Goal: Task Accomplishment & Management: Manage account settings

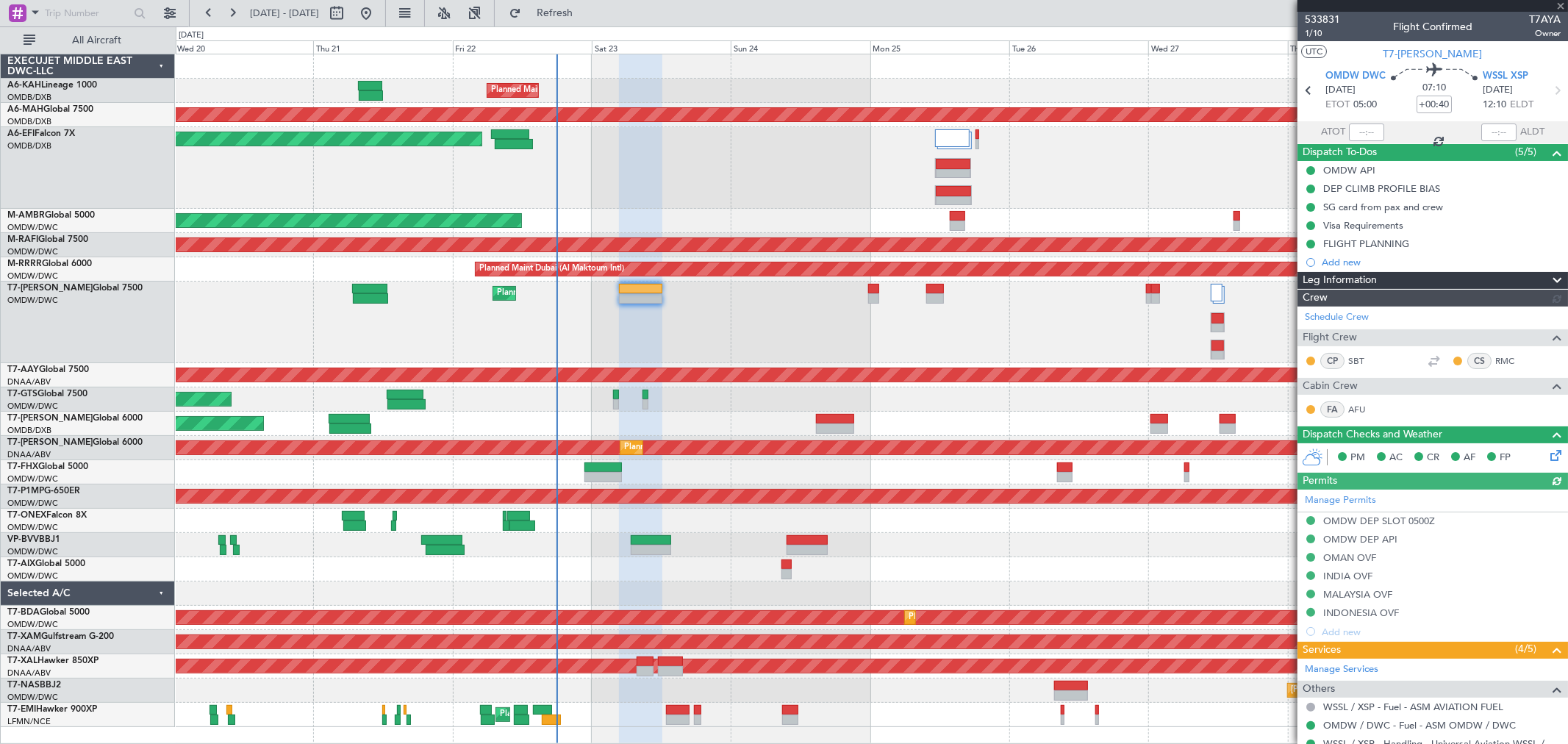
type input "[PERSON_NAME] ([PERSON_NAME])"
type input "6914"
click at [349, 9] on button at bounding box center [337, 13] width 24 height 24
select select "8"
select select "2025"
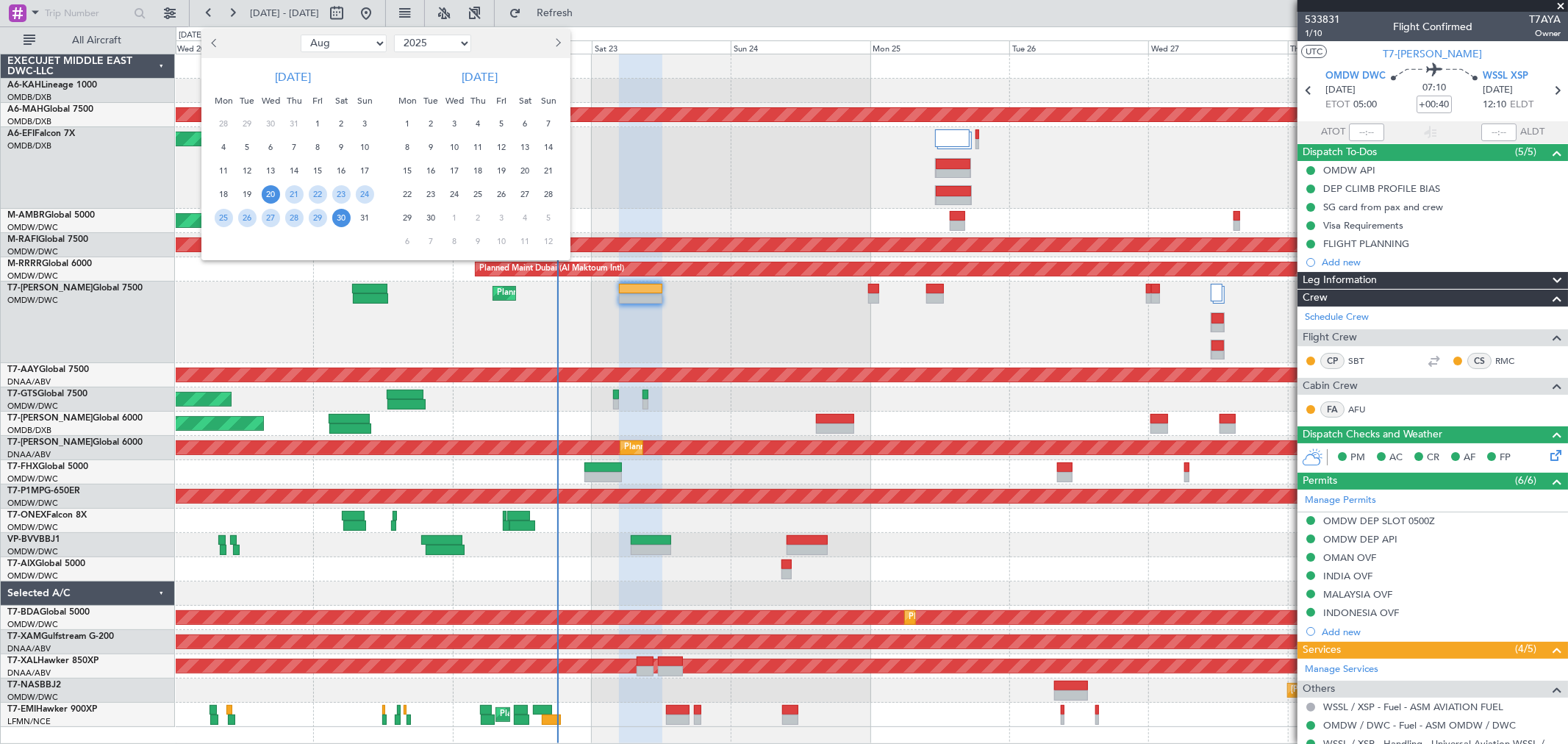
click at [211, 45] on button "Previous month" at bounding box center [215, 43] width 16 height 24
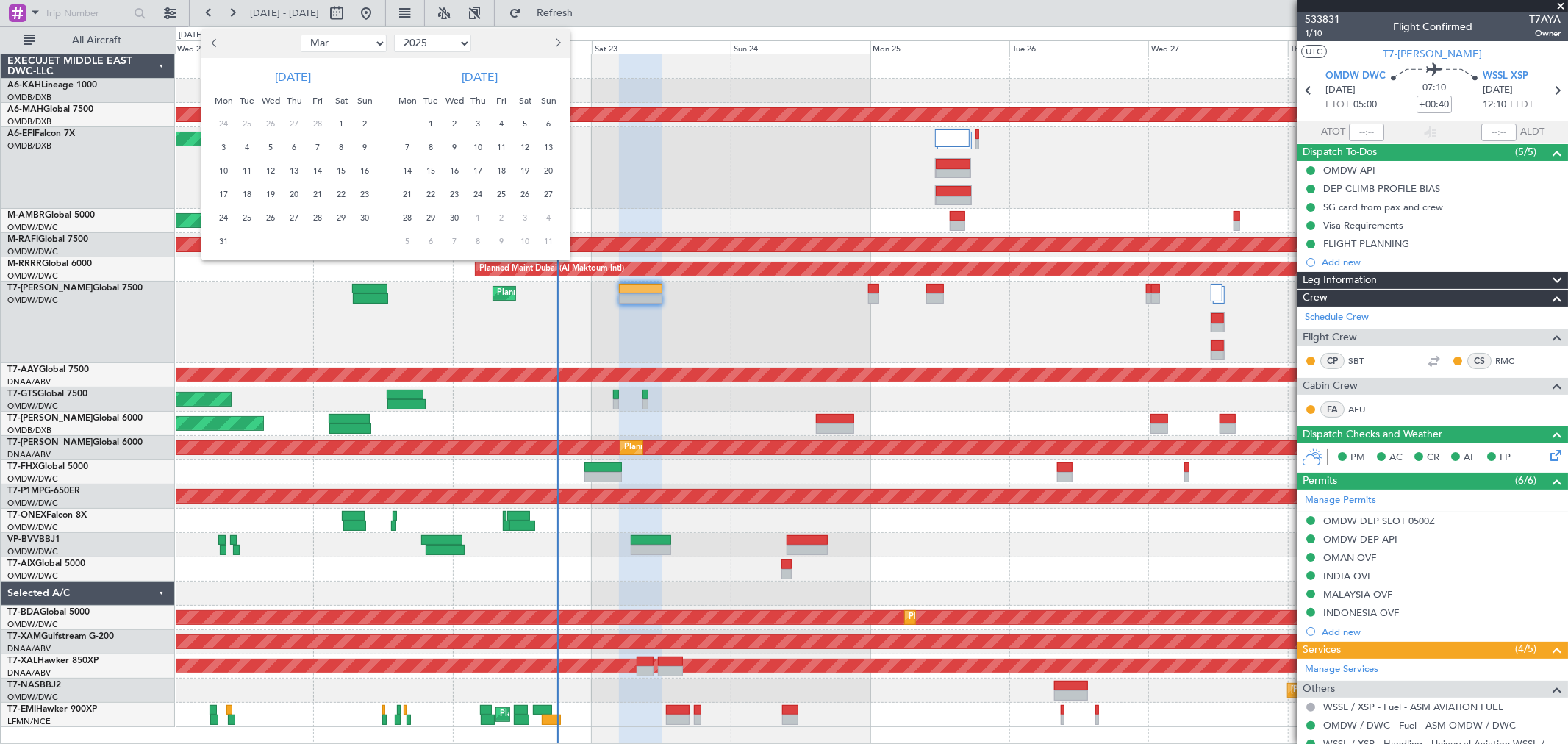
click at [211, 45] on button "Previous month" at bounding box center [215, 43] width 16 height 24
select select "2"
click at [222, 142] on span "3" at bounding box center [223, 147] width 18 height 18
click at [217, 142] on span "3" at bounding box center [223, 147] width 18 height 18
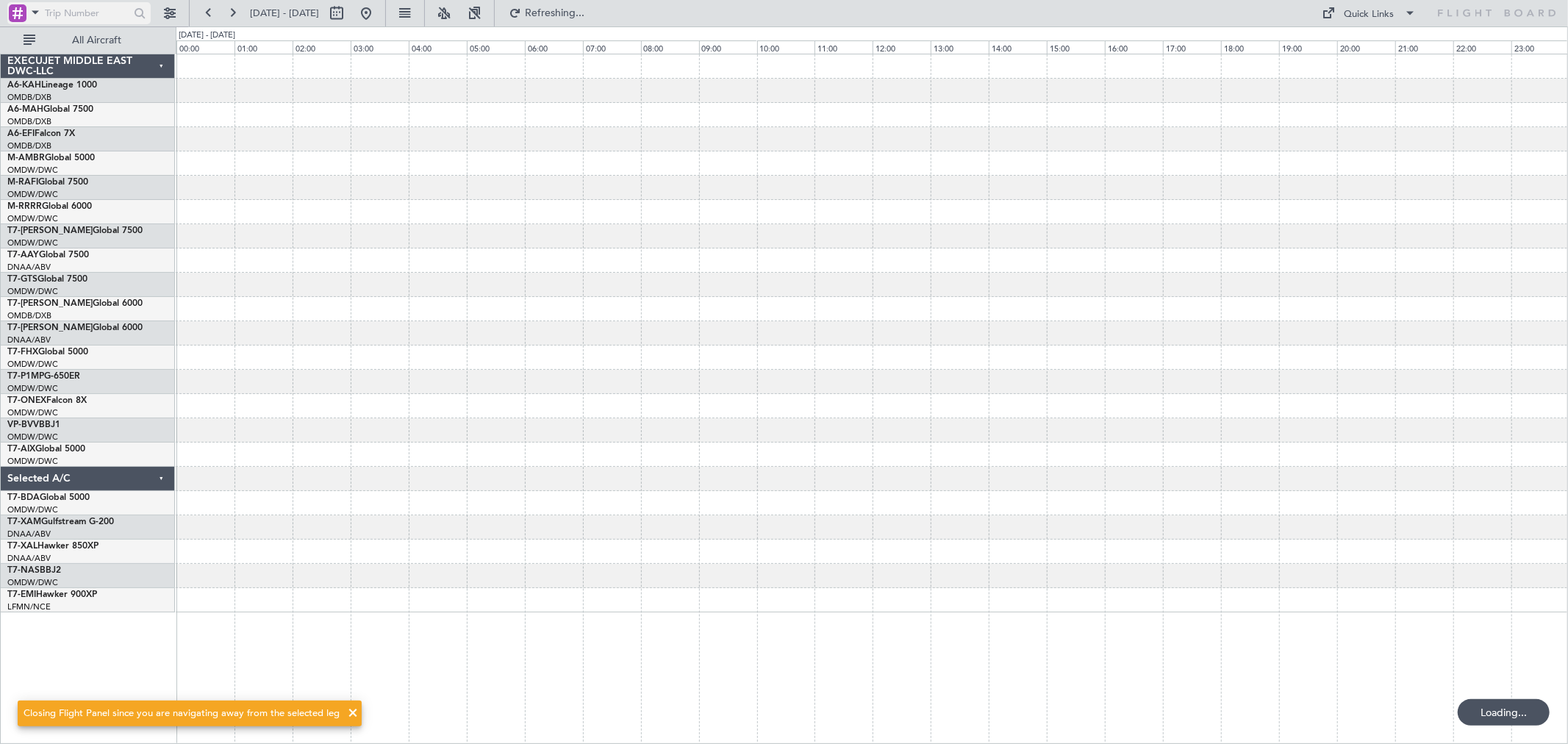
click at [90, 17] on input "text" at bounding box center [86, 12] width 84 height 22
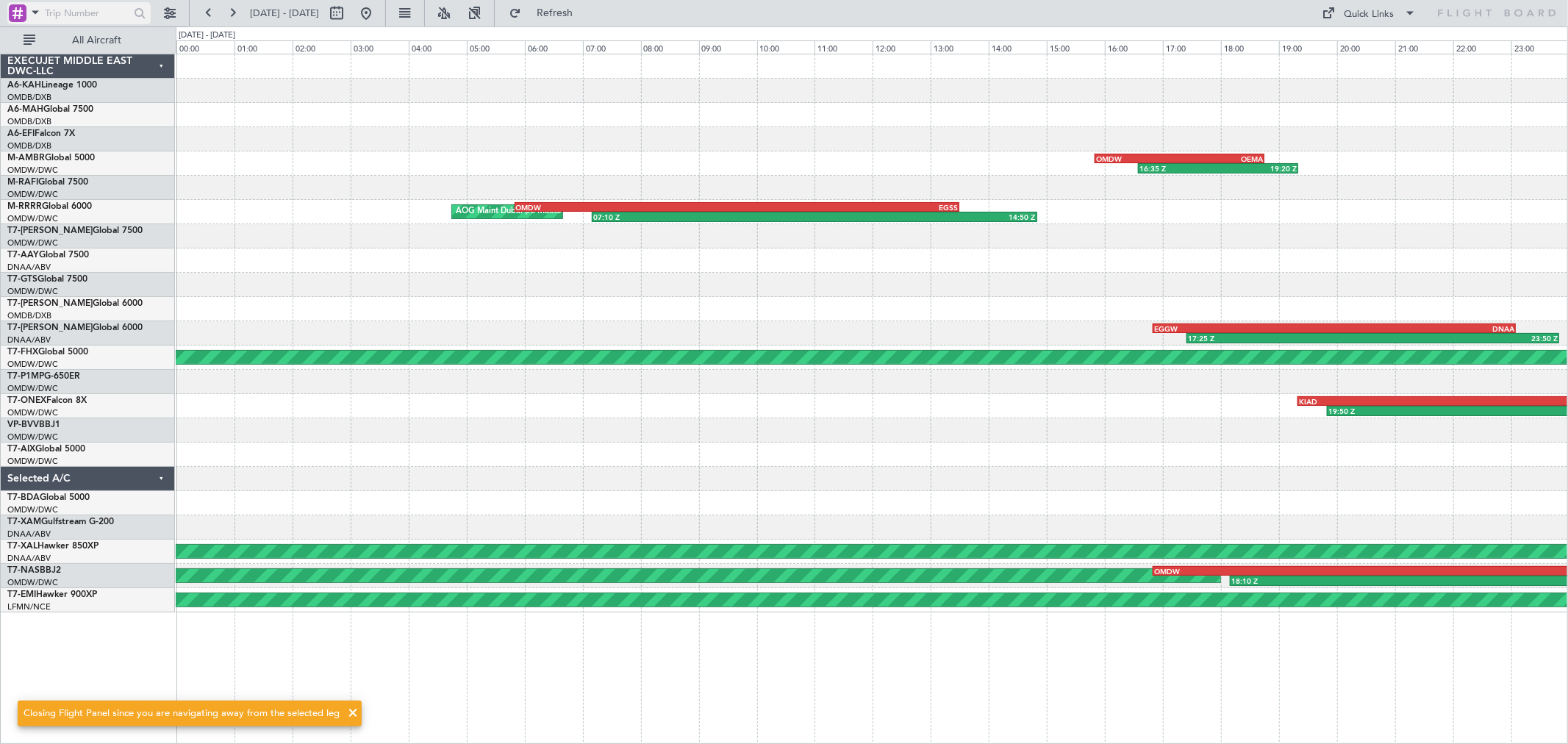
click at [37, 13] on span at bounding box center [35, 11] width 18 height 18
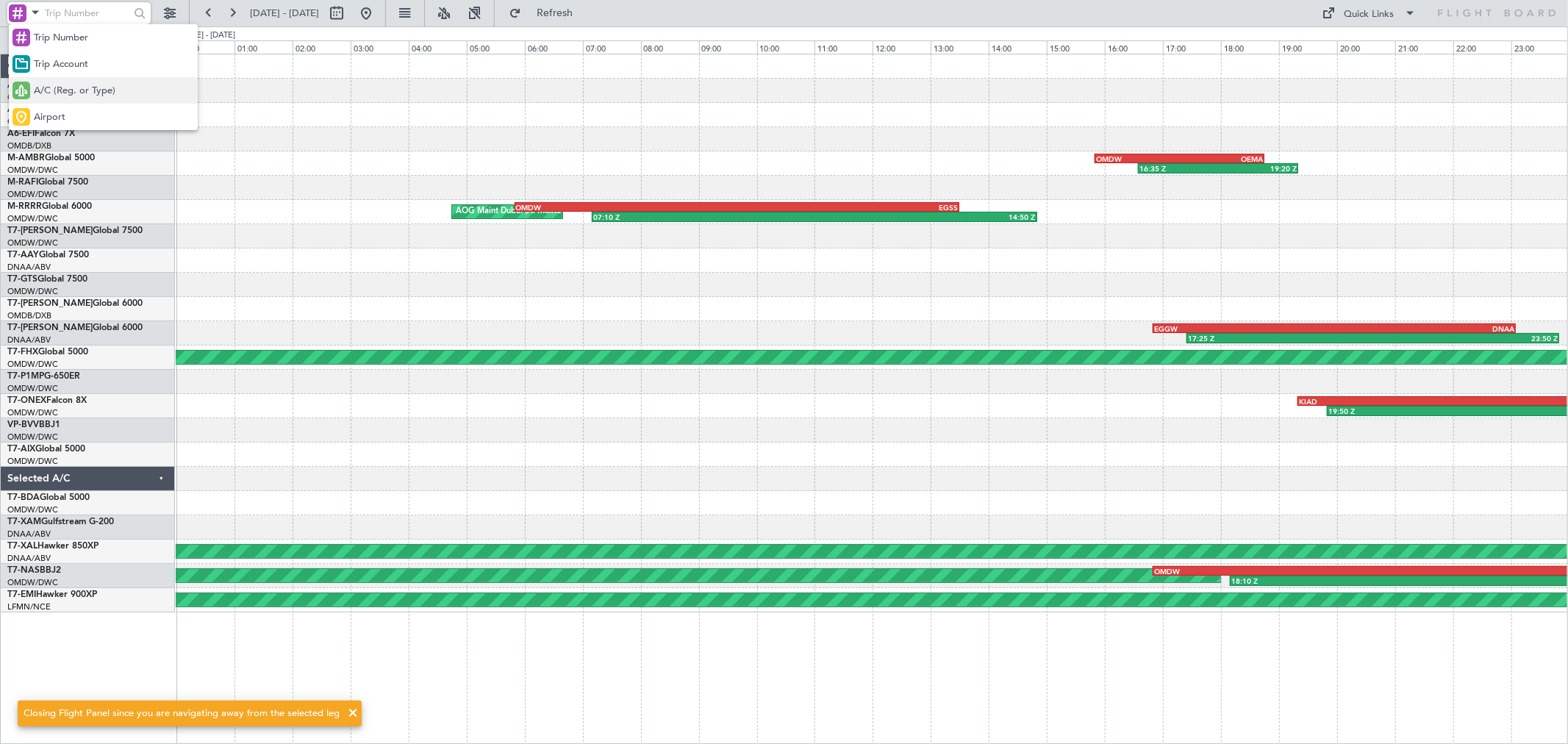
click at [76, 89] on span "A/C (Reg. or Type)" at bounding box center [75, 91] width 82 height 15
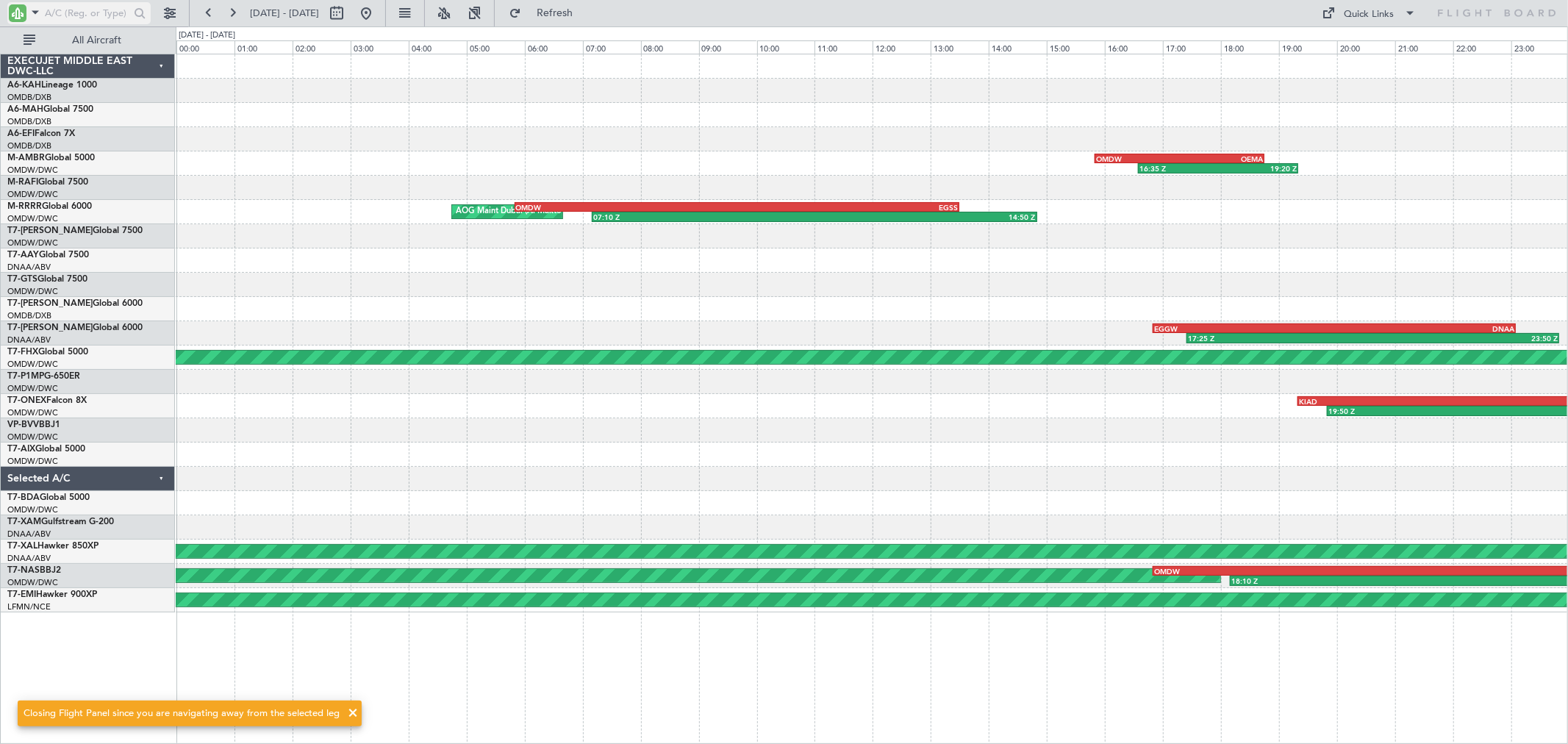
click at [79, 12] on input "text" at bounding box center [86, 12] width 84 height 22
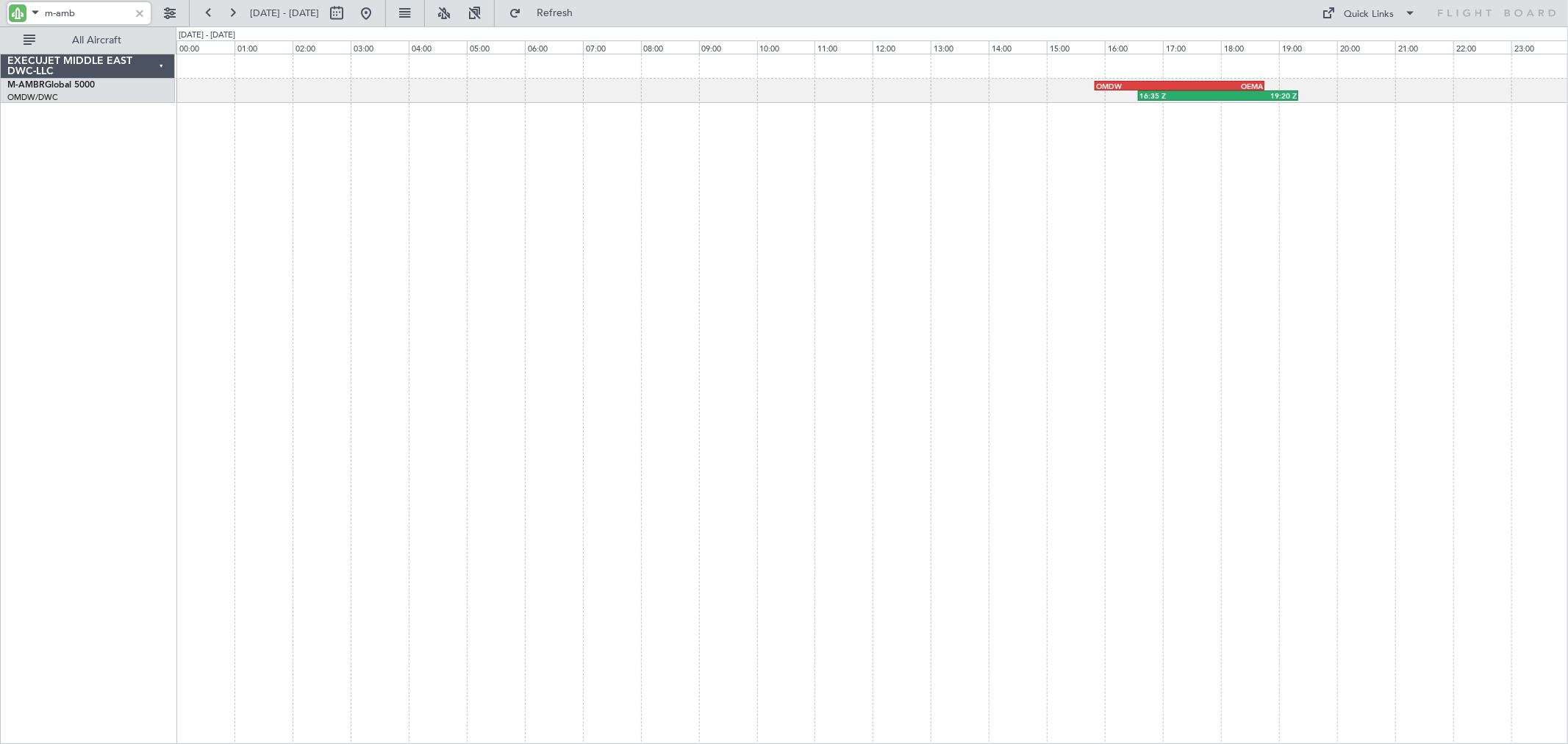
type input "m-ambr"
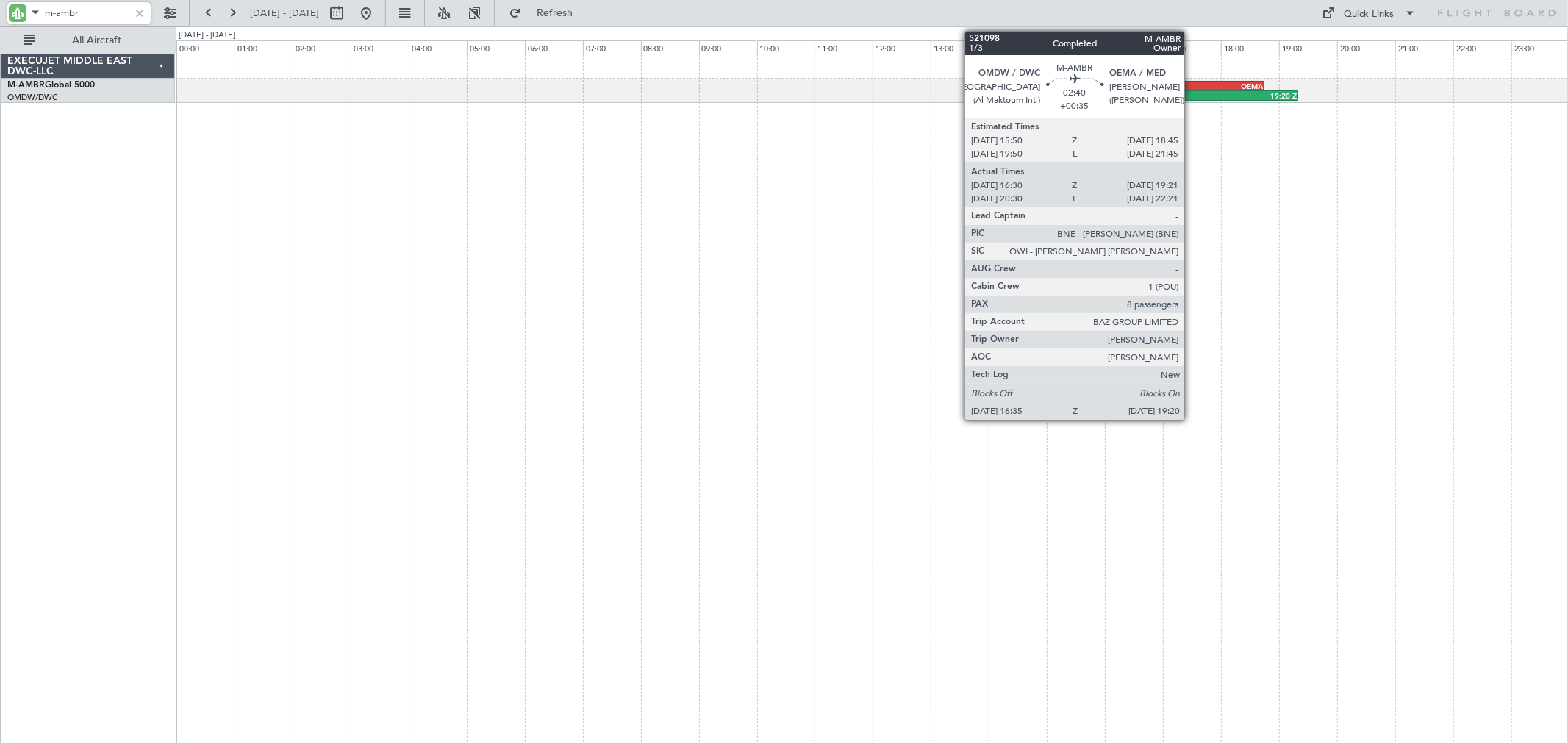
click at [1192, 88] on div "OEMA" at bounding box center [1221, 85] width 83 height 9
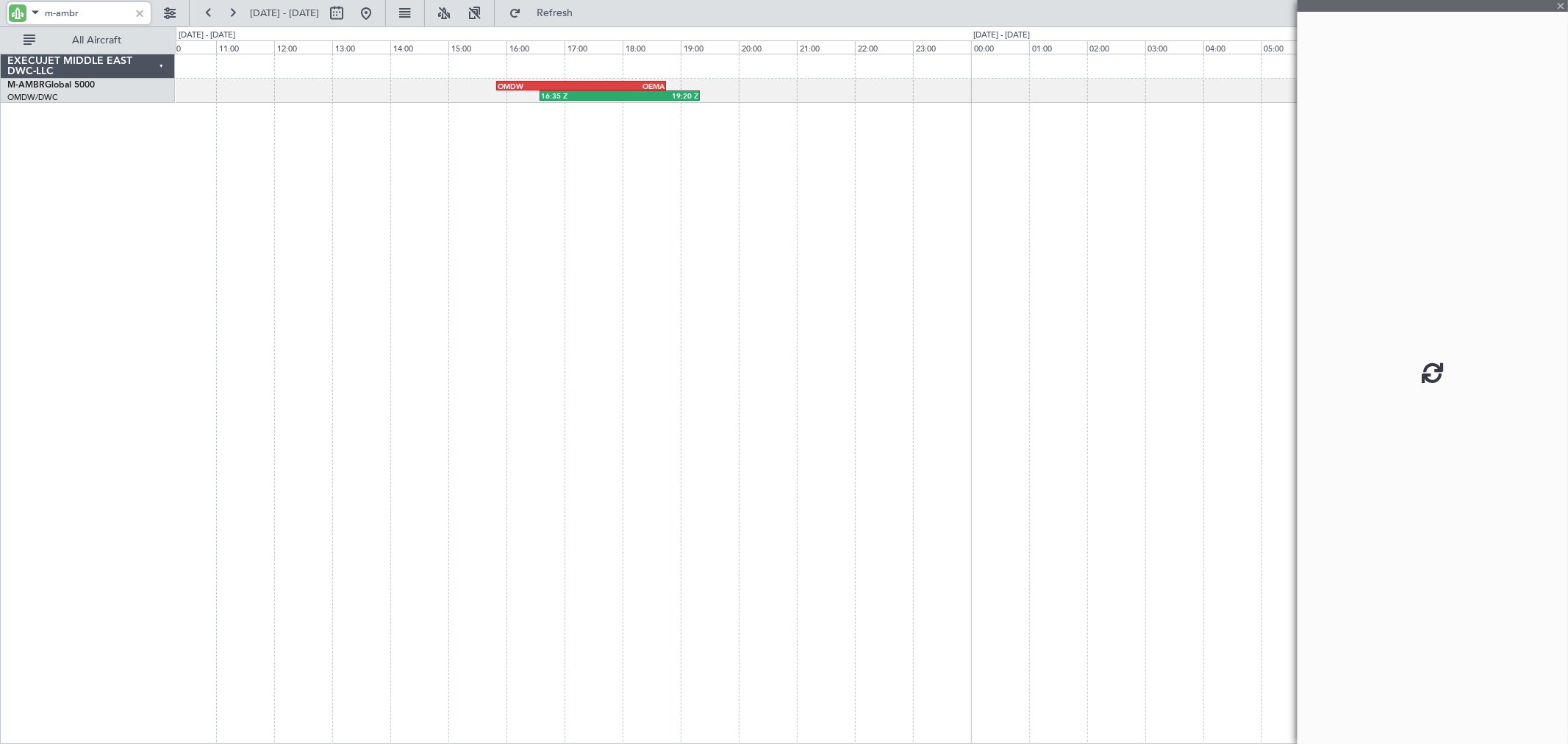
click at [365, 247] on div "16:35 Z 19:20 Z OMDW 15:50 Z OEMA 18:45 Z" at bounding box center [871, 399] width 1393 height 690
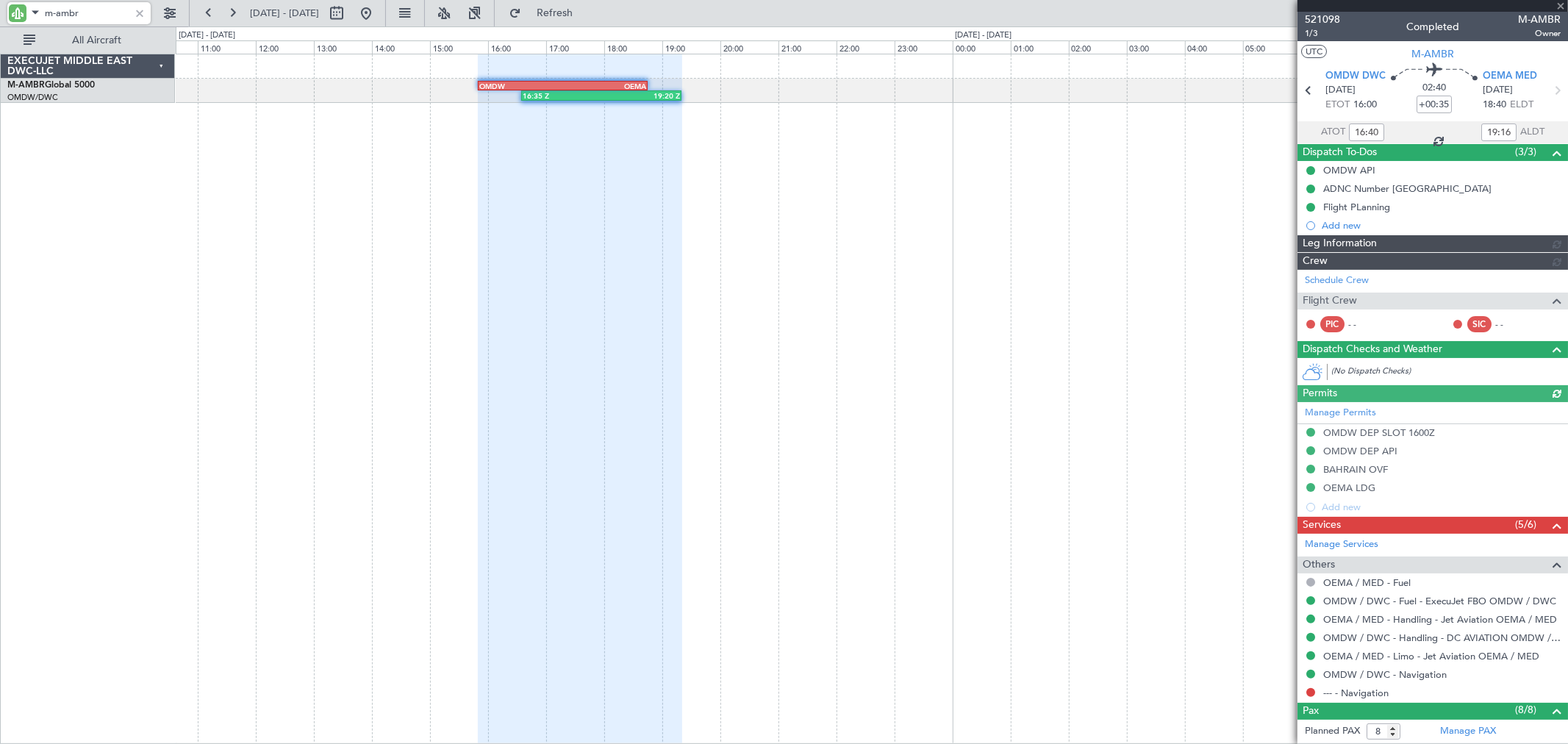
scroll to position [245, 0]
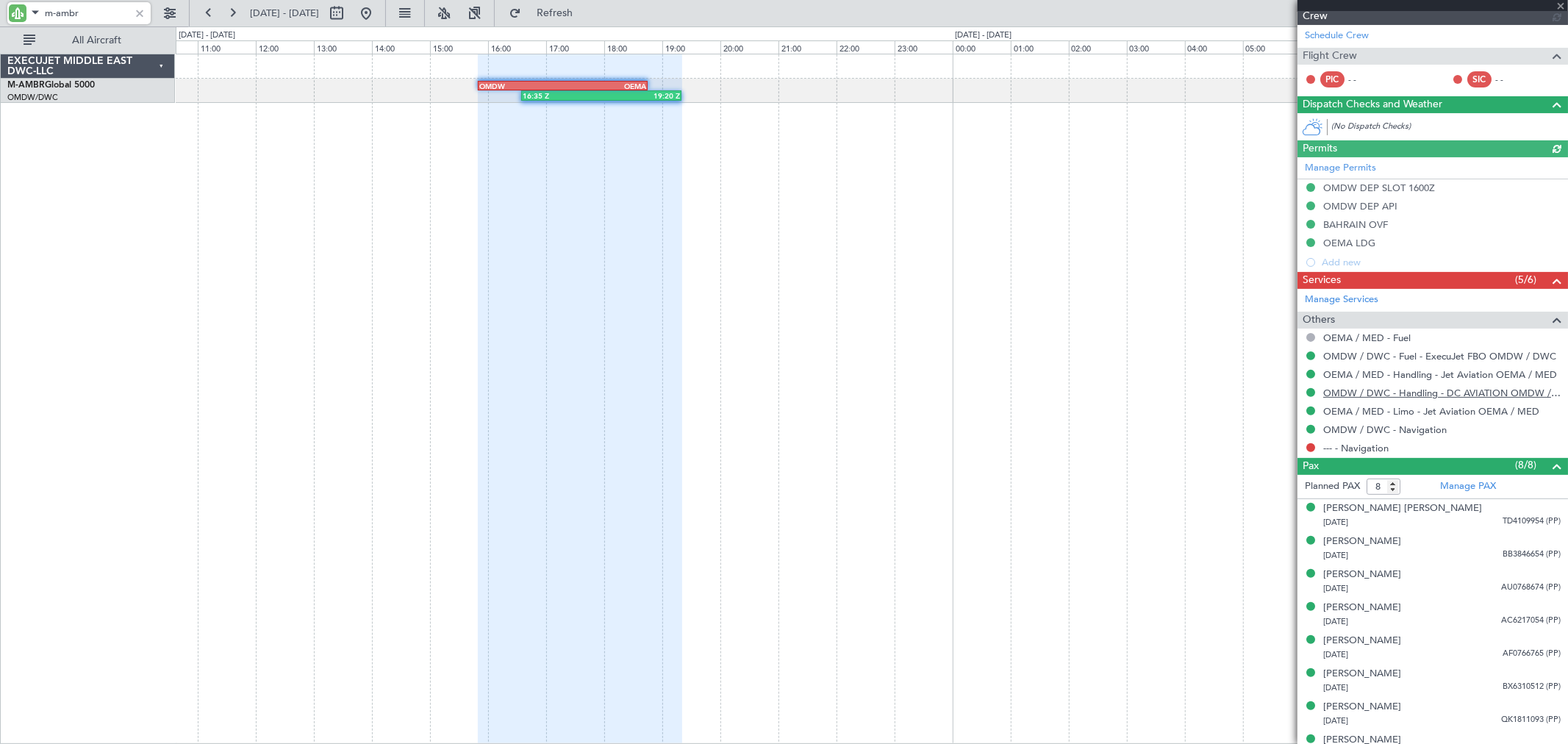
type input "[PERSON_NAME] ([PERSON_NAME])"
type input "5380"
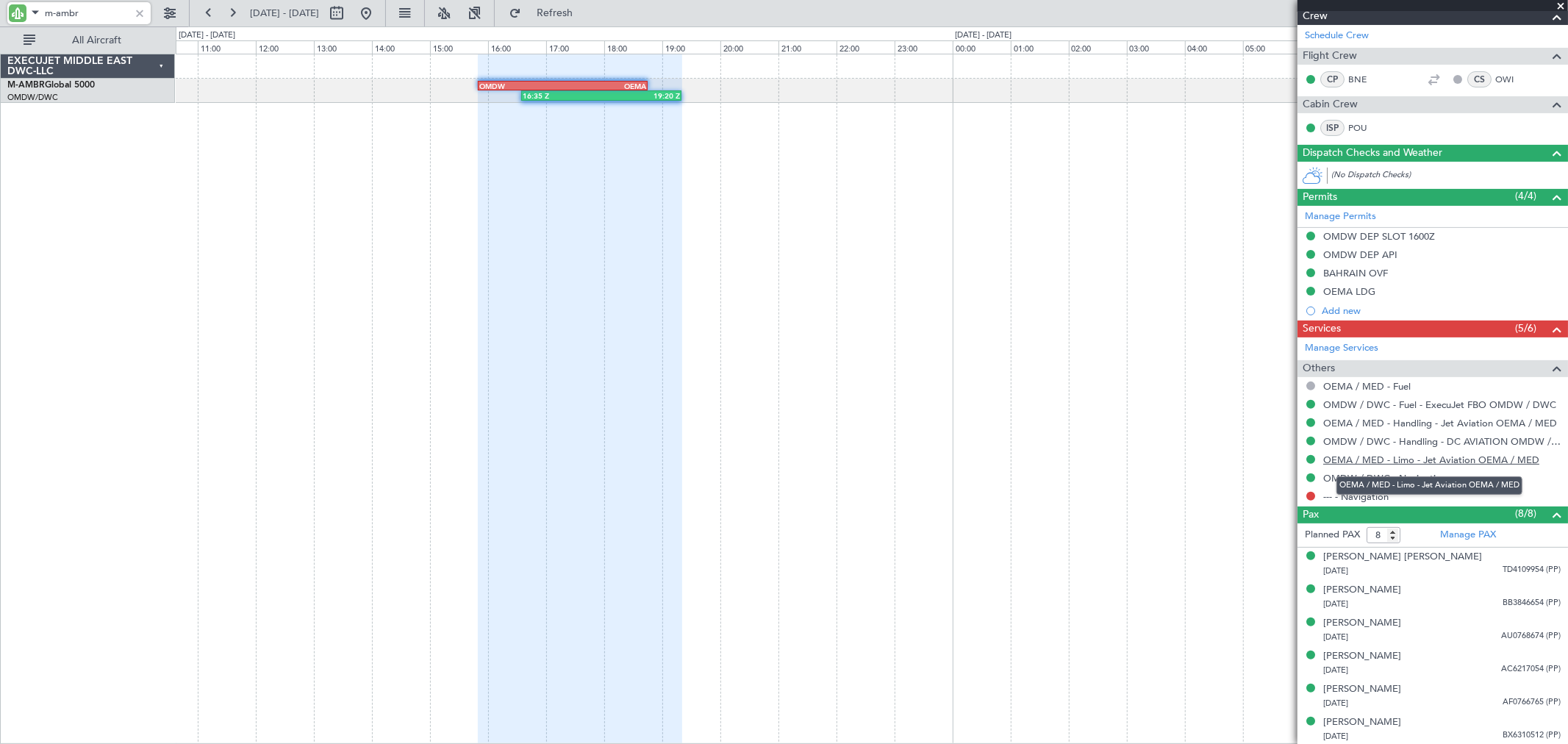
type input "m-ambr"
click at [1447, 453] on link "OEMA / MED - Limo - Jet Aviation OEMA / MED" at bounding box center [1431, 459] width 216 height 12
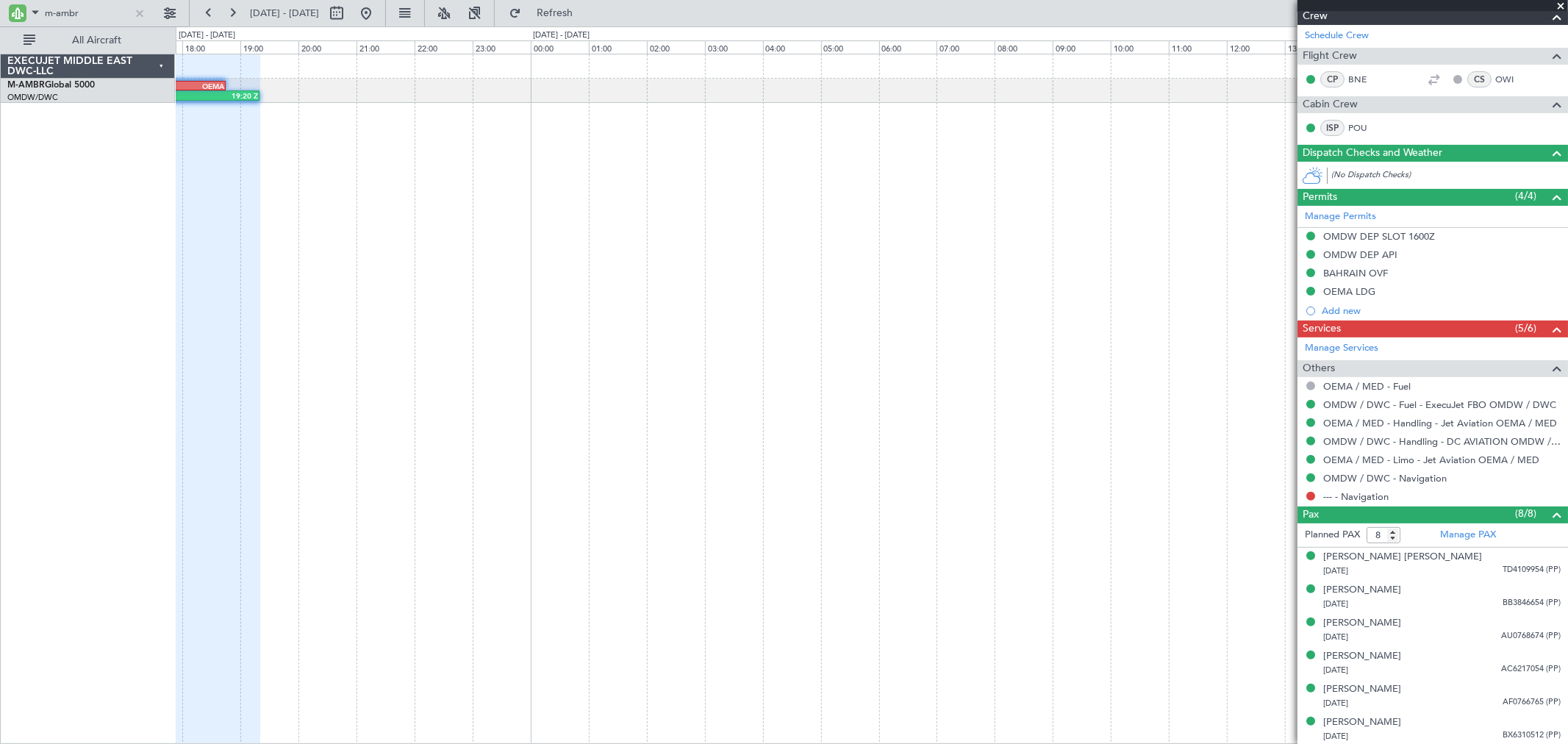
click at [391, 172] on div "16:35 Z 19:20 Z OMDW 15:50 Z OEMA 18:45 Z" at bounding box center [871, 399] width 1393 height 690
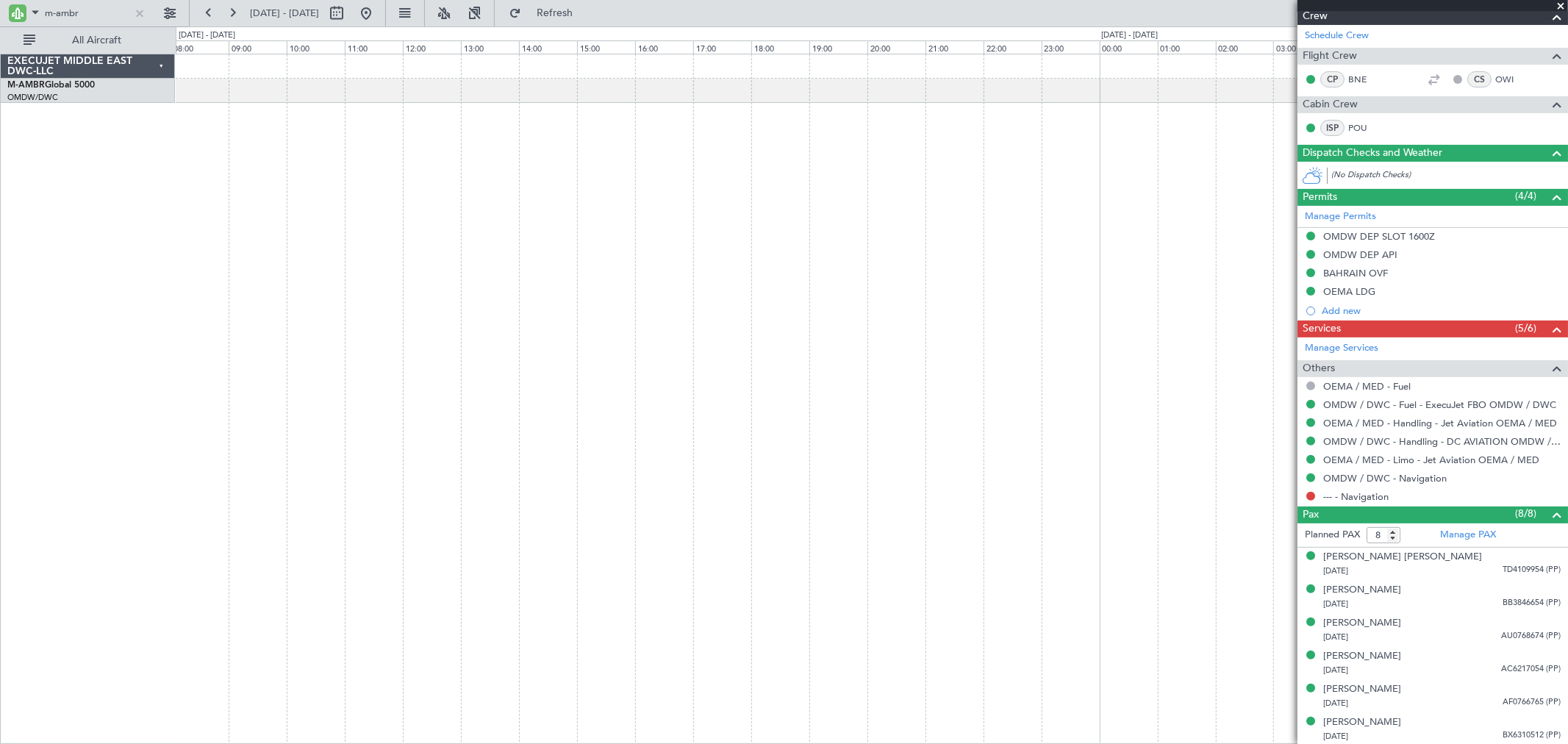
click at [239, 159] on div at bounding box center [871, 399] width 1393 height 690
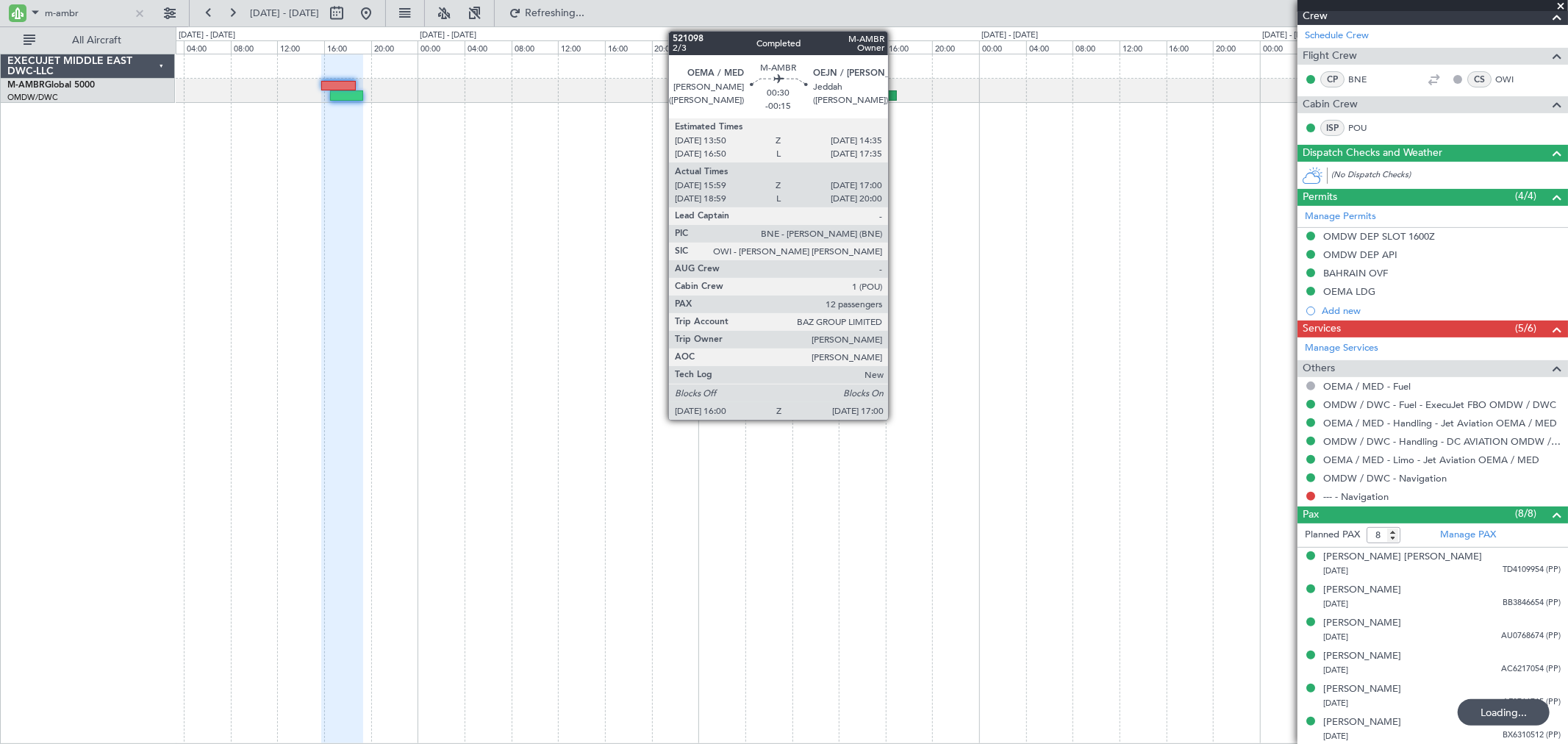
click at [896, 96] on div at bounding box center [891, 95] width 11 height 10
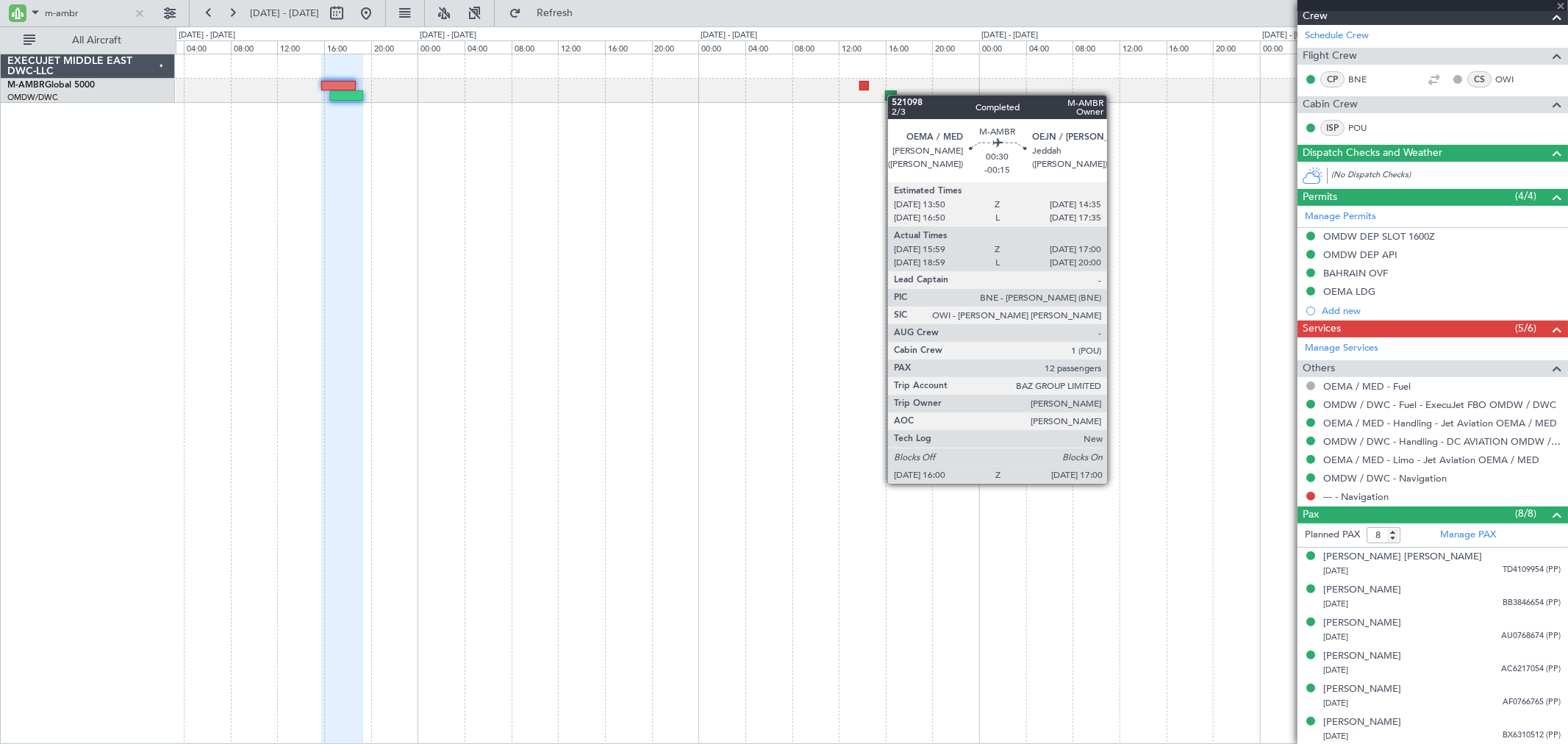
type input "-00:15"
type input "16:09"
type input "16:55"
type input "12"
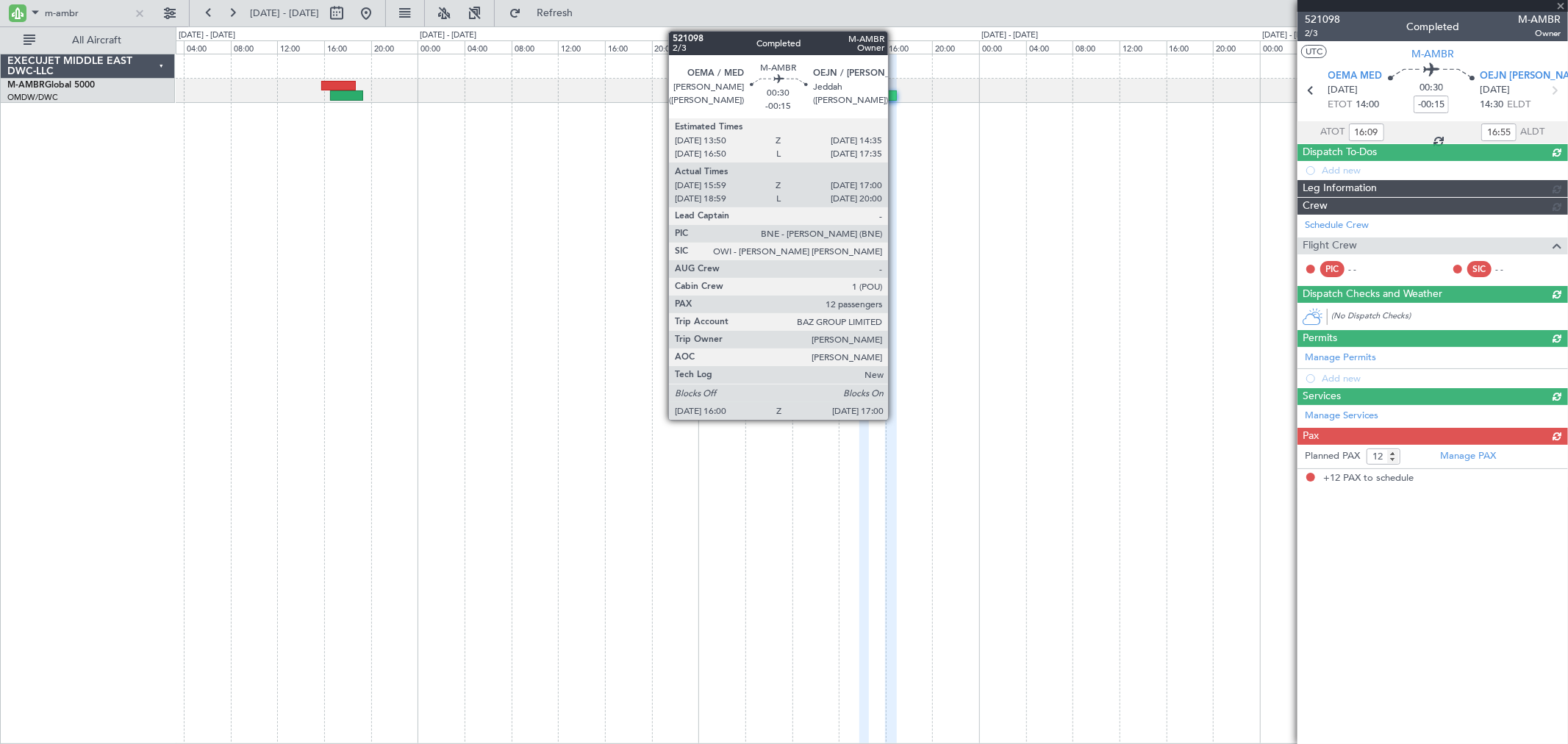
scroll to position [0, 0]
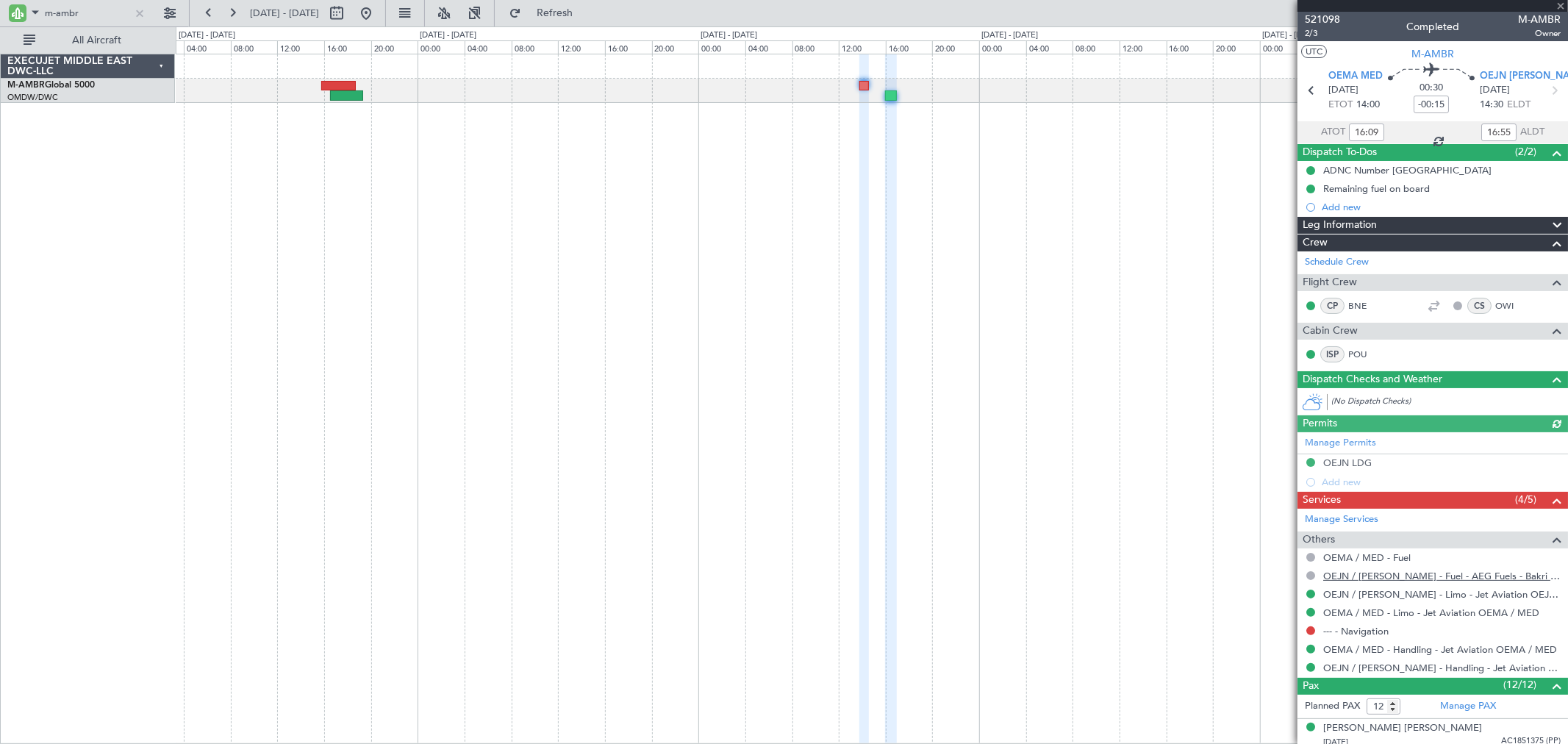
type input "Anita Mani (ANI)"
type input "5381"
click at [1416, 593] on link "OEJN / JED - Limo - Jet Aviation OEJN / JED" at bounding box center [1442, 593] width 237 height 12
click at [135, 13] on div at bounding box center [139, 12] width 16 height 16
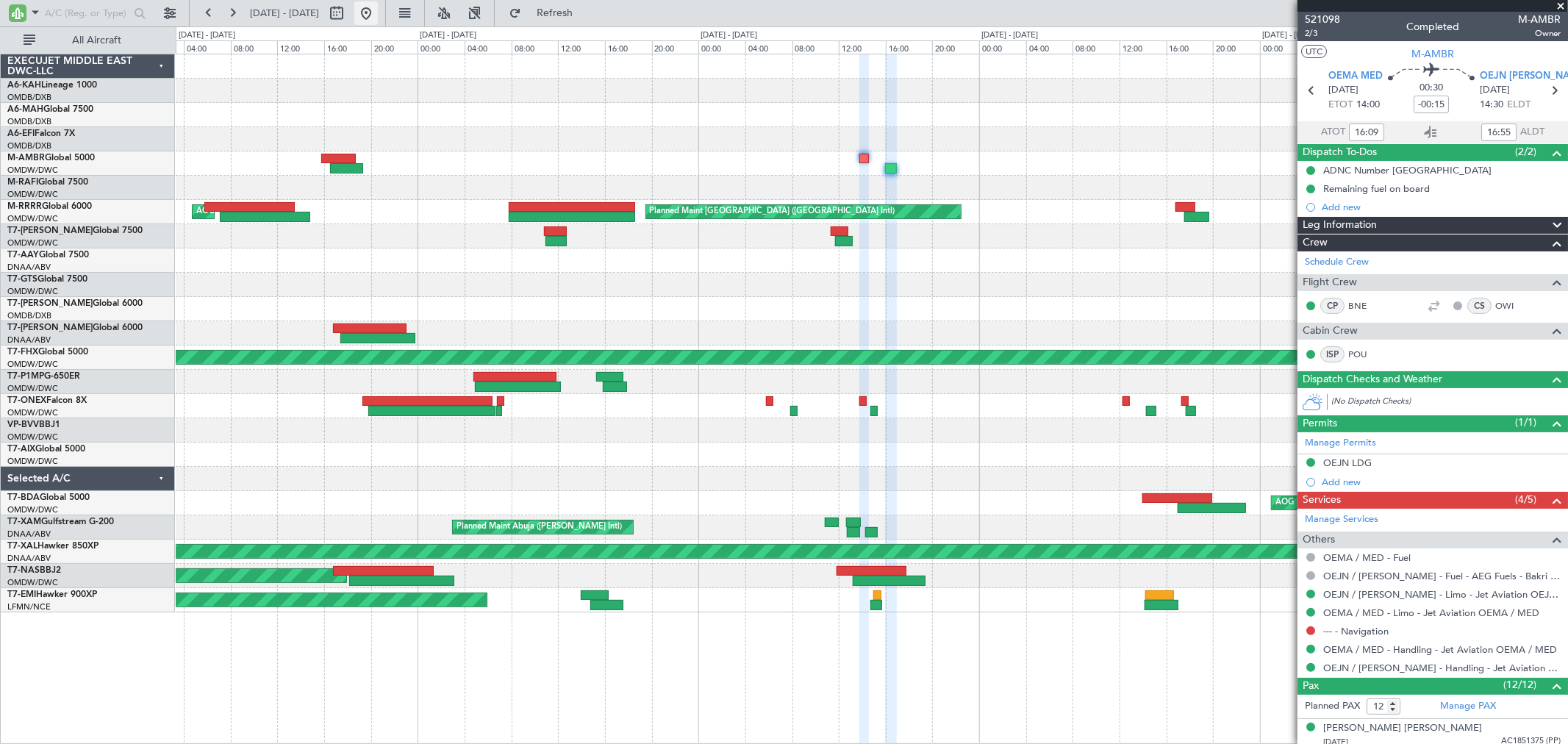
click at [378, 9] on button at bounding box center [366, 13] width 24 height 24
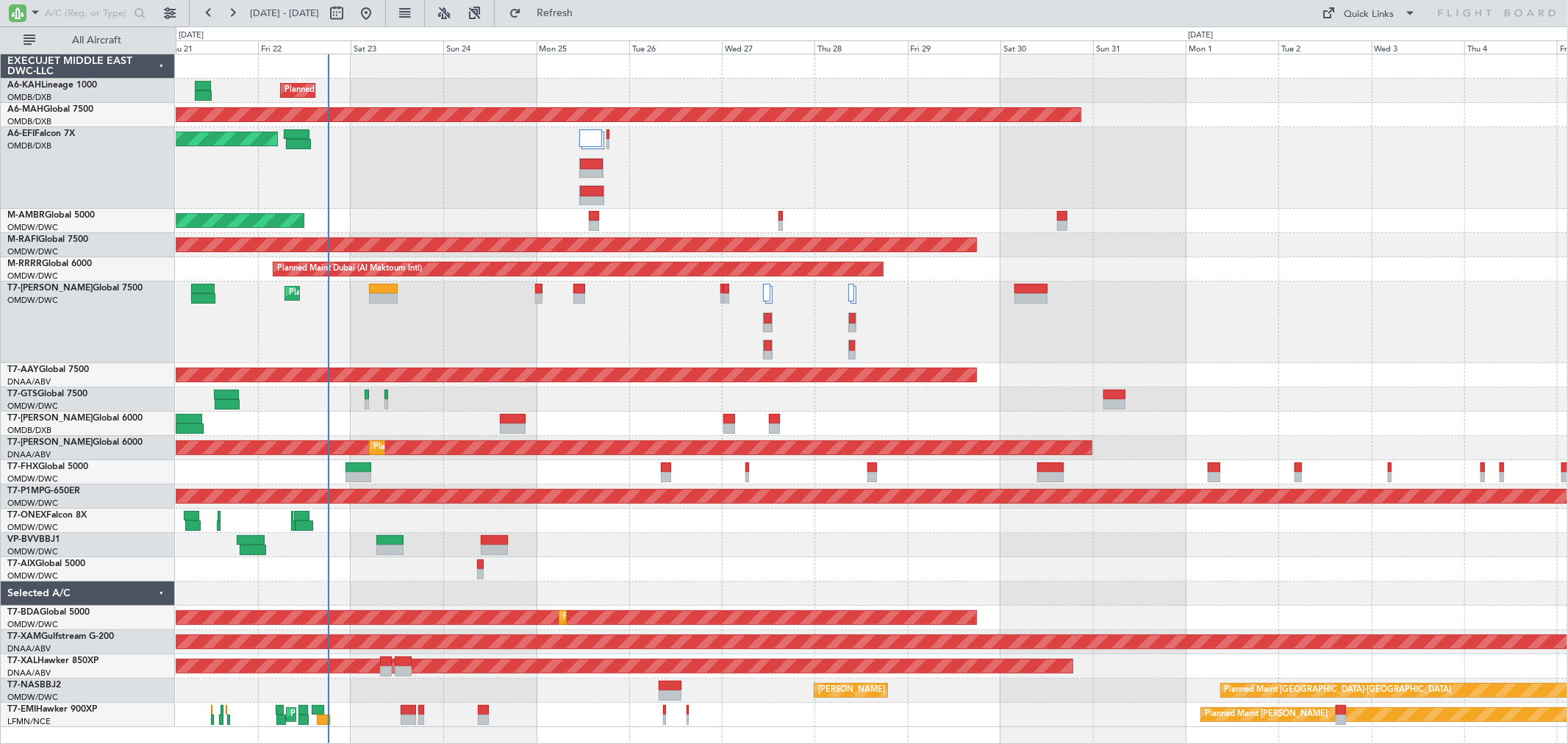
click at [854, 186] on div "Planned Maint Dubai (Al Maktoum Intl)" at bounding box center [871, 168] width 1392 height 82
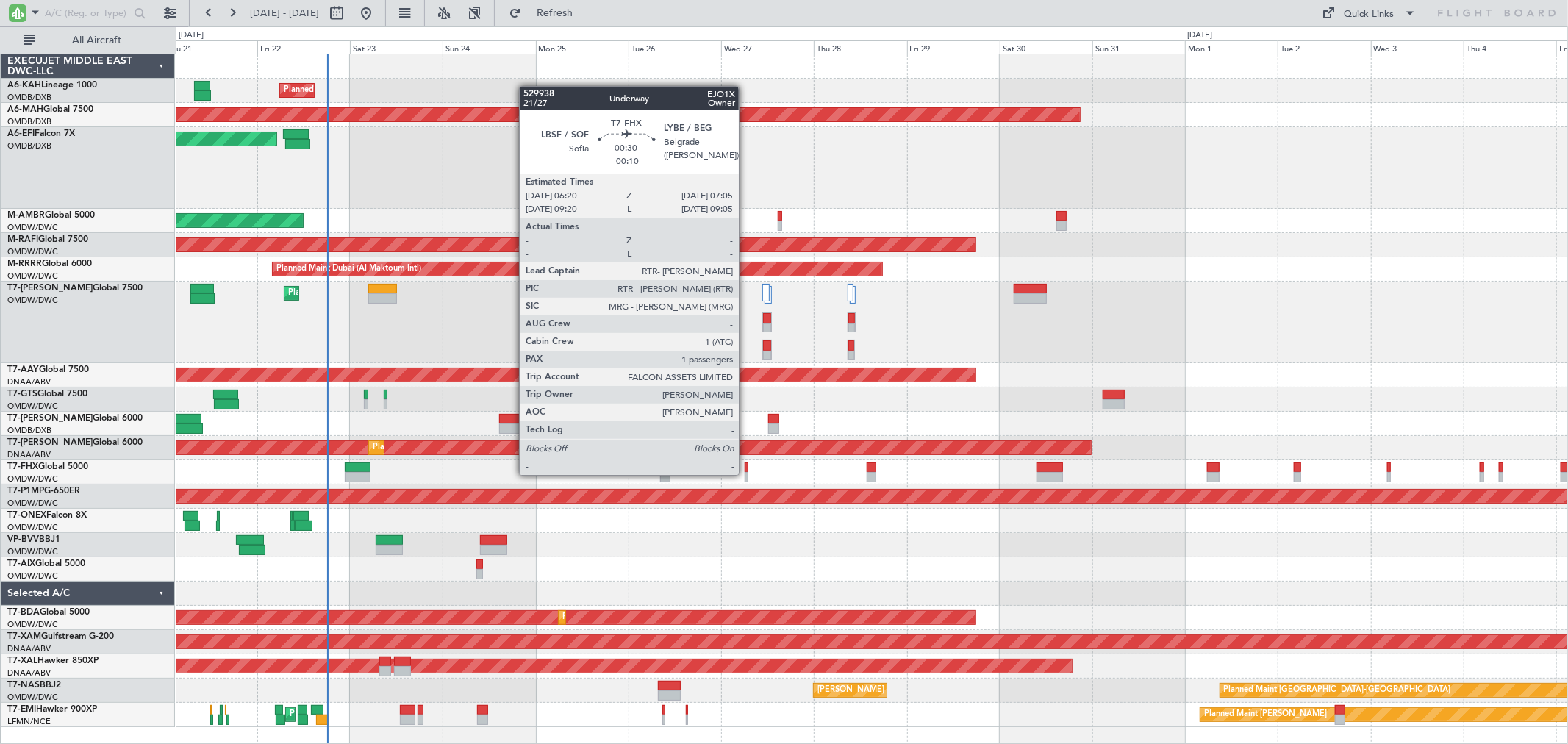
click at [746, 473] on div at bounding box center [746, 477] width 3 height 10
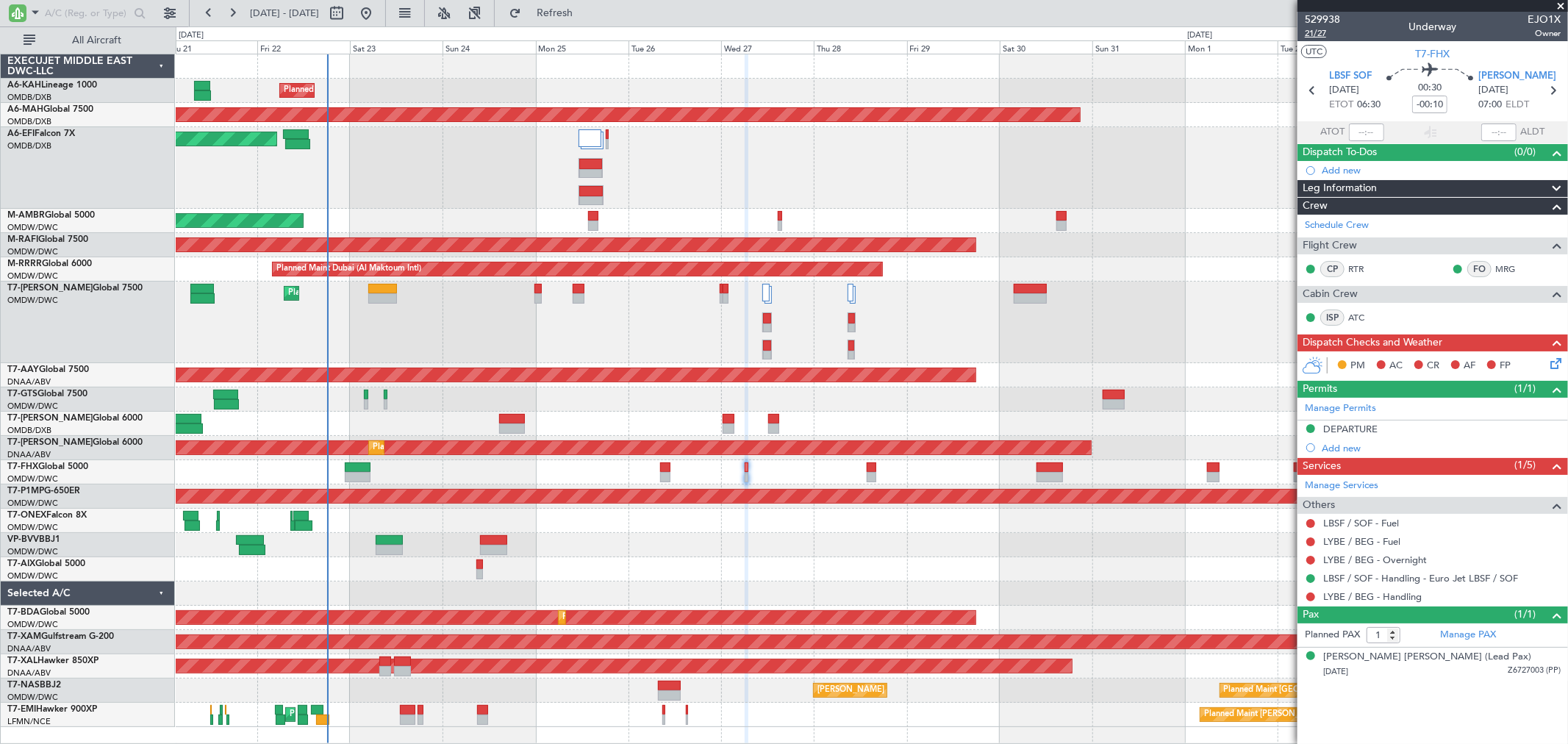
click at [1331, 38] on span "21/27" at bounding box center [1322, 33] width 35 height 12
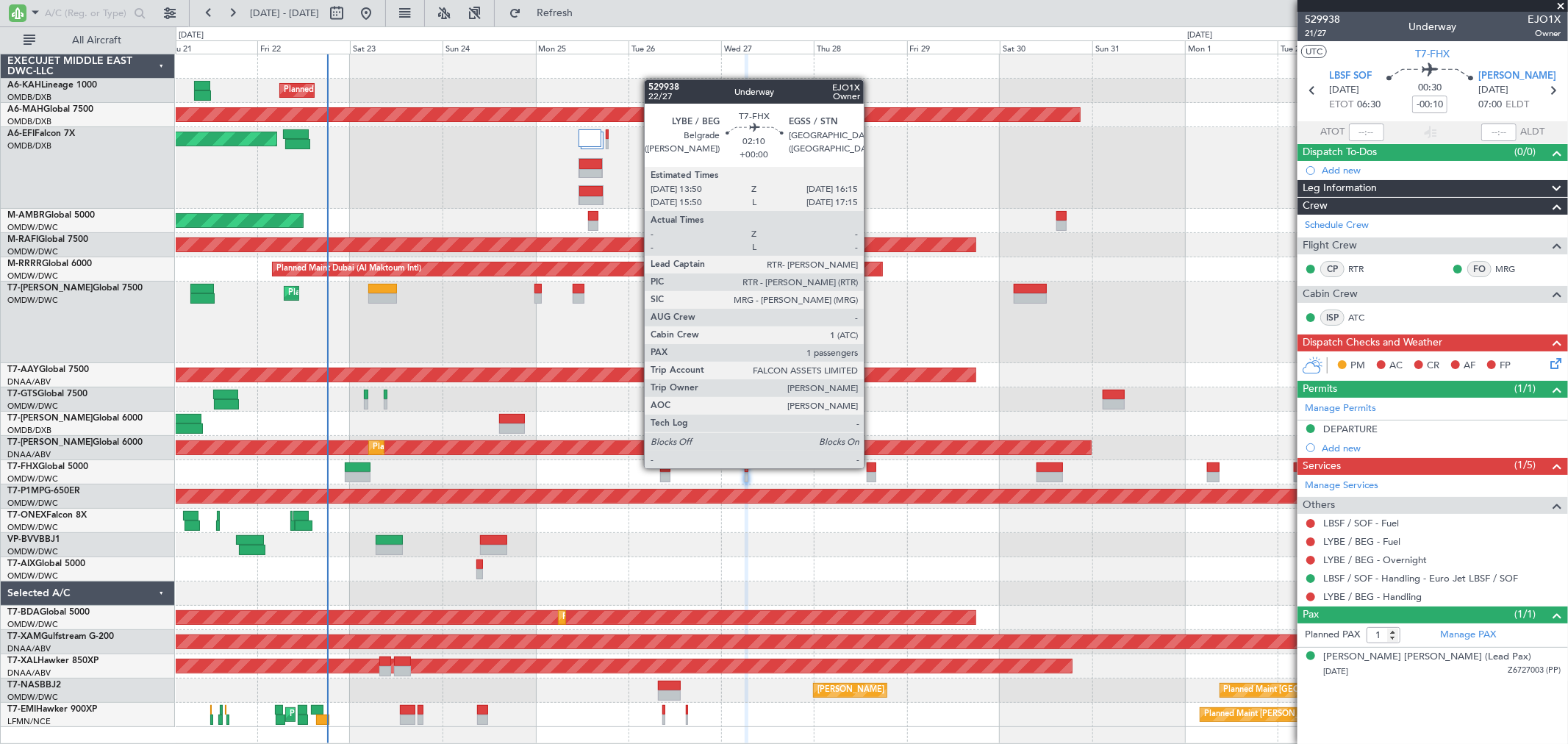
click at [871, 466] on div at bounding box center [871, 467] width 9 height 10
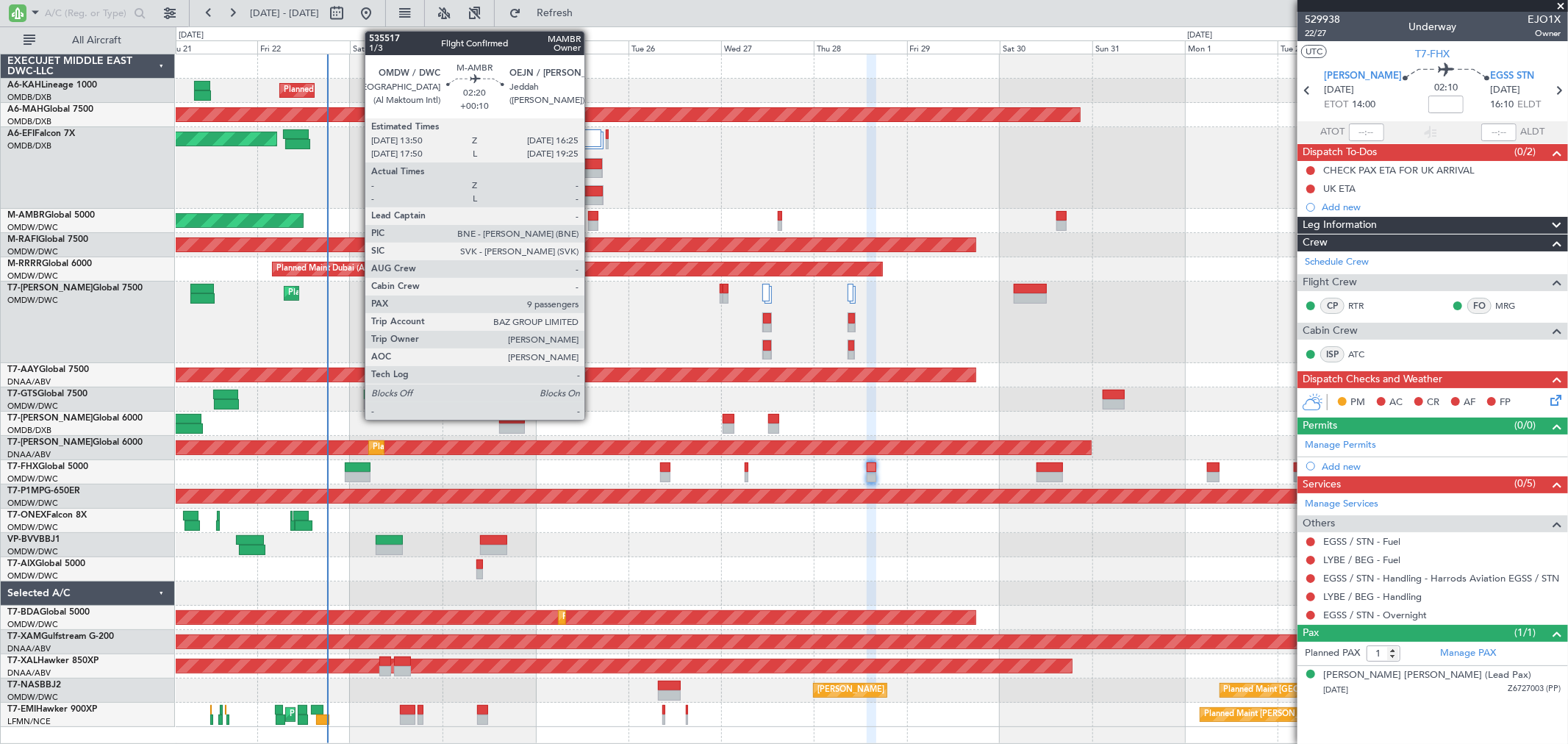
click at [592, 225] on div at bounding box center [593, 226] width 10 height 10
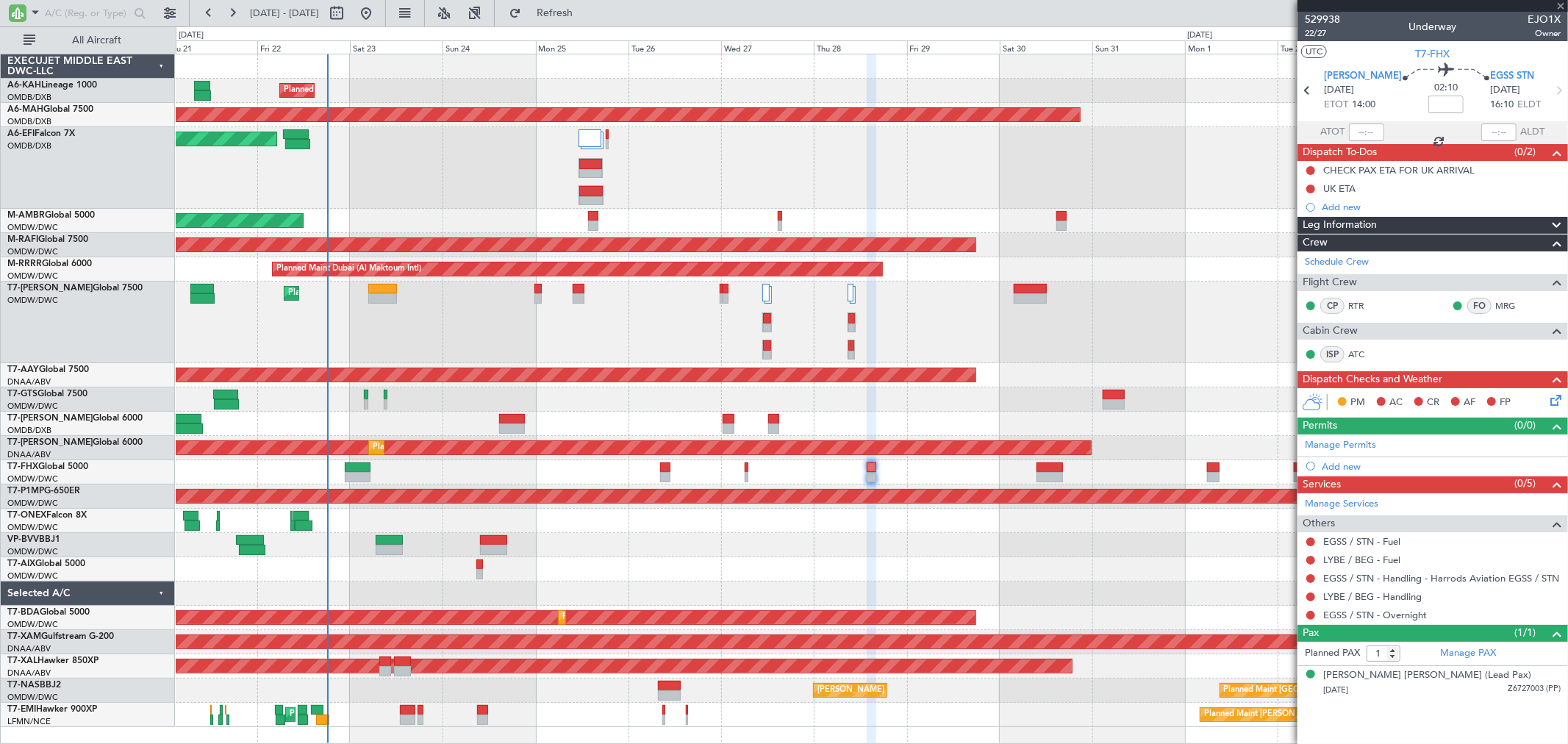
type input "+00:10"
type input "9"
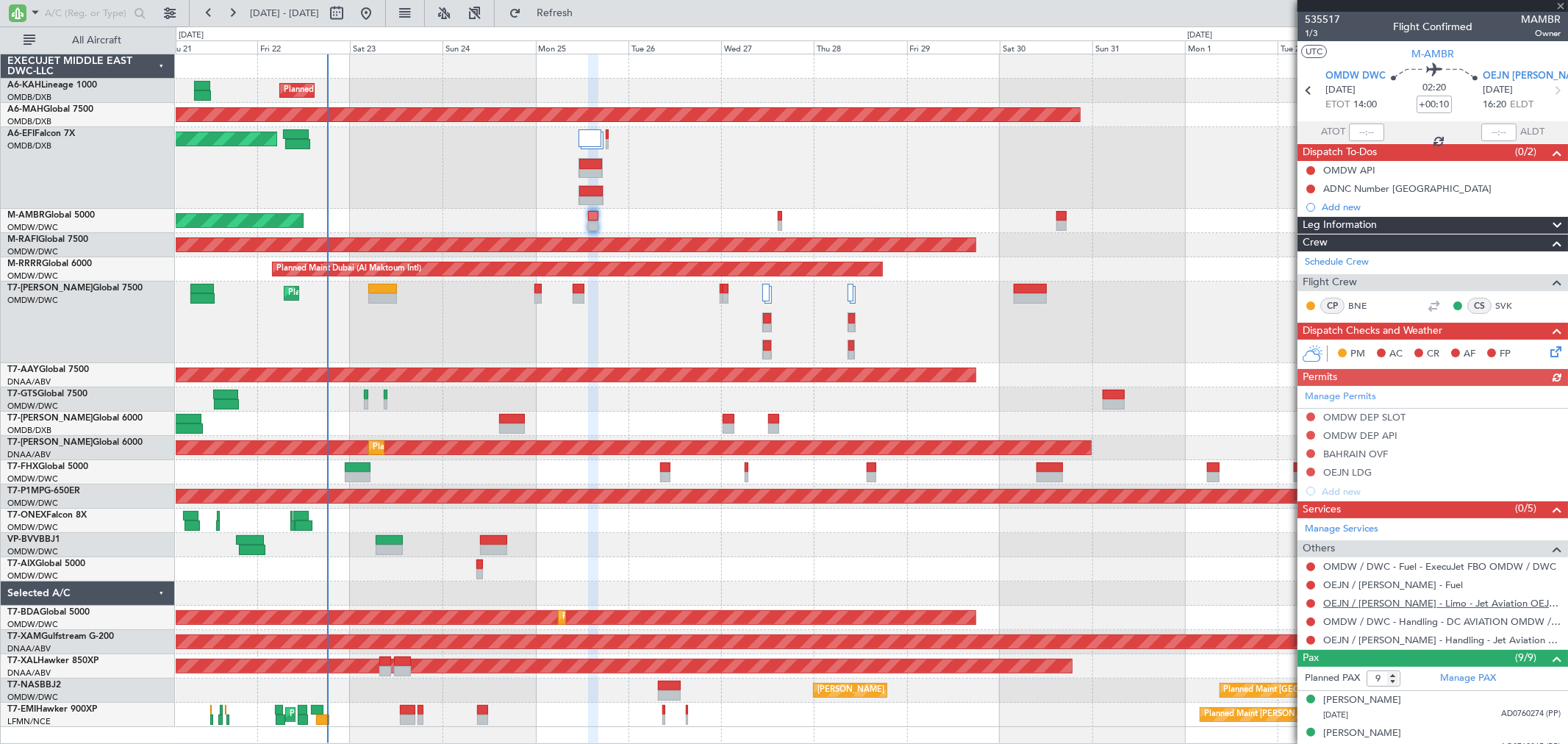
click at [1405, 604] on link "OEJN / JED - Limo - Jet Aviation OEJN / JED" at bounding box center [1442, 603] width 237 height 12
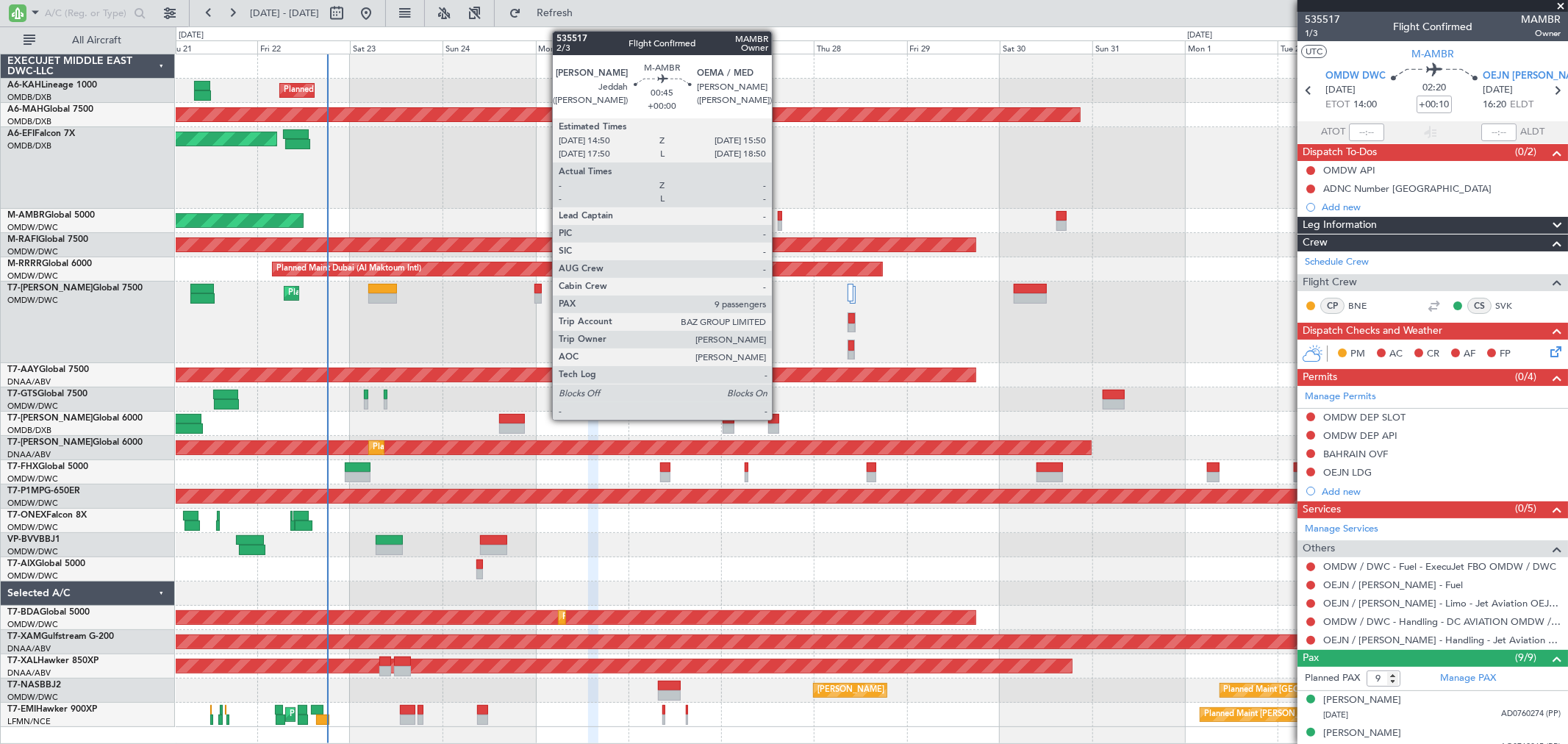
click at [779, 218] on div at bounding box center [779, 216] width 5 height 10
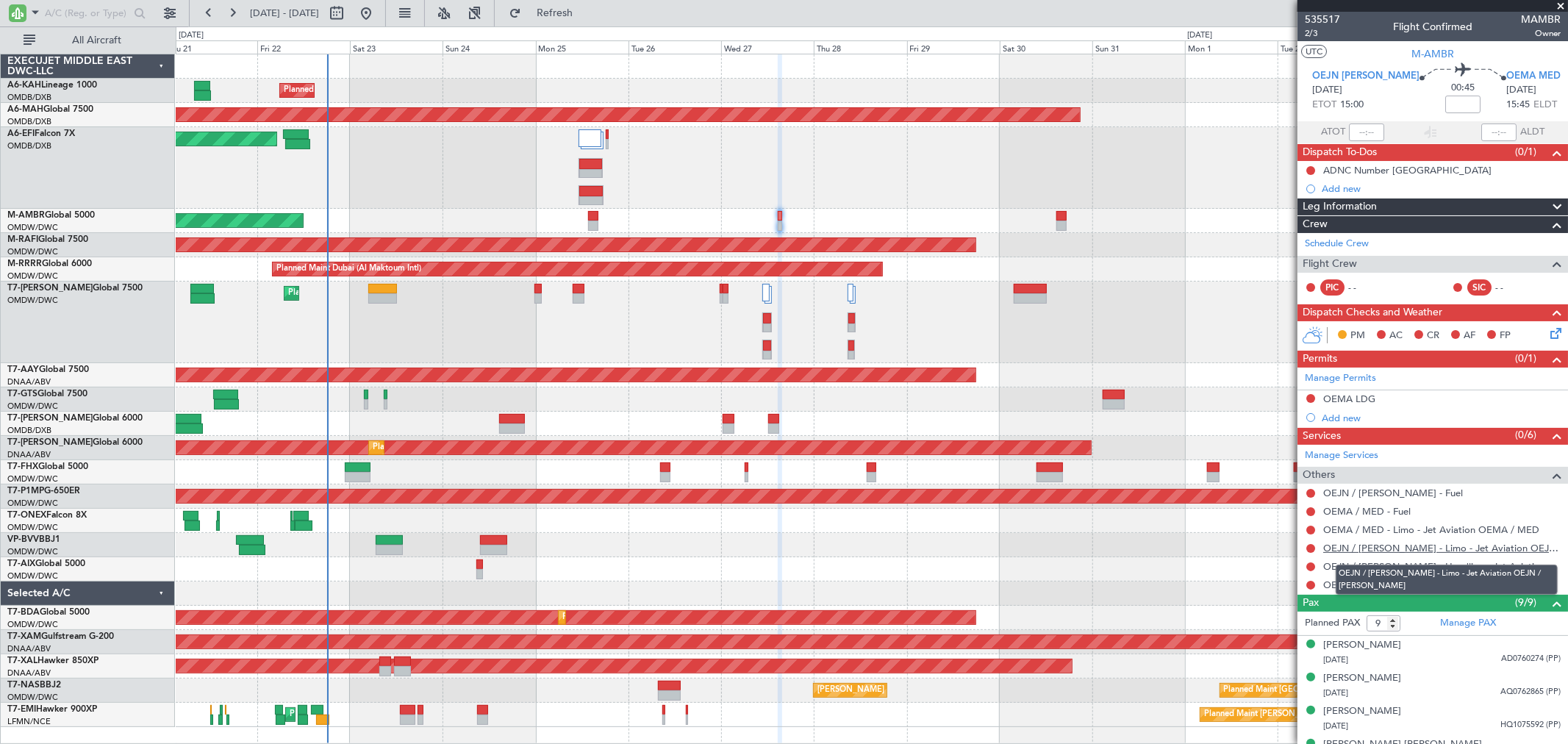
click at [1412, 547] on link "OEJN / JED - Limo - Jet Aviation OEJN / JED" at bounding box center [1442, 548] width 237 height 12
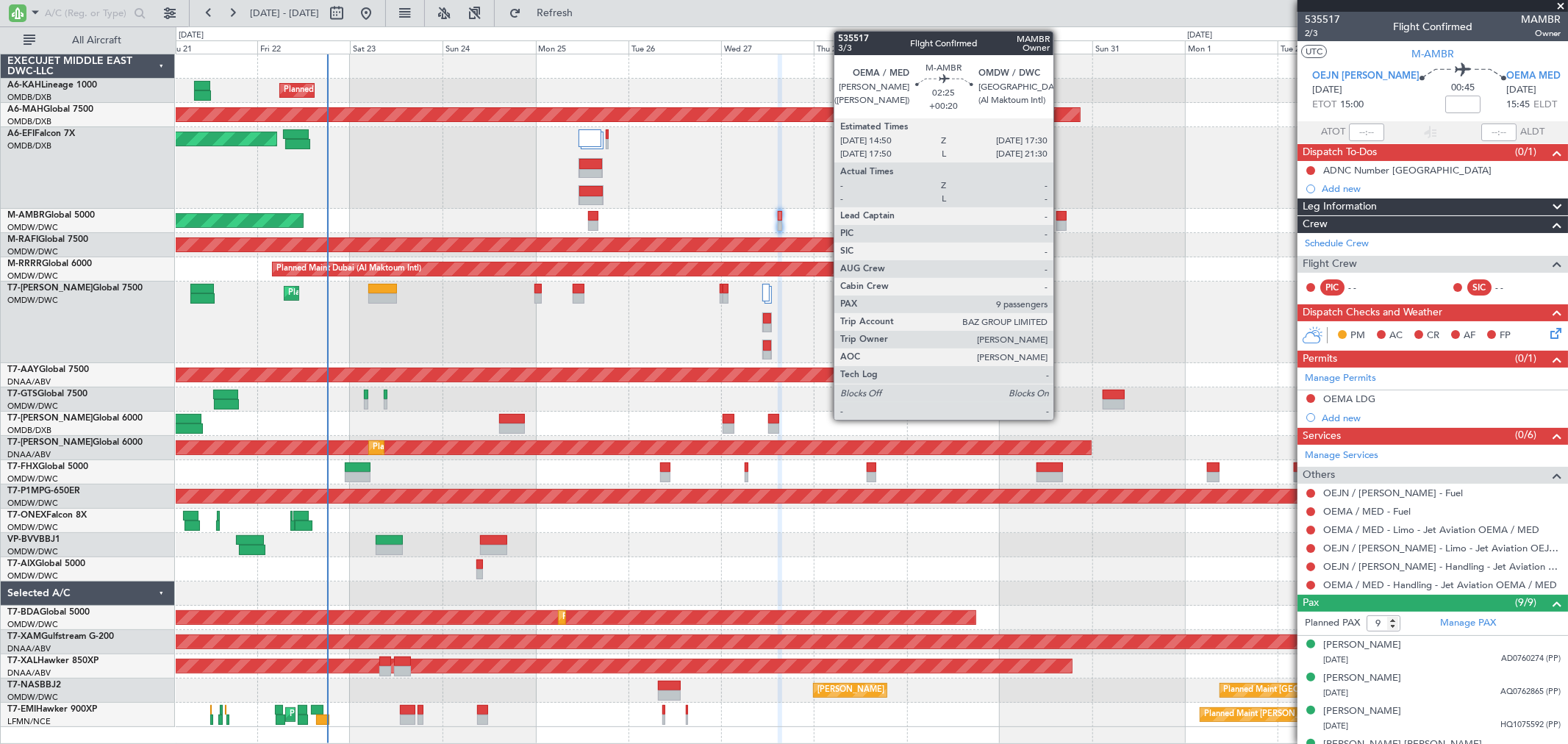
click at [1061, 222] on div at bounding box center [1062, 226] width 11 height 10
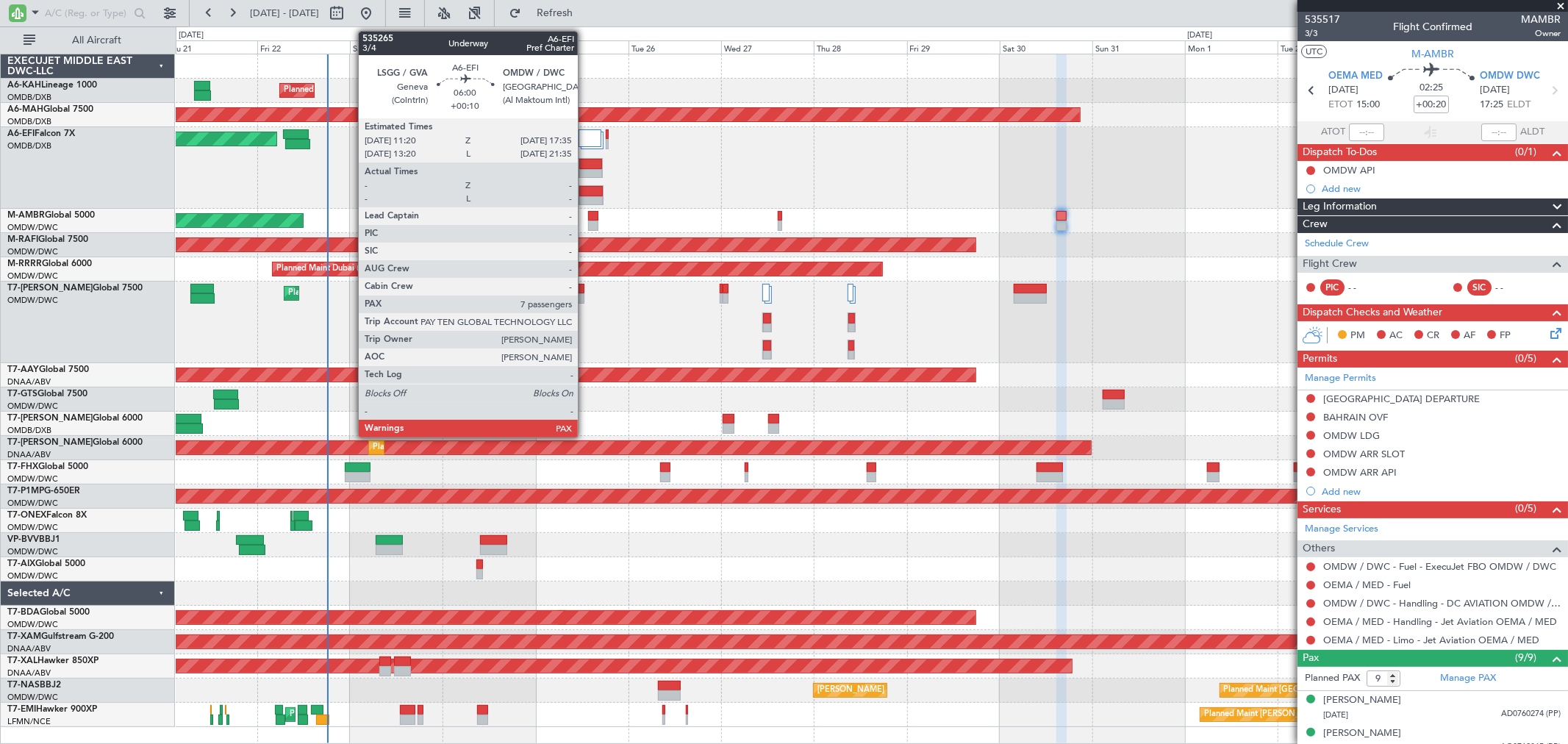
click at [587, 201] on div at bounding box center [591, 201] width 23 height 10
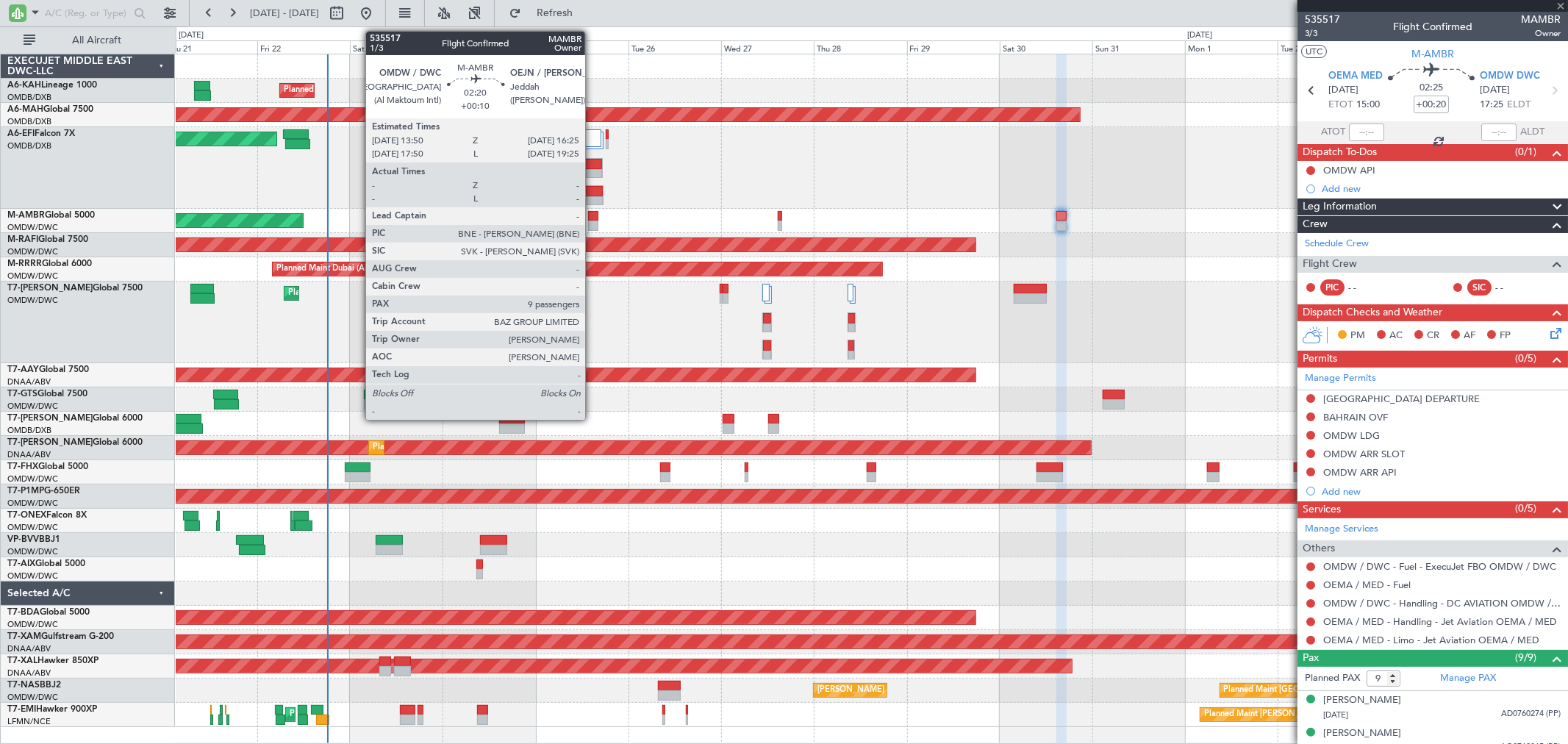
click at [593, 215] on div at bounding box center [593, 216] width 10 height 10
type input "+00:10"
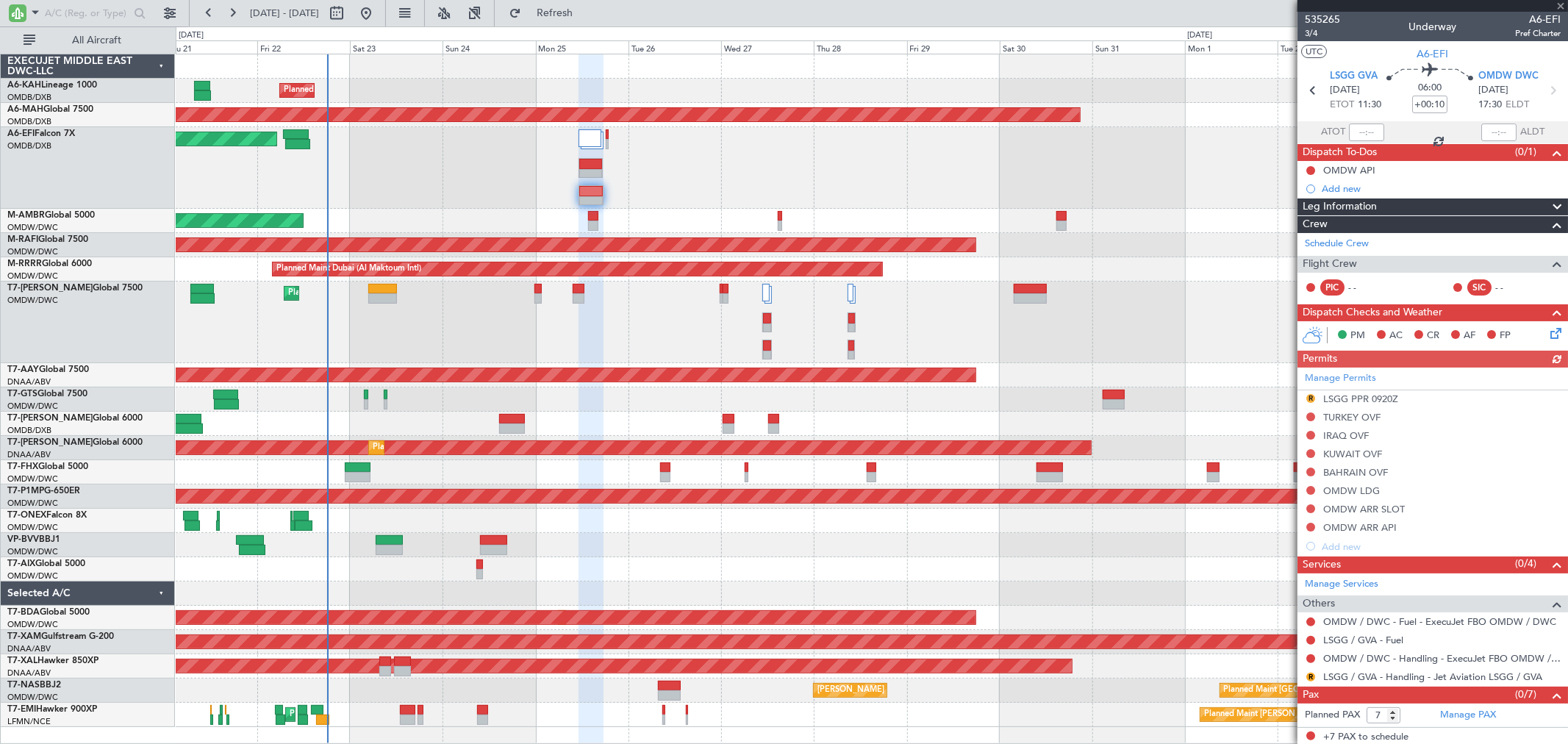
type input "9"
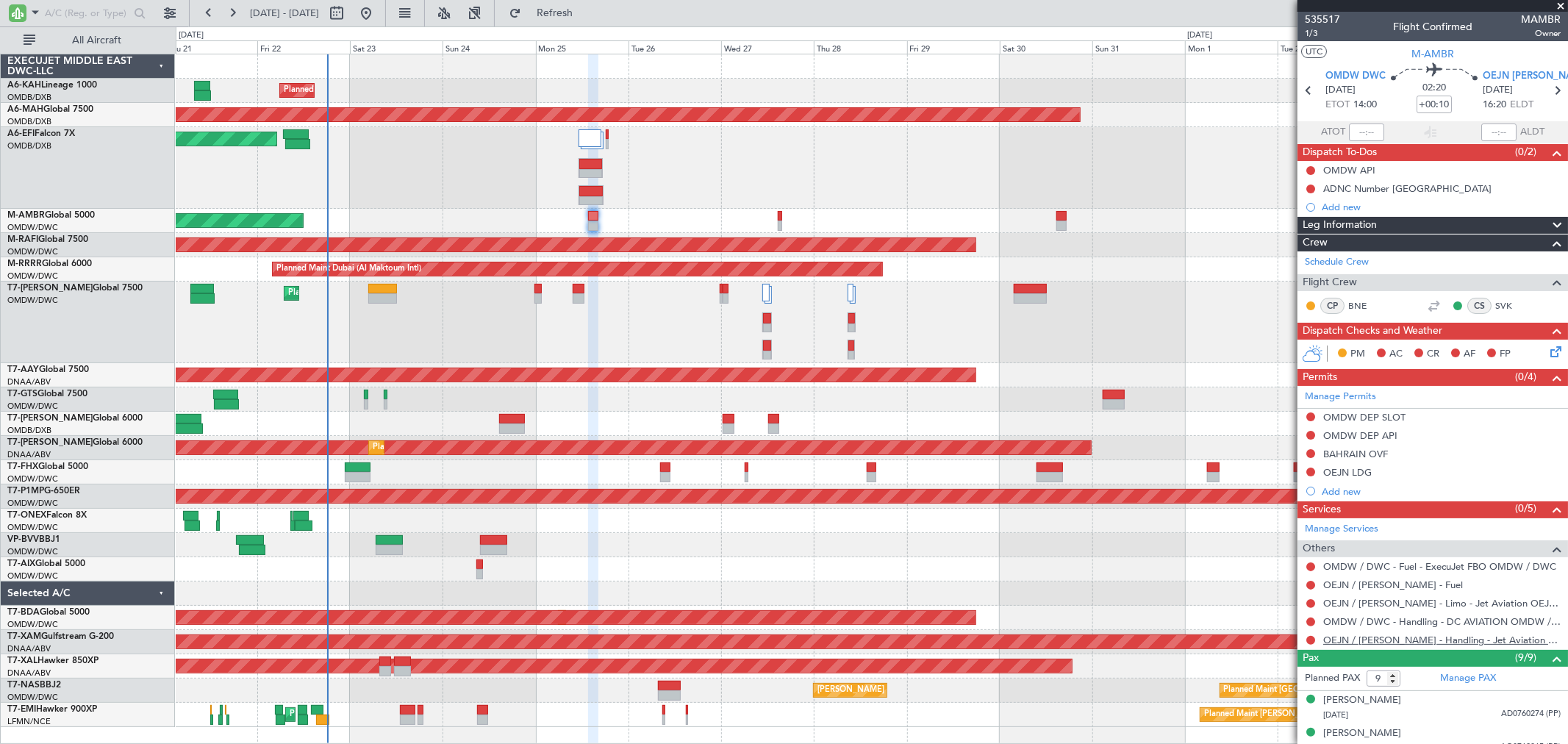
click at [1390, 643] on link "OEJN / JED - Handling - Jet Aviation OEJN / JED" at bounding box center [1442, 639] width 237 height 12
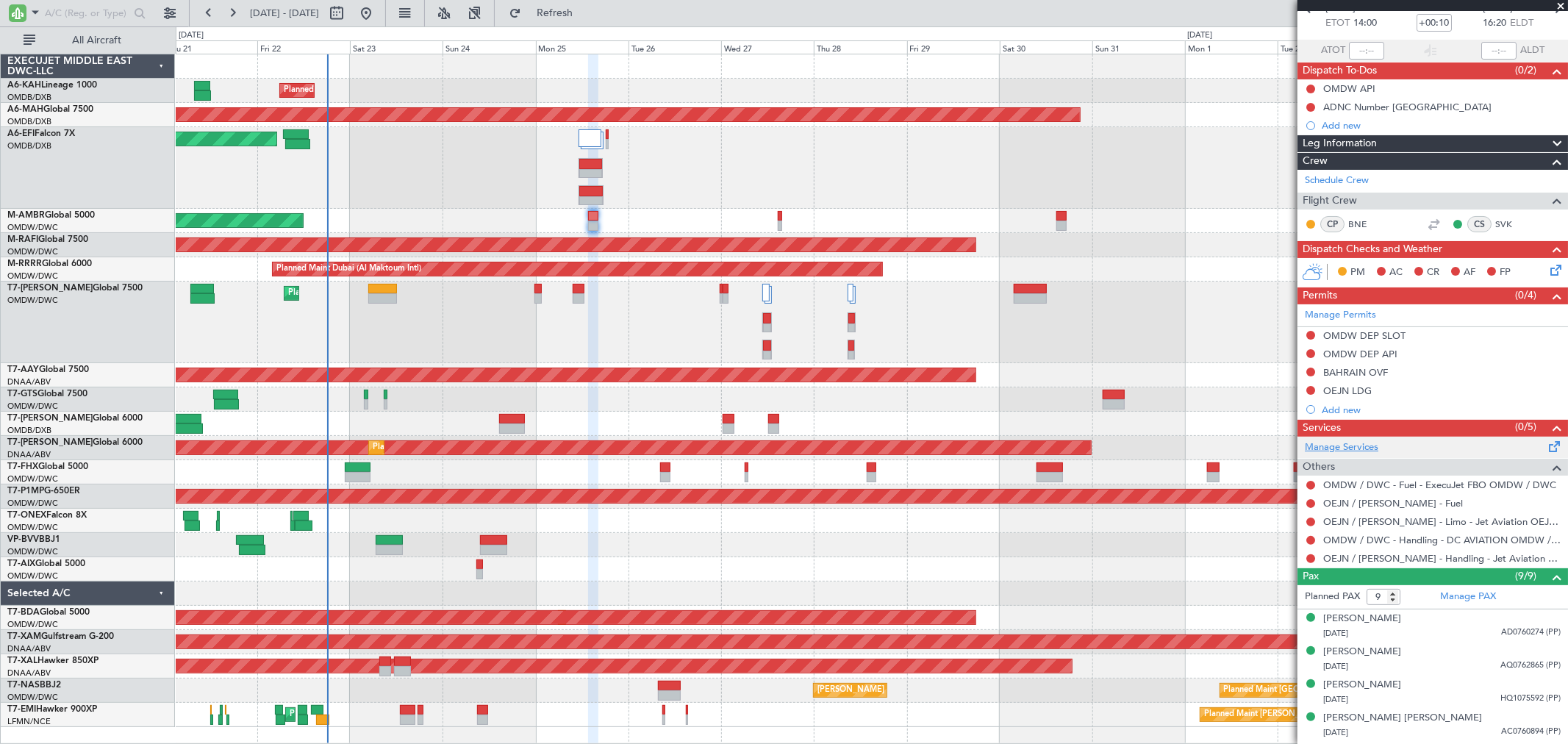
scroll to position [244, 0]
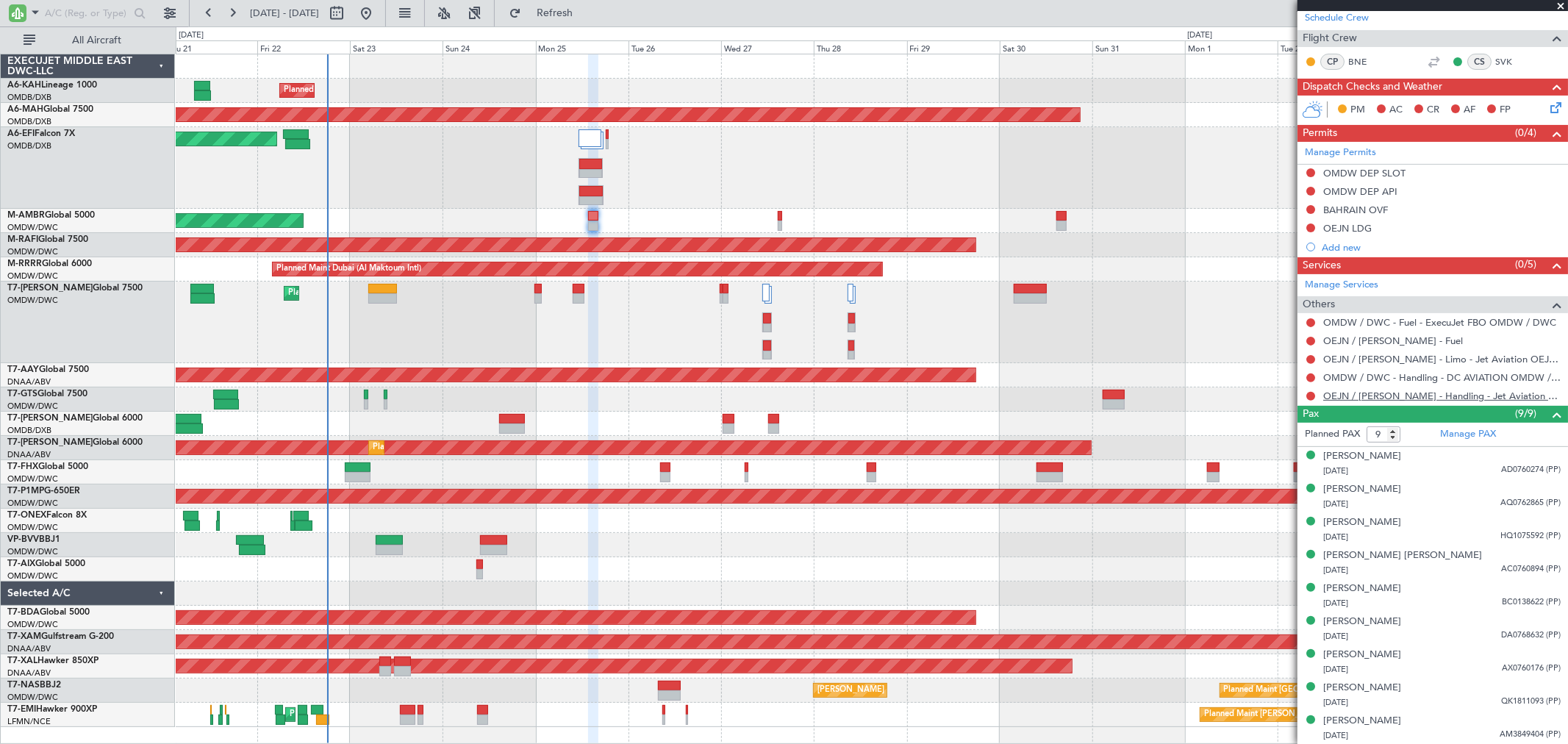
click at [1373, 390] on link "OEJN / JED - Handling - Jet Aviation OEJN / JED" at bounding box center [1442, 395] width 237 height 12
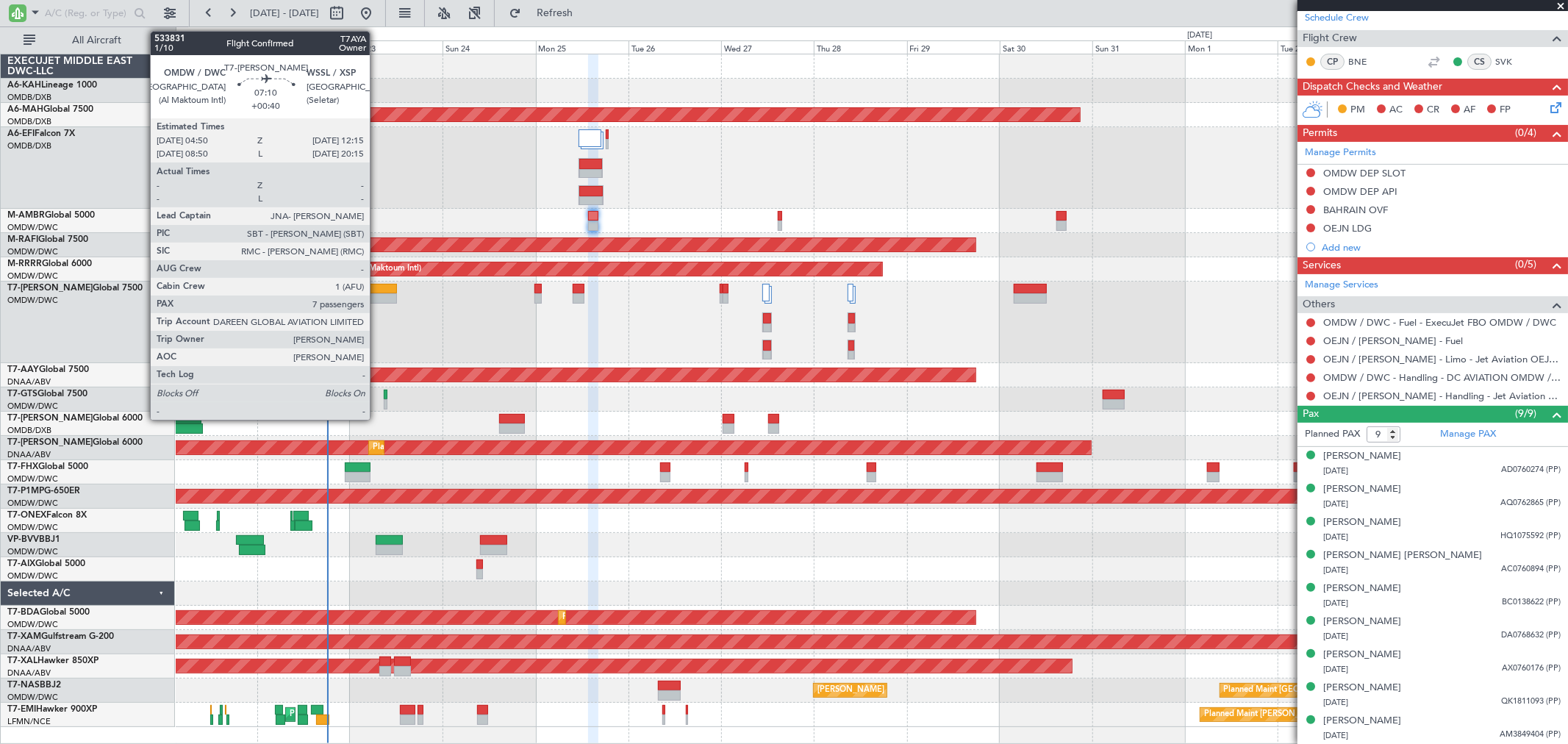
click at [377, 291] on div at bounding box center [383, 288] width 29 height 10
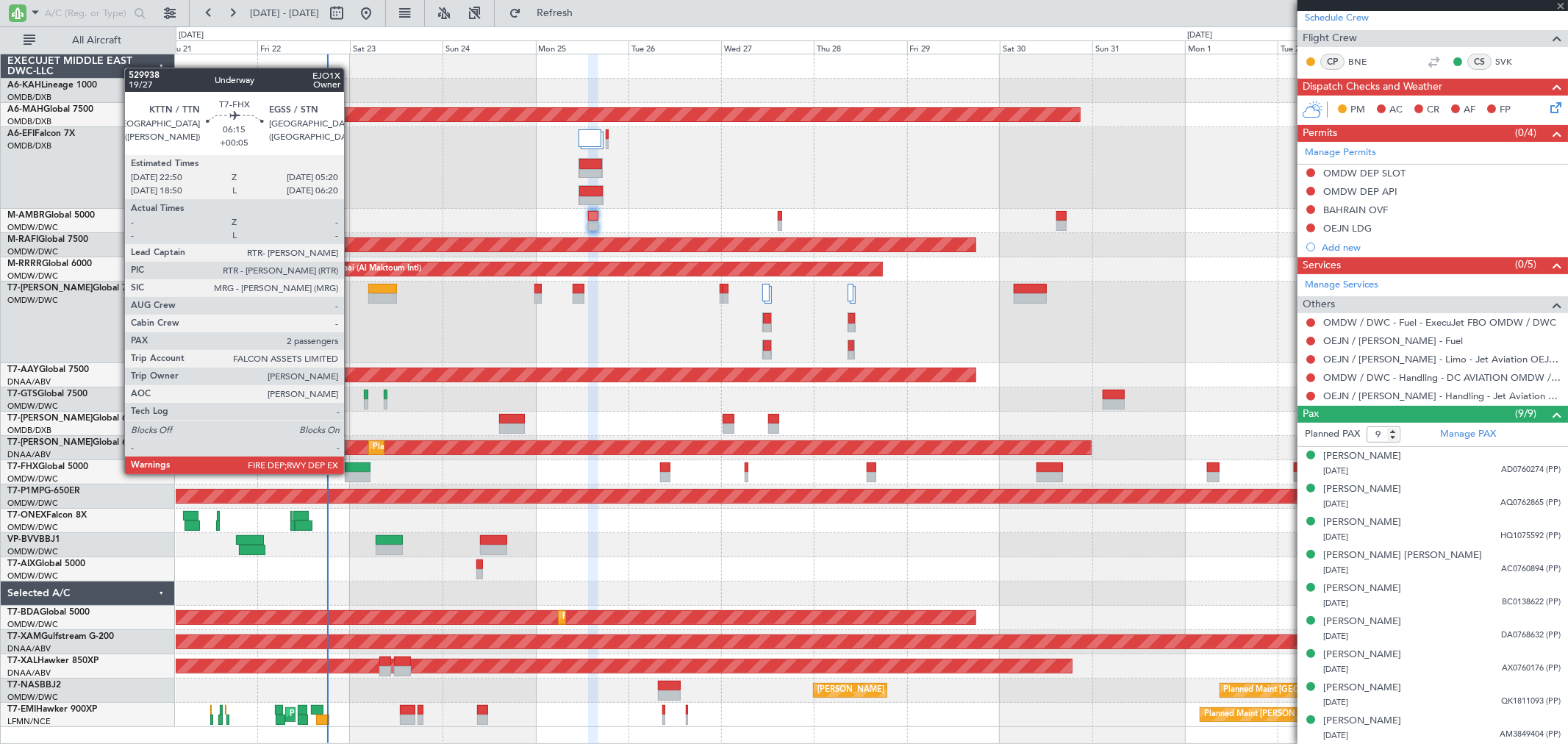
type input "+00:40"
type input "7"
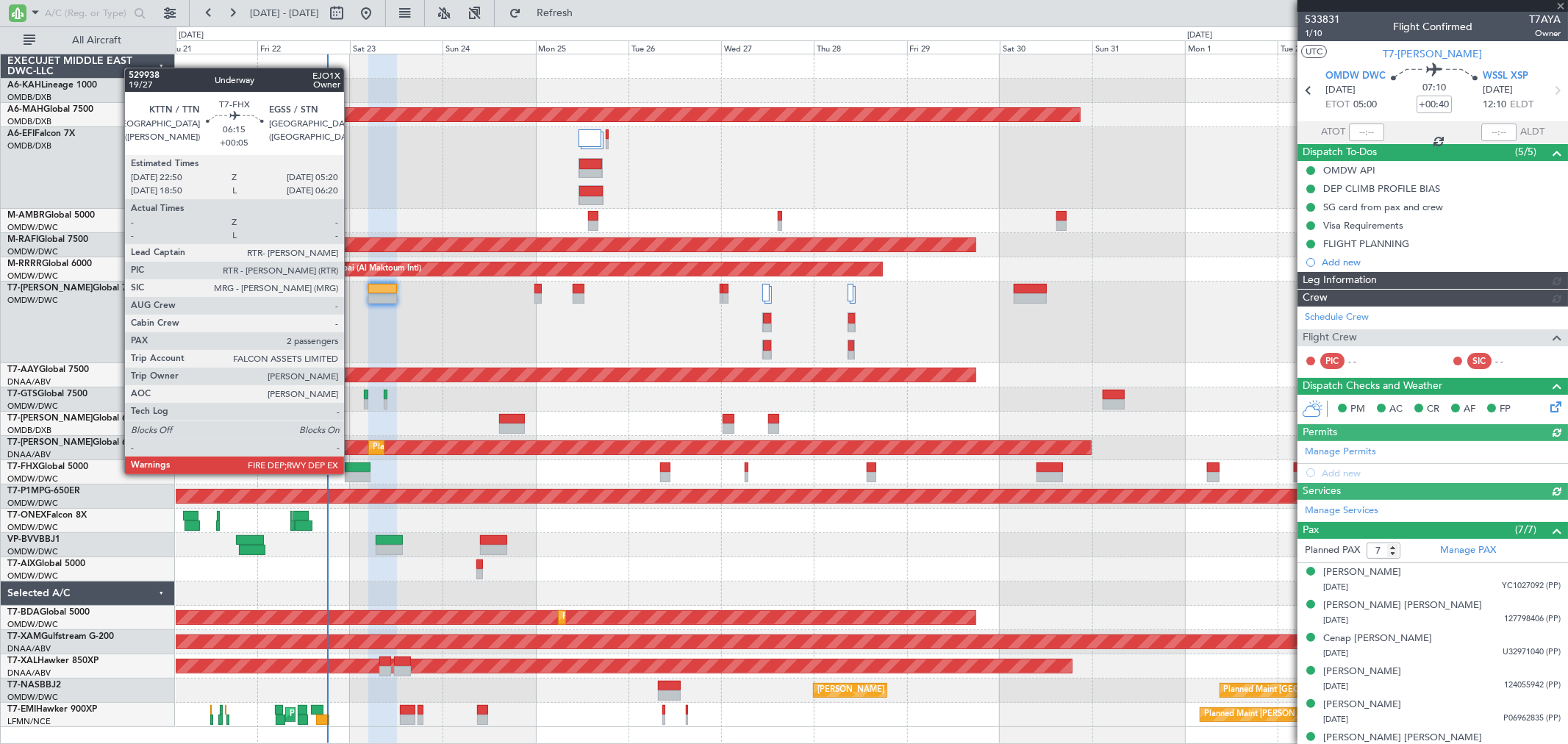
type input "[PERSON_NAME] ([PERSON_NAME])"
type input "6914"
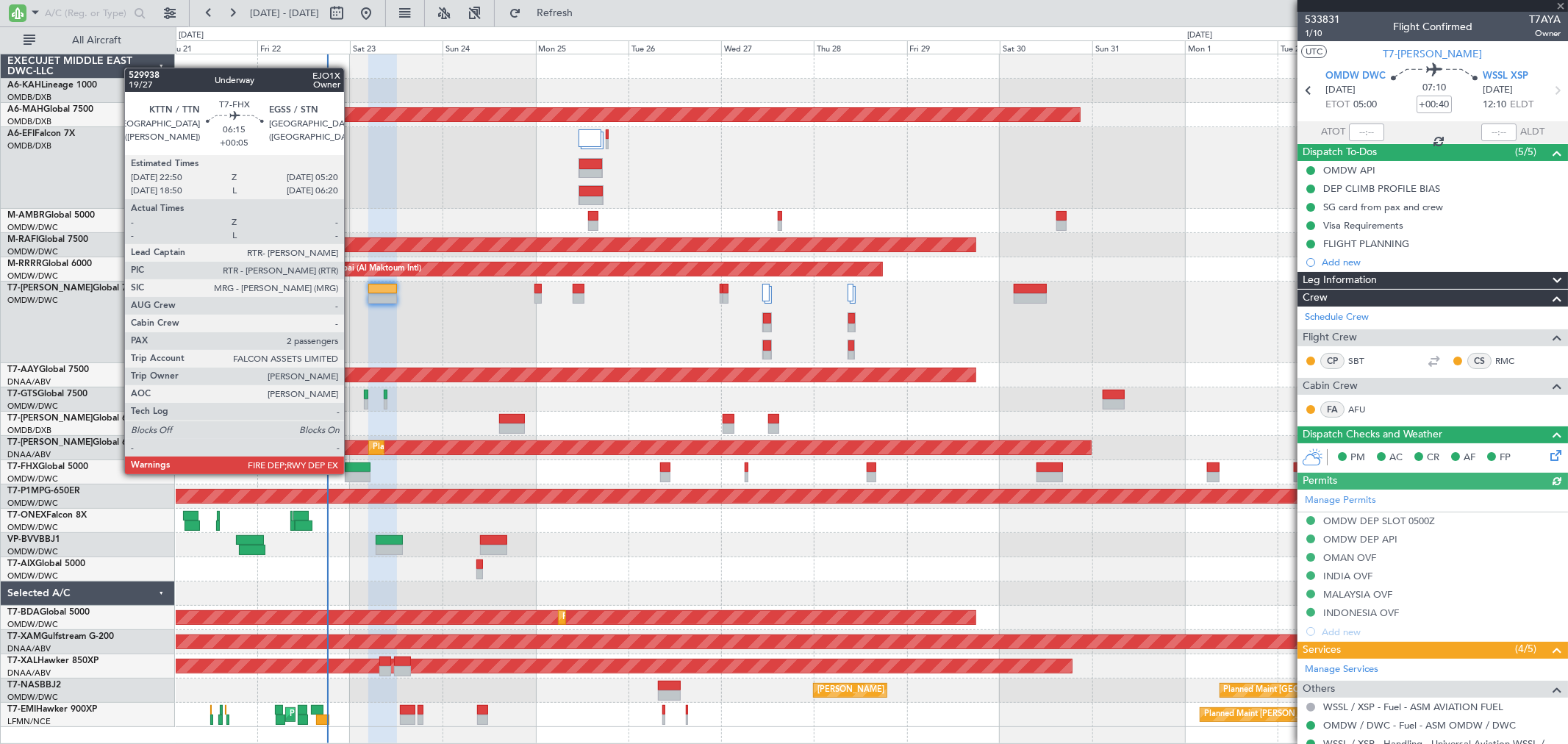
click at [352, 474] on div at bounding box center [357, 477] width 26 height 10
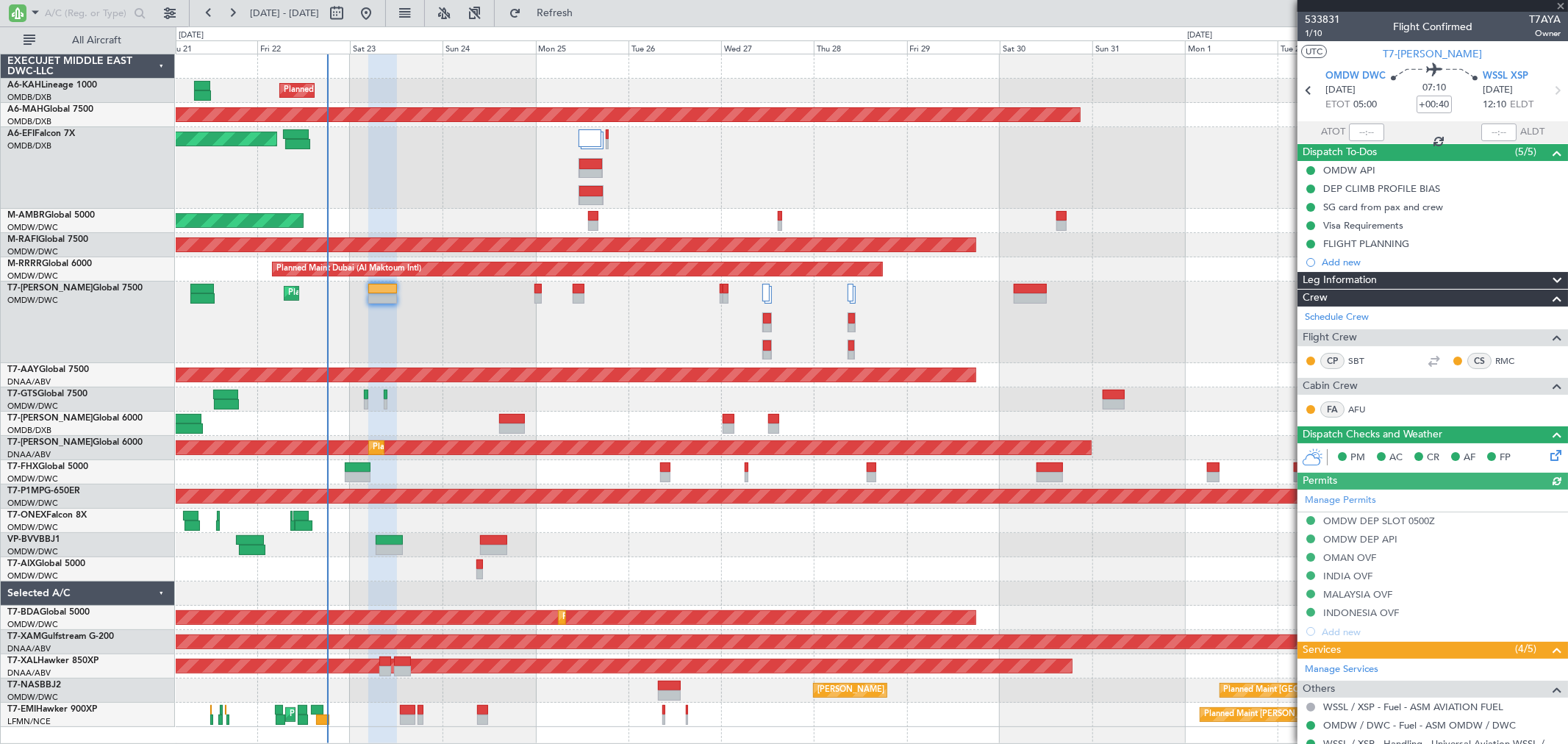
type input "+00:05"
type input "2"
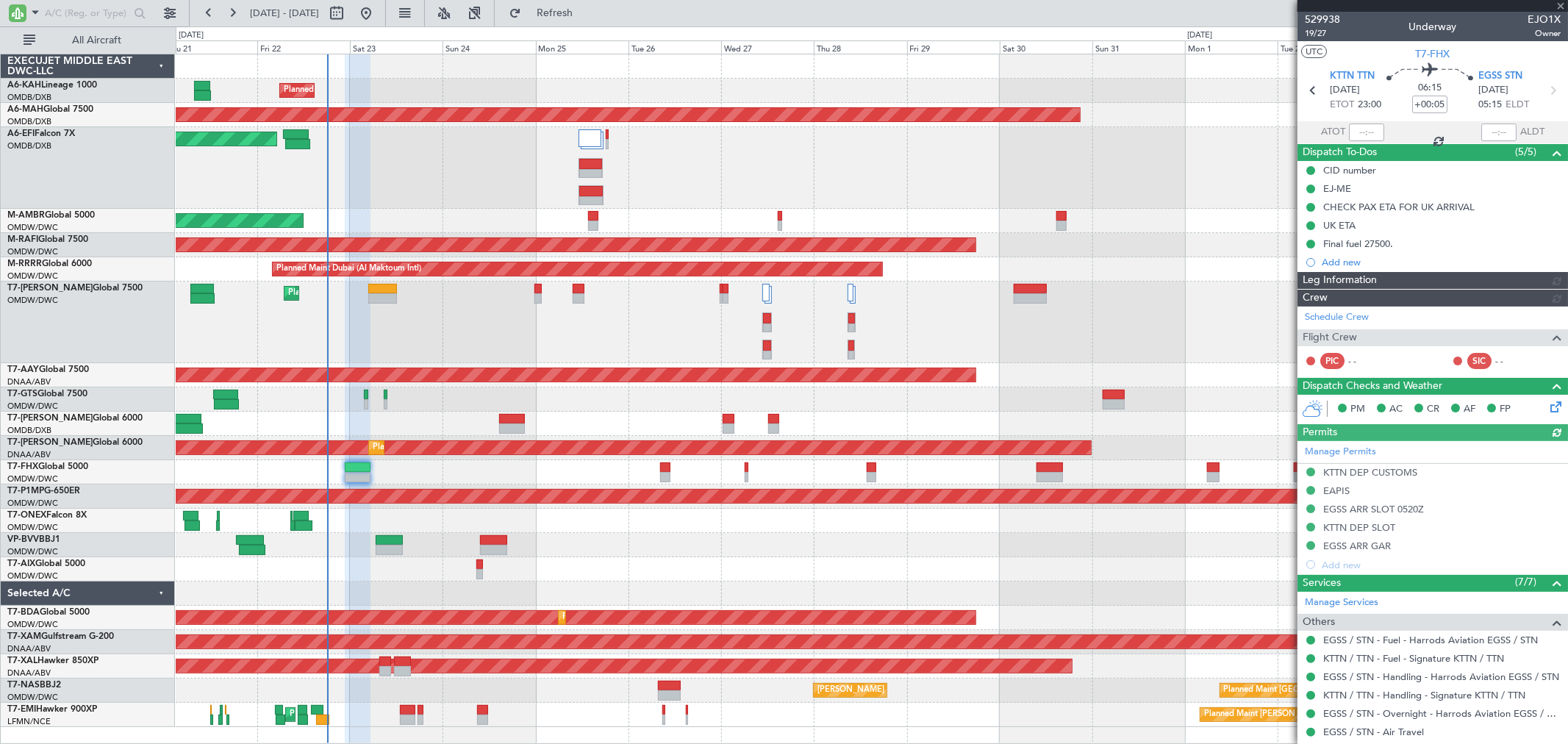
type input "[PERSON_NAME] ([PERSON_NAME])"
type input "6982"
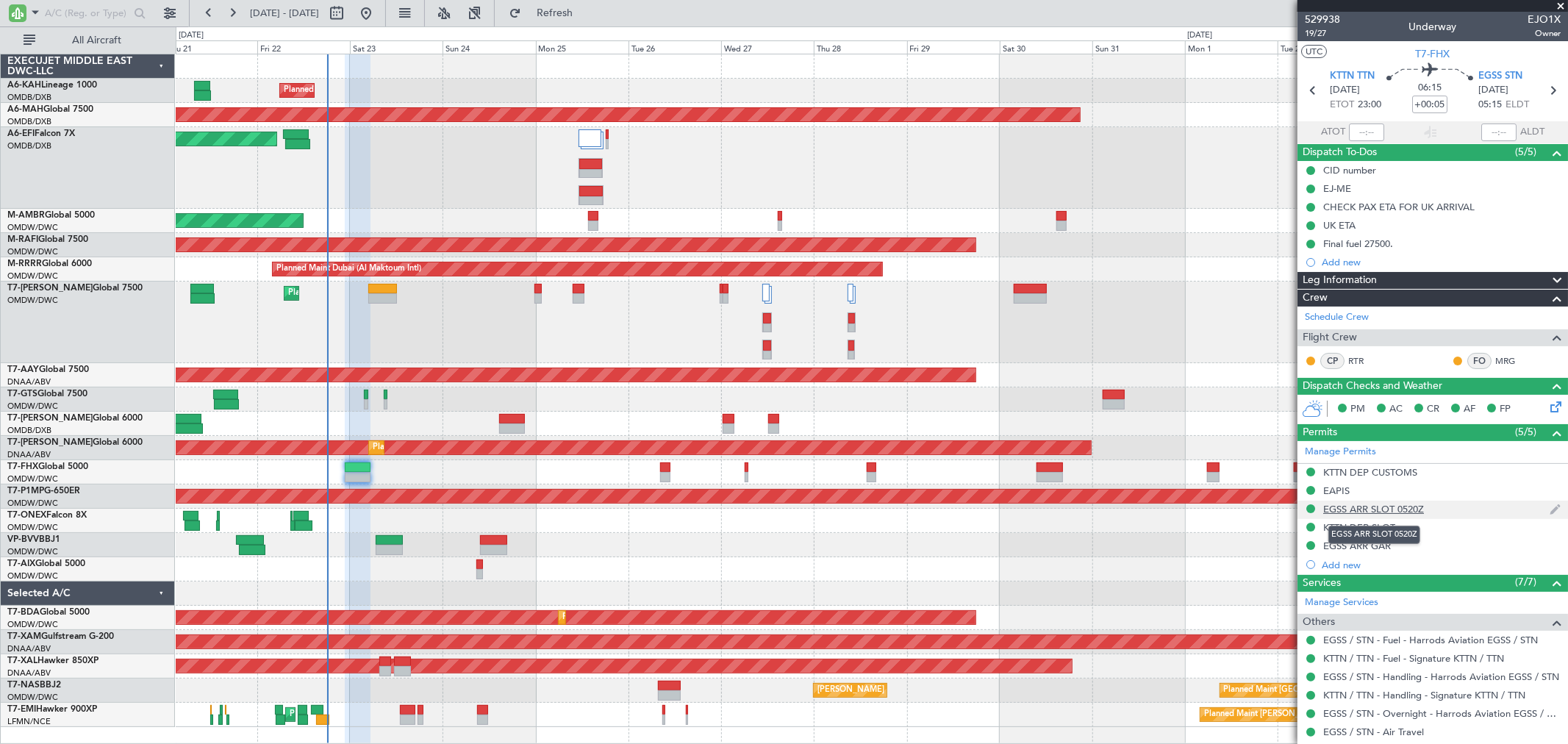
click at [1396, 510] on div "EGSS ARR SLOT 0520Z" at bounding box center [1374, 508] width 100 height 12
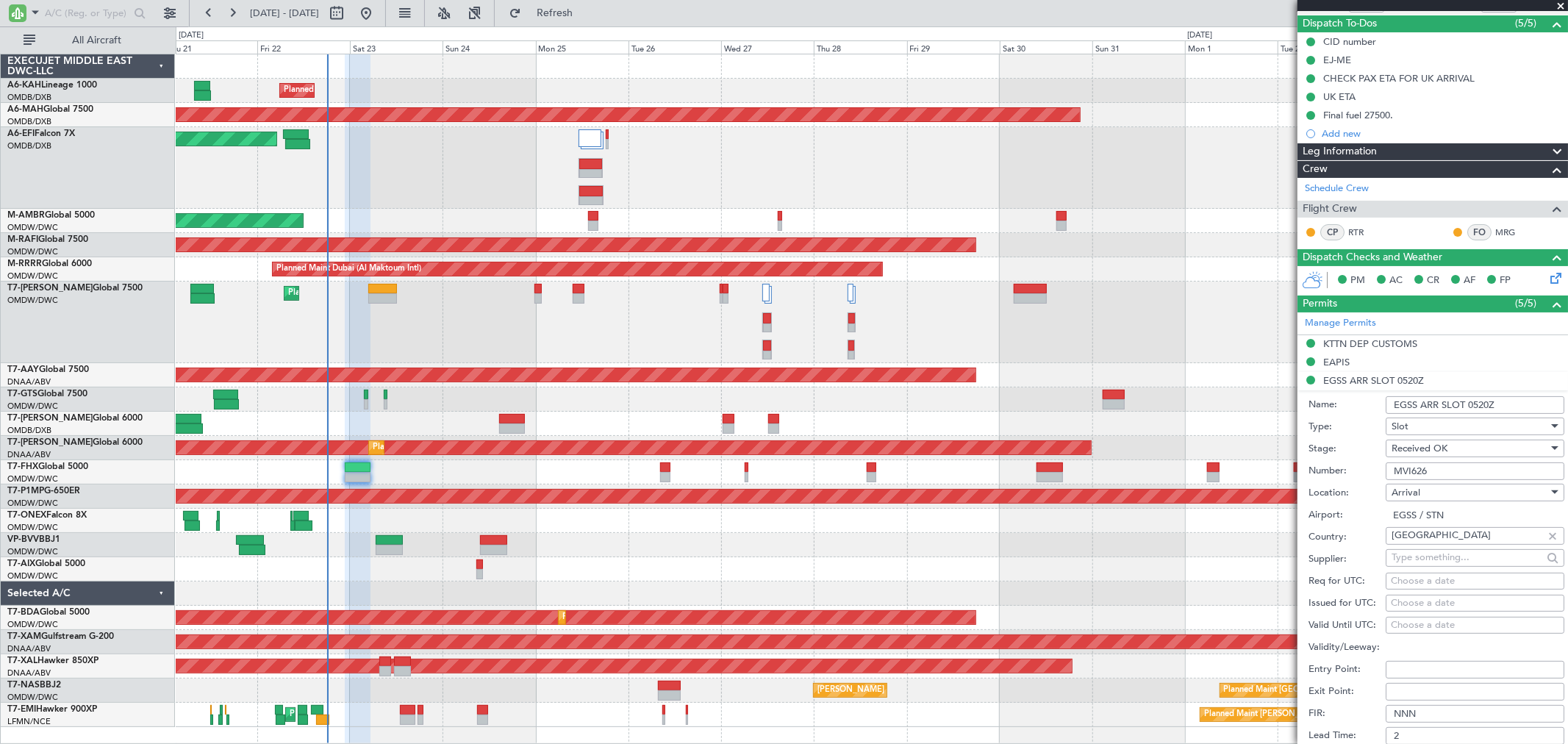
scroll to position [163, 0]
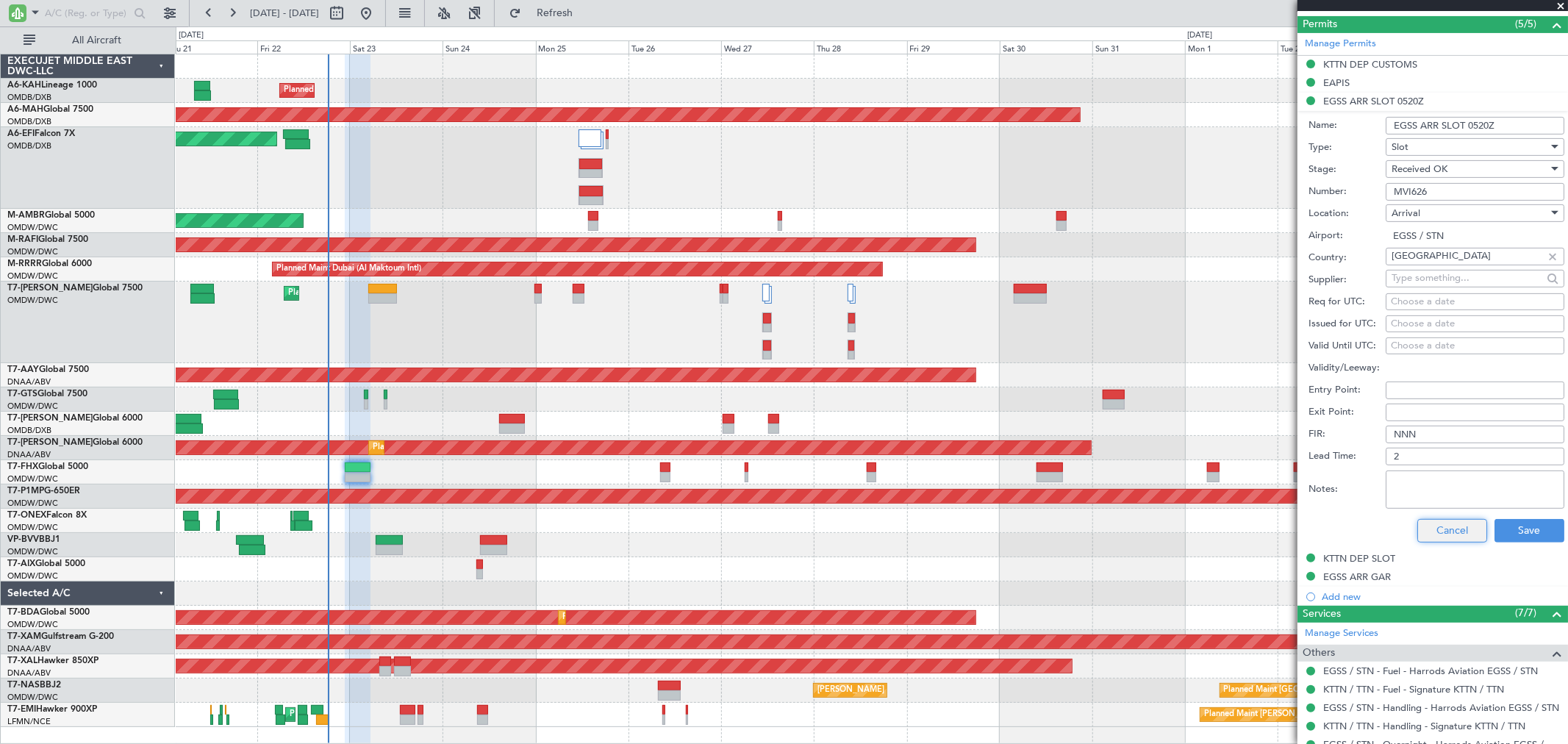
click at [1430, 523] on button "Cancel" at bounding box center [1452, 531] width 70 height 24
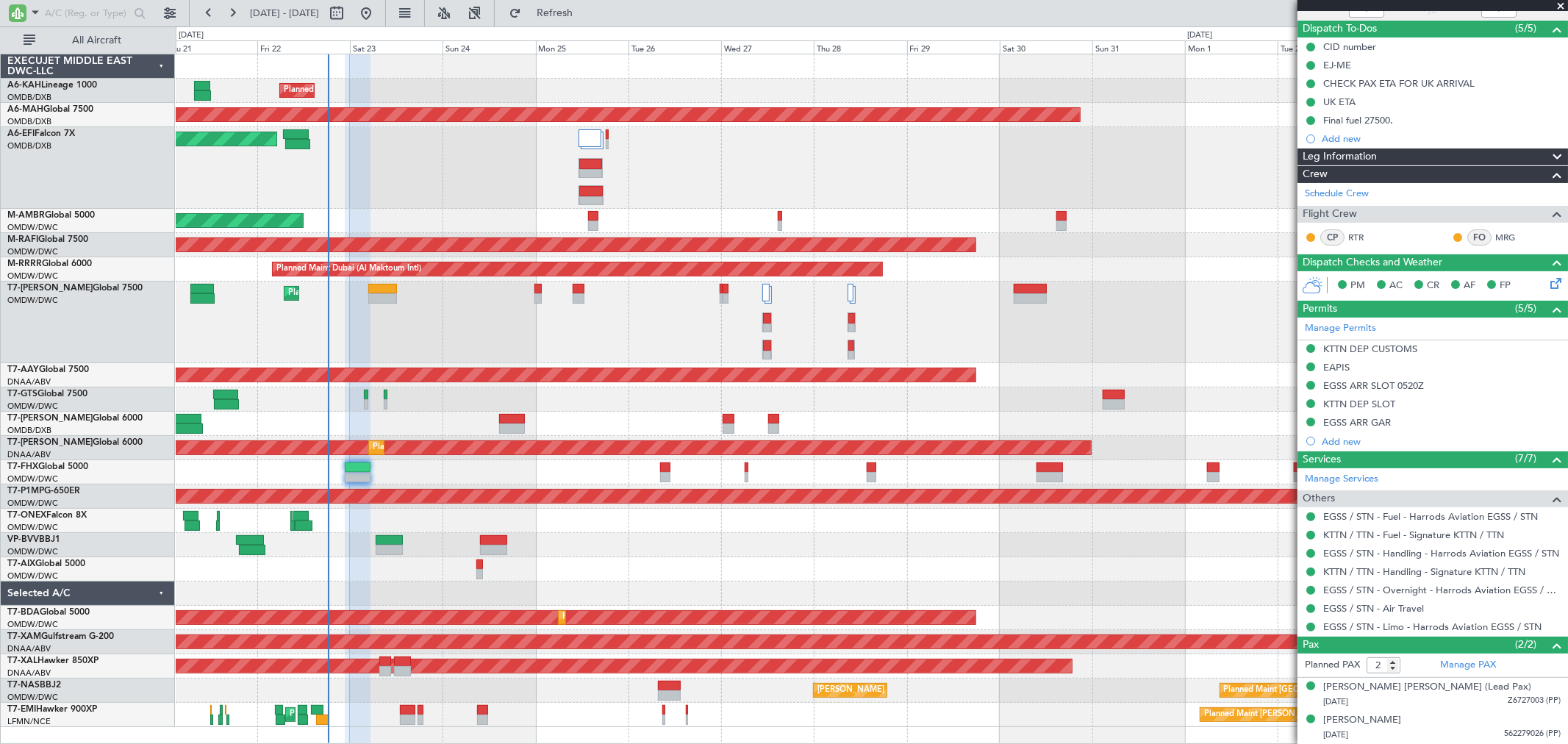
scroll to position [123, 0]
click at [1417, 384] on div "EGSS ARR SLOT 0520Z" at bounding box center [1374, 386] width 100 height 12
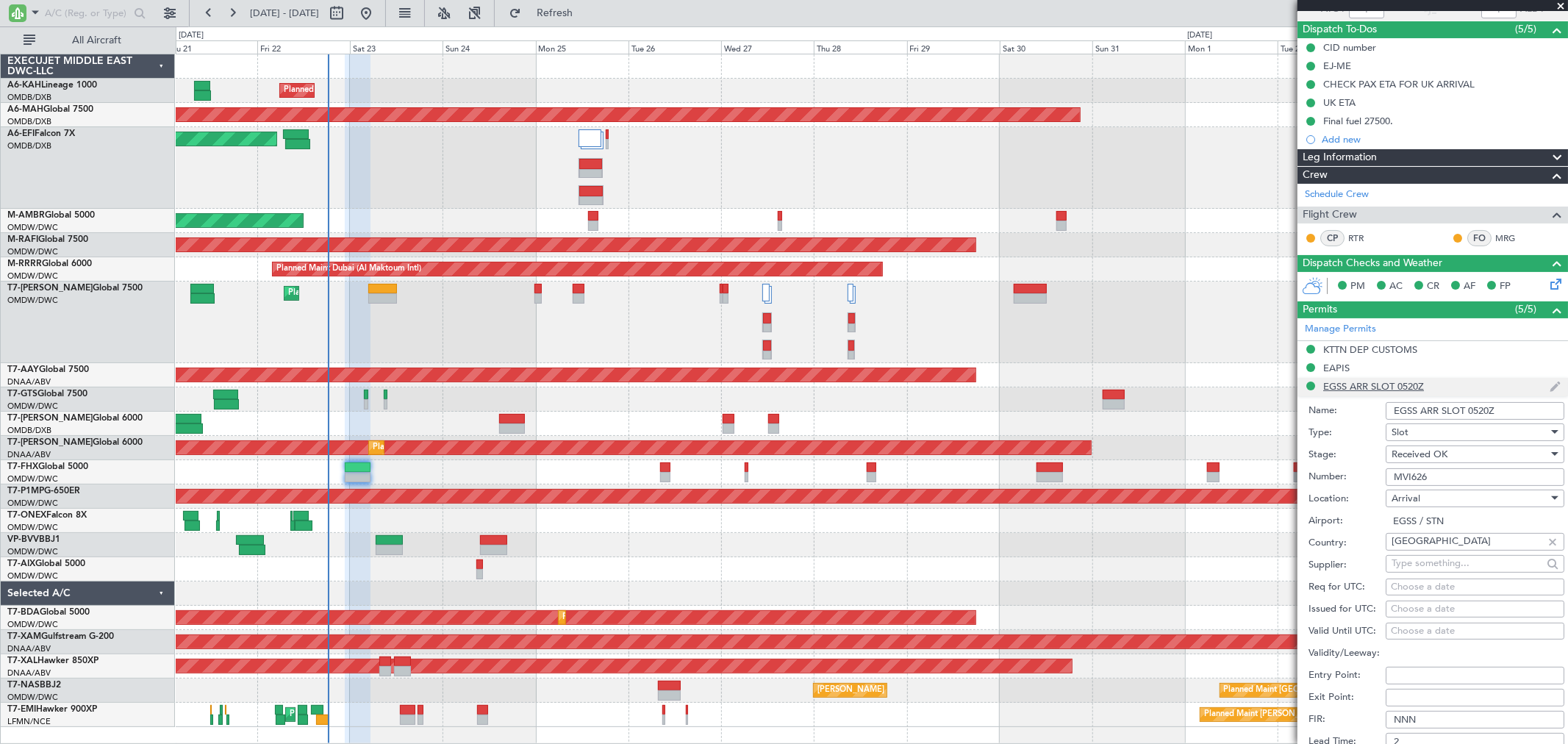
scroll to position [408, 0]
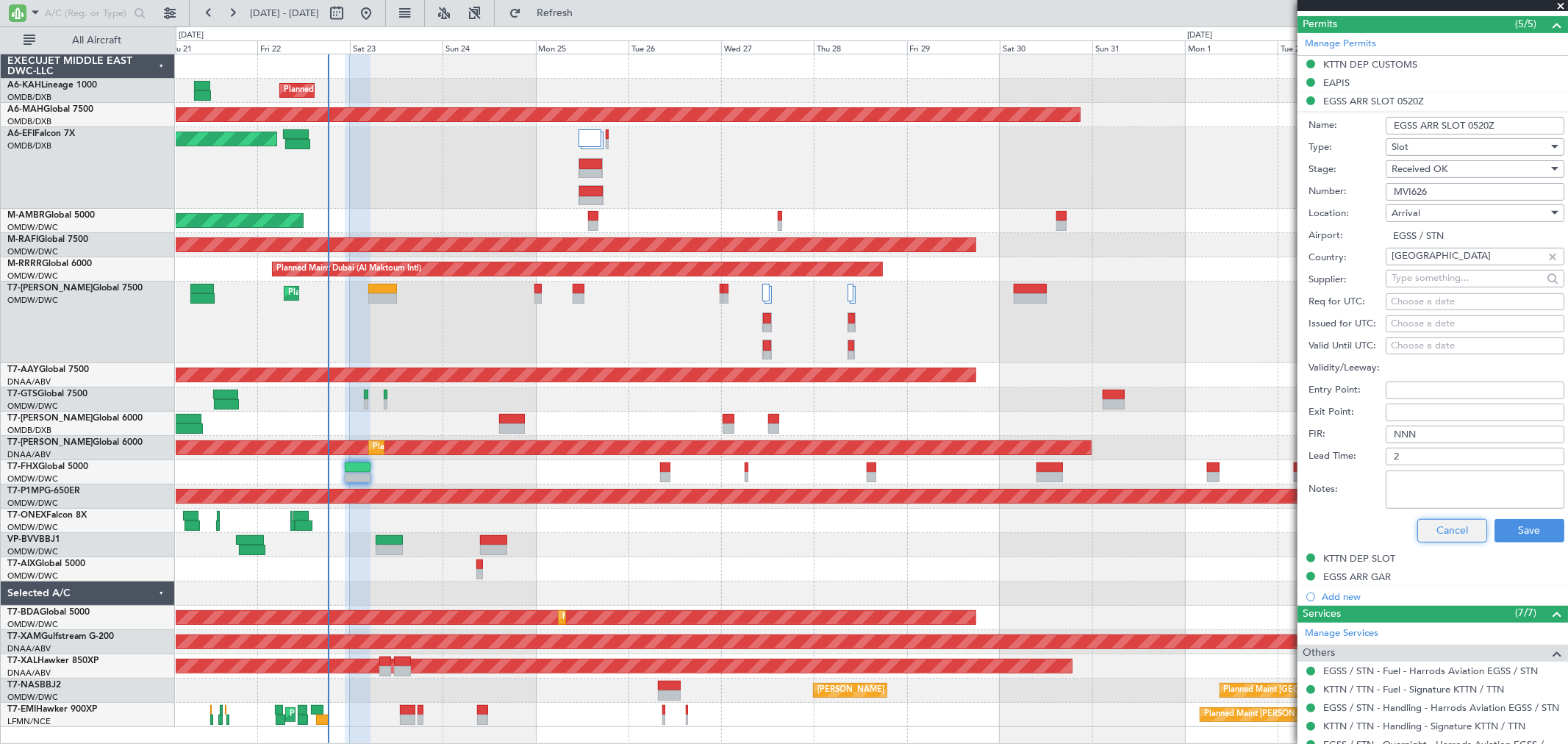
click at [1443, 519] on button "Cancel" at bounding box center [1452, 531] width 70 height 24
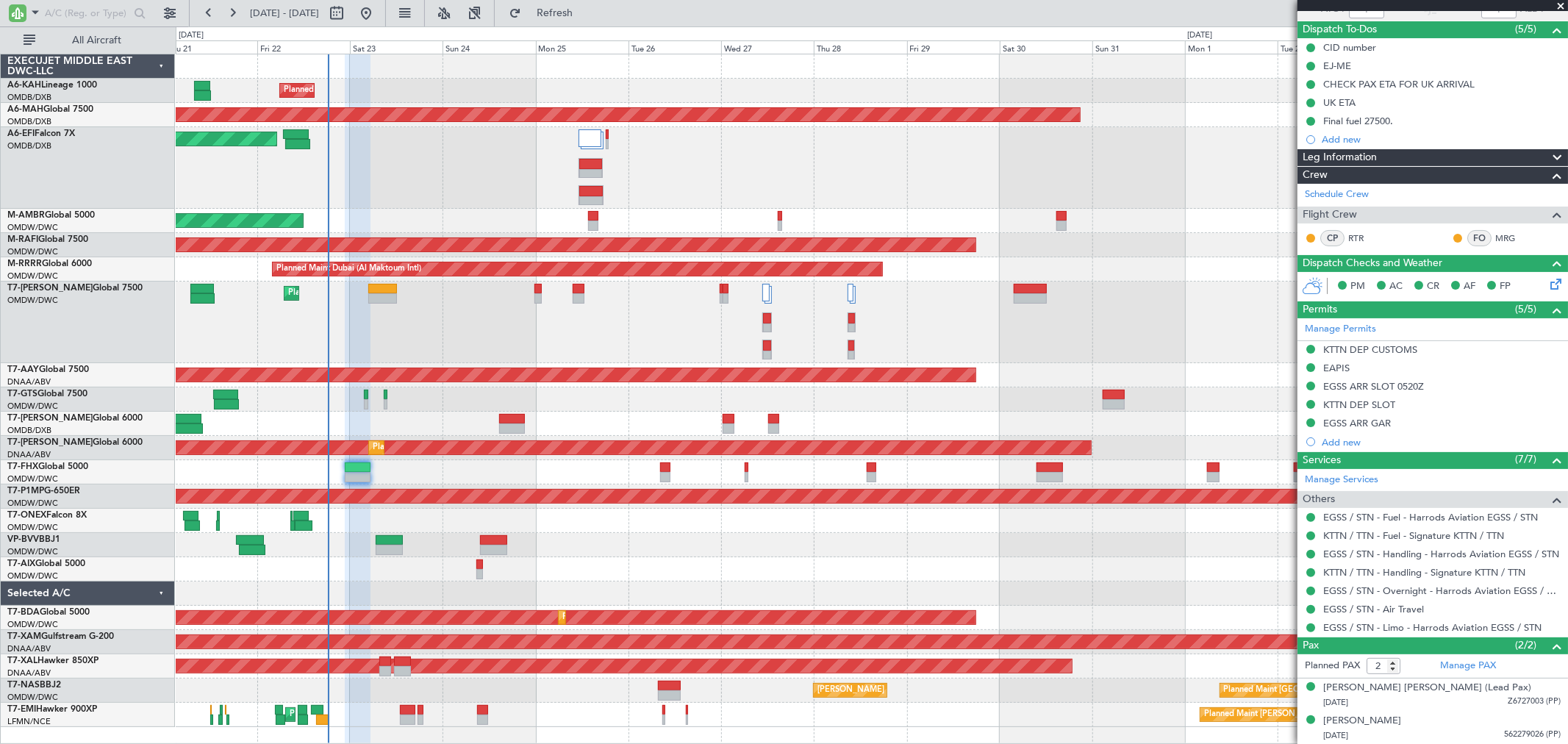
scroll to position [0, 0]
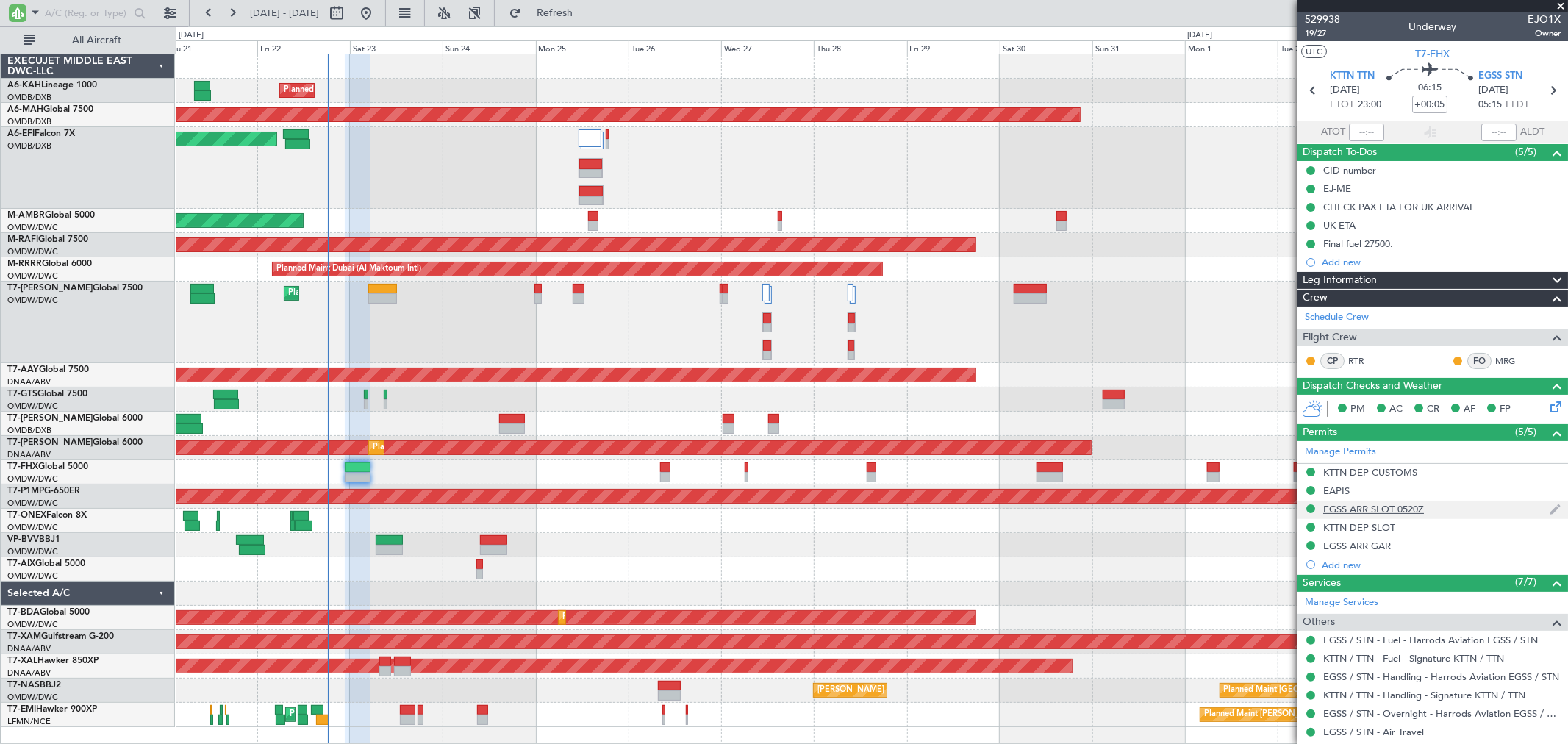
click at [1431, 513] on div "EGSS ARR SLOT 0520Z" at bounding box center [1432, 509] width 270 height 18
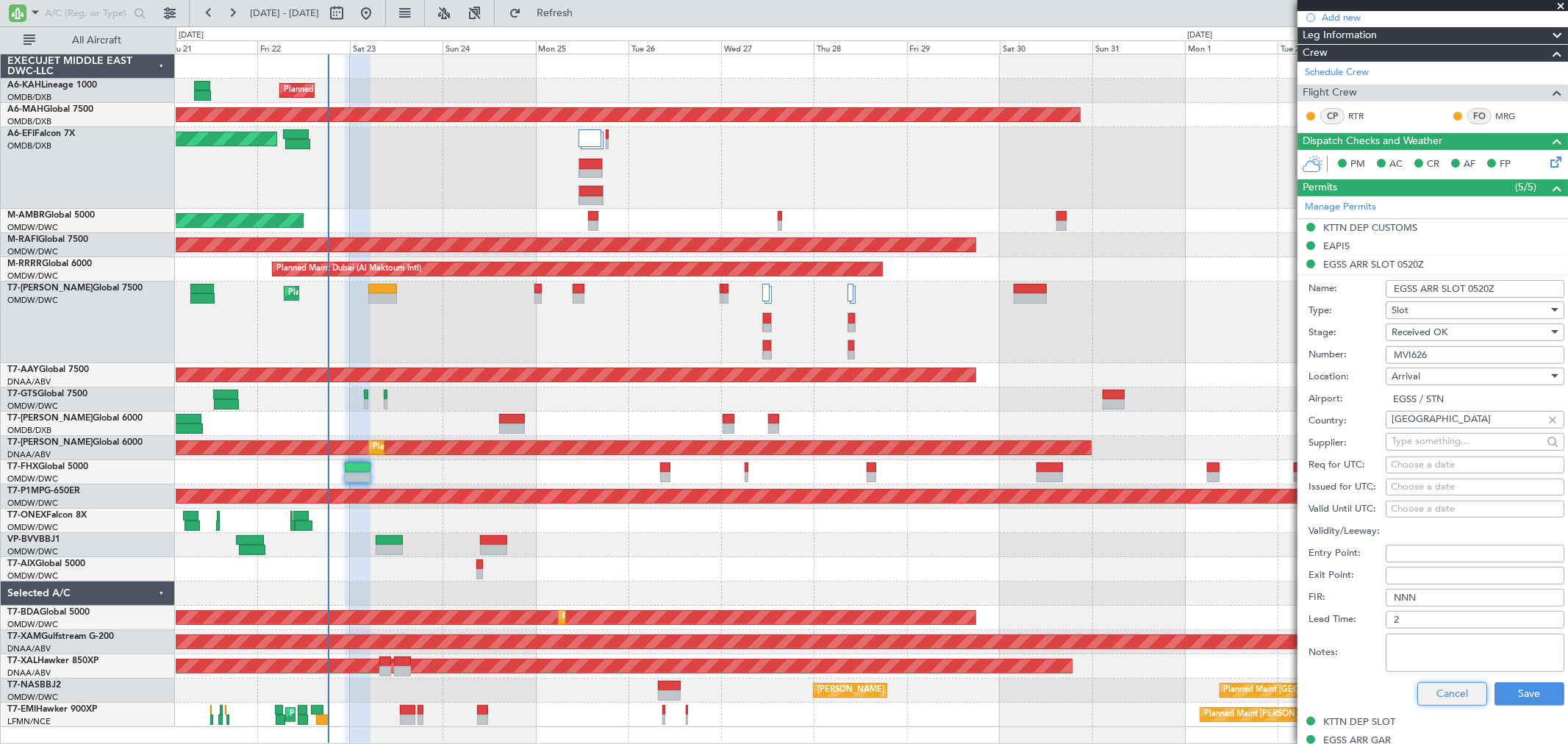
click at [1436, 693] on button "Cancel" at bounding box center [1452, 694] width 70 height 24
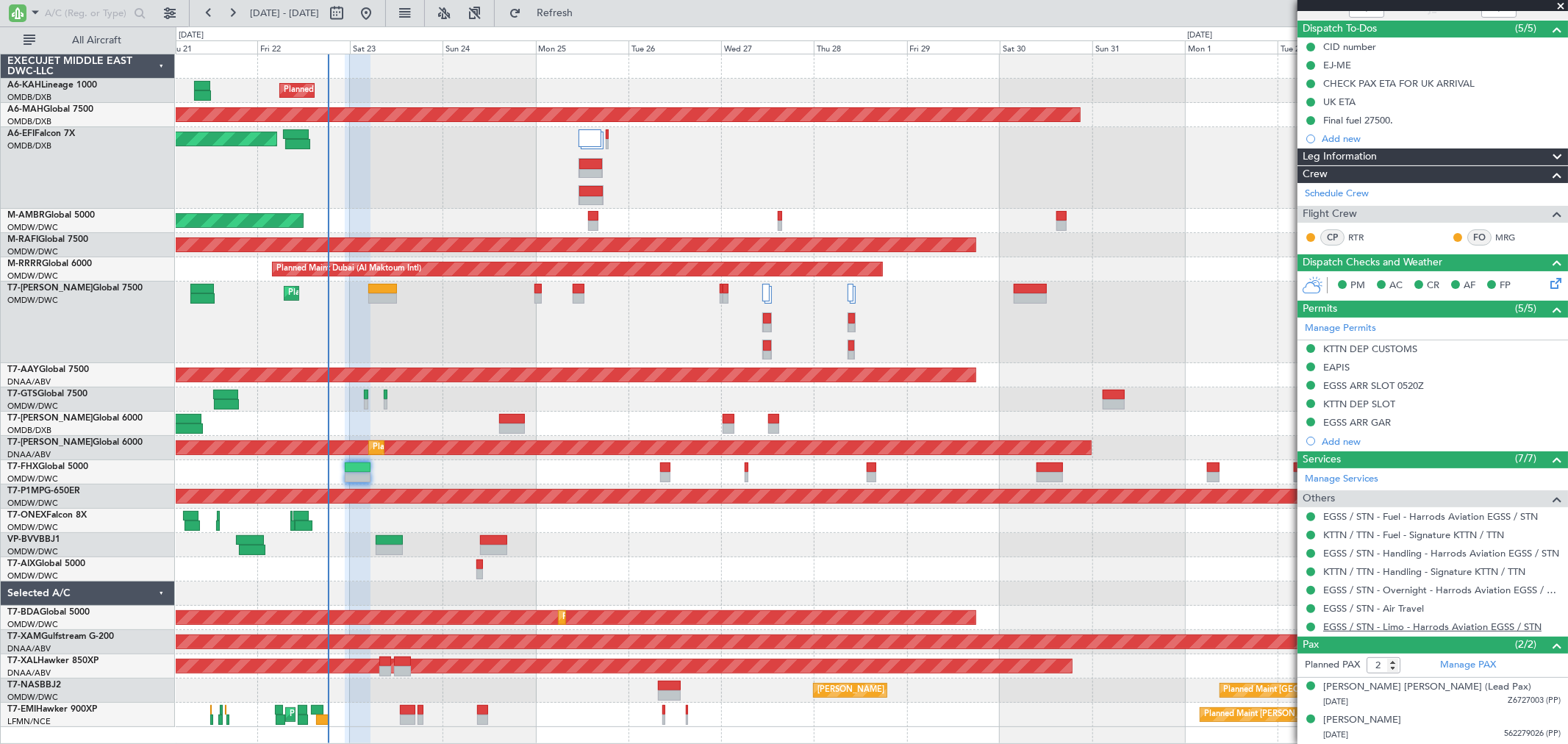
scroll to position [123, 0]
type input "[PERSON_NAME] ([PERSON_NAME])"
type input "6982"
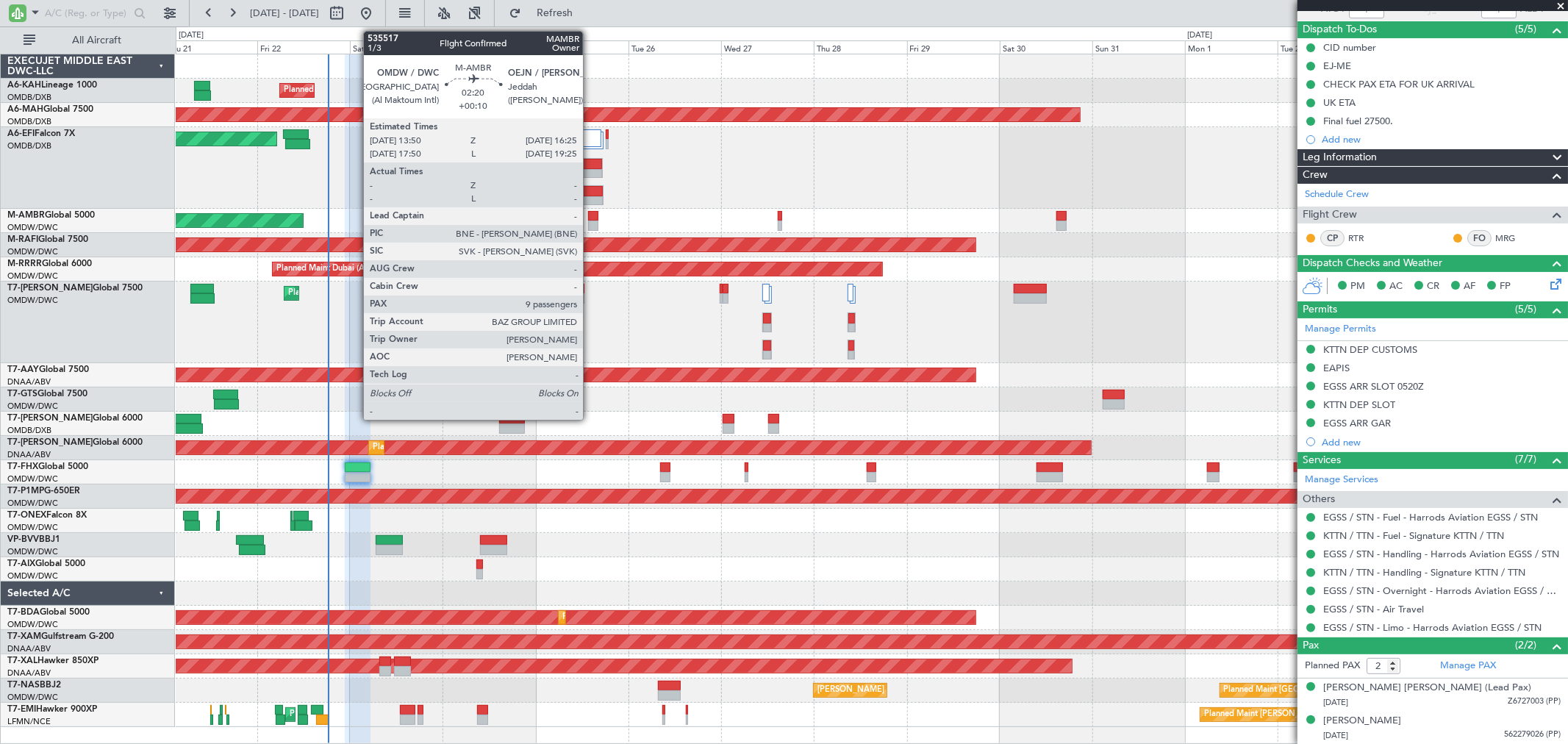
click at [591, 221] on div at bounding box center [593, 226] width 10 height 10
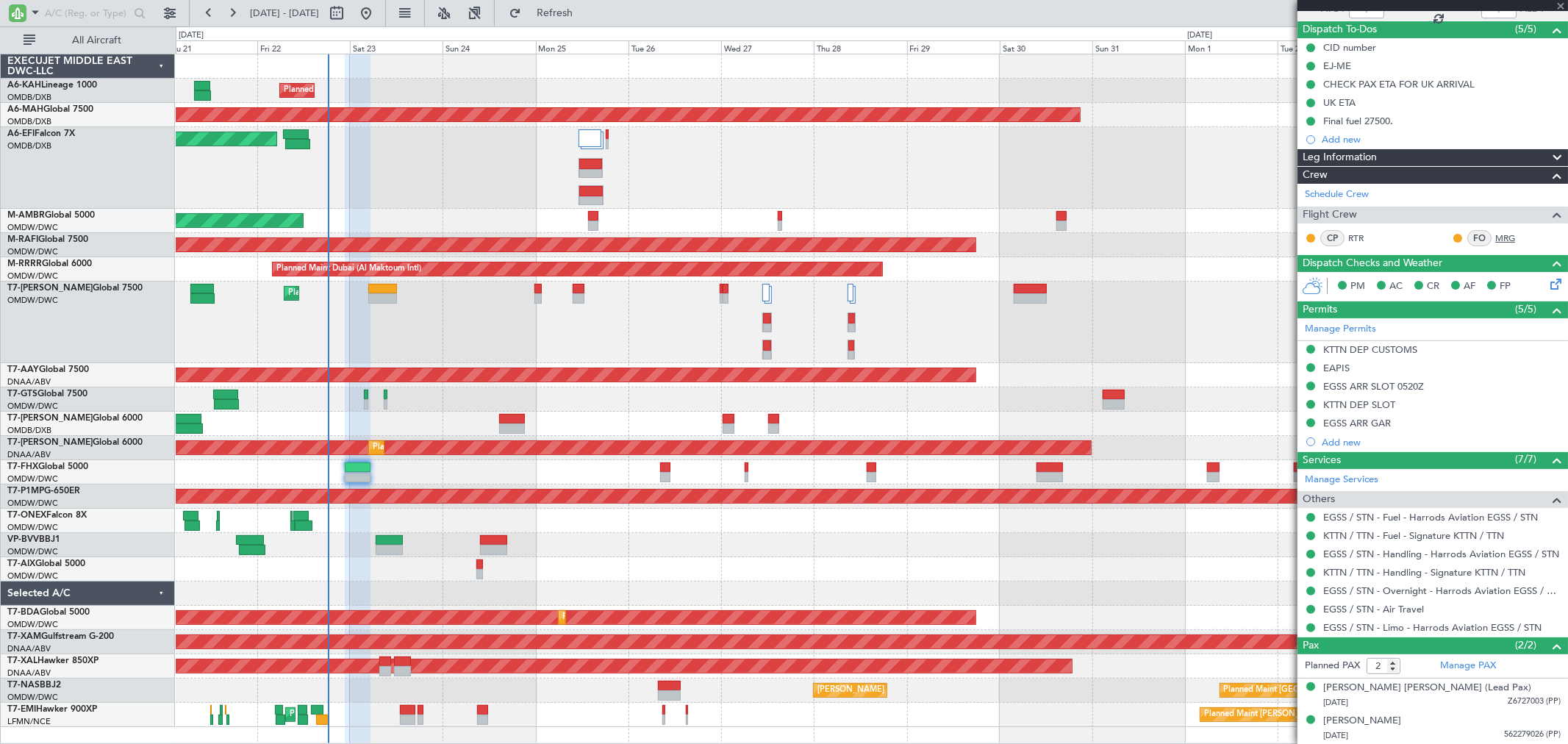
type input "+00:10"
type input "9"
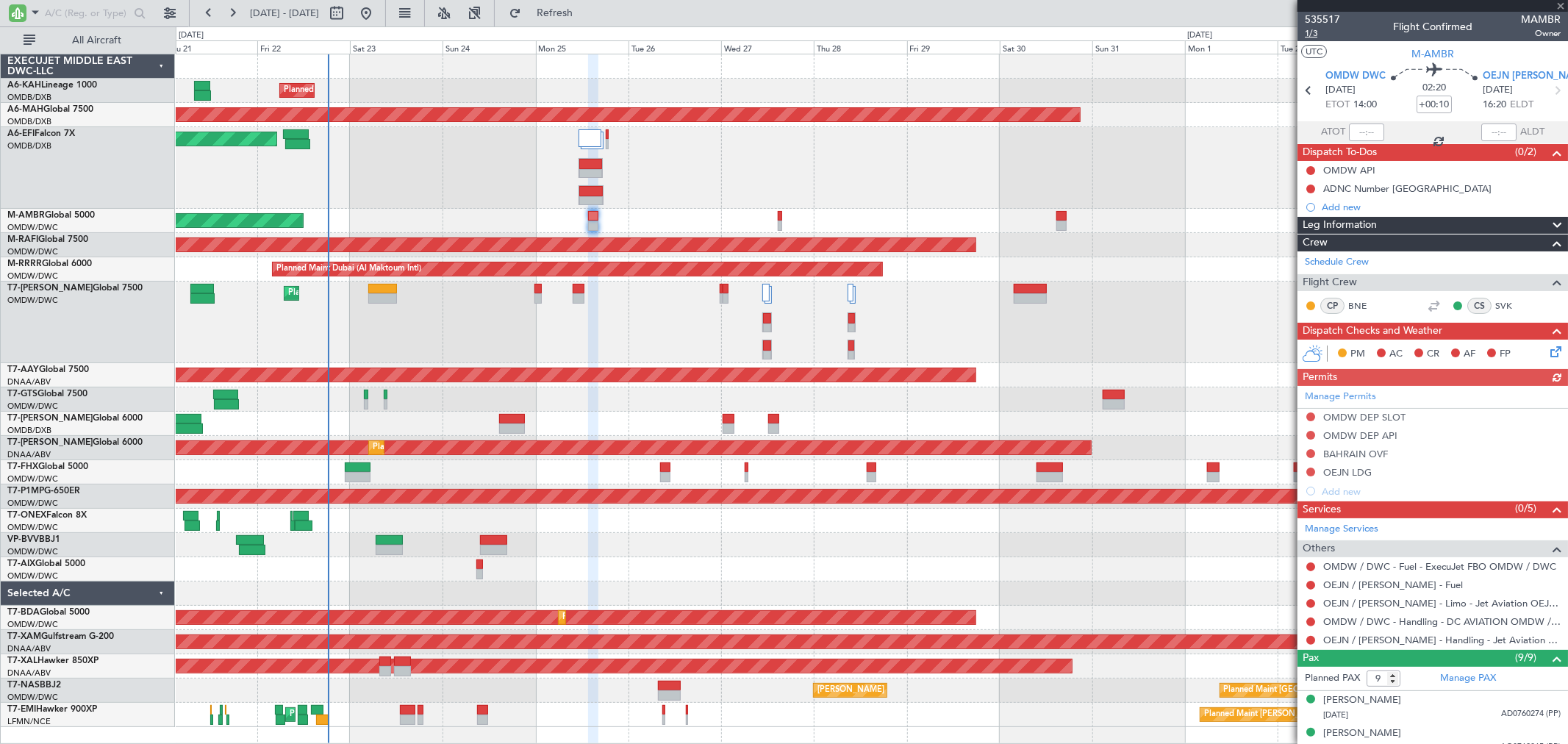
click at [1318, 37] on span "1/3" at bounding box center [1322, 33] width 35 height 12
click at [1436, 61] on span "M-AMBR" at bounding box center [1432, 54] width 43 height 15
click at [1308, 640] on button at bounding box center [1310, 640] width 9 height 9
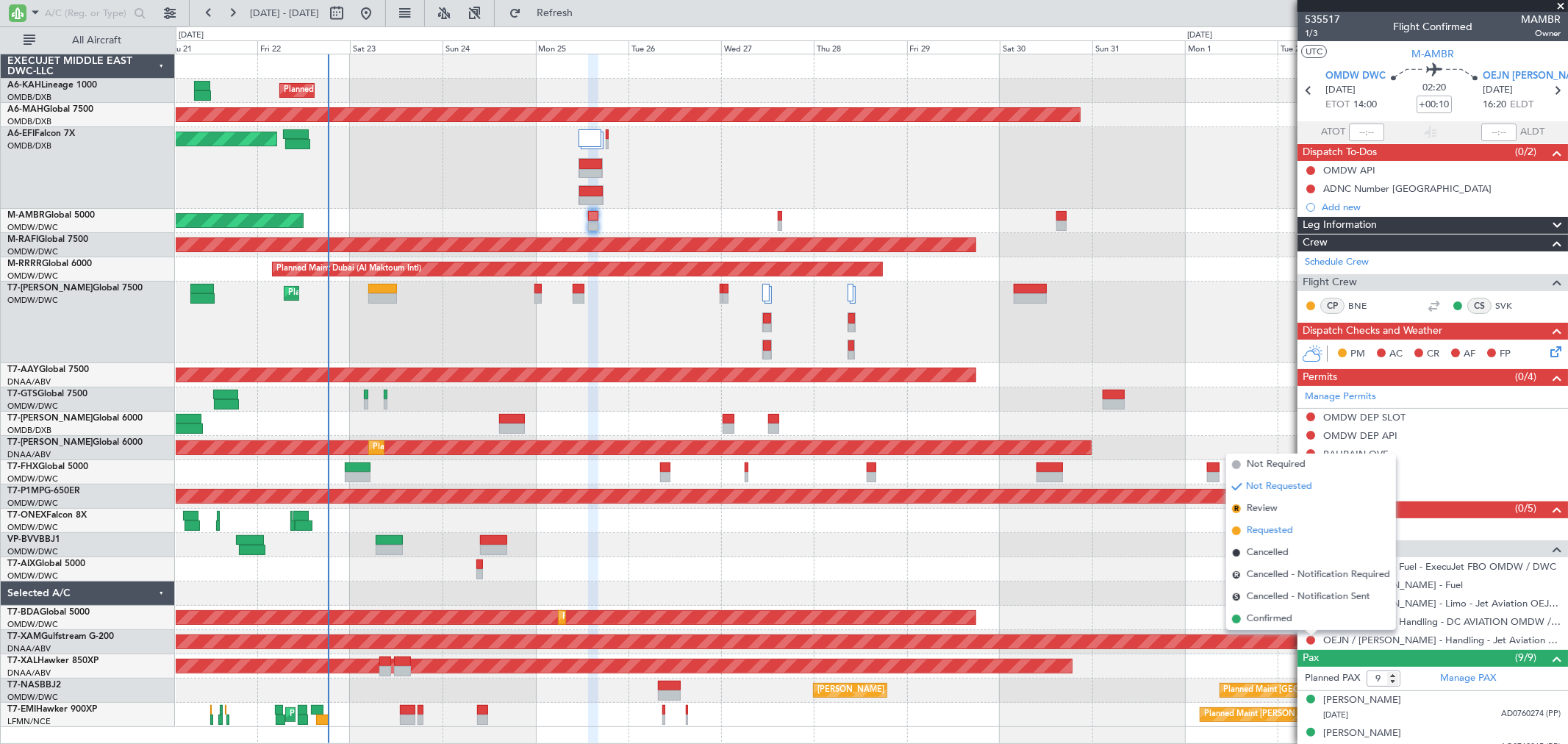
click at [1267, 526] on span "Requested" at bounding box center [1269, 531] width 46 height 15
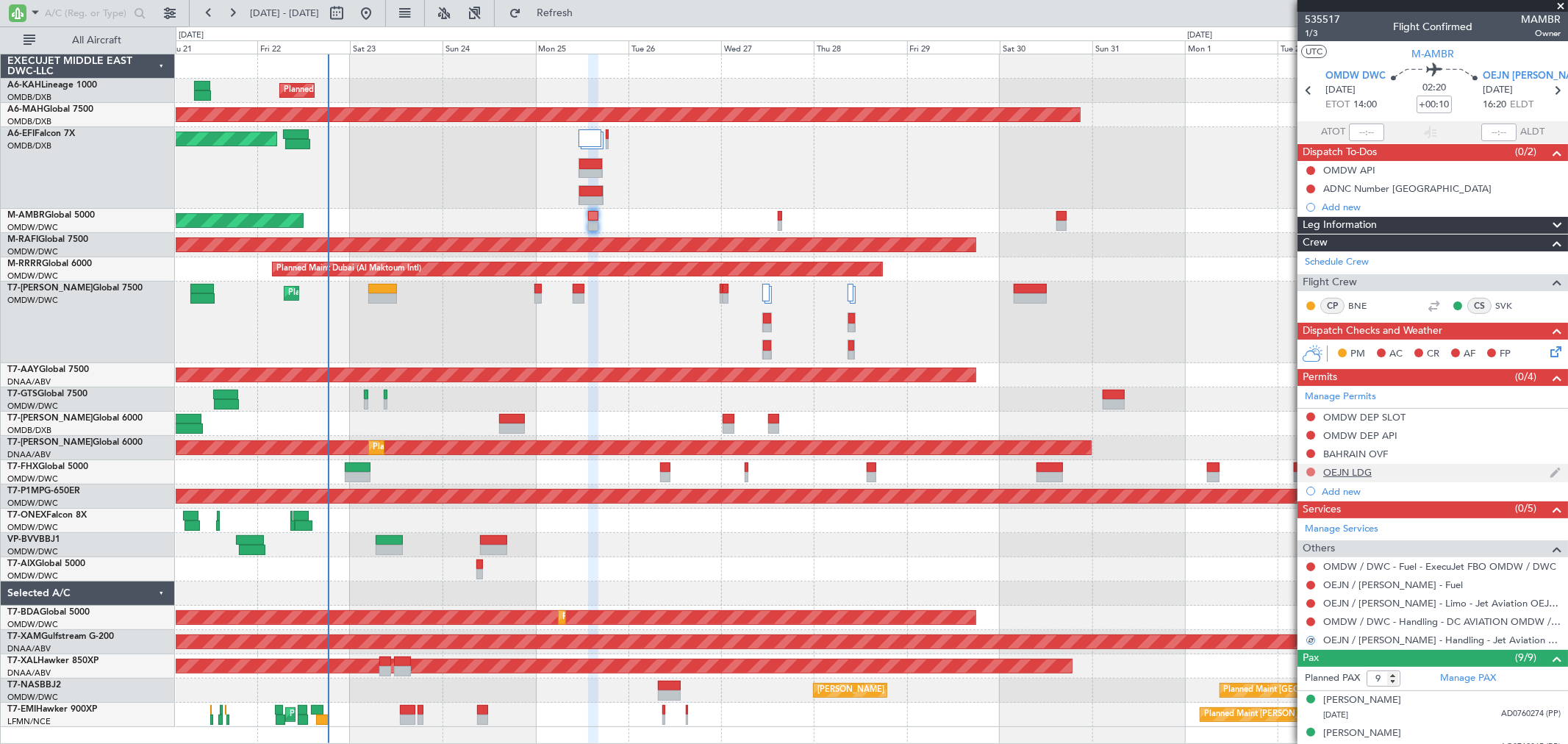
click at [1308, 473] on button at bounding box center [1310, 471] width 9 height 9
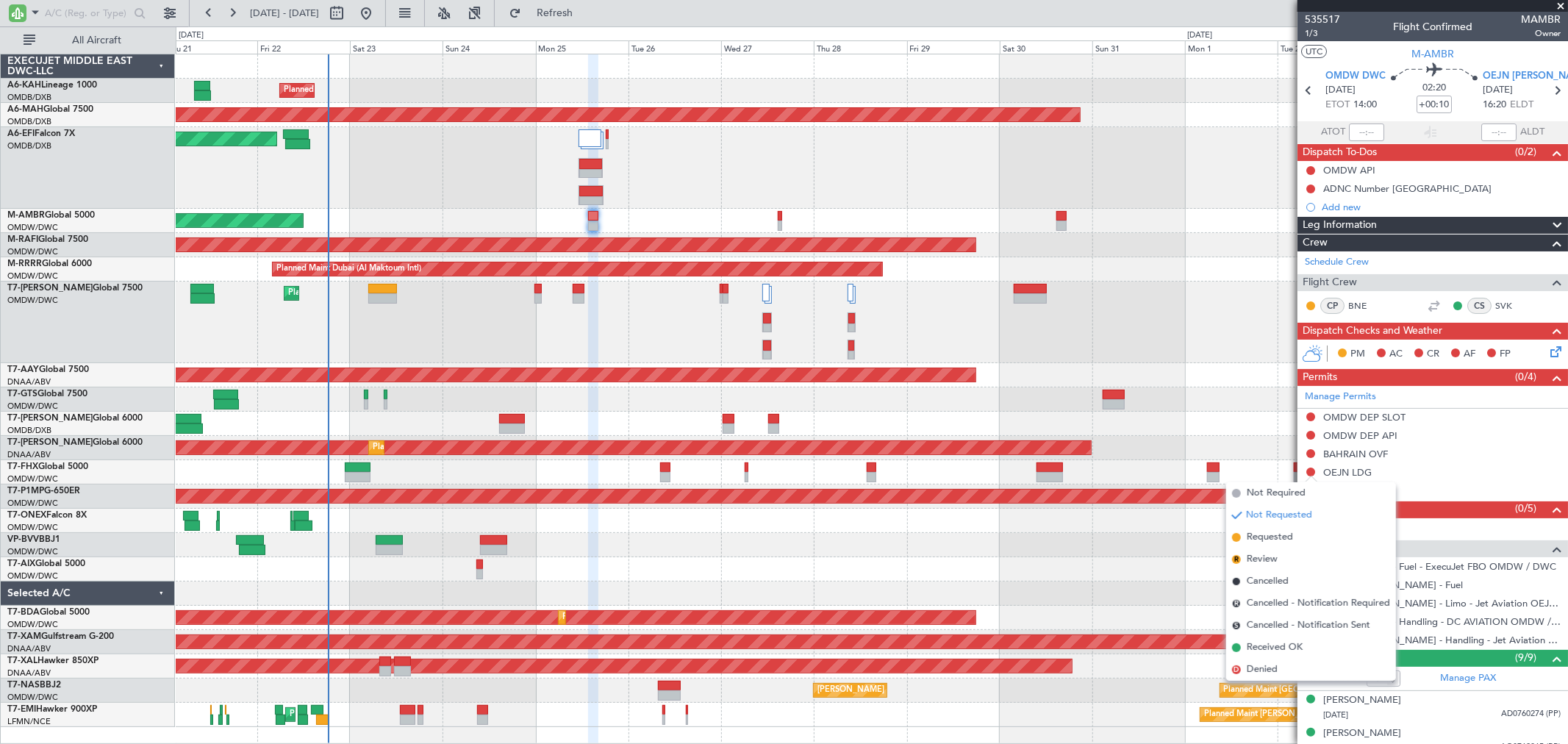
drag, startPoint x: 1273, startPoint y: 540, endPoint x: 1285, endPoint y: 544, distance: 12.6
click at [1272, 540] on span "Requested" at bounding box center [1269, 537] width 46 height 15
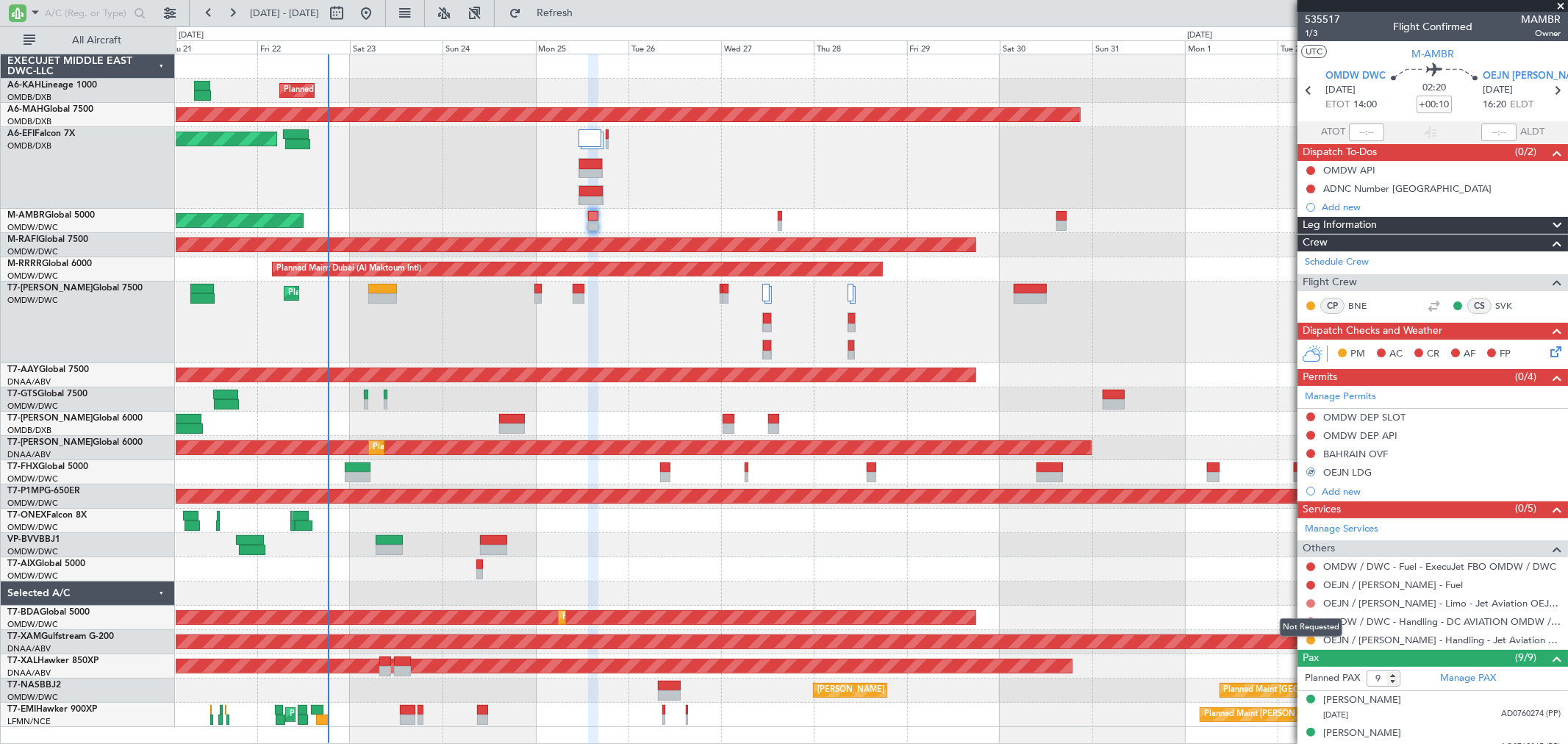
click at [1311, 599] on button at bounding box center [1310, 603] width 9 height 9
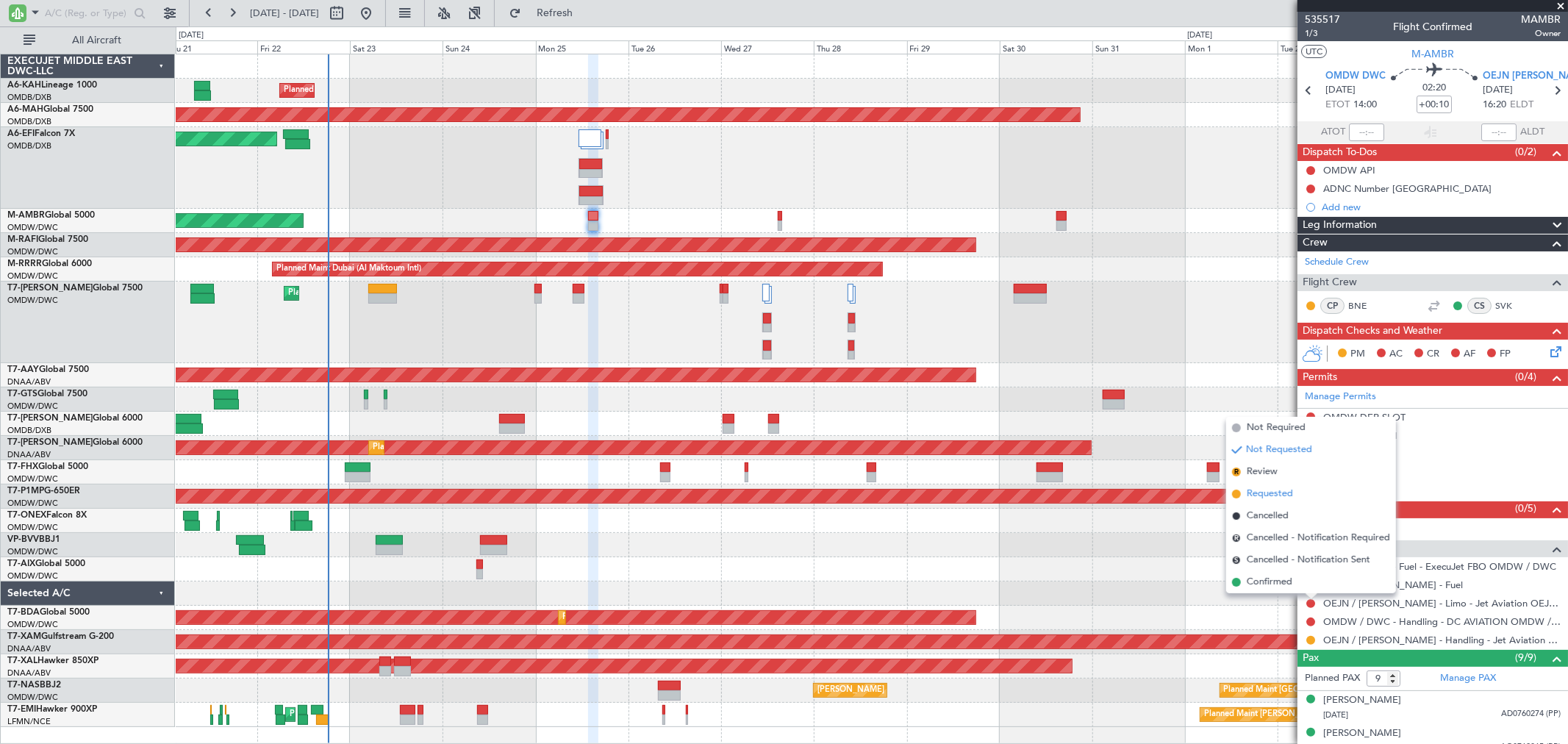
click at [1272, 496] on span "Requested" at bounding box center [1269, 494] width 46 height 15
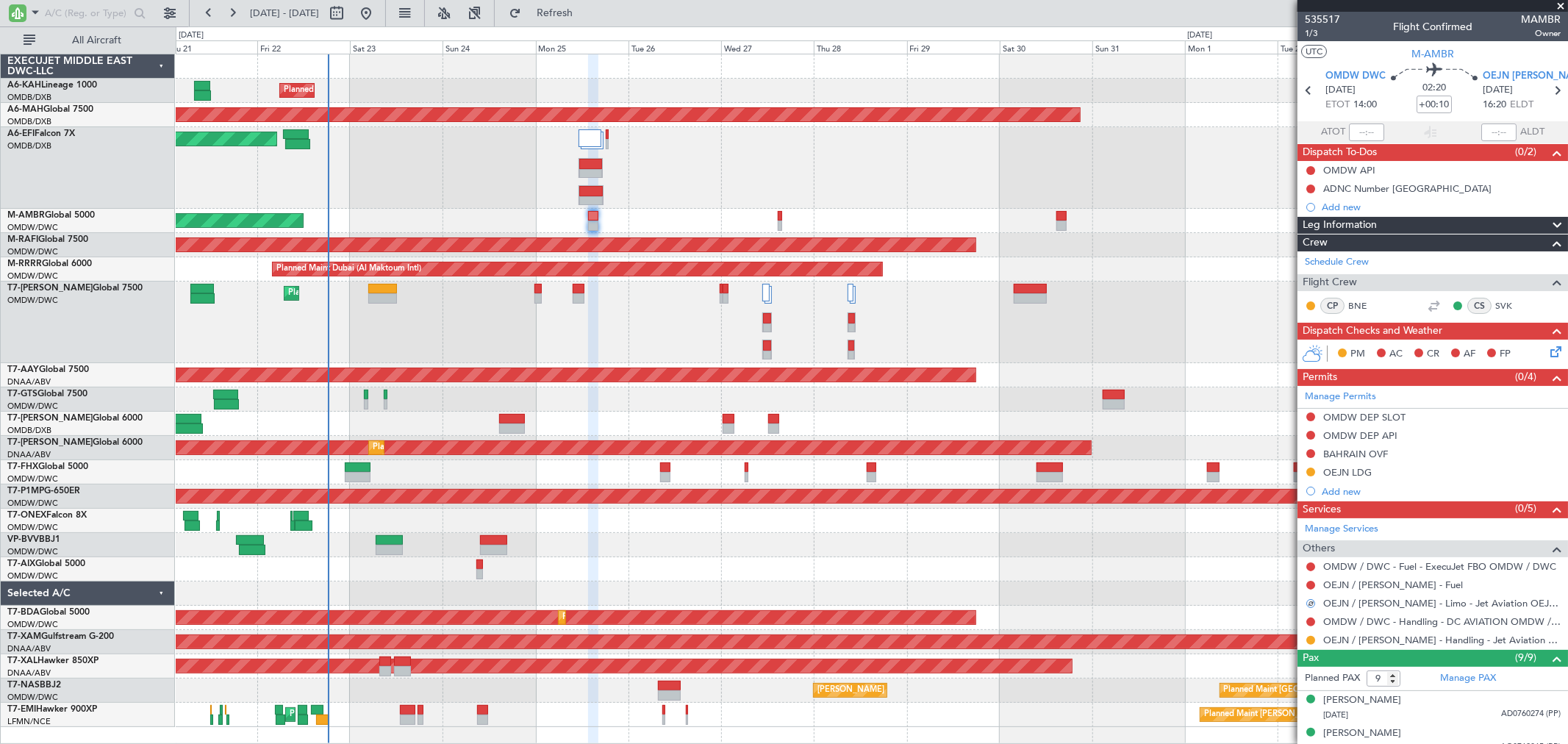
click at [777, 222] on div "Planned Maint Dubai (Al Maktoum Intl) Planned Maint Dubai (Al Maktoum Intl)" at bounding box center [871, 221] width 1392 height 25
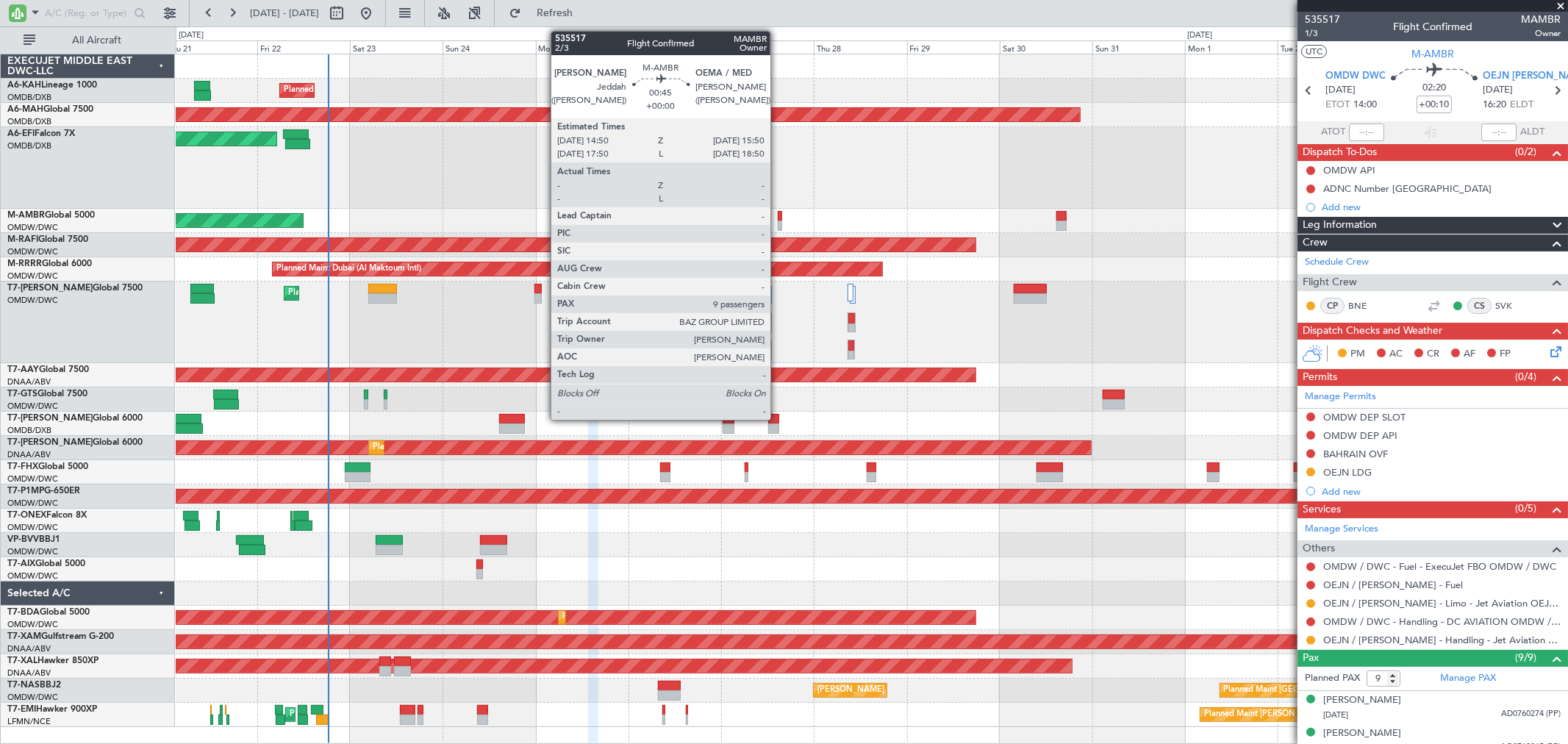
click at [777, 222] on div at bounding box center [779, 226] width 5 height 10
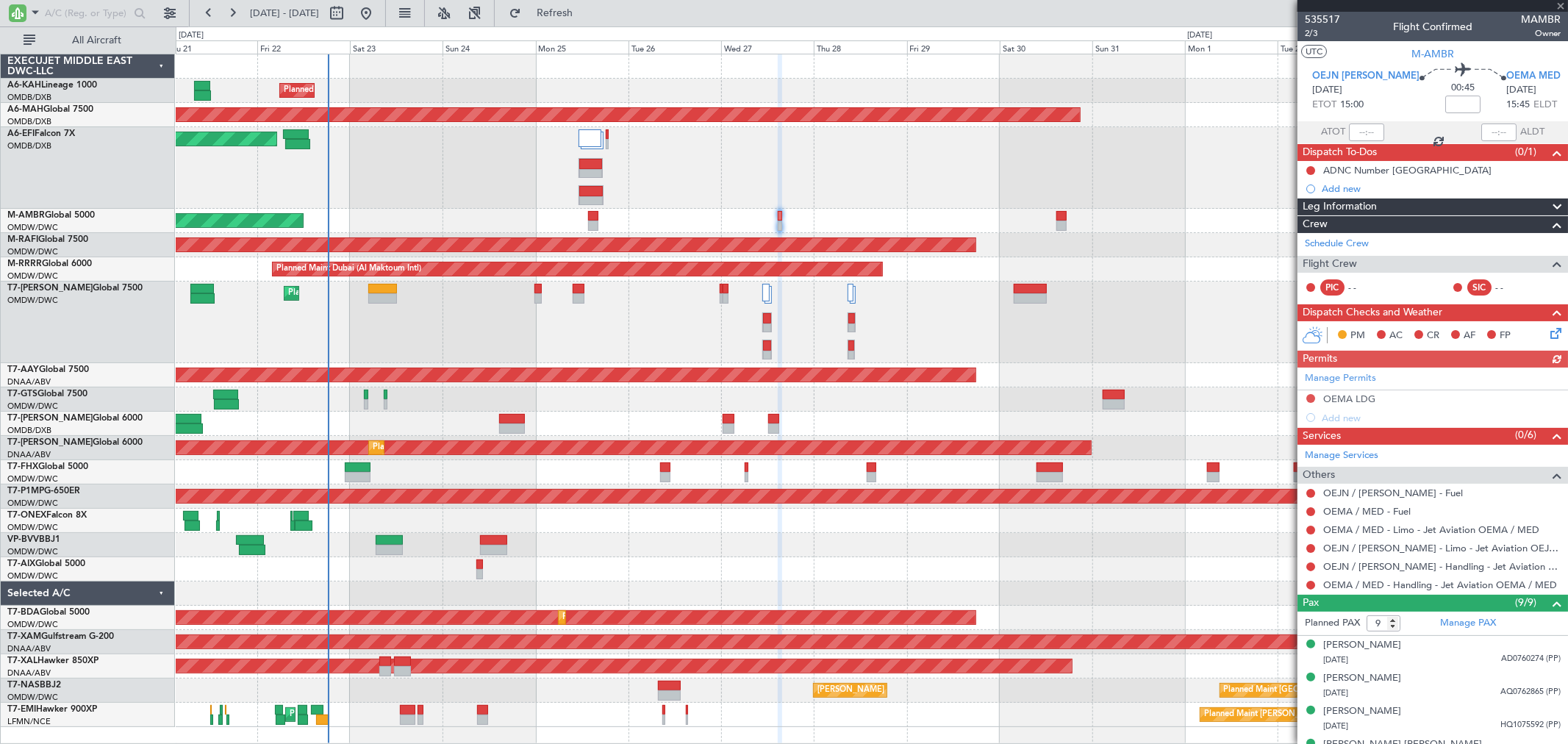
click at [1305, 564] on div at bounding box center [1311, 567] width 11 height 11
click at [1309, 566] on button at bounding box center [1310, 566] width 9 height 9
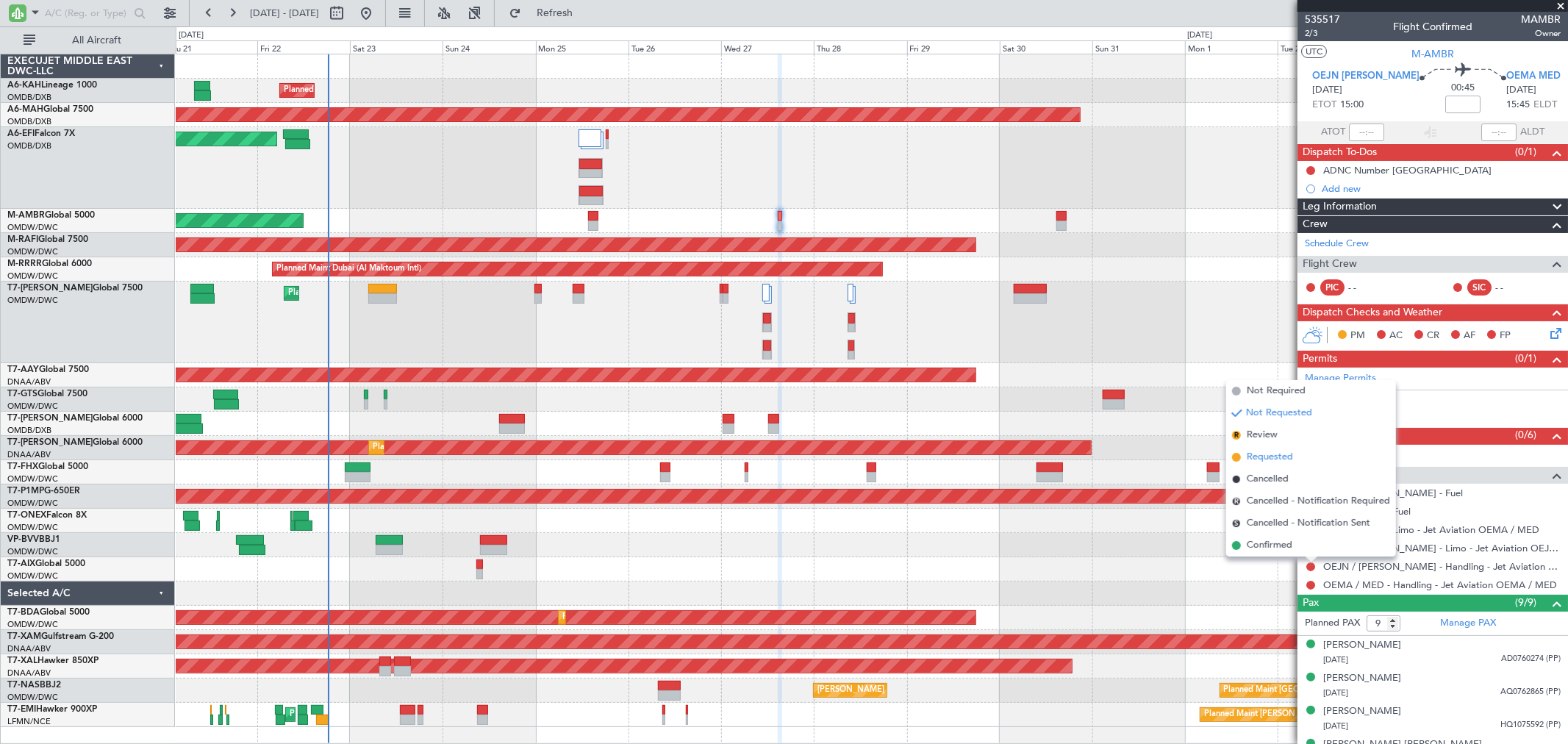
click at [1267, 456] on span "Requested" at bounding box center [1269, 458] width 46 height 15
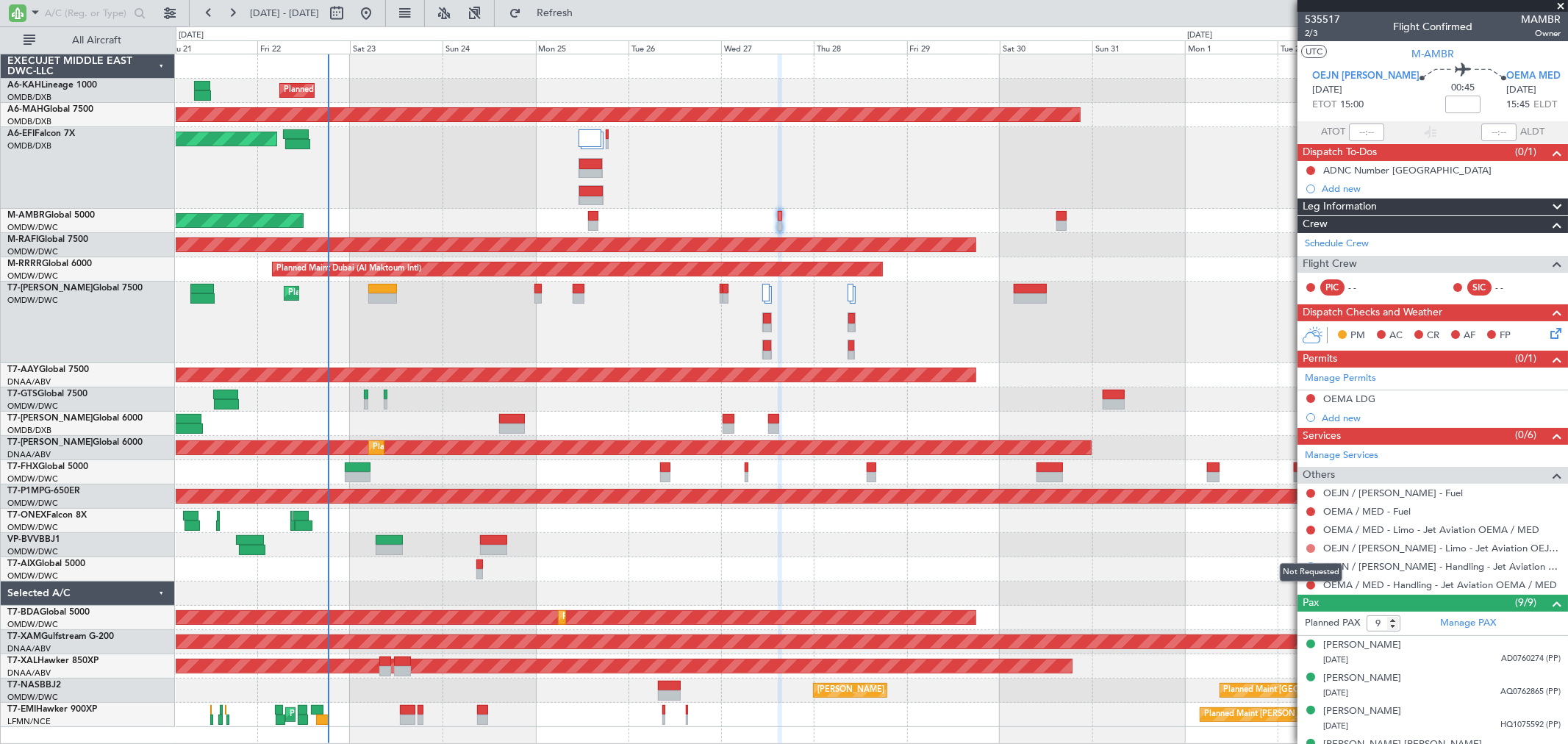
click at [1308, 544] on button at bounding box center [1310, 548] width 9 height 9
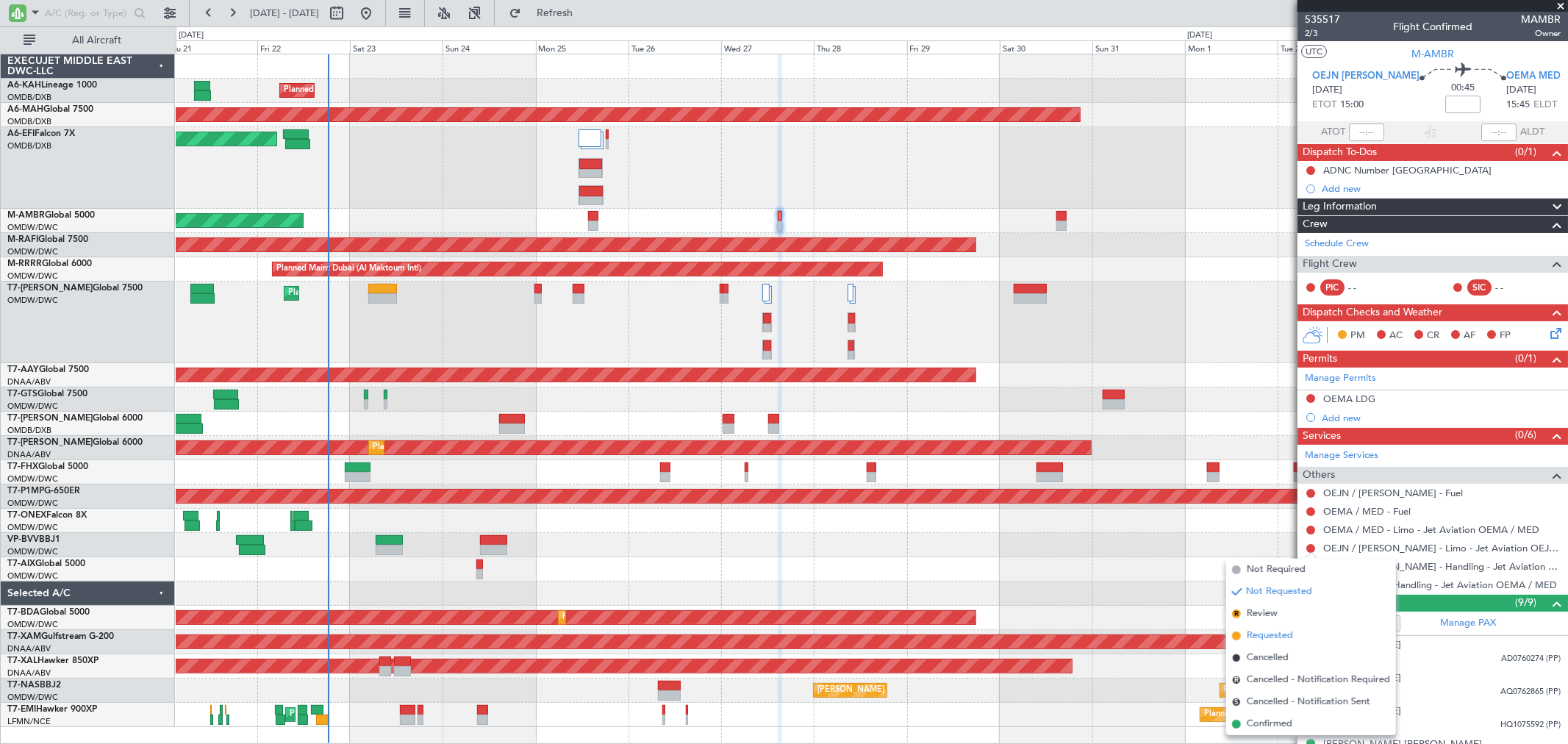
click at [1275, 632] on span "Requested" at bounding box center [1269, 636] width 46 height 15
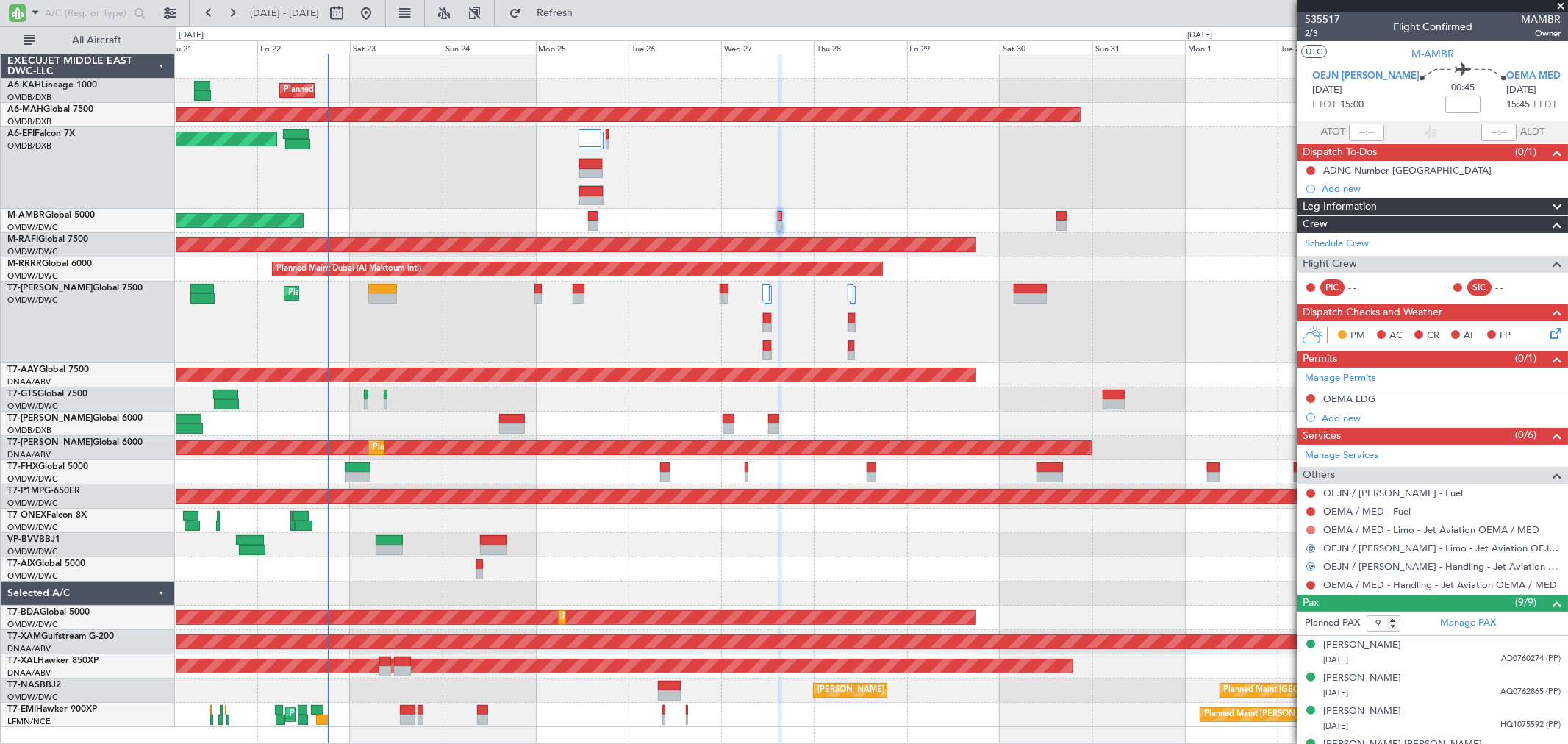
click at [1311, 531] on button at bounding box center [1310, 529] width 9 height 9
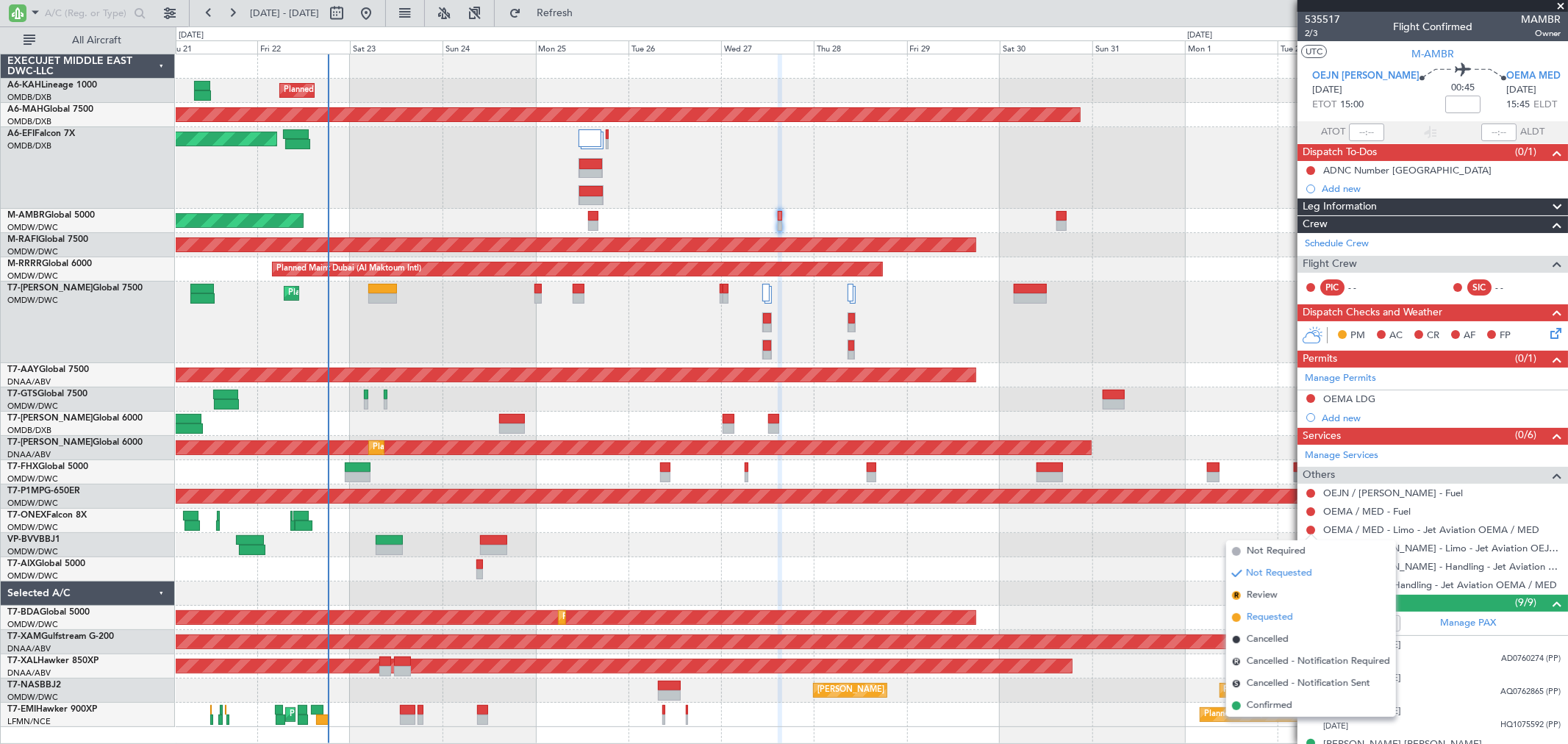
click at [1277, 613] on span "Requested" at bounding box center [1269, 618] width 46 height 15
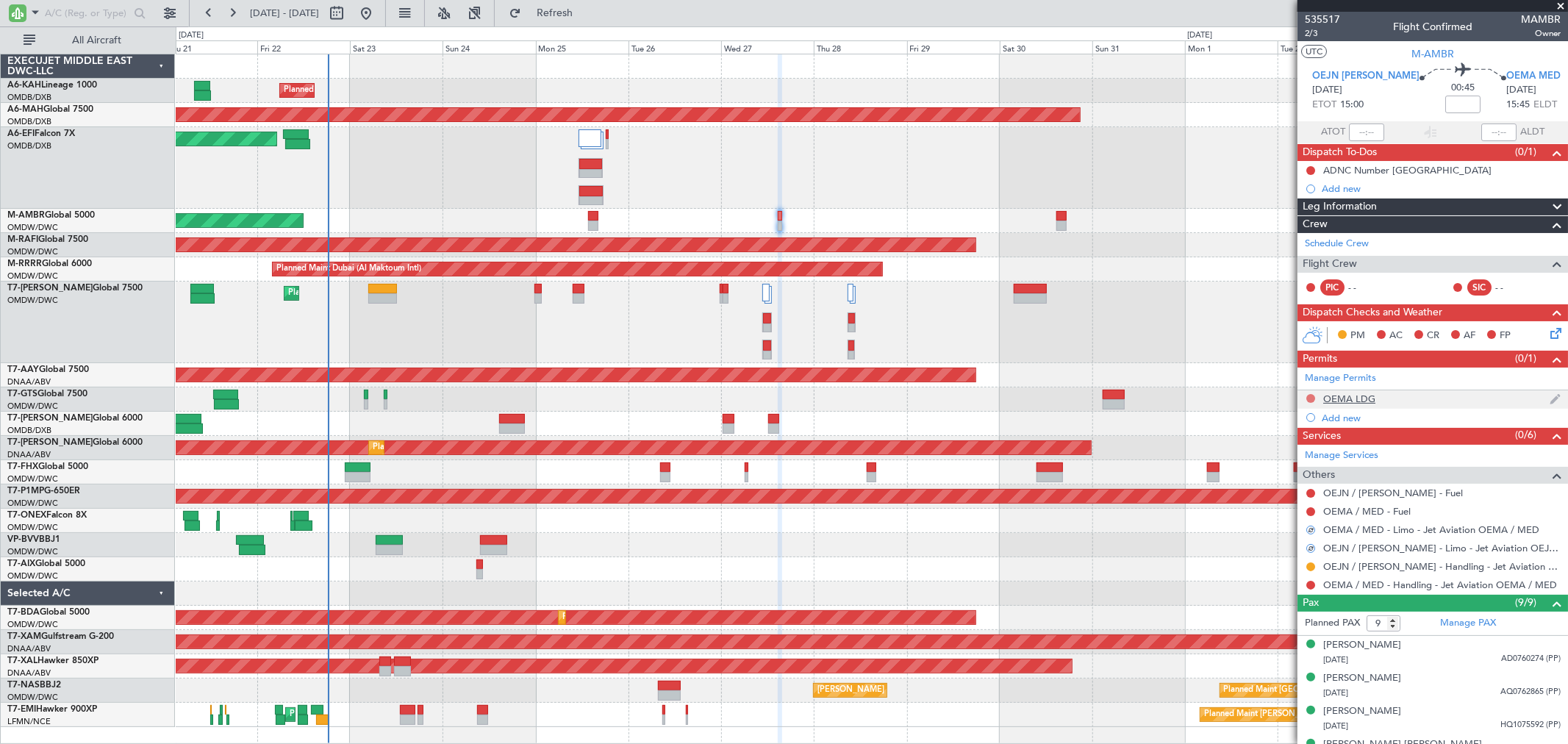
click at [1310, 398] on button at bounding box center [1310, 398] width 9 height 9
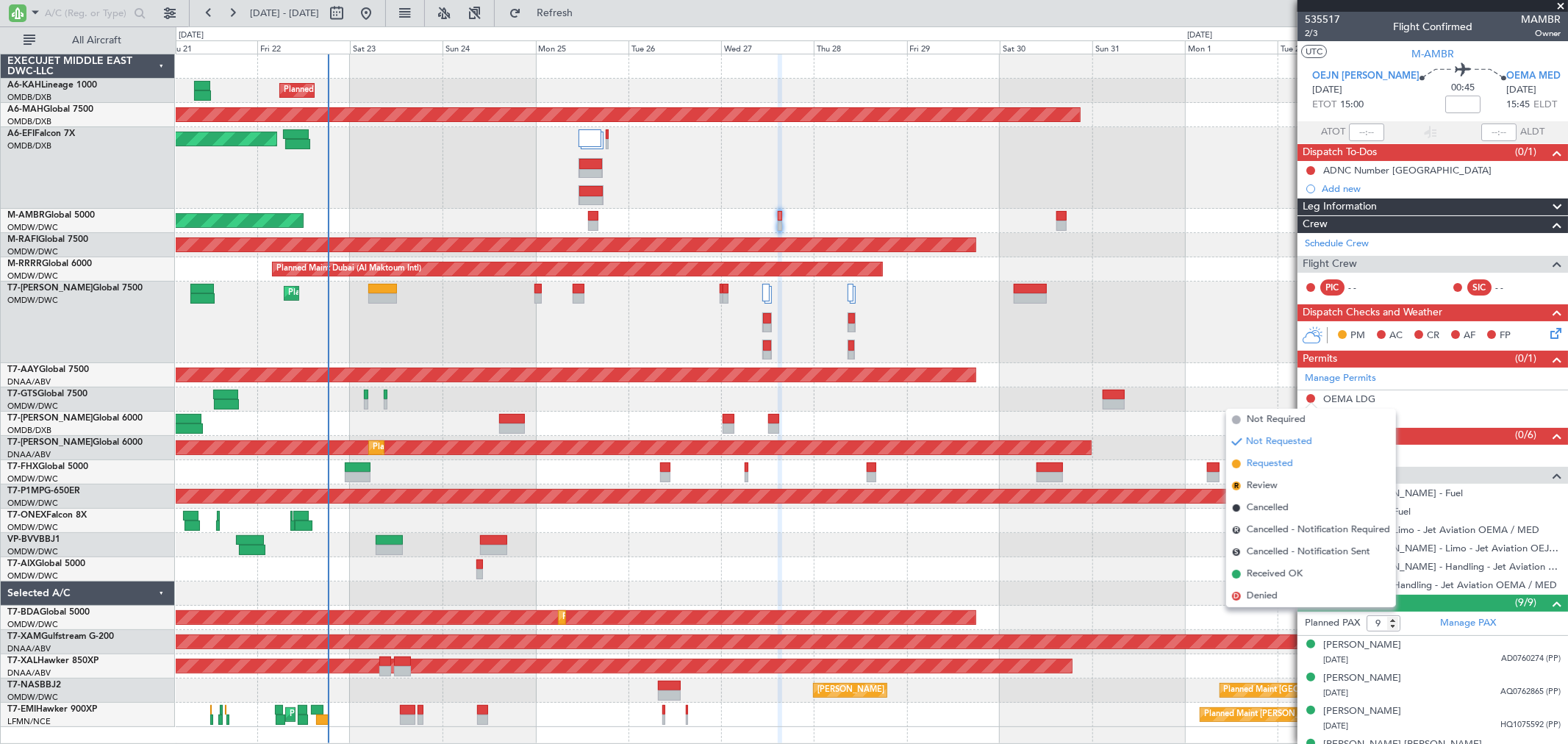
click at [1277, 461] on span "Requested" at bounding box center [1269, 464] width 46 height 15
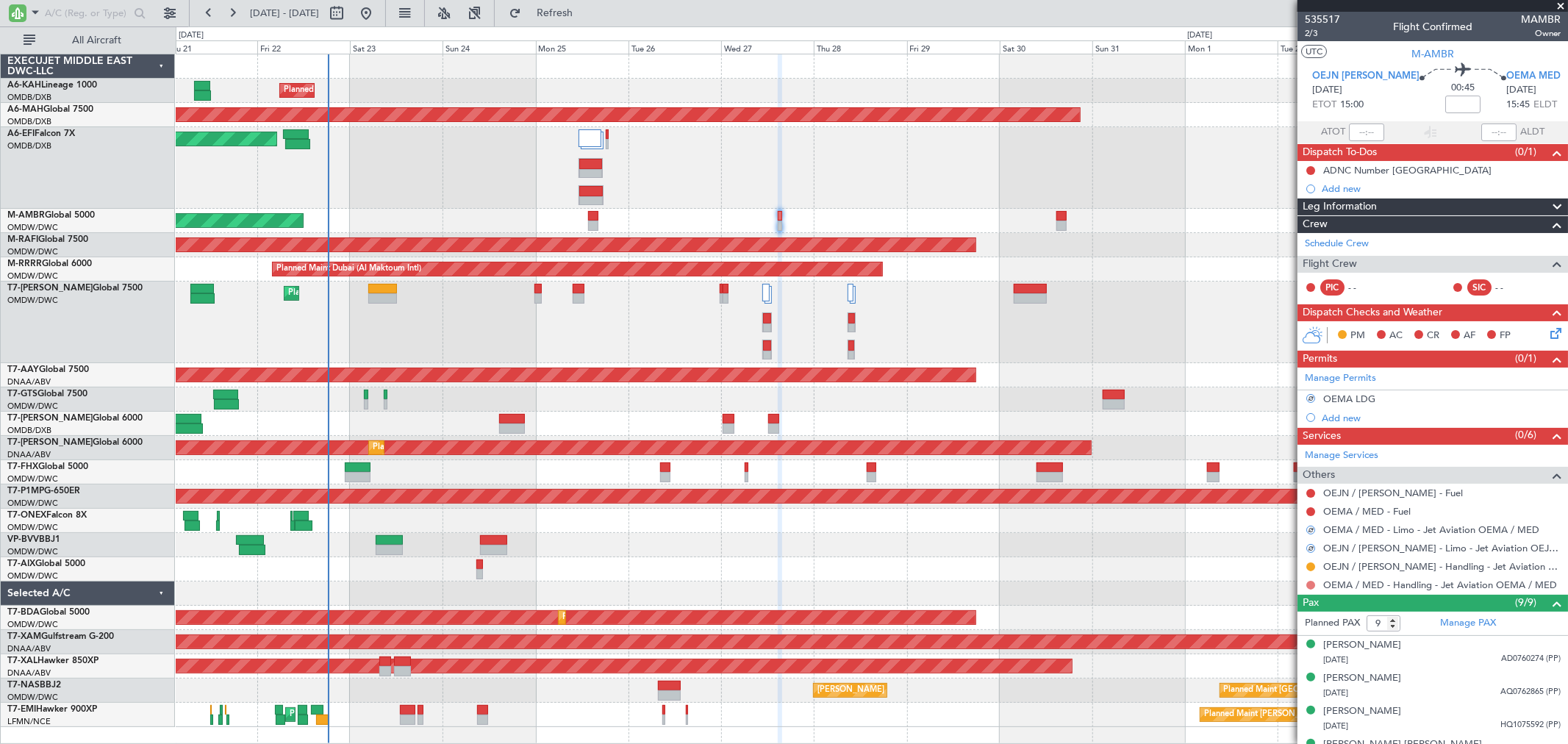
click at [1310, 584] on button at bounding box center [1310, 585] width 9 height 9
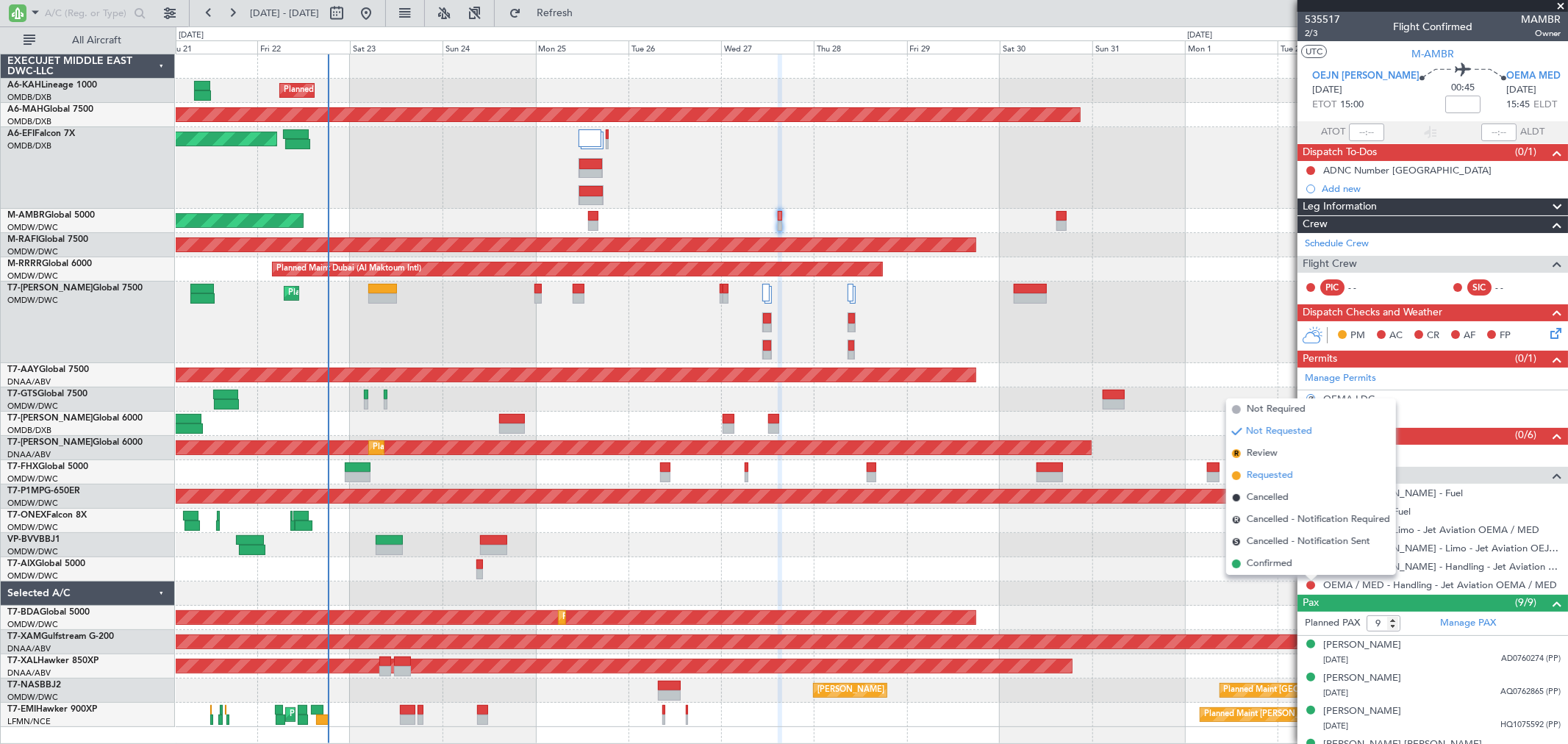
click at [1276, 473] on span "Requested" at bounding box center [1269, 476] width 46 height 15
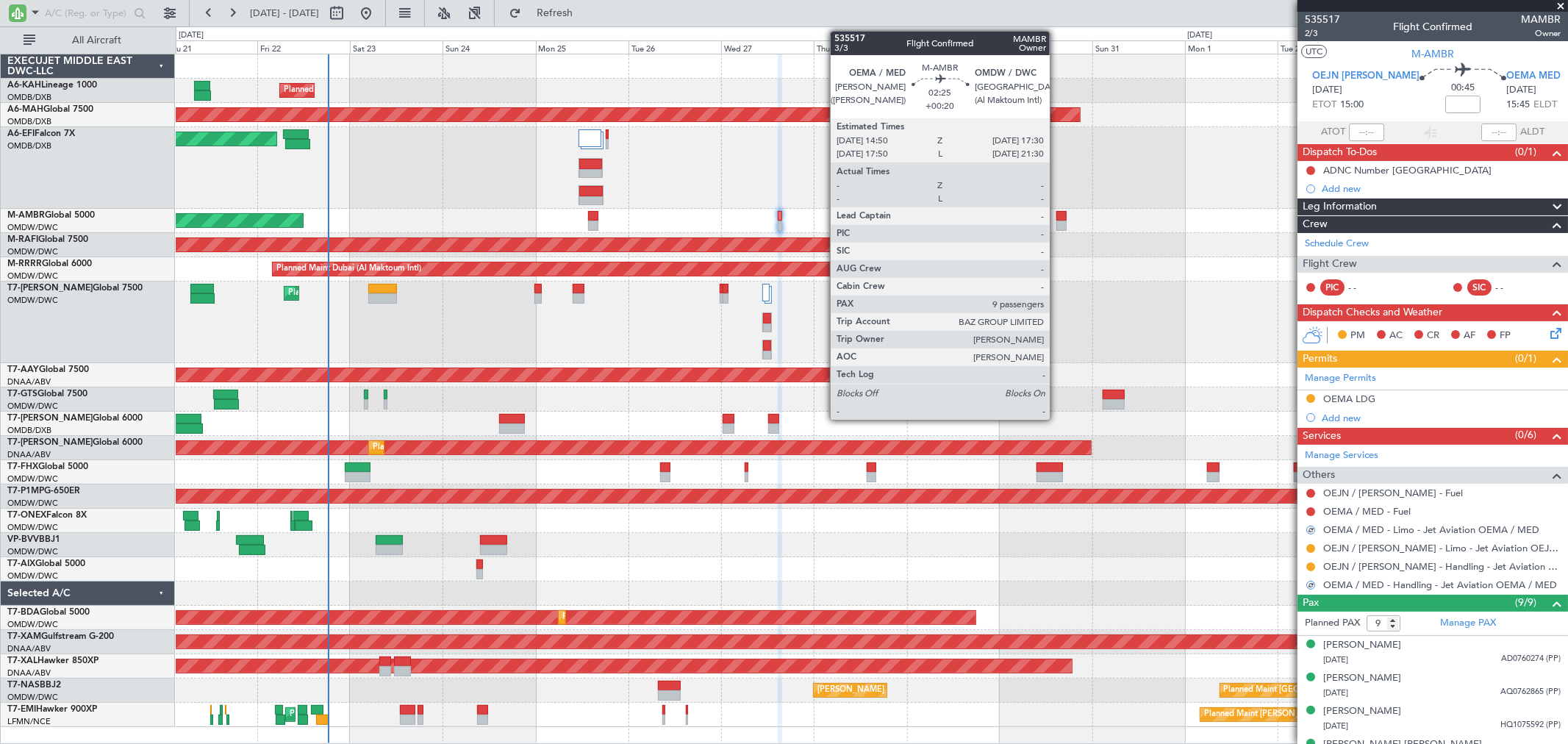
click at [1057, 221] on div at bounding box center [1062, 226] width 11 height 10
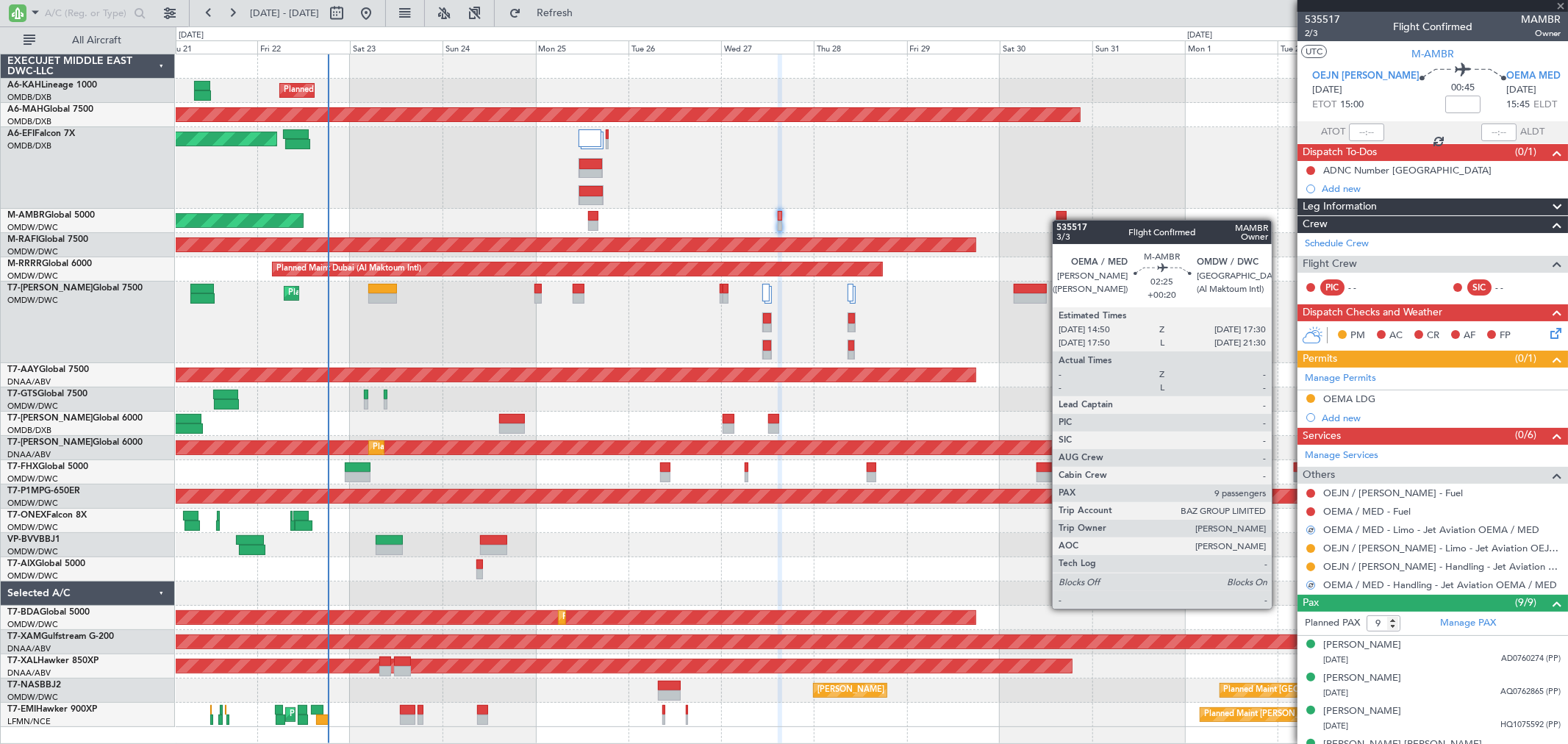
type input "+00:20"
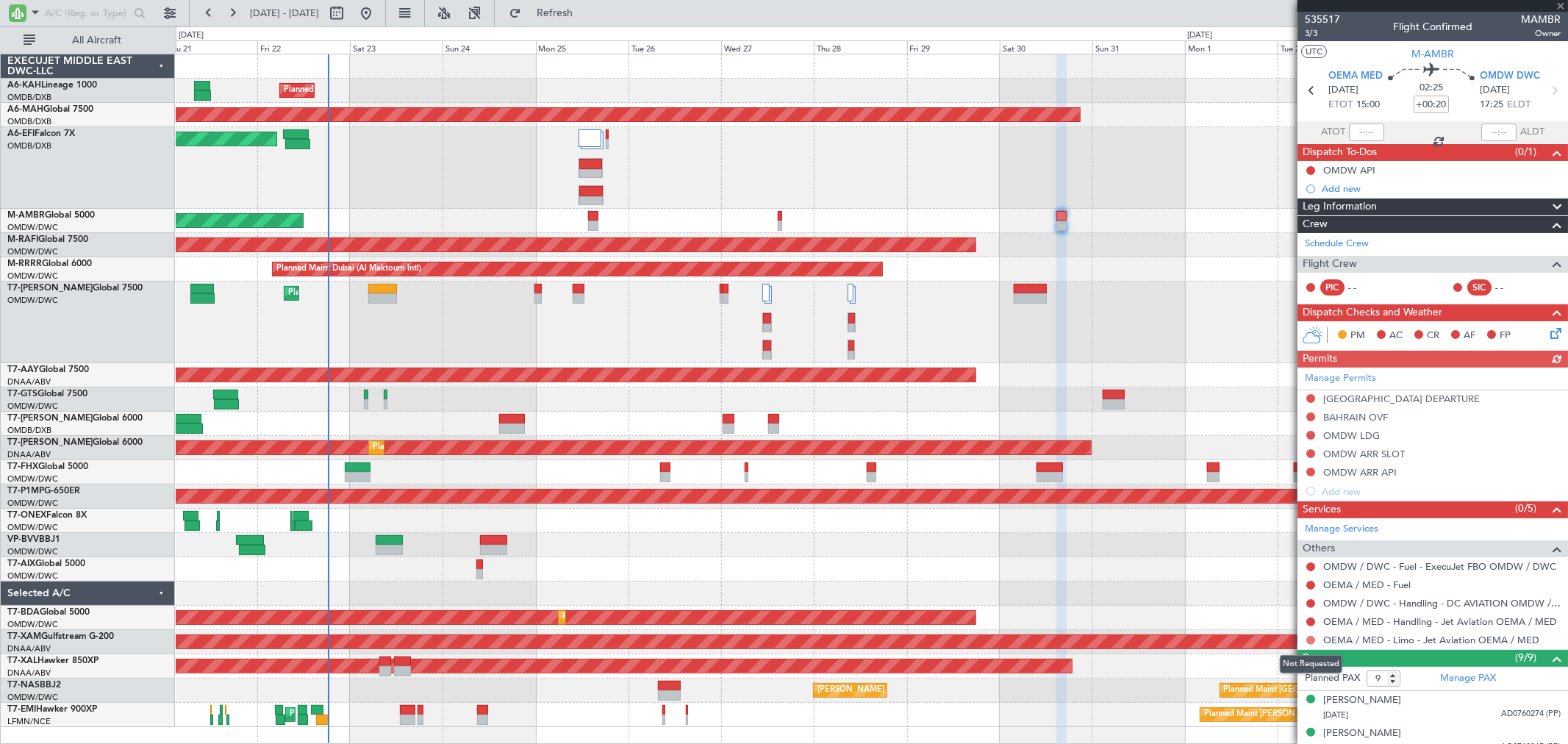
click at [1309, 642] on button at bounding box center [1310, 640] width 9 height 9
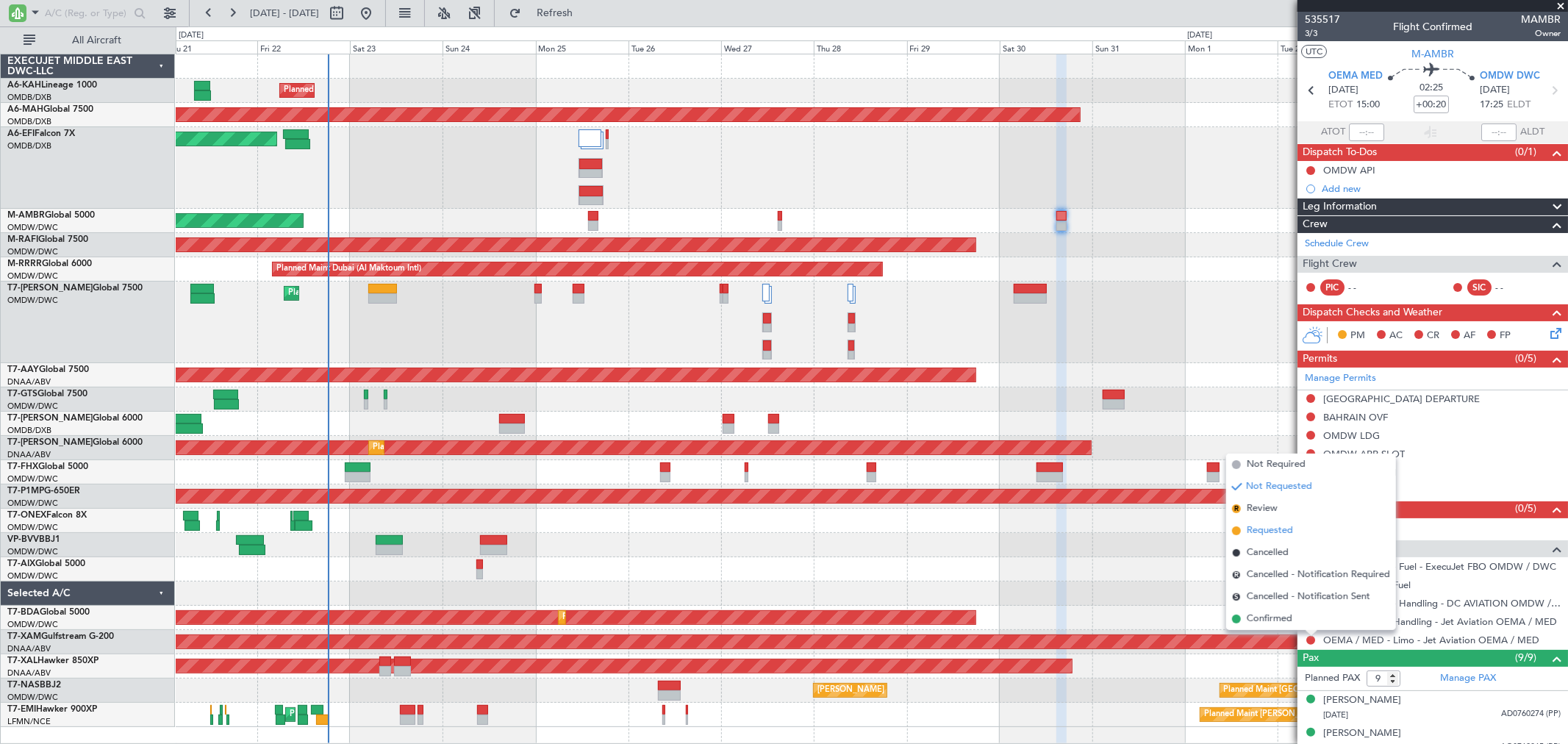
click at [1272, 533] on span "Requested" at bounding box center [1269, 531] width 46 height 15
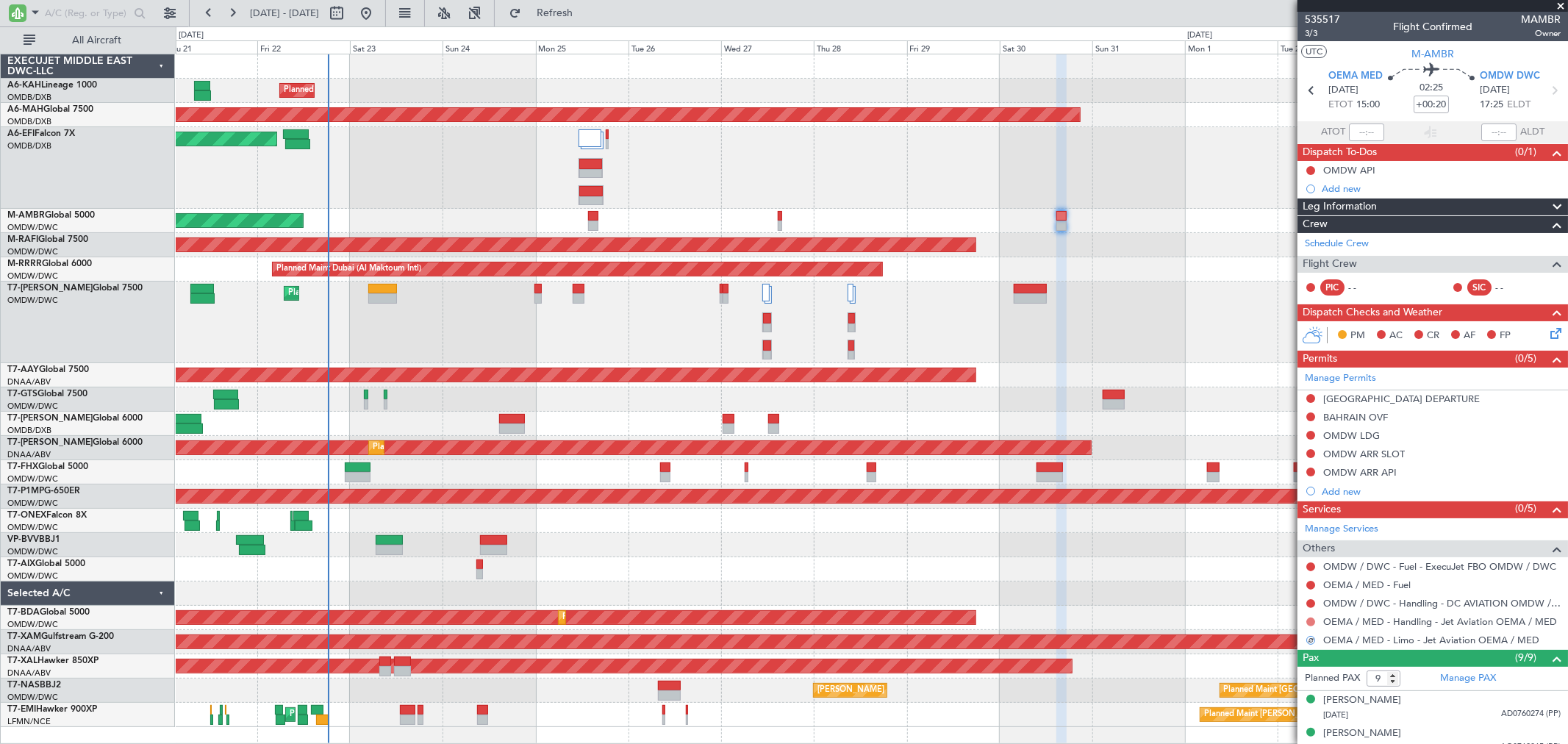
click at [1309, 623] on button at bounding box center [1310, 621] width 9 height 9
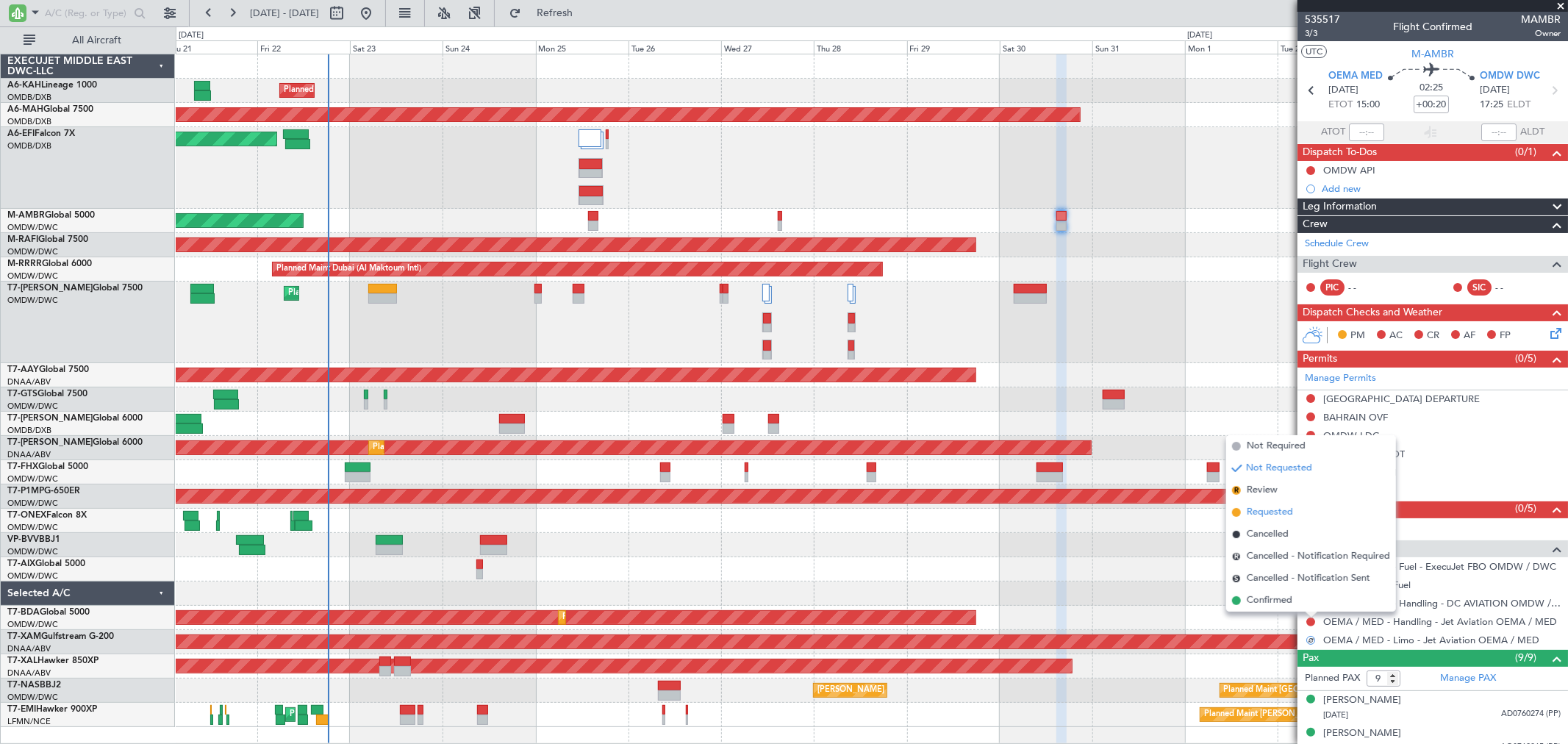
click at [1276, 508] on span "Requested" at bounding box center [1269, 513] width 46 height 15
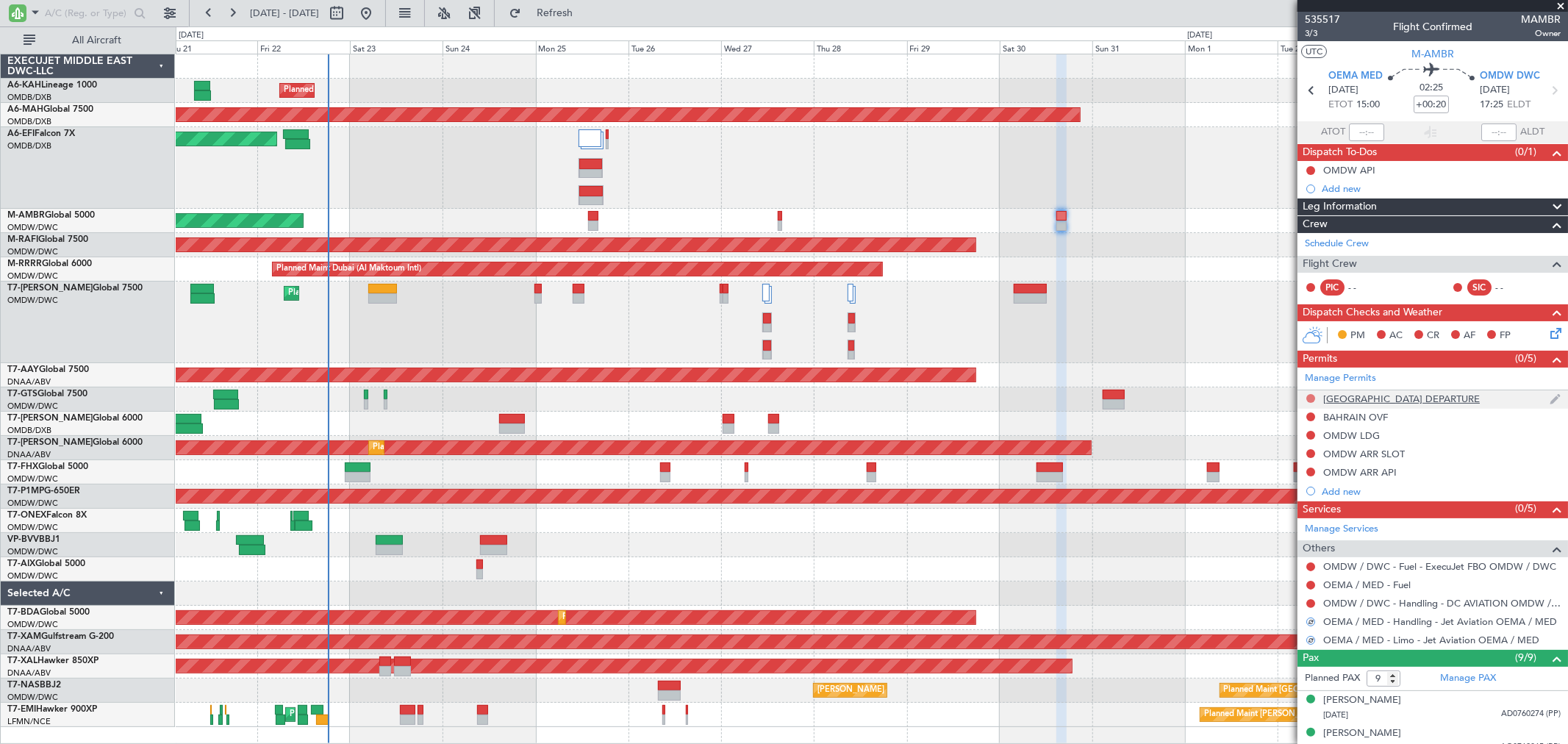
click at [1310, 400] on button at bounding box center [1310, 398] width 9 height 9
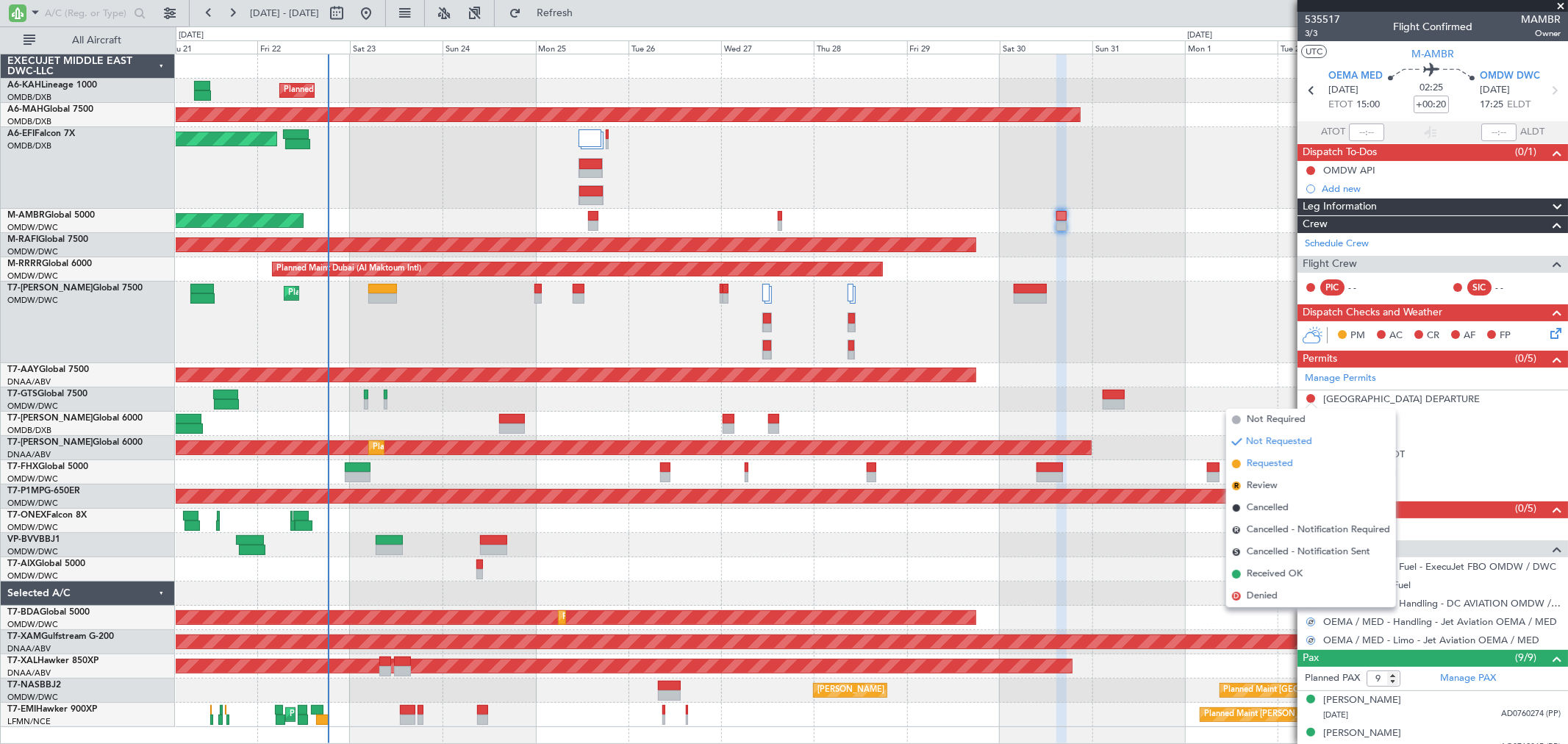
click at [1269, 466] on span "Requested" at bounding box center [1269, 464] width 46 height 15
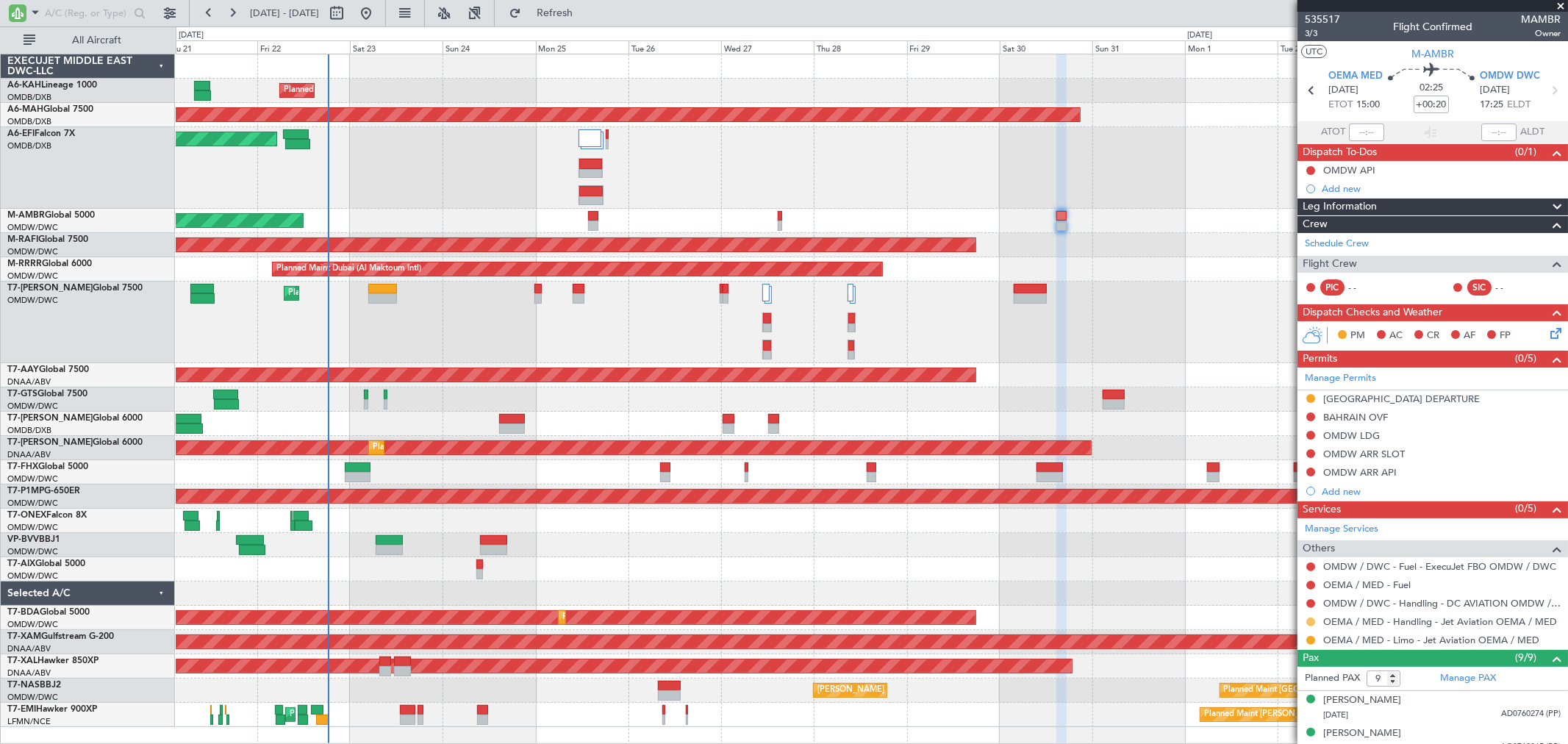
click at [1308, 624] on button at bounding box center [1310, 621] width 9 height 9
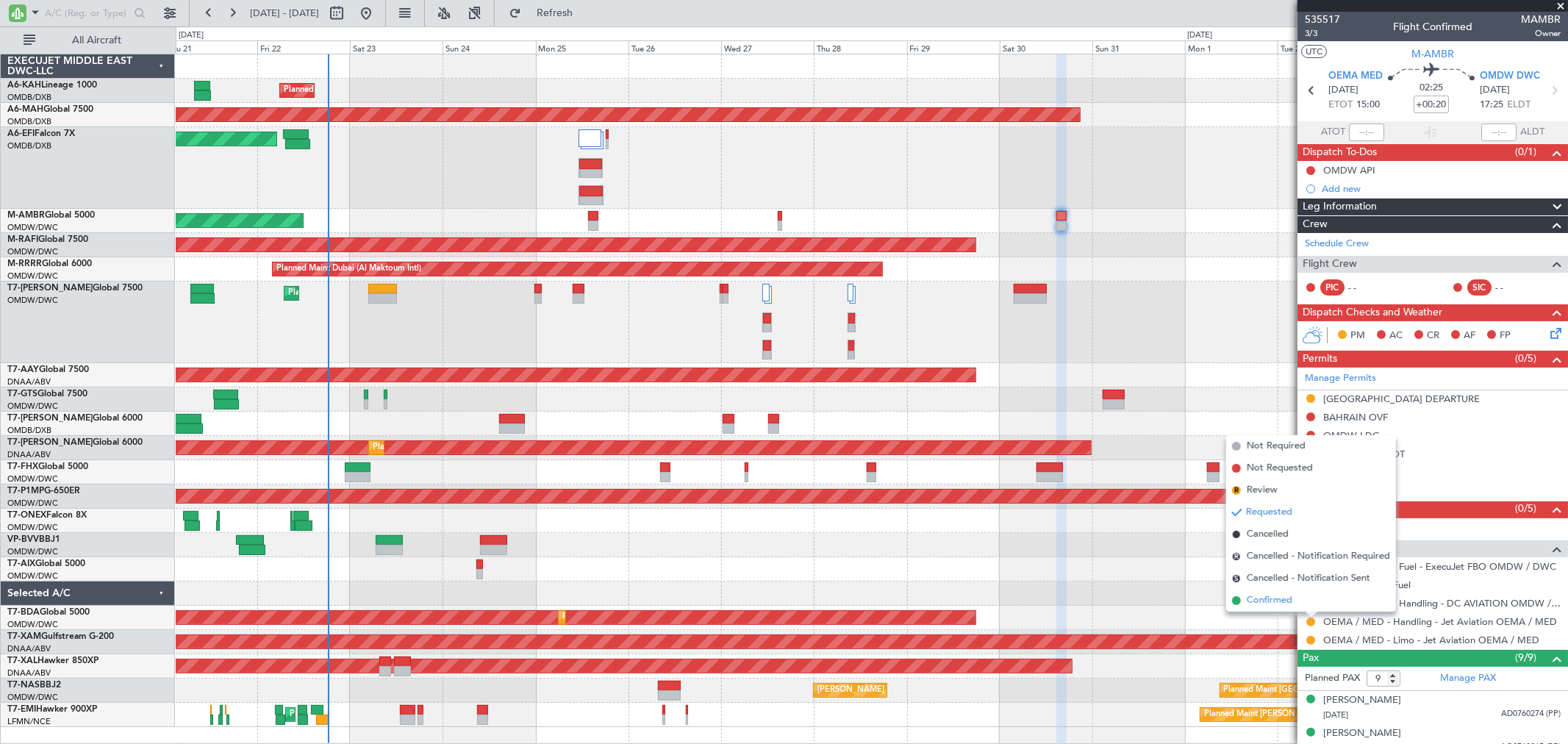
click at [1274, 601] on span "Confirmed" at bounding box center [1269, 601] width 46 height 15
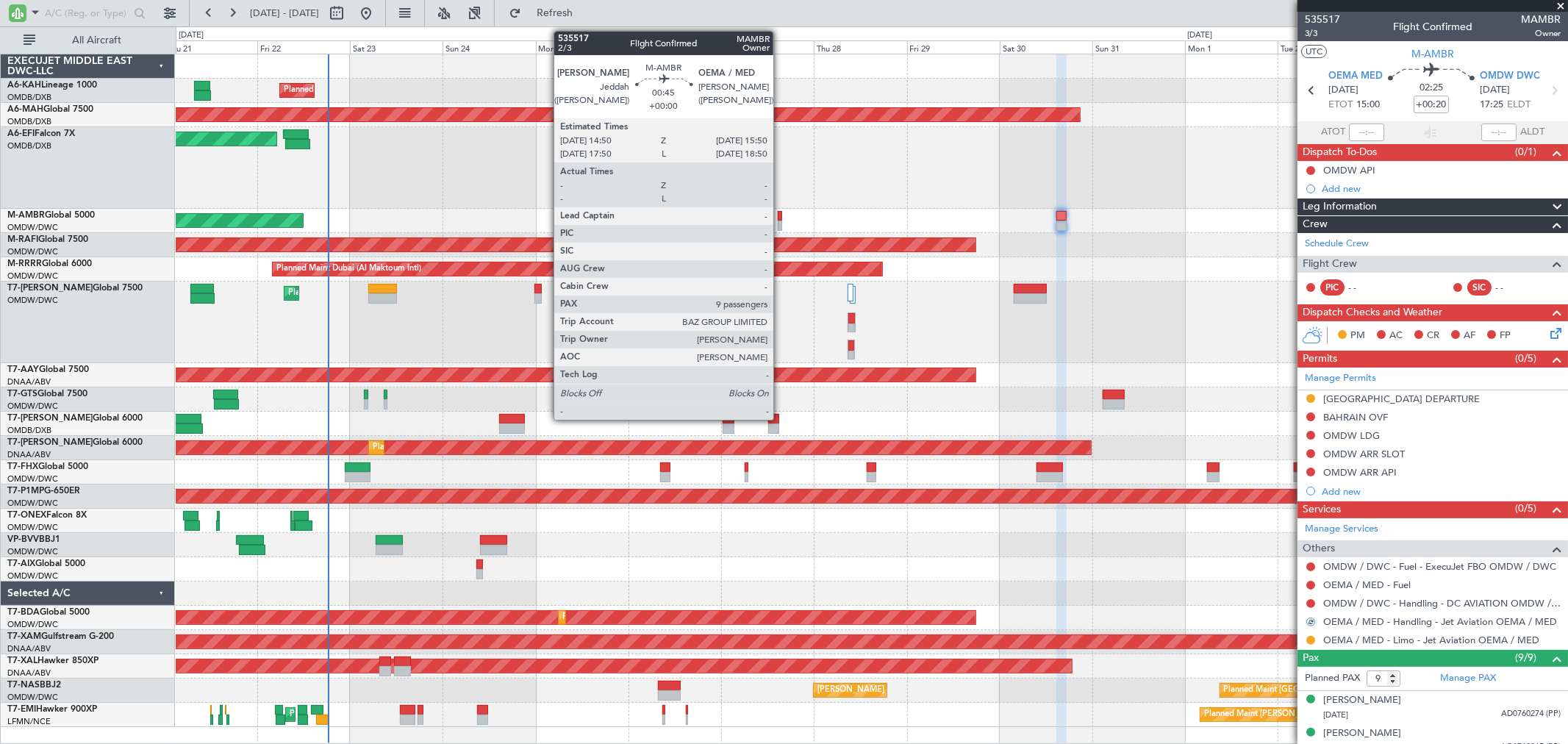
click at [781, 219] on div at bounding box center [779, 216] width 5 height 10
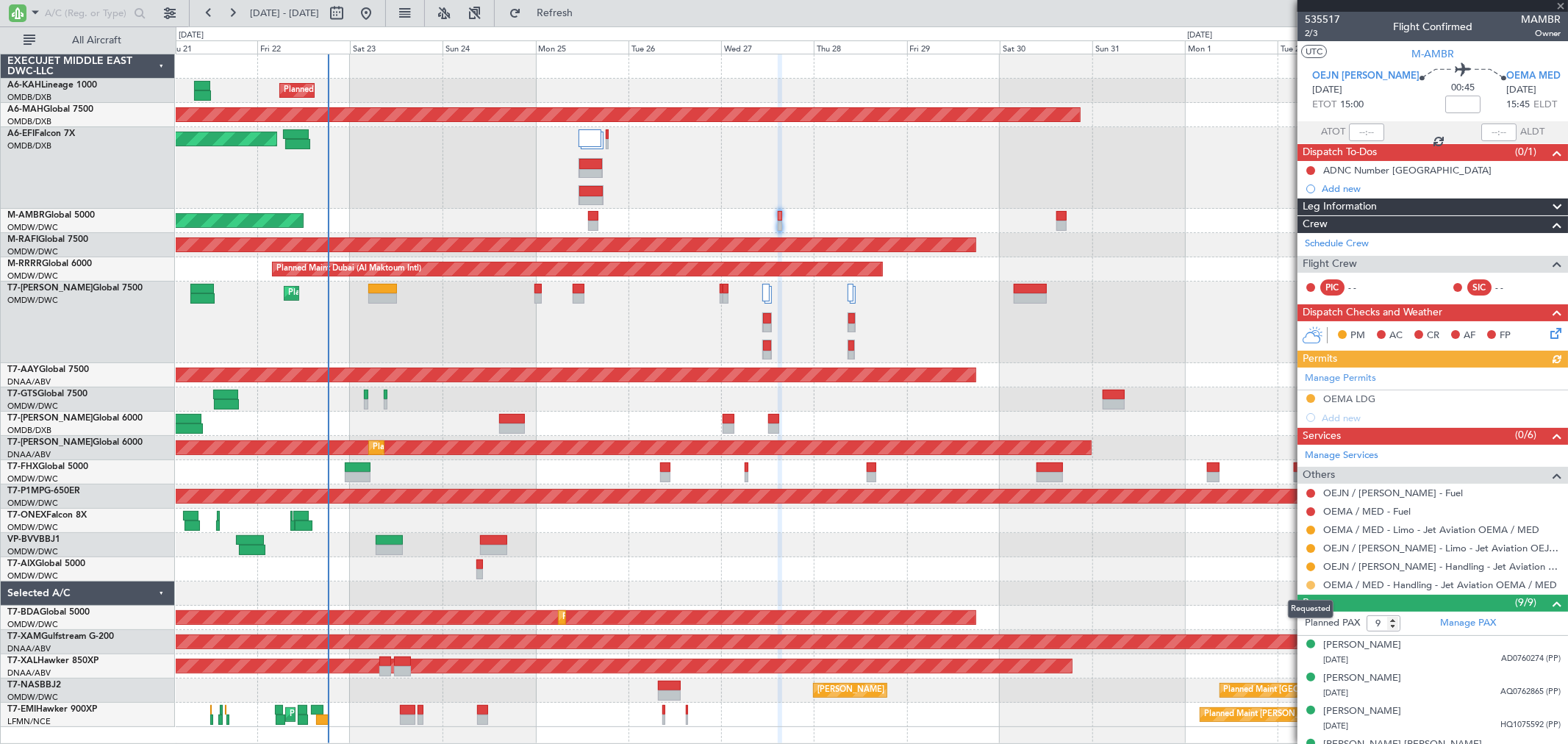
click at [1312, 583] on button at bounding box center [1310, 585] width 9 height 9
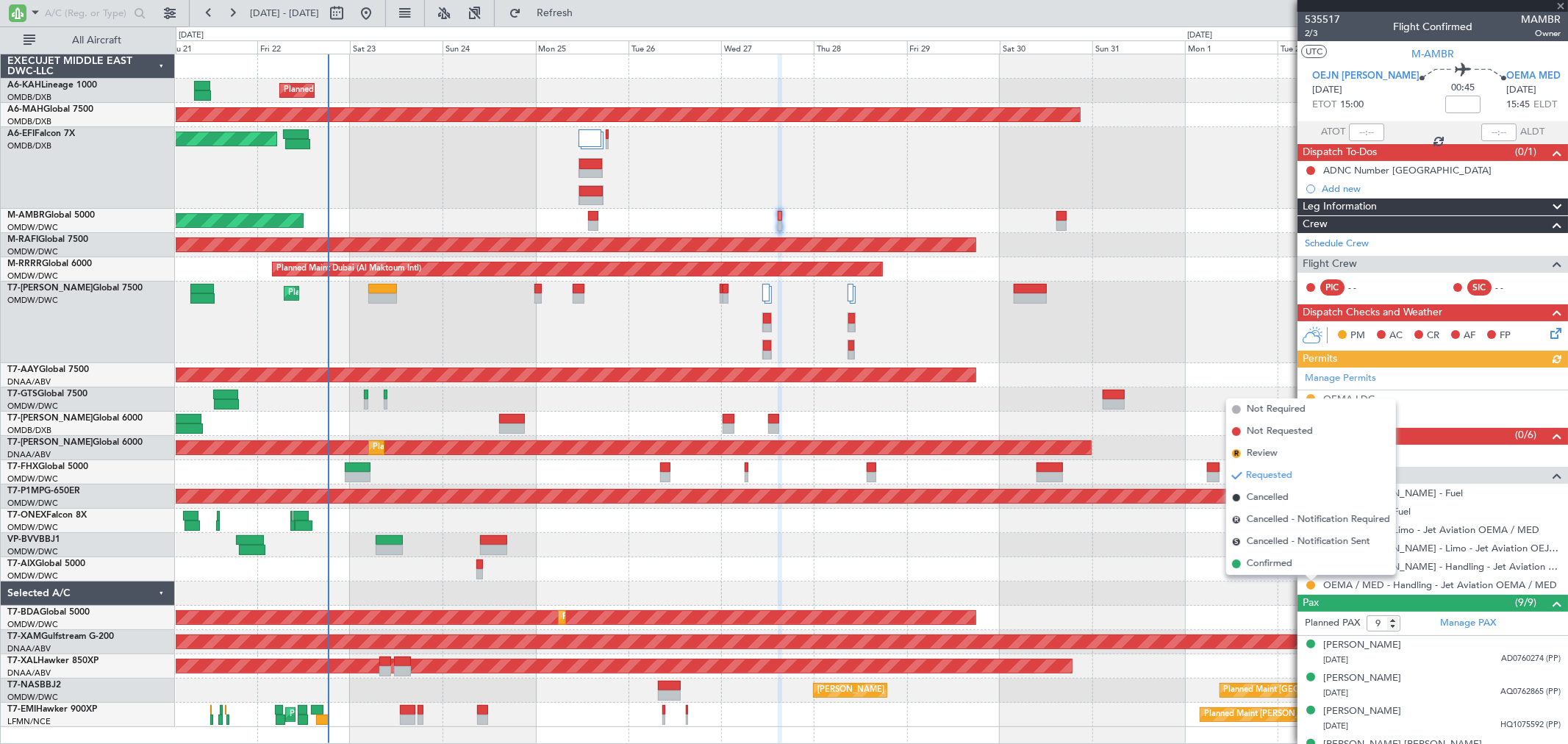
click at [1269, 564] on span "Confirmed" at bounding box center [1269, 564] width 46 height 15
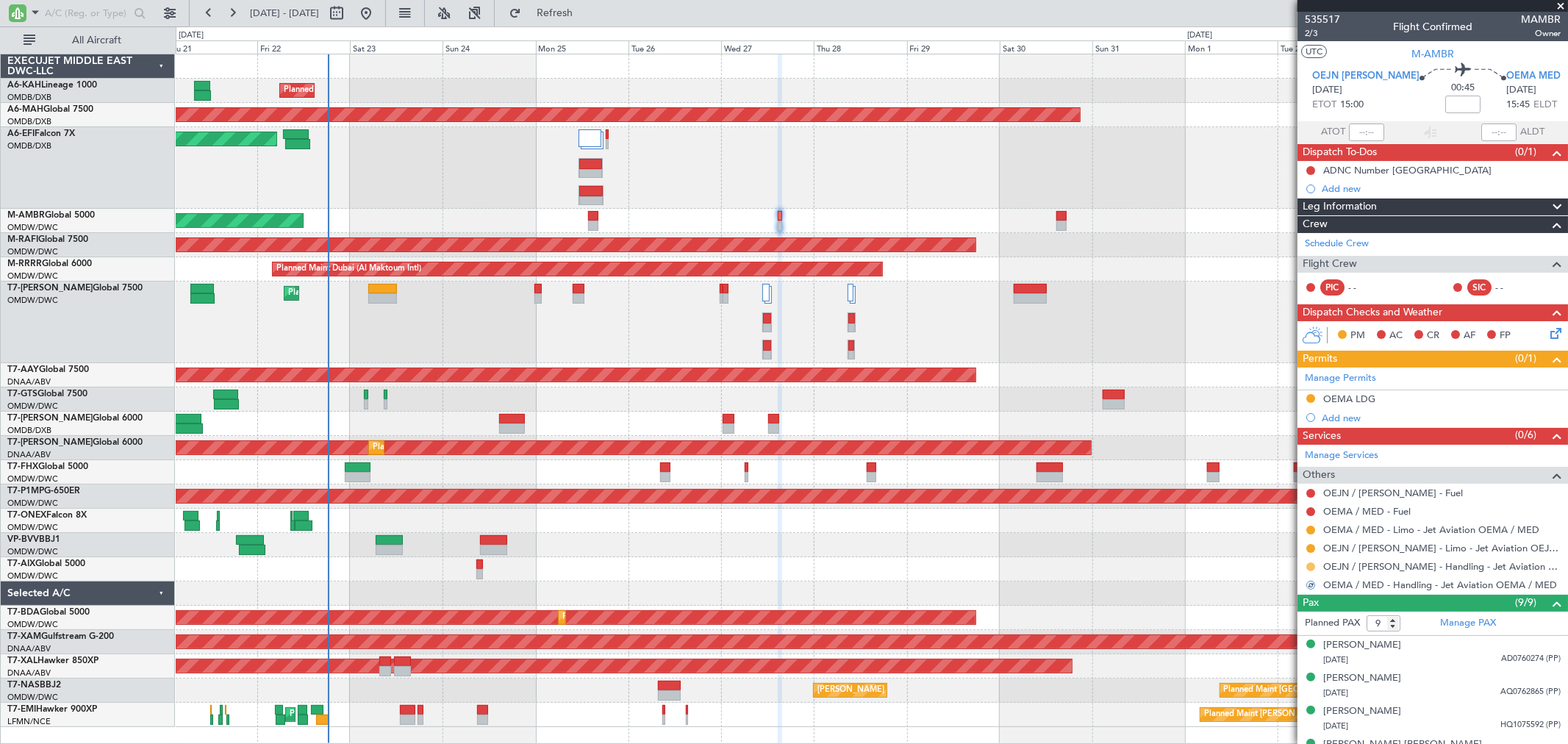
click at [1313, 570] on button at bounding box center [1310, 566] width 9 height 9
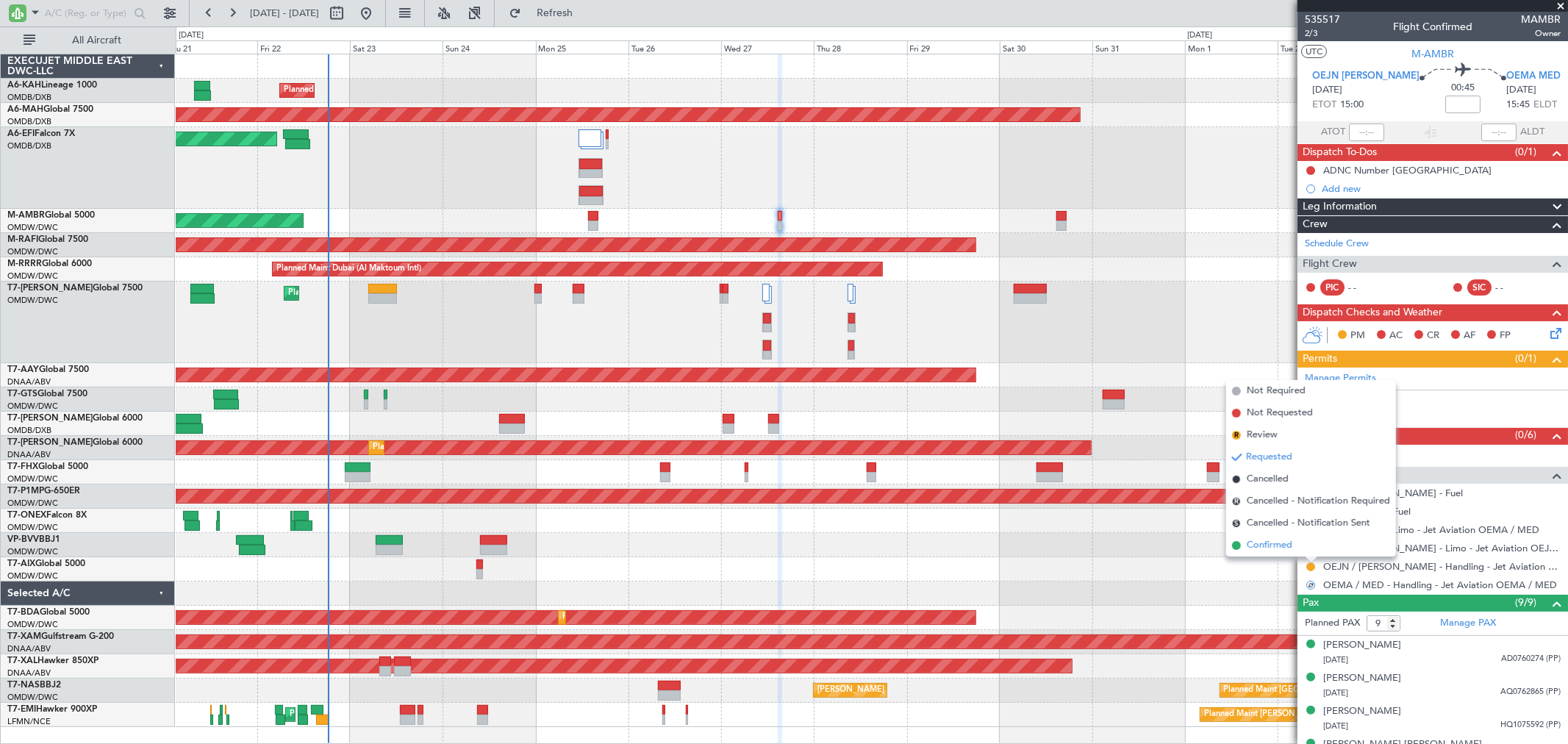
click at [1276, 545] on span "Confirmed" at bounding box center [1269, 546] width 46 height 15
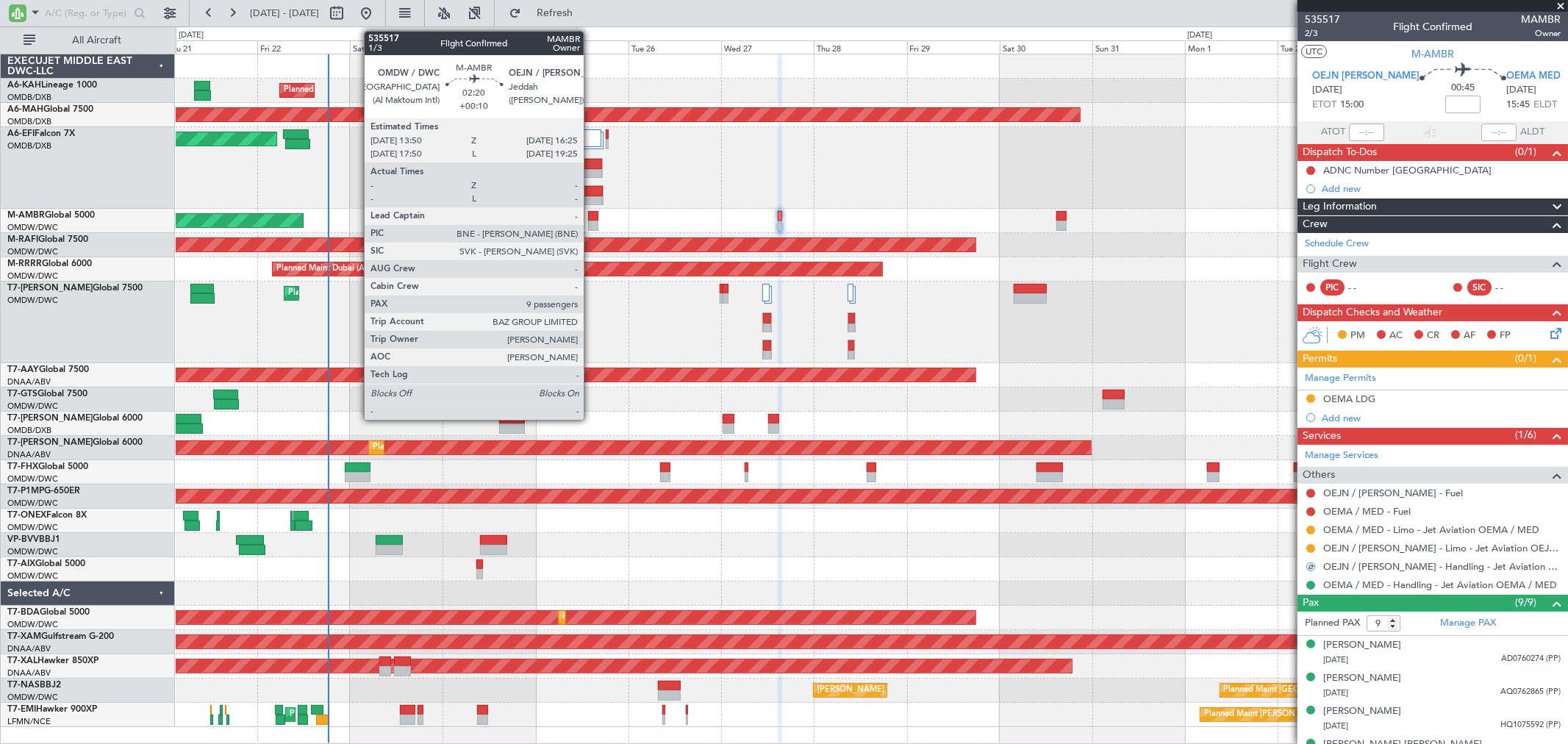
click at [592, 217] on div at bounding box center [593, 216] width 10 height 10
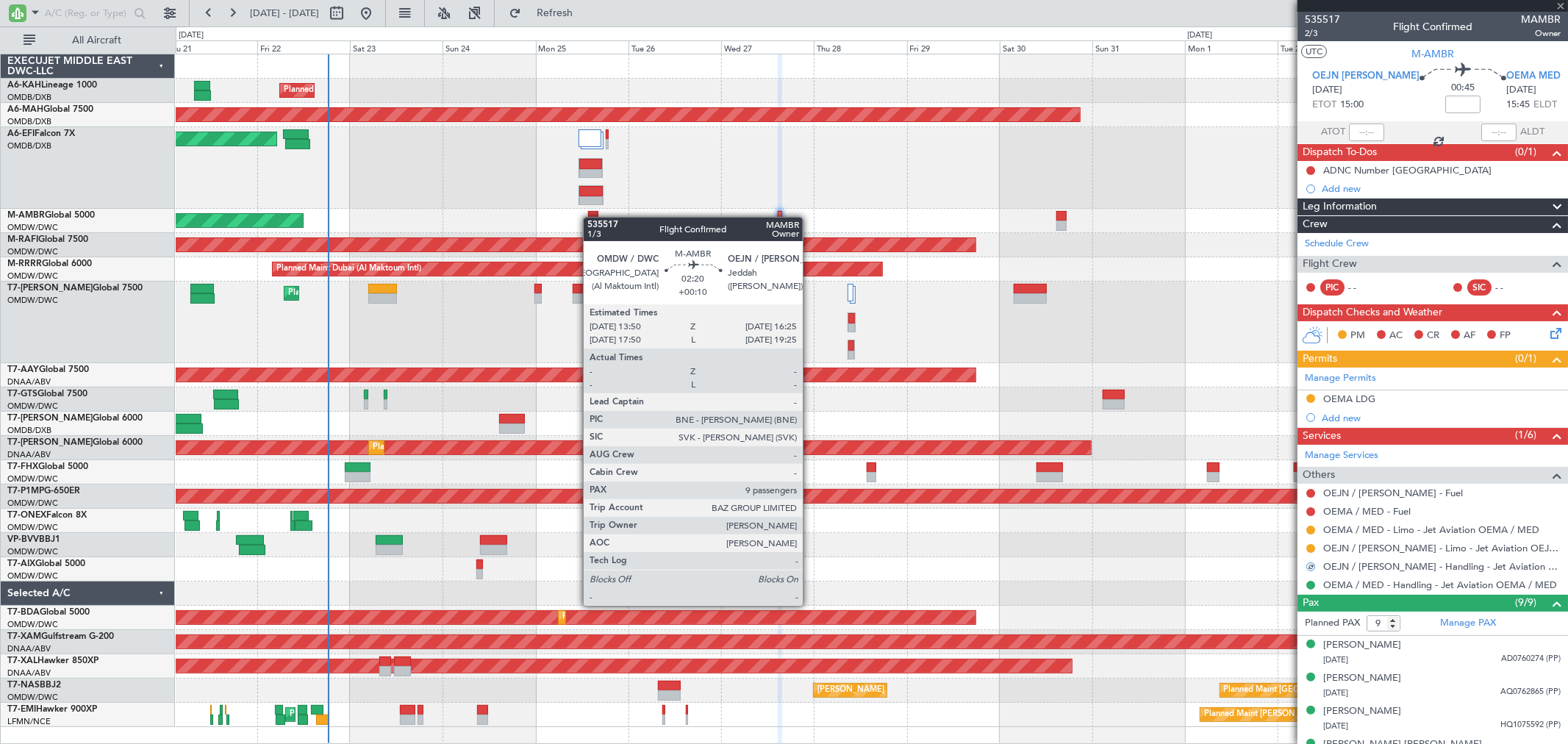
type input "+00:10"
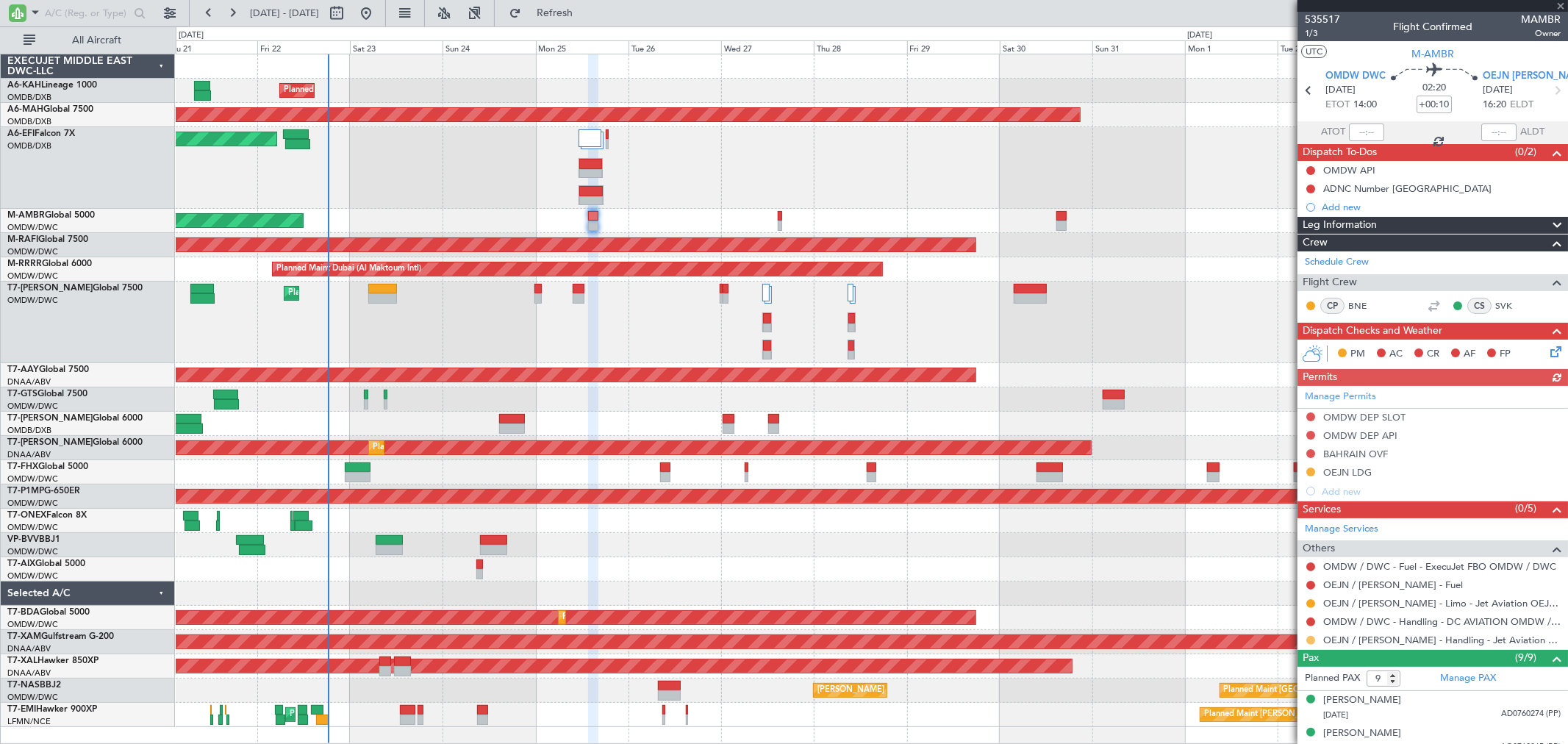
click at [1311, 641] on button at bounding box center [1310, 640] width 9 height 9
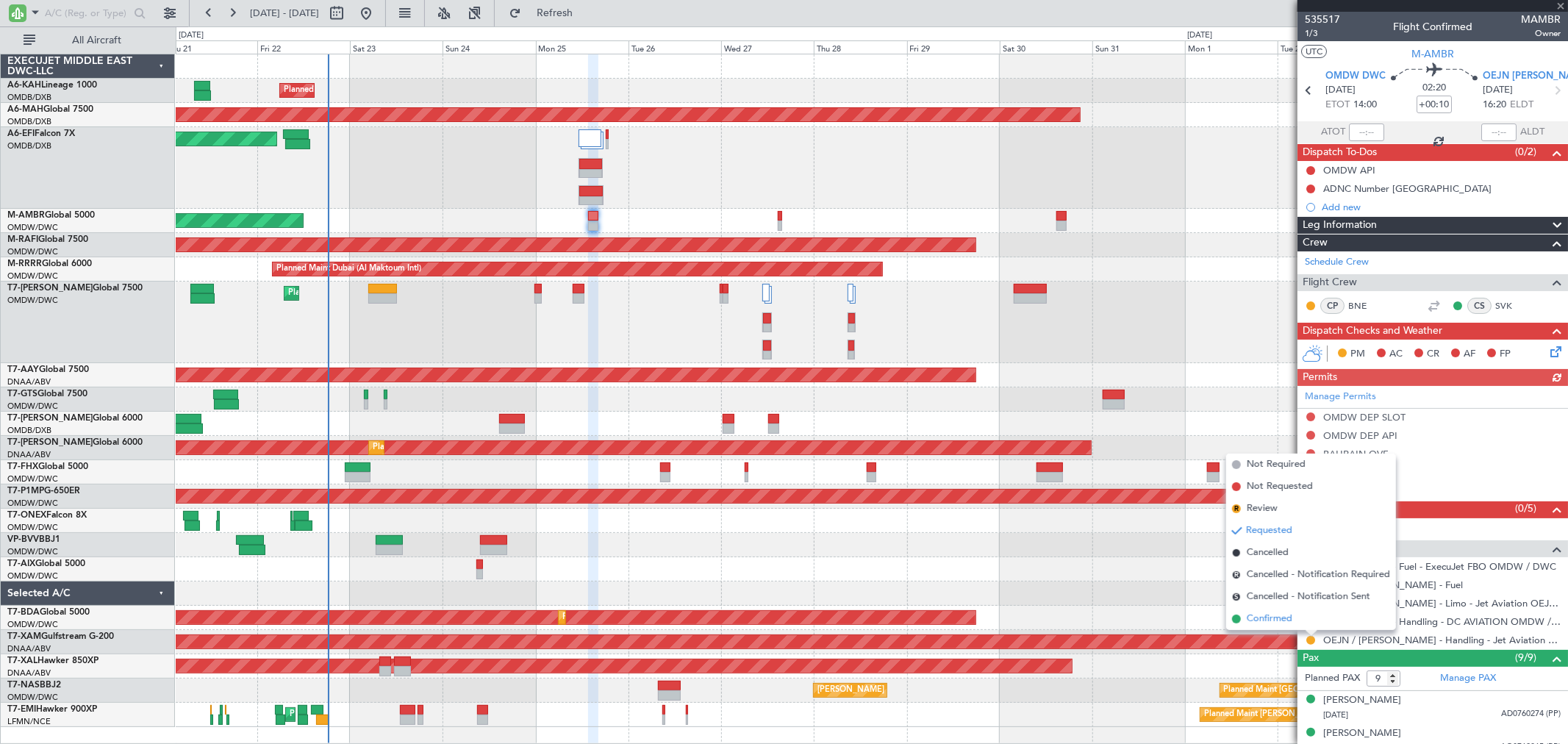
click at [1261, 620] on span "Confirmed" at bounding box center [1269, 619] width 46 height 15
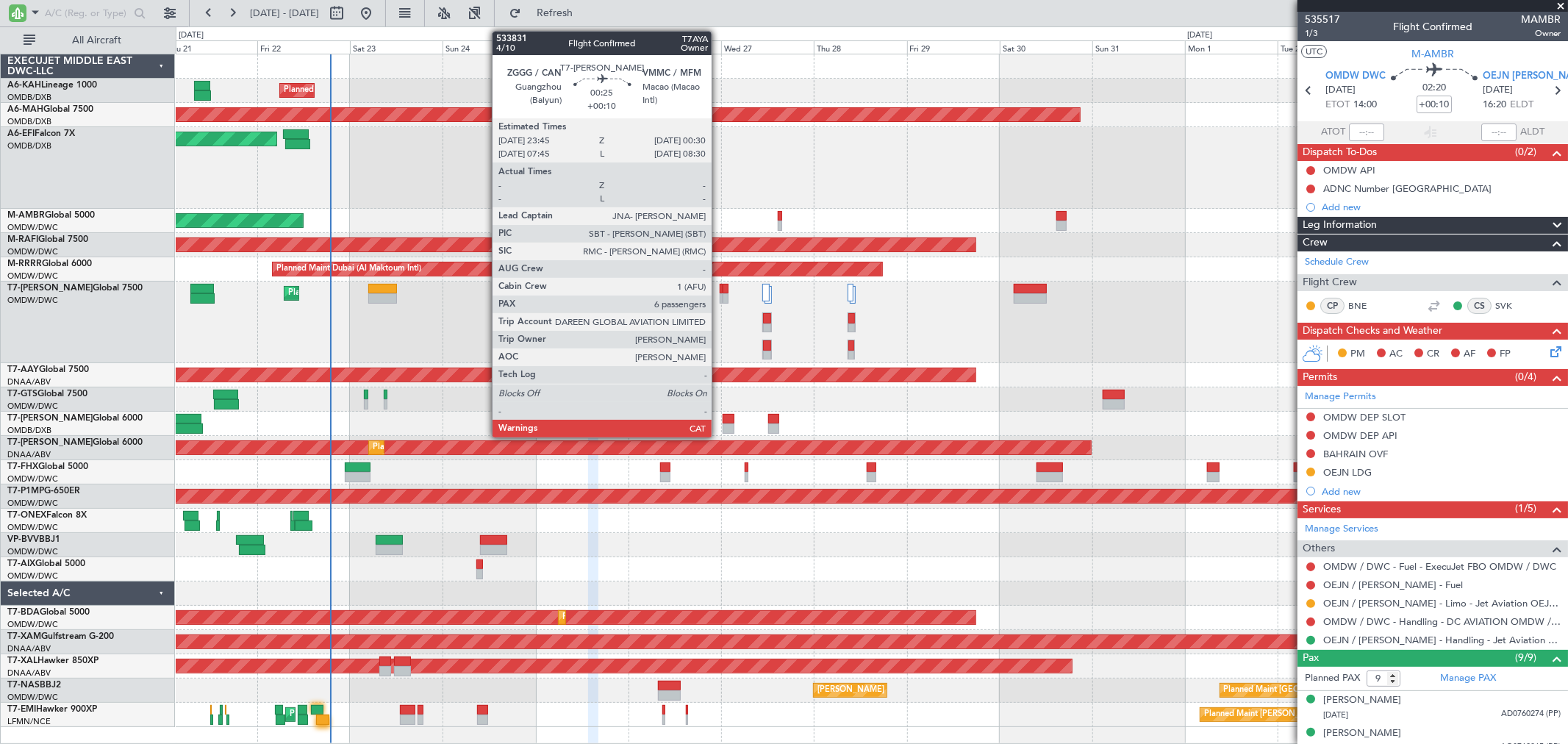
click at [720, 291] on div at bounding box center [720, 288] width 3 height 10
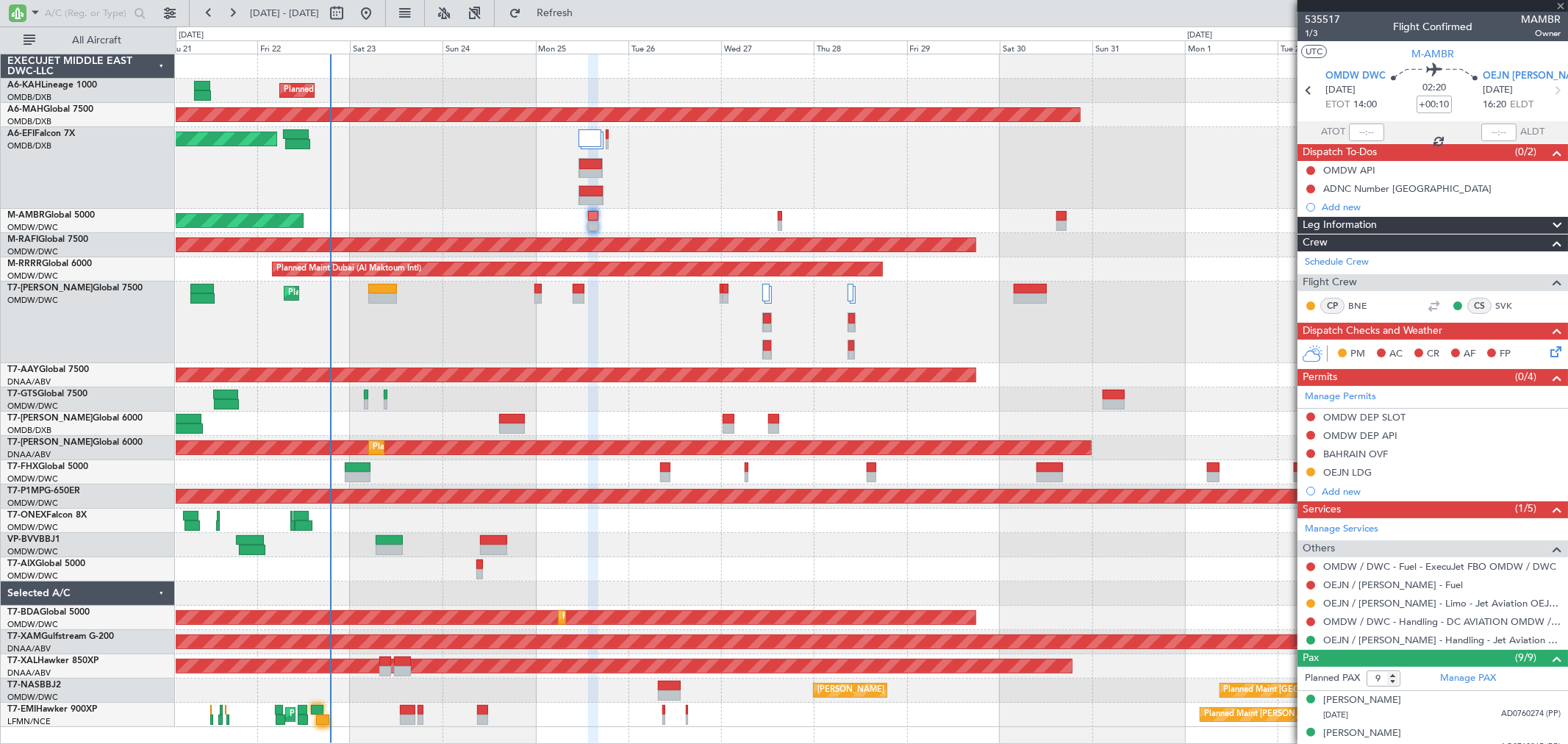
type input "6"
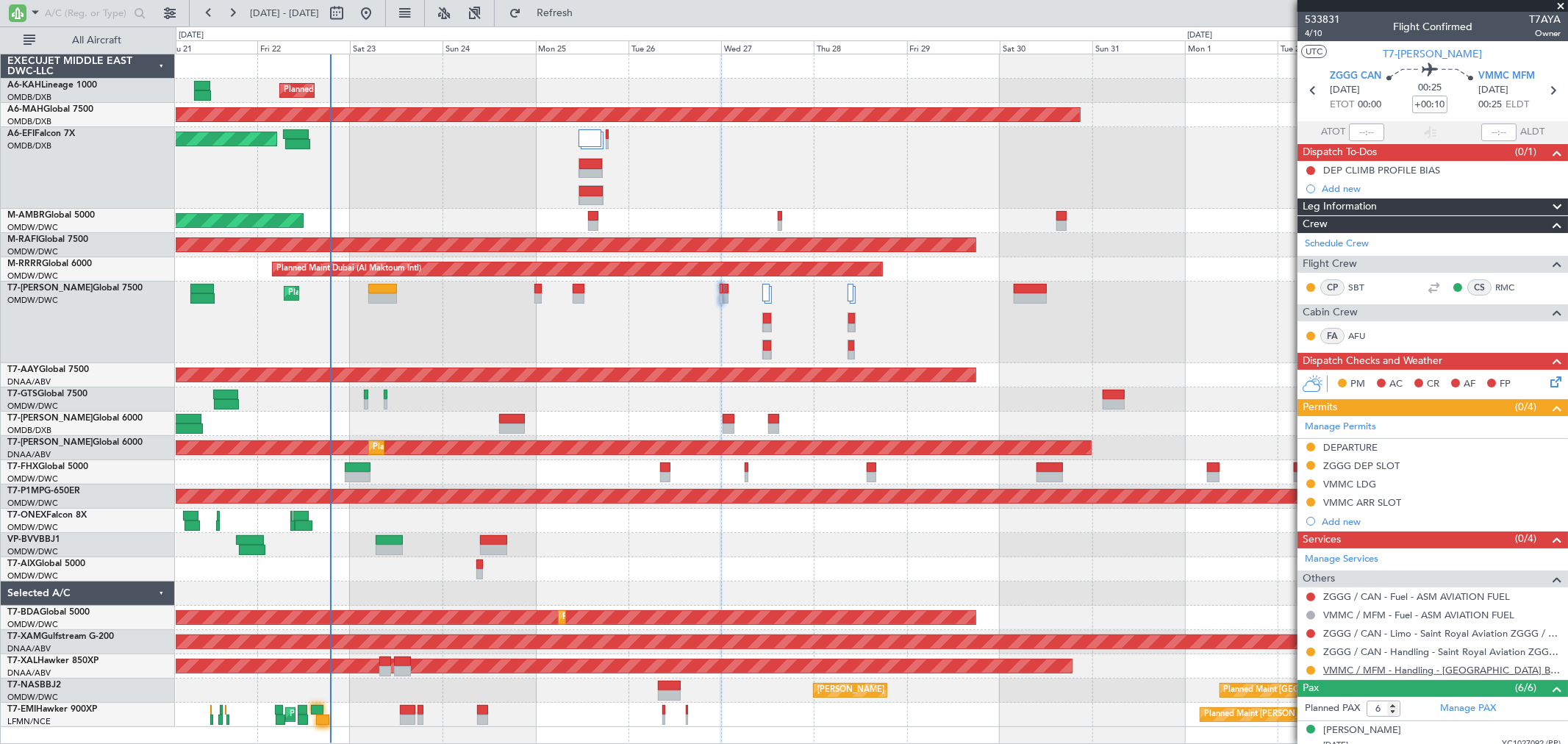
click at [1380, 673] on link "VMMC / MFM - Handling - Macau B.A.C. Ltd VMMC / MFM" at bounding box center [1442, 669] width 237 height 12
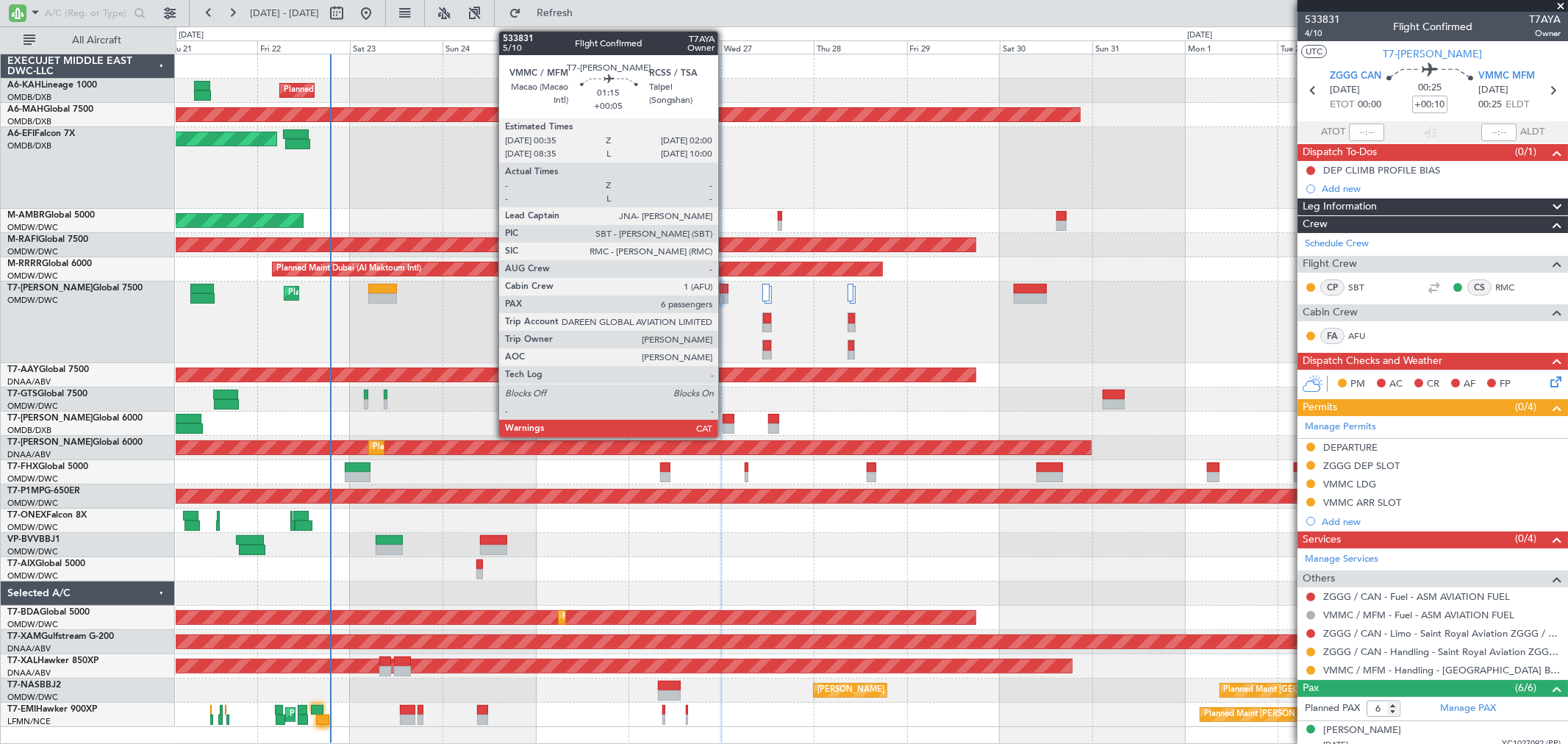
click at [725, 291] on div at bounding box center [725, 288] width 6 height 10
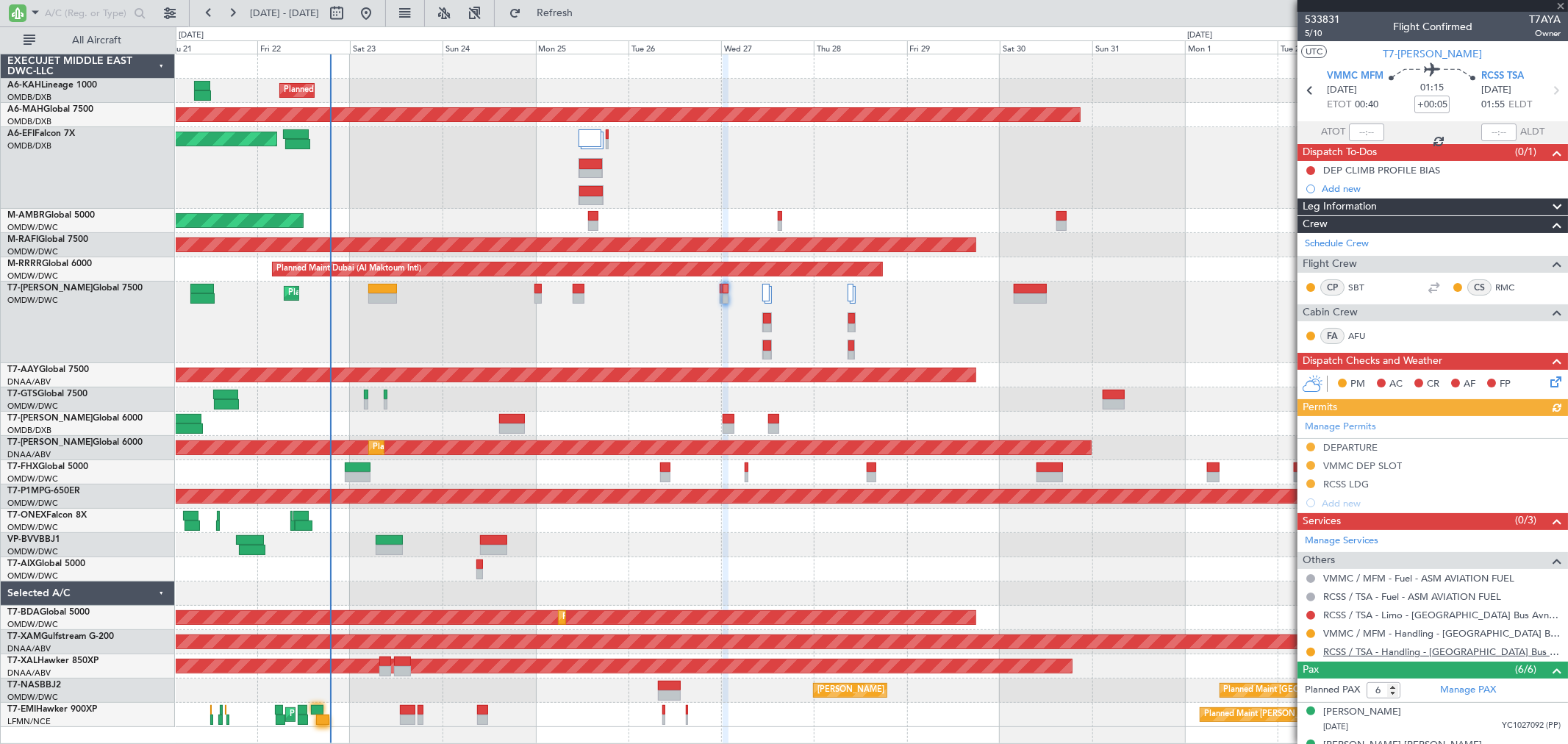
click at [1456, 656] on link "RCSS / TSA - Handling - Taiwan Bus Avn RCSS / TSA" at bounding box center [1442, 651] width 237 height 12
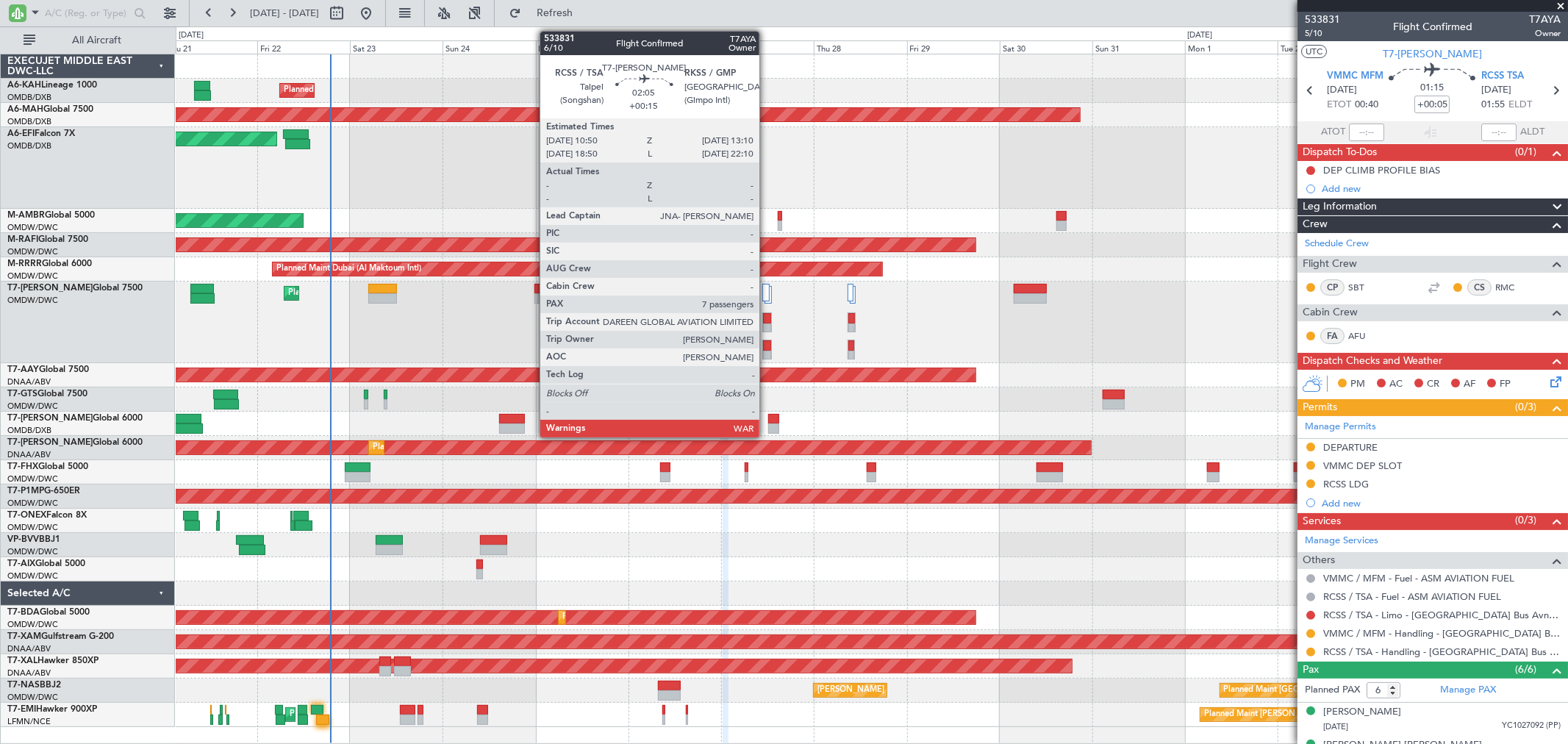
click at [767, 346] on div at bounding box center [767, 345] width 9 height 10
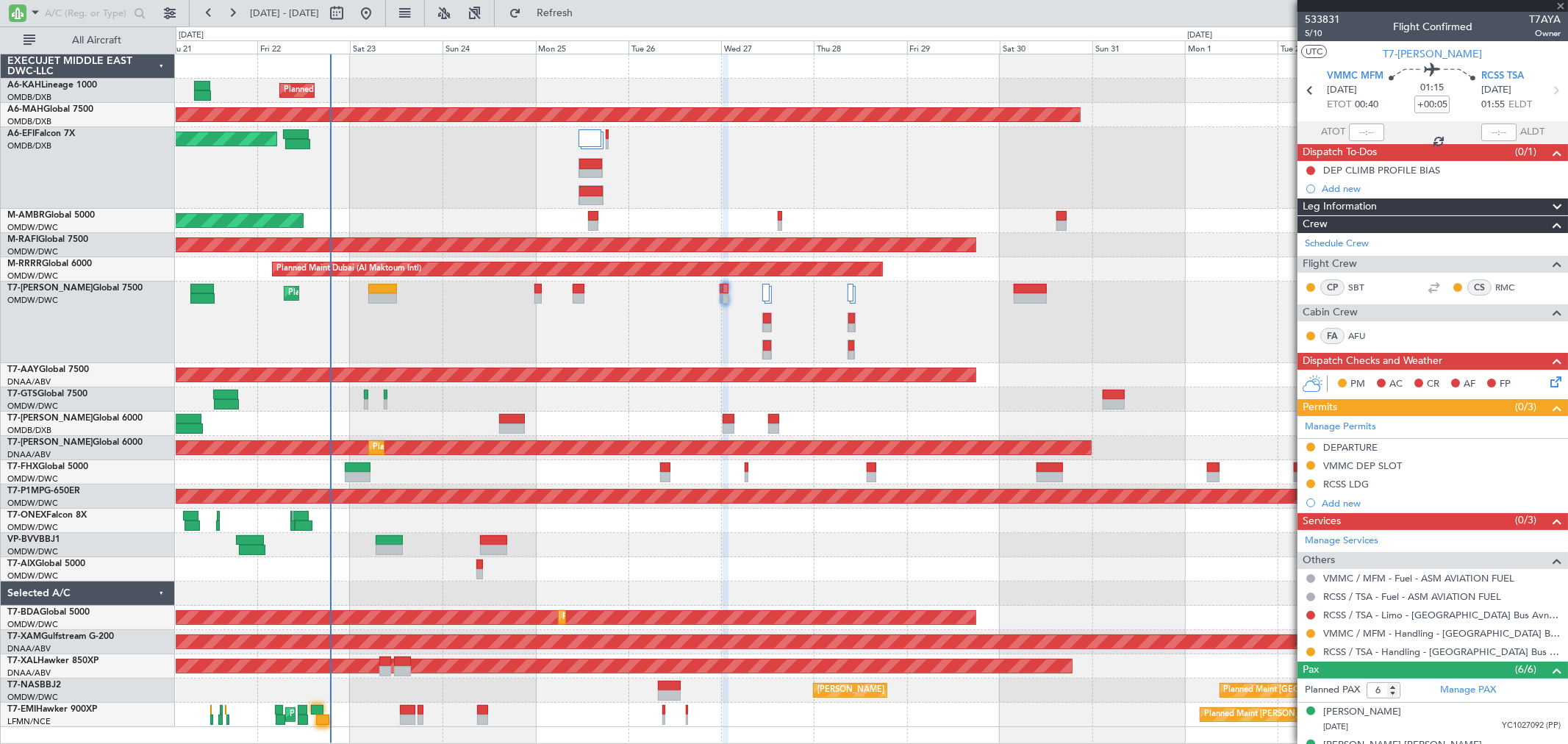
type input "+00:15"
type input "7"
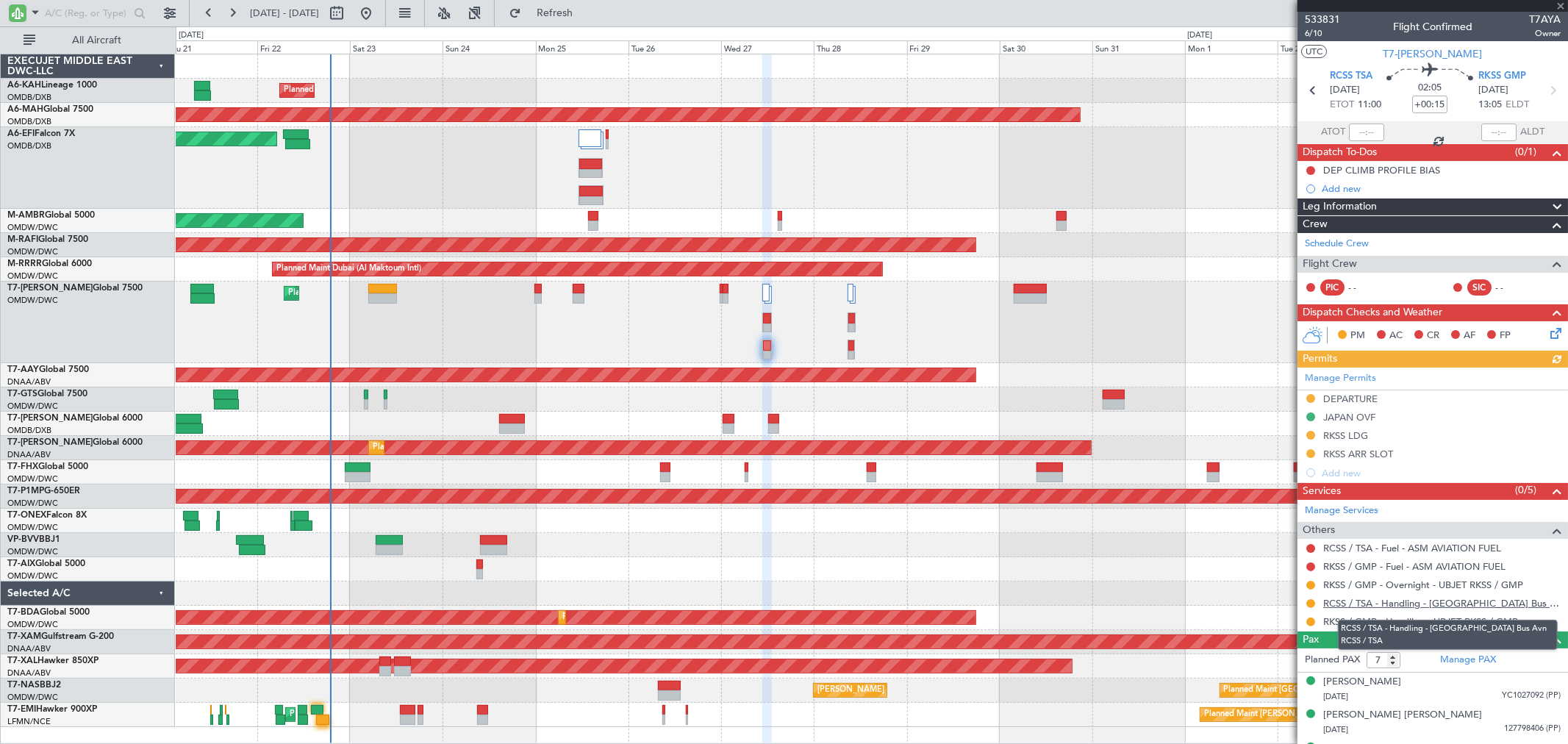
click at [1442, 603] on link "RCSS / TSA - Handling - Taiwan Bus Avn RCSS / TSA" at bounding box center [1442, 603] width 237 height 12
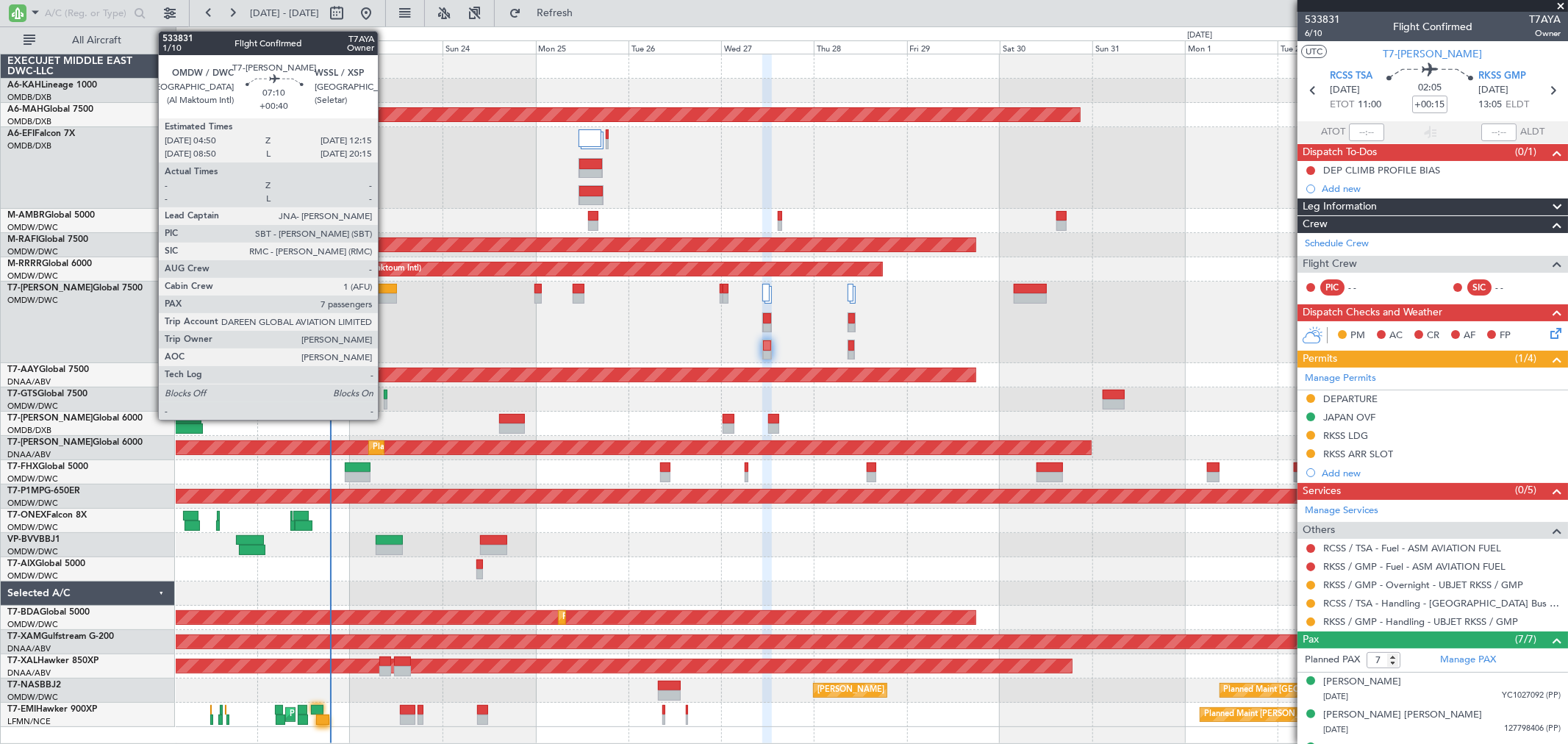
click at [385, 296] on div at bounding box center [383, 298] width 29 height 10
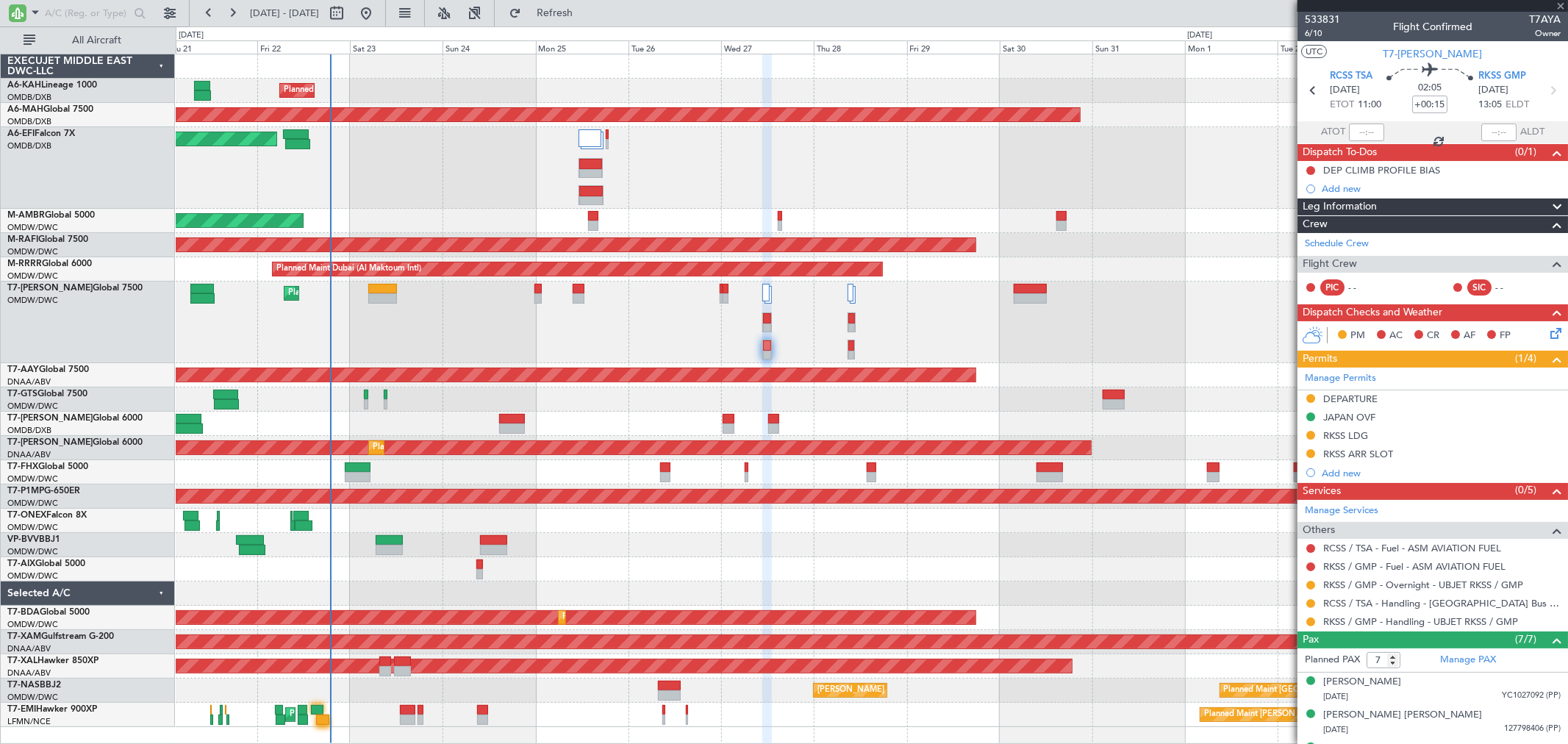
type input "+00:40"
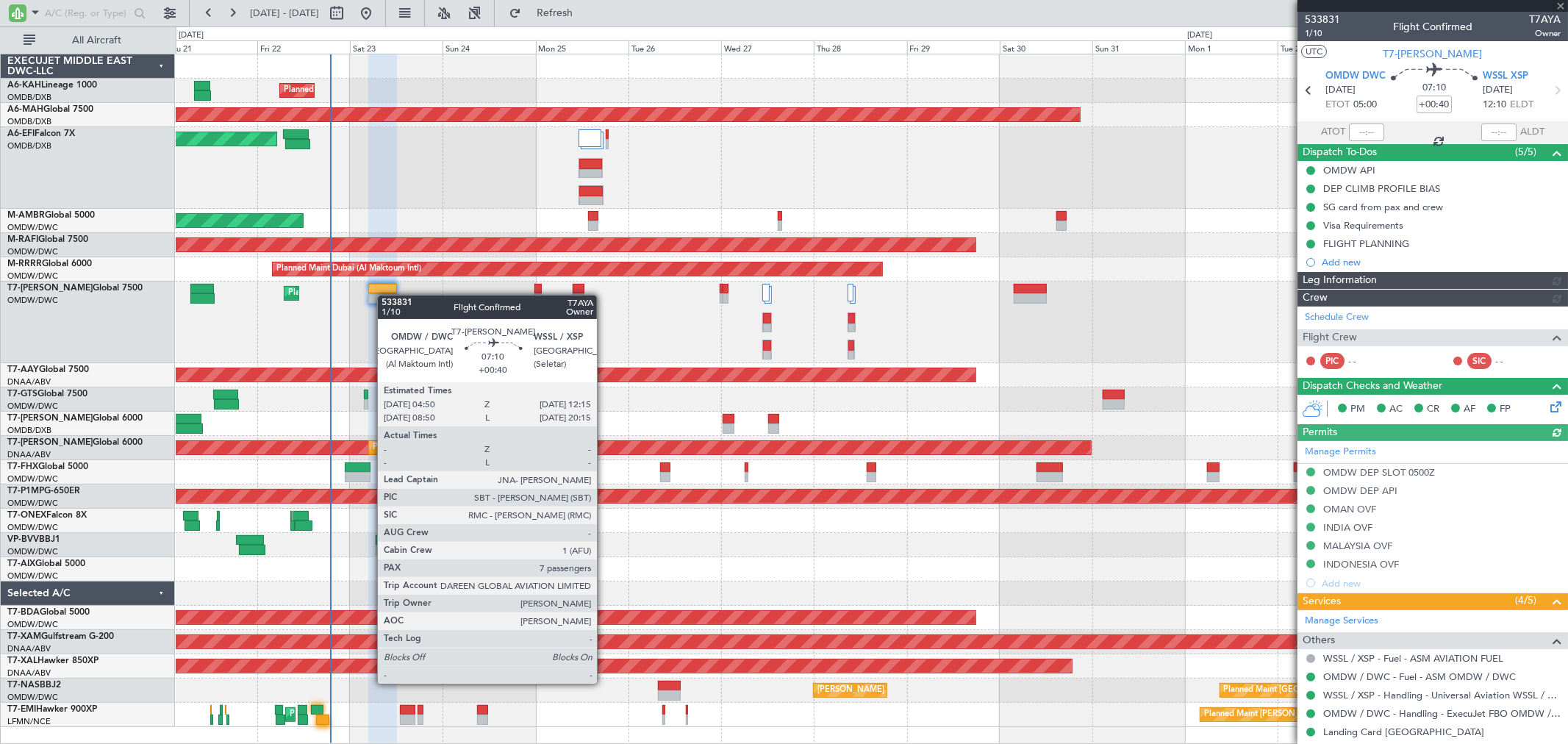
type input "[PERSON_NAME] ([PERSON_NAME])"
type input "6914"
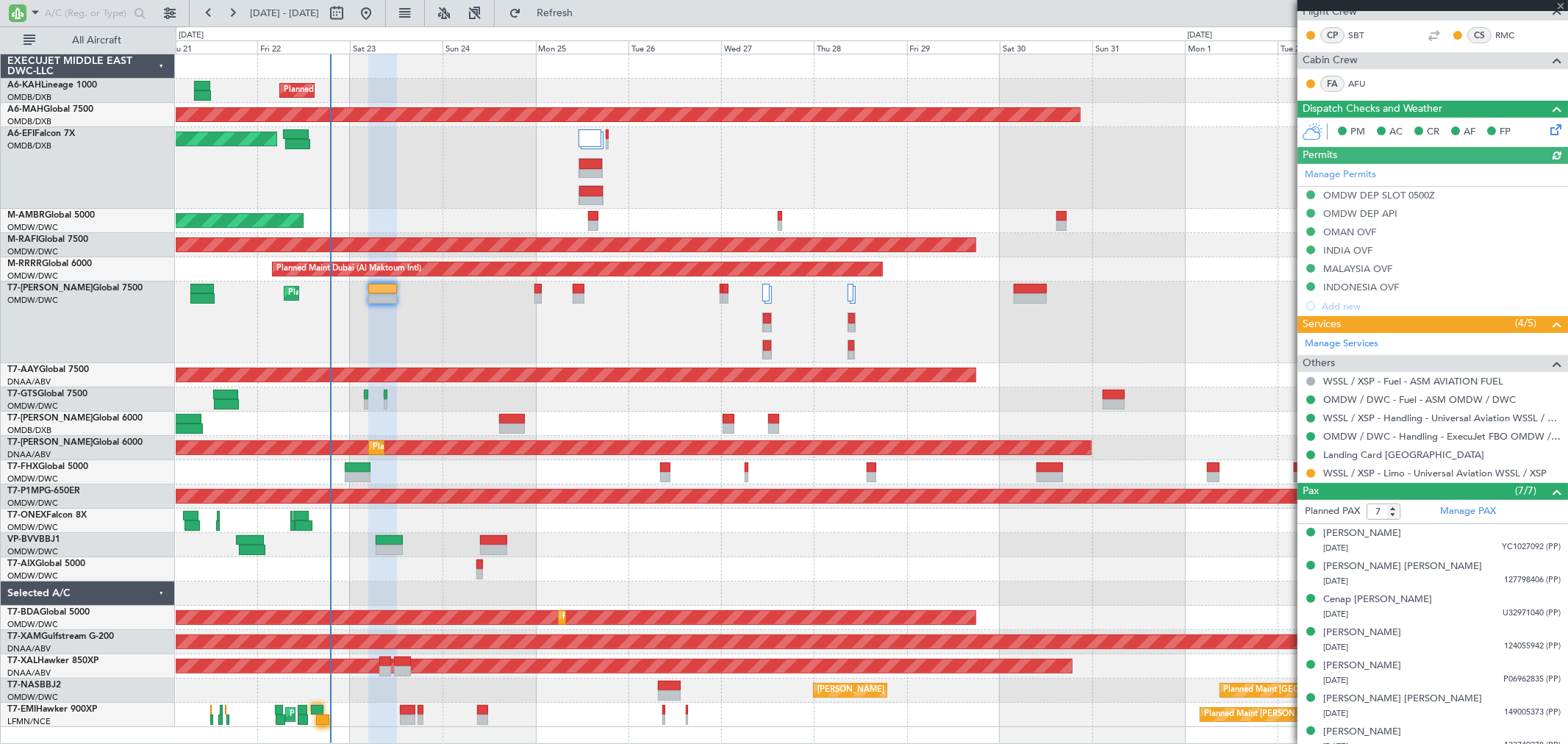
scroll to position [326, 0]
type input "[PERSON_NAME] ([PERSON_NAME])"
type input "6914"
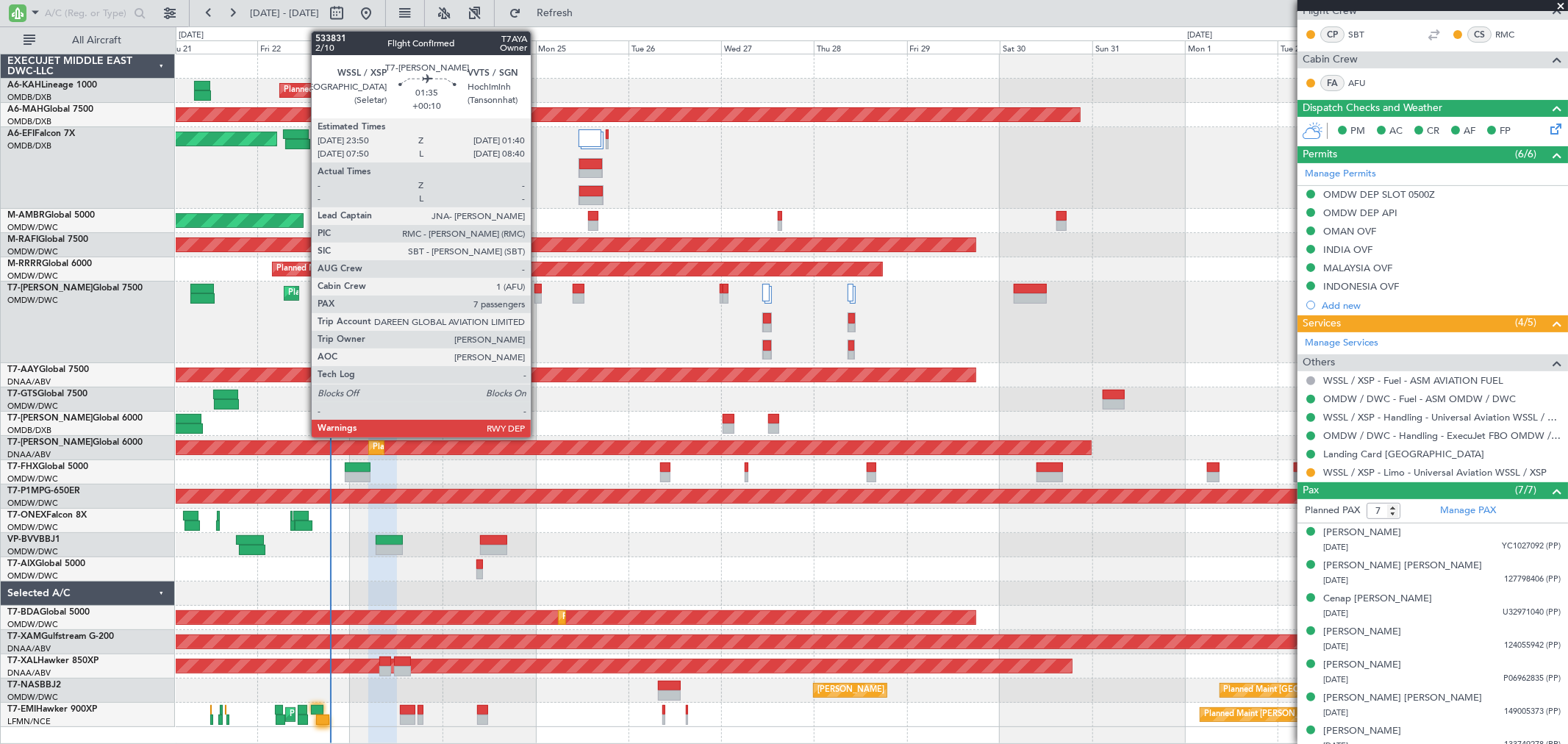
click at [538, 287] on div at bounding box center [538, 288] width 8 height 10
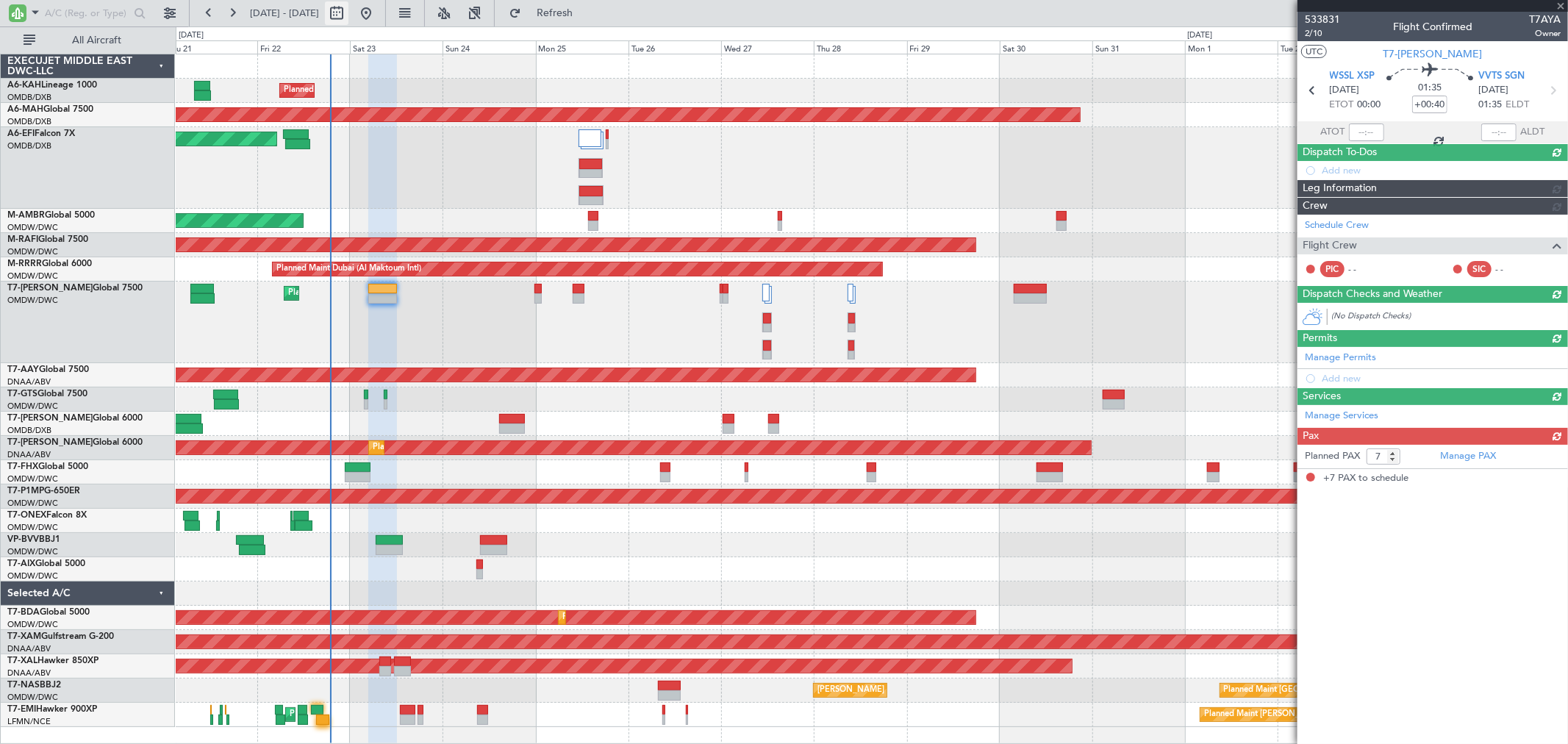
type input "+00:10"
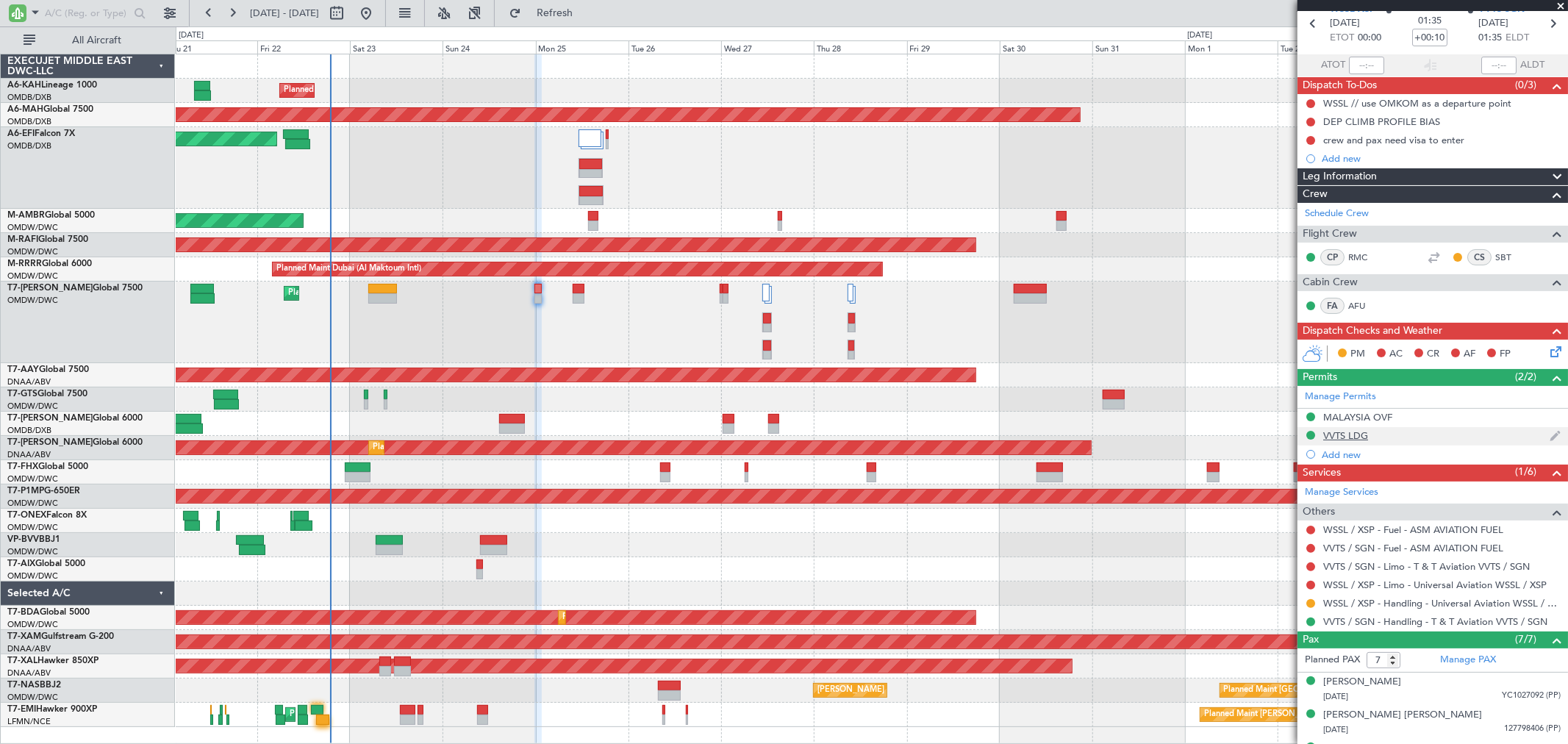
scroll to position [0, 0]
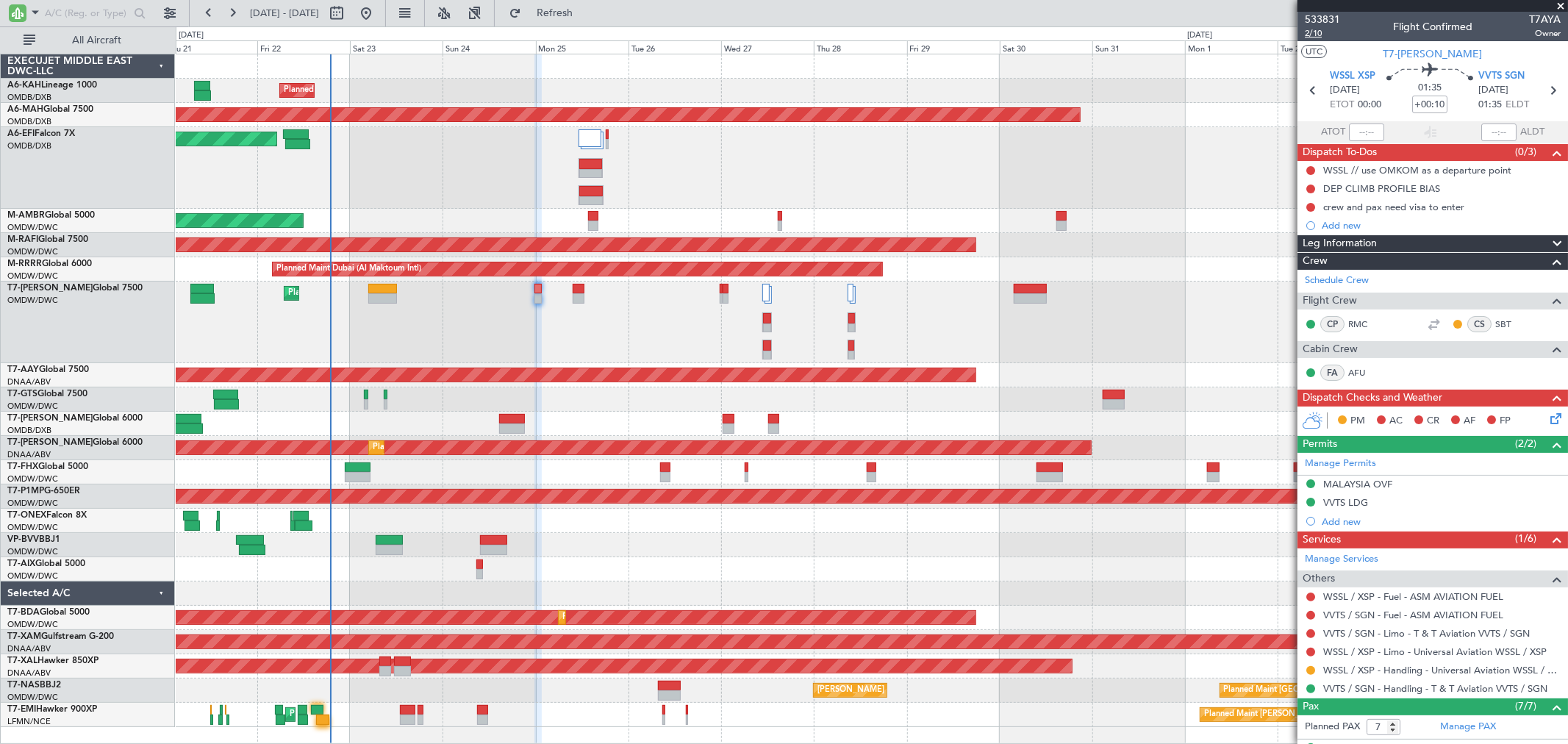
click at [1310, 37] on span "2/10" at bounding box center [1322, 33] width 35 height 12
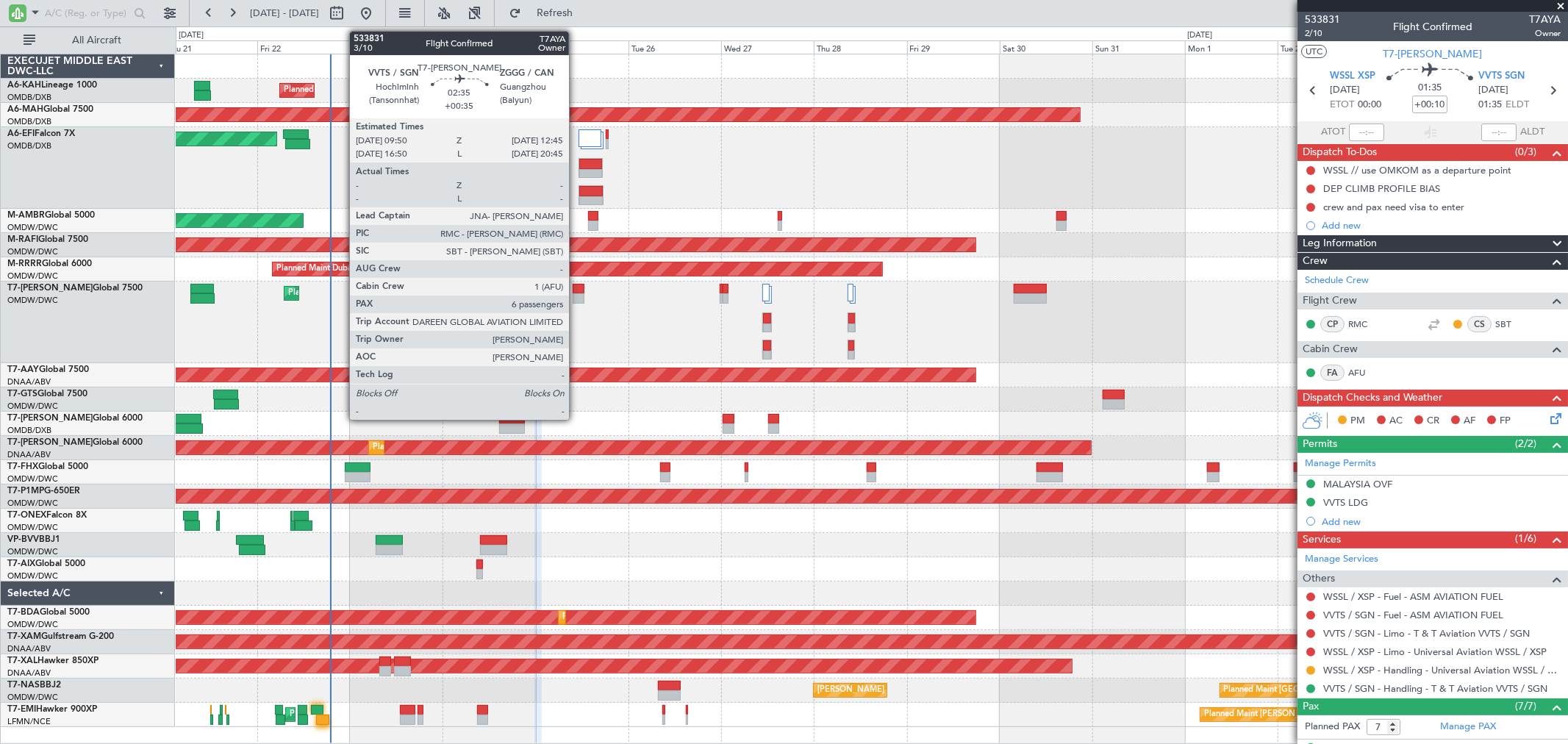
click at [576, 297] on div at bounding box center [578, 298] width 11 height 10
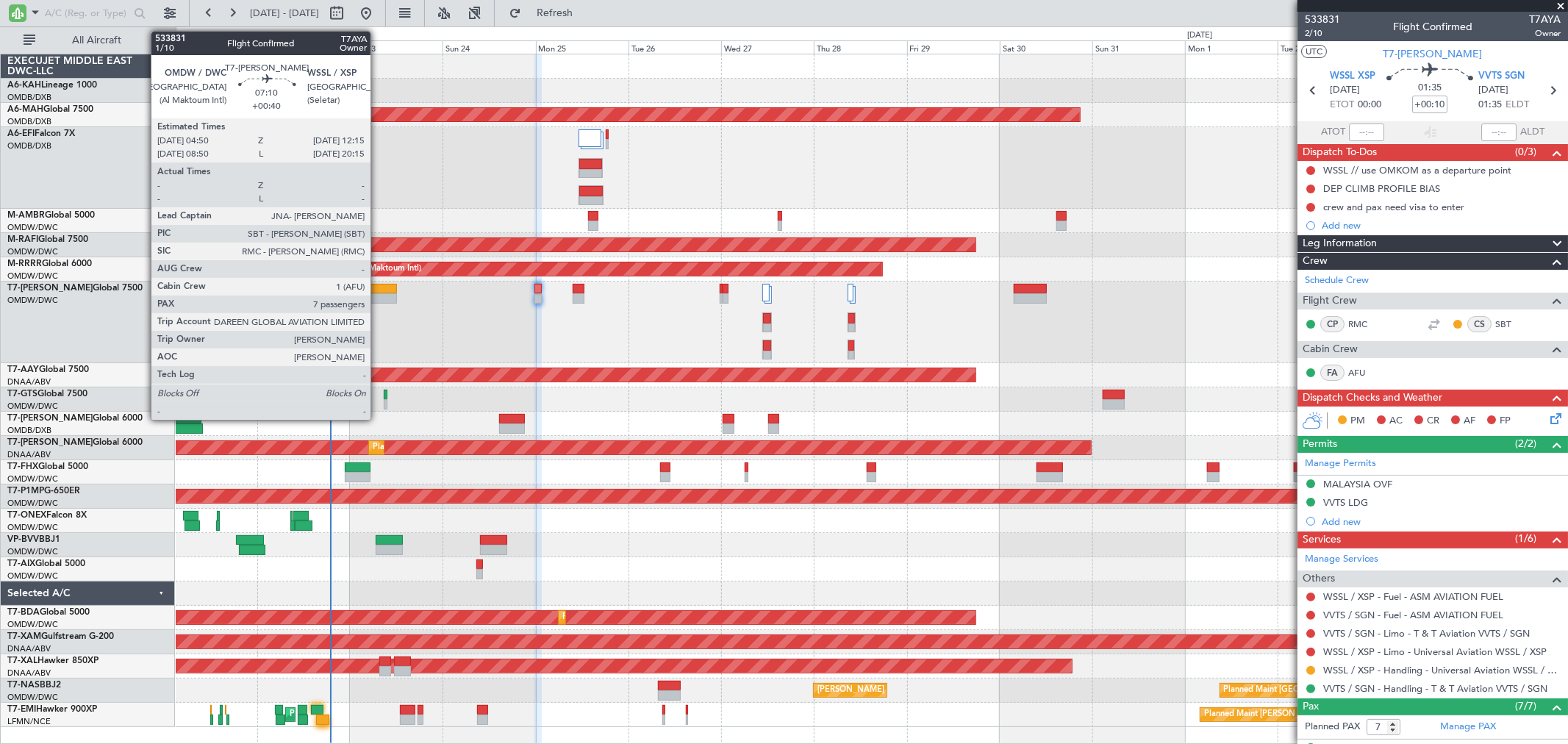
click at [378, 298] on div at bounding box center [383, 298] width 29 height 10
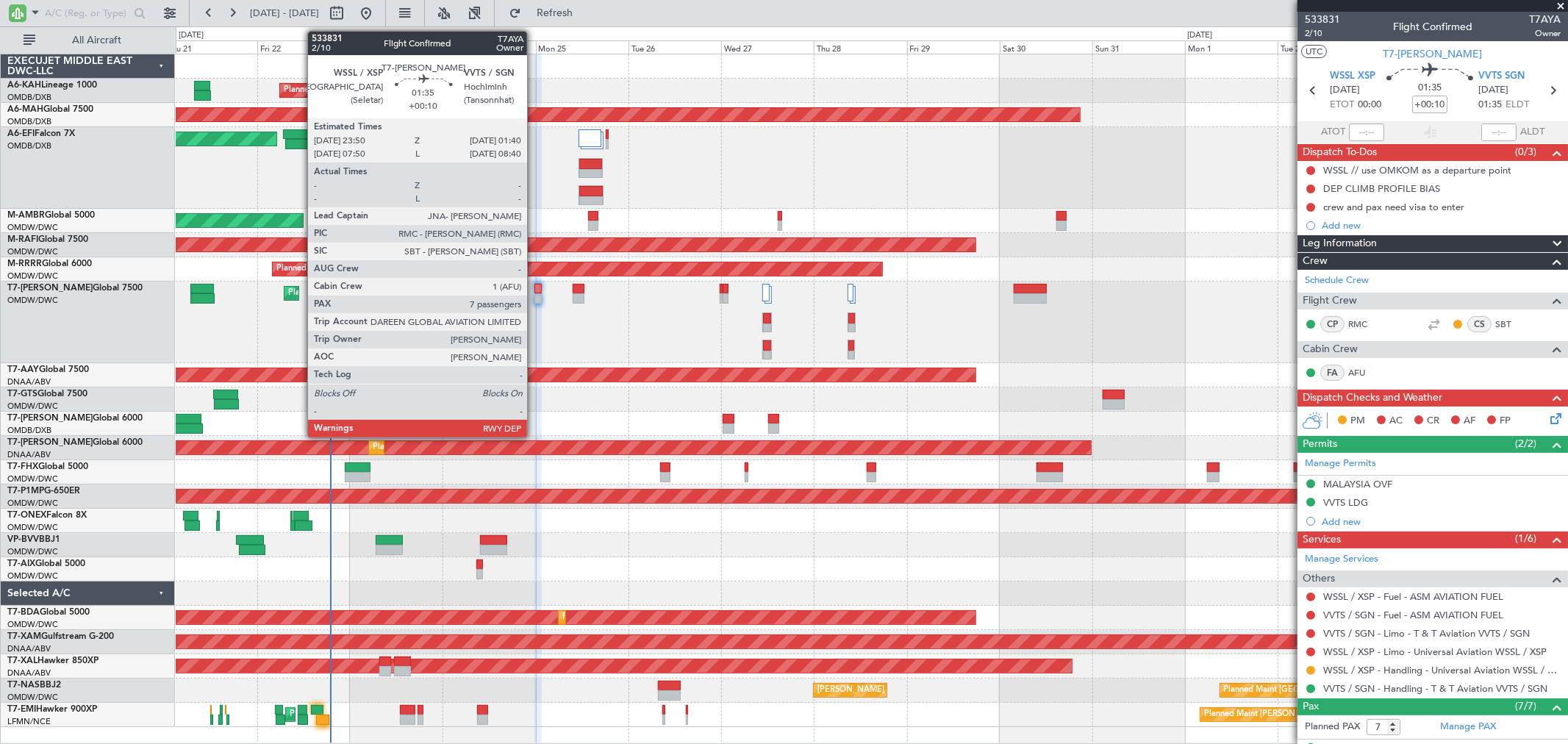
click at [535, 293] on div at bounding box center [538, 288] width 8 height 10
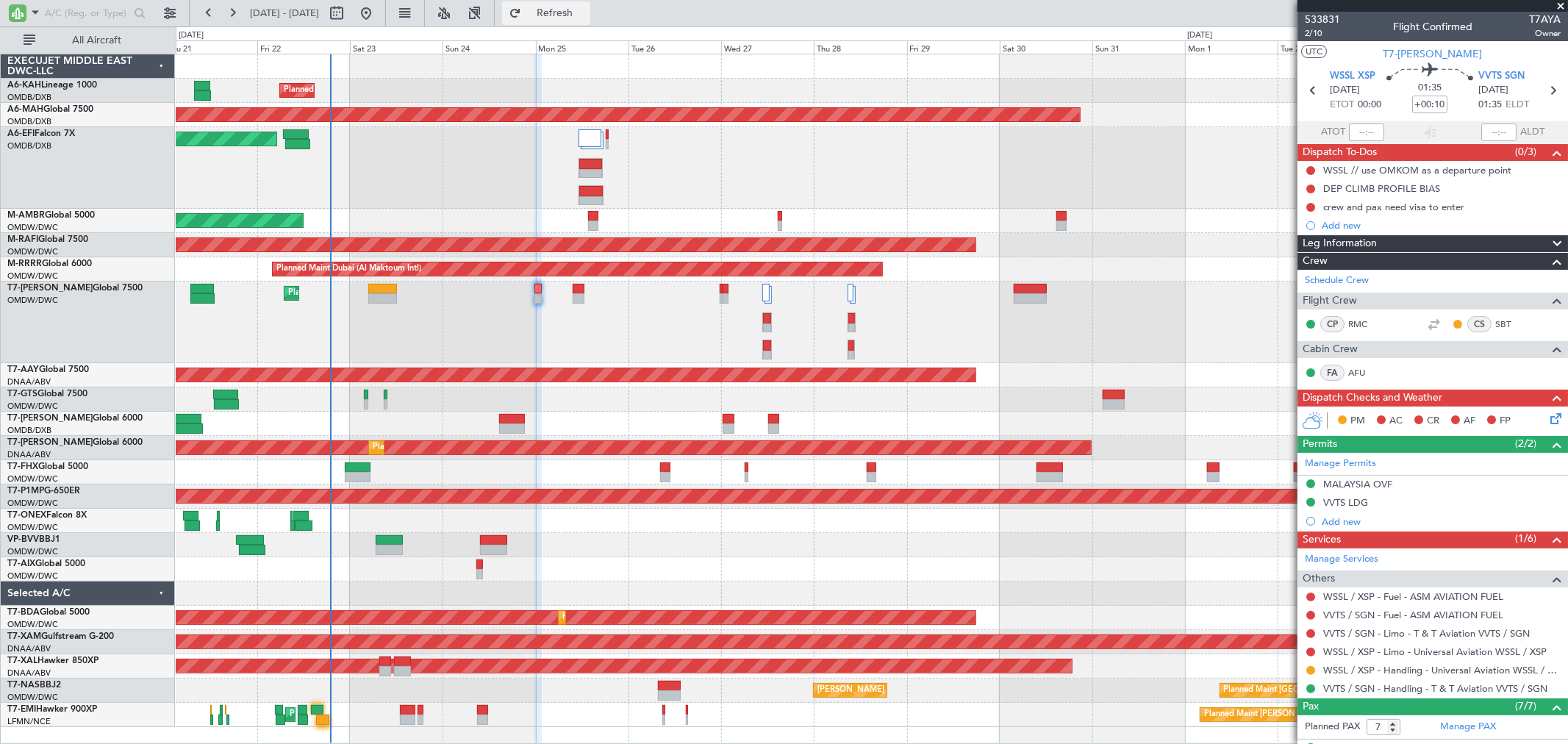
click at [585, 13] on span "Refresh" at bounding box center [555, 13] width 62 height 10
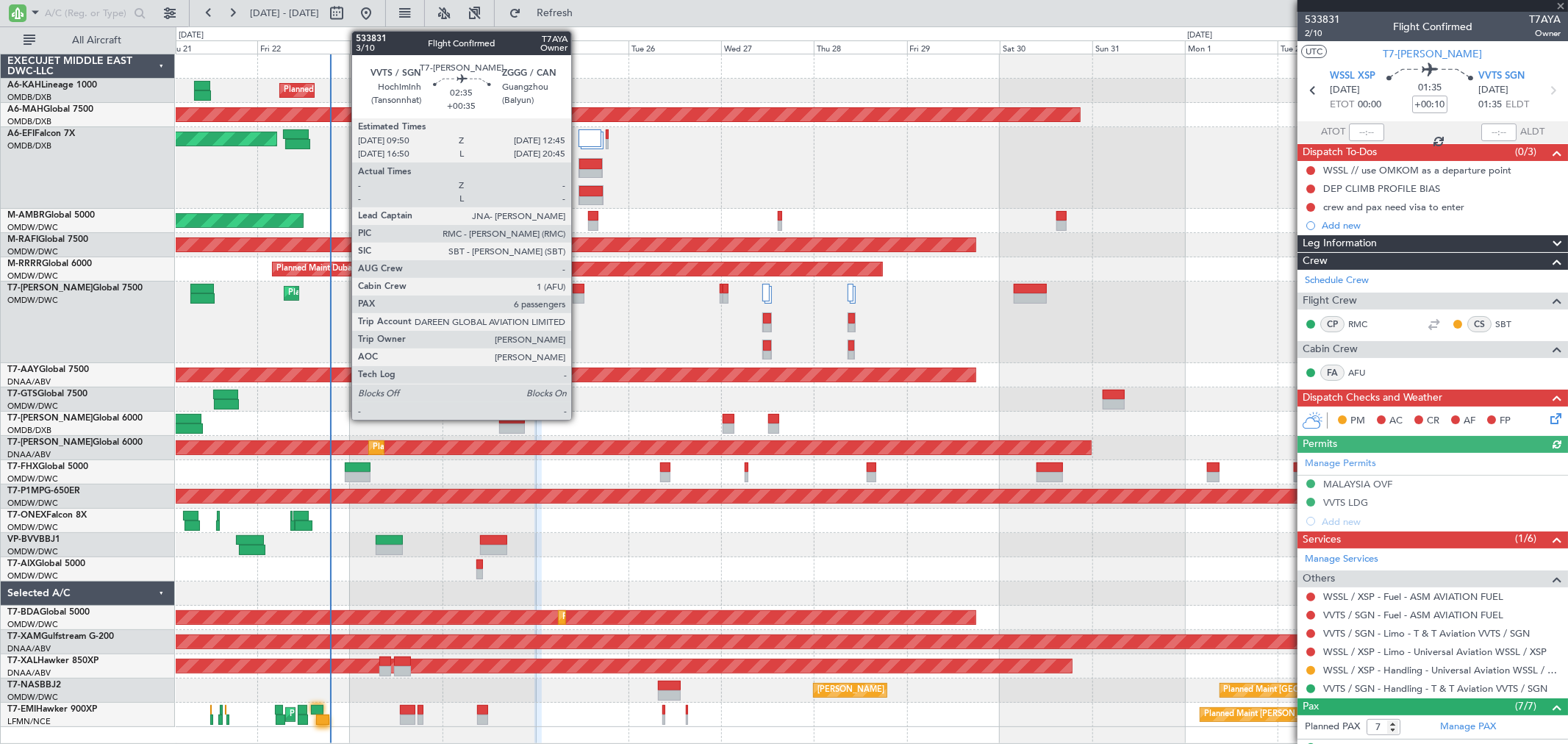
click at [578, 299] on div at bounding box center [578, 298] width 11 height 10
click at [576, 294] on div at bounding box center [578, 298] width 11 height 10
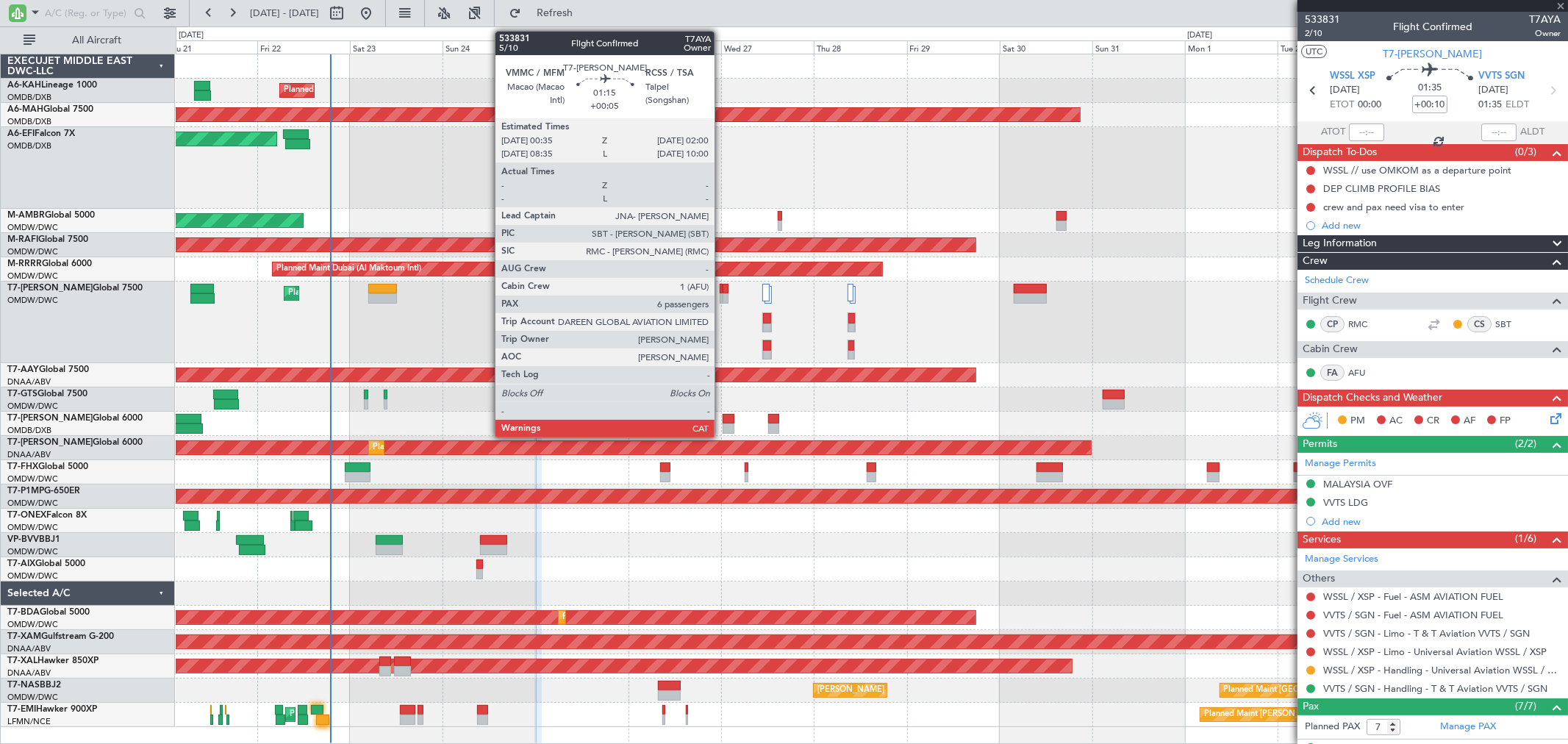
click at [722, 295] on div at bounding box center [725, 298] width 6 height 10
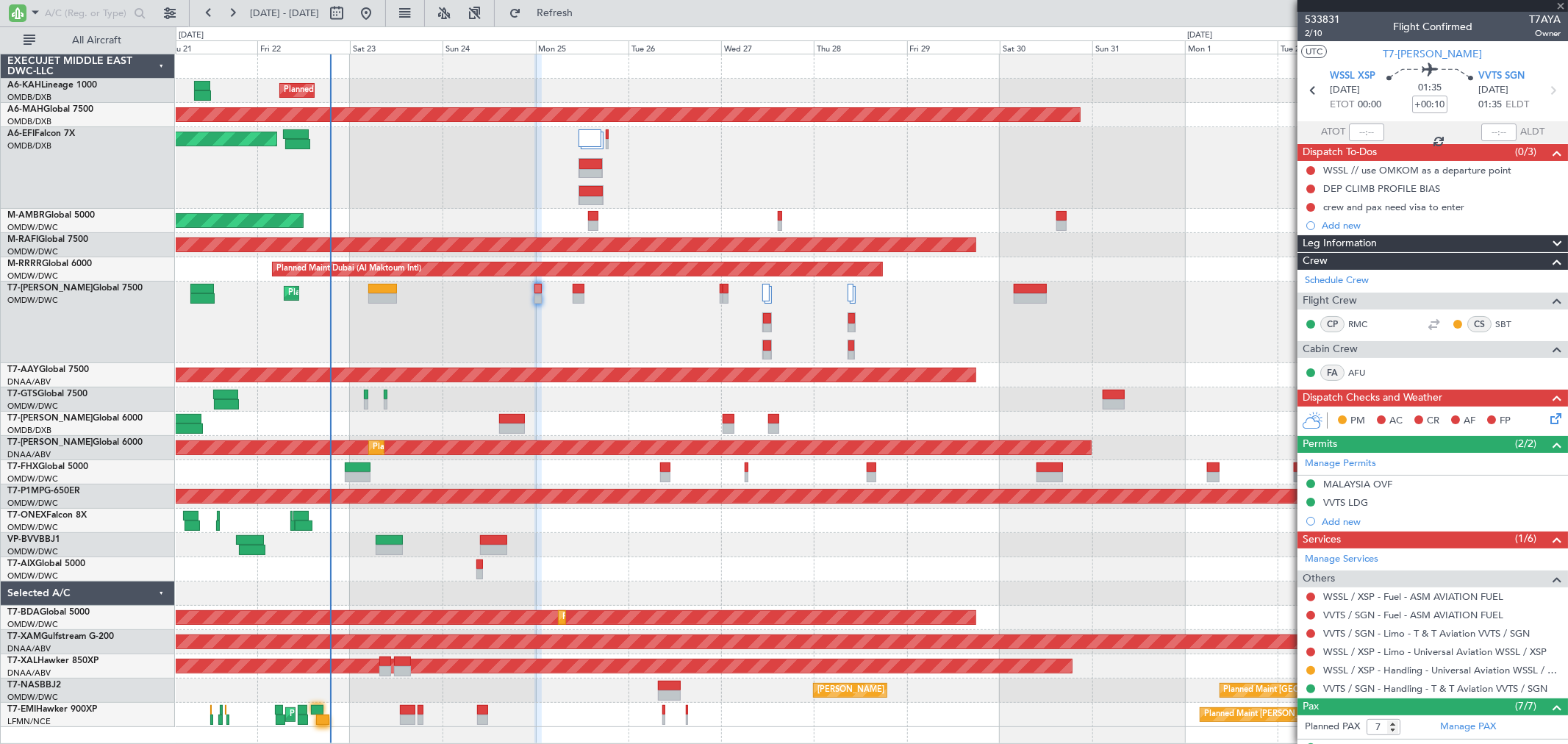
type input "+00:05"
type input "6"
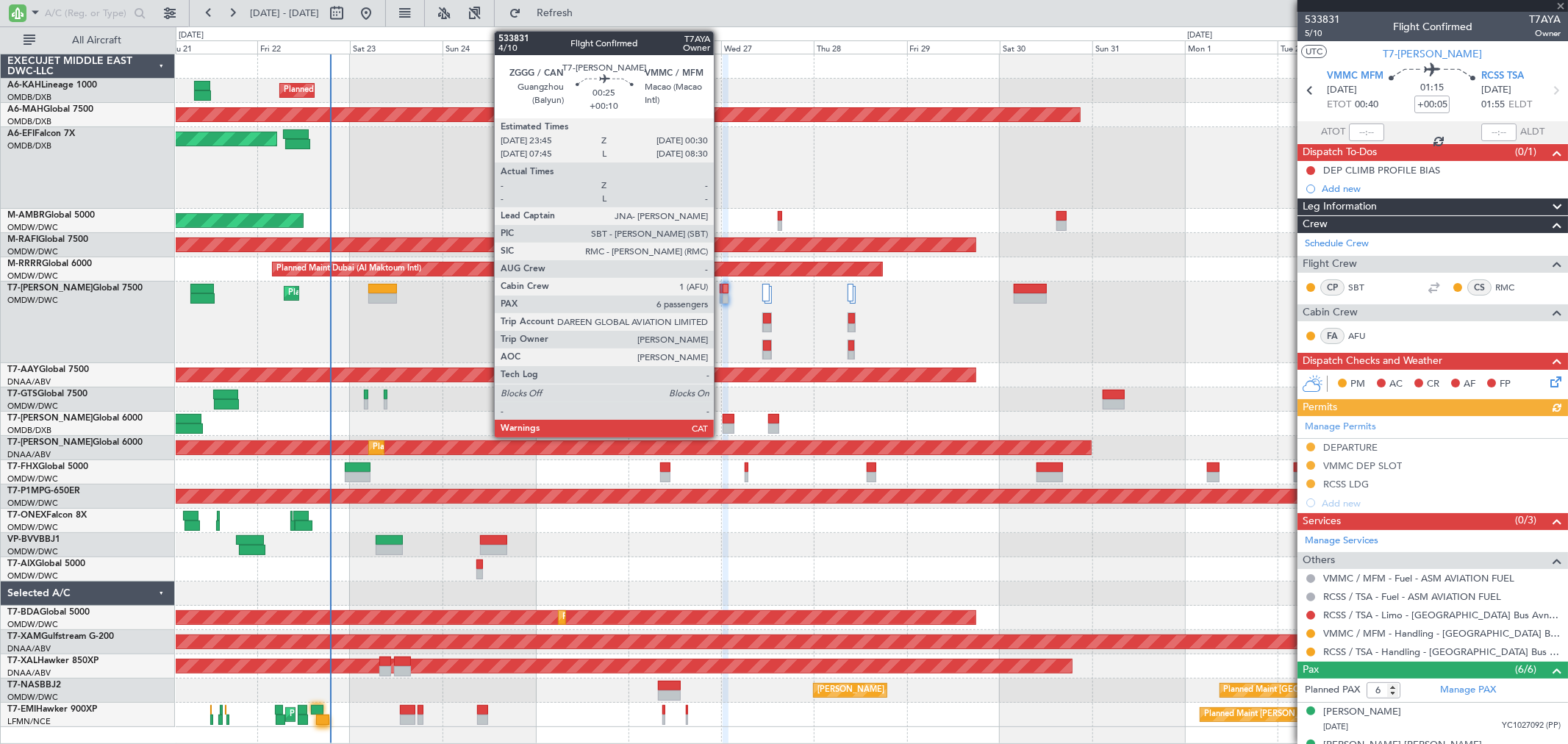
click at [721, 286] on div at bounding box center [720, 288] width 3 height 10
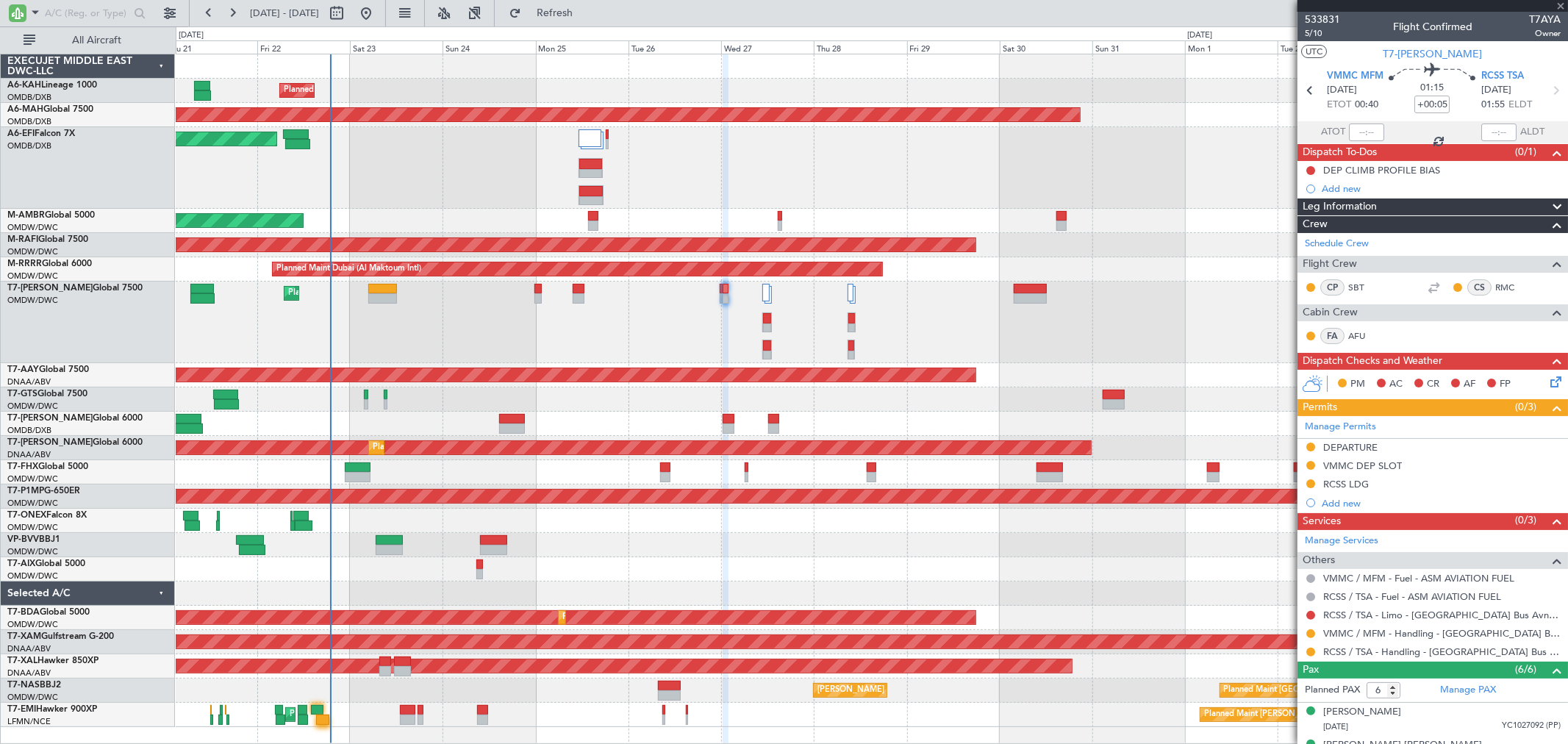
type input "+00:10"
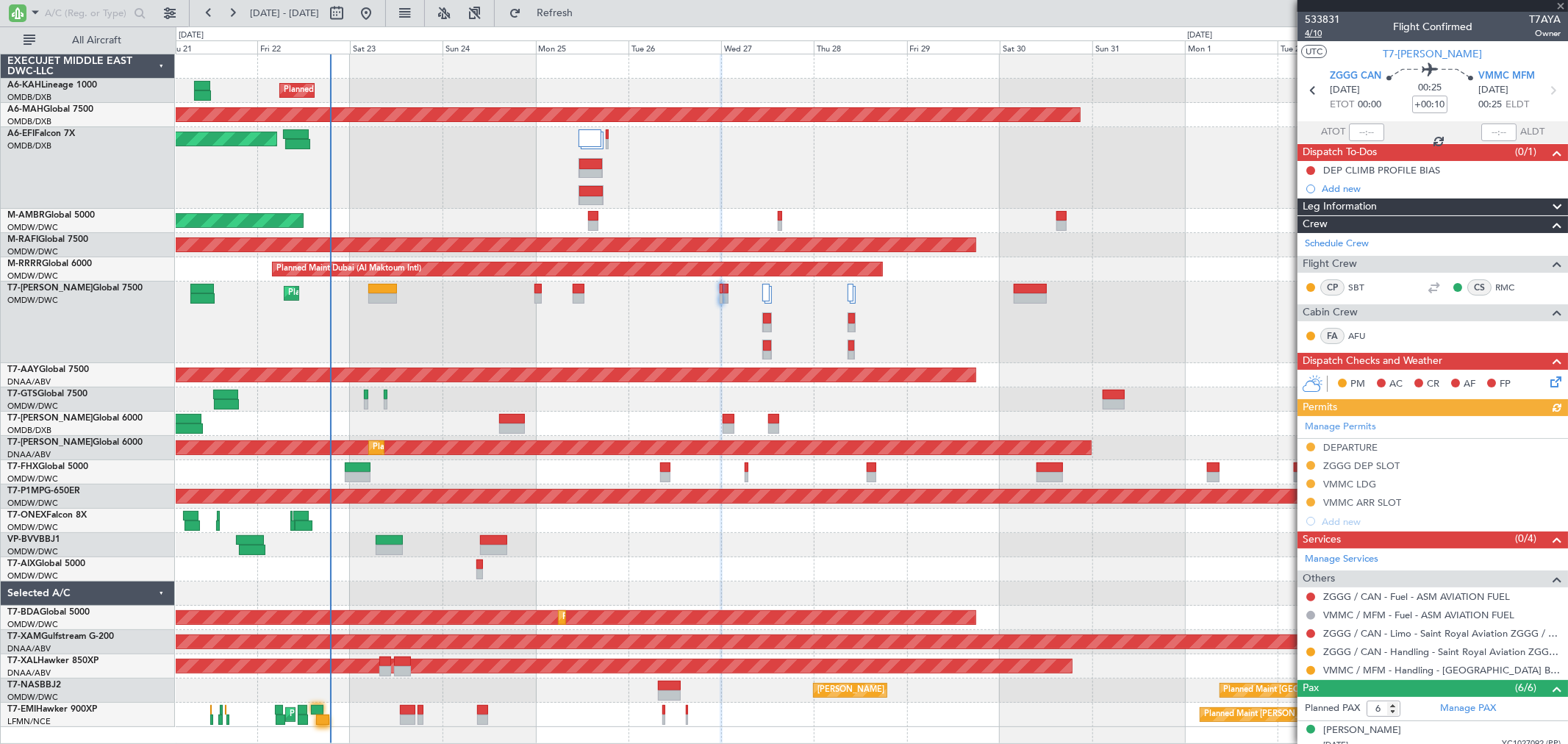
click at [1316, 31] on span "4/10" at bounding box center [1322, 33] width 35 height 12
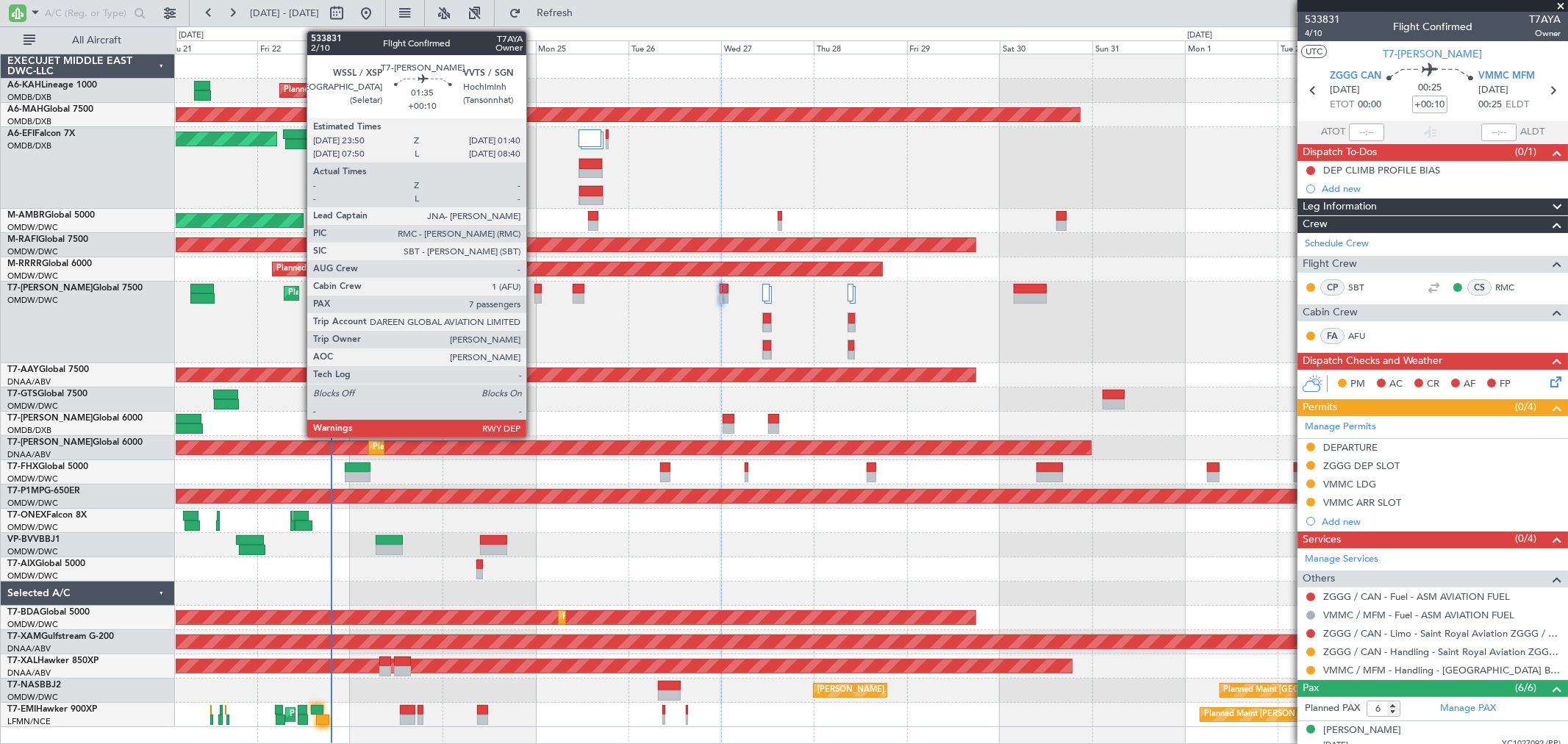
click at [535, 288] on div at bounding box center [538, 288] width 8 height 10
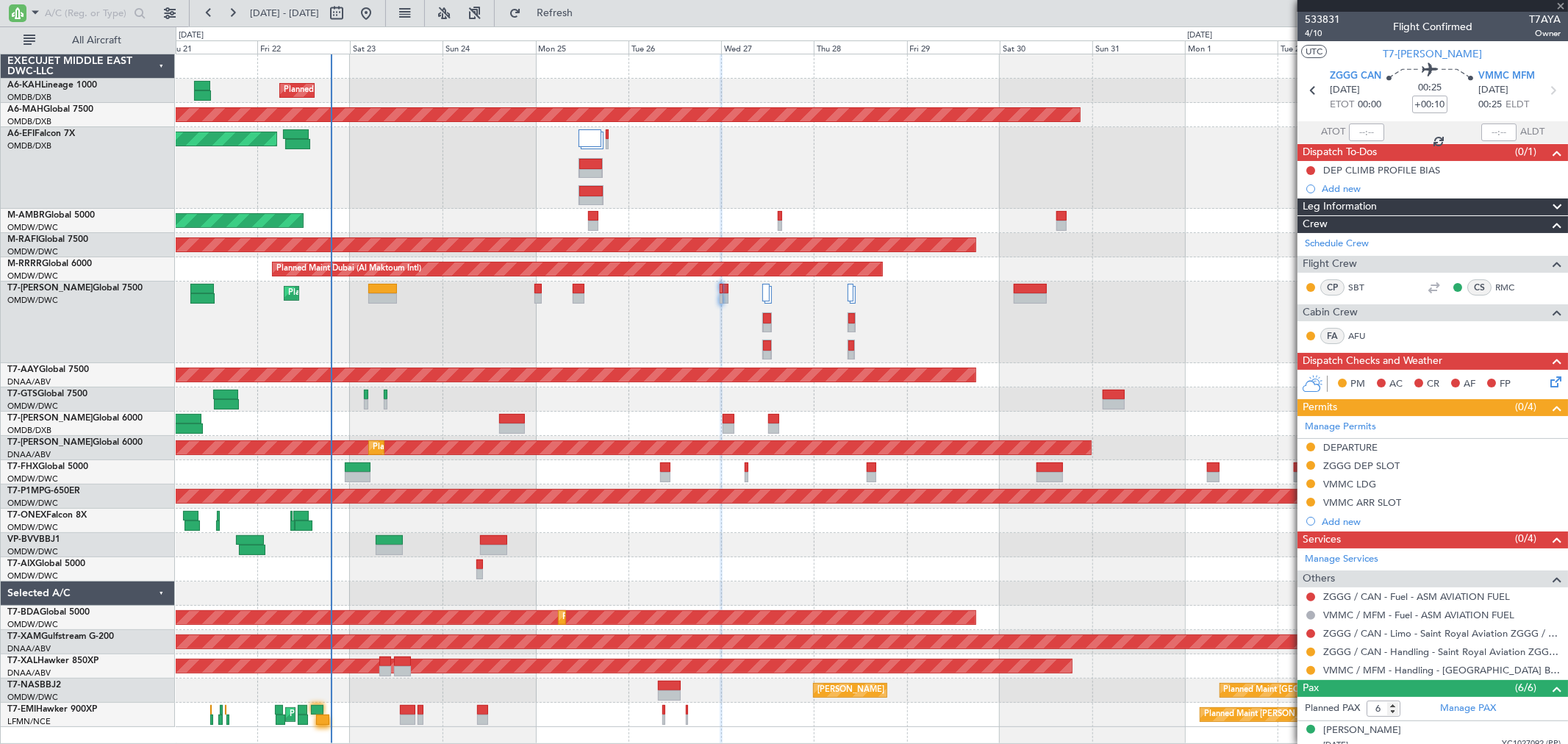
click at [535, 288] on div at bounding box center [538, 288] width 8 height 10
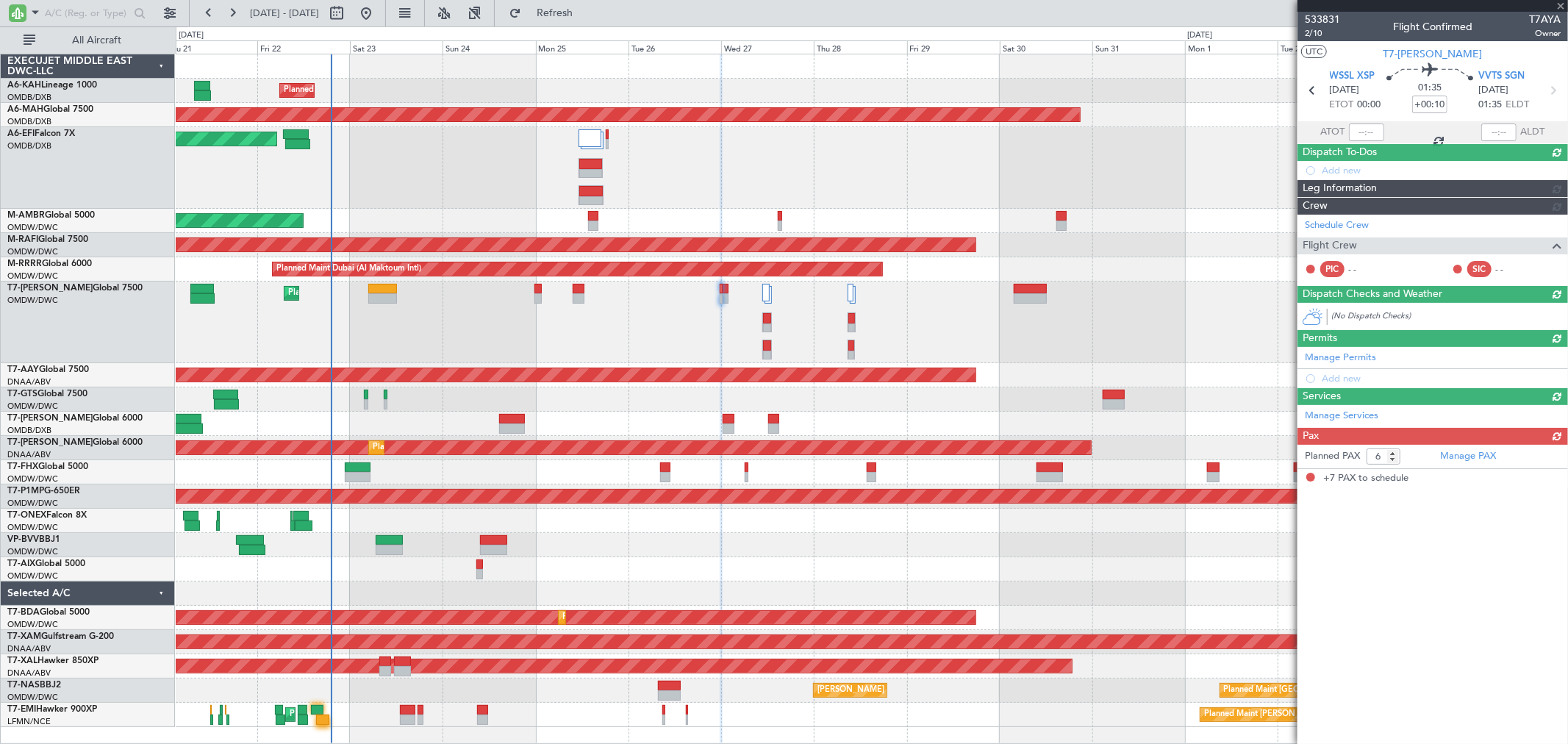
type input "7"
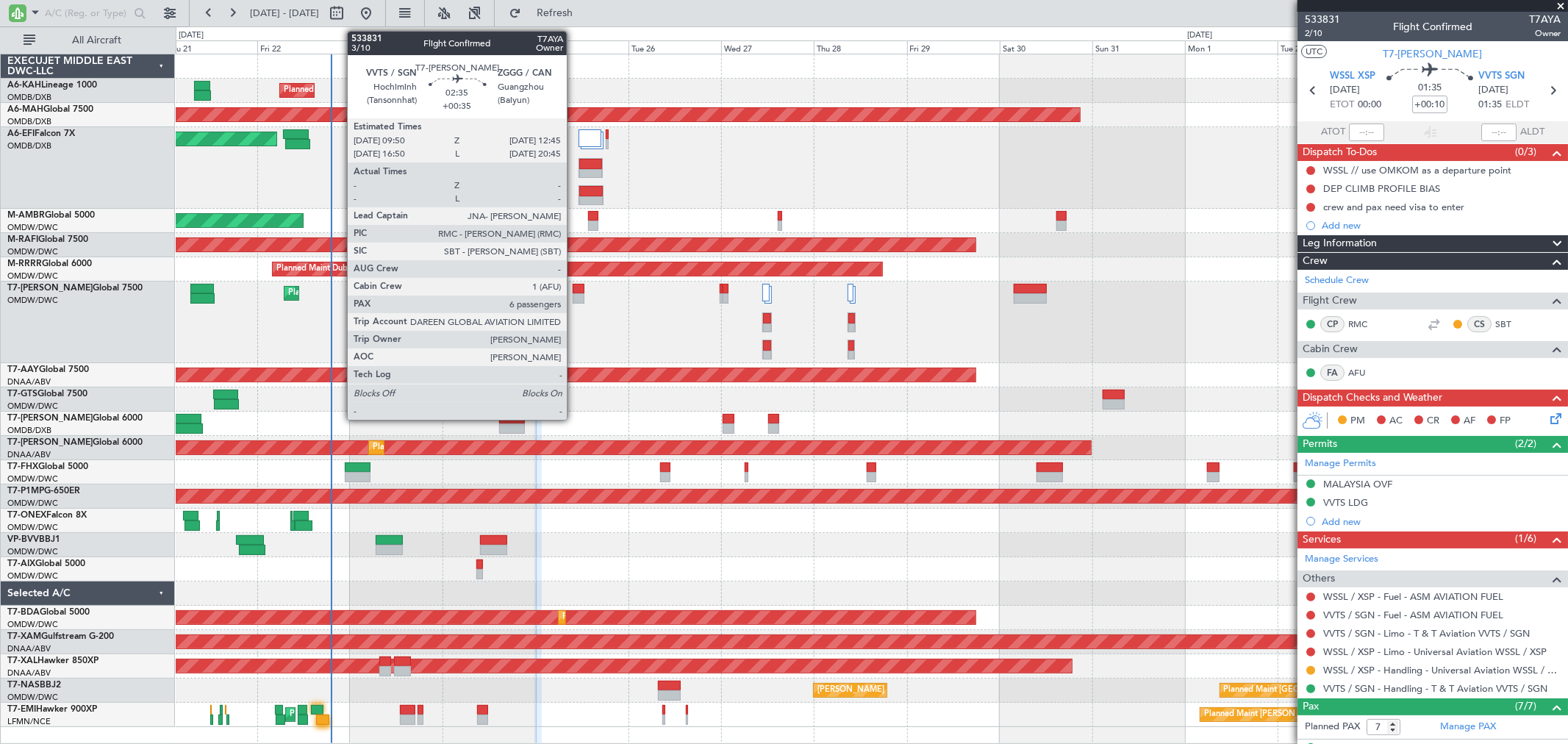
click at [574, 299] on div at bounding box center [578, 298] width 11 height 10
click at [581, 297] on div at bounding box center [578, 298] width 11 height 10
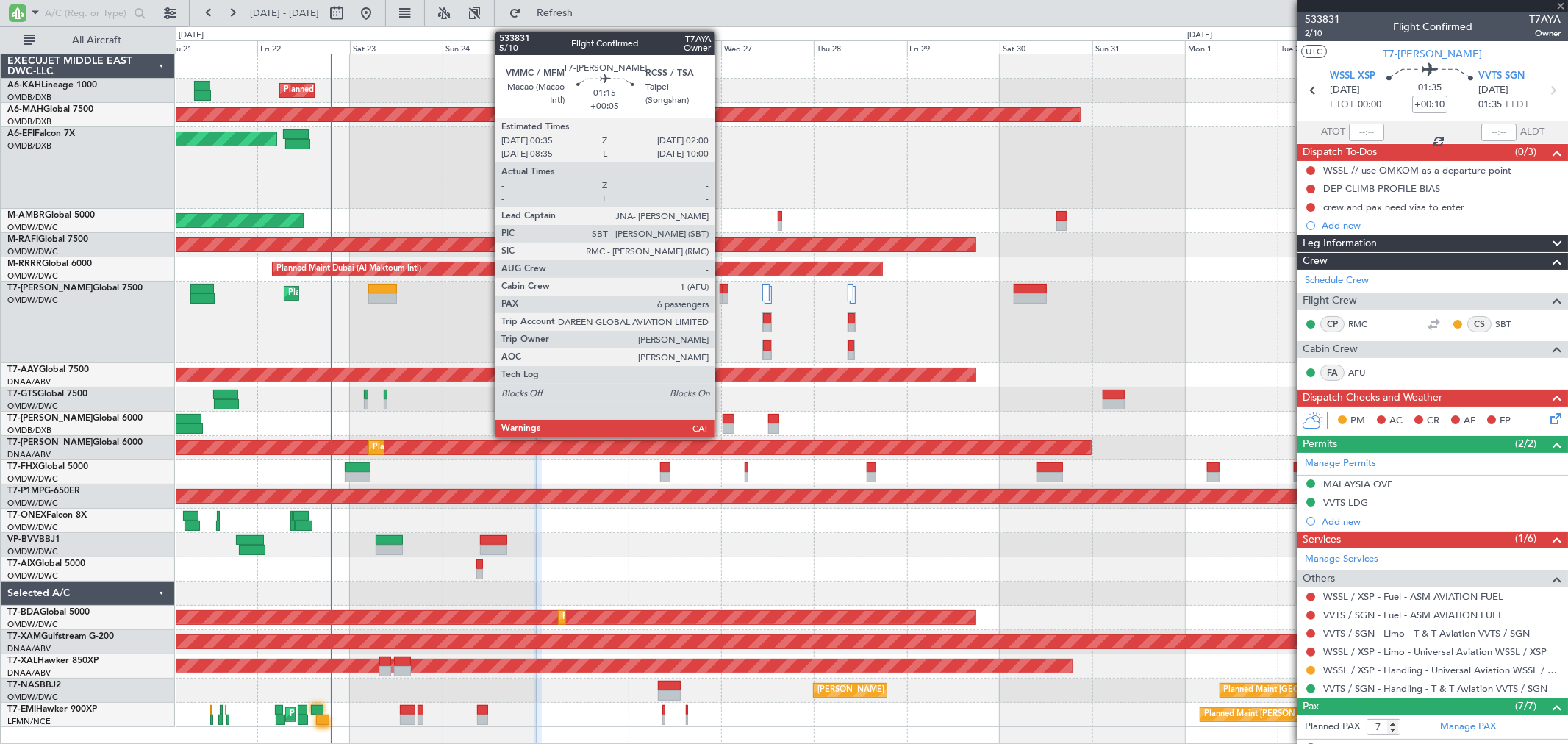
type input "+00:35"
type input "6"
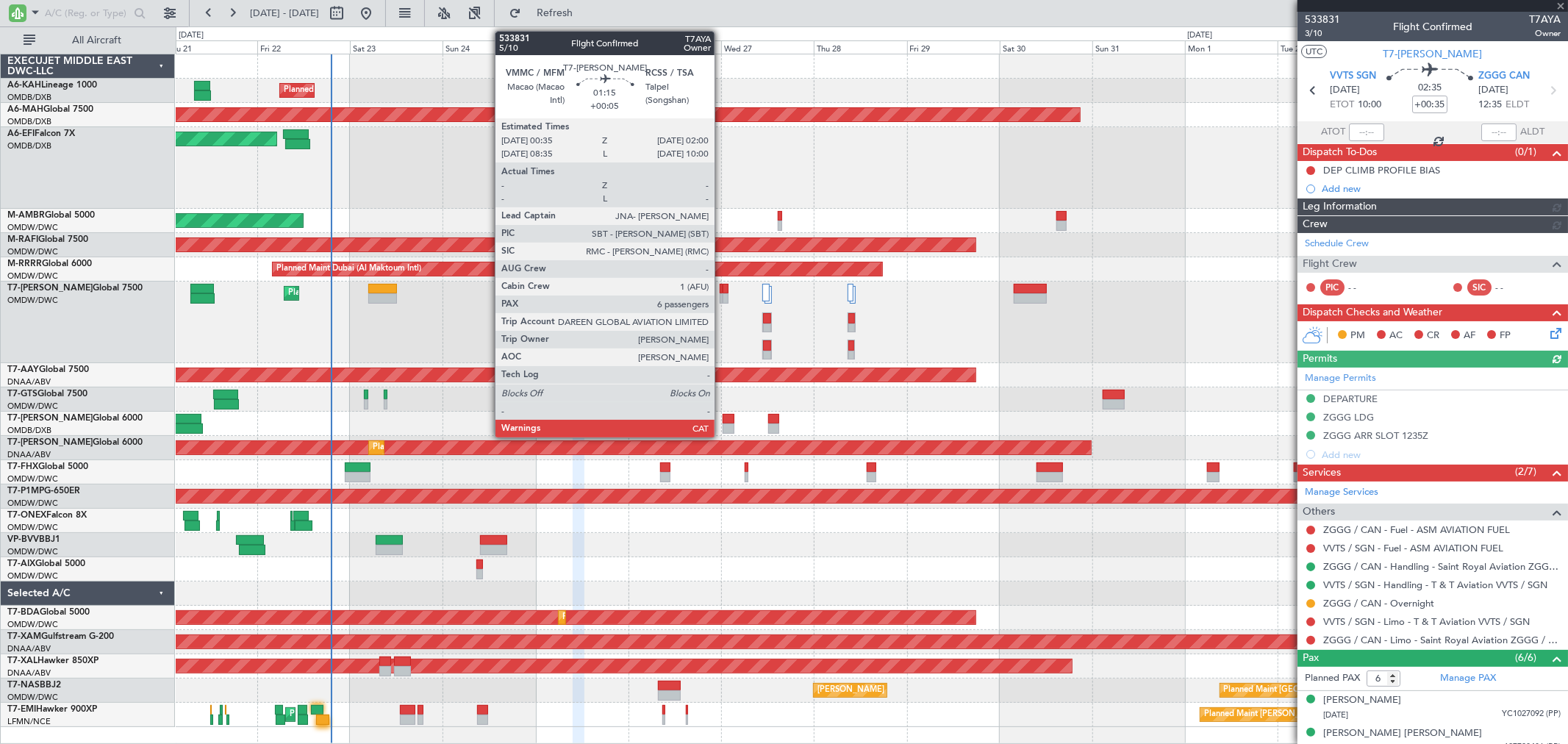
click at [722, 293] on div at bounding box center [725, 298] width 6 height 10
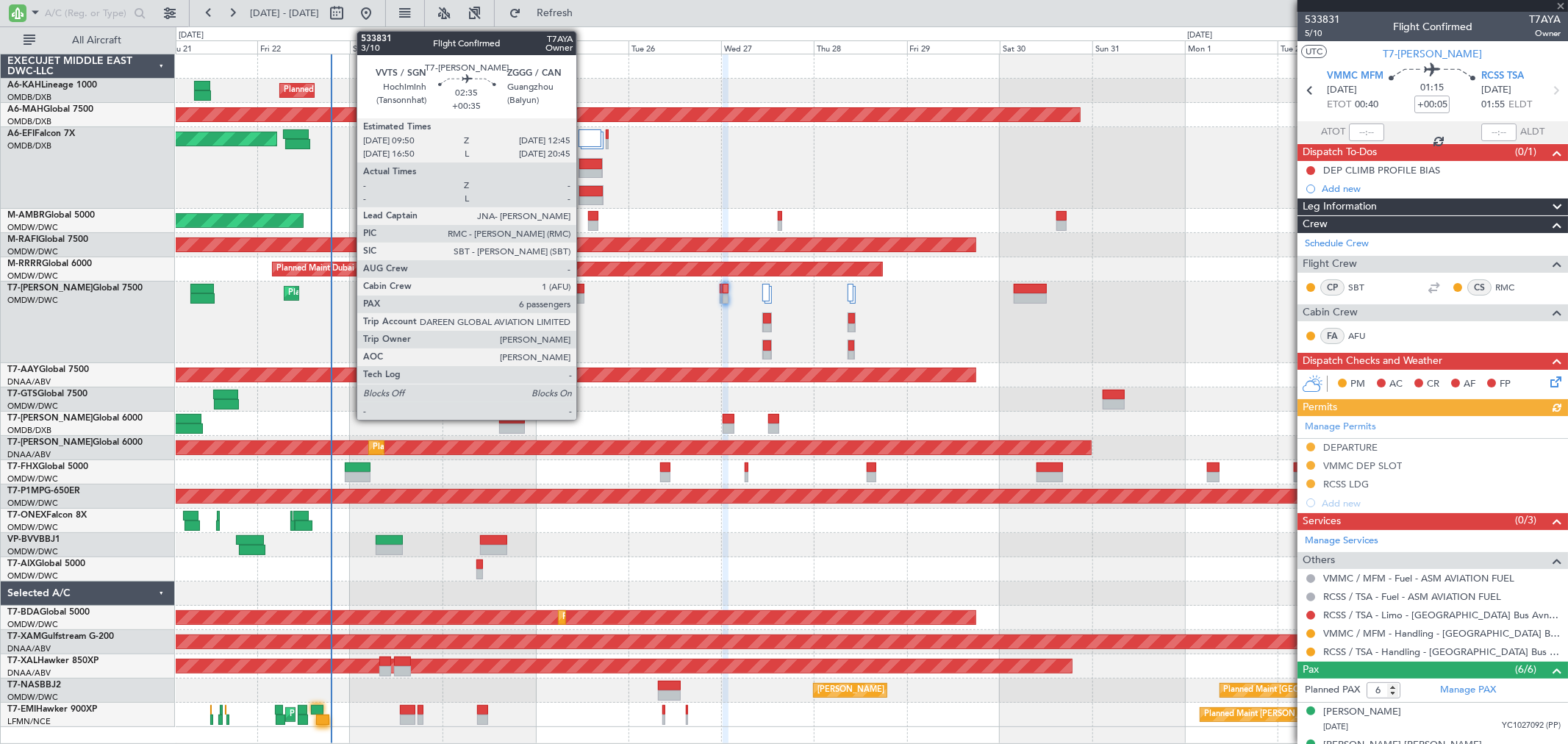
click at [584, 297] on div at bounding box center [578, 298] width 11 height 10
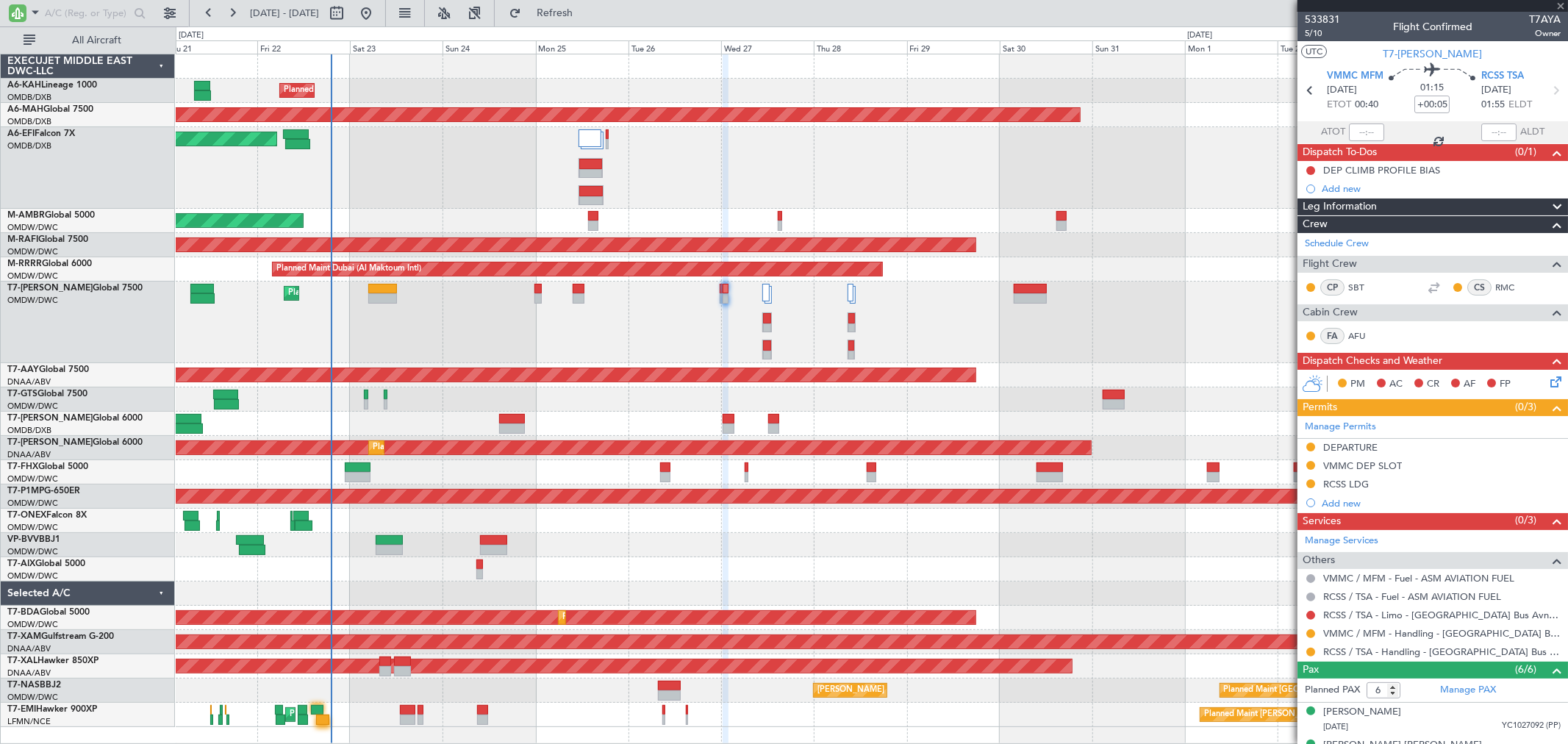
type input "+00:35"
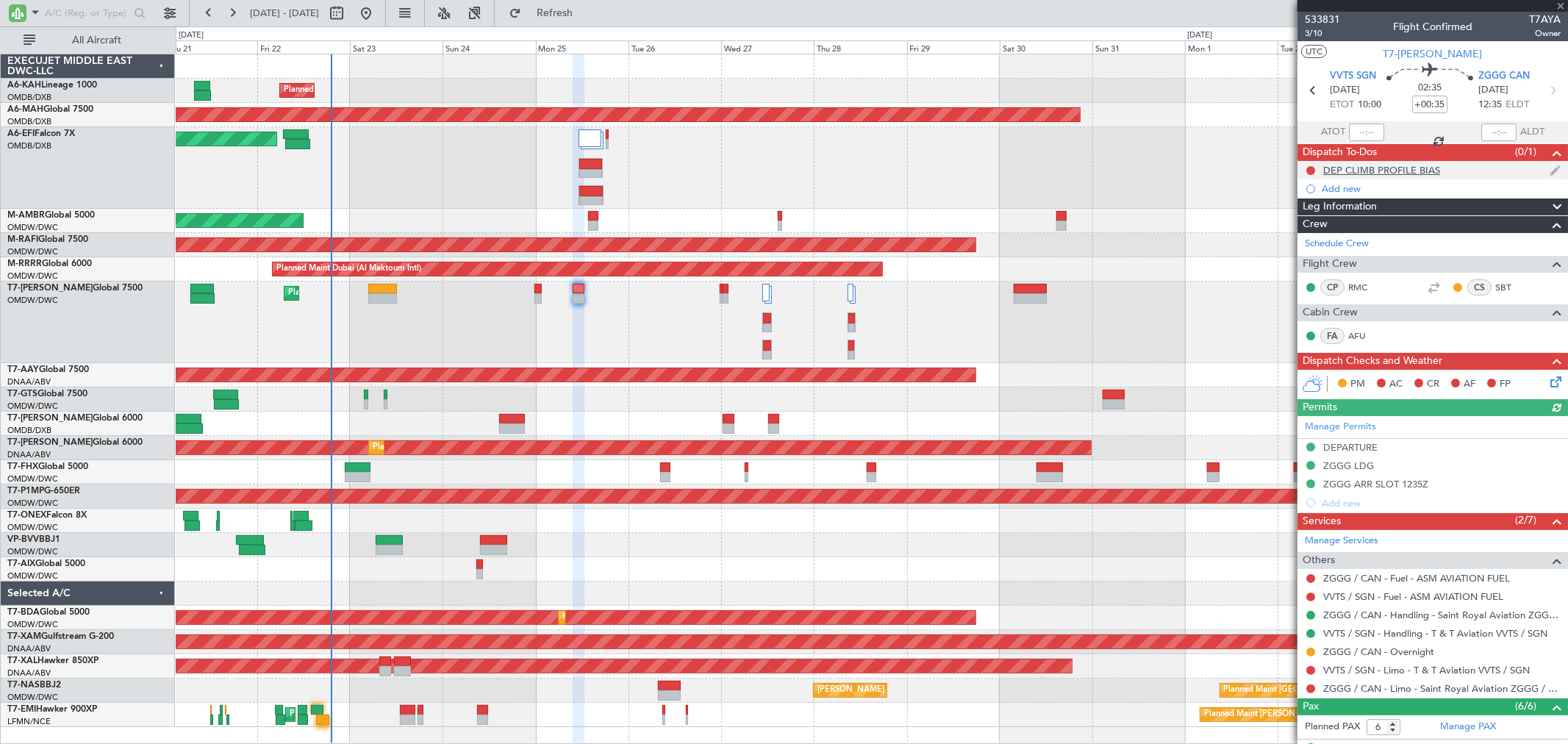
click at [1360, 178] on div "DEP CLIMB PROFILE BIAS" at bounding box center [1432, 170] width 270 height 18
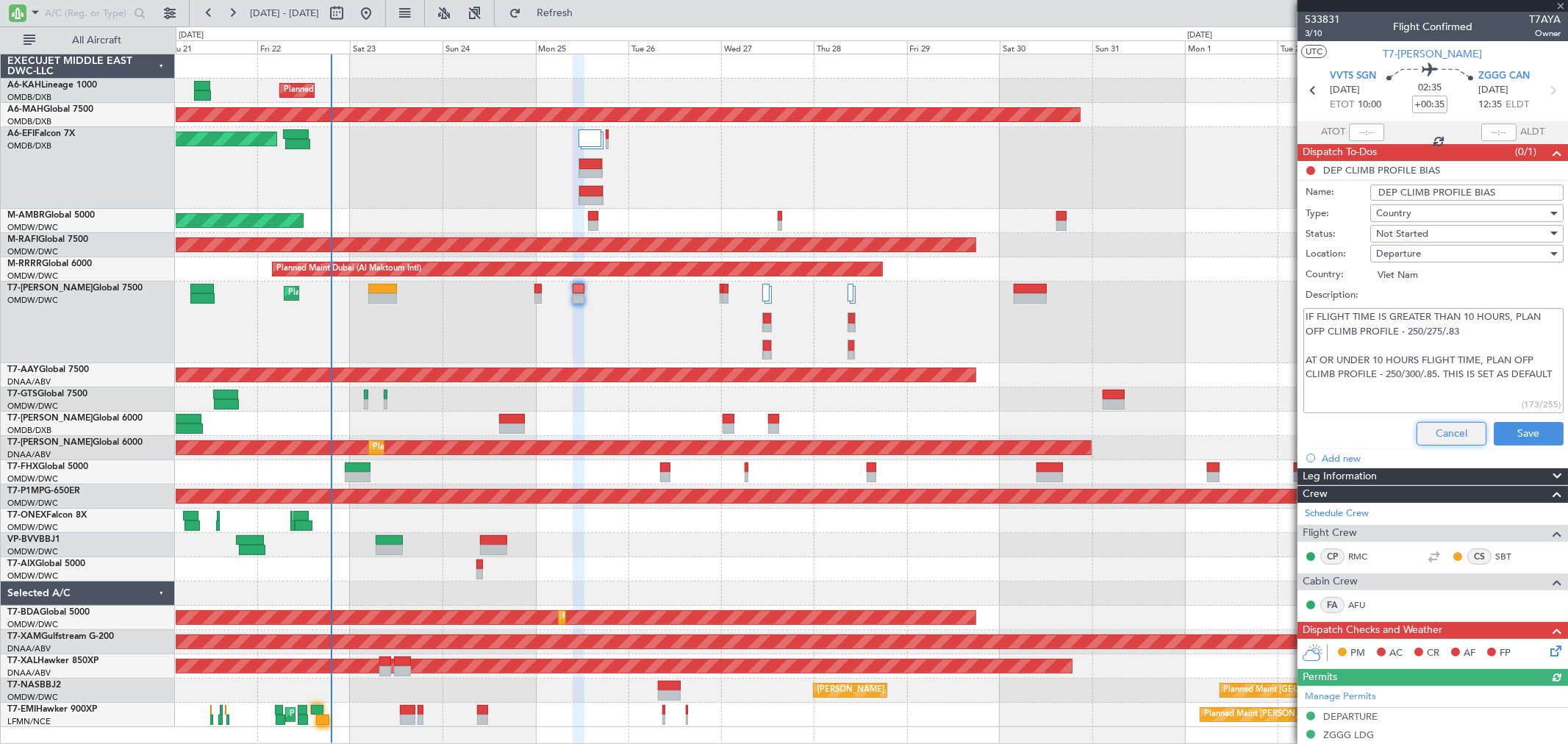
click at [1431, 423] on button "Cancel" at bounding box center [1451, 433] width 70 height 24
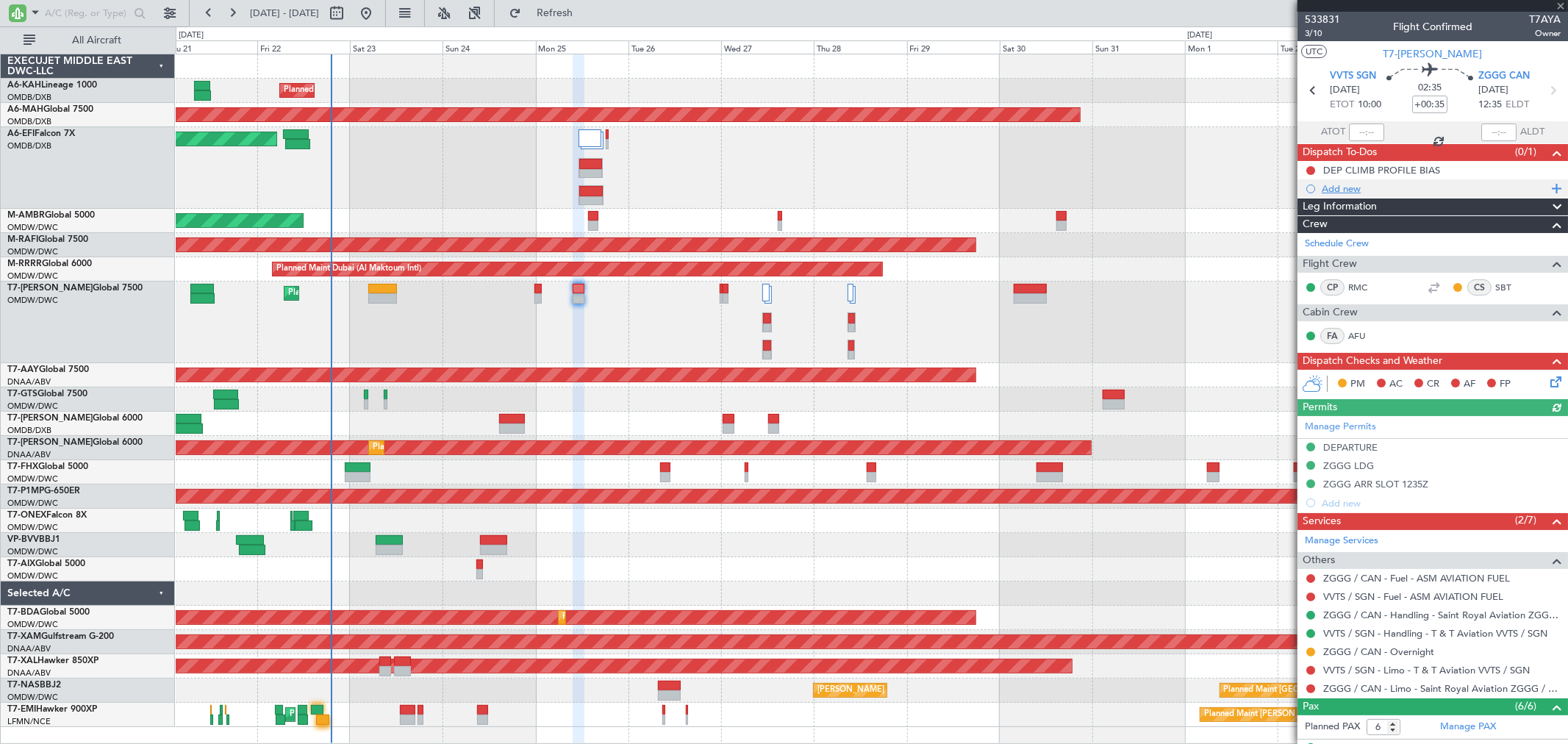
click at [1349, 189] on div "Add new" at bounding box center [1434, 188] width 226 height 12
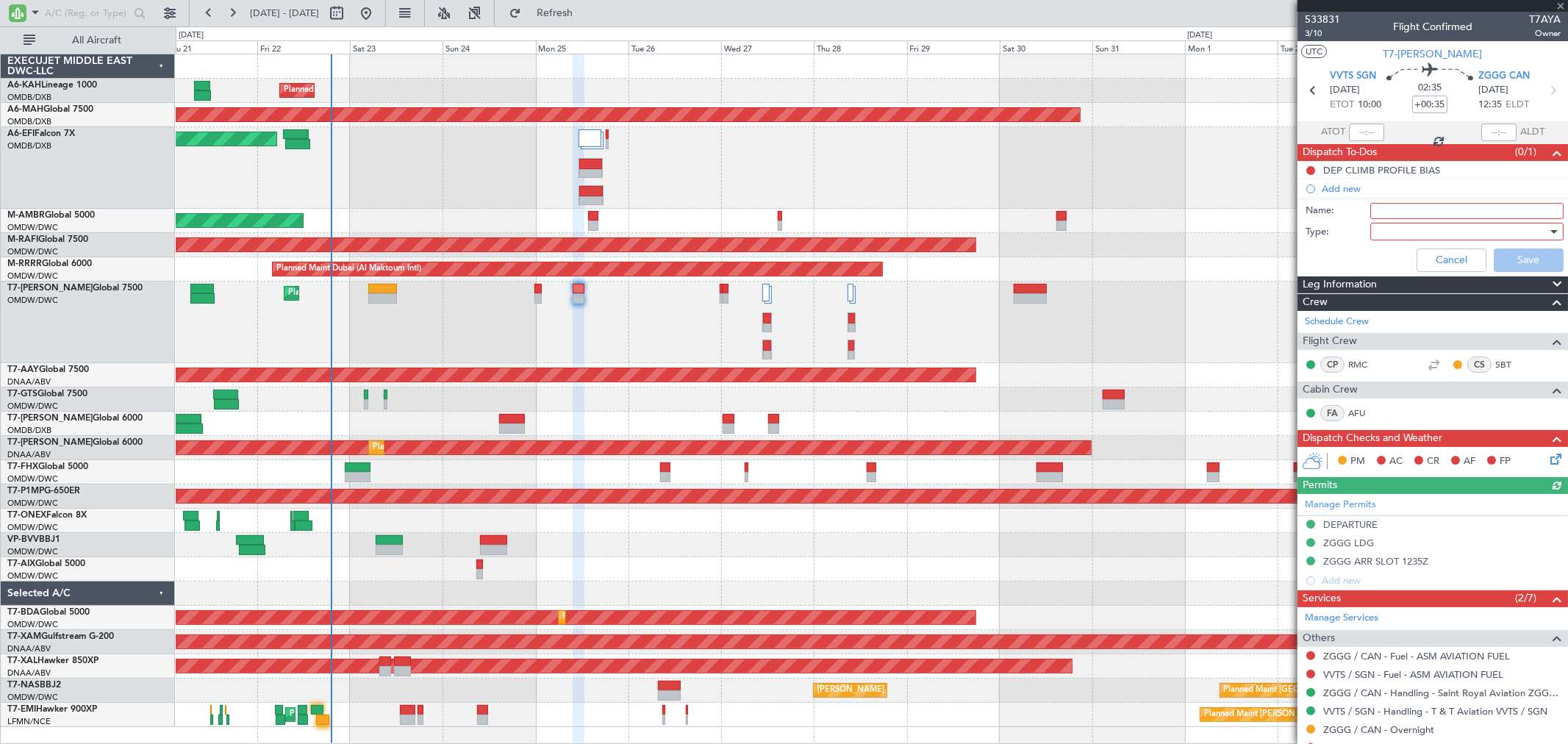
click at [1380, 217] on input "Name:" at bounding box center [1468, 210] width 193 height 16
click at [1397, 231] on div at bounding box center [1462, 231] width 172 height 22
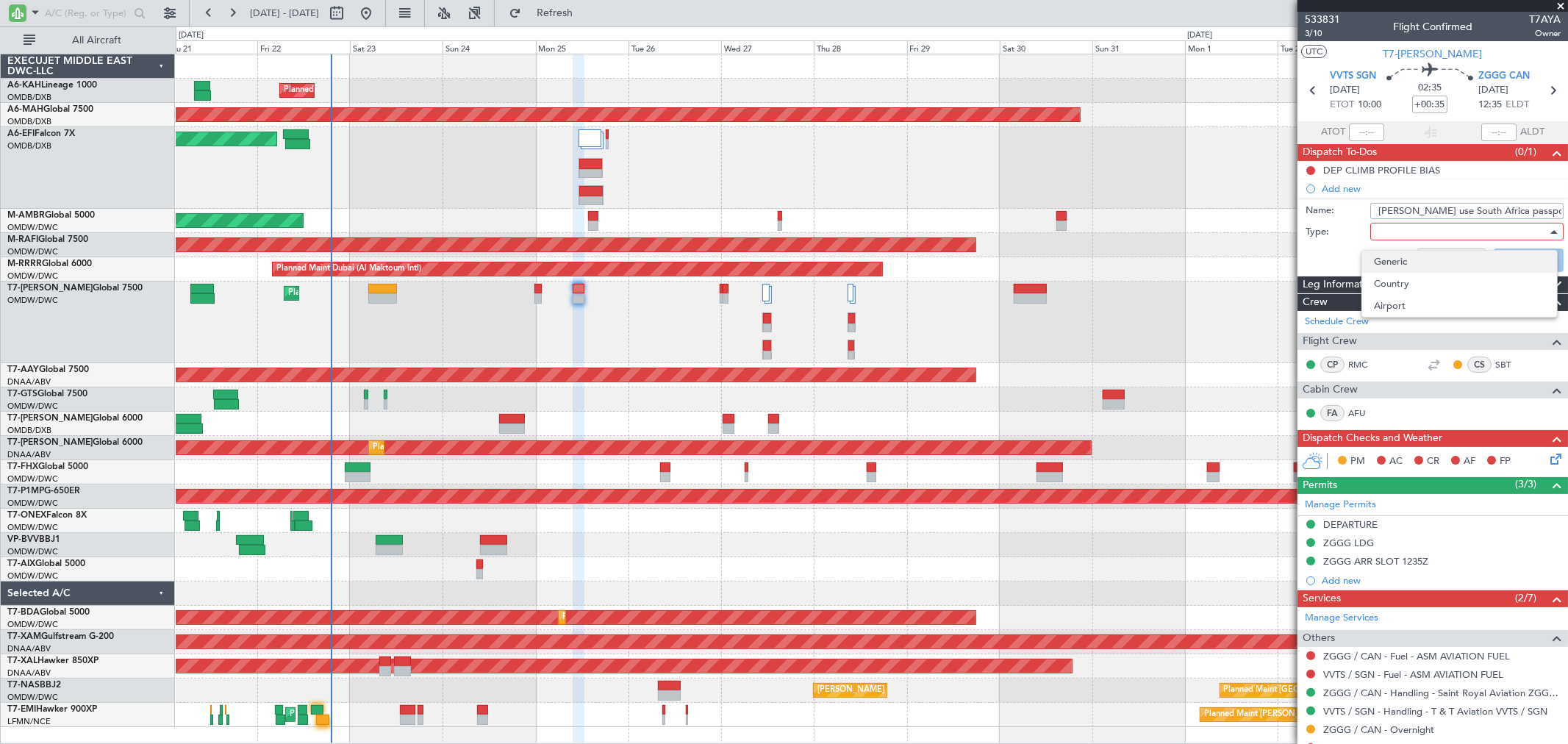
click at [1390, 260] on span "Generic" at bounding box center [1459, 261] width 172 height 22
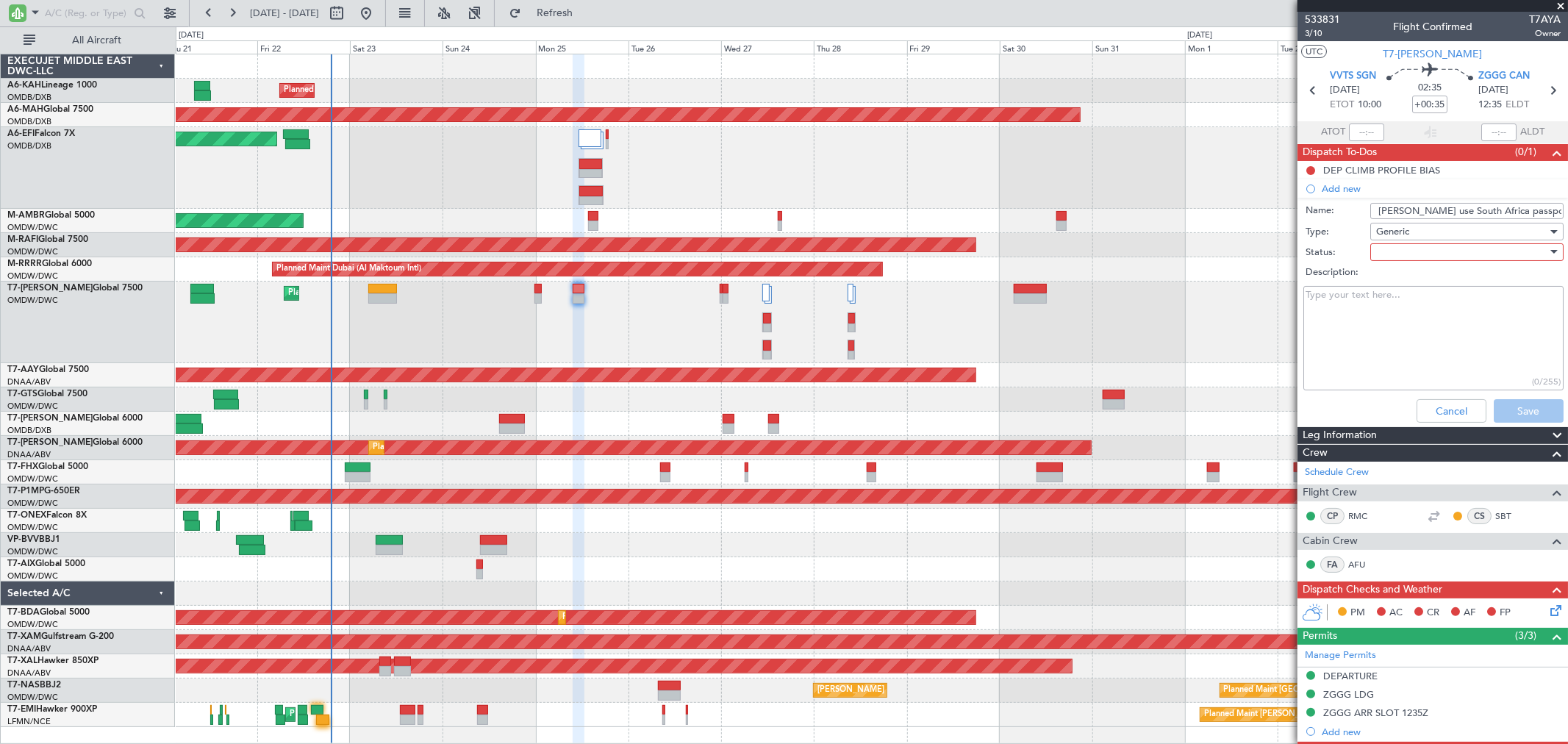
click at [1420, 209] on input "Sean Chin use South Africa passport" at bounding box center [1468, 210] width 193 height 16
click at [1417, 209] on input "Sean Chin use South Africa passport" at bounding box center [1468, 210] width 193 height 16
type input "Sean China use South Africa passport"
click at [1420, 247] on div at bounding box center [1462, 251] width 172 height 22
click at [1420, 278] on span "Not Started" at bounding box center [1459, 281] width 172 height 22
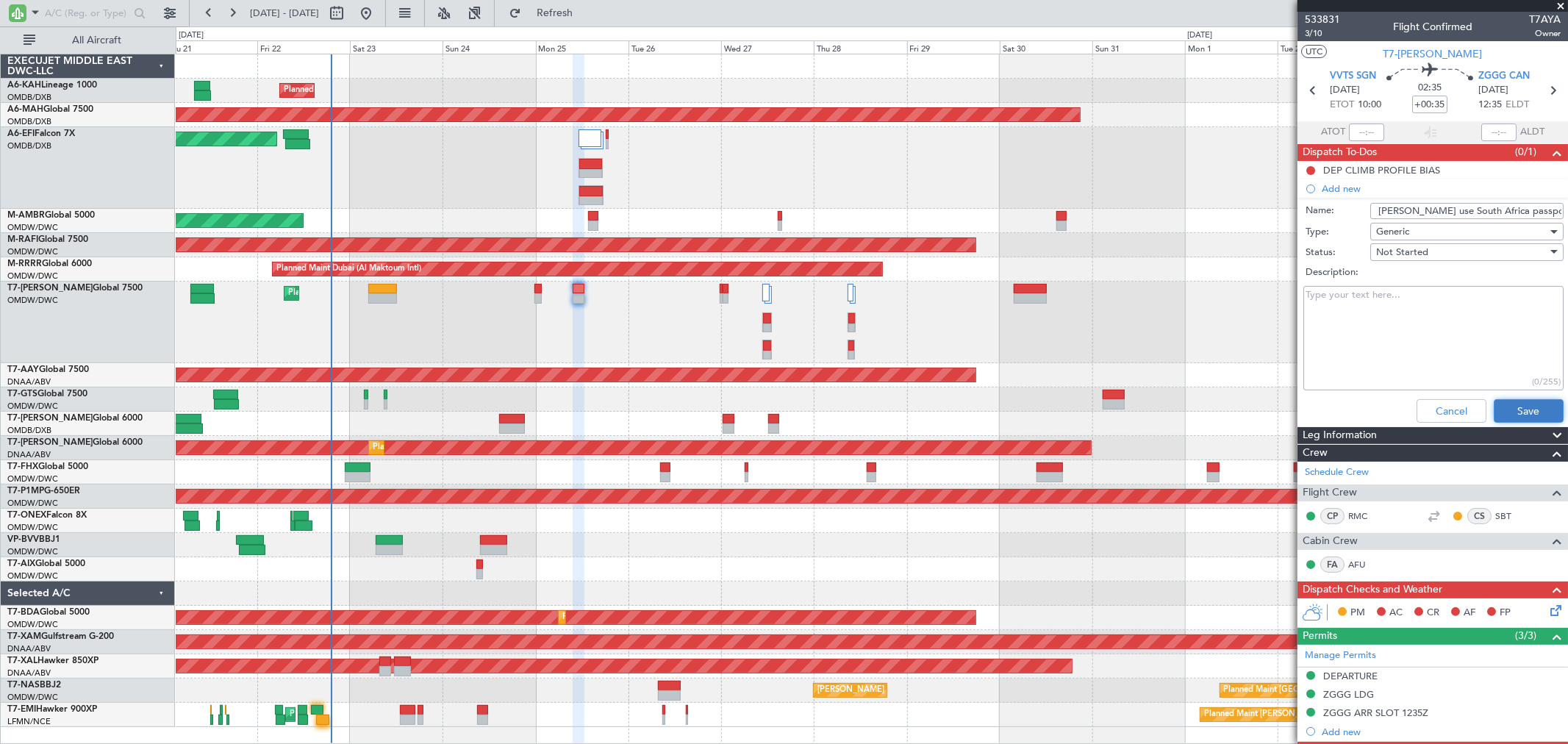
click at [1511, 399] on button "Save" at bounding box center [1529, 410] width 70 height 24
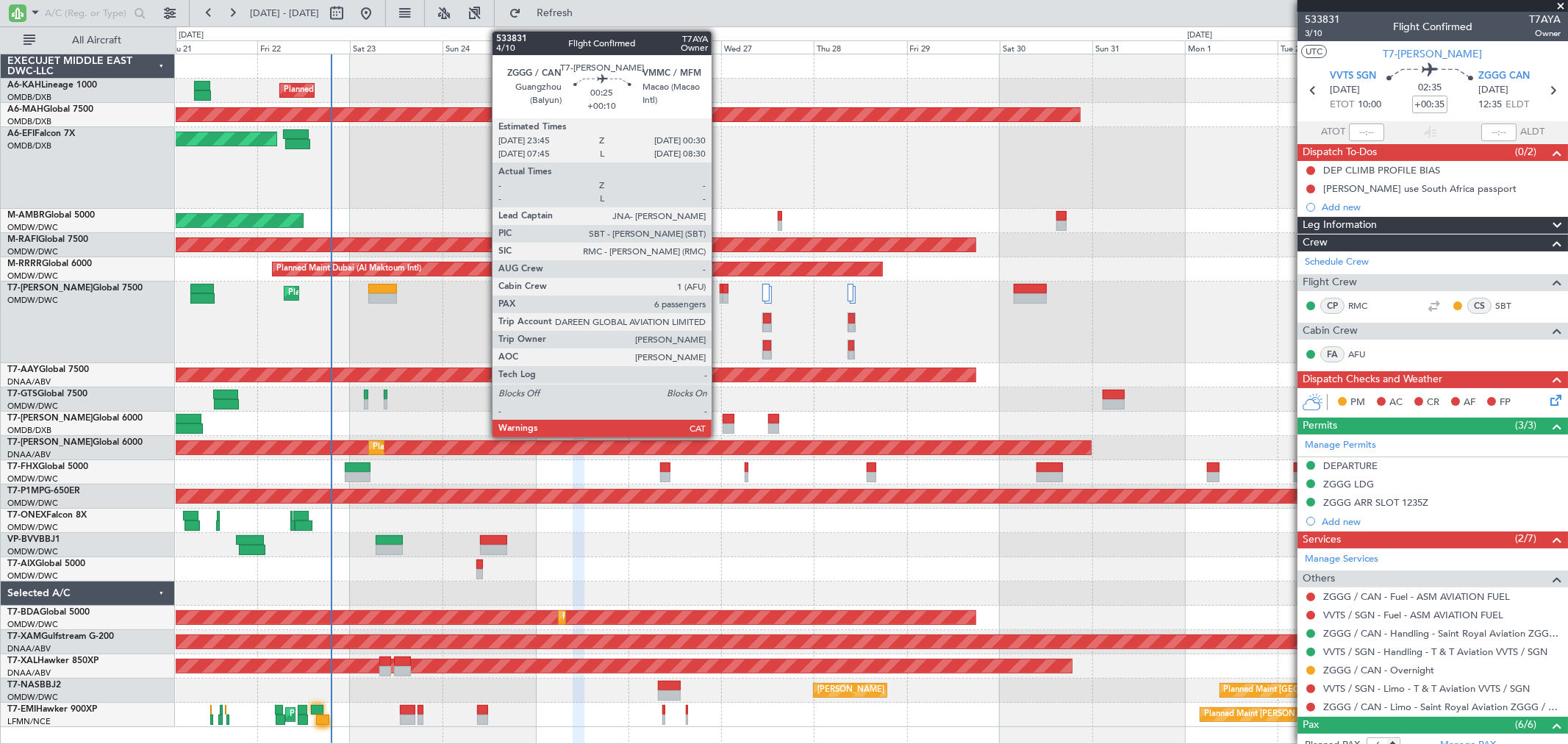
click at [720, 293] on div at bounding box center [720, 298] width 3 height 10
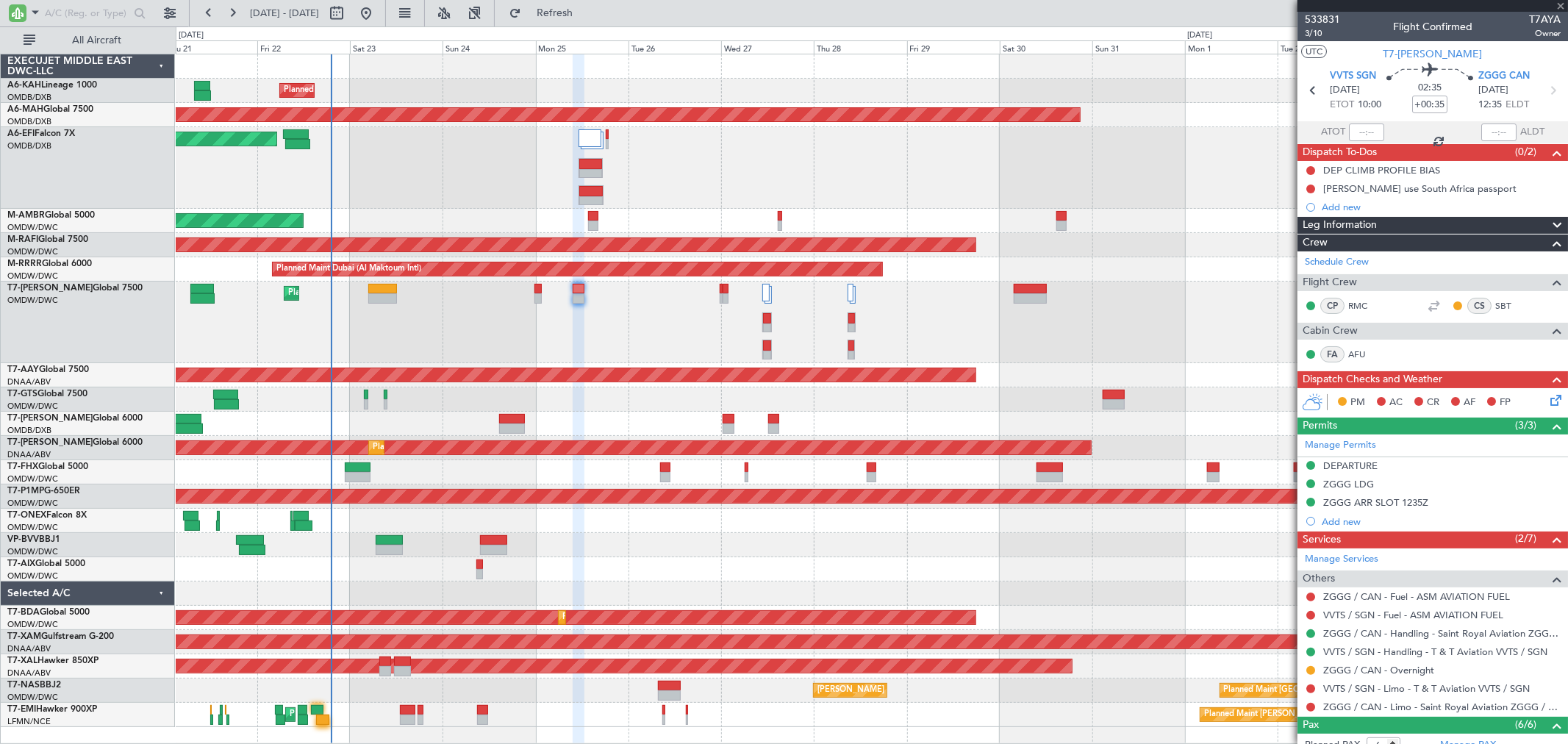
type input "+00:10"
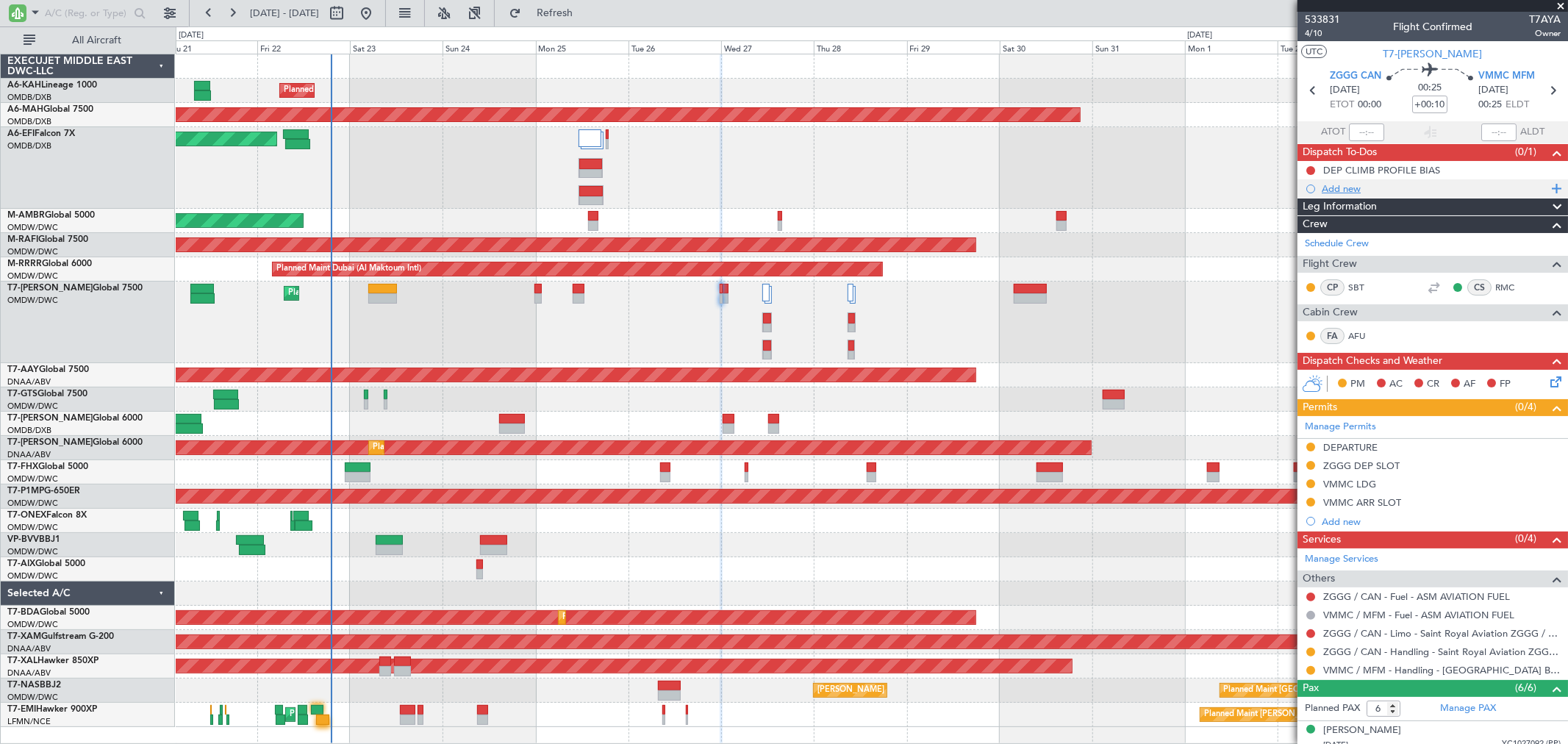
click at [1341, 190] on div "Add new" at bounding box center [1434, 188] width 226 height 12
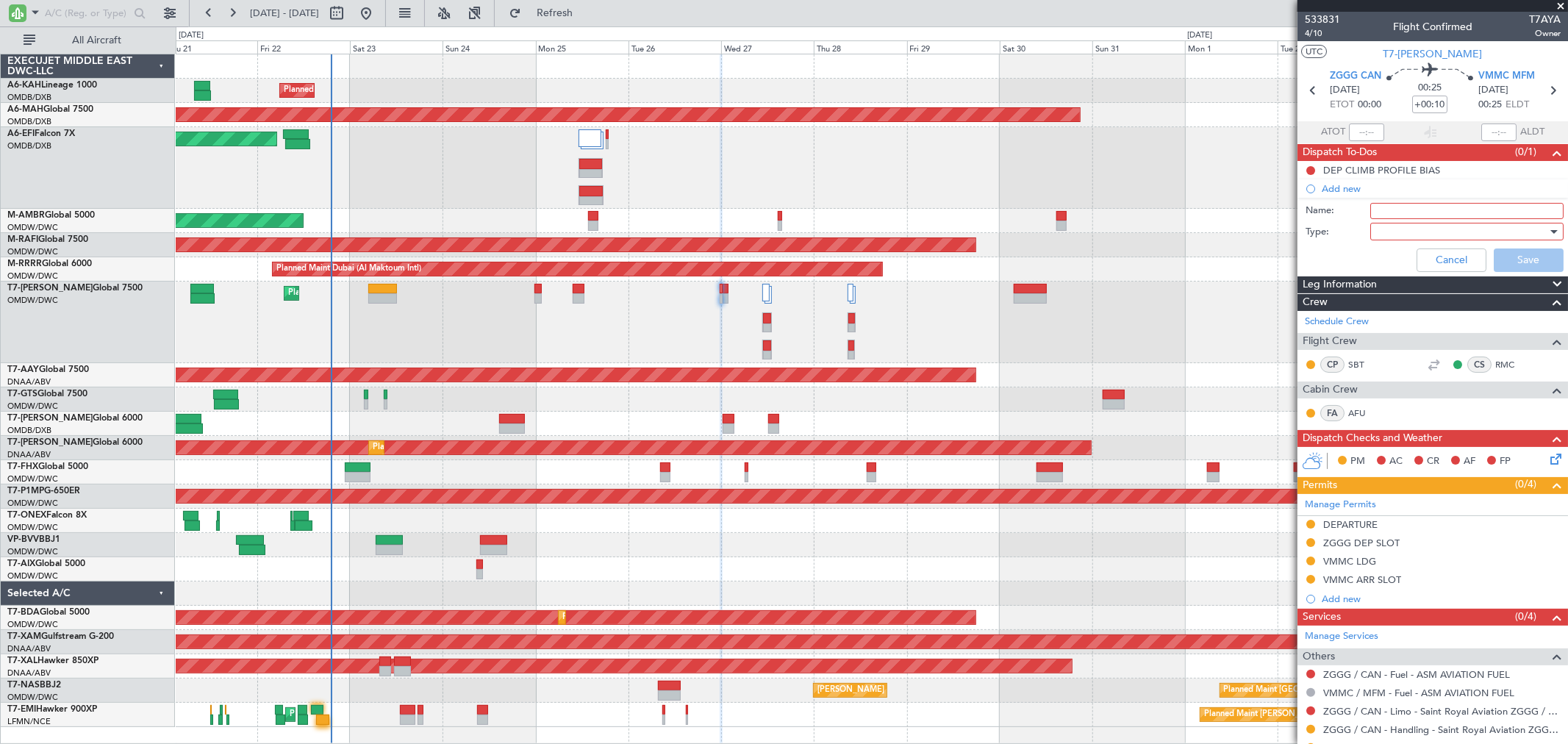
click at [1378, 207] on input "Name:" at bounding box center [1468, 210] width 193 height 16
type input "Sean China use South Africa passport"
click at [1431, 235] on div at bounding box center [1462, 231] width 172 height 22
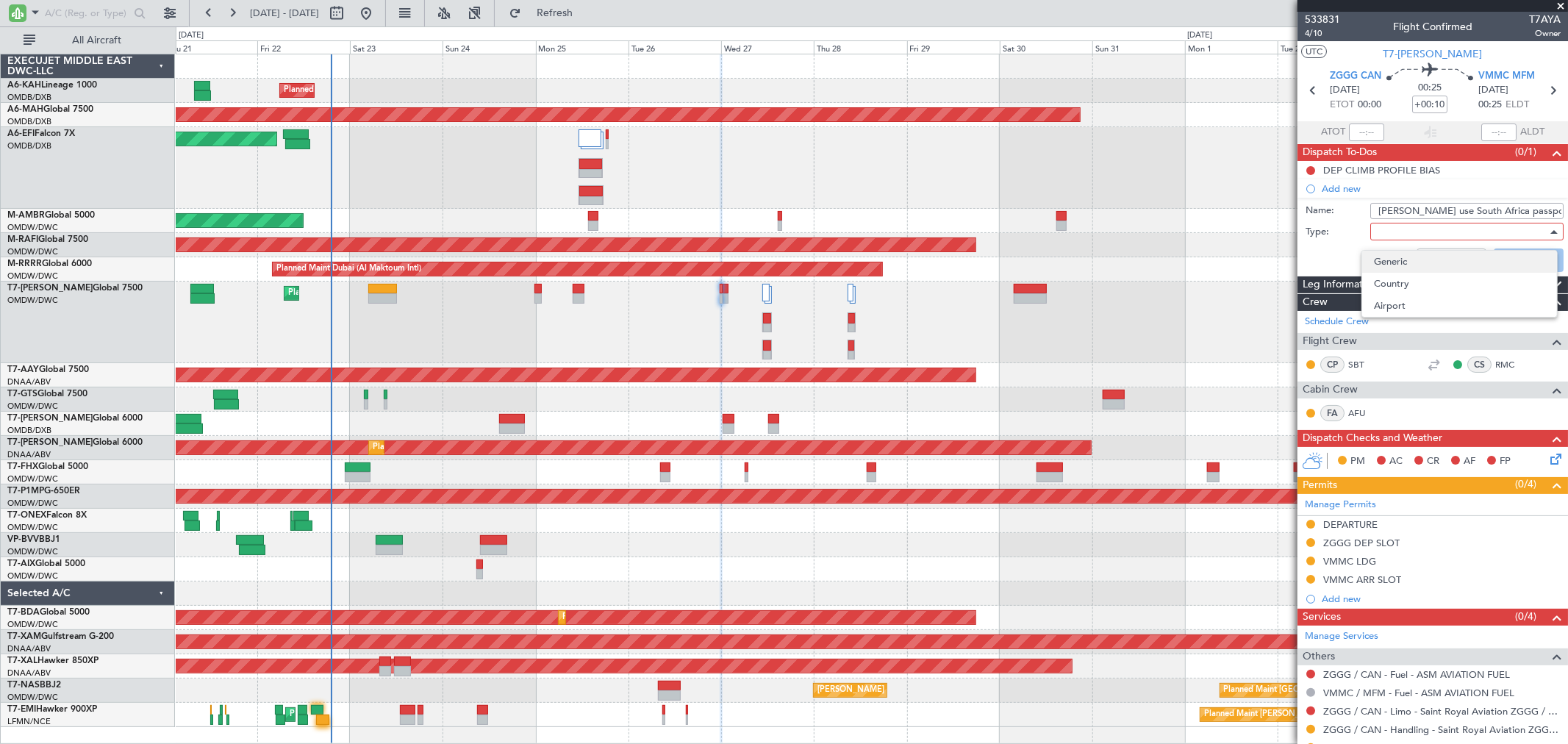
click at [1396, 260] on span "Generic" at bounding box center [1459, 261] width 172 height 22
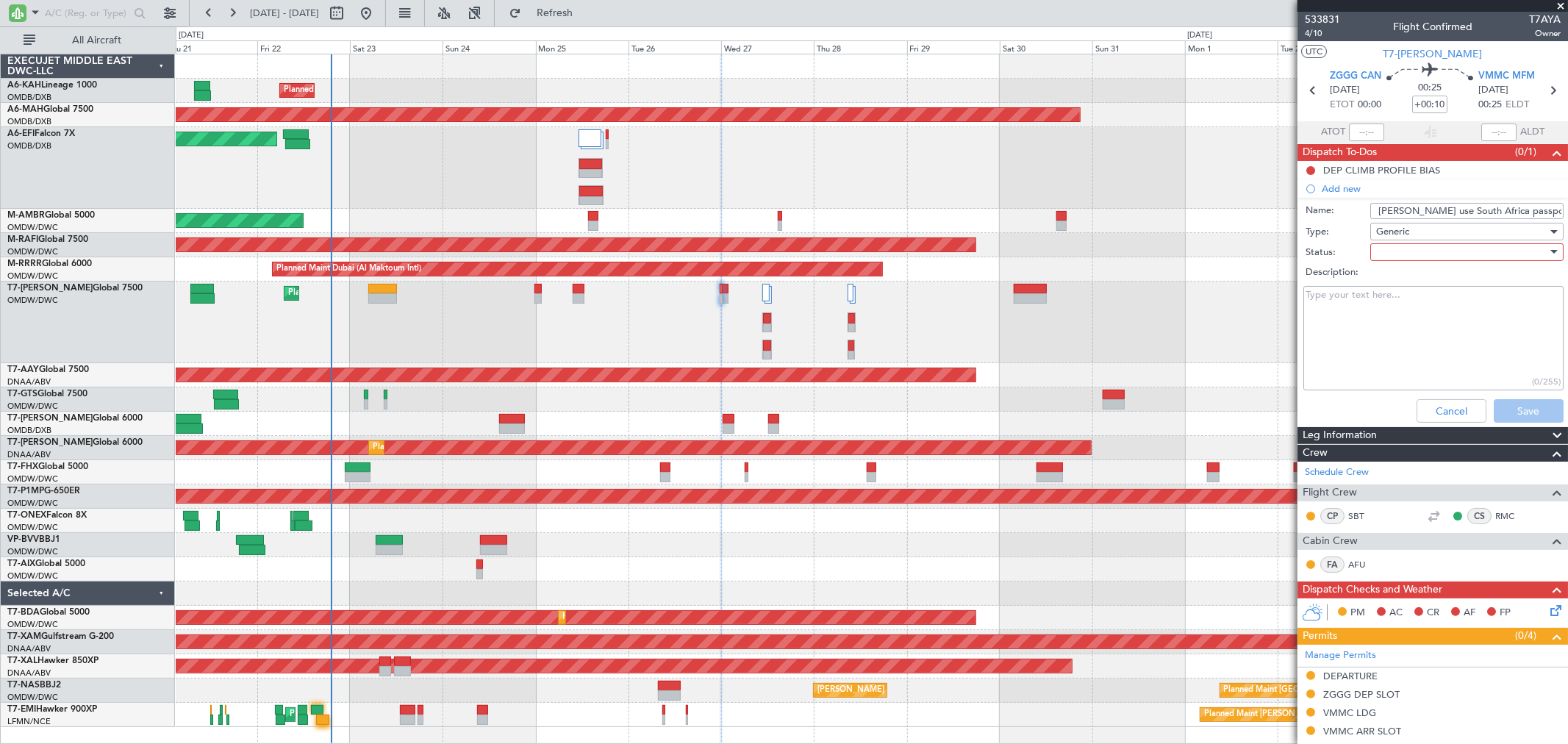
click at [1505, 421] on div "Cancel Save" at bounding box center [1429, 410] width 277 height 35
click at [1437, 257] on div at bounding box center [1462, 251] width 172 height 22
click at [1417, 273] on span "Not Started" at bounding box center [1459, 281] width 172 height 22
click at [1518, 408] on button "Save" at bounding box center [1529, 410] width 70 height 24
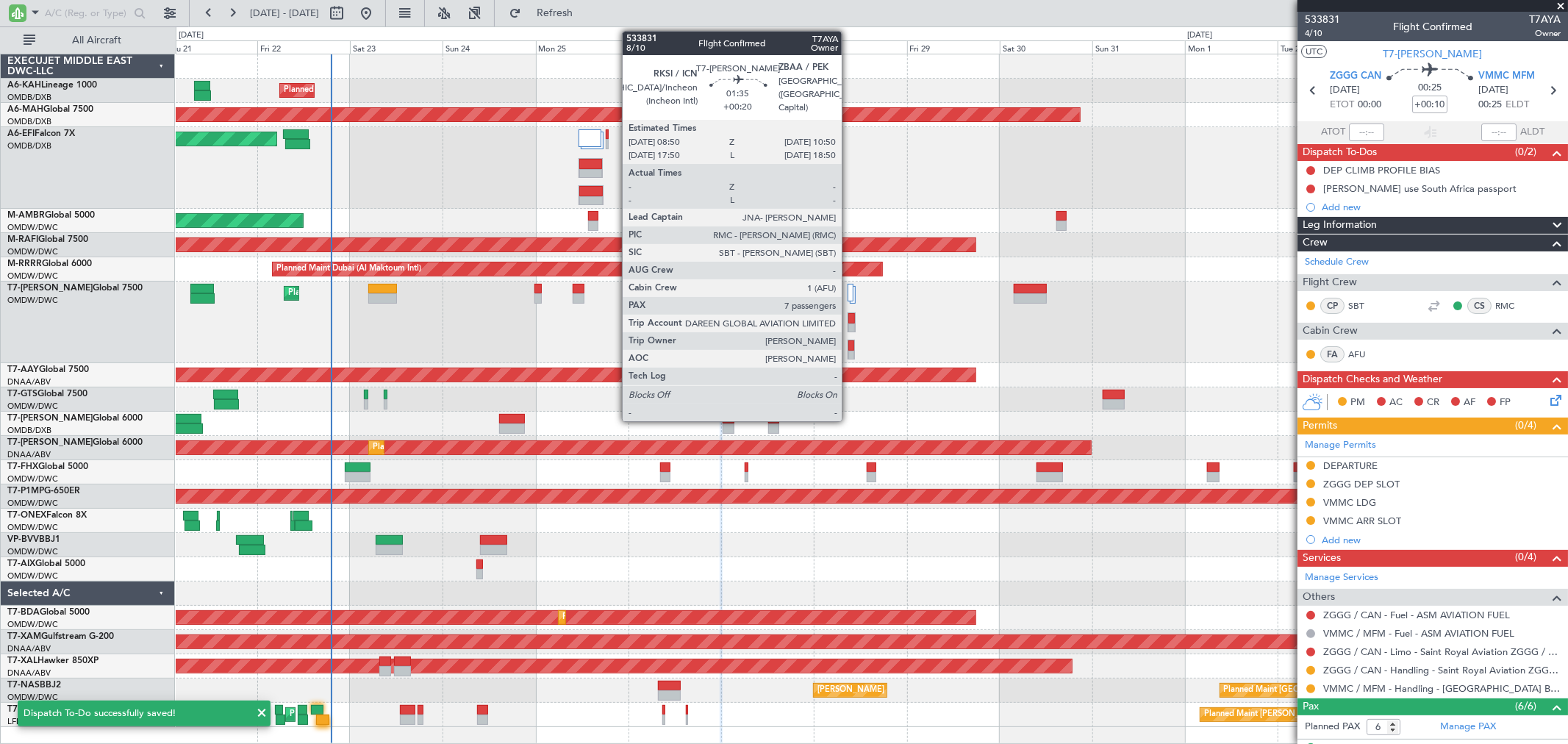
click at [849, 326] on div at bounding box center [851, 328] width 7 height 10
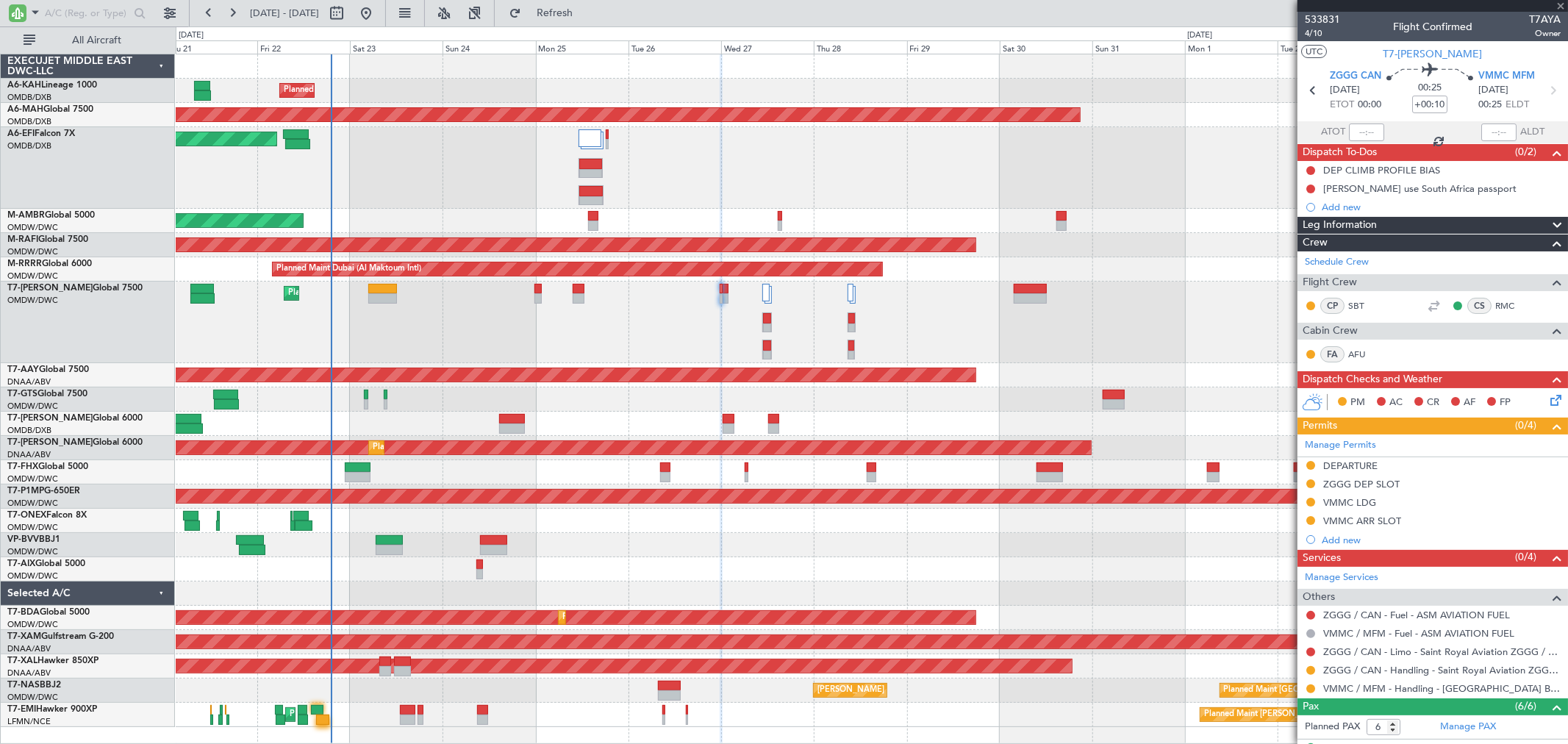
type input "+00:20"
type input "7"
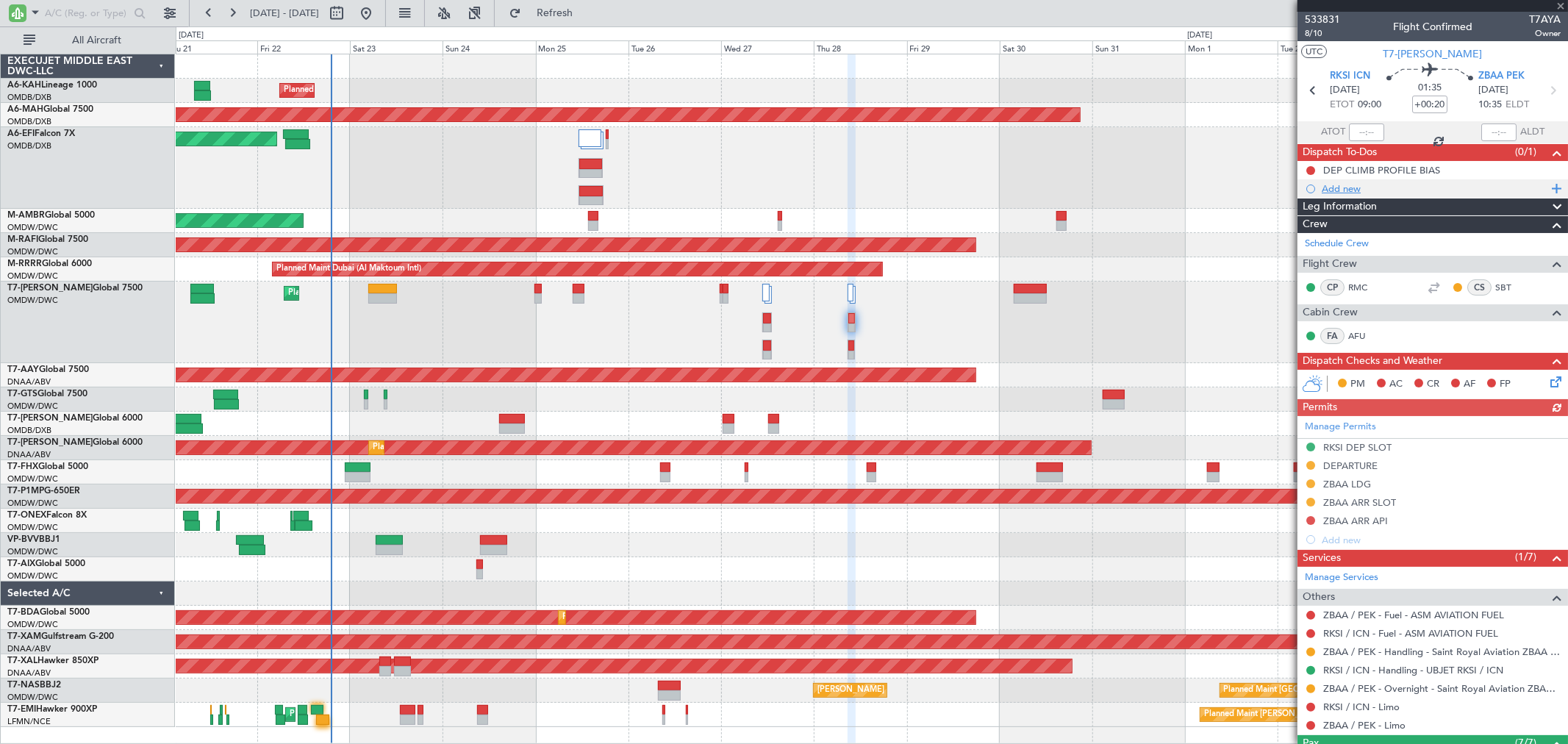
click at [1347, 182] on div "Add new" at bounding box center [1434, 188] width 226 height 12
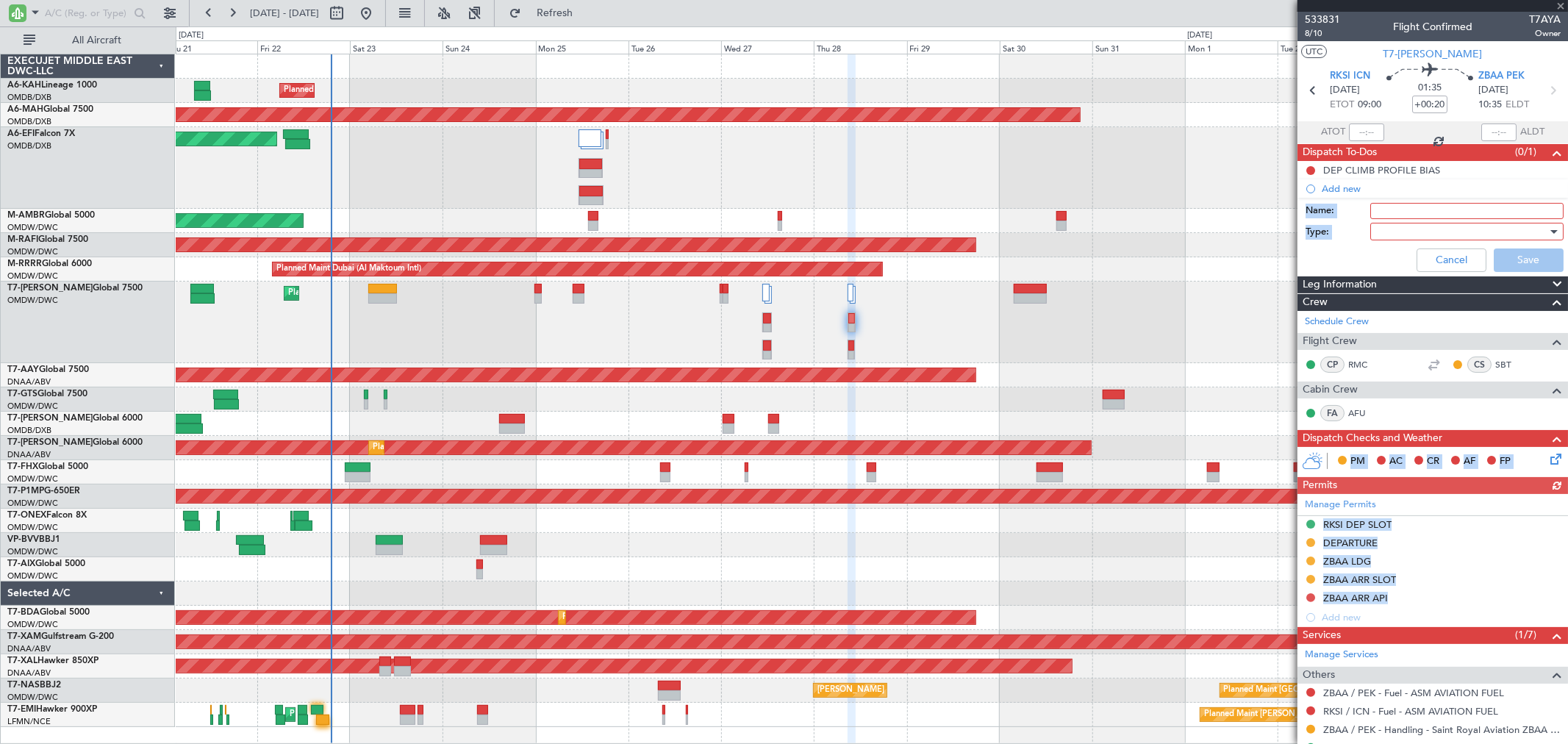
click at [1379, 209] on input "Name:" at bounding box center [1468, 210] width 193 height 16
click at [1420, 211] on input "Name:" at bounding box center [1468, 210] width 193 height 16
type input "Sean China use South Africa passport"
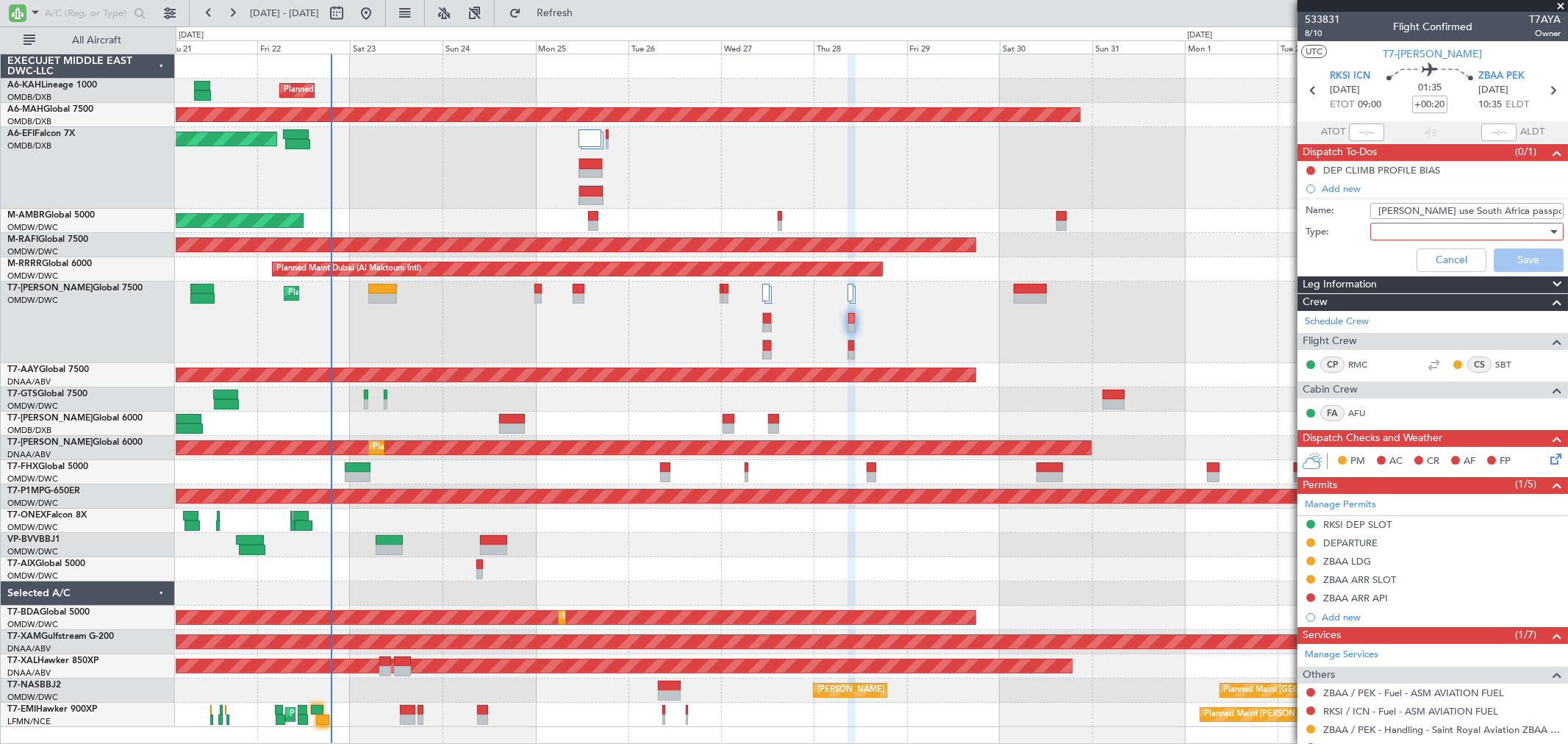
click at [1443, 240] on div at bounding box center [1462, 231] width 172 height 22
click at [1409, 250] on span "Generic" at bounding box center [1459, 261] width 172 height 22
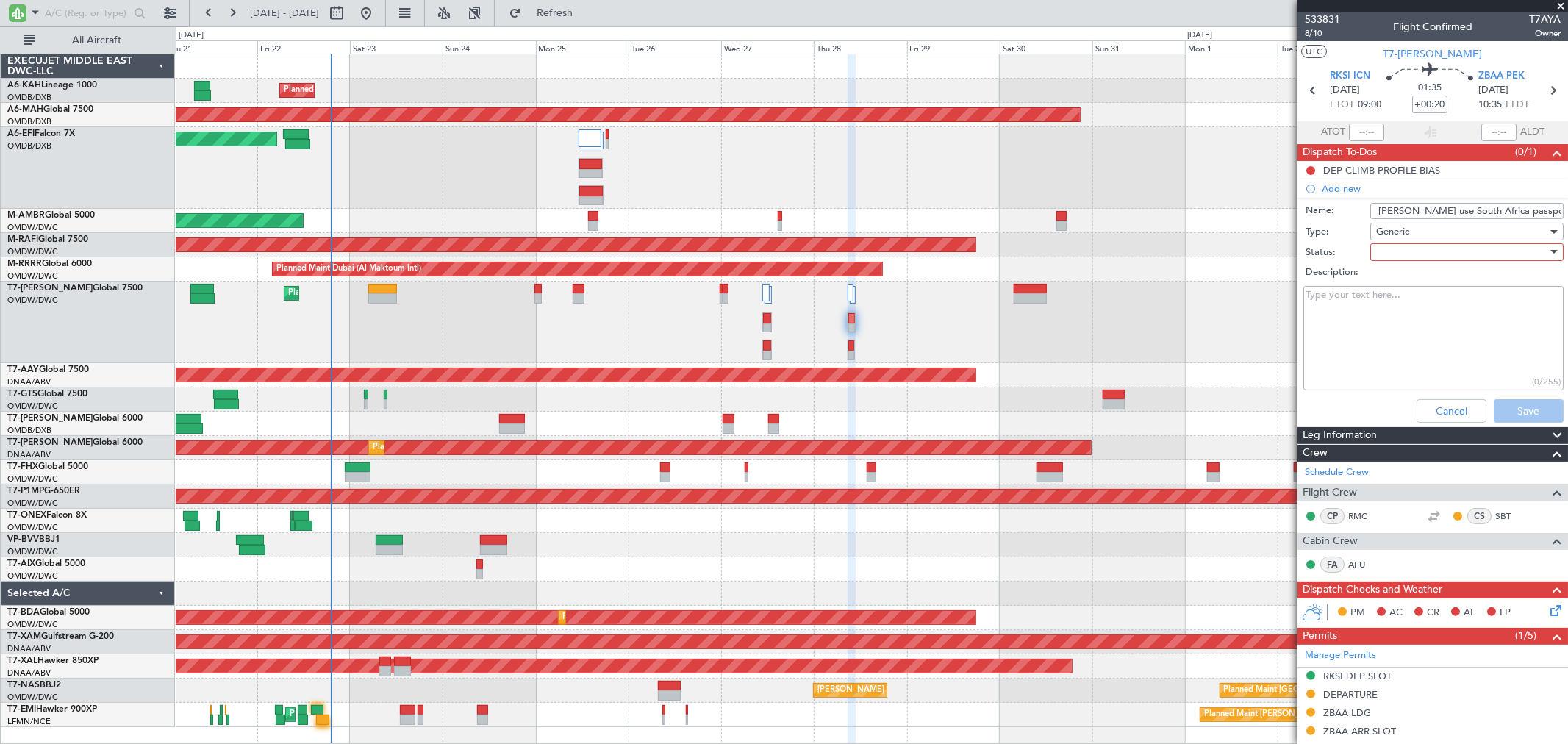
click at [1451, 255] on div at bounding box center [1462, 251] width 172 height 22
click at [1436, 274] on span "Not Started" at bounding box center [1459, 281] width 172 height 22
click at [1508, 394] on div "Cancel Save" at bounding box center [1429, 410] width 277 height 35
click at [1509, 397] on div "Cancel Save" at bounding box center [1429, 410] width 277 height 35
click at [1522, 411] on button "Save" at bounding box center [1529, 410] width 70 height 24
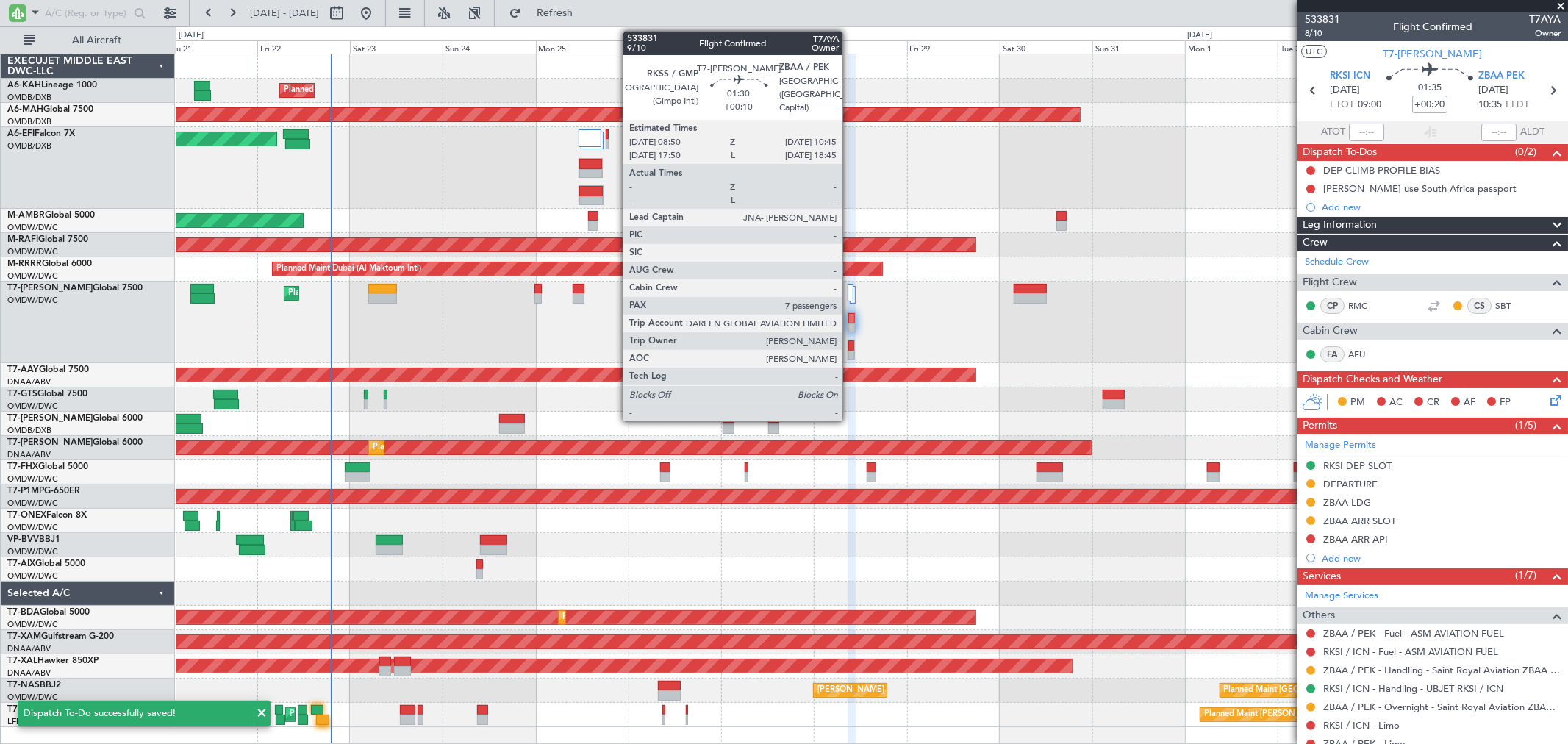
click at [849, 352] on div at bounding box center [851, 355] width 7 height 10
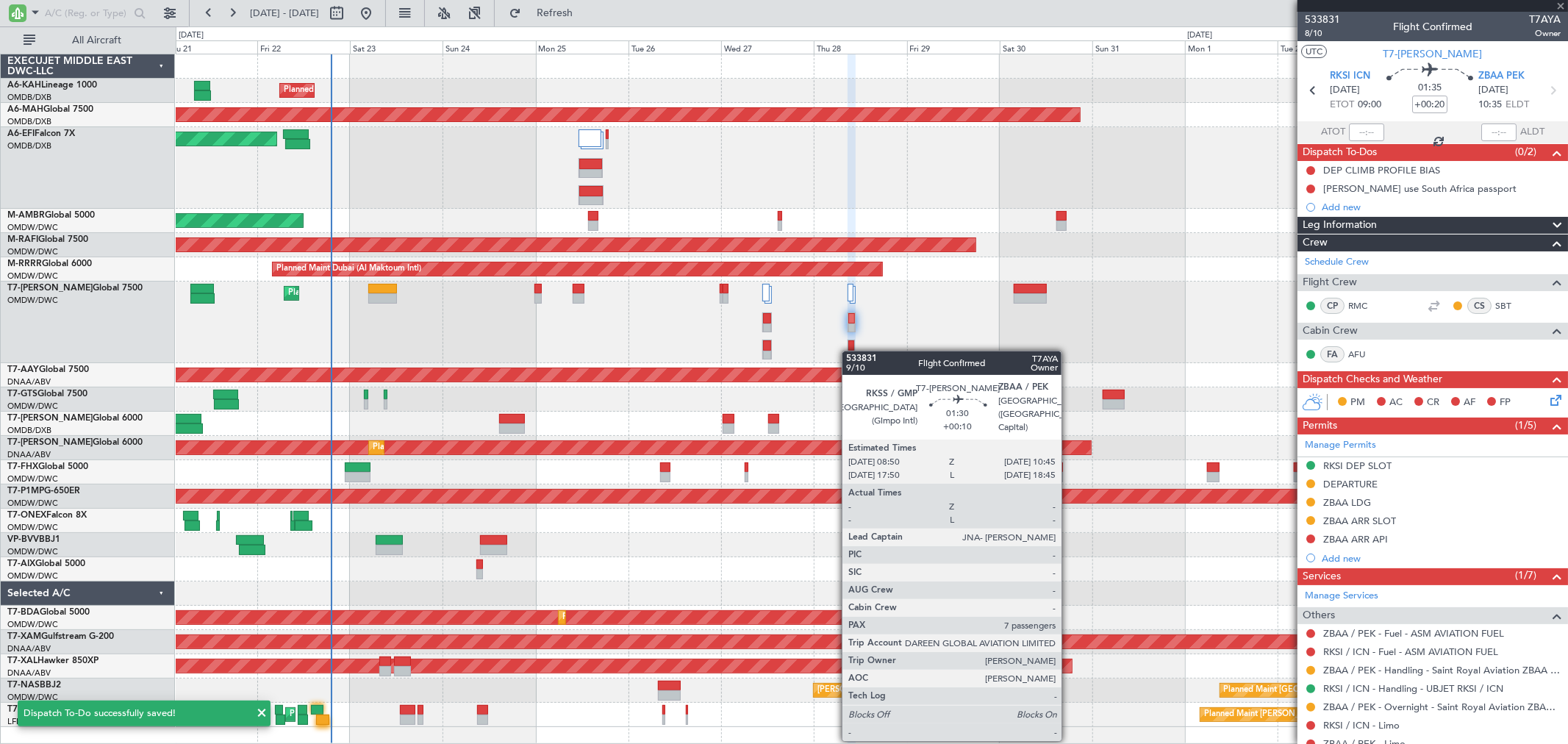
type input "+00:10"
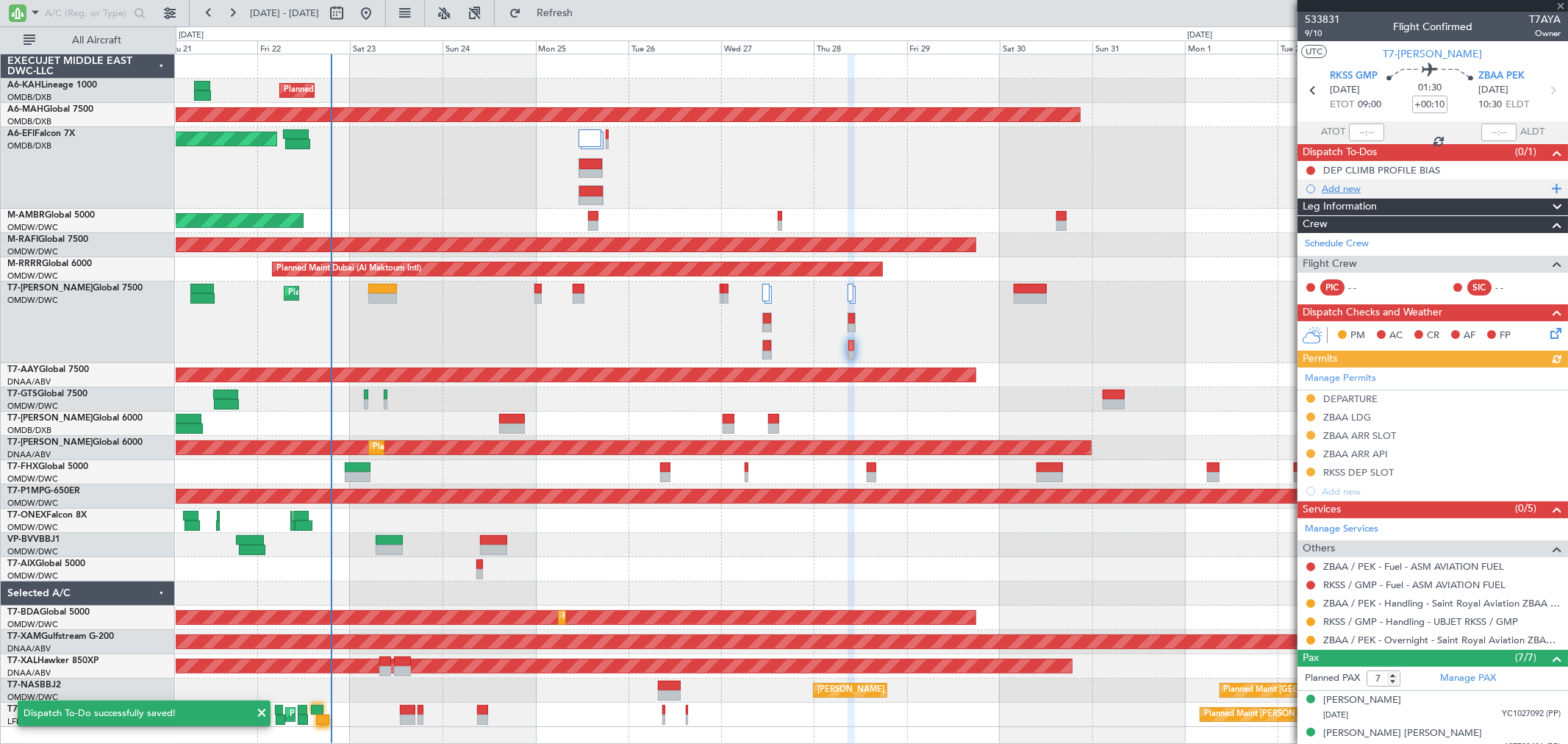
click at [1347, 189] on div "Add new" at bounding box center [1434, 188] width 226 height 12
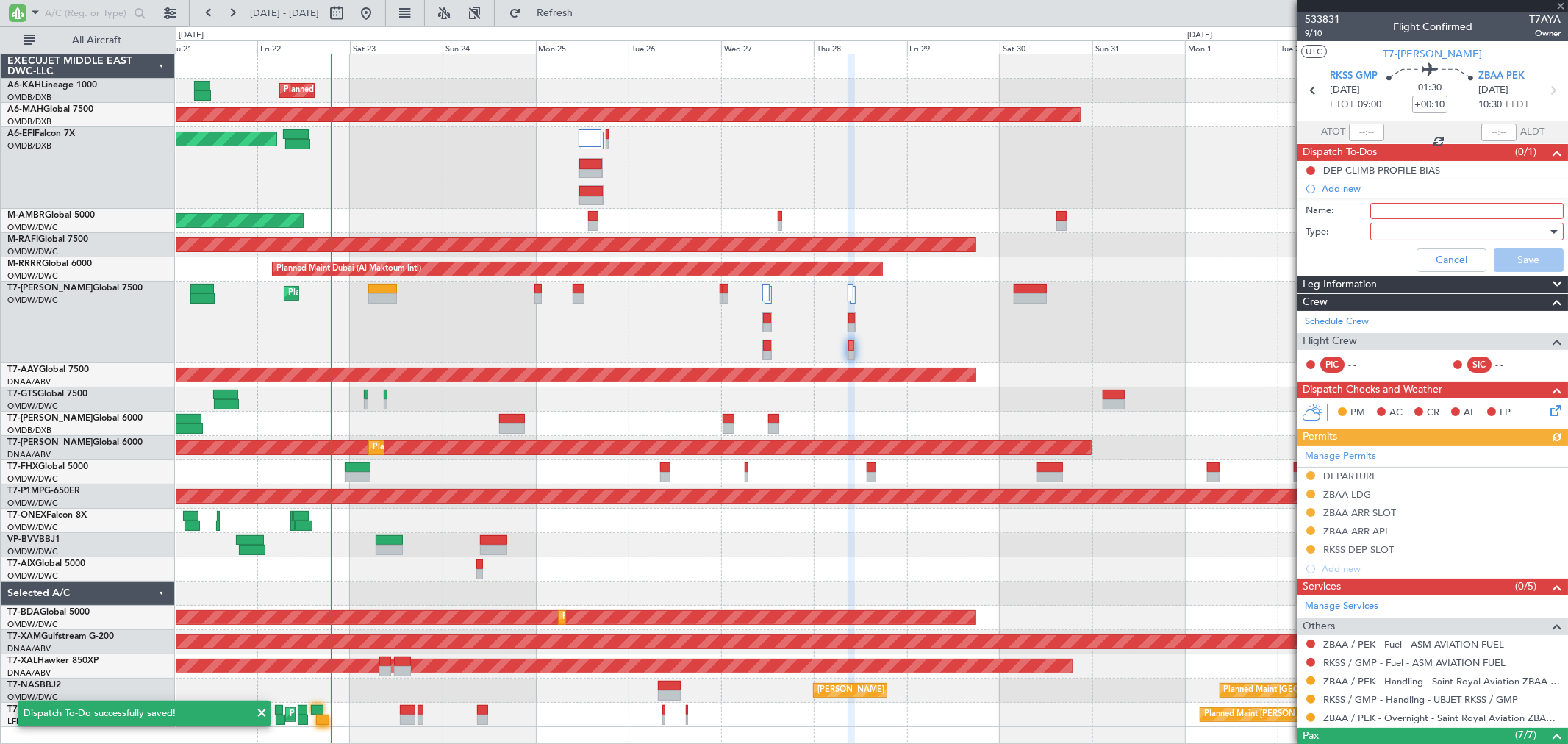
drag, startPoint x: 1364, startPoint y: 195, endPoint x: 1385, endPoint y: 211, distance: 26.4
click at [1385, 211] on input "Name:" at bounding box center [1468, 210] width 193 height 16
type input "Sean China use South Africa passport"
click at [1424, 237] on div at bounding box center [1462, 231] width 172 height 22
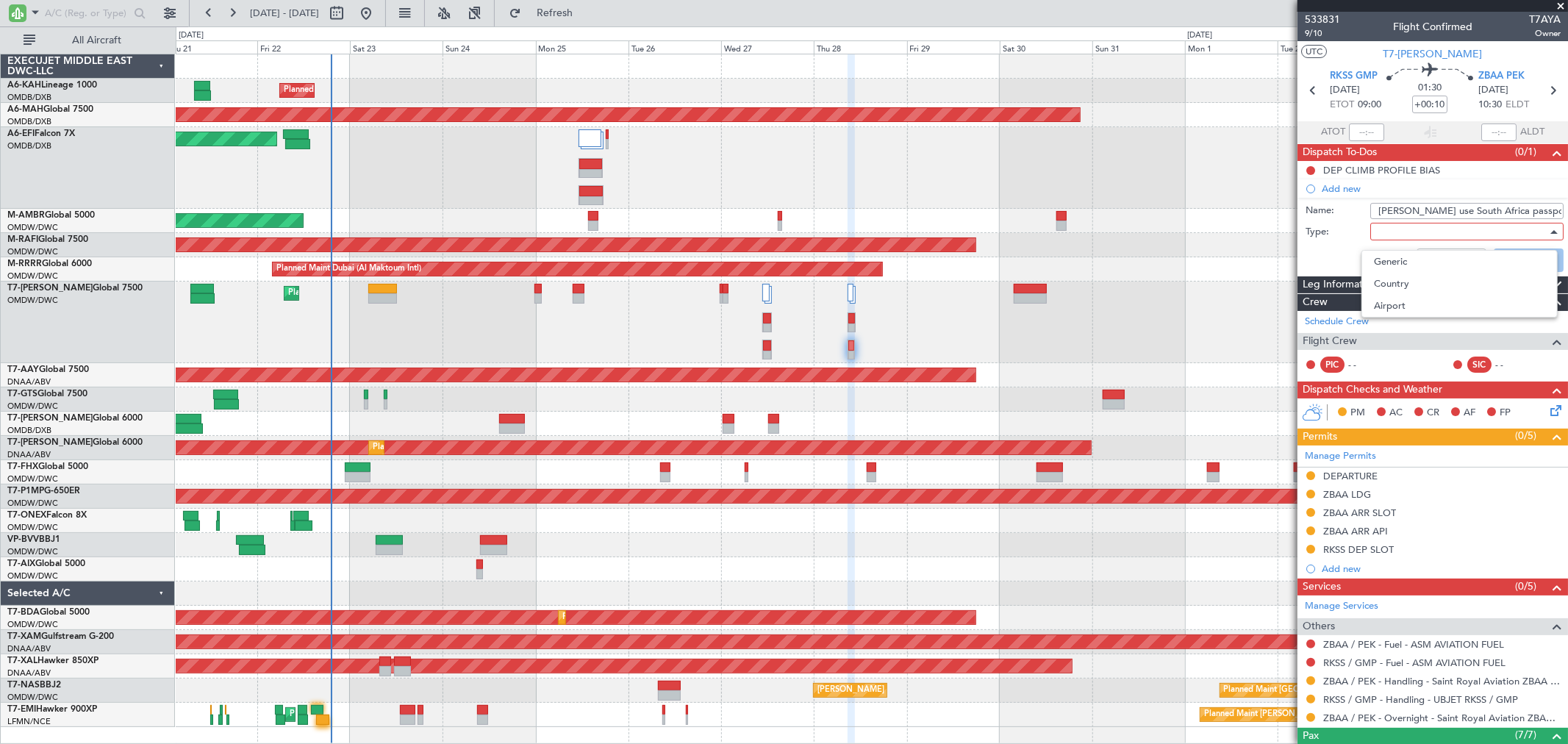
click at [1412, 250] on div "Generic Country Airport" at bounding box center [1459, 283] width 196 height 67
click at [1417, 259] on span "Generic" at bounding box center [1459, 261] width 172 height 22
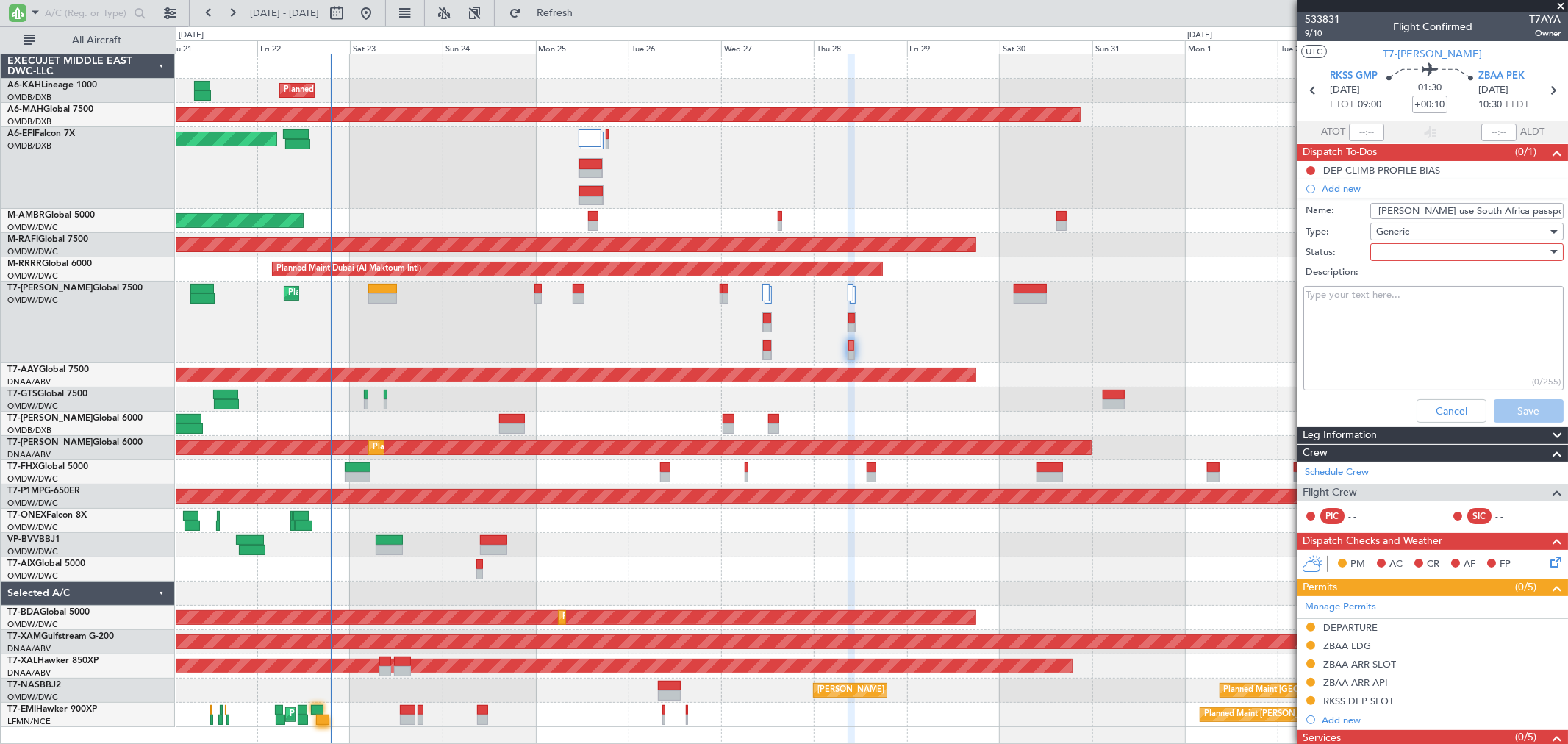
click at [1403, 253] on div at bounding box center [1462, 251] width 172 height 22
click at [1396, 283] on span "Not Started" at bounding box center [1459, 281] width 172 height 22
click at [1535, 402] on button "Save" at bounding box center [1529, 410] width 70 height 24
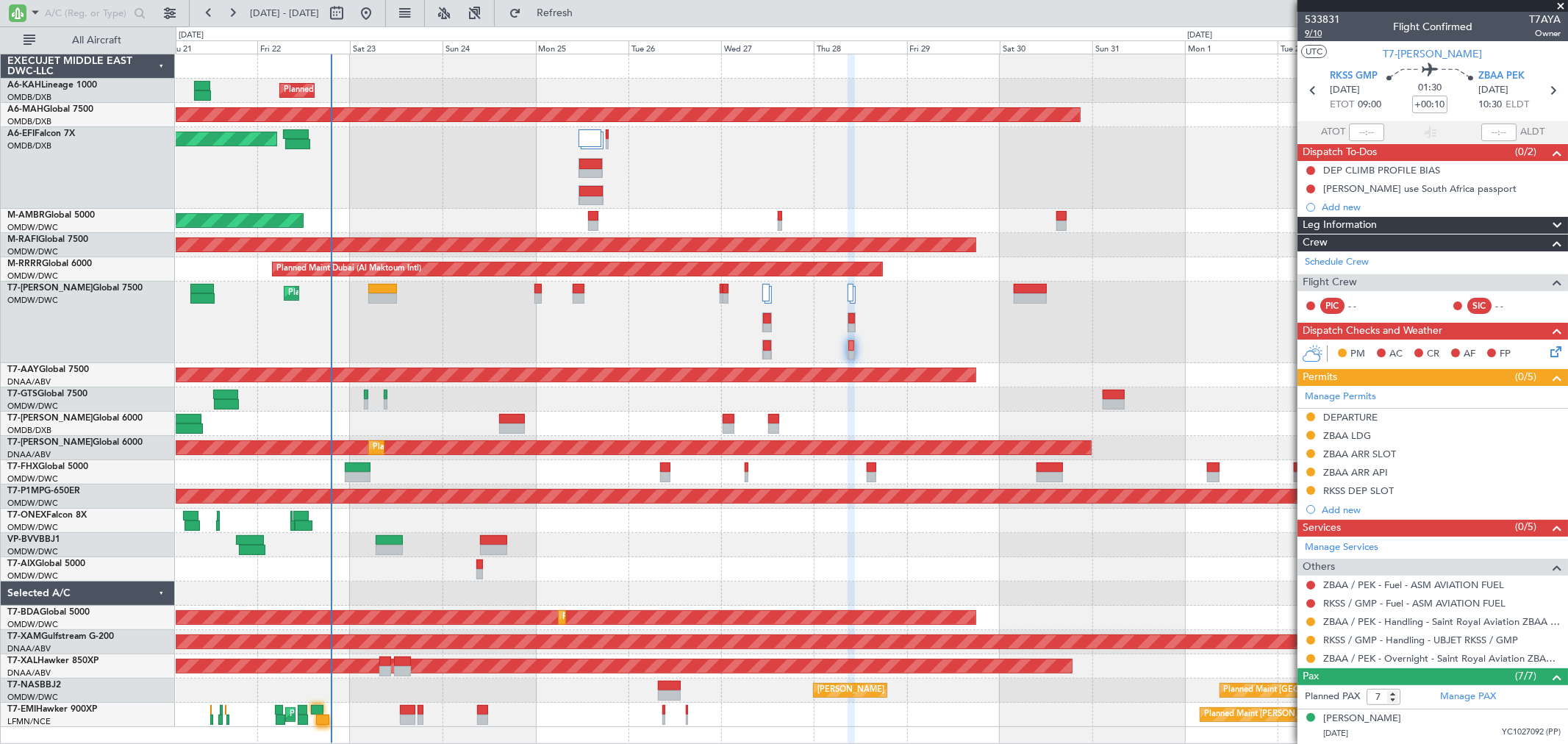
click at [1310, 33] on span "9/10" at bounding box center [1322, 33] width 35 height 12
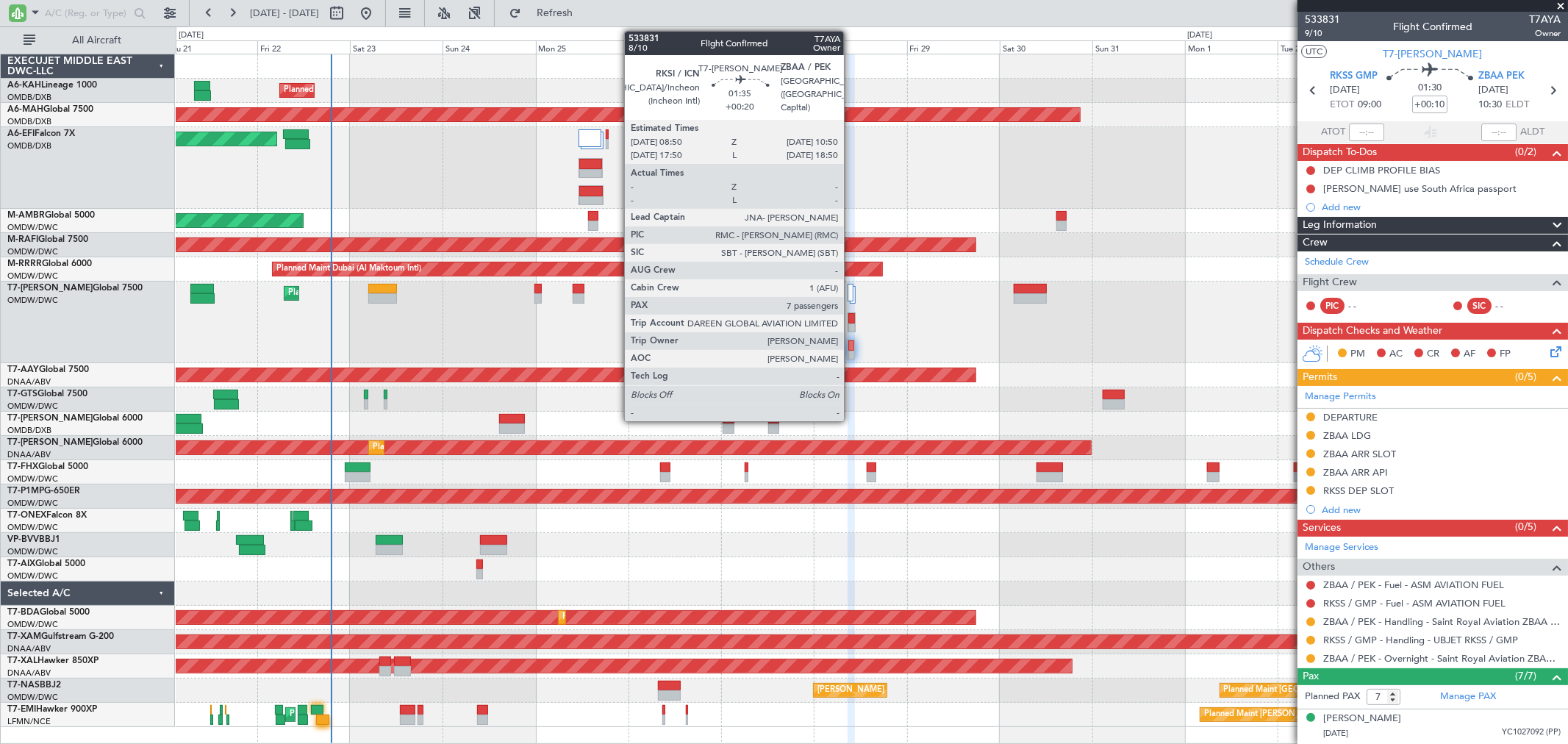
click at [851, 318] on div at bounding box center [851, 318] width 7 height 10
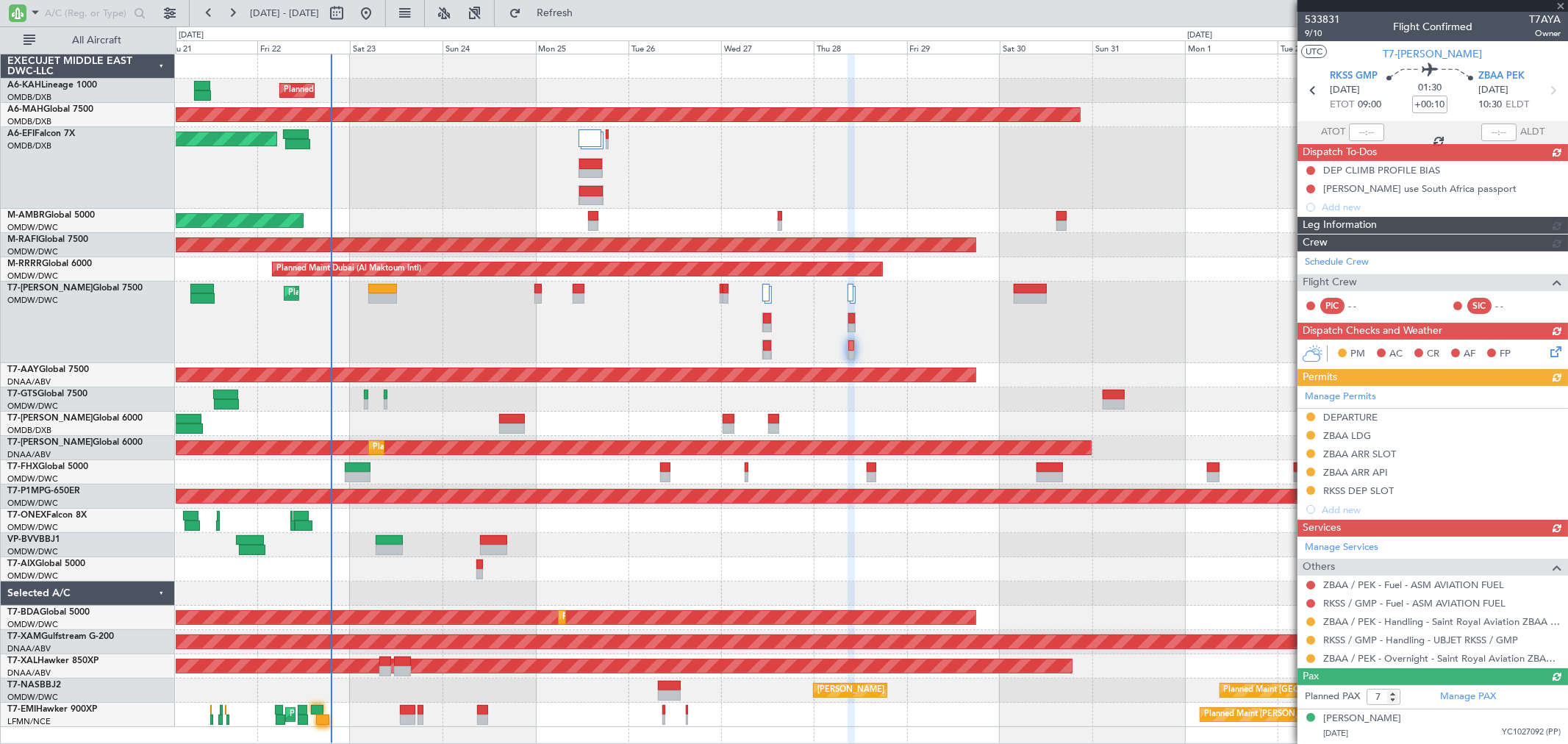
click at [1558, 8] on div at bounding box center [1432, 6] width 270 height 11
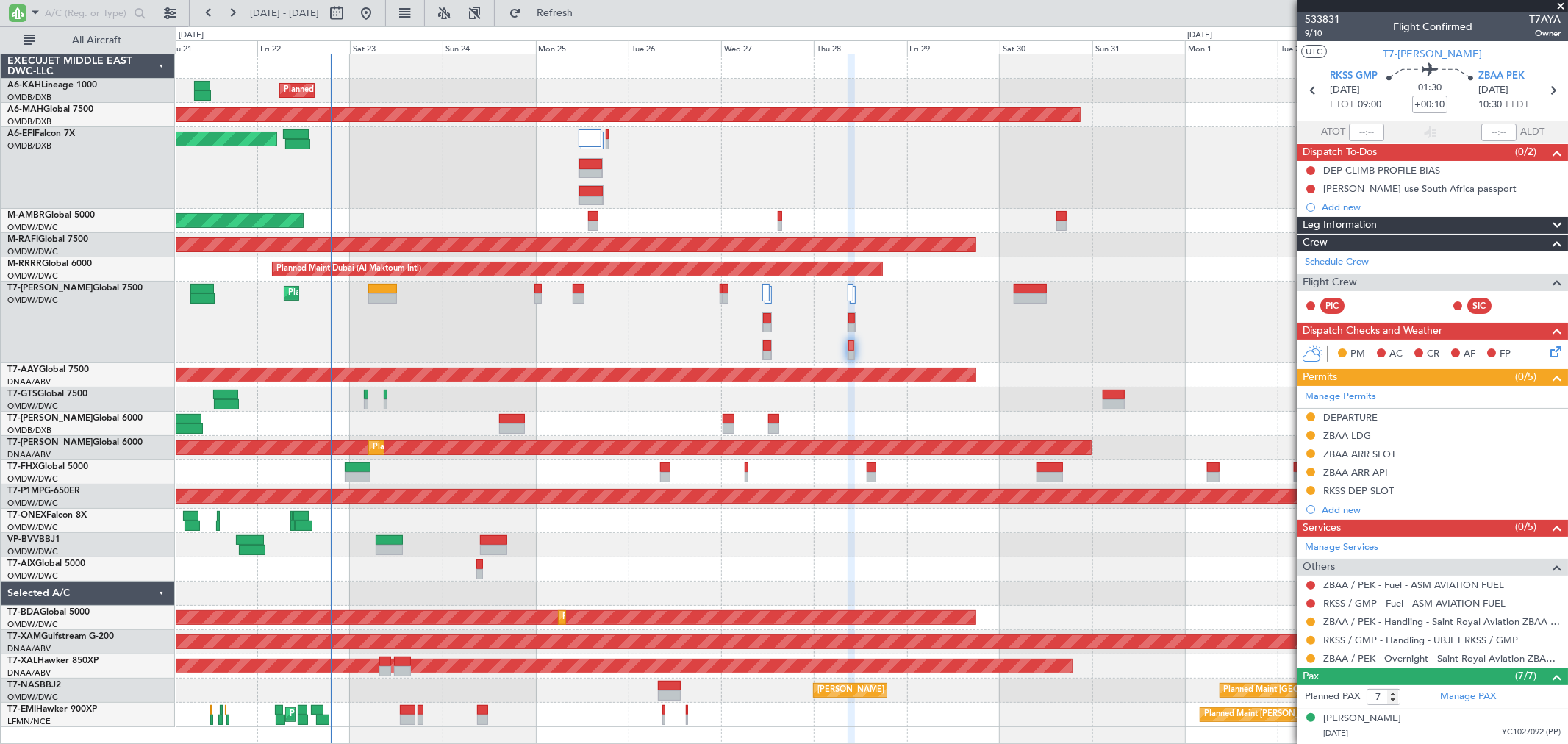
click at [1555, 8] on span at bounding box center [1561, 7] width 15 height 13
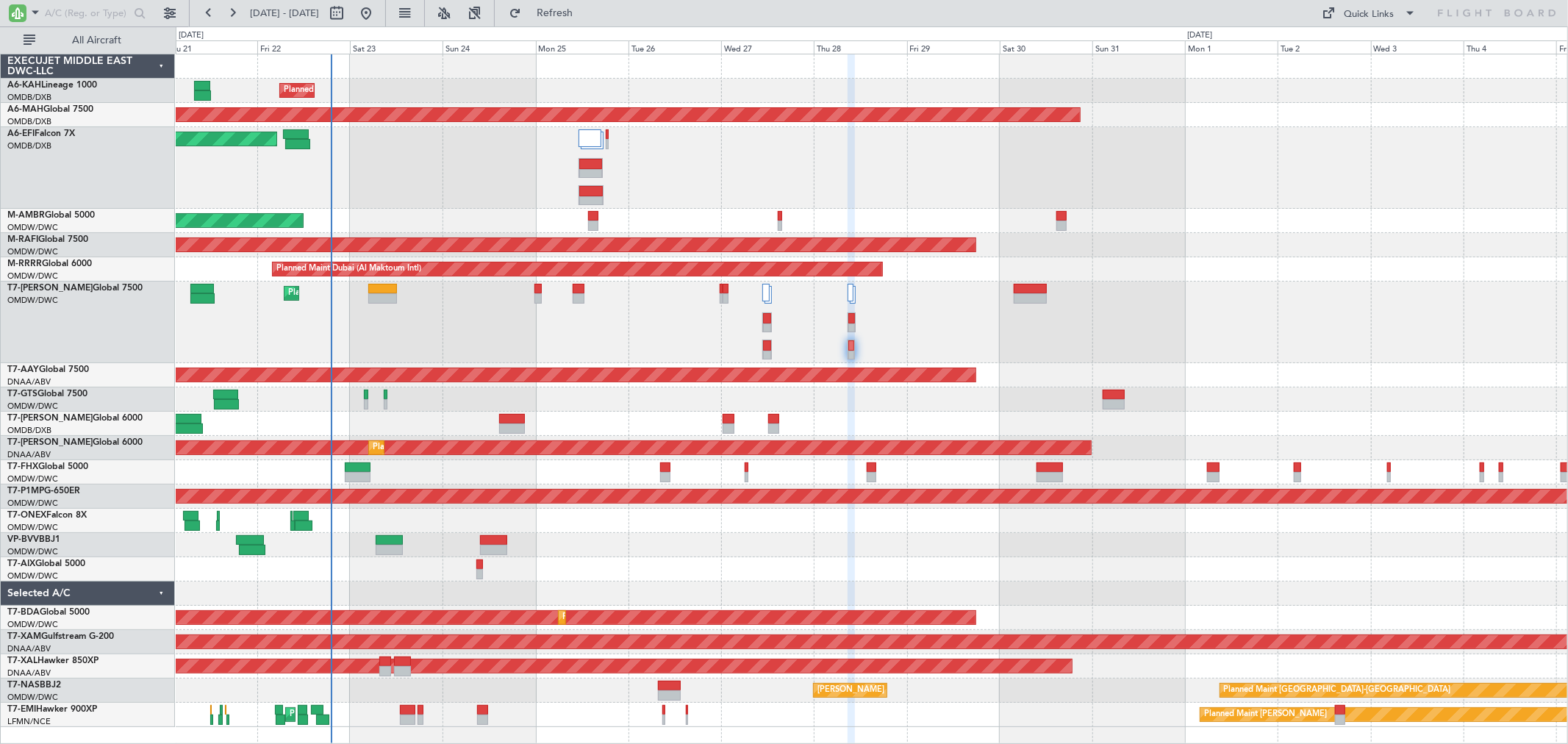
type input "0"
click at [1316, 25] on div "Quick Links" at bounding box center [1426, 13] width 283 height 27
click at [1396, 18] on button "Quick Links" at bounding box center [1369, 13] width 109 height 24
click at [1335, 53] on button "Trip Builder" at bounding box center [1371, 48] width 110 height 35
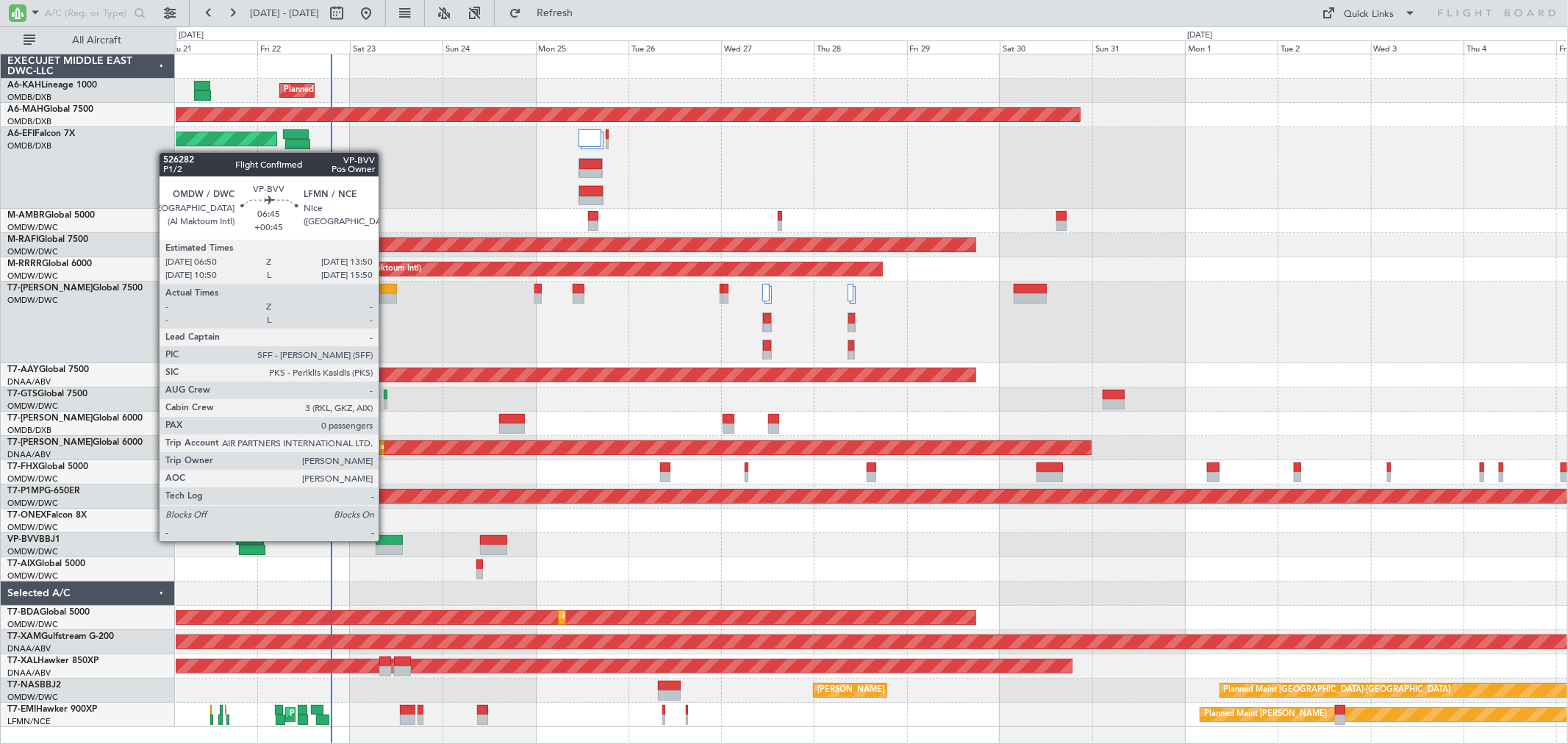
click at [386, 539] on div at bounding box center [389, 540] width 27 height 10
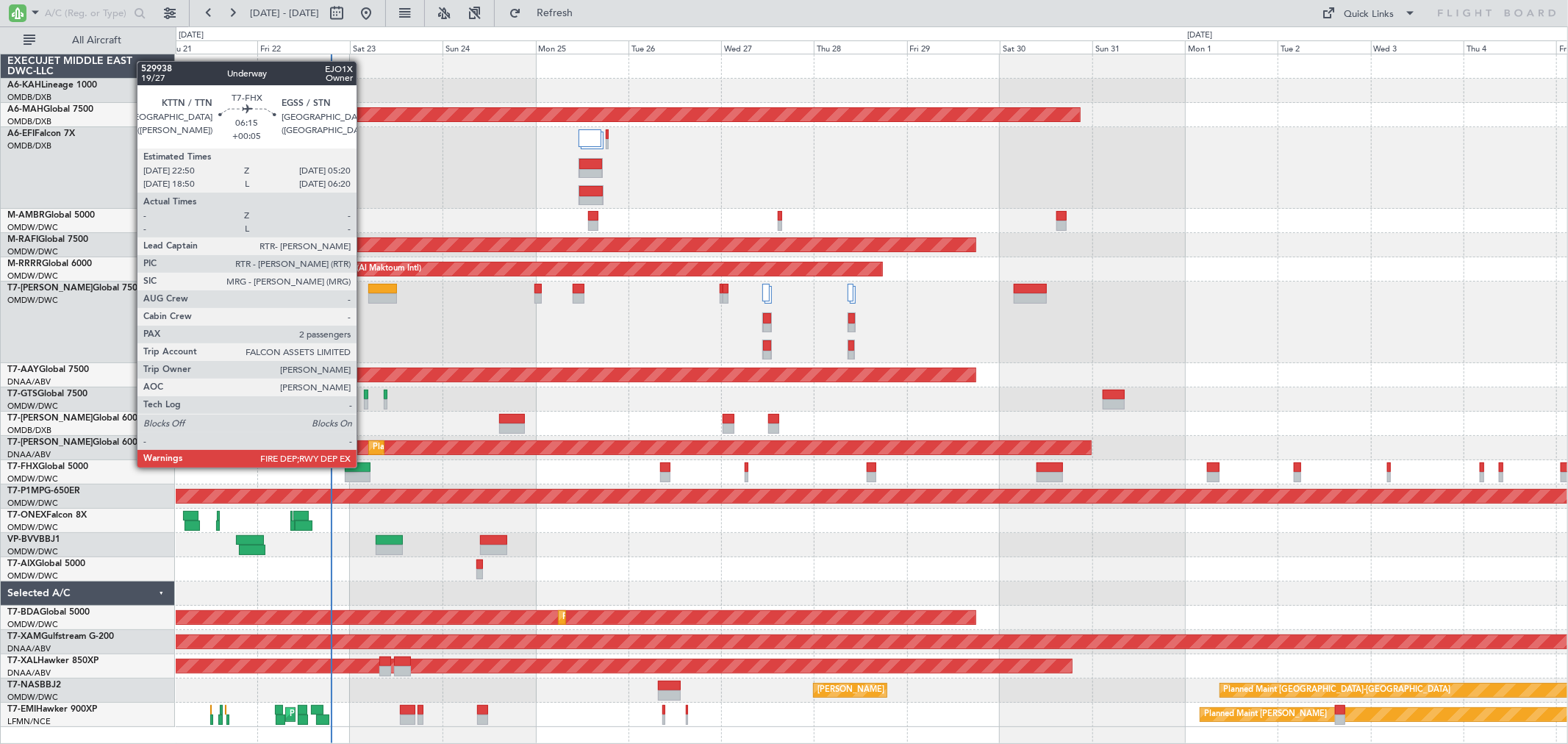
click at [364, 467] on div at bounding box center [357, 467] width 26 height 10
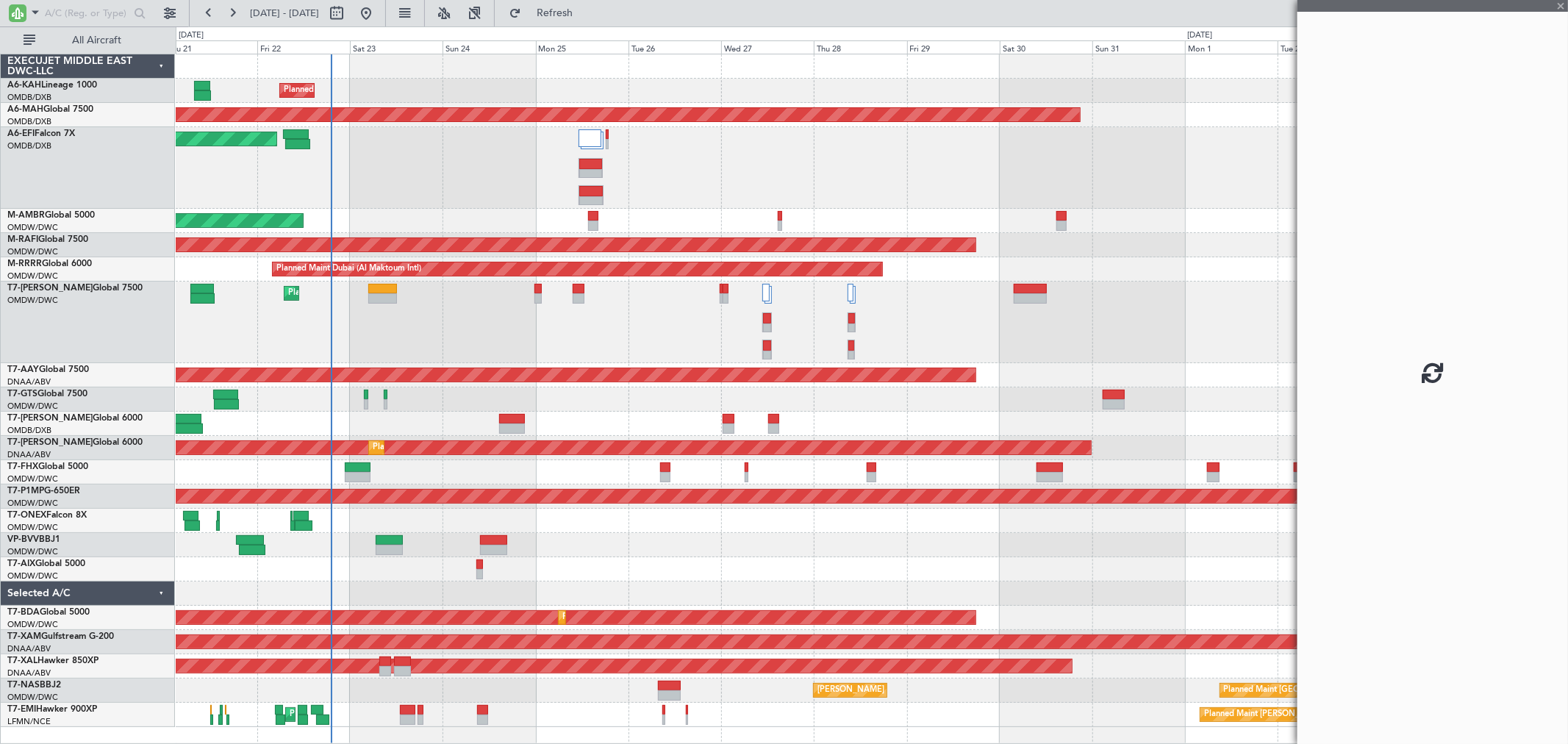
click at [364, 467] on div at bounding box center [357, 467] width 26 height 10
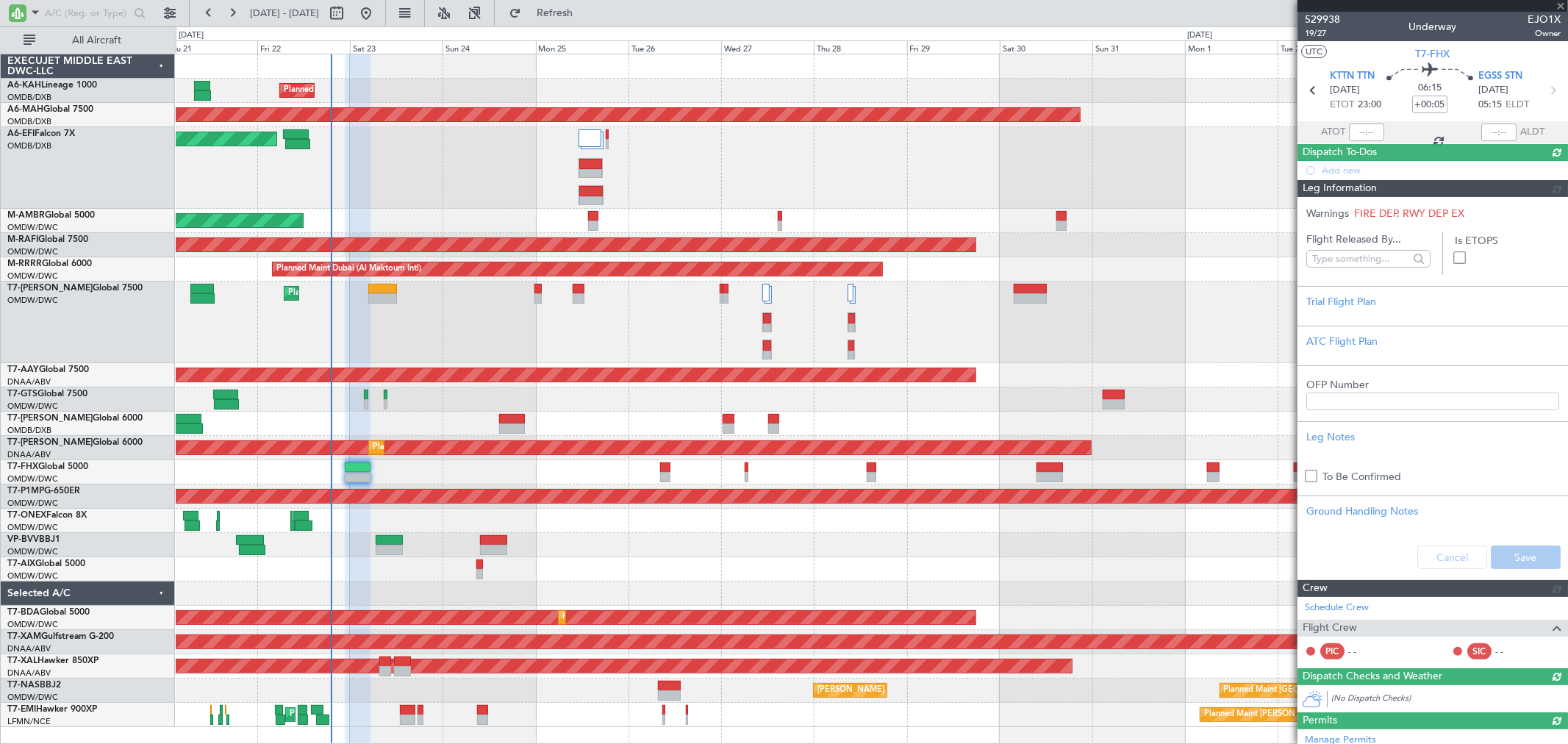
click at [414, 544] on div at bounding box center [871, 545] width 1392 height 25
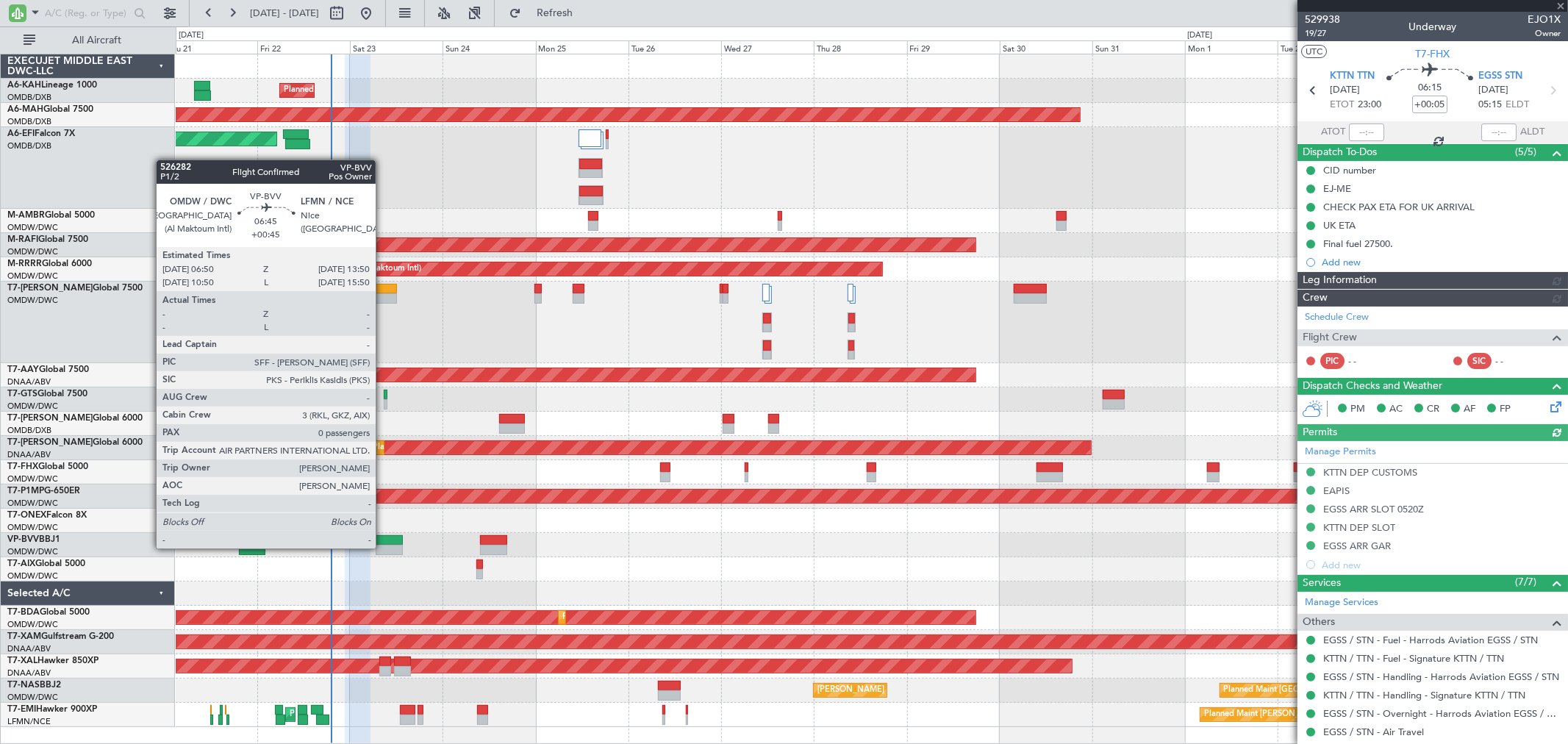
type input "[PERSON_NAME] ([PERSON_NAME])"
type input "6982"
click at [383, 547] on div at bounding box center [389, 550] width 27 height 10
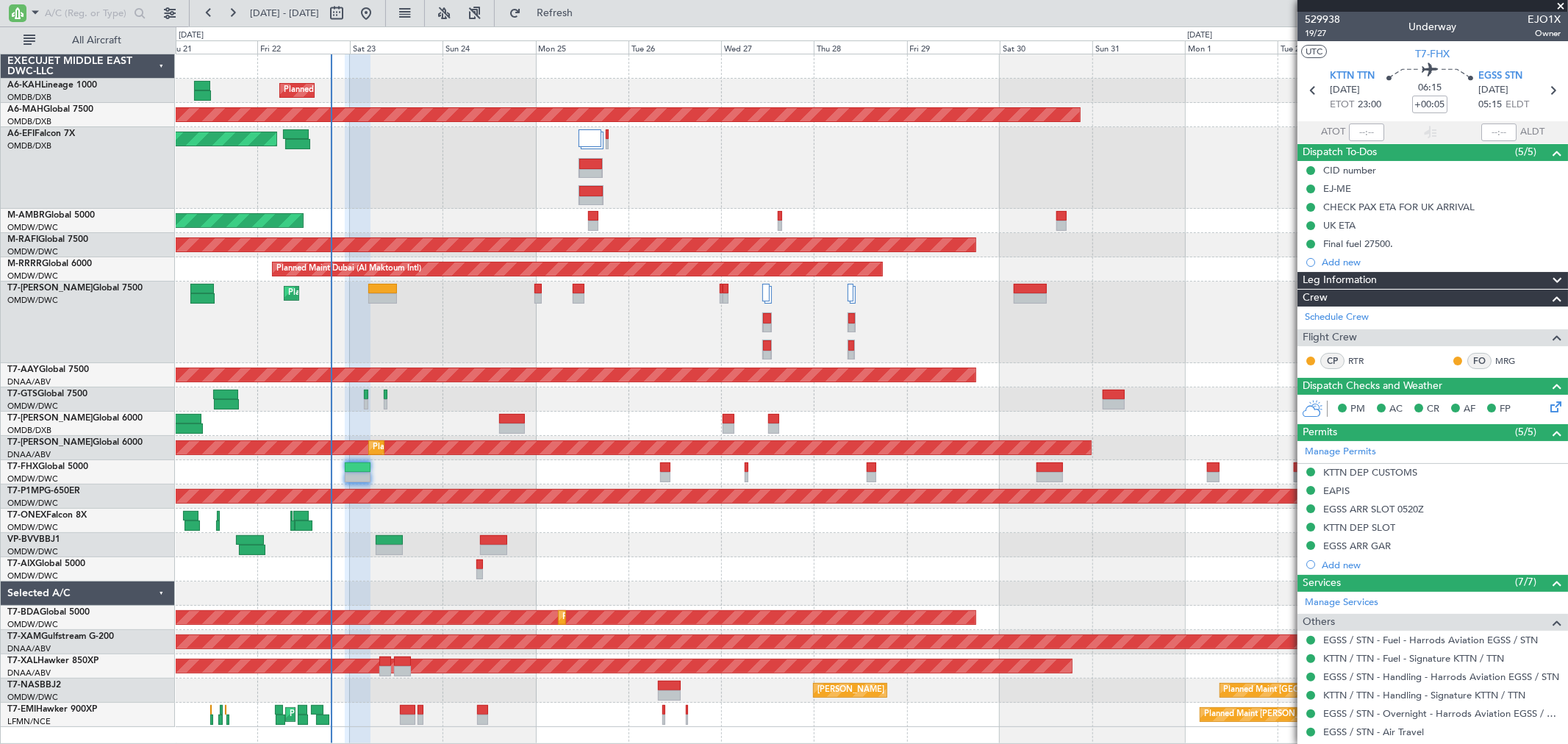
click at [1560, 2] on span at bounding box center [1561, 7] width 15 height 13
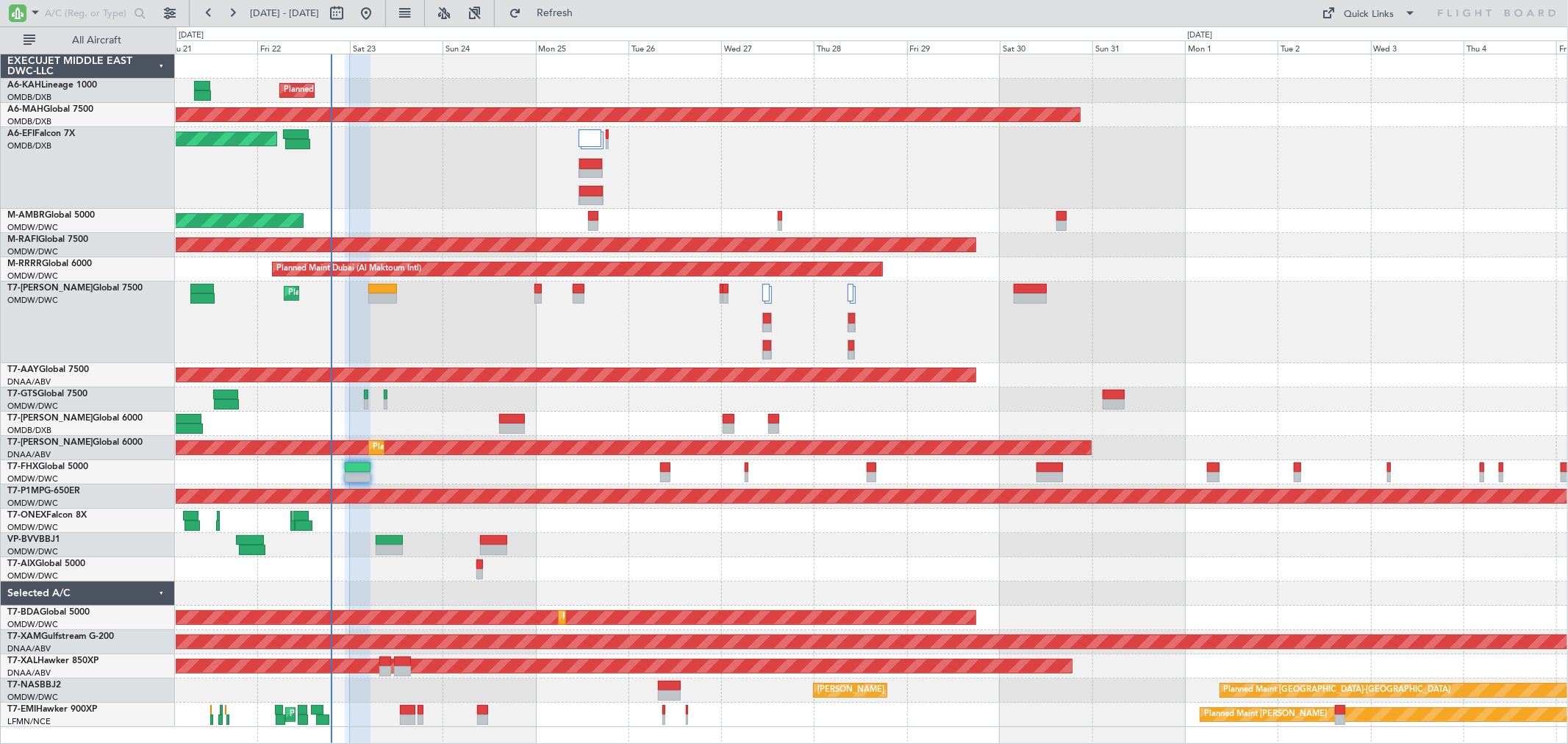
type input "0"
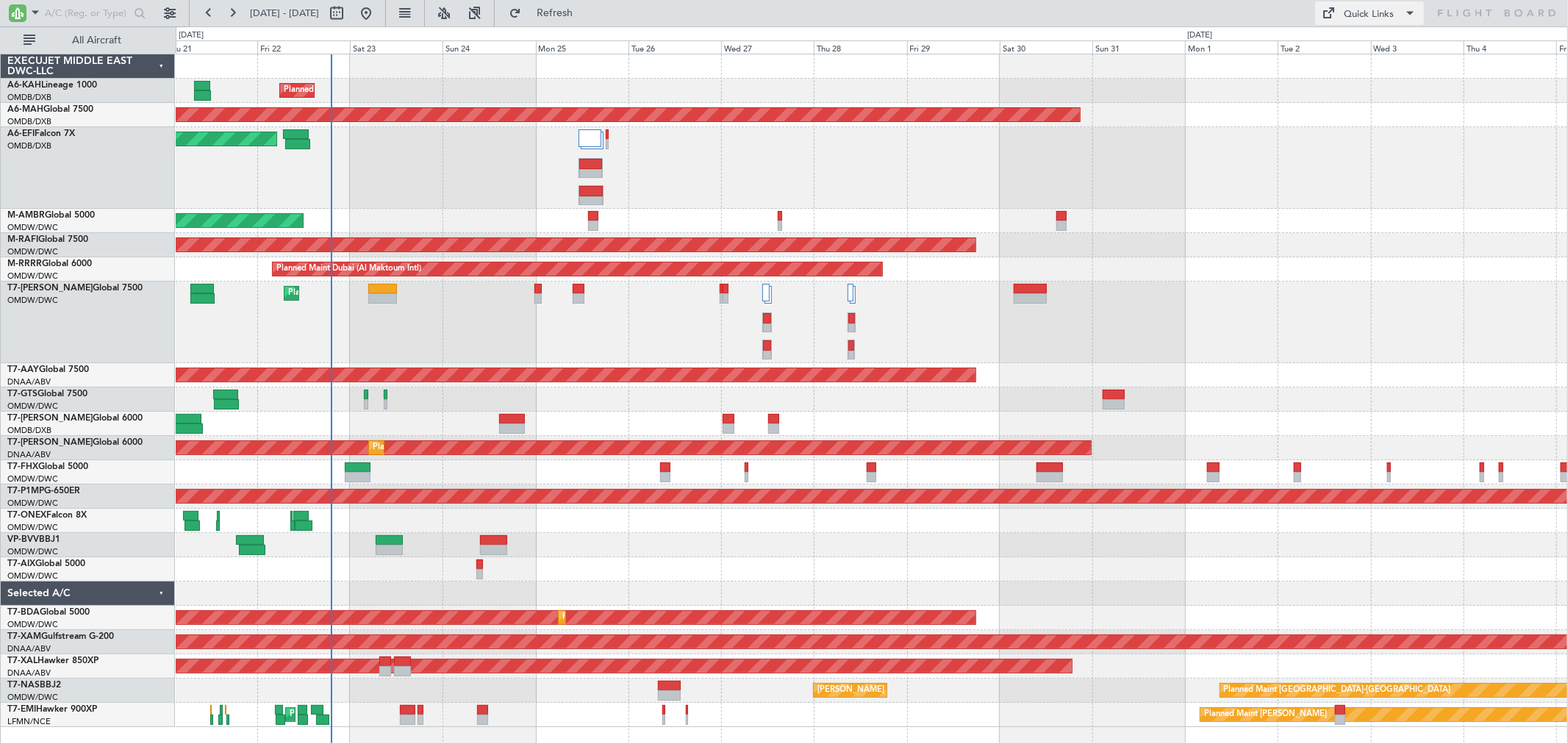
click at [1353, 10] on div "Quick Links" at bounding box center [1369, 15] width 50 height 15
click at [1323, 41] on button "Trip Builder" at bounding box center [1371, 48] width 110 height 35
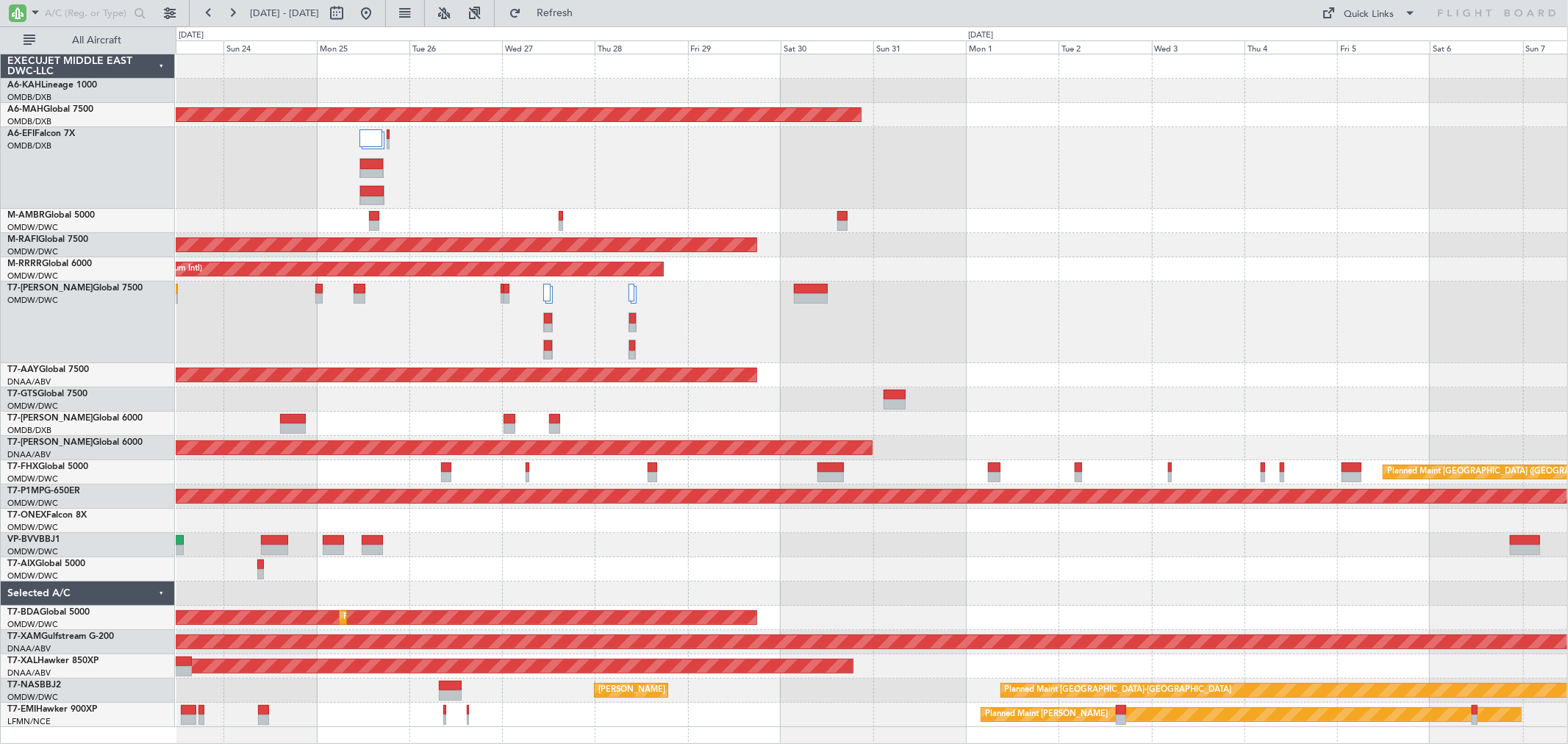
click at [630, 211] on div "Planned Maint Dubai (Al Maktoum Intl) Planned Maint Dubai (Dubai Intl) Planned …" at bounding box center [871, 390] width 1392 height 673
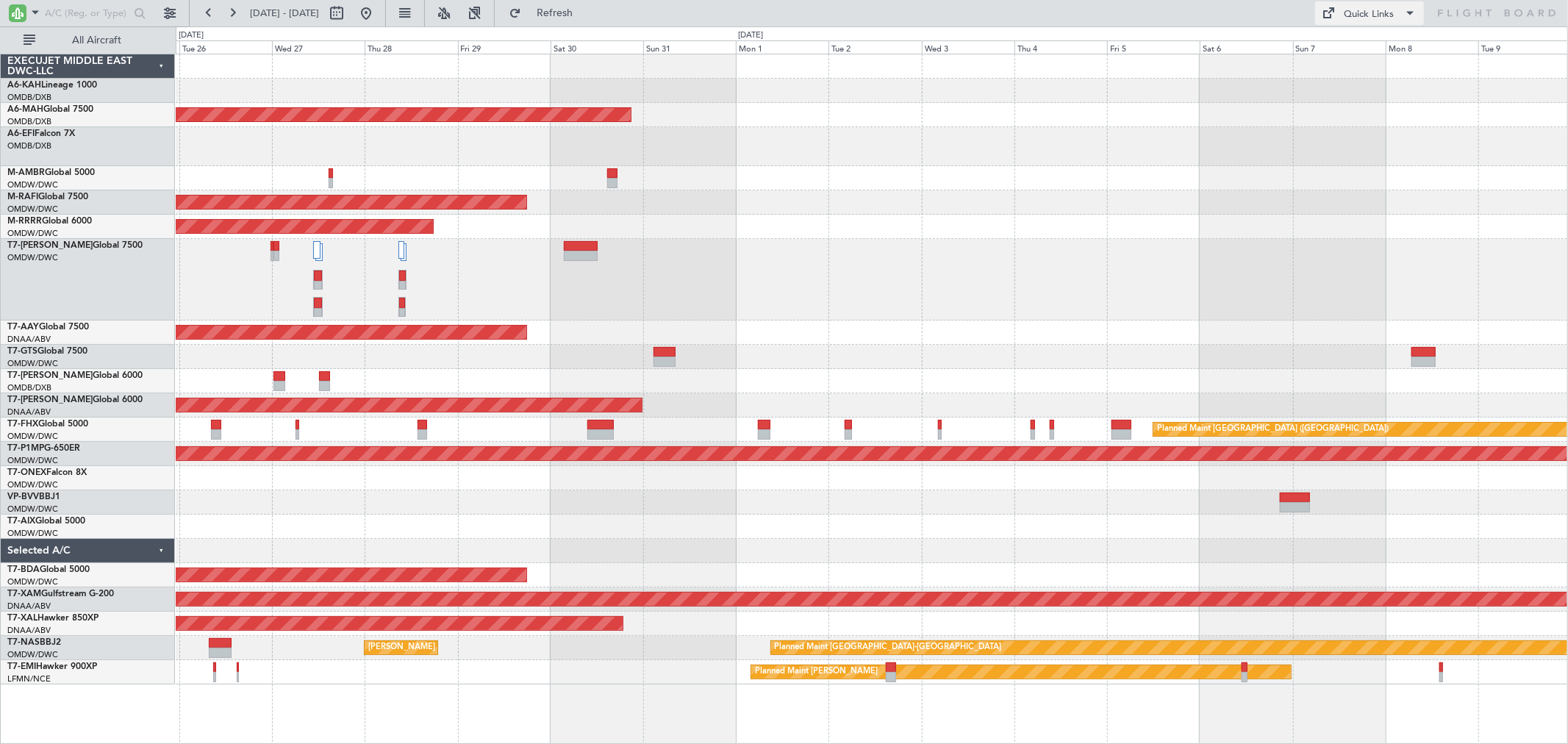
click at [1407, 6] on span at bounding box center [1411, 13] width 18 height 18
click at [1373, 34] on button "Trip Builder" at bounding box center [1371, 48] width 110 height 35
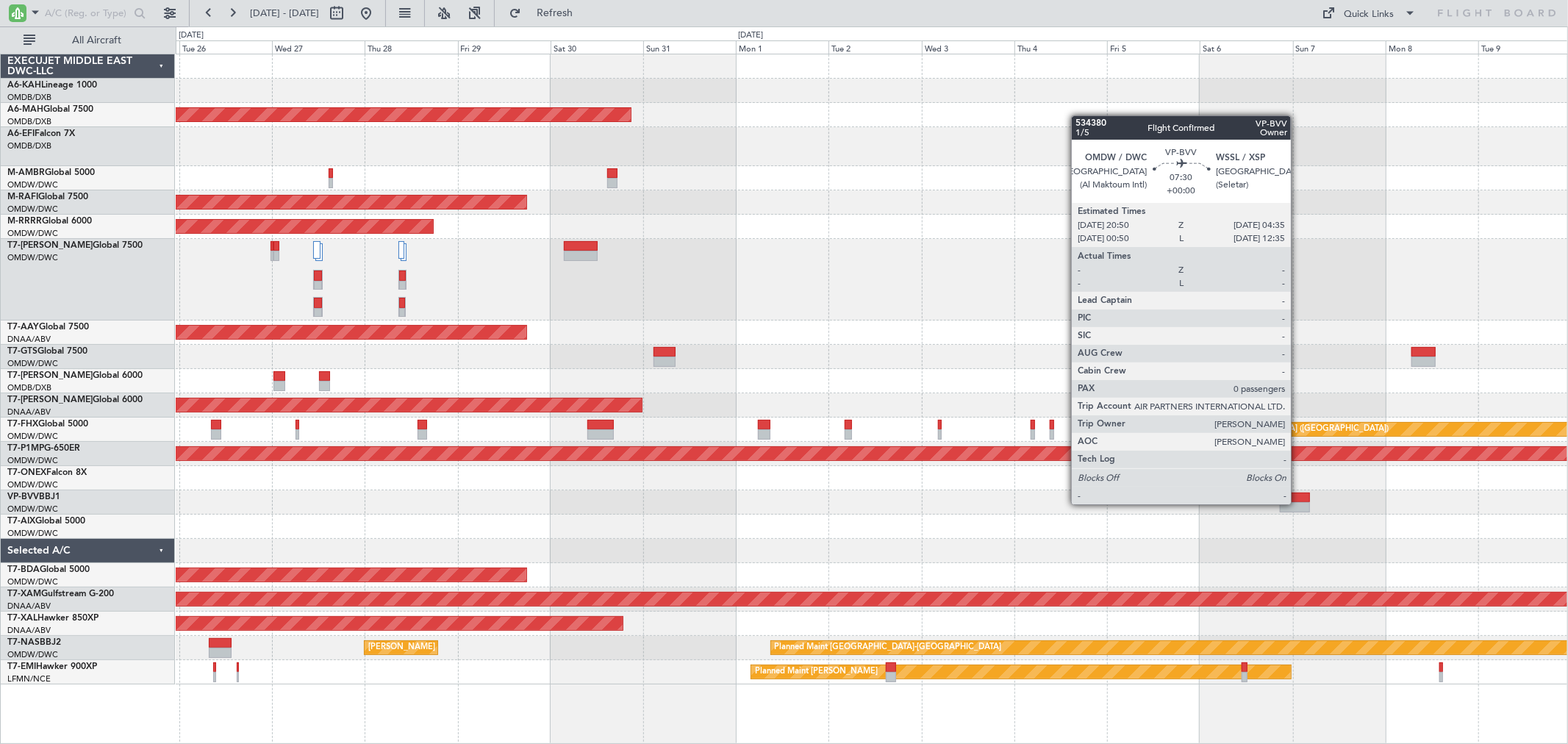
click at [1299, 502] on div at bounding box center [1295, 507] width 30 height 10
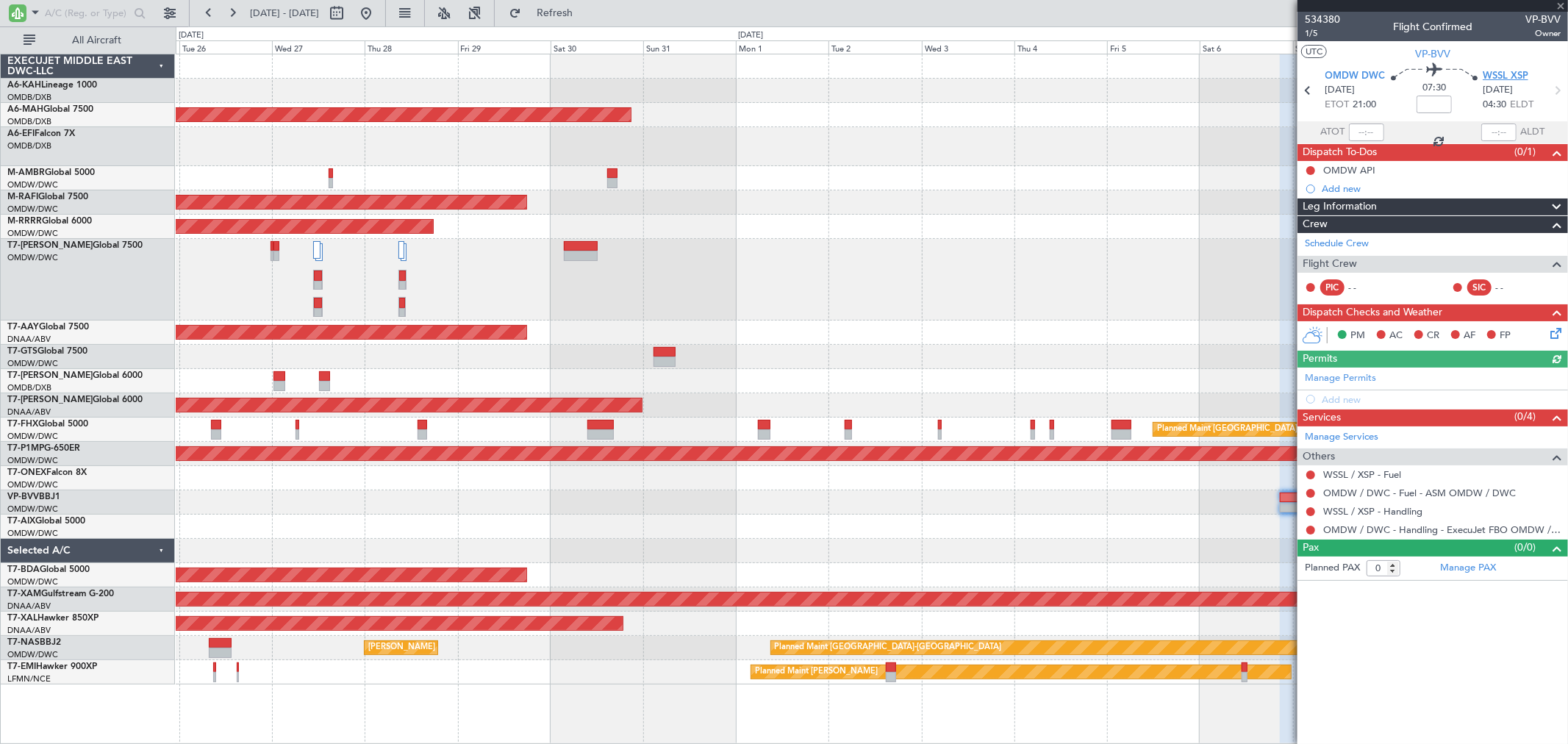
click at [1498, 70] on span "WSSL XSP" at bounding box center [1505, 77] width 46 height 15
click at [1321, 29] on span "1/5" at bounding box center [1322, 33] width 35 height 12
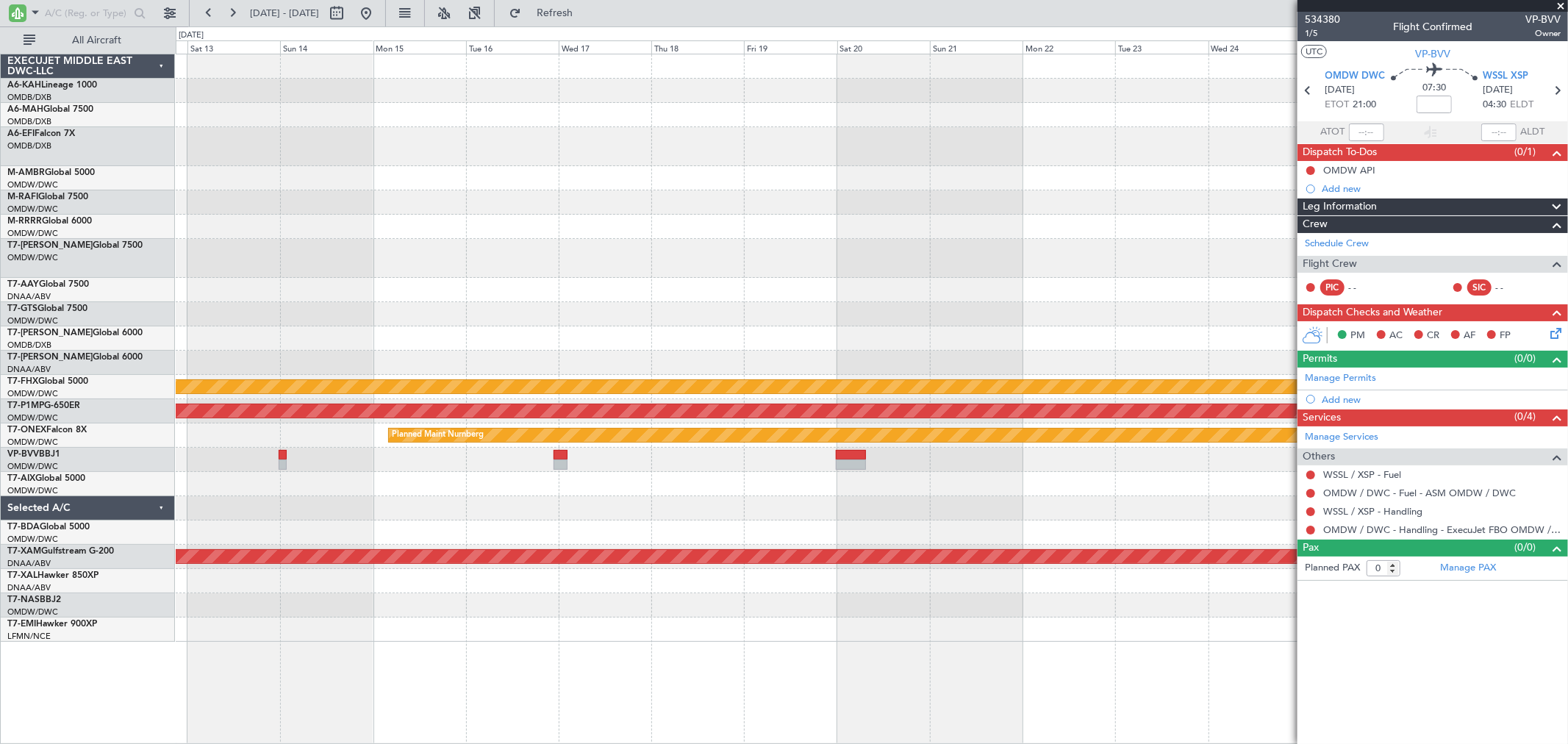
click at [623, 504] on div at bounding box center [871, 508] width 1392 height 25
click at [770, 302] on div at bounding box center [871, 315] width 1392 height 25
click at [378, 12] on button at bounding box center [366, 13] width 24 height 24
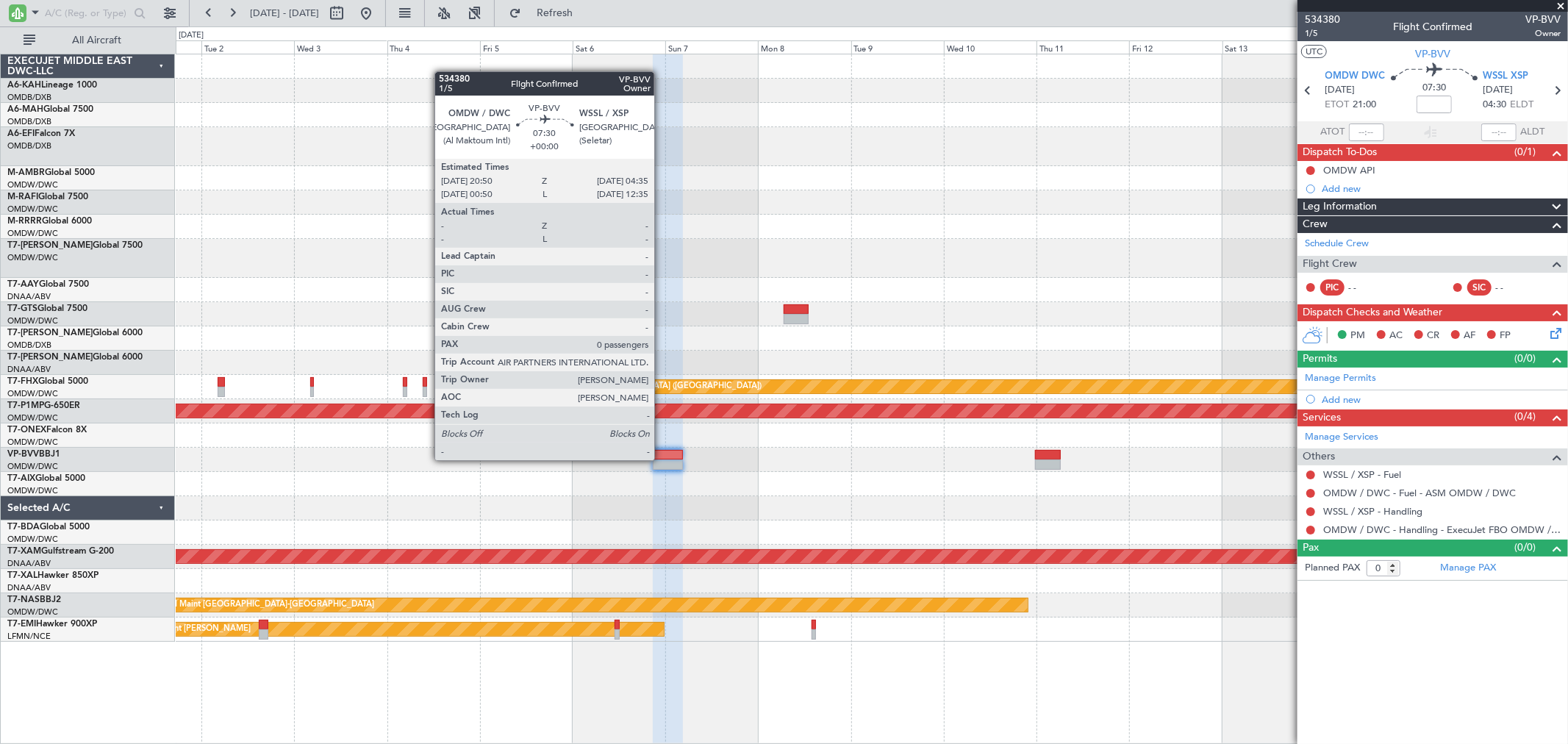
click at [662, 459] on div at bounding box center [668, 455] width 30 height 10
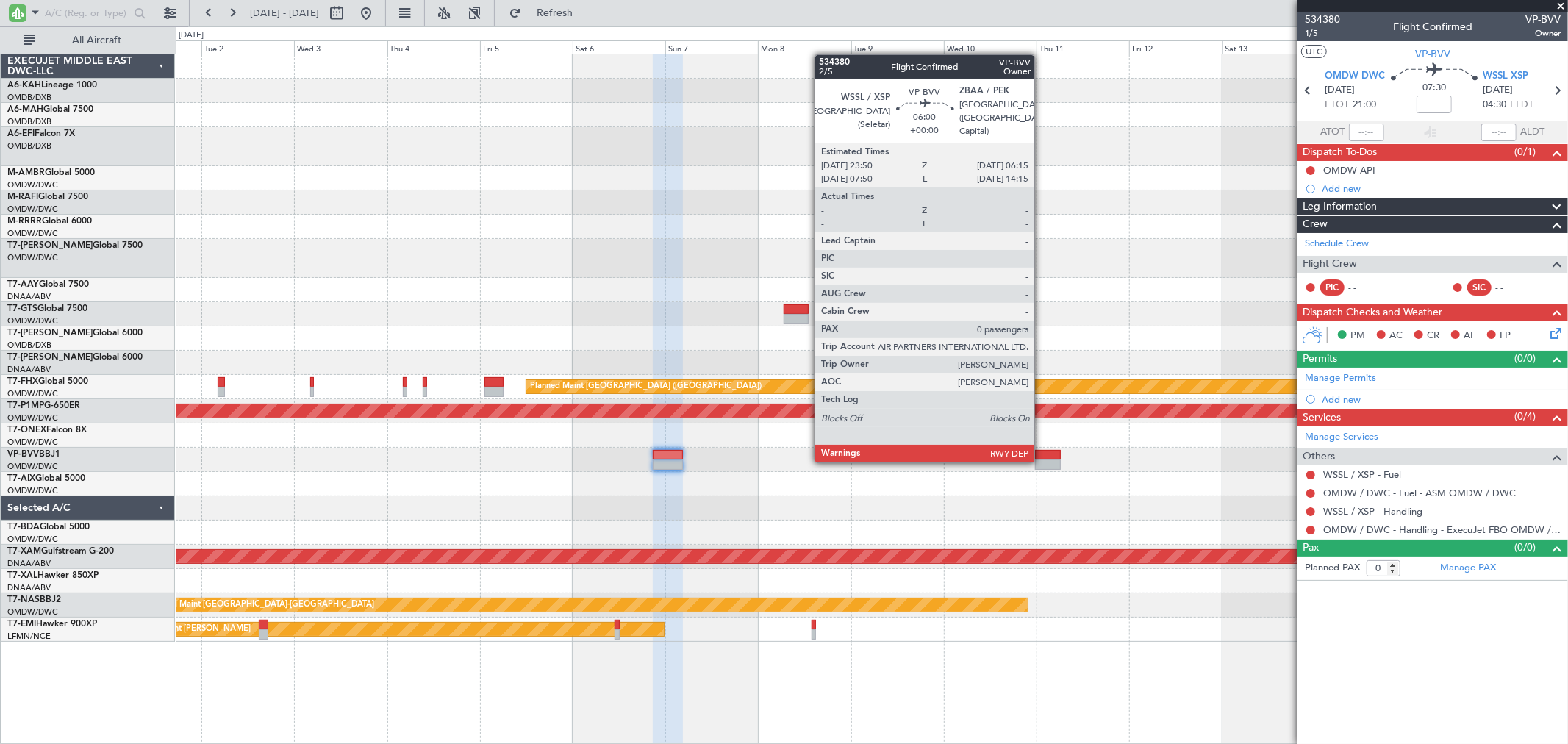
click at [1042, 460] on div at bounding box center [1048, 464] width 25 height 10
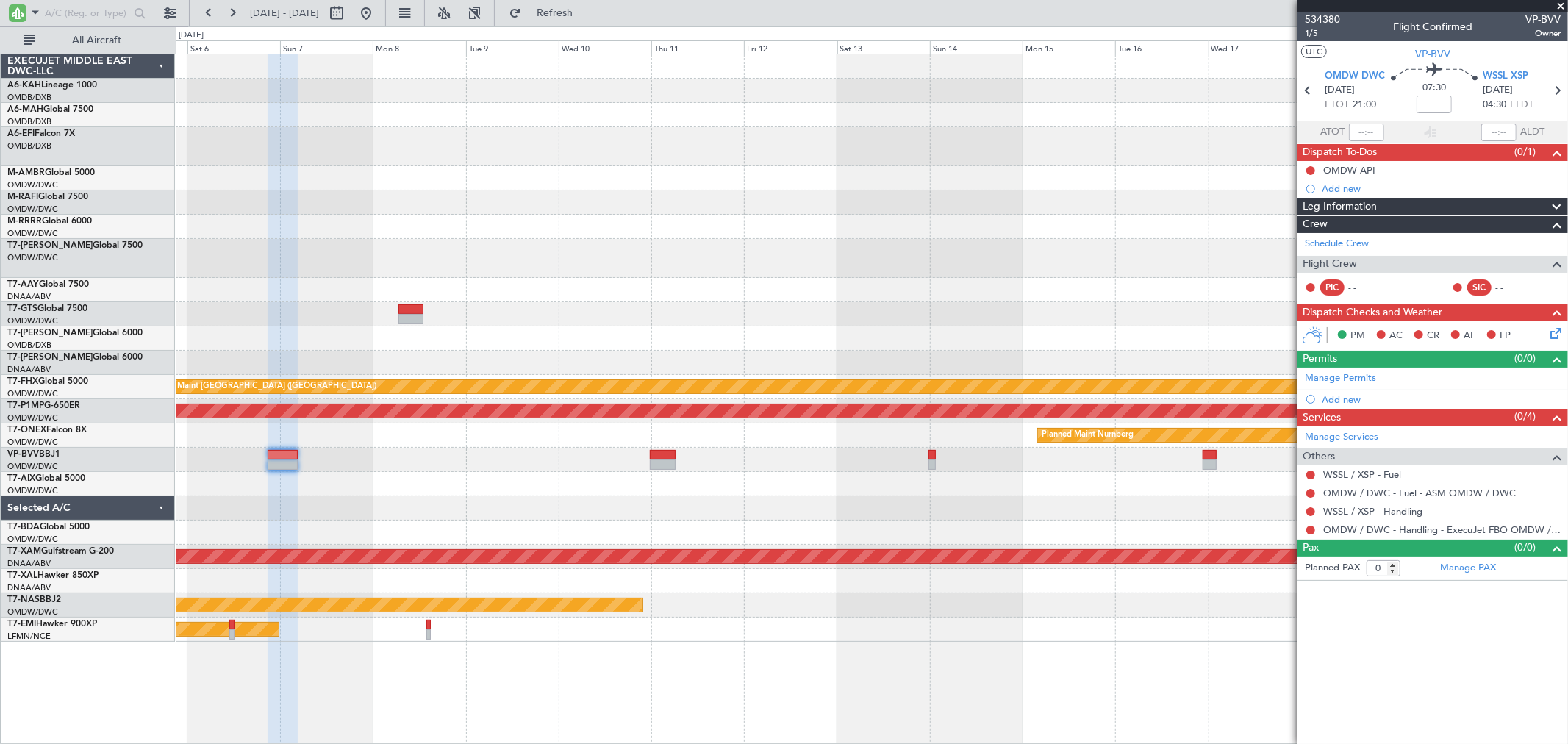
click at [626, 485] on div "Planned Maint [GEOGRAPHIC_DATA] ([GEOGRAPHIC_DATA]) Planned Maint Savannah ([GE…" at bounding box center [871, 348] width 1392 height 588
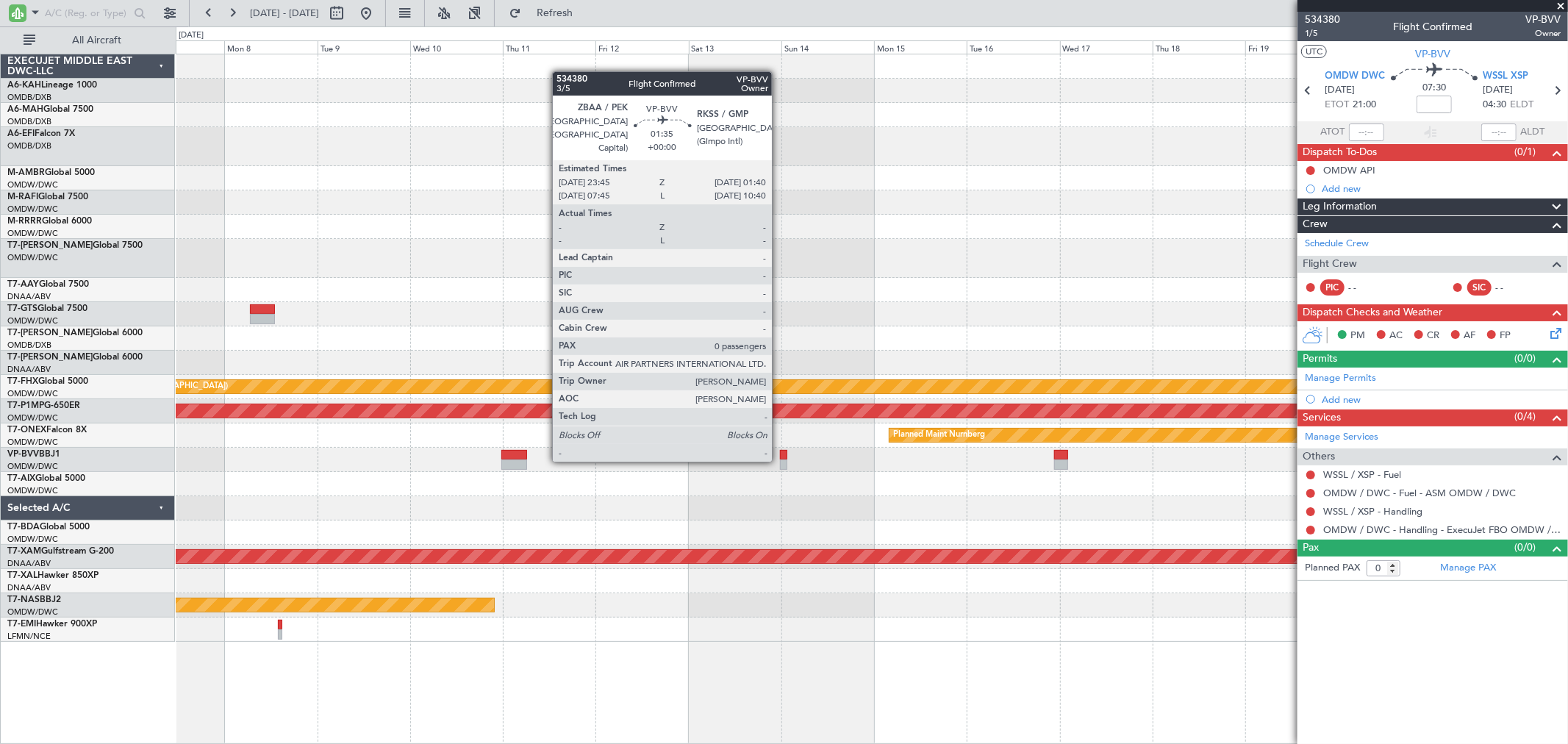
click at [780, 460] on div at bounding box center [784, 464] width 9 height 10
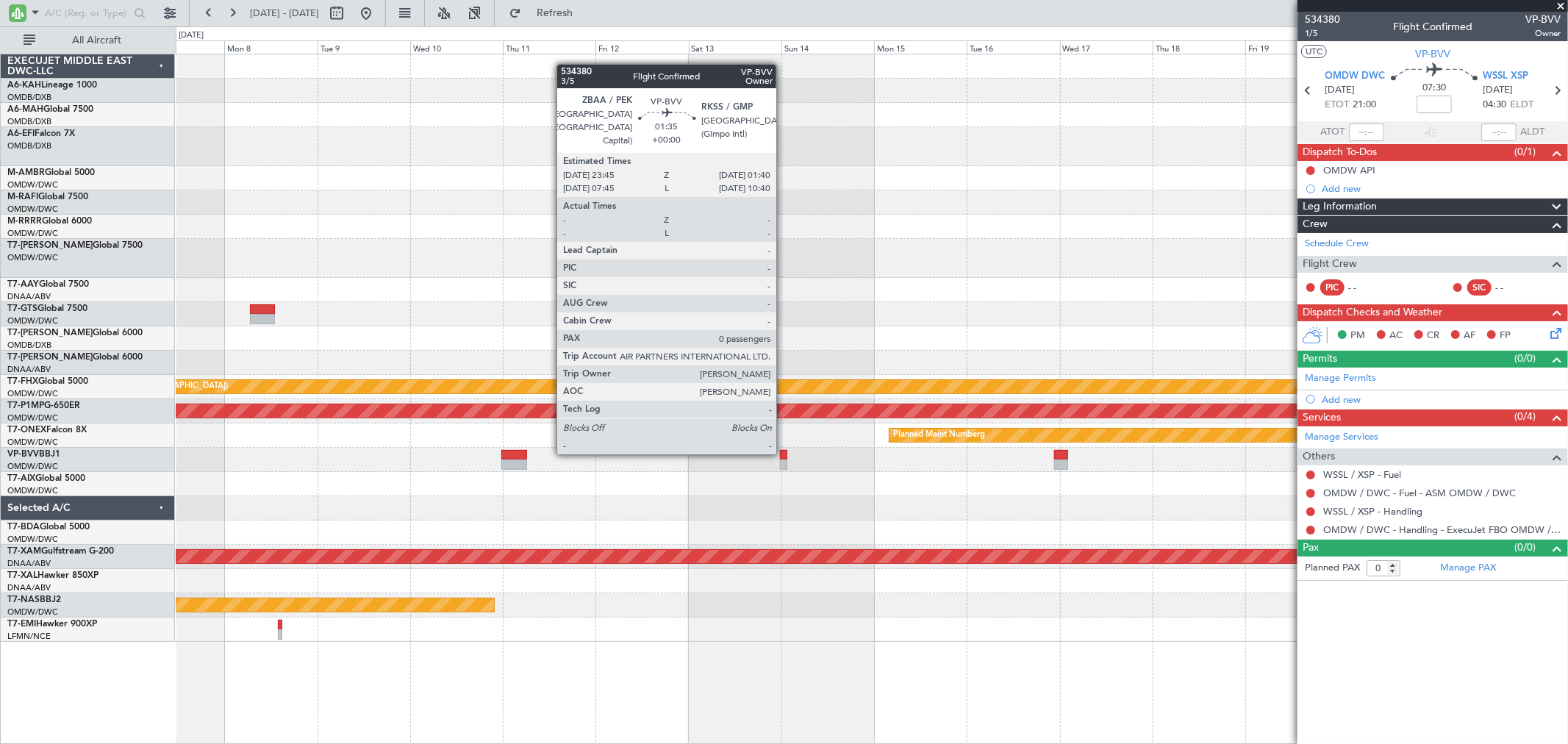
click at [784, 451] on div at bounding box center [784, 455] width 9 height 10
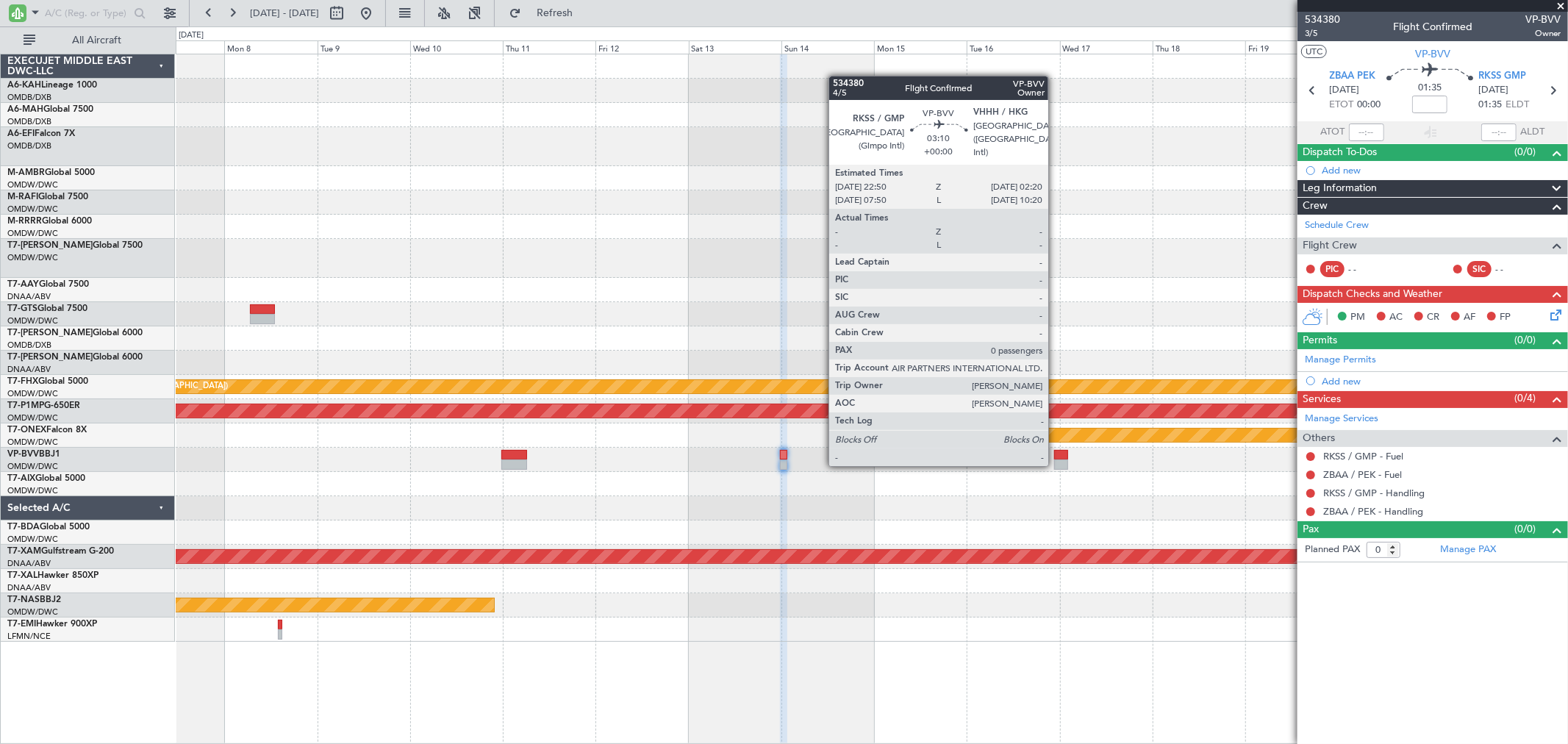
click at [1057, 464] on div at bounding box center [1061, 464] width 14 height 10
click at [1056, 460] on div at bounding box center [1061, 464] width 14 height 10
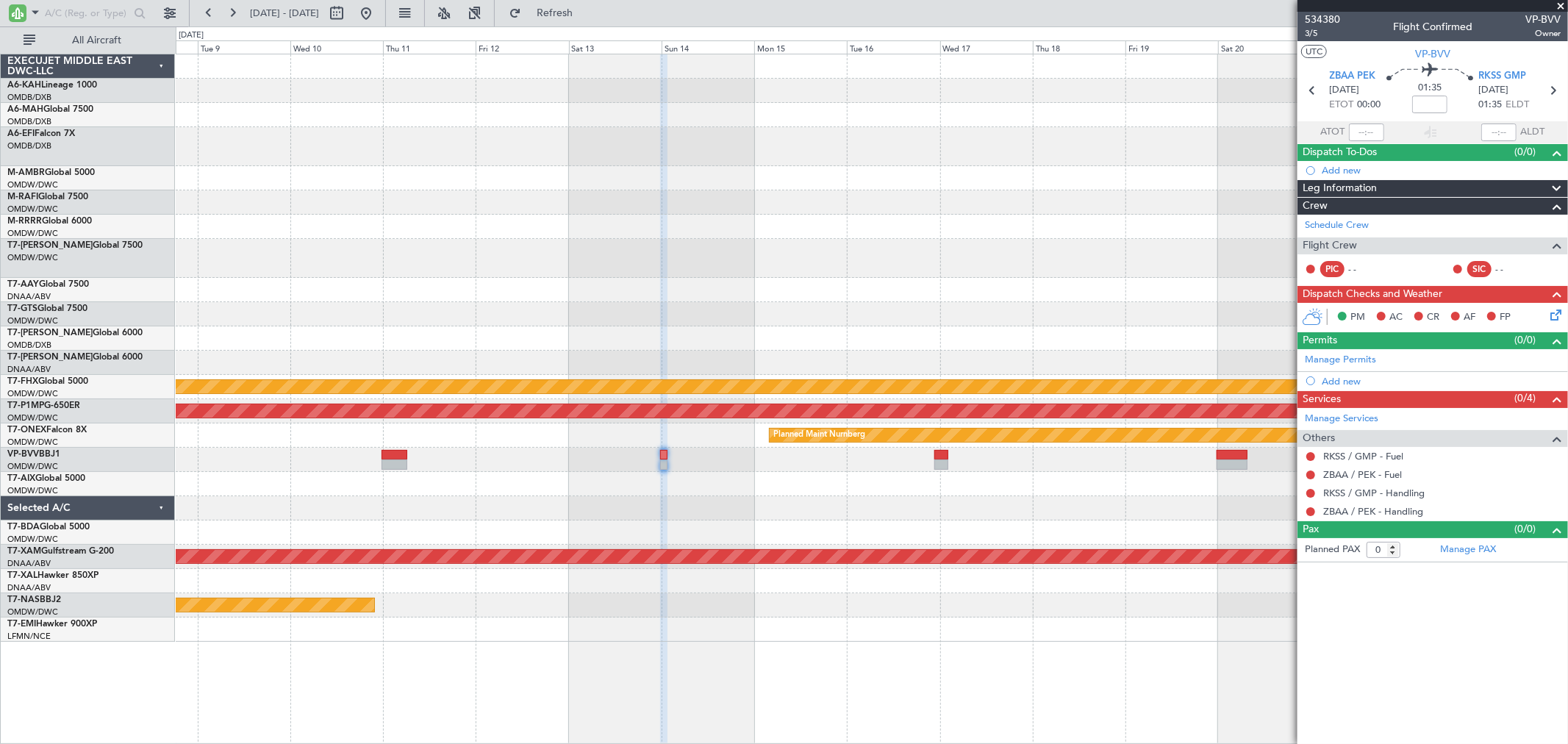
click at [585, 476] on div "Planned Maint [GEOGRAPHIC_DATA] ([GEOGRAPHIC_DATA]) Planned Maint Savannah ([GE…" at bounding box center [871, 348] width 1392 height 588
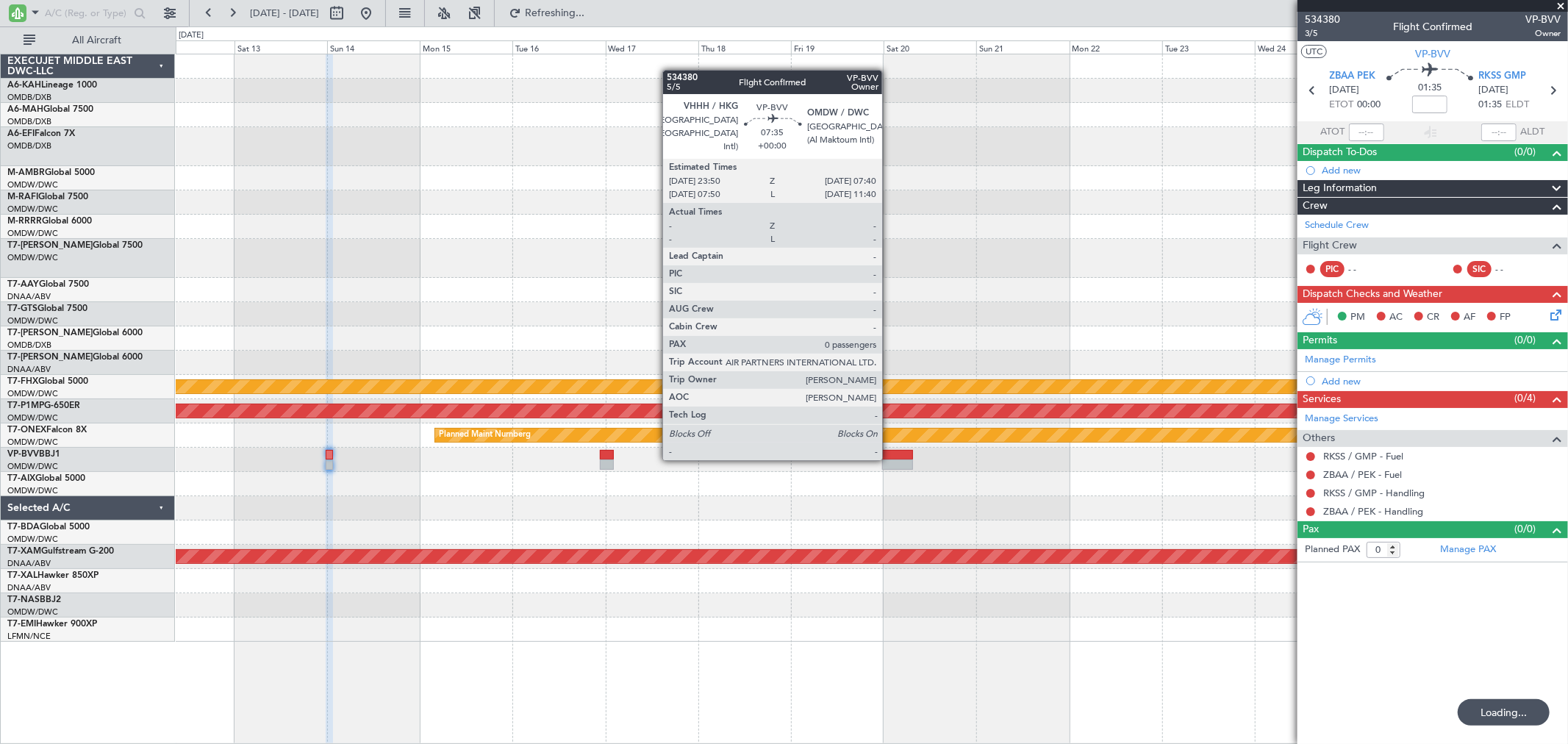
click at [889, 460] on div at bounding box center [898, 464] width 31 height 10
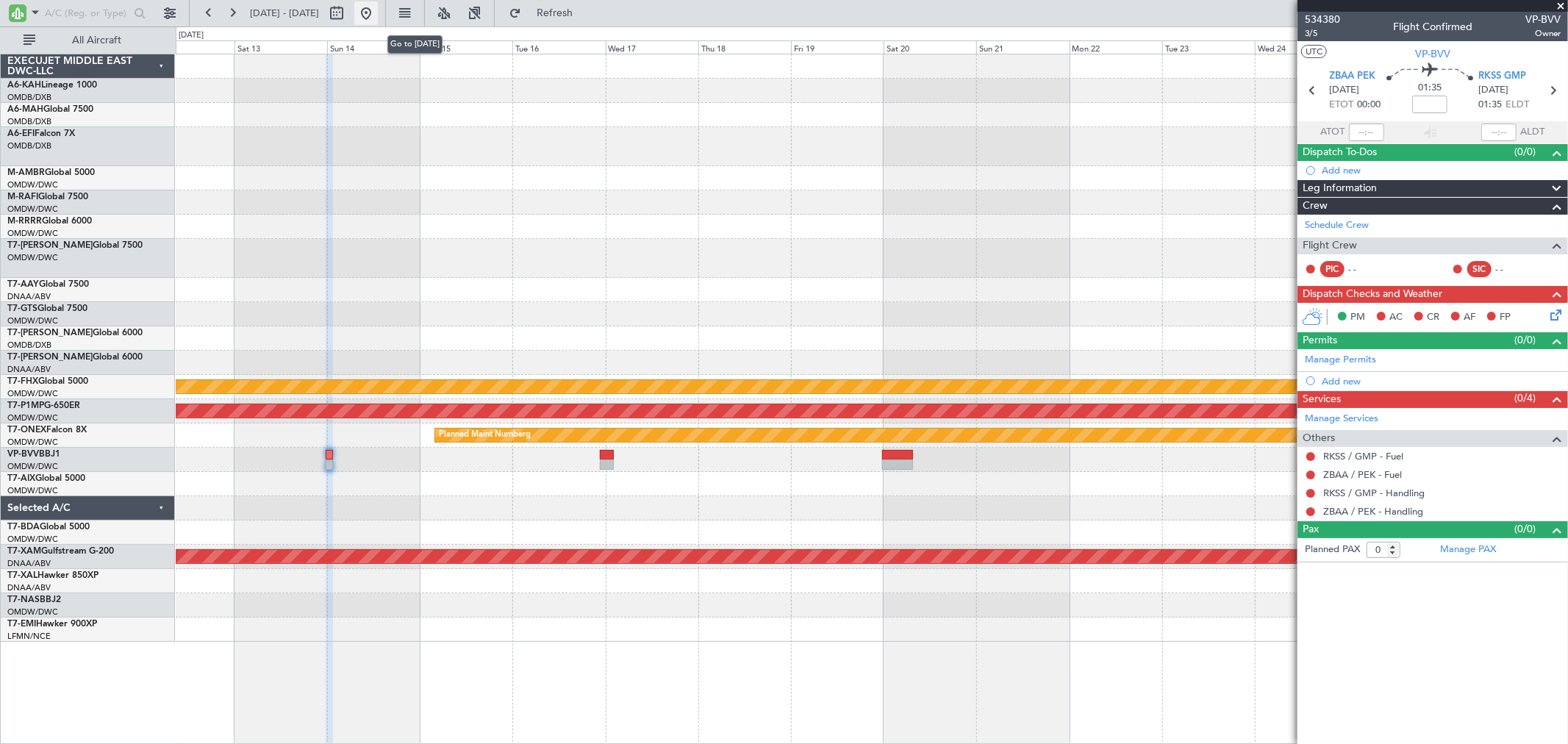
click at [378, 6] on button at bounding box center [366, 13] width 24 height 24
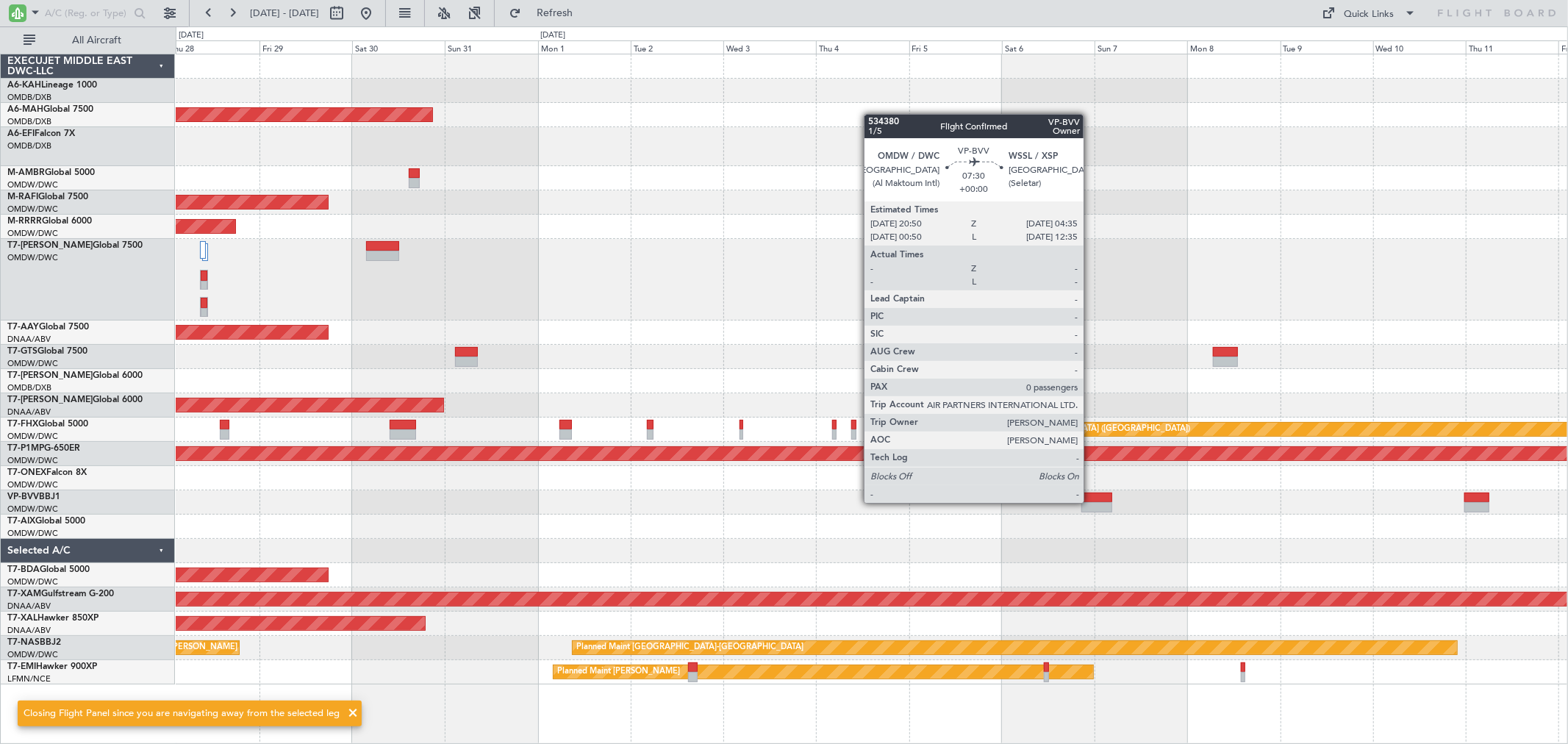
click at [1091, 502] on div at bounding box center [1097, 507] width 30 height 10
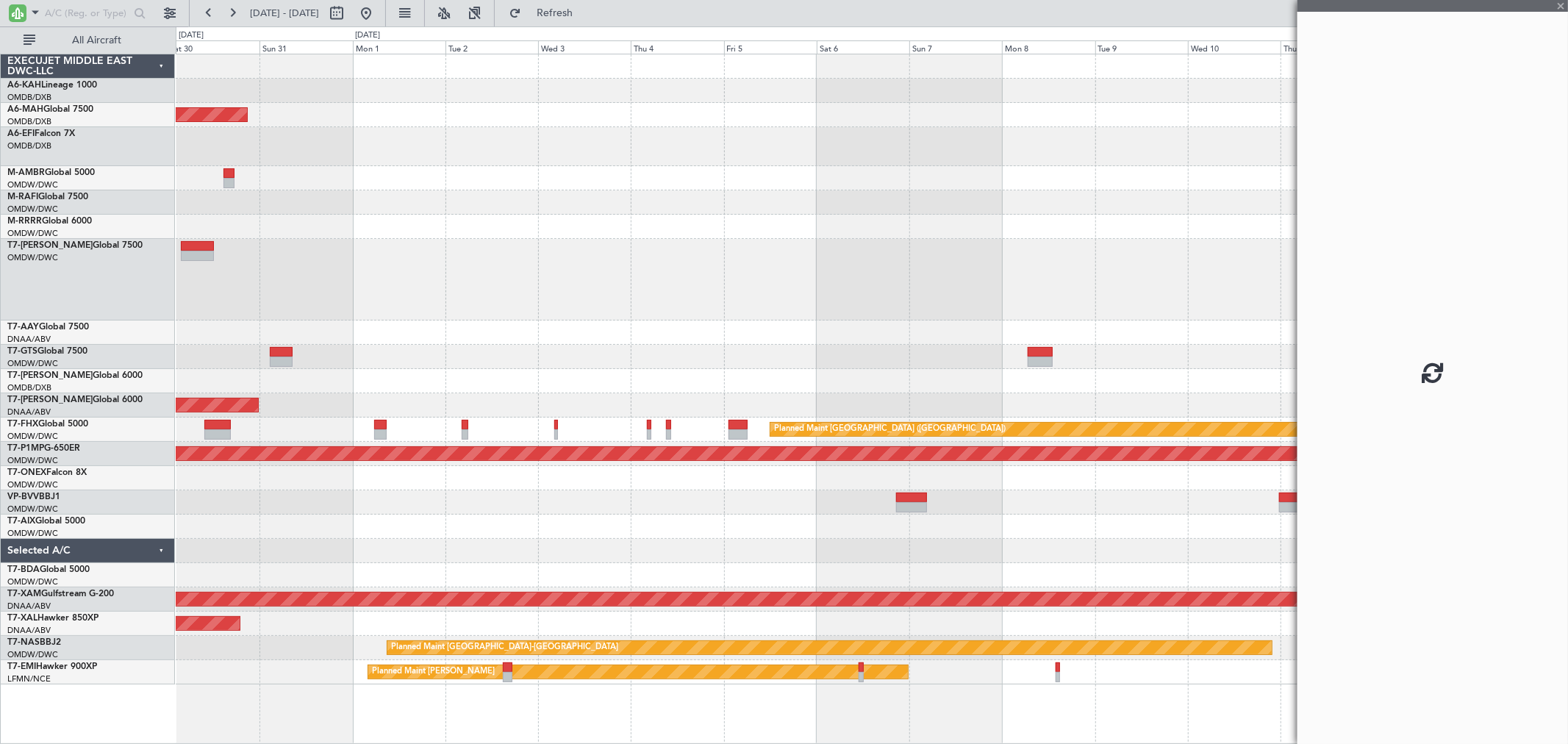
click at [877, 499] on div at bounding box center [871, 502] width 1392 height 25
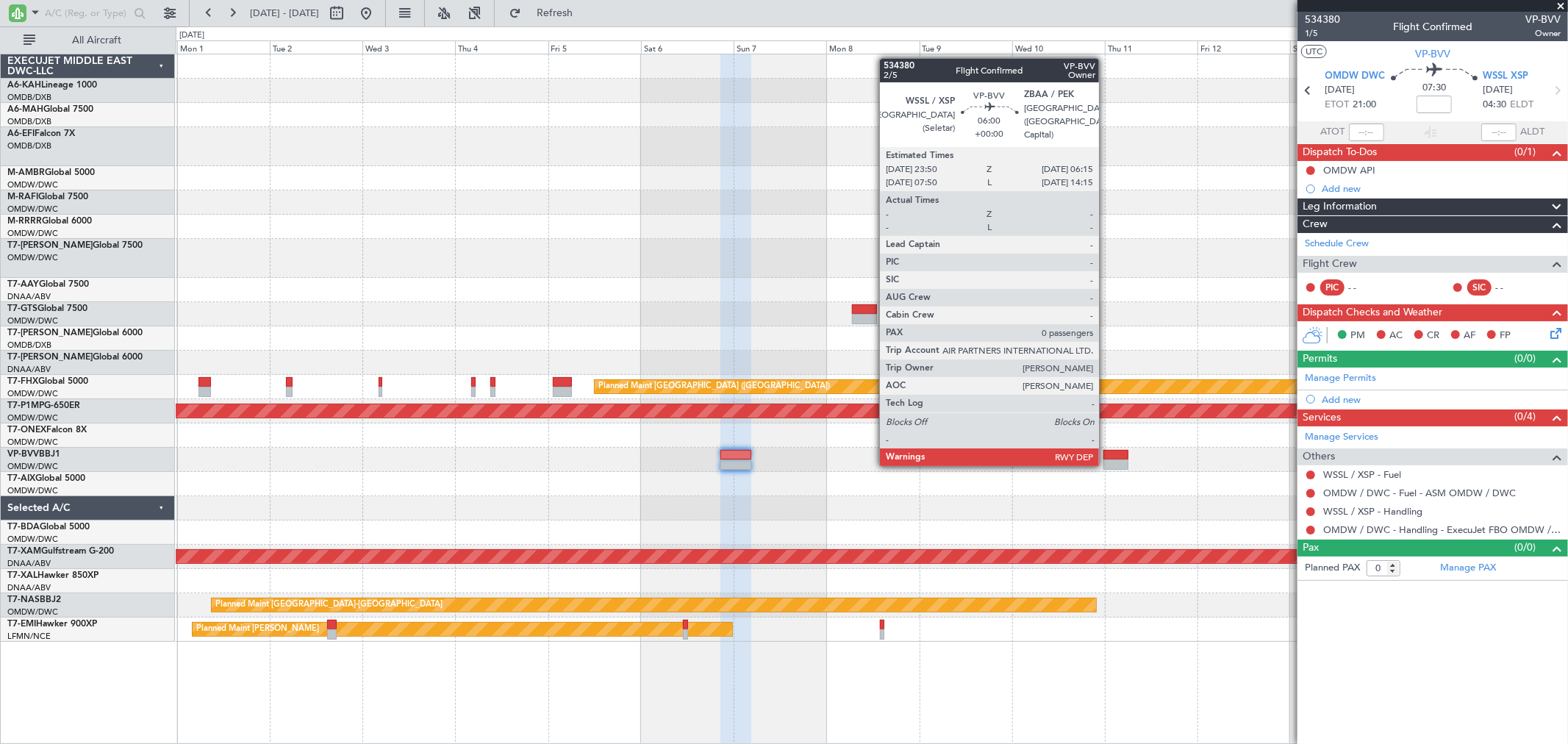
click at [1106, 463] on div at bounding box center [1116, 464] width 25 height 10
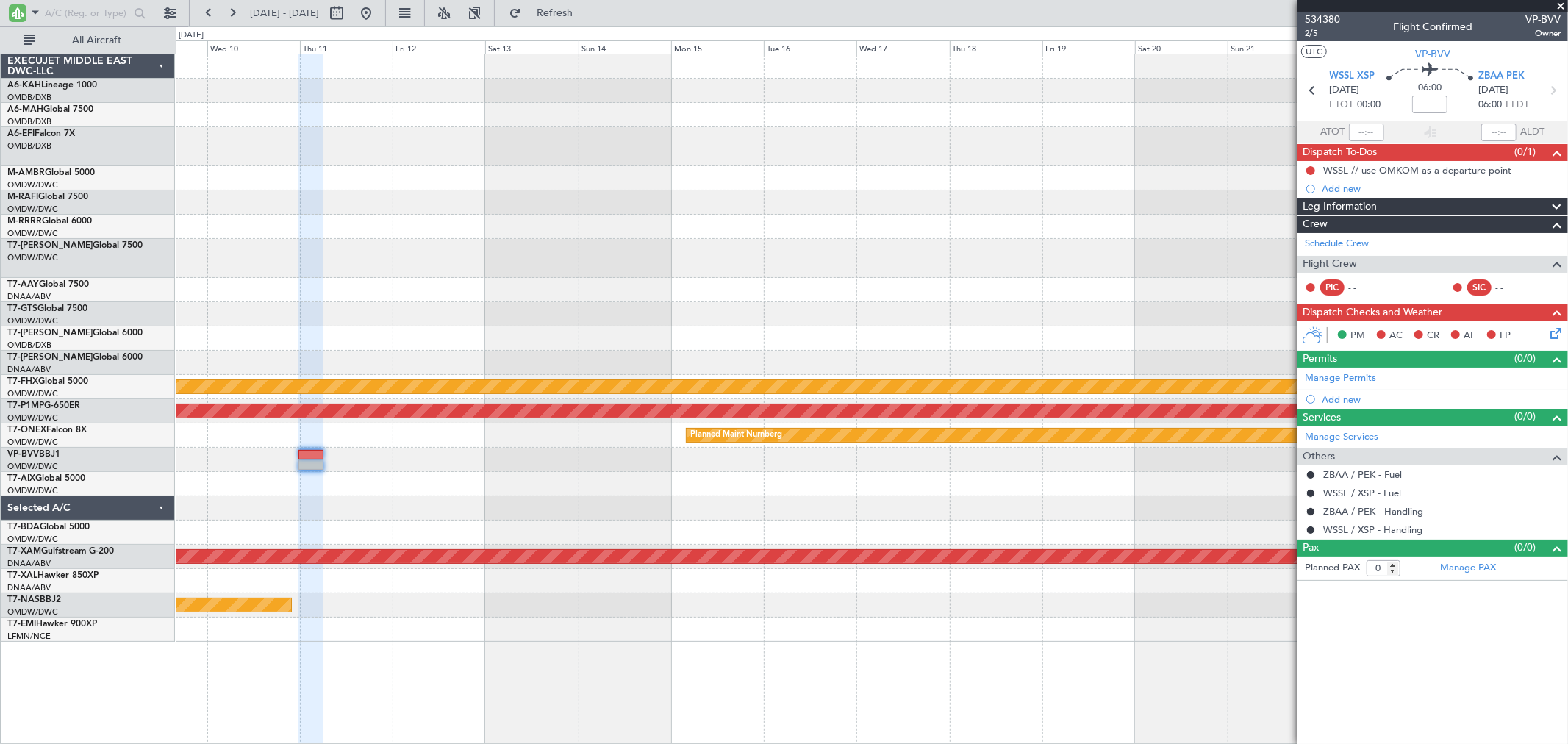
click at [364, 464] on div at bounding box center [871, 460] width 1392 height 25
click at [1311, 32] on span "2/5" at bounding box center [1322, 33] width 35 height 12
click at [586, 9] on span "Refresh" at bounding box center [555, 13] width 62 height 10
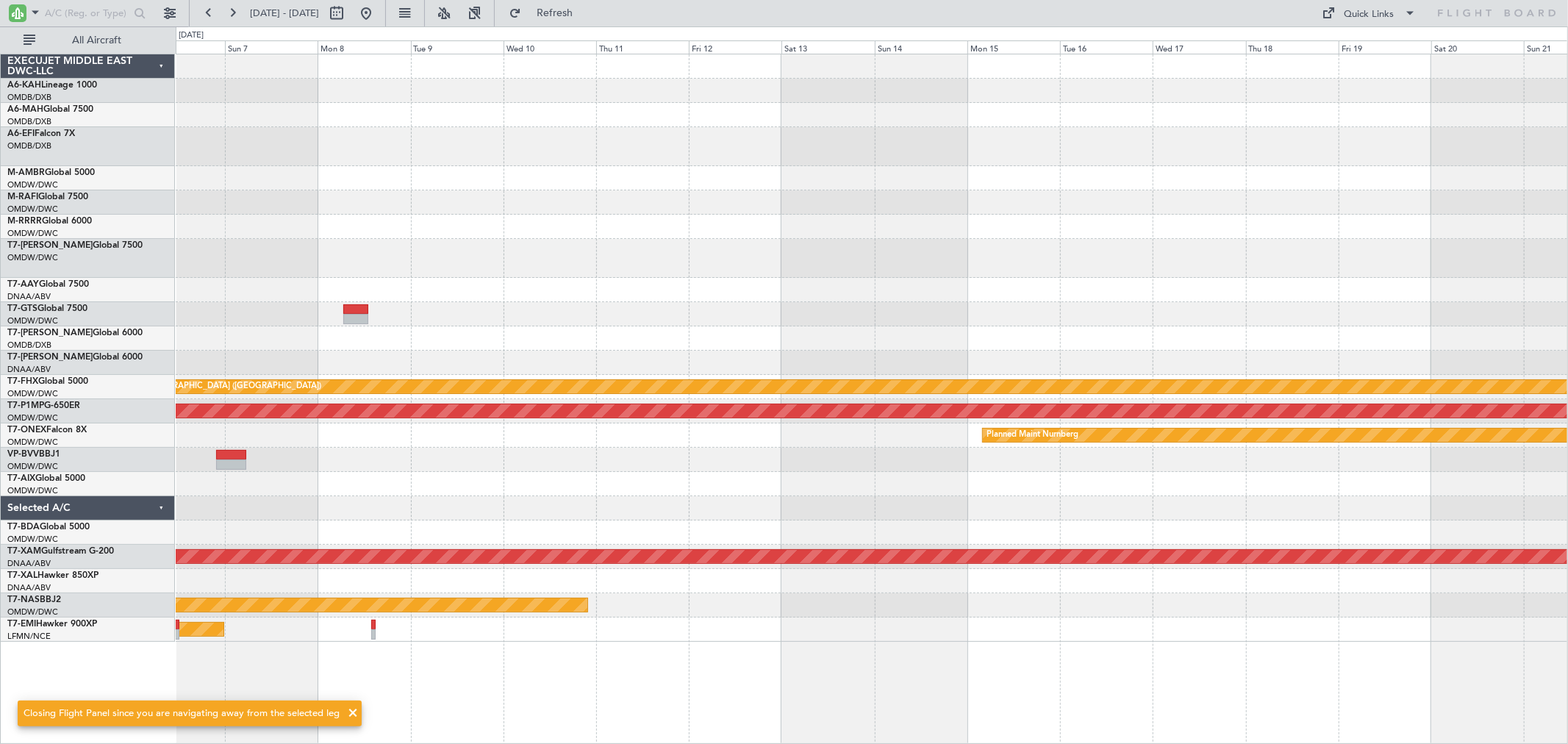
click at [982, 507] on div "Planned Maint [GEOGRAPHIC_DATA] ([GEOGRAPHIC_DATA]) Planned Maint Savannah ([GE…" at bounding box center [871, 348] width 1392 height 588
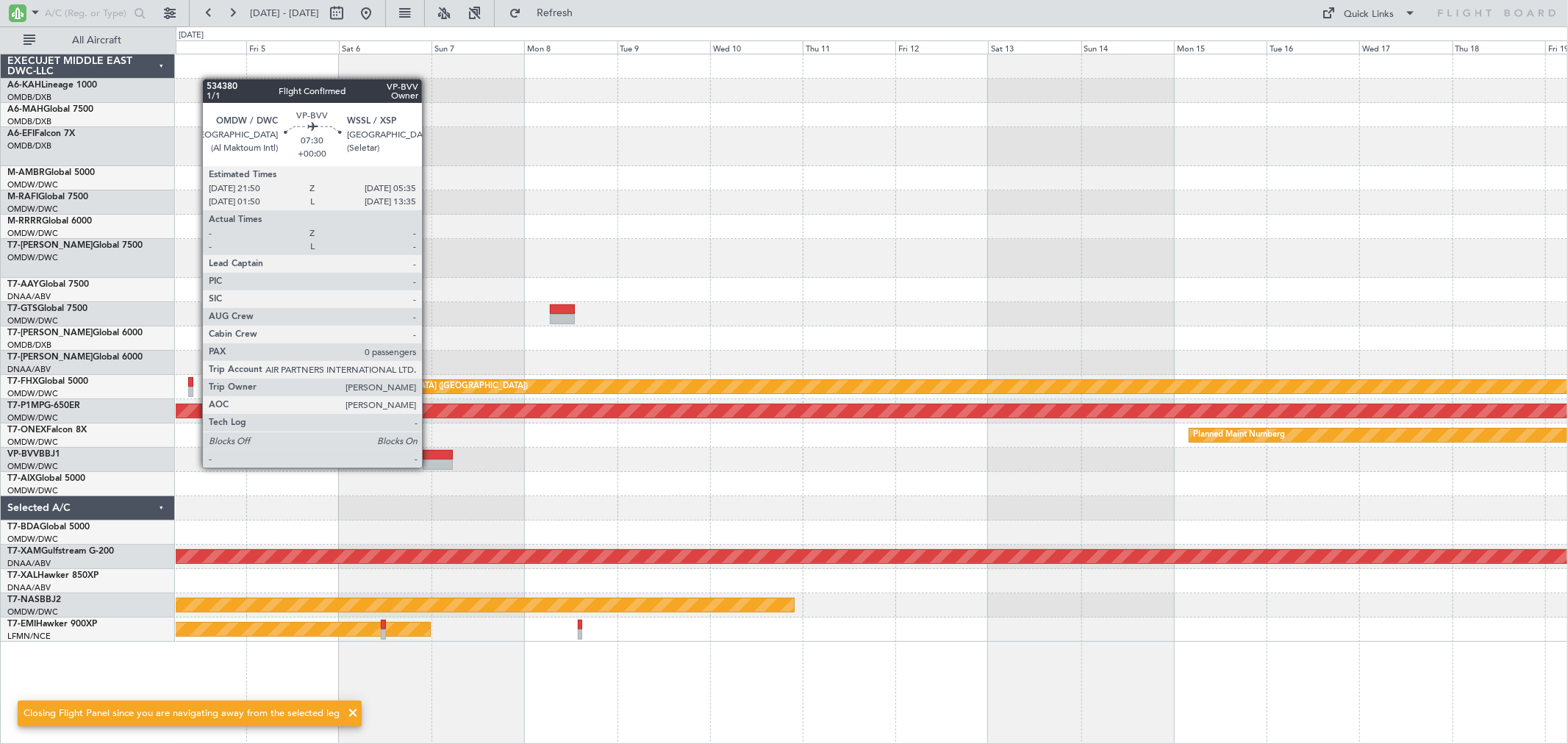
click at [429, 466] on div at bounding box center [438, 464] width 30 height 10
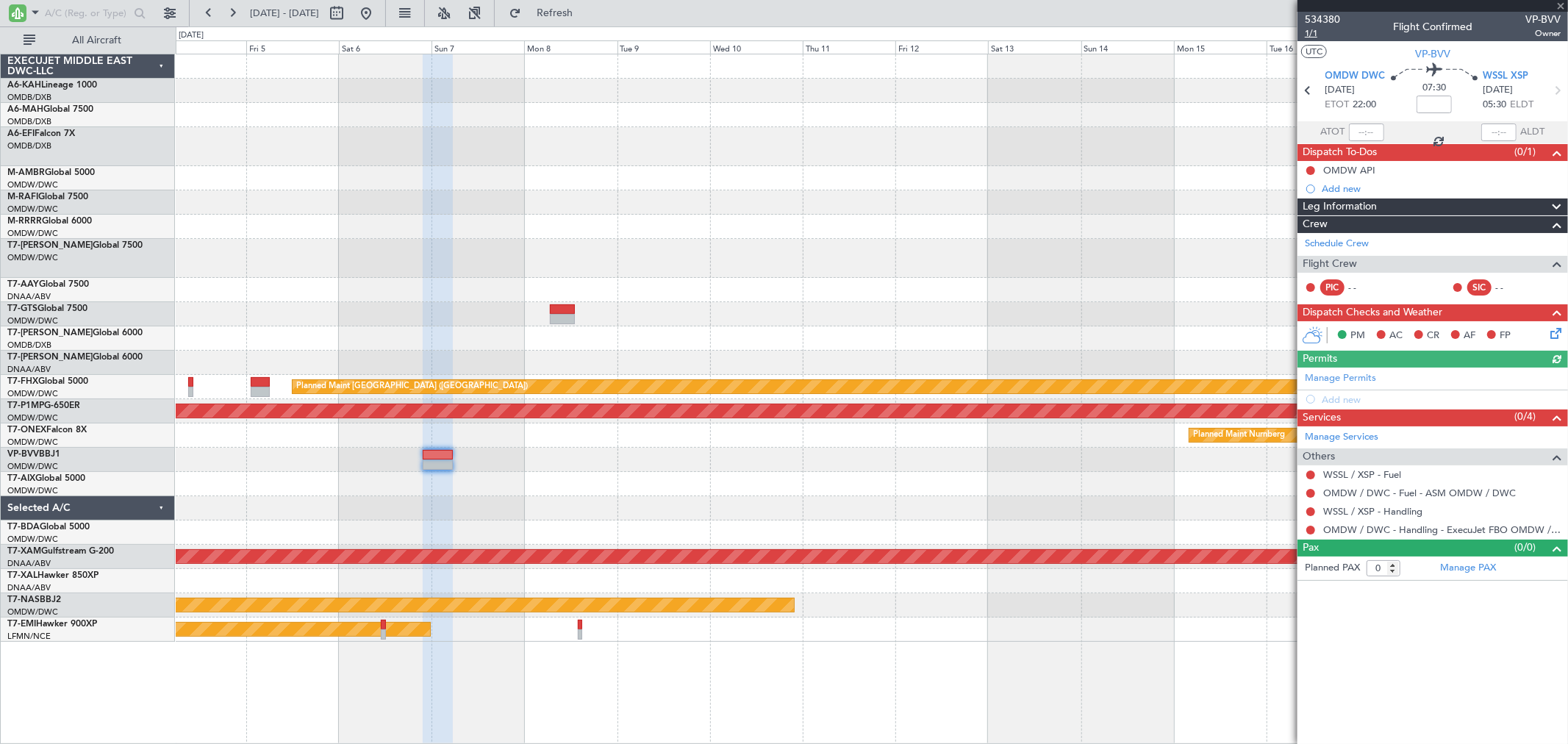
click at [1312, 40] on mat-tooltip-component "Leg Number" at bounding box center [1322, 59] width 73 height 39
click at [1312, 33] on span "1/1" at bounding box center [1322, 33] width 35 height 12
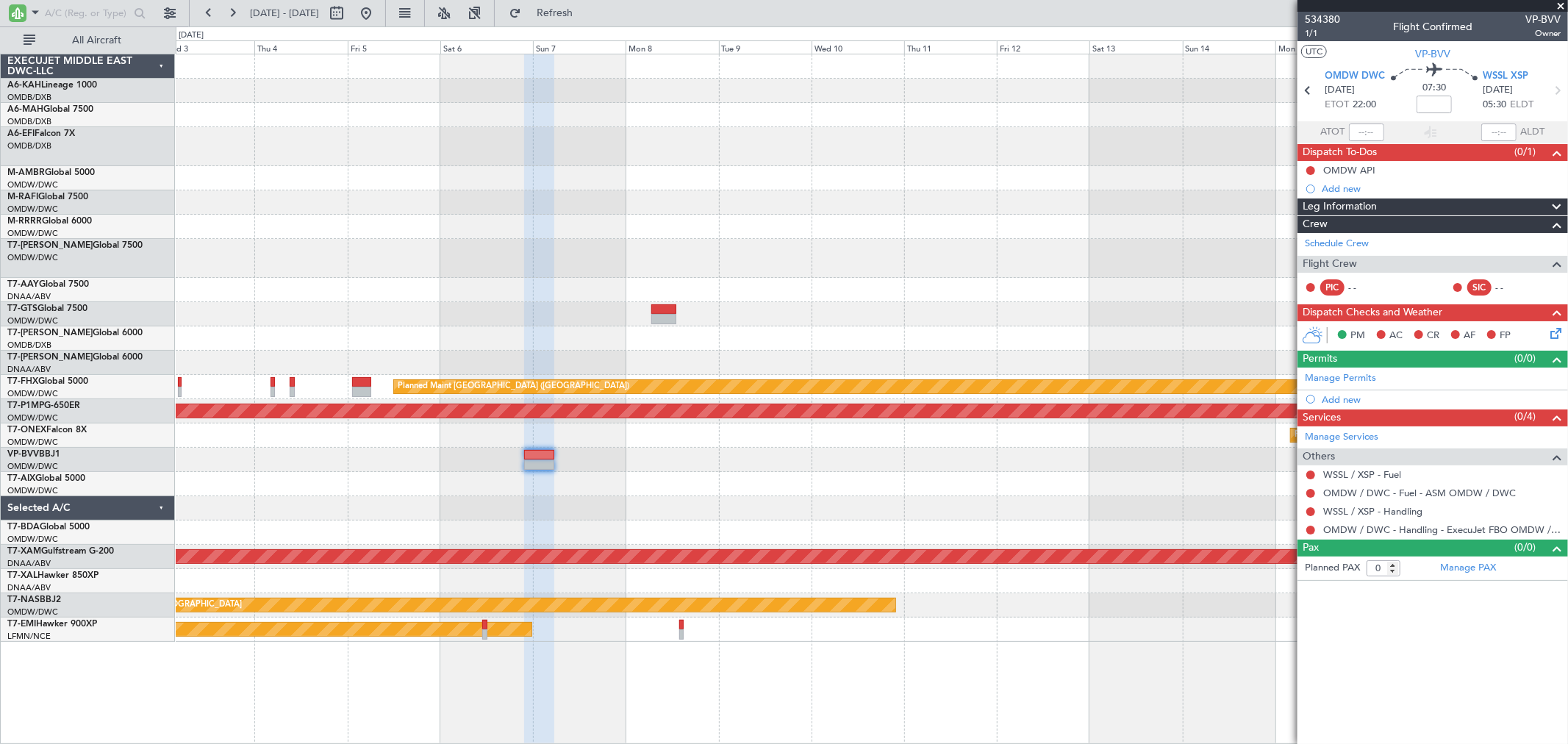
click at [746, 460] on div at bounding box center [871, 460] width 1392 height 25
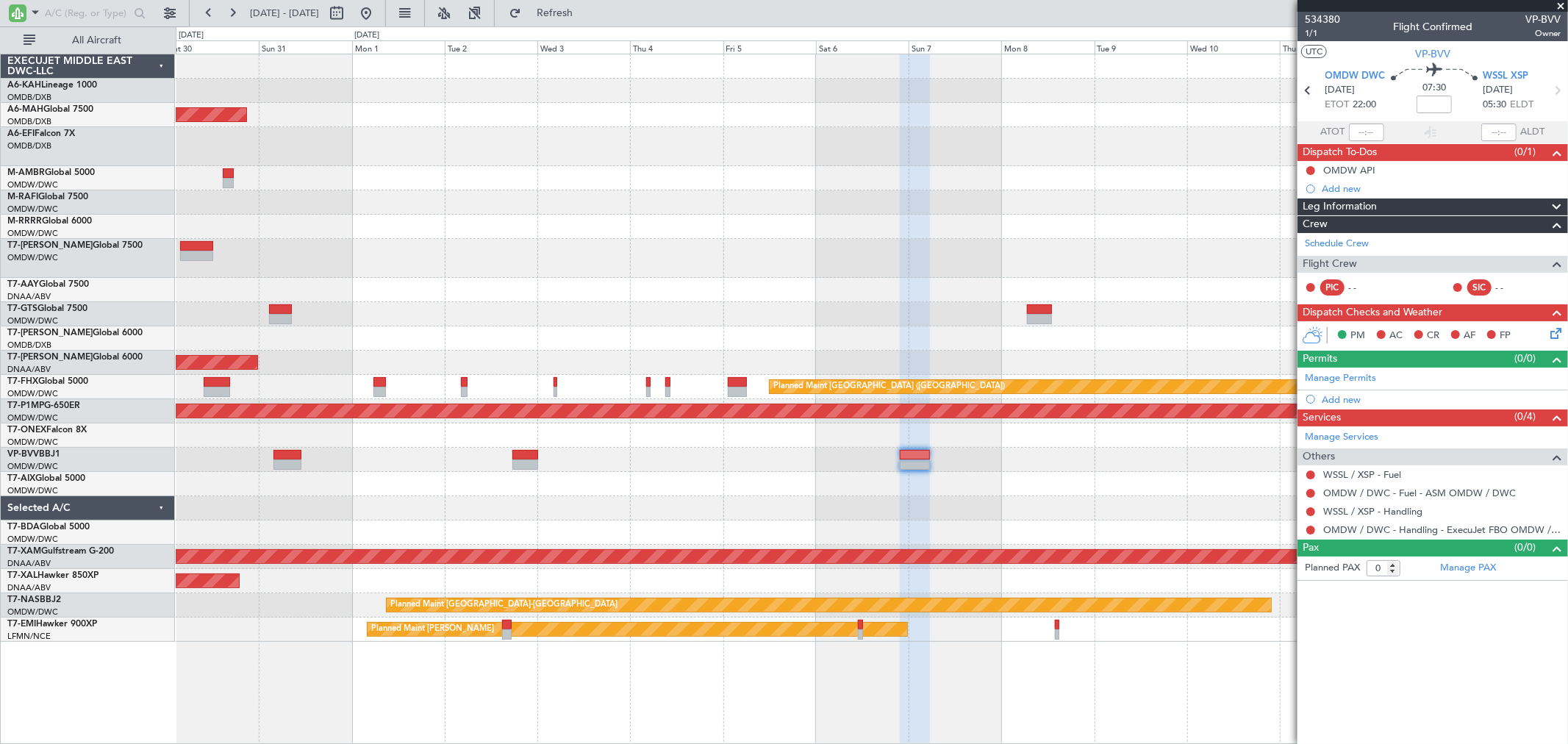
click at [975, 172] on div "Planned Maint [GEOGRAPHIC_DATA] ([GEOGRAPHIC_DATA] Intl) Planned Maint [GEOGRAP…" at bounding box center [871, 348] width 1392 height 588
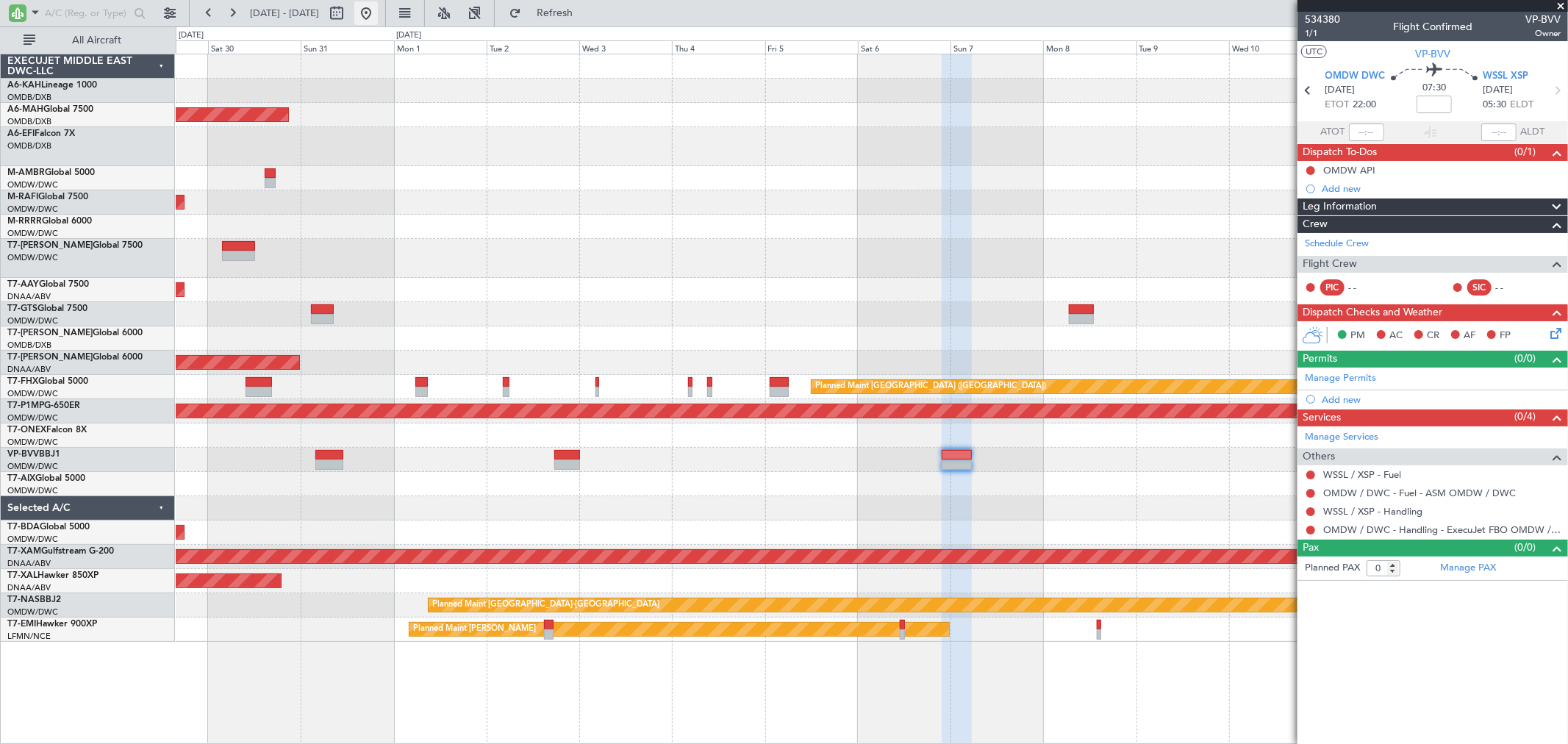
click at [378, 9] on button at bounding box center [366, 13] width 24 height 24
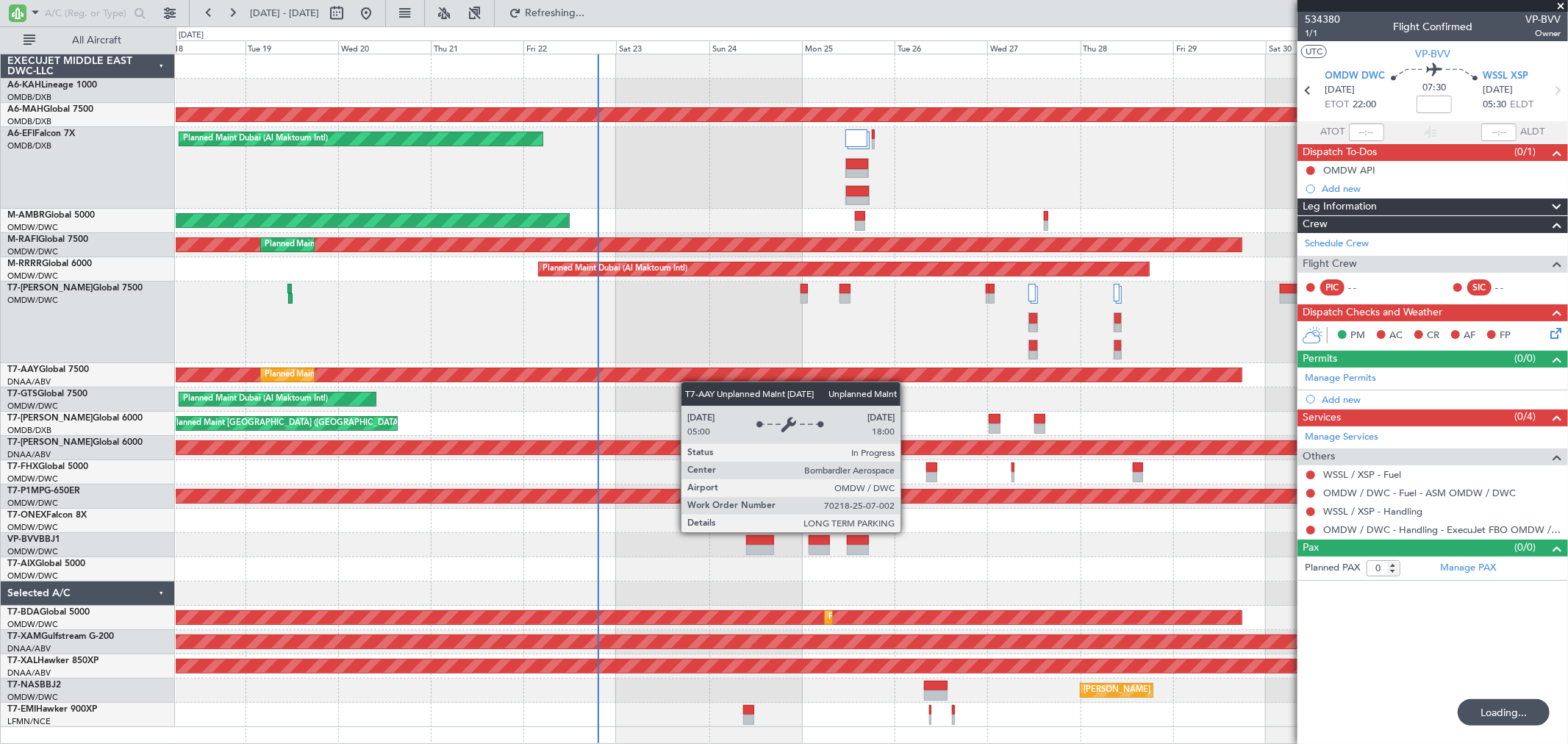
click at [468, 372] on div "Unplanned Maint Budapest ([PERSON_NAME] Intl) Planned Maint [GEOGRAPHIC_DATA] (…" at bounding box center [871, 390] width 1392 height 673
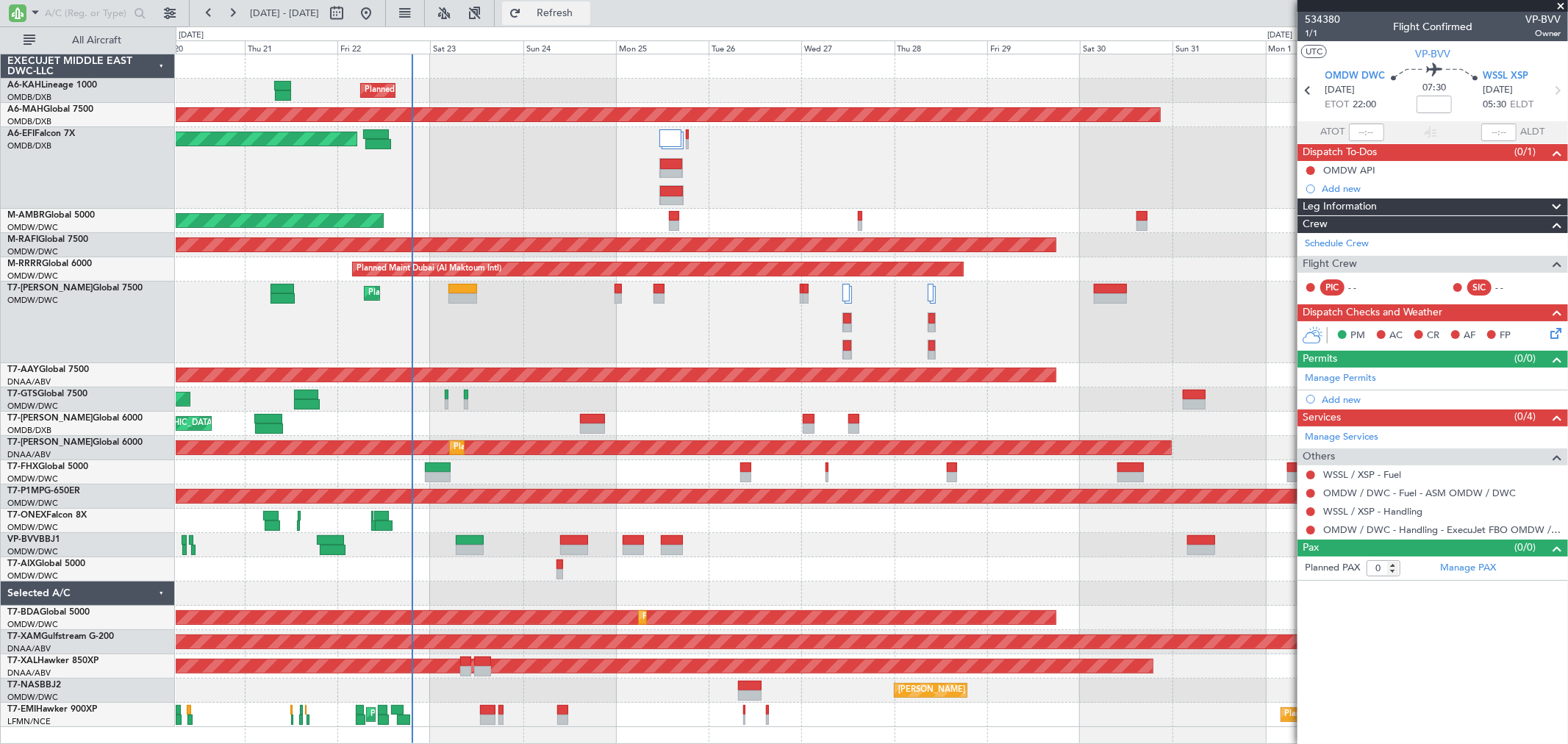
click at [569, 18] on button "Refresh" at bounding box center [546, 13] width 88 height 24
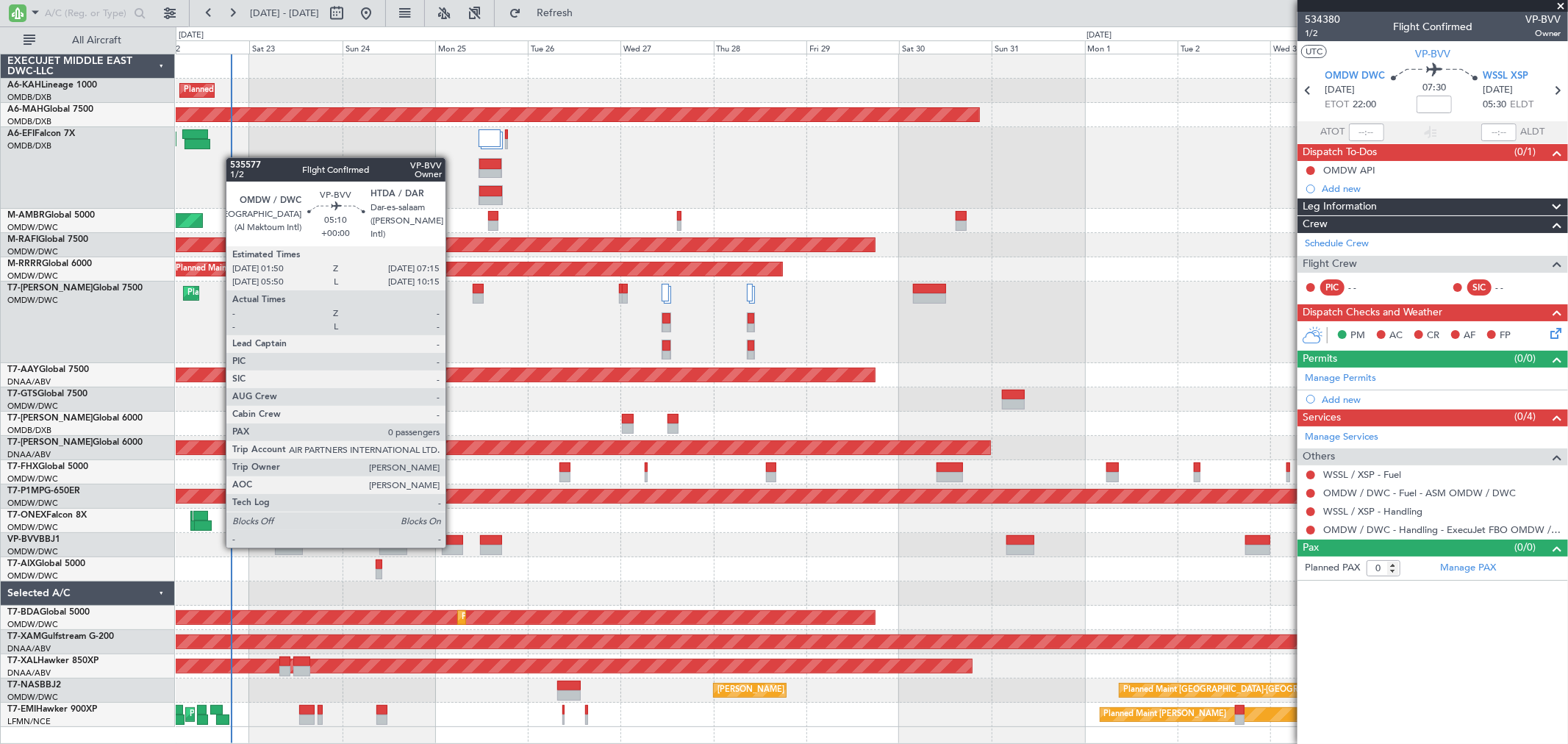
click at [453, 546] on div at bounding box center [452, 550] width 21 height 10
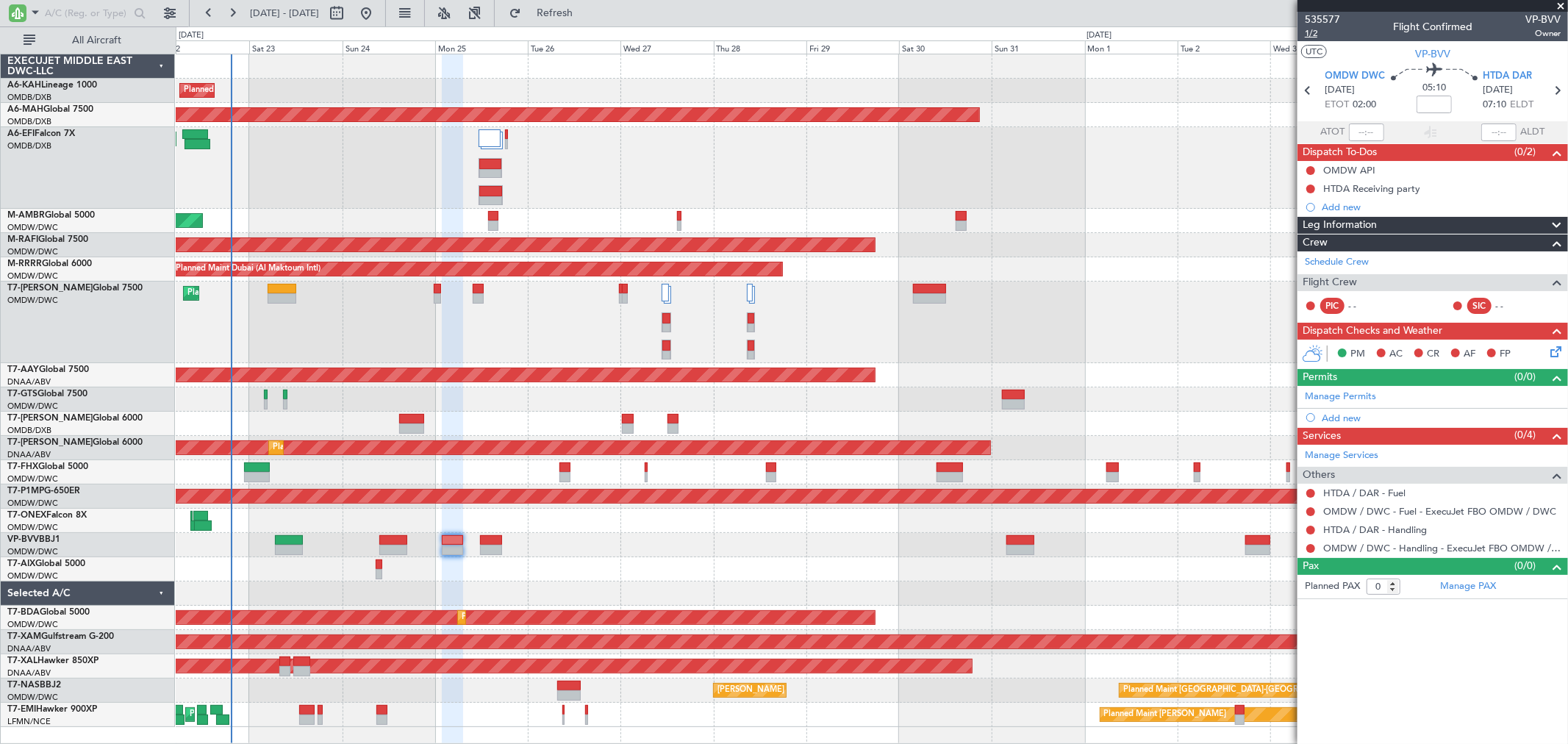
click at [1317, 35] on span "1/2" at bounding box center [1322, 33] width 35 height 12
click at [586, 9] on span "Refresh" at bounding box center [555, 13] width 62 height 10
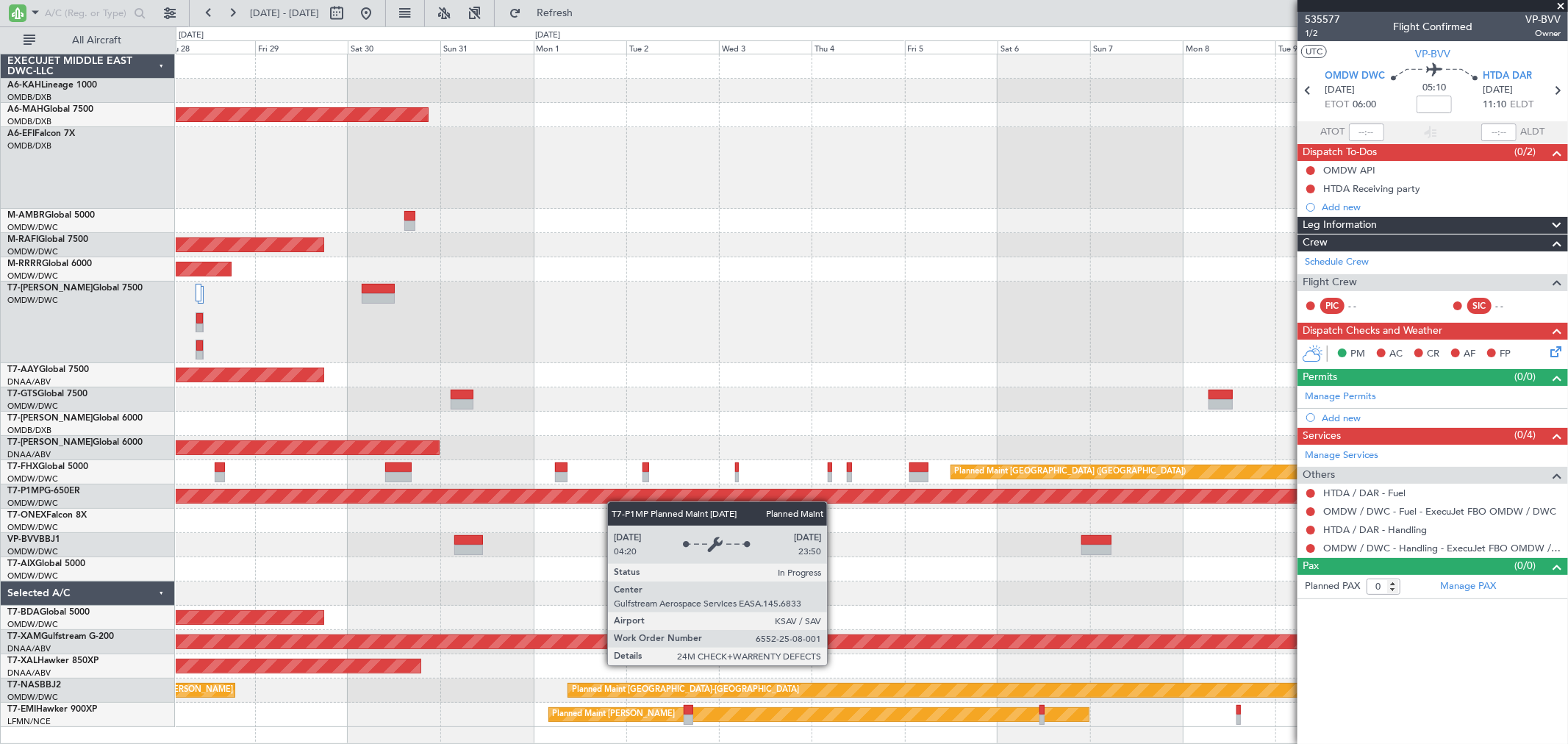
click at [508, 491] on div "Planned Maint [GEOGRAPHIC_DATA] ([GEOGRAPHIC_DATA] Intl) Planned Maint [GEOGRAP…" at bounding box center [871, 390] width 1392 height 673
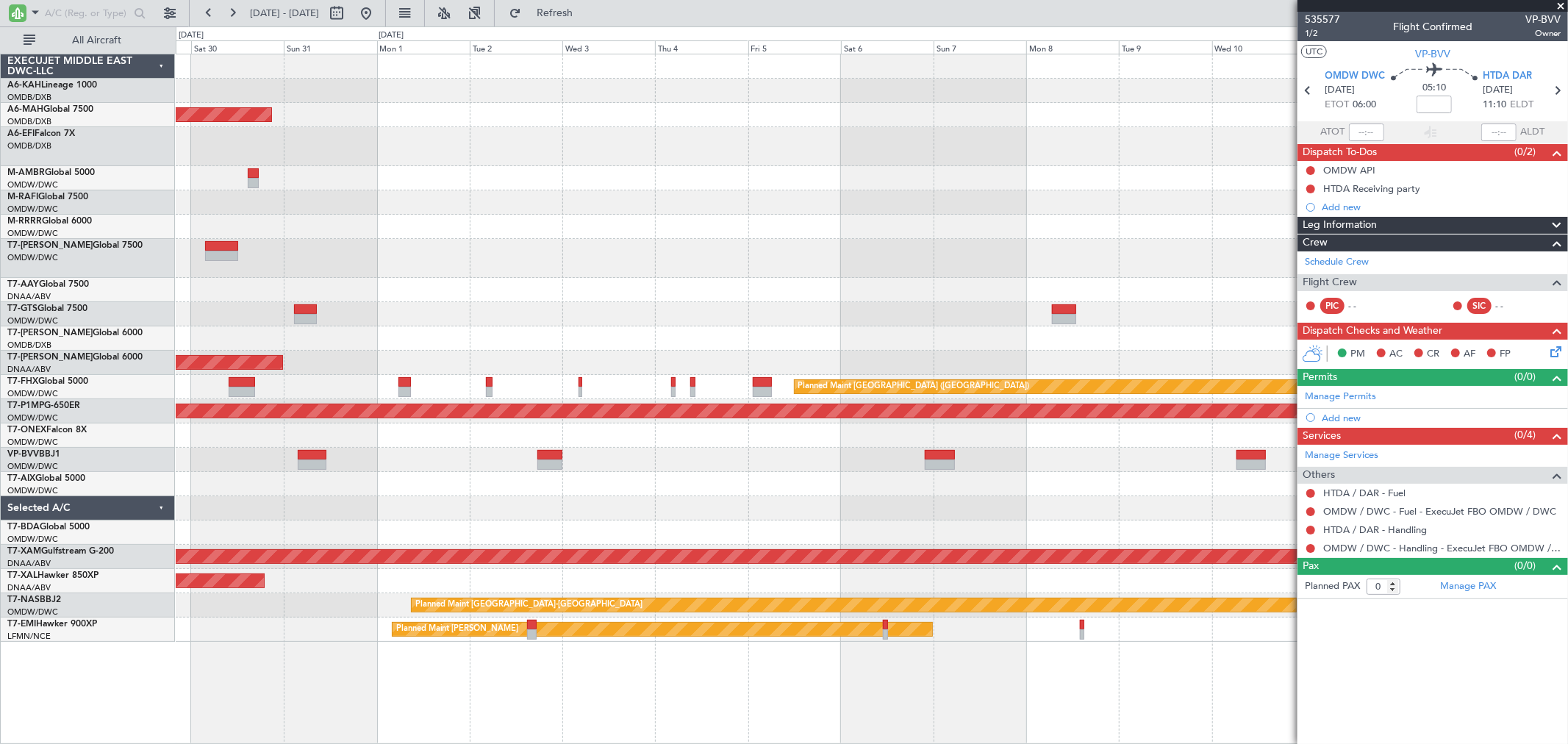
click at [975, 468] on div "Planned Maint [GEOGRAPHIC_DATA] ([GEOGRAPHIC_DATA] Intl) Planned Maint [GEOGRAP…" at bounding box center [871, 348] width 1392 height 588
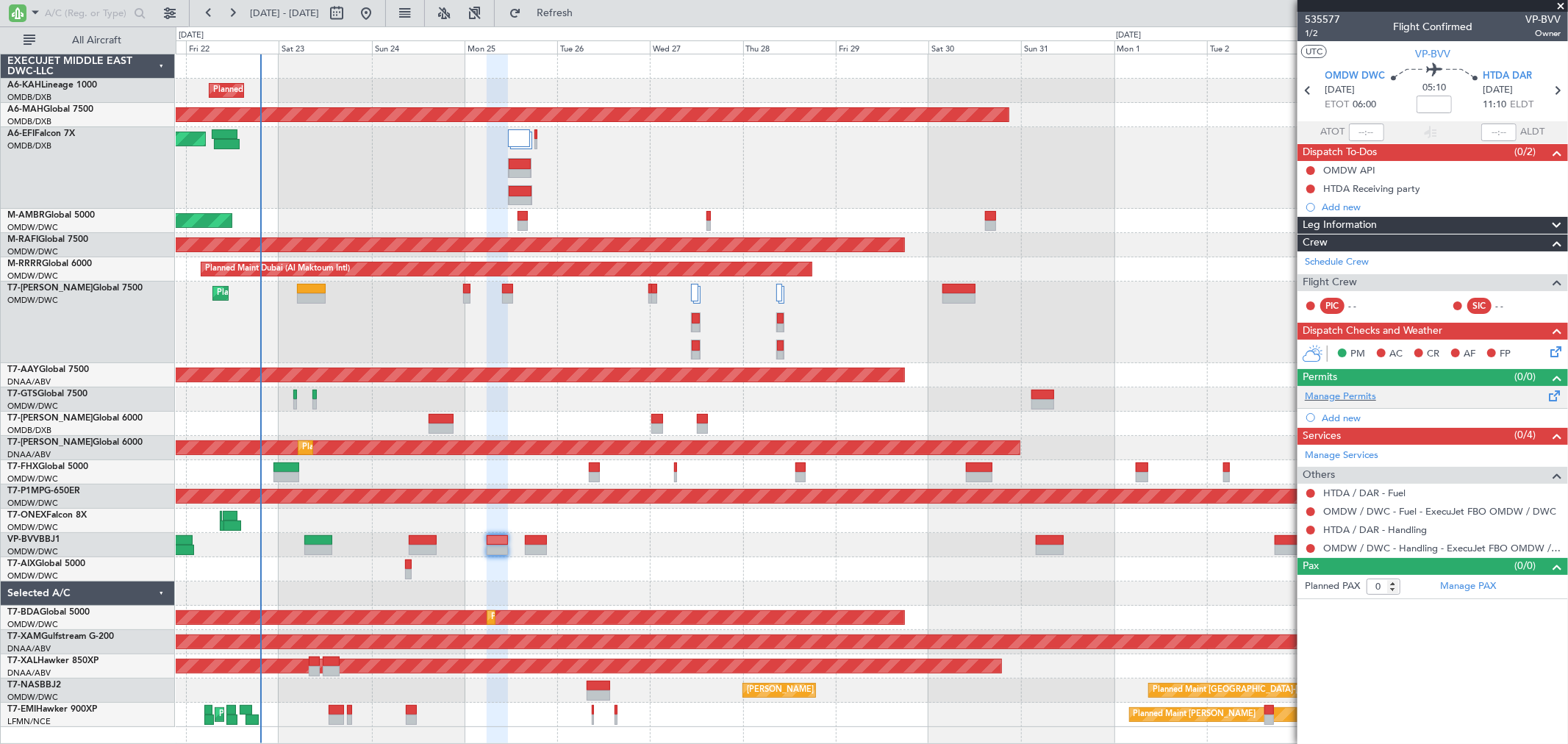
click at [1341, 387] on div "Manage Permits" at bounding box center [1432, 396] width 270 height 22
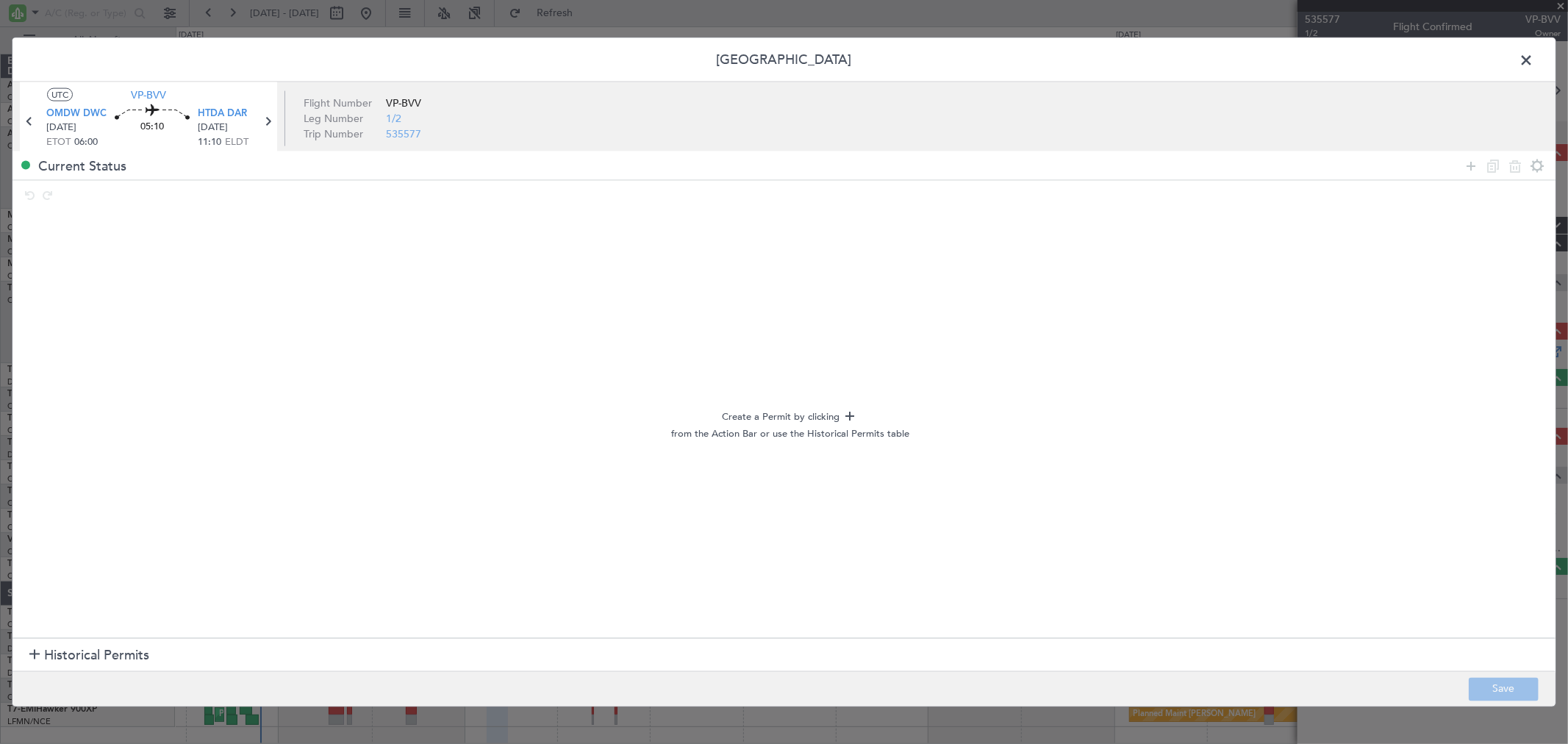
click at [100, 651] on span "Historical Permits" at bounding box center [97, 655] width 105 height 20
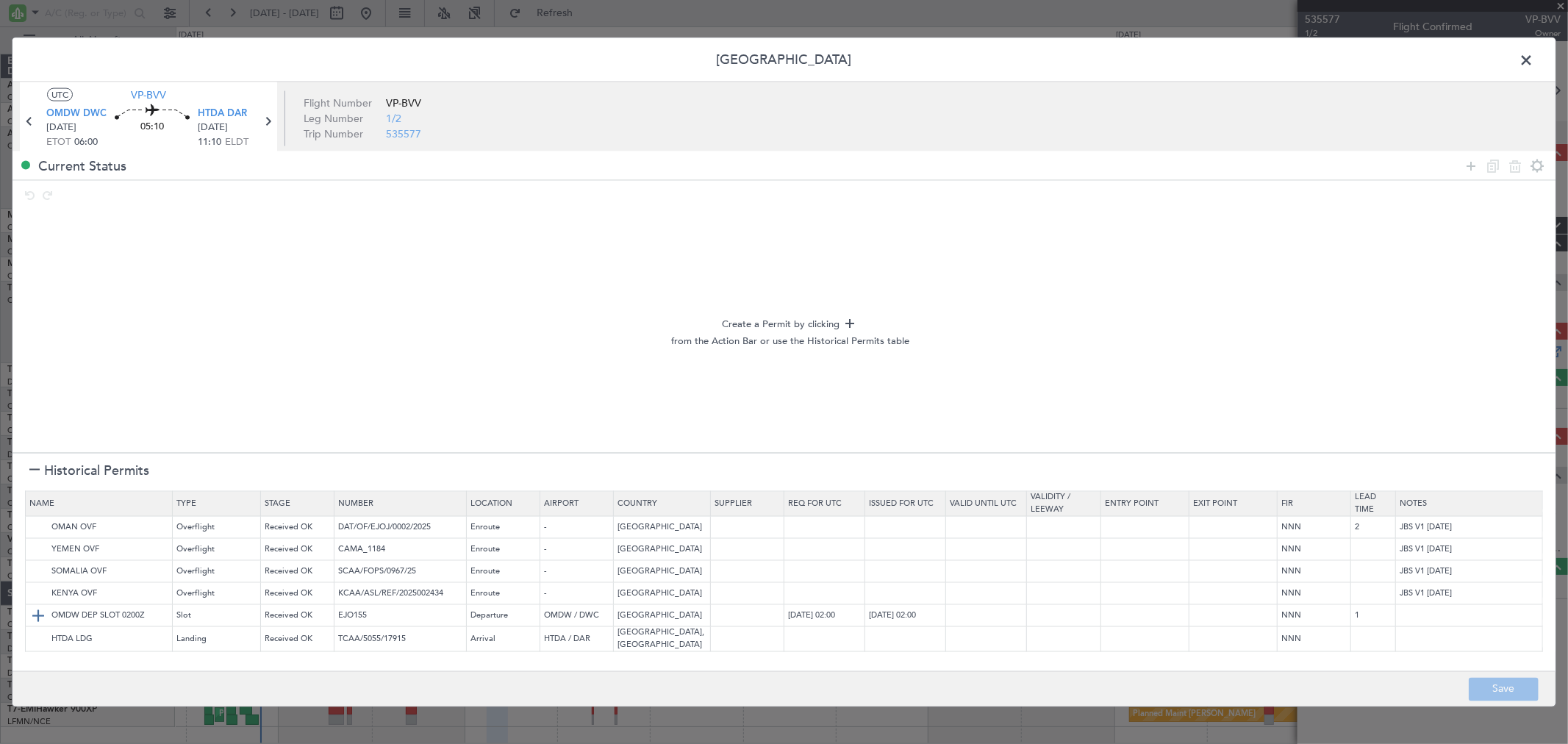
click at [27, 612] on td "OMDW DEP SLOT 0200Z" at bounding box center [99, 615] width 147 height 22
click at [39, 613] on img at bounding box center [38, 616] width 18 height 18
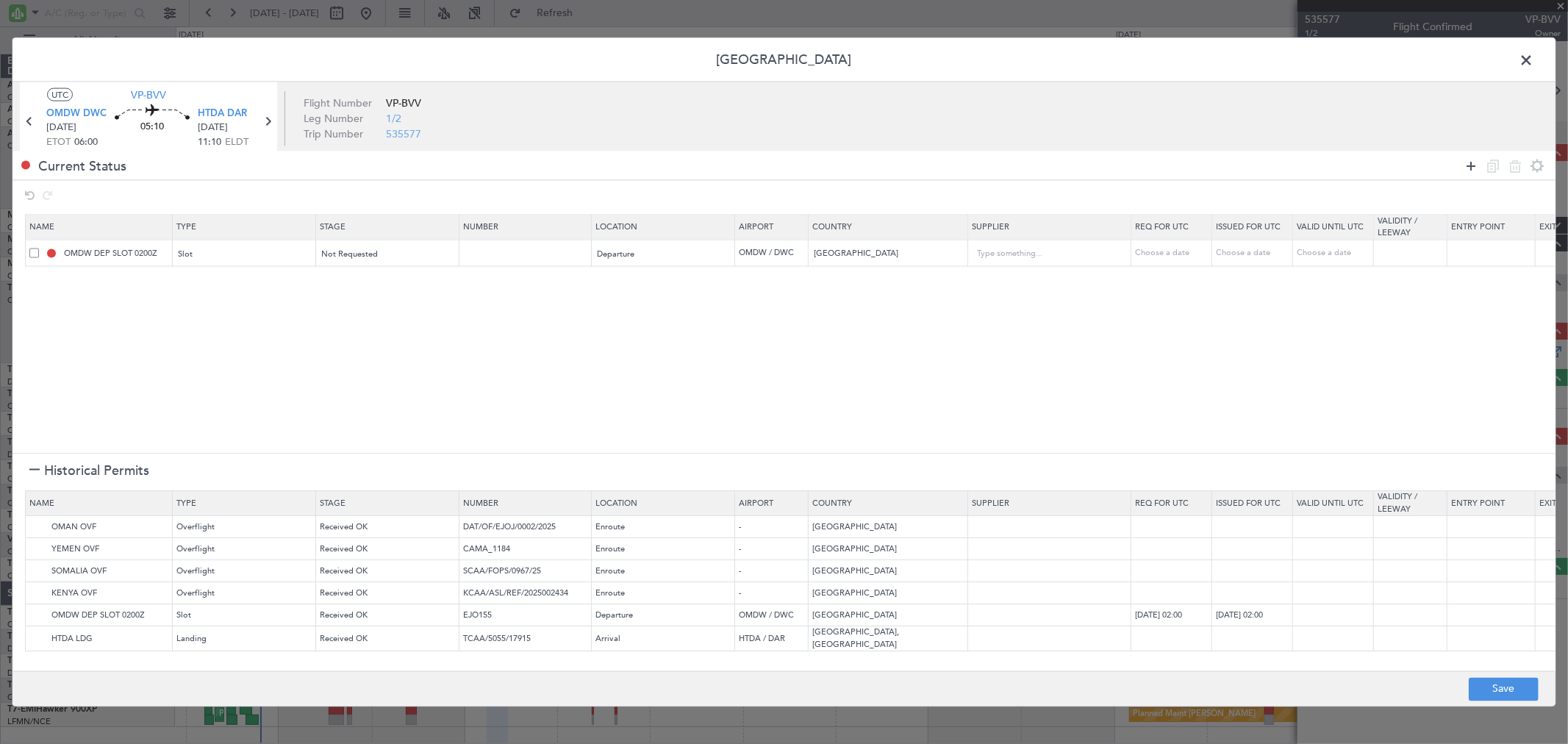
click at [1471, 163] on icon at bounding box center [1470, 165] width 18 height 18
click at [250, 273] on div "Type" at bounding box center [240, 281] width 122 height 22
click at [214, 354] on span "API" at bounding box center [245, 355] width 131 height 22
click at [381, 280] on span "Select an option" at bounding box center [353, 281] width 61 height 11
click at [364, 333] on span "Not Requested" at bounding box center [388, 334] width 131 height 22
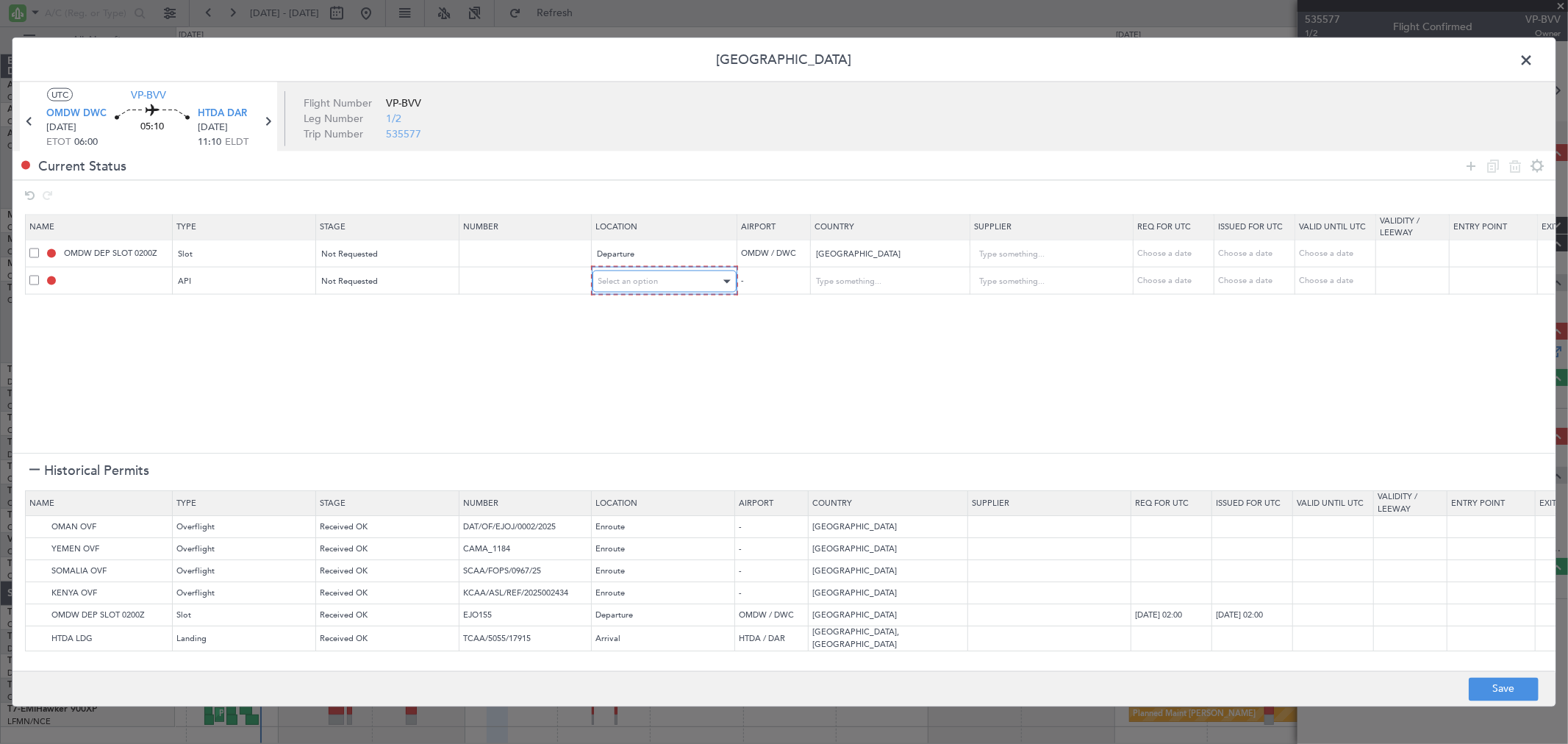
click at [656, 277] on span "Select an option" at bounding box center [629, 281] width 61 height 11
click at [636, 309] on span "Departure" at bounding box center [665, 312] width 131 height 22
click at [35, 531] on img at bounding box center [38, 528] width 18 height 18
click at [34, 552] on img at bounding box center [38, 550] width 18 height 18
click at [37, 568] on img at bounding box center [38, 572] width 18 height 18
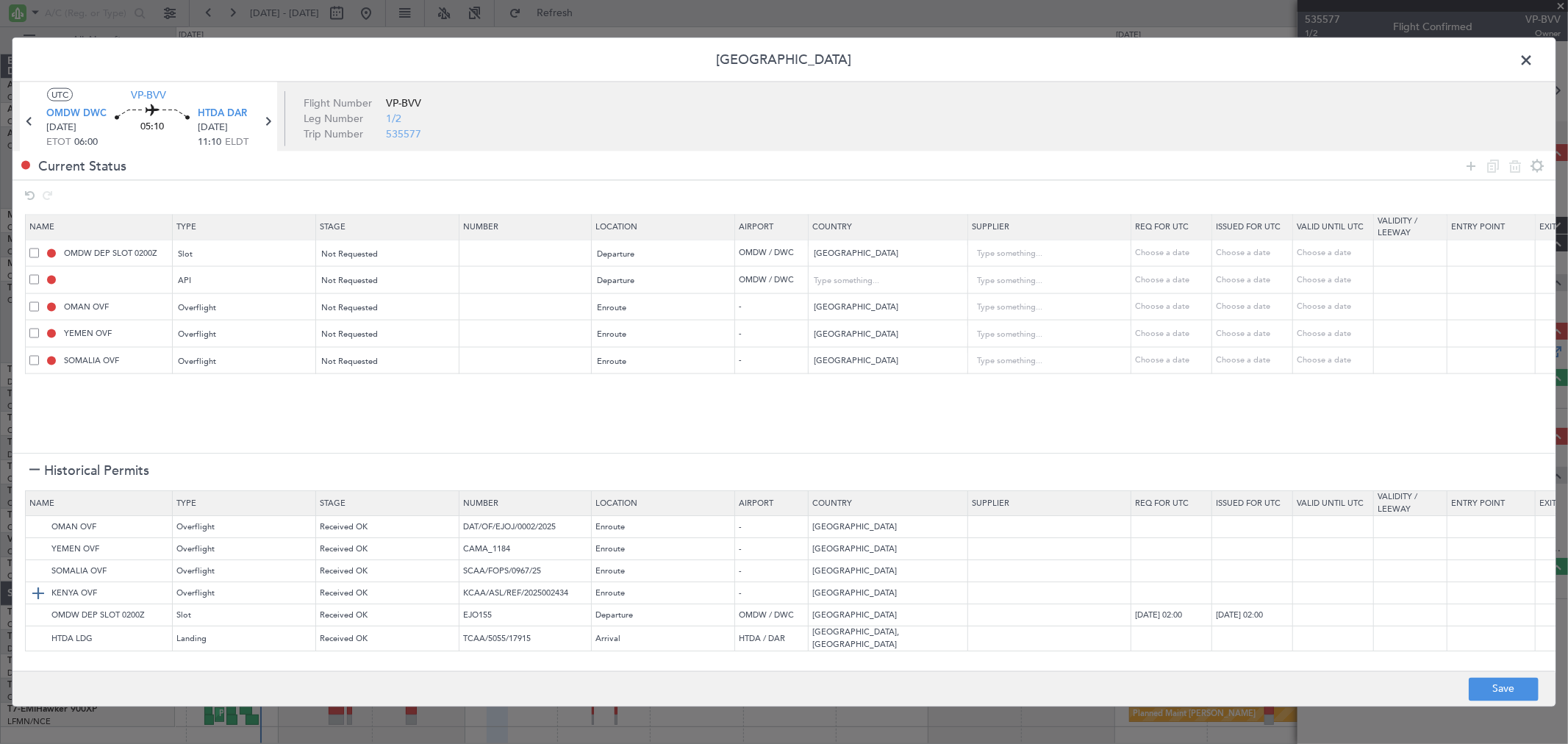
click at [31, 594] on img at bounding box center [38, 593] width 18 height 18
click at [38, 643] on img at bounding box center [38, 639] width 18 height 18
click at [1482, 693] on button "Save" at bounding box center [1504, 688] width 70 height 24
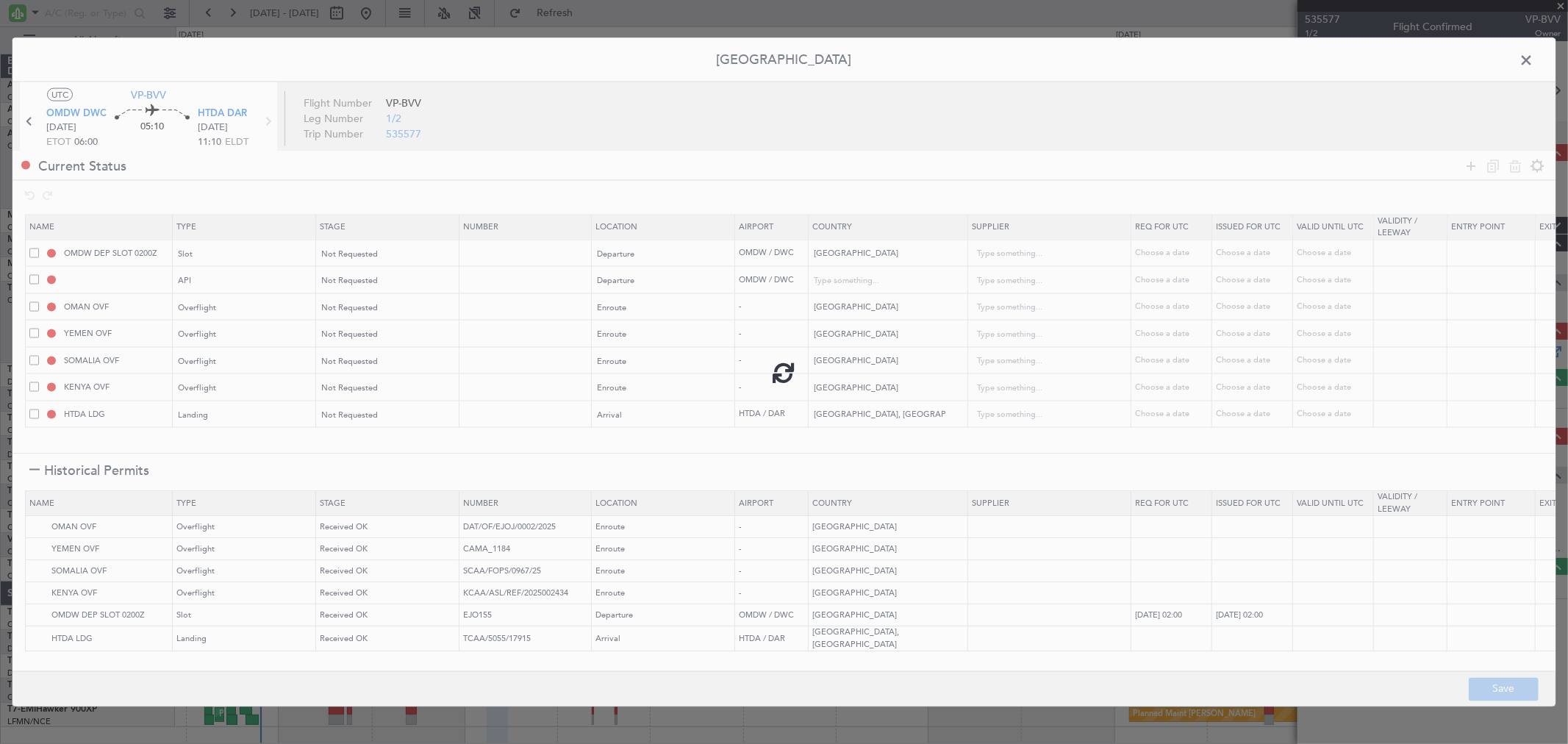
type input "OMDW DEP SLOT"
type input "NNN"
type input "1"
type input "OMDW DEP API"
type input "[GEOGRAPHIC_DATA]"
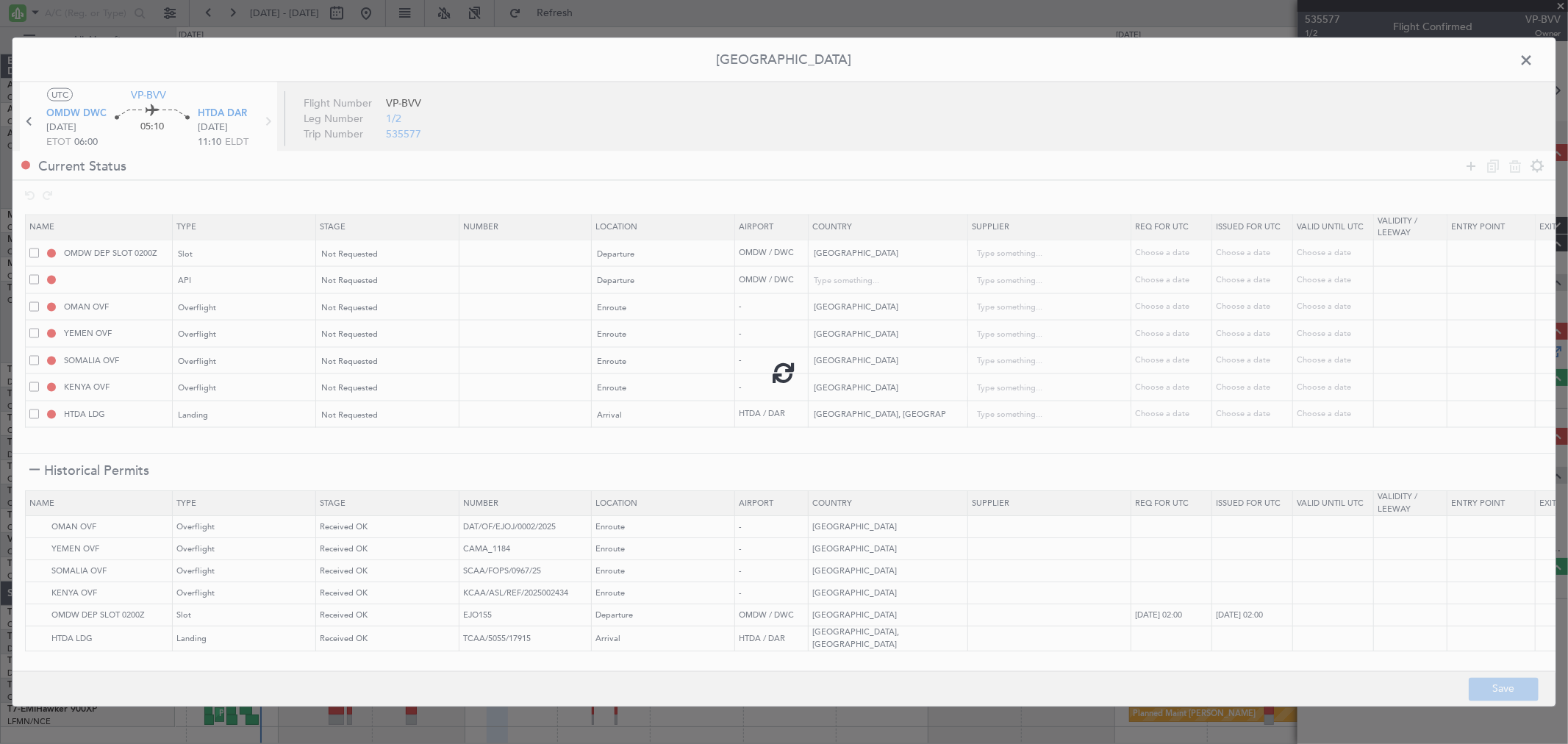
type input "NNN"
type input "1"
type input "NNN"
type input "2"
type input "NNN"
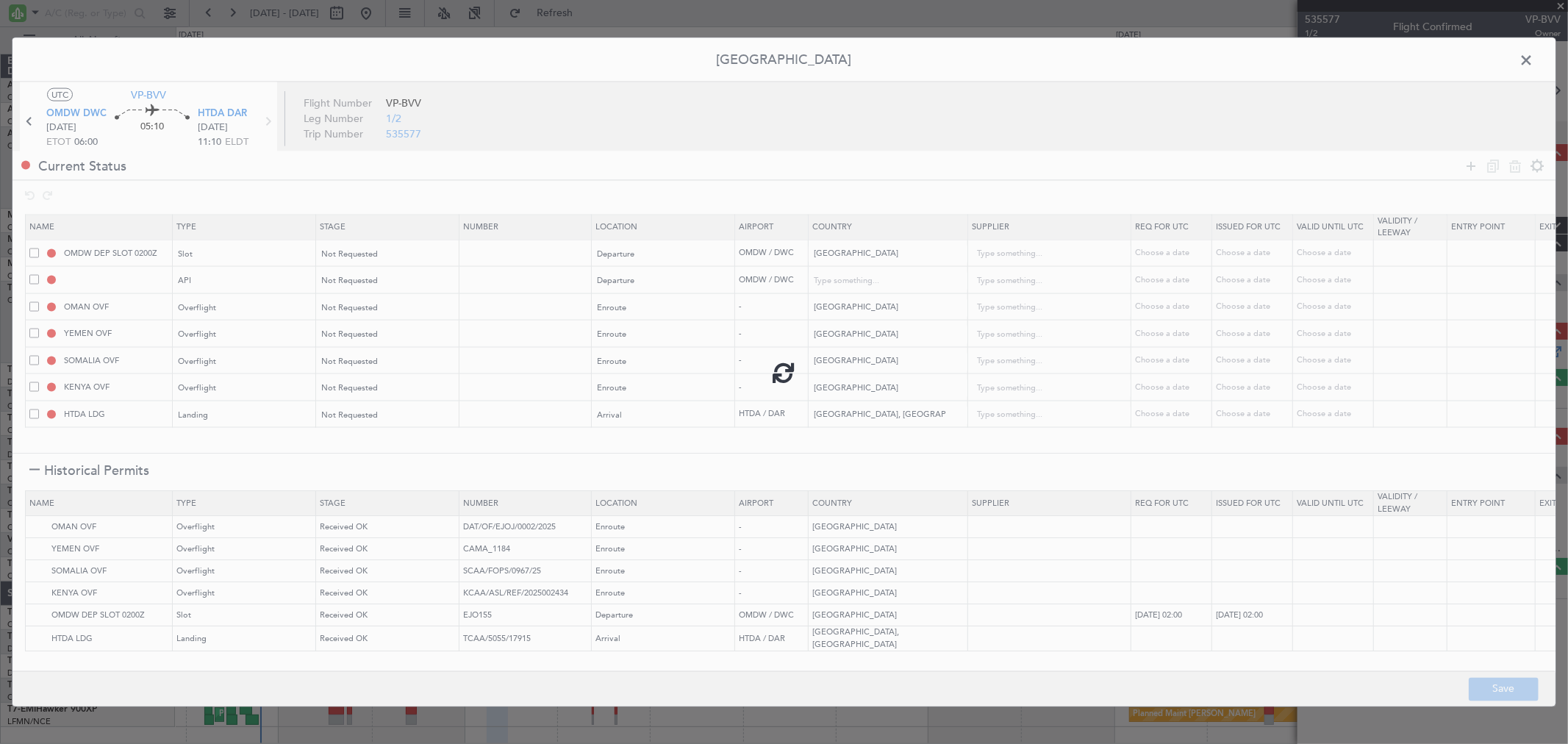
type input "NNN"
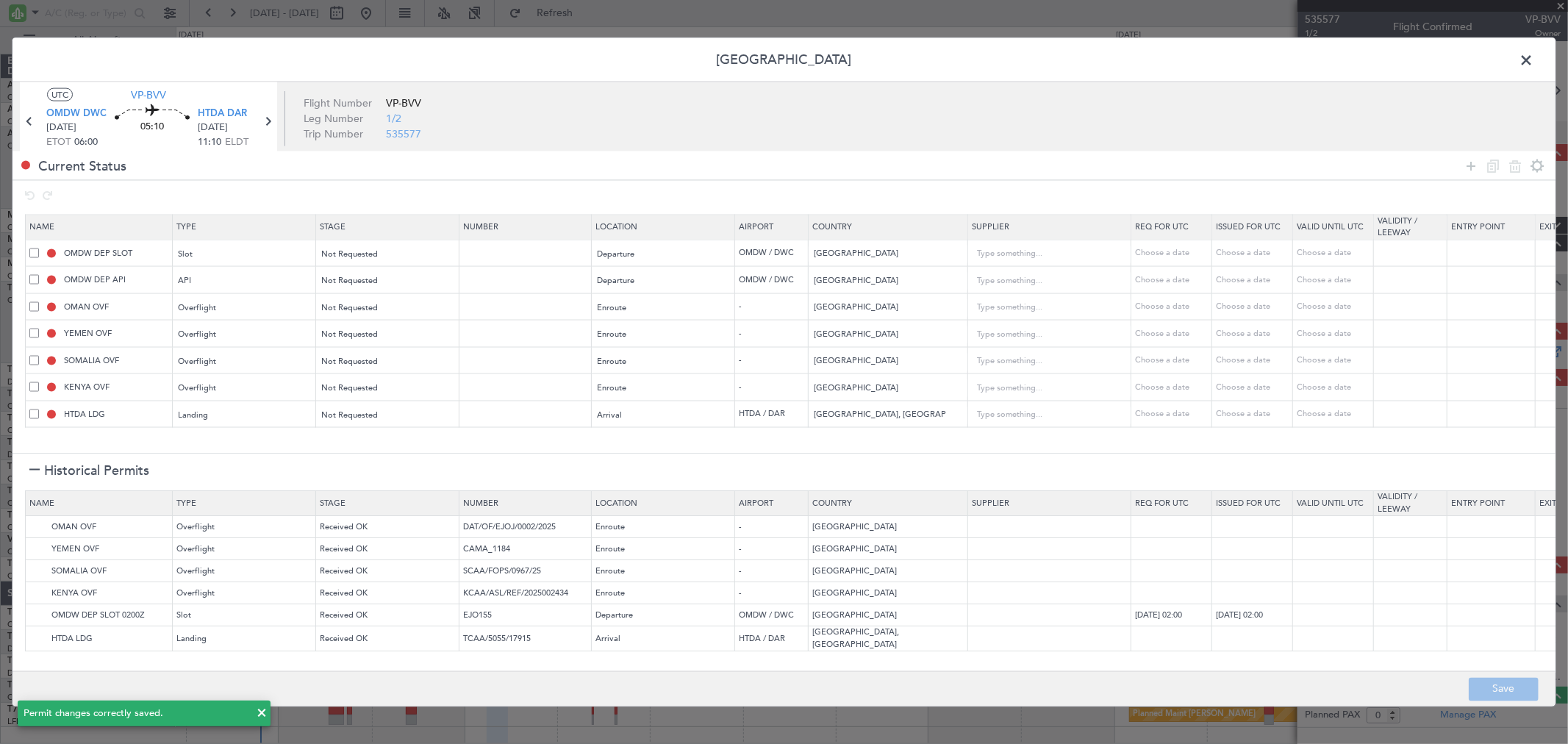
click at [1534, 62] on span at bounding box center [1534, 64] width 0 height 29
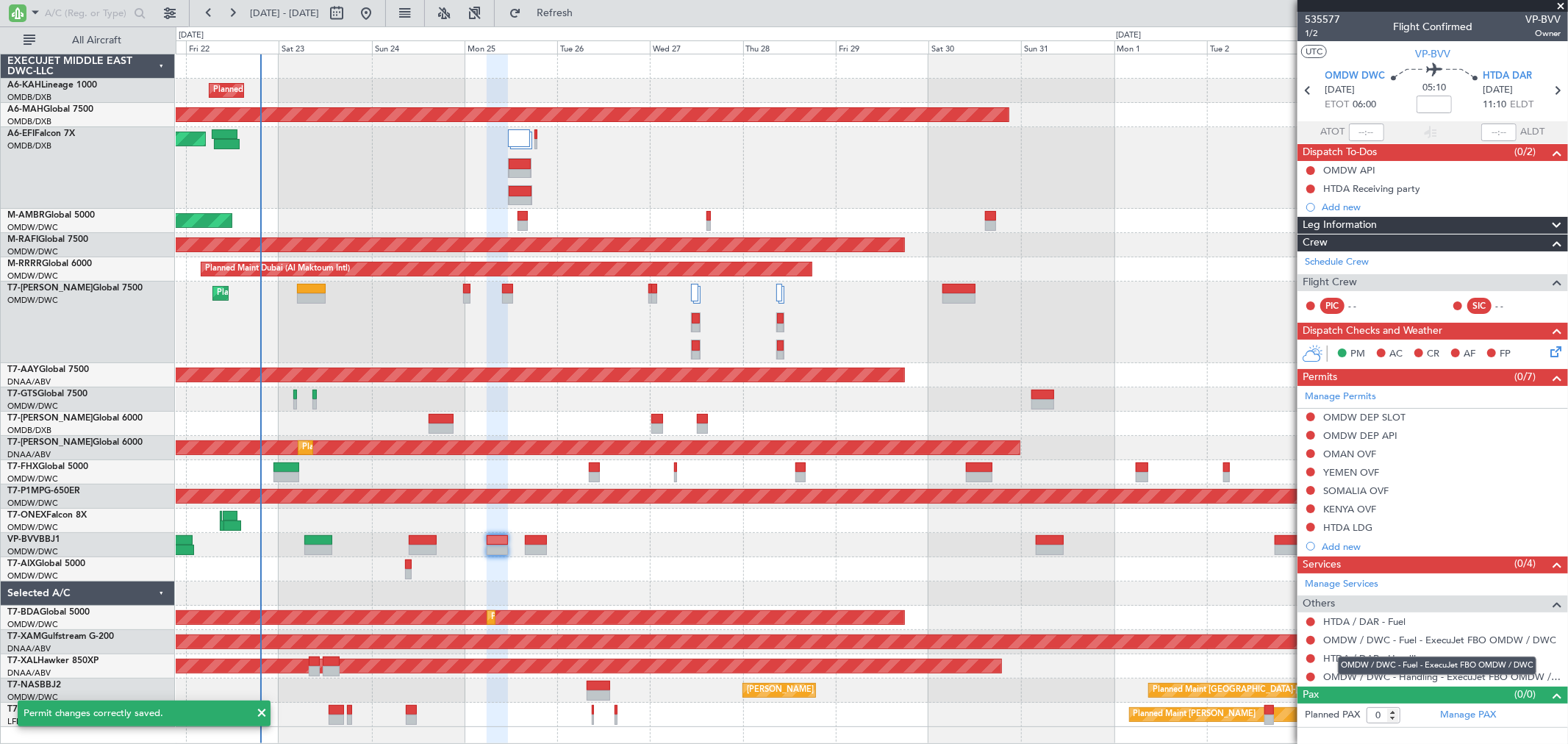
click at [1393, 660] on div "OMDW / DWC - Fuel - ExecuJet FBO OMDW / DWC" at bounding box center [1436, 665] width 198 height 18
click at [1360, 656] on link "HTDA / DAR - Handling" at bounding box center [1375, 658] width 103 height 12
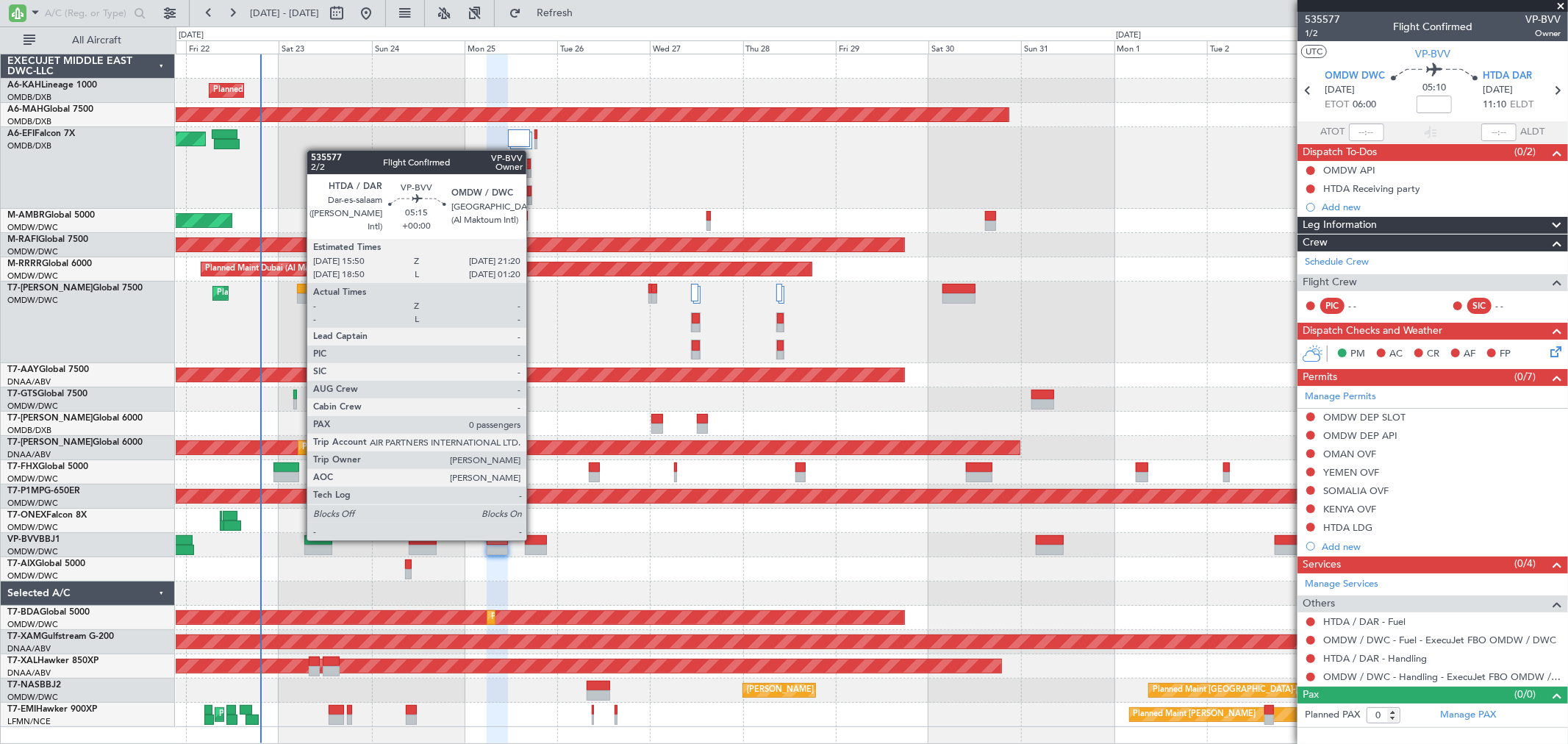
click at [534, 538] on div at bounding box center [536, 540] width 21 height 10
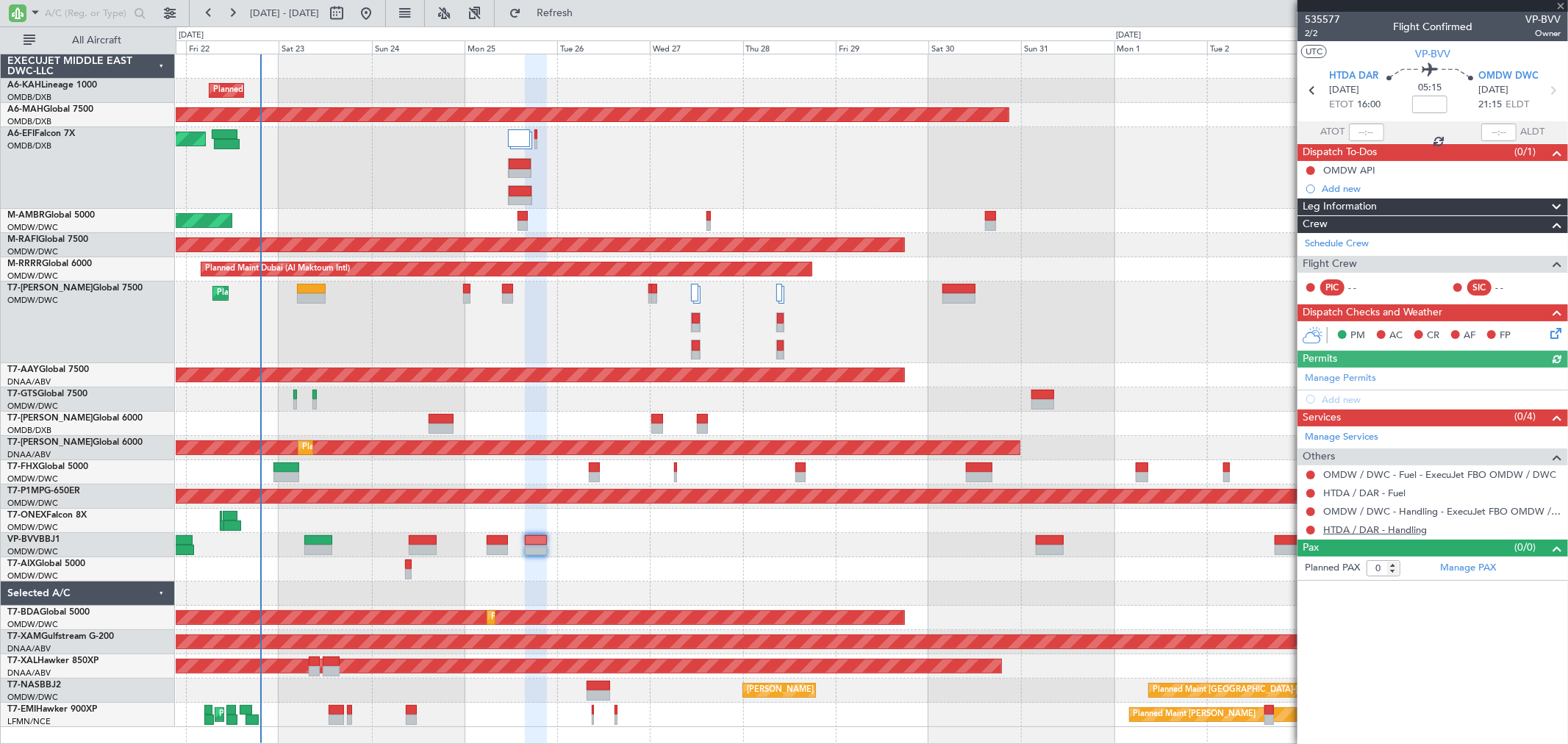
click at [1393, 528] on link "HTDA / DAR - Handling" at bounding box center [1375, 529] width 103 height 12
click at [1354, 370] on div "Manage Permits" at bounding box center [1432, 378] width 270 height 22
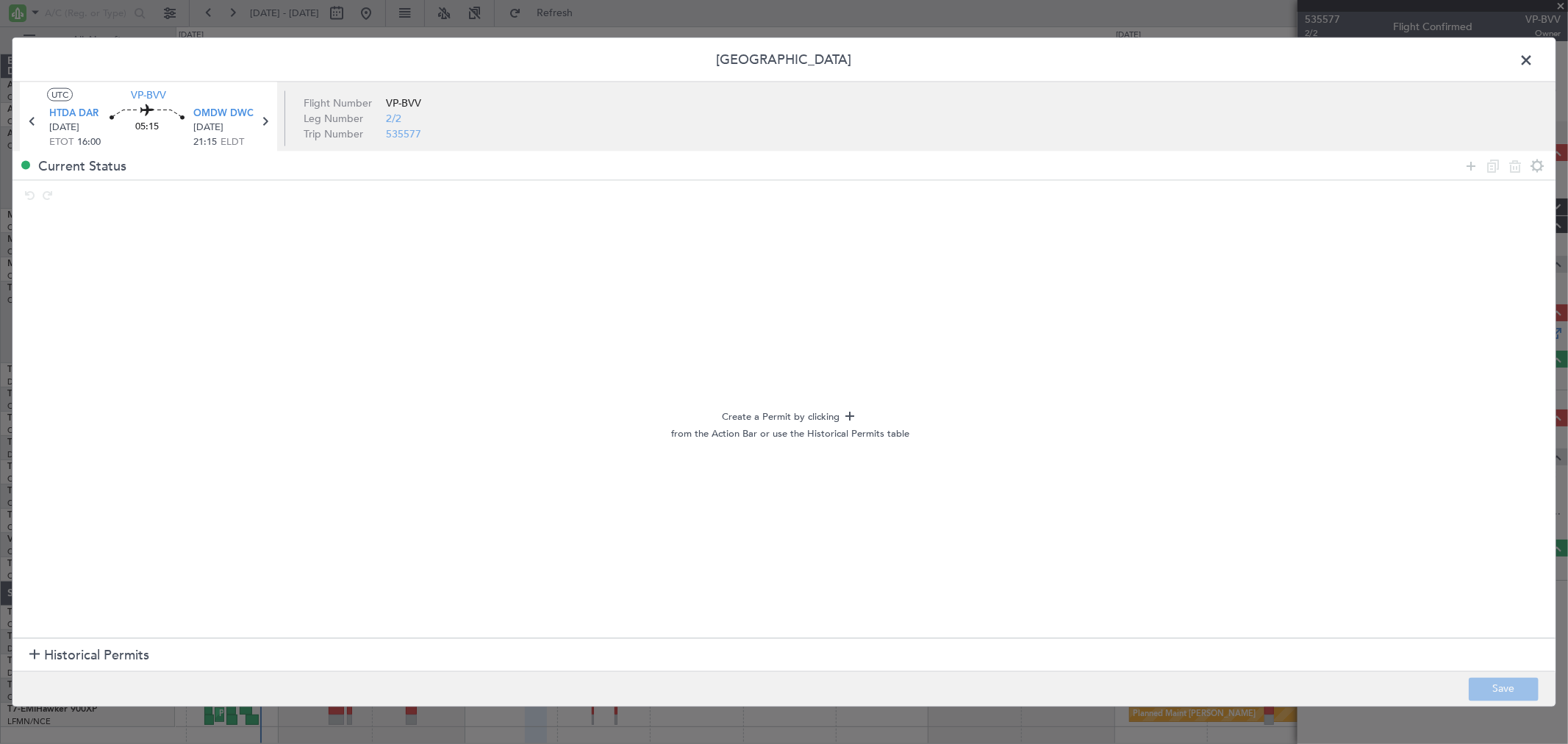
click at [109, 657] on span "Historical Permits" at bounding box center [97, 655] width 105 height 20
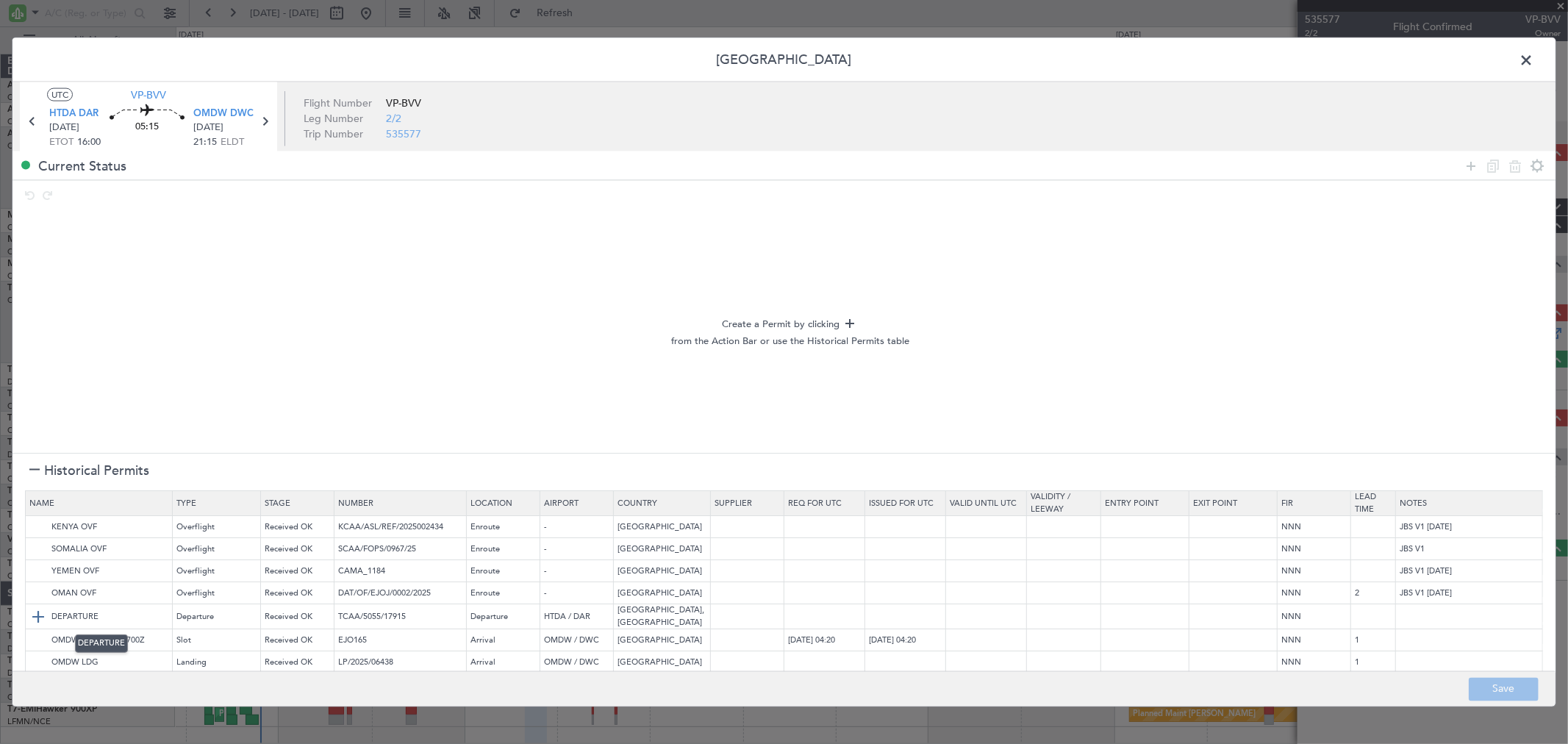
click at [43, 614] on img at bounding box center [38, 617] width 18 height 18
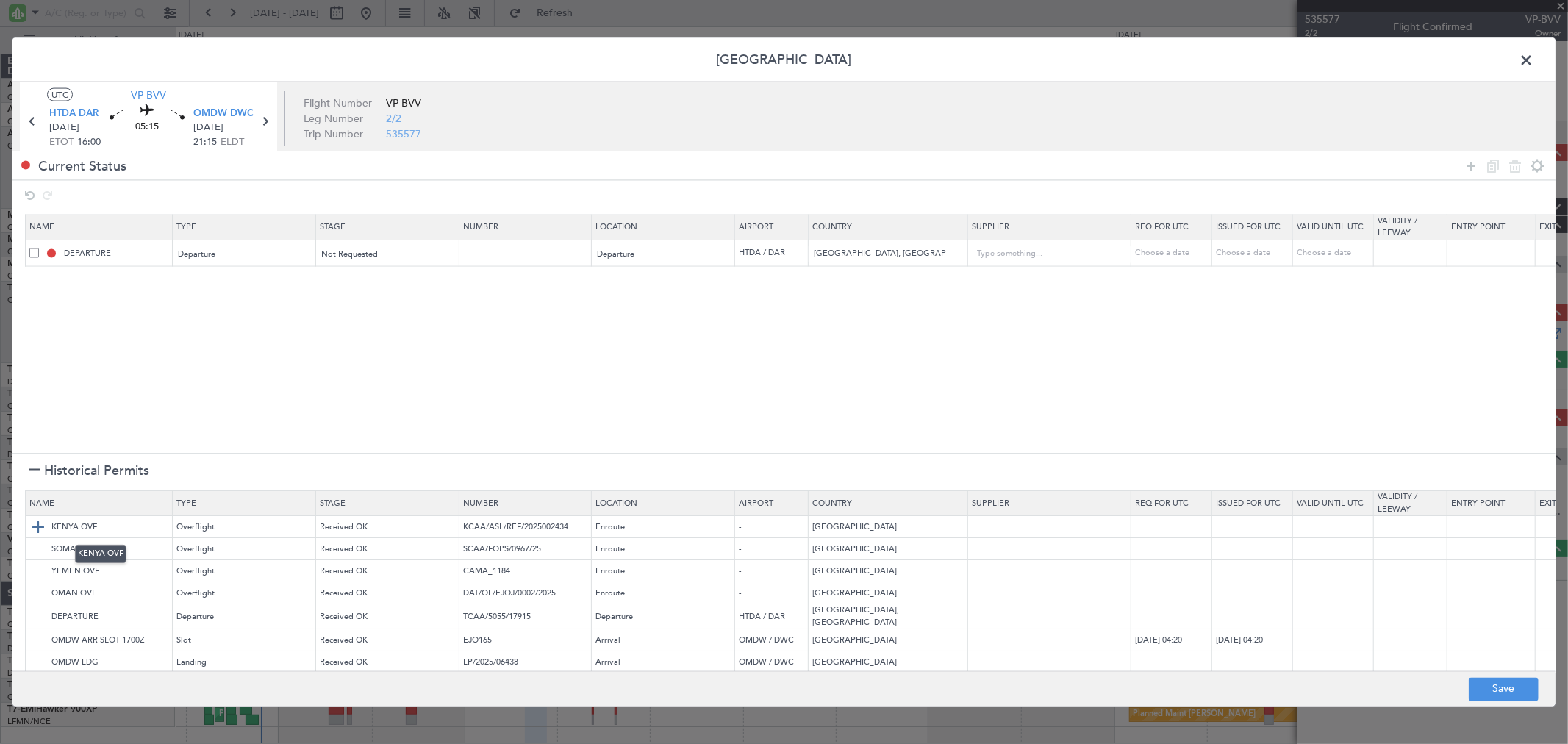
click at [35, 529] on img at bounding box center [38, 528] width 18 height 18
click at [34, 550] on img at bounding box center [38, 550] width 18 height 18
click at [40, 566] on img at bounding box center [38, 572] width 18 height 18
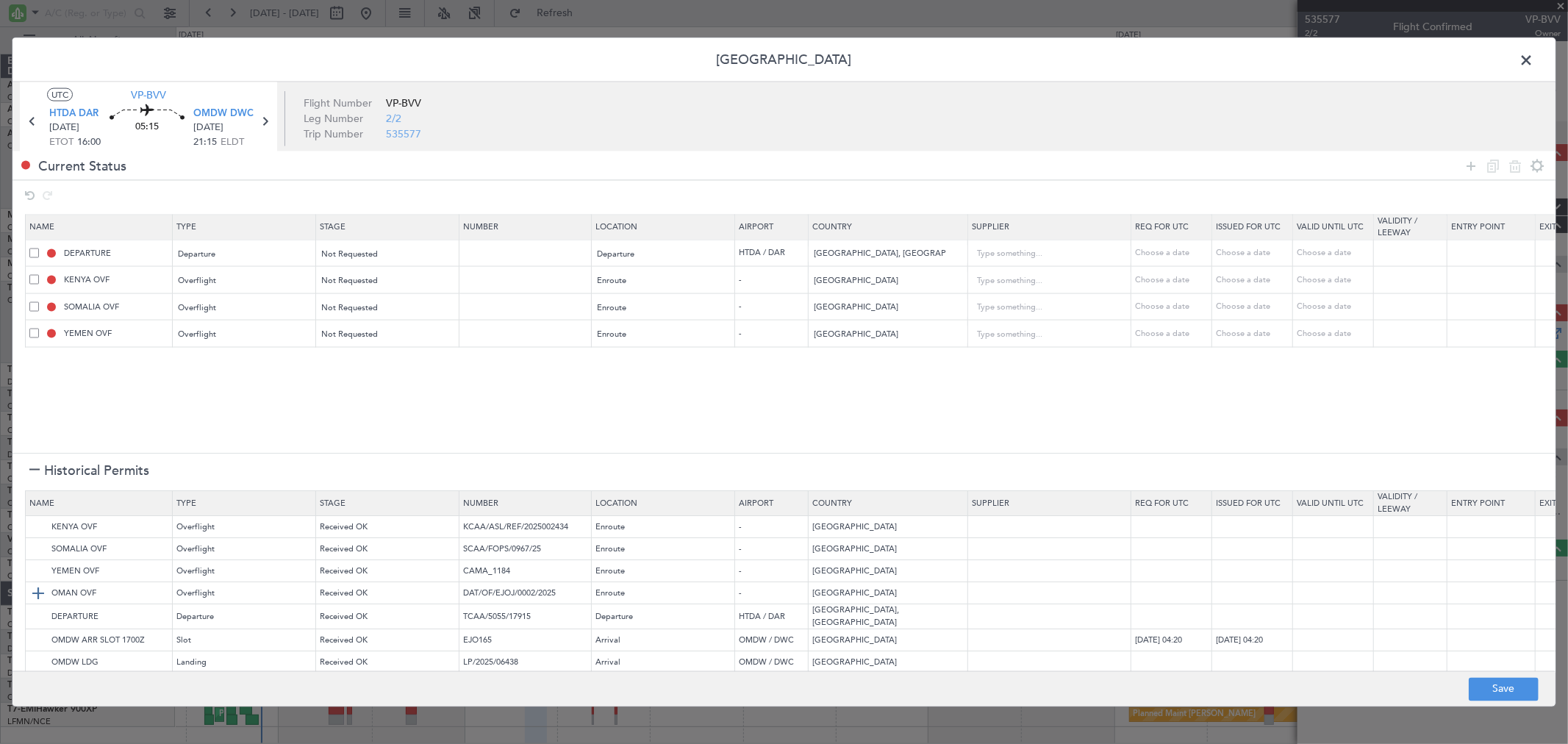
click at [38, 591] on img at bounding box center [38, 593] width 18 height 18
click at [42, 646] on mat-tooltip-component "OMDW ARR SLOT 1700Z" at bounding box center [100, 647] width 119 height 39
click at [37, 648] on img at bounding box center [38, 657] width 18 height 18
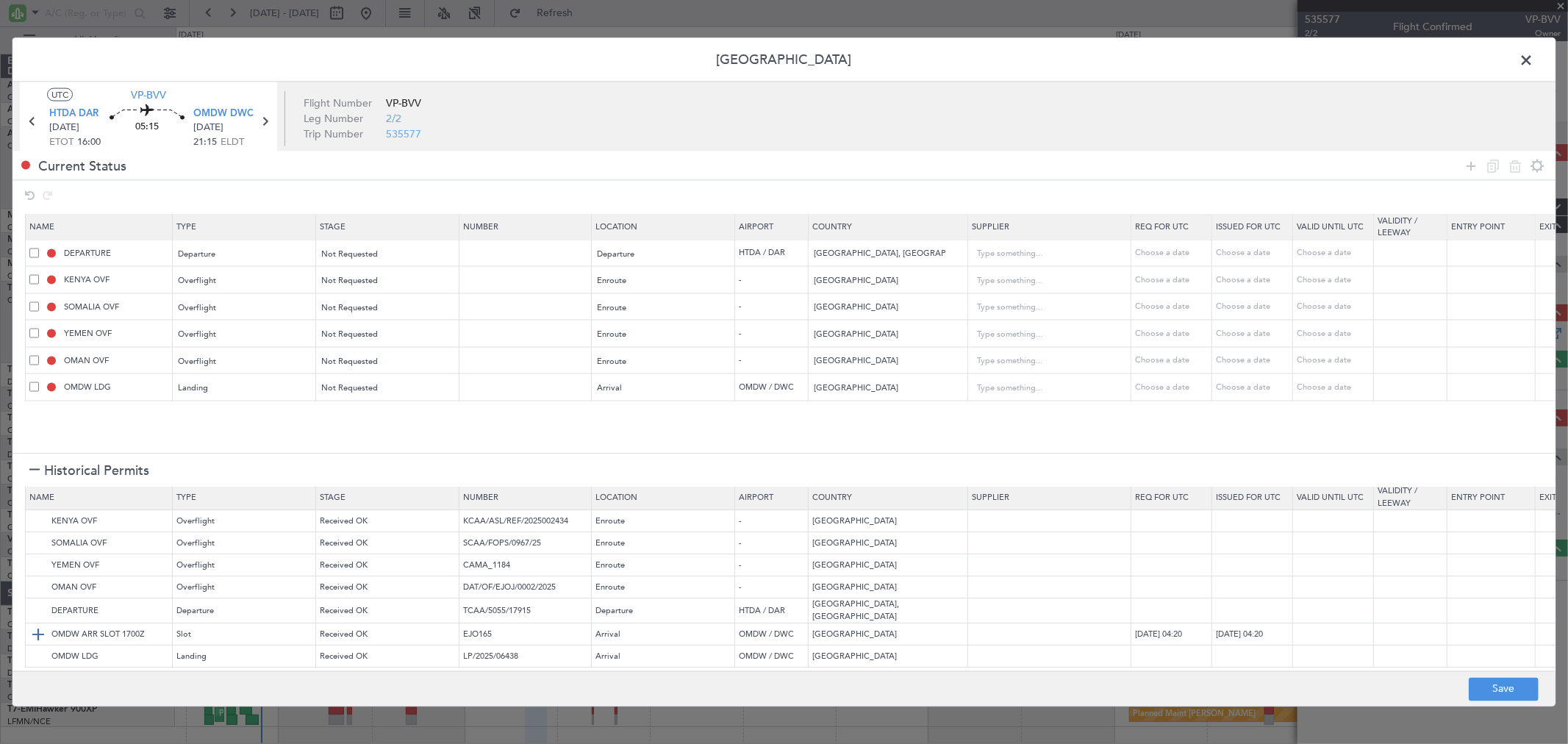
click at [38, 626] on img at bounding box center [38, 635] width 18 height 18
click at [1461, 170] on div at bounding box center [1504, 166] width 88 height 21
click at [1457, 170] on div "Current Status" at bounding box center [784, 166] width 1543 height 28
click at [1471, 162] on icon at bounding box center [1470, 165] width 18 height 18
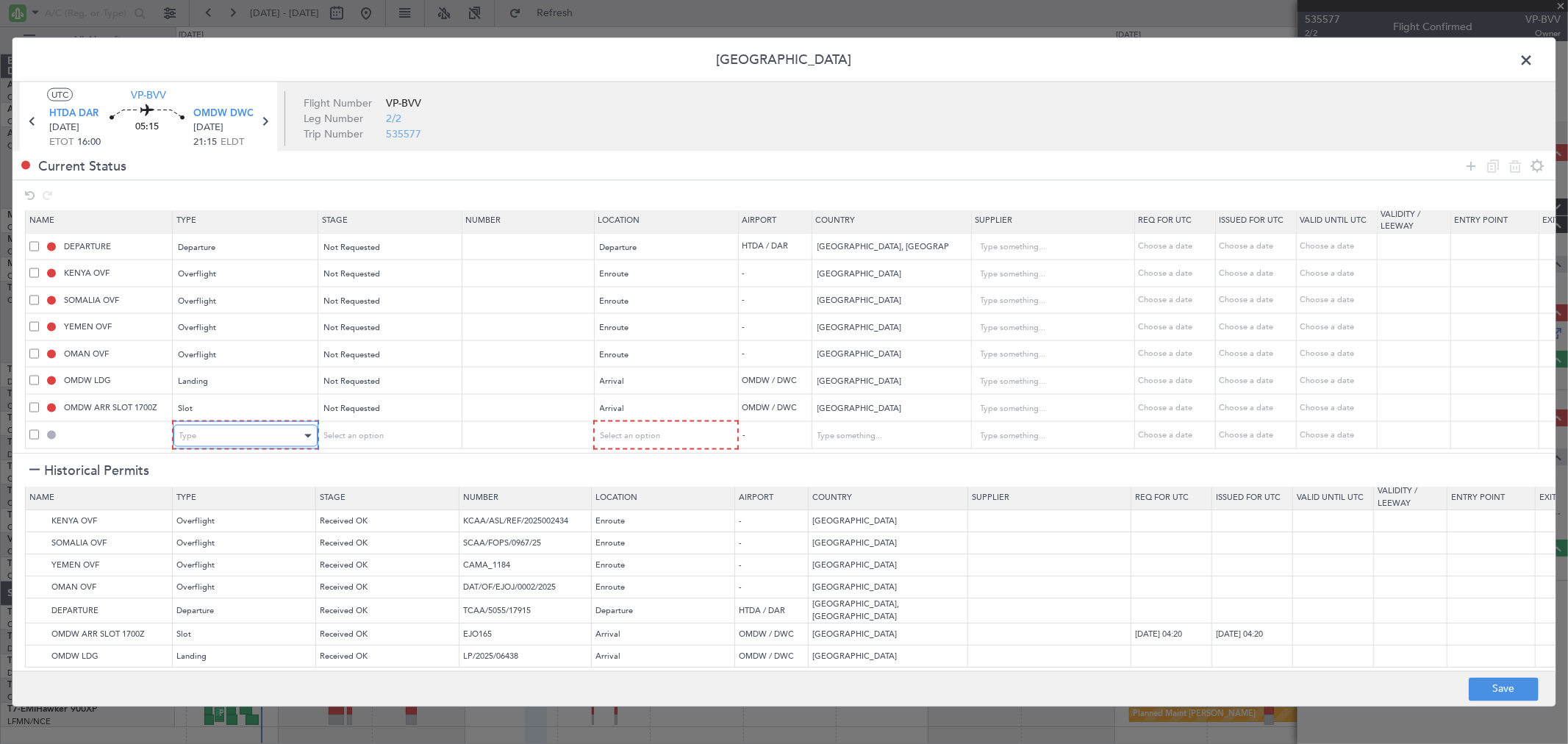
click at [257, 430] on div "Type" at bounding box center [240, 435] width 122 height 22
drag, startPoint x: 216, startPoint y: 496, endPoint x: 451, endPoint y: 414, distance: 248.9
click at [217, 496] on span "API" at bounding box center [245, 499] width 131 height 22
click at [425, 425] on div "Select an option" at bounding box center [383, 435] width 122 height 22
drag, startPoint x: 376, startPoint y: 473, endPoint x: 490, endPoint y: 442, distance: 118.1
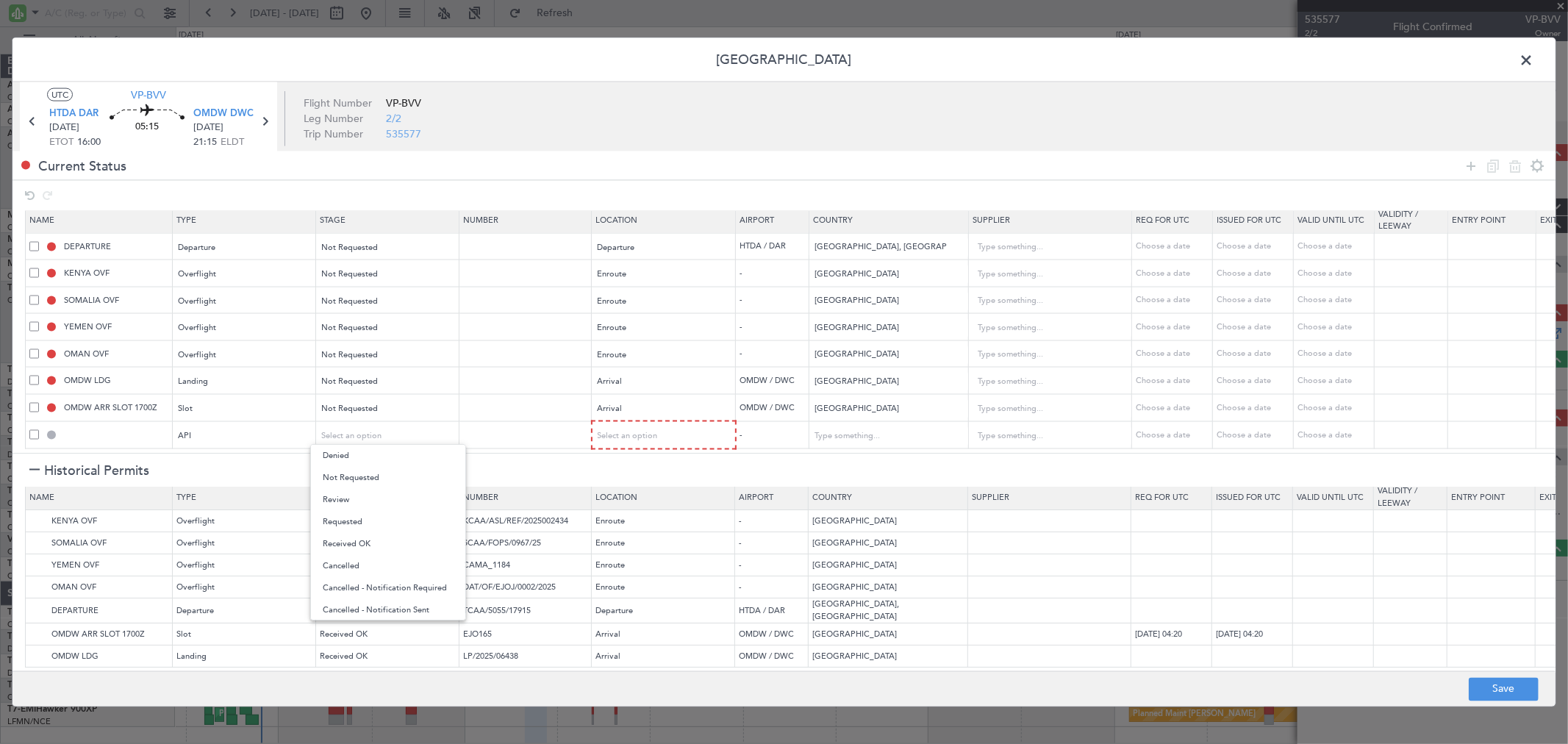
click at [379, 473] on span "Not Requested" at bounding box center [388, 477] width 131 height 22
click at [628, 425] on div "Select an option" at bounding box center [659, 435] width 122 height 22
click at [621, 496] on span "Arrival" at bounding box center [665, 499] width 131 height 22
click at [1482, 686] on button "Save" at bounding box center [1504, 688] width 70 height 24
click at [1527, 61] on div at bounding box center [784, 372] width 1543 height 668
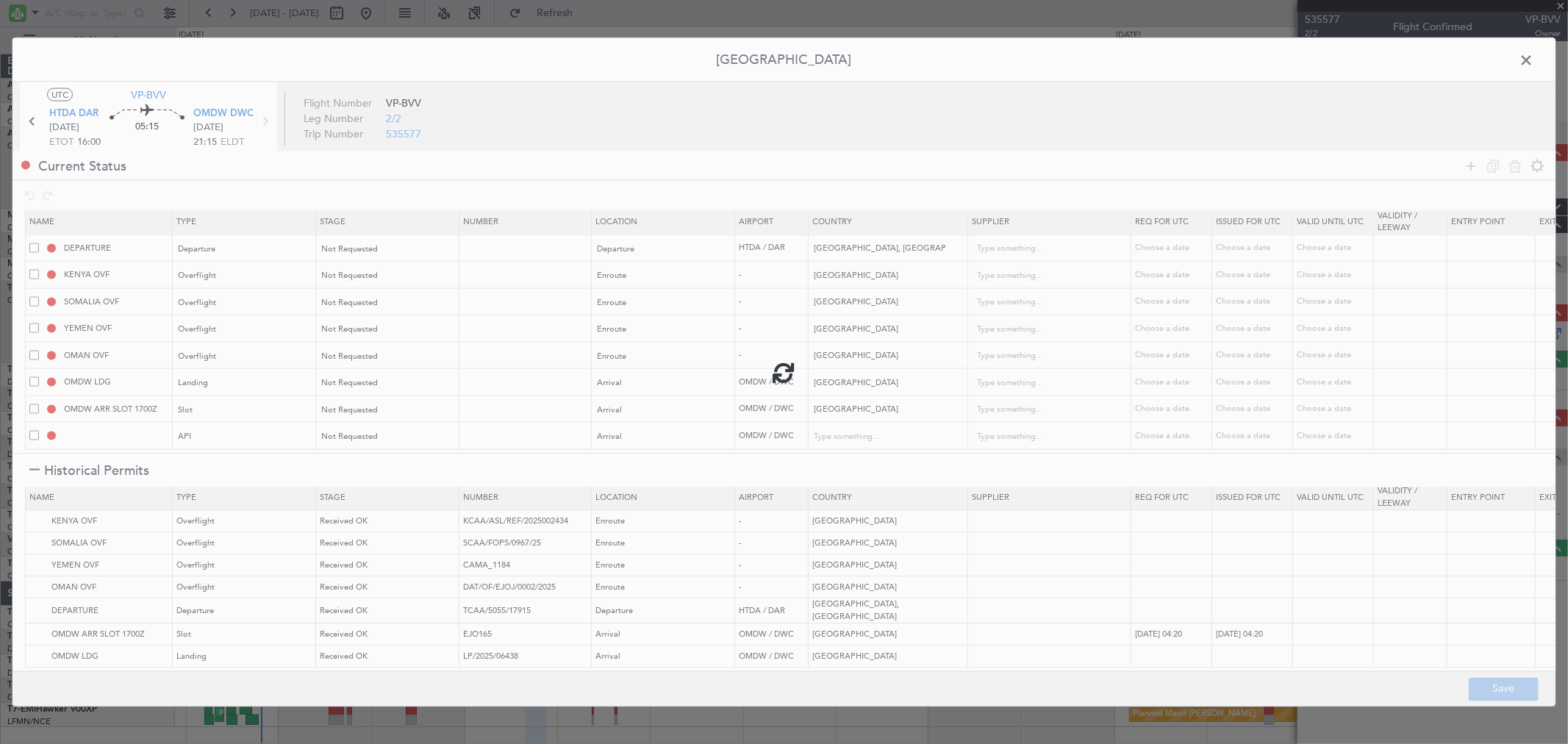
type input "[GEOGRAPHIC_DATA], REPUBLIC OF DEPARTURE"
type input "NNN"
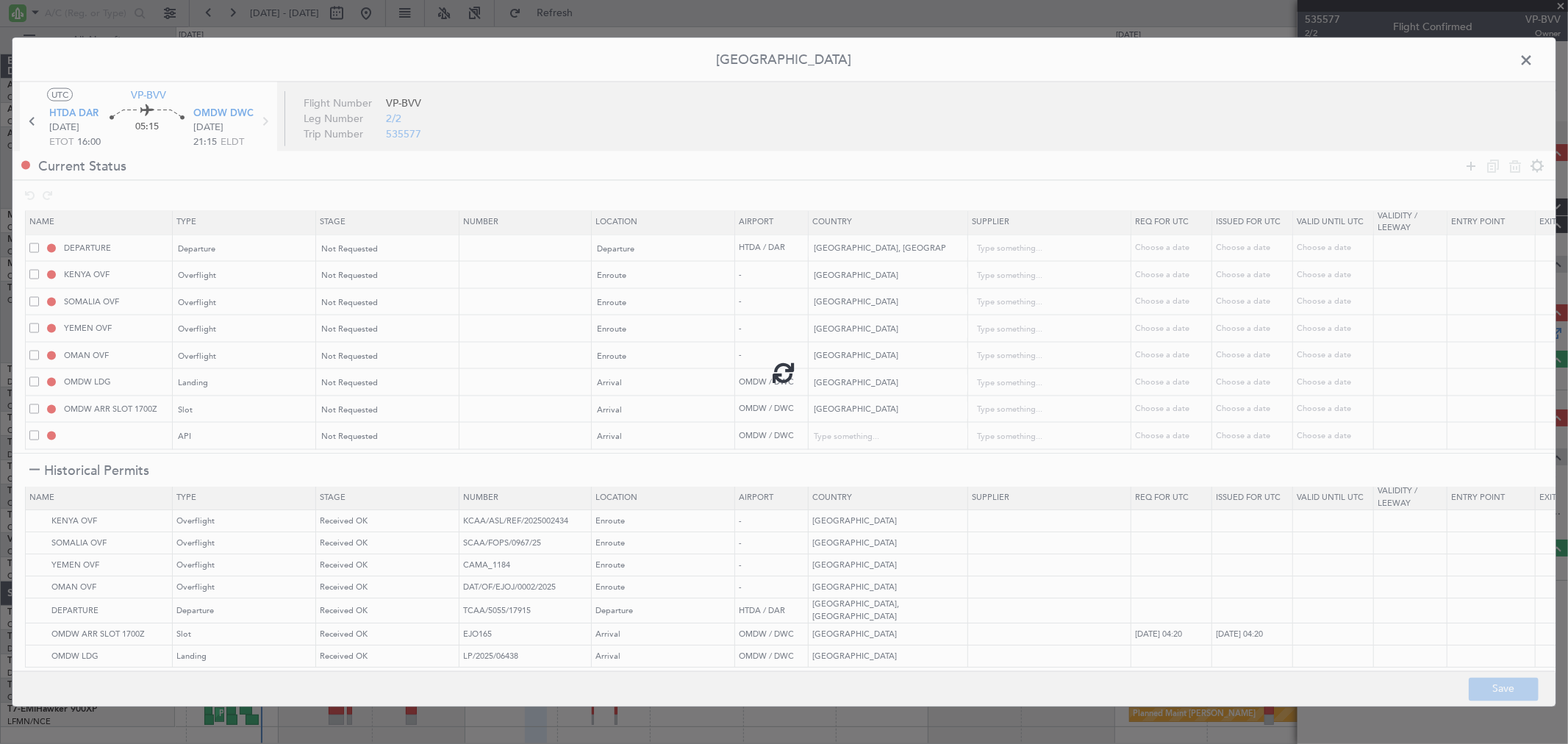
type input "NNN"
type input "2"
type input "NNN"
type input "1"
type input "OMDW ARR SLOT"
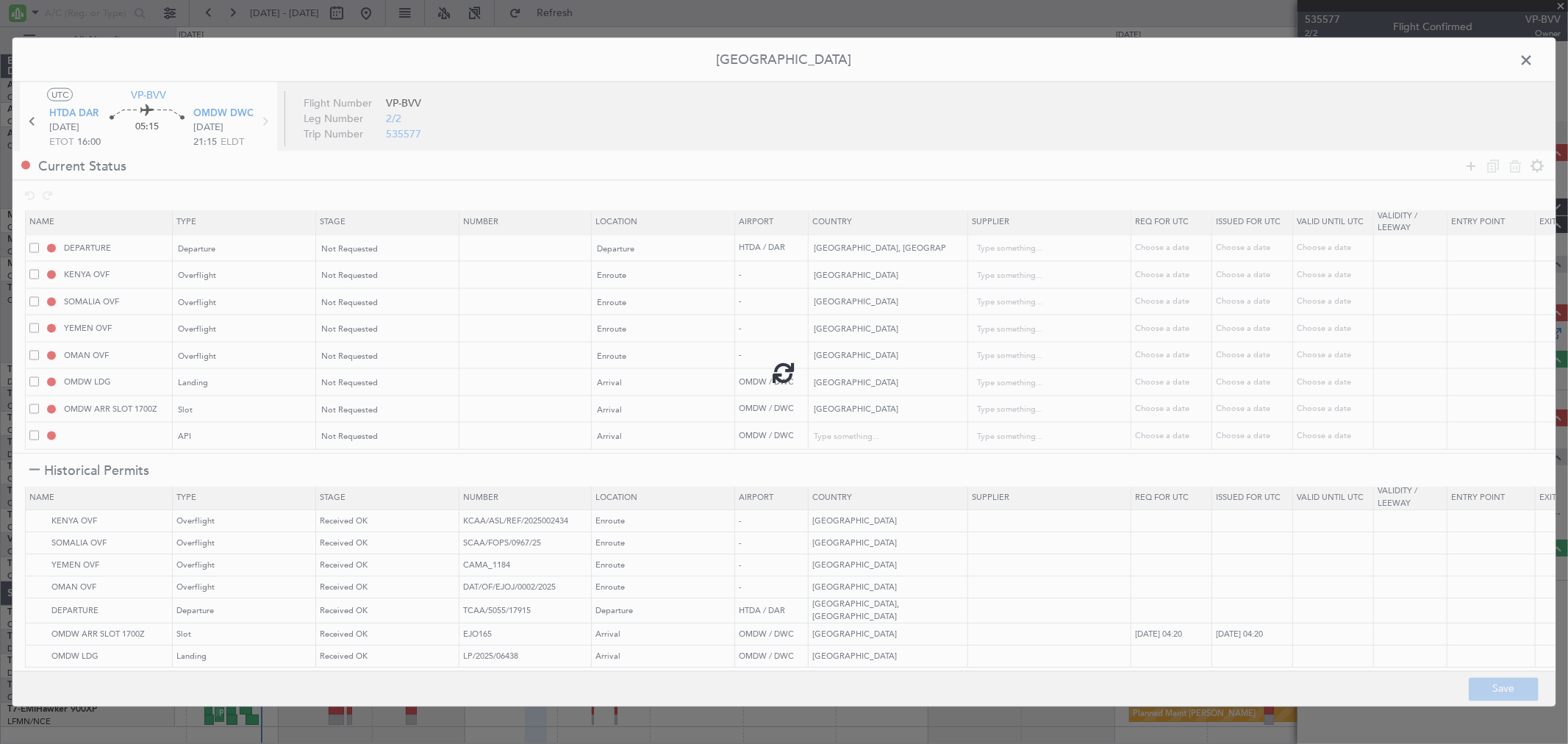
type input "NNN"
type input "1"
type input "OMDW ARR API"
type input "[GEOGRAPHIC_DATA]"
type input "NNN"
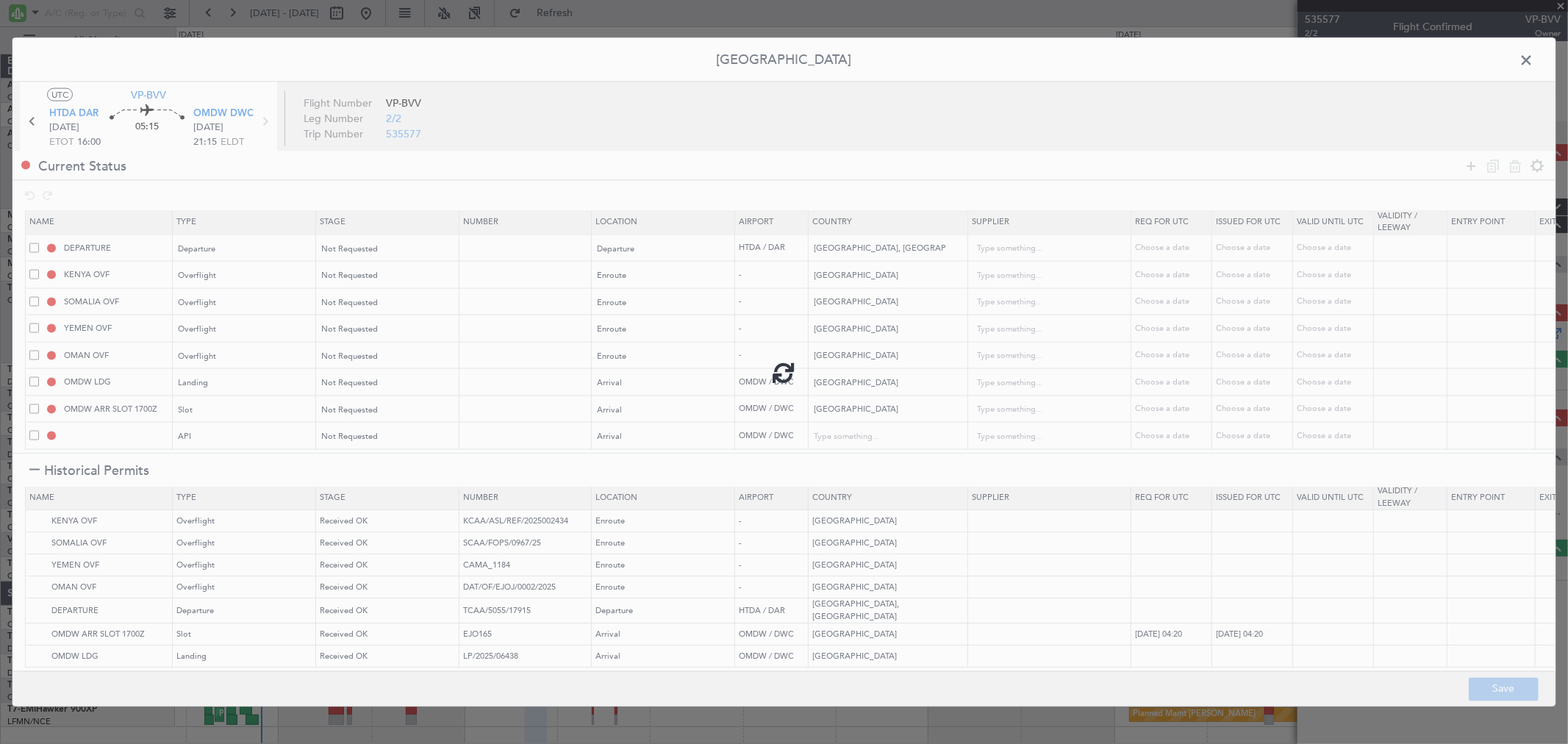
type input "1"
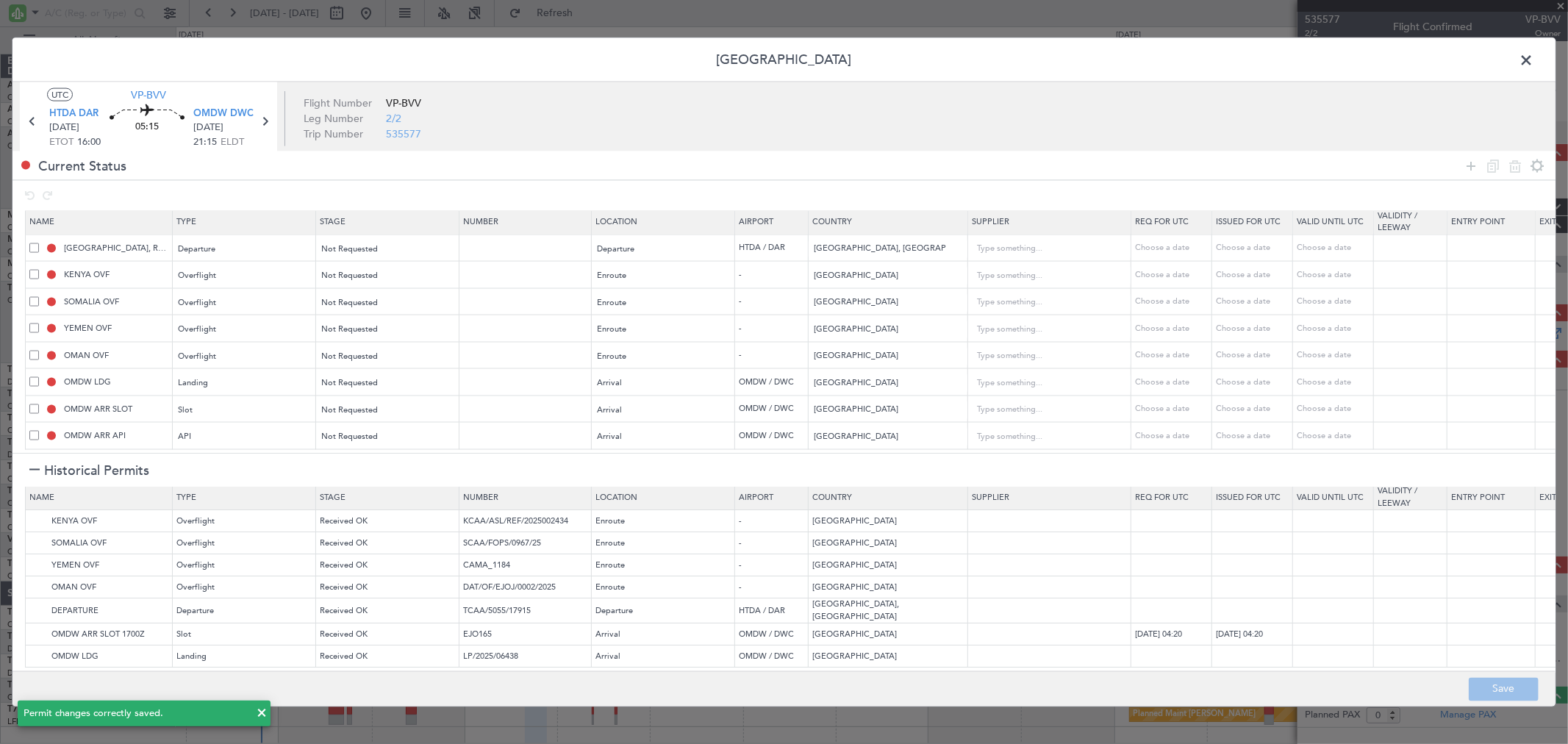
click at [1534, 61] on span at bounding box center [1534, 64] width 0 height 29
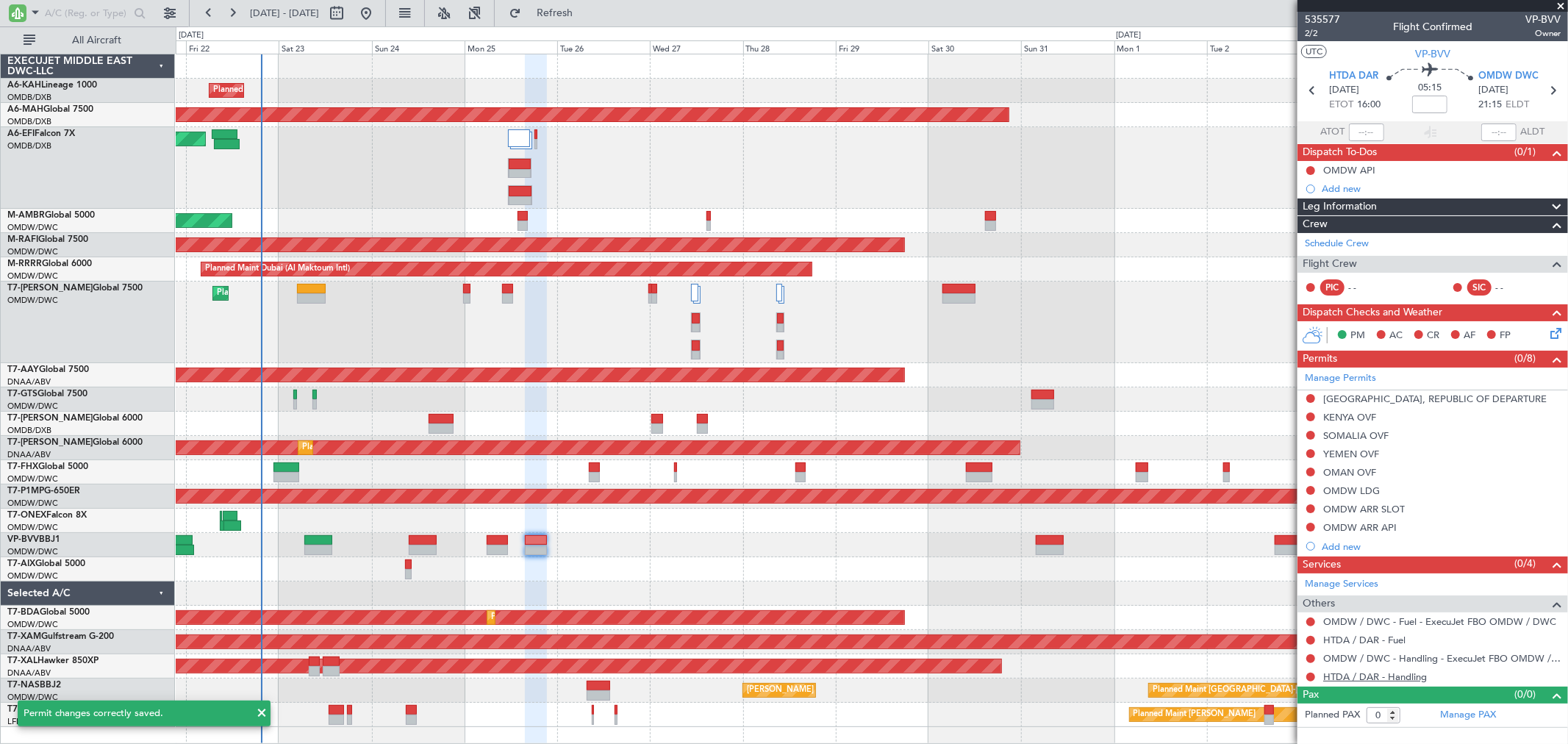
click at [1404, 680] on link "HTDA / DAR - Handling" at bounding box center [1375, 676] width 103 height 12
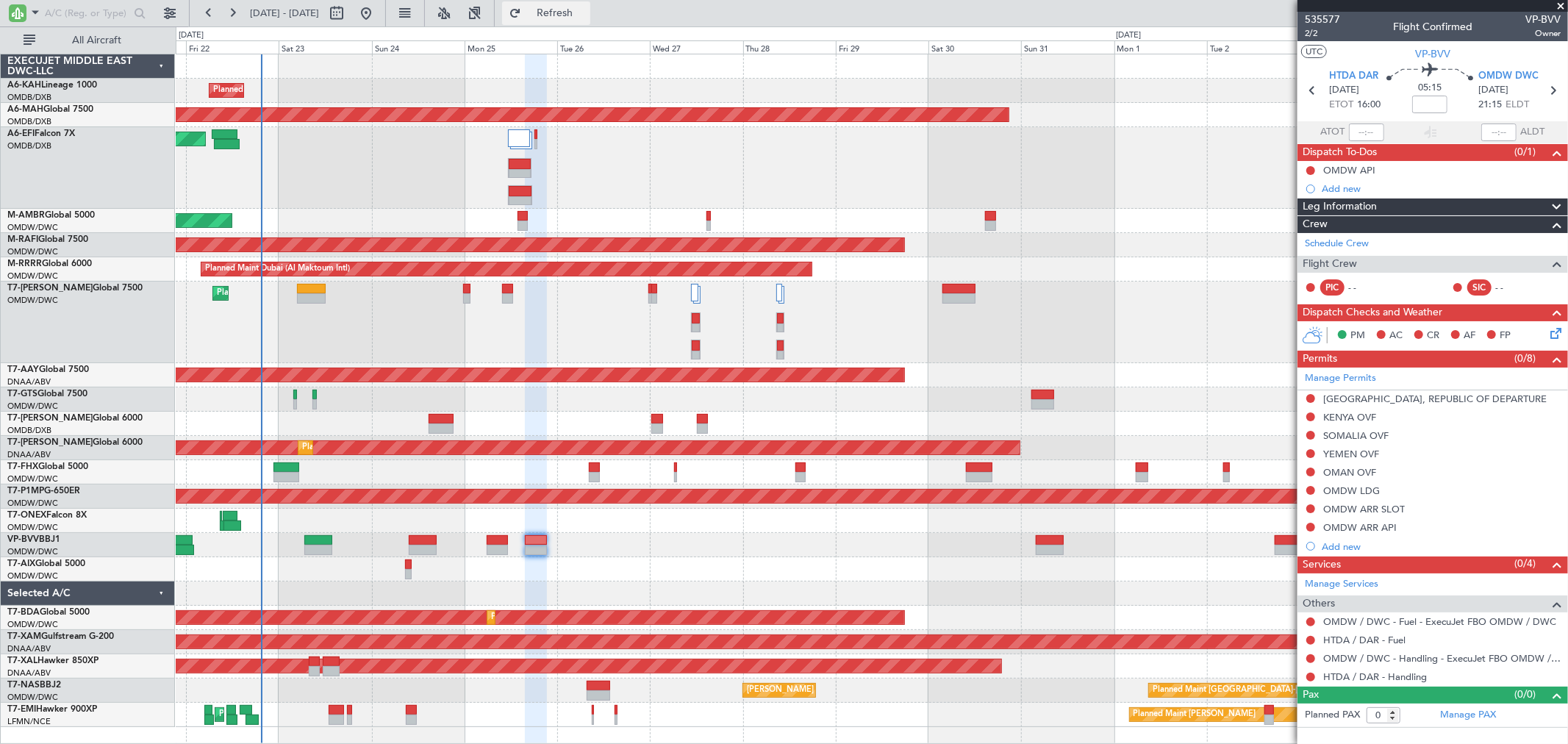
click at [591, 20] on button "Refresh" at bounding box center [546, 13] width 88 height 24
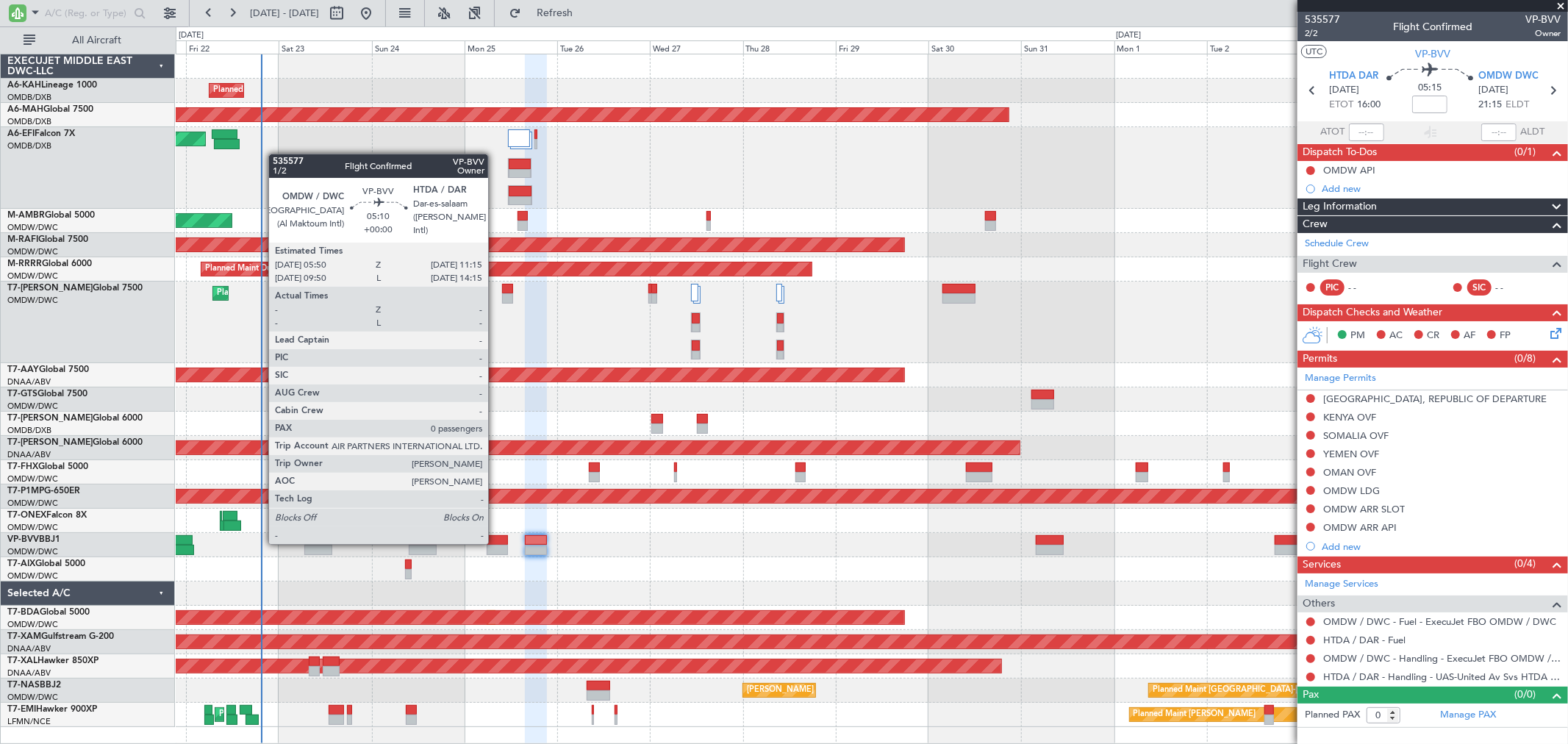
click at [496, 542] on div at bounding box center [497, 540] width 21 height 10
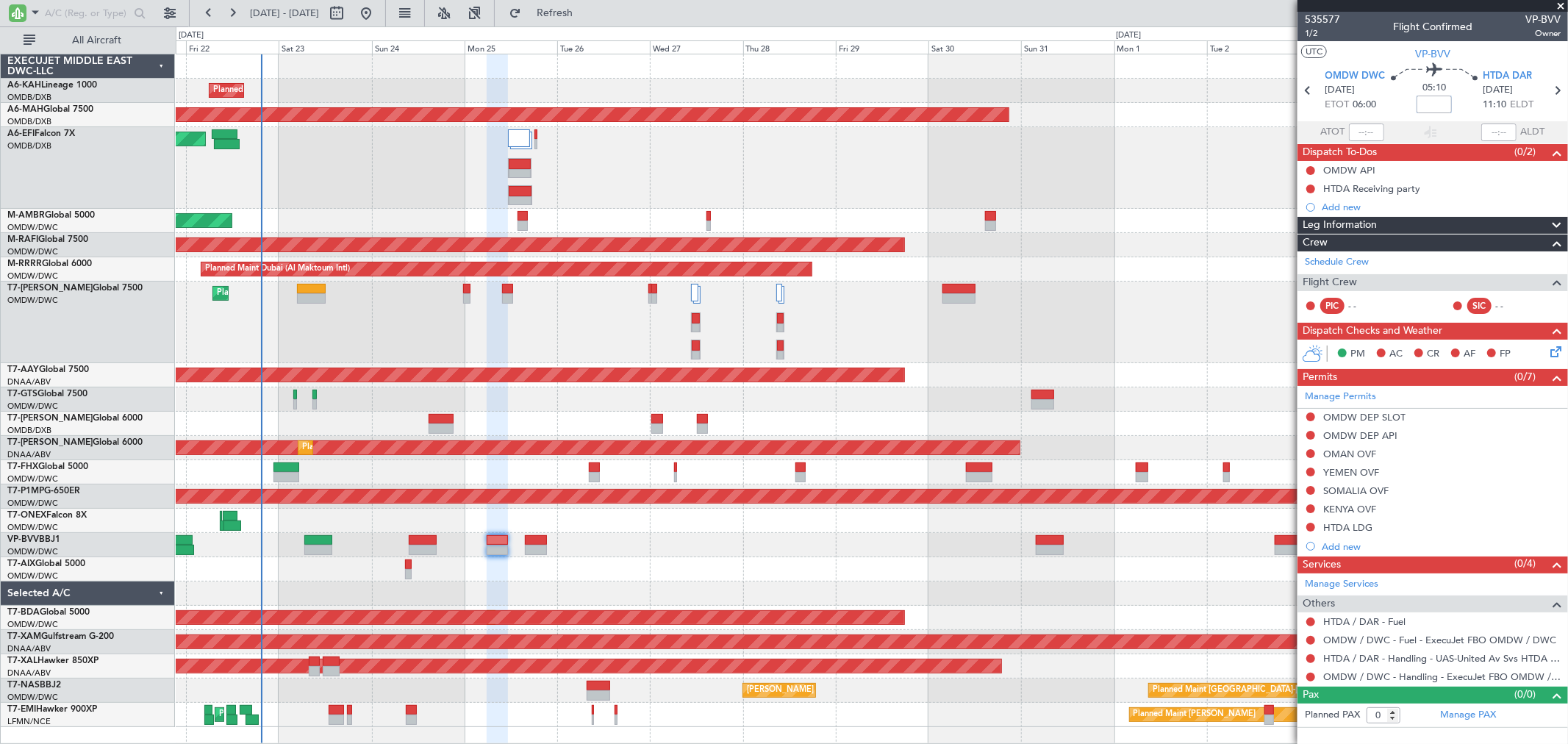
click at [1436, 110] on input at bounding box center [1433, 104] width 35 height 18
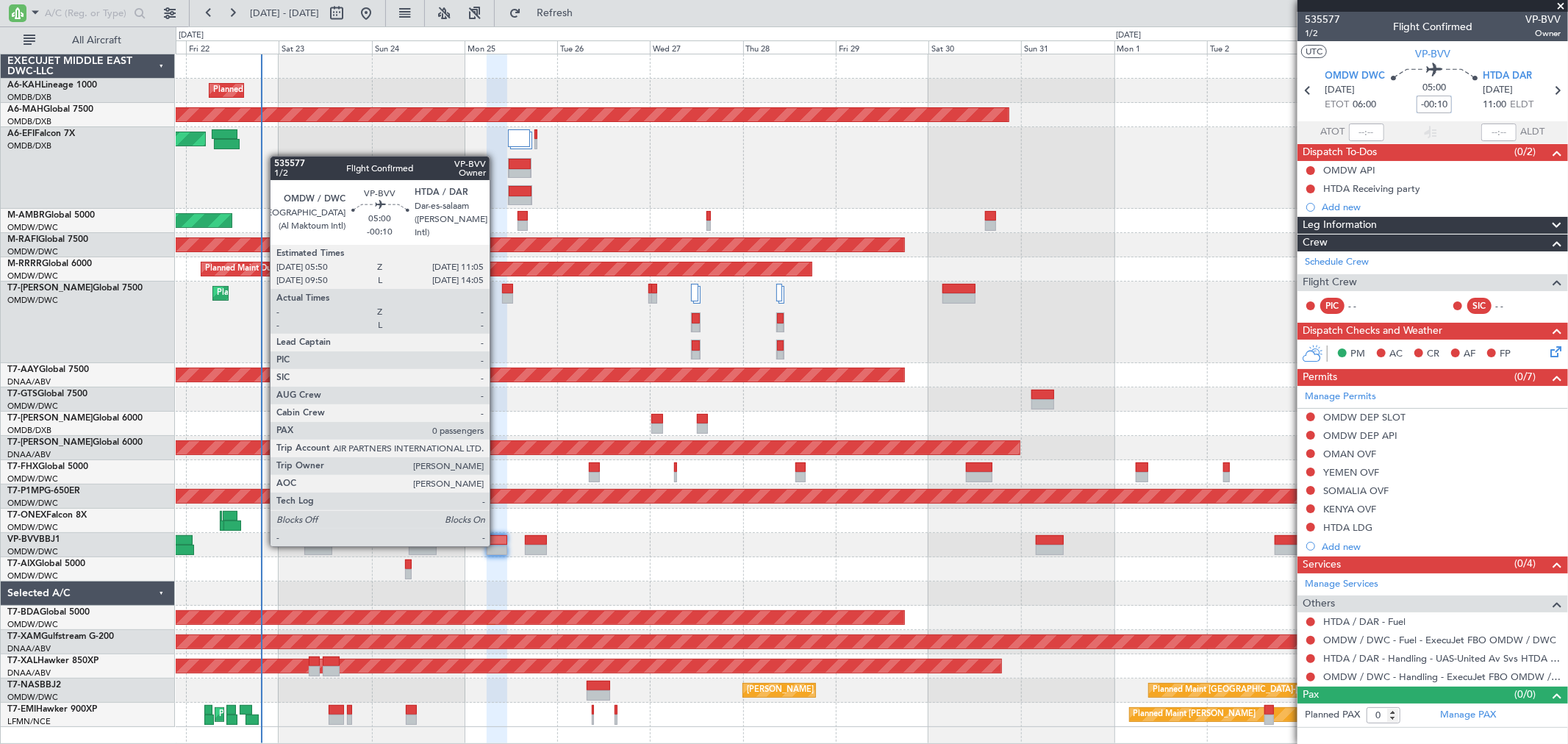
click at [497, 545] on div at bounding box center [497, 550] width 21 height 10
click at [497, 544] on div at bounding box center [871, 545] width 1392 height 25
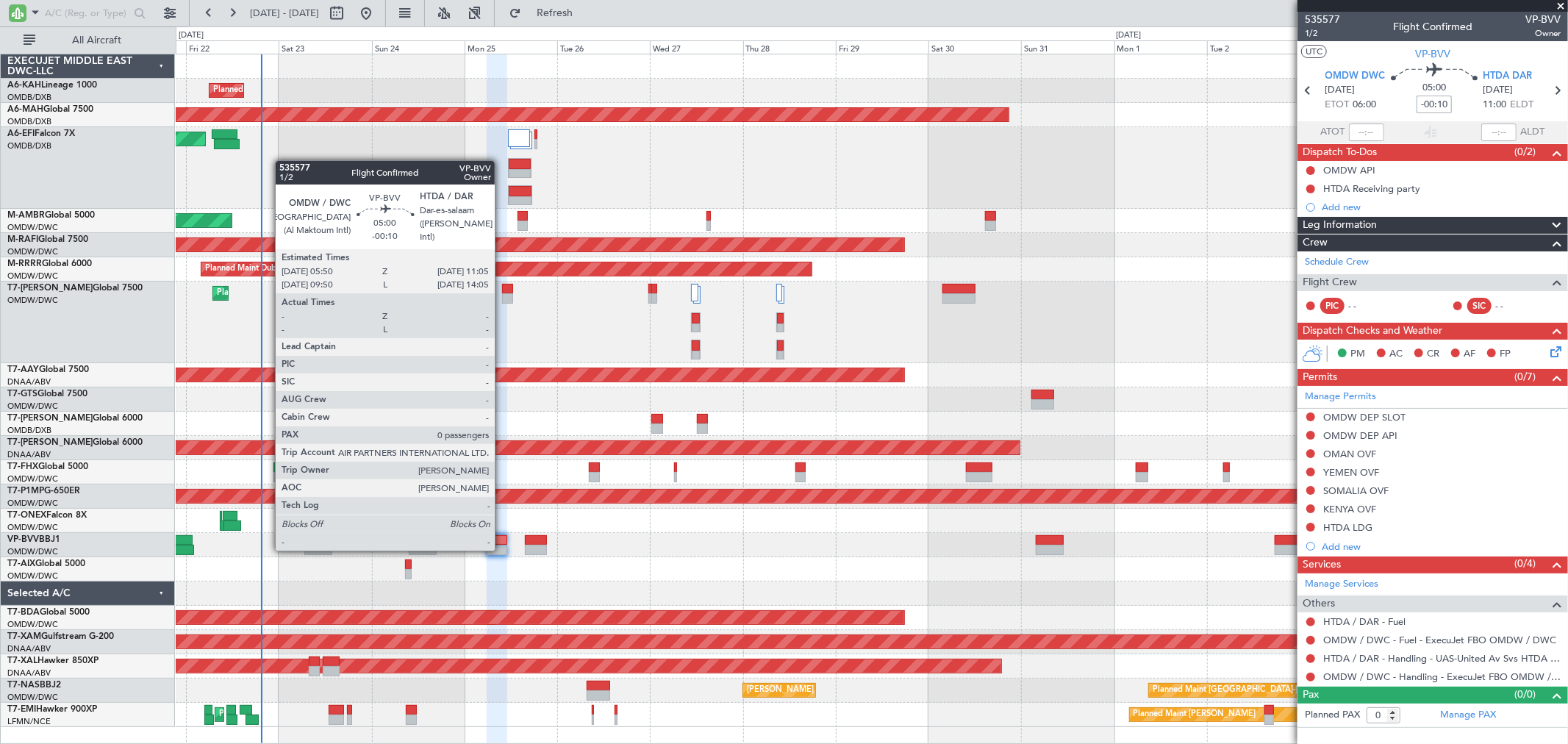
click at [502, 549] on div at bounding box center [497, 550] width 21 height 10
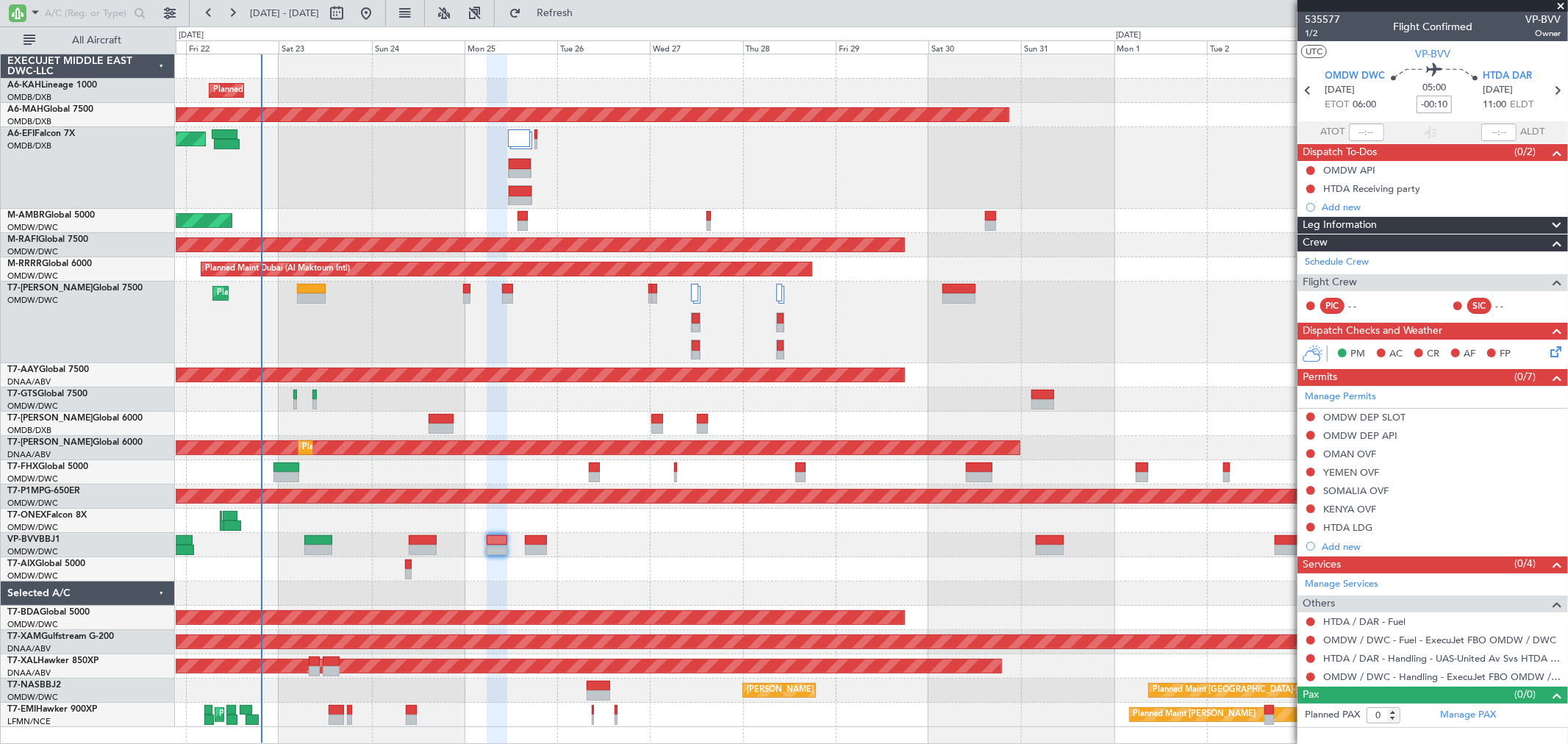
click at [1438, 100] on input "-00:10" at bounding box center [1433, 104] width 35 height 18
drag, startPoint x: 1449, startPoint y: 101, endPoint x: 1407, endPoint y: 101, distance: 42.0
click at [1407, 101] on div "05:00 -00:10" at bounding box center [1434, 90] width 97 height 54
type input "-00:15"
click at [1322, 34] on span "1/2" at bounding box center [1322, 33] width 35 height 12
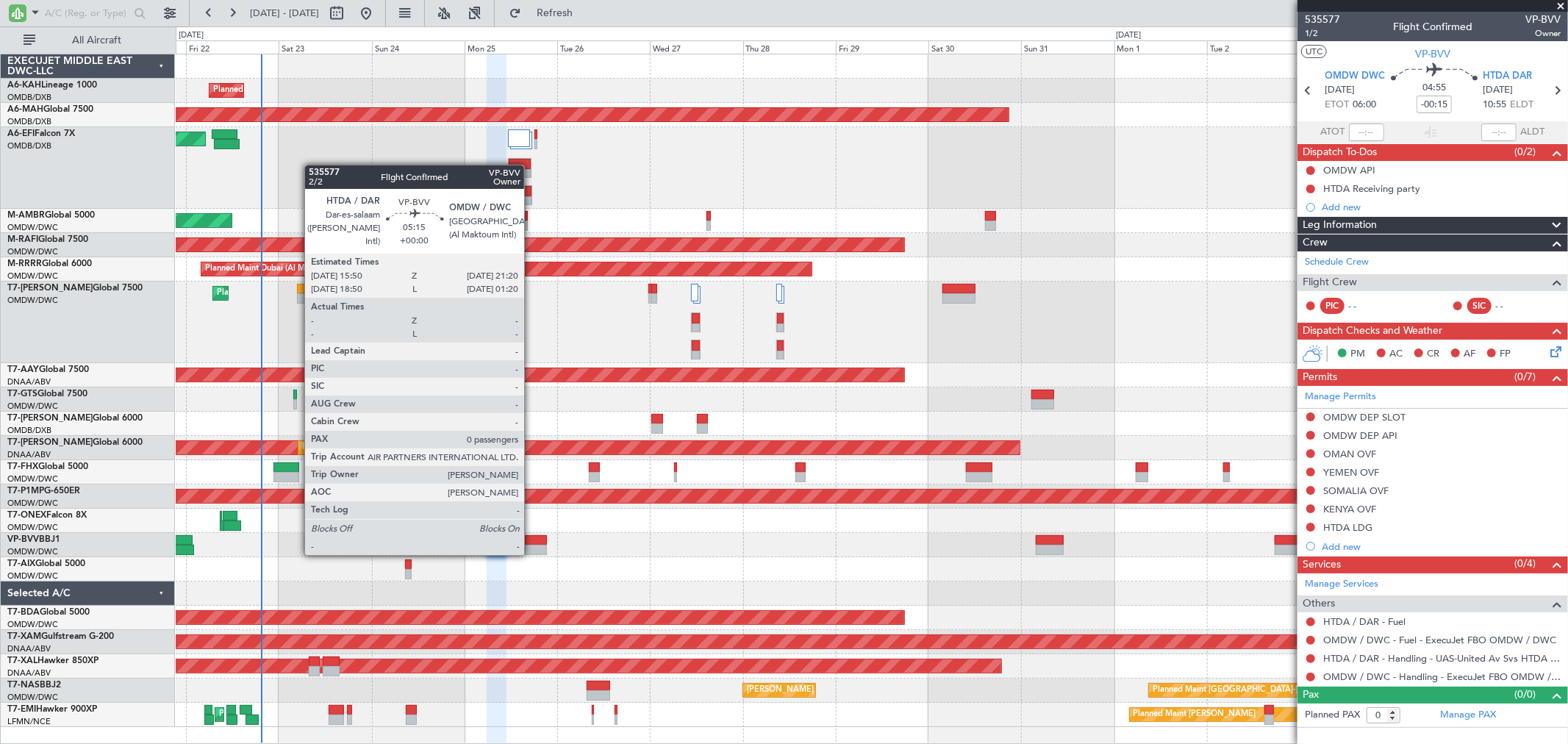
click at [532, 553] on div at bounding box center [536, 550] width 21 height 10
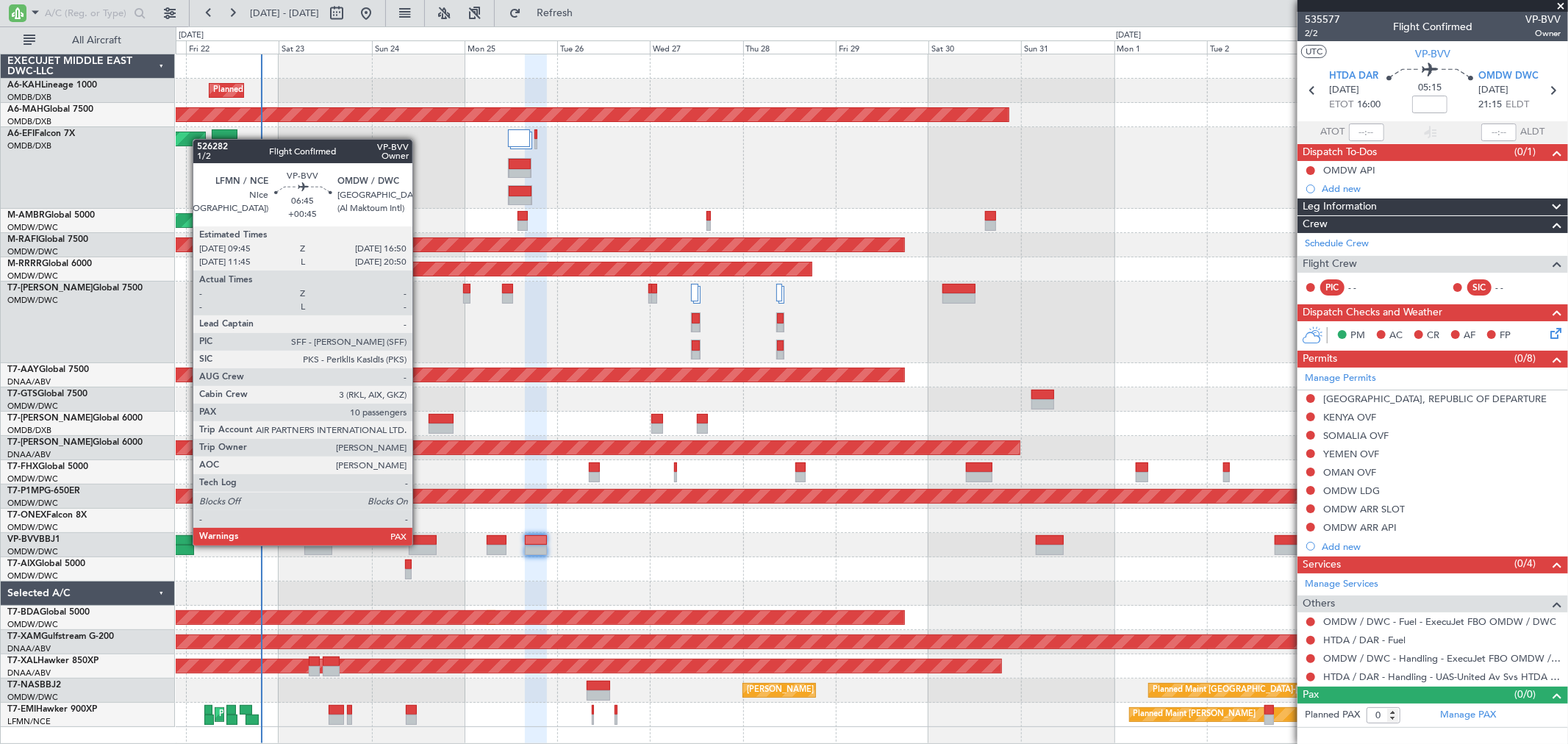
click at [421, 545] on div at bounding box center [422, 550] width 27 height 10
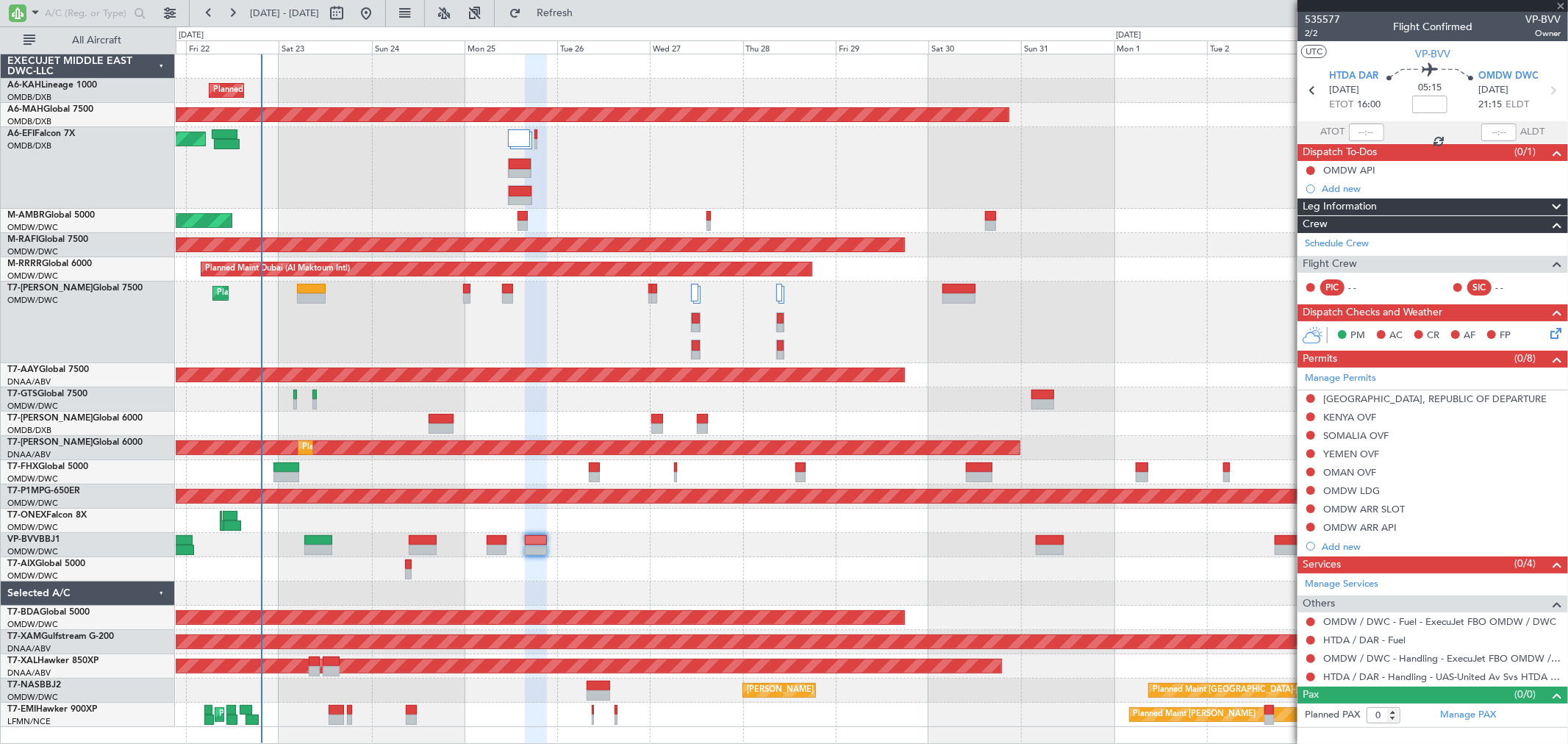
type input "+00:45"
type input "10"
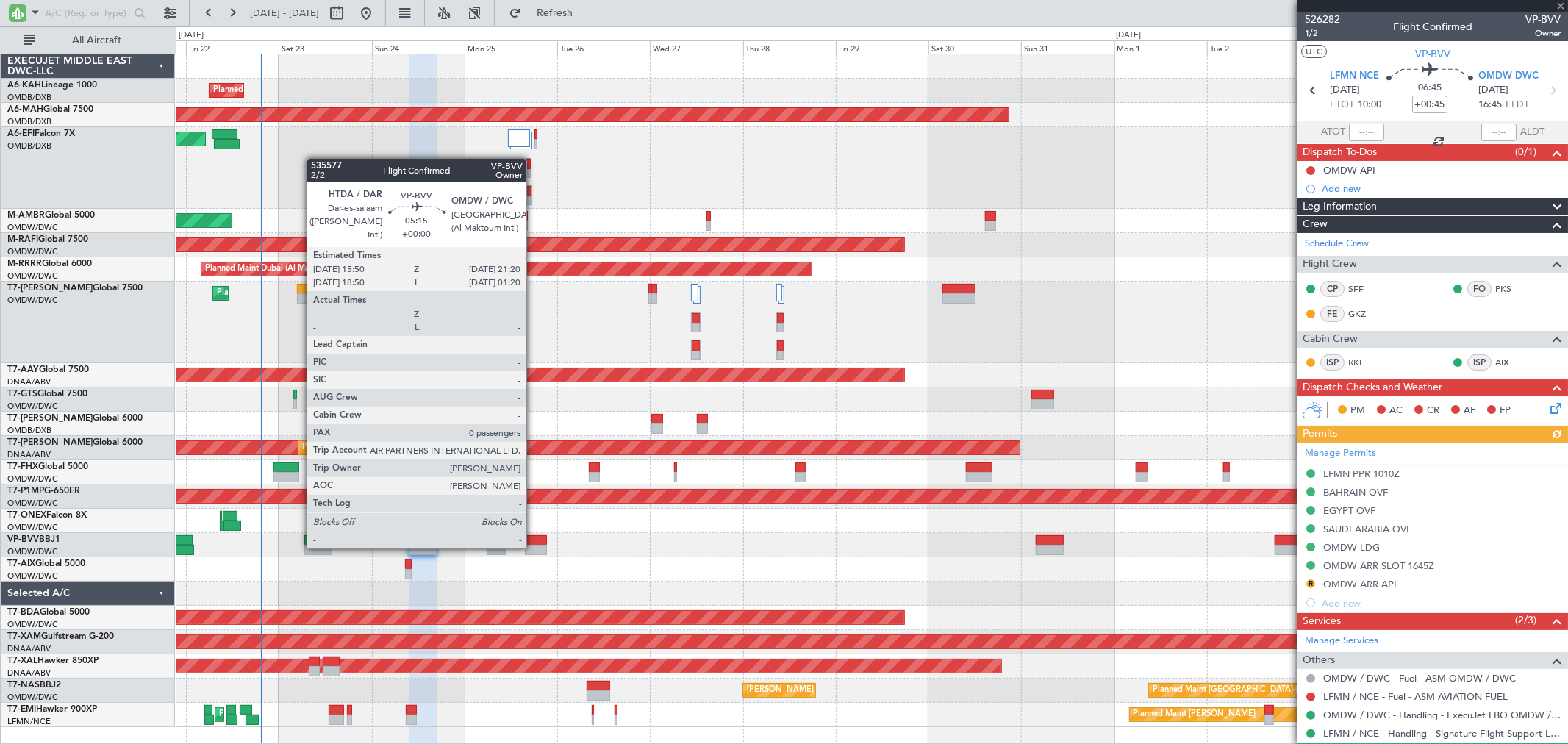
click at [534, 547] on div at bounding box center [536, 550] width 21 height 10
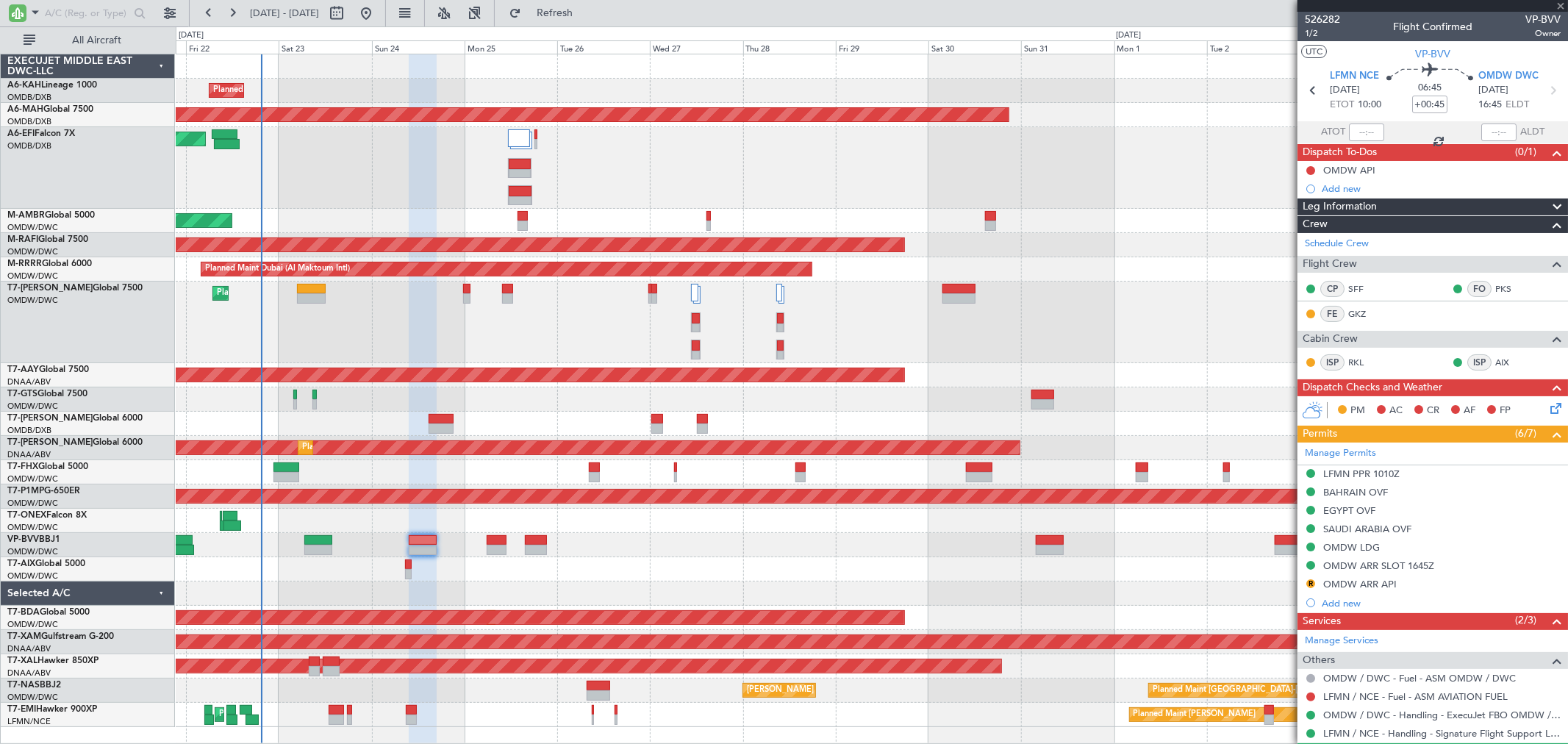
type input "0"
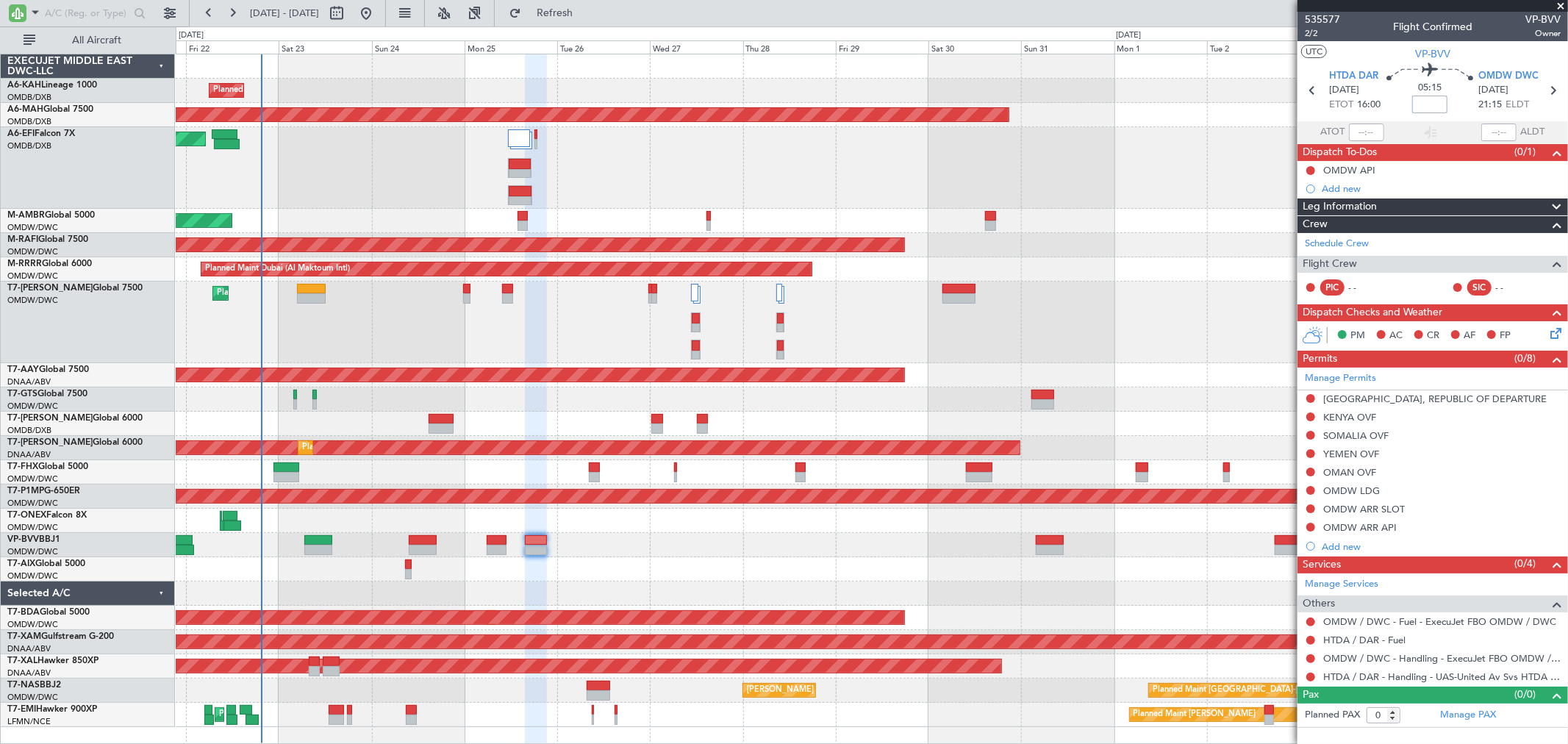
click at [1420, 106] on input at bounding box center [1430, 104] width 35 height 18
click at [1308, 34] on span "2/2" at bounding box center [1322, 33] width 35 height 12
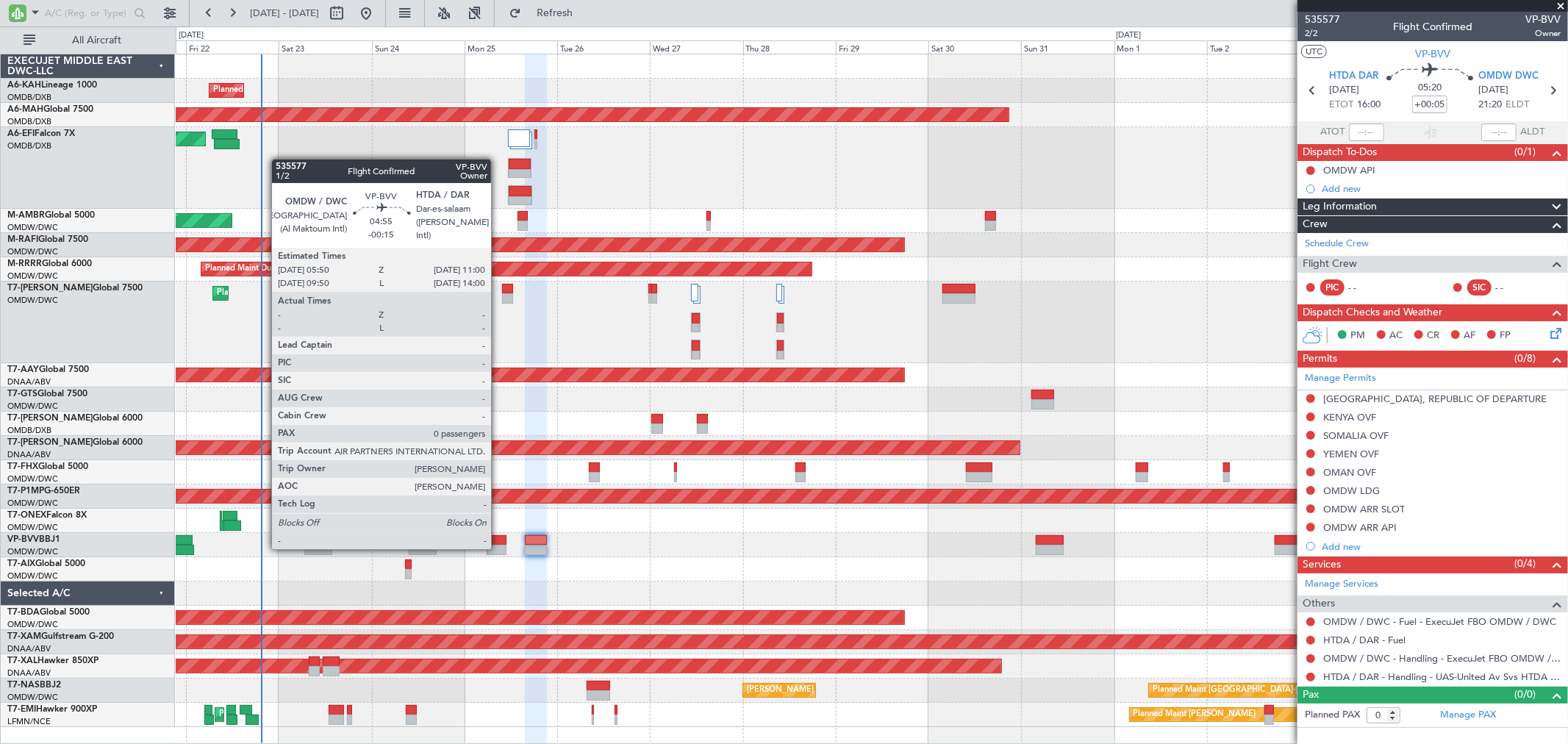
click at [499, 548] on div at bounding box center [497, 550] width 21 height 10
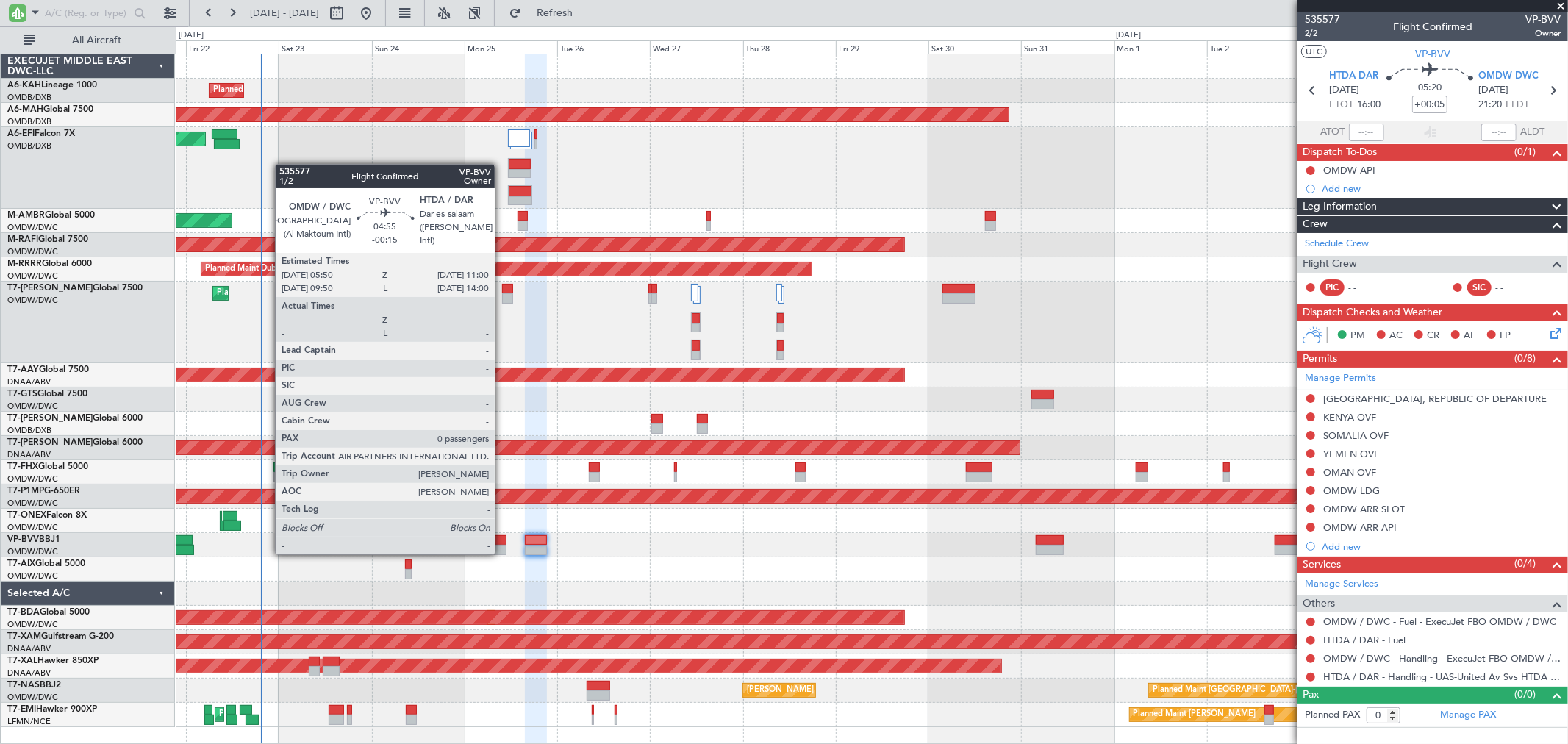
click at [502, 553] on div at bounding box center [497, 550] width 21 height 10
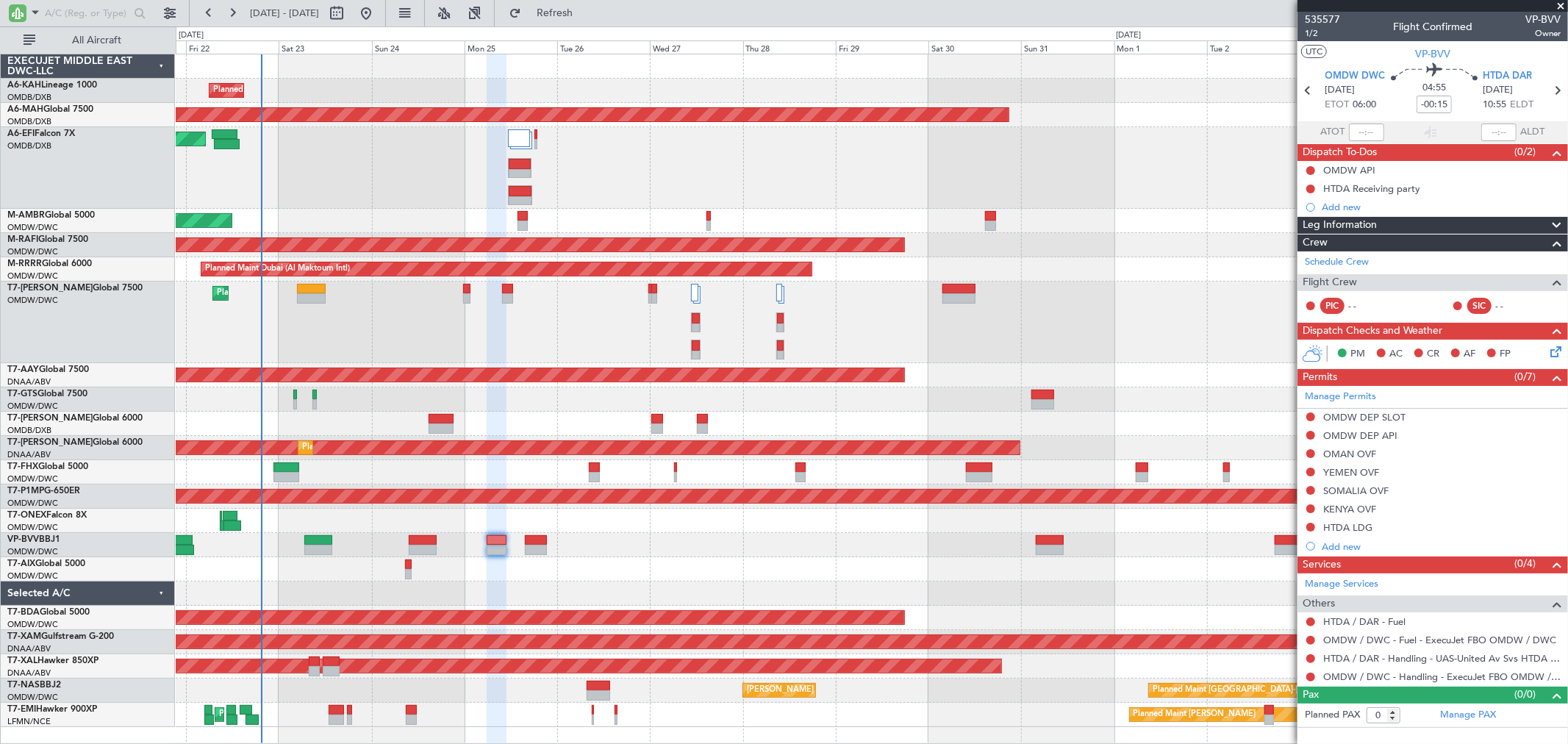
click at [1479, 715] on mat-tooltip-component "OMDW / DWC - Handling - ExecuJet FBO OMDW / DWC" at bounding box center [1437, 701] width 237 height 39
click at [1490, 709] on link "Manage PAX" at bounding box center [1468, 716] width 56 height 15
click at [1436, 663] on div "Manage Services Others HTDA / DAR - Fuel OMDW / DWC - Fuel - ExecuJet FBO OMDW …" at bounding box center [1432, 629] width 270 height 113
click at [1422, 660] on link "HTDA / DAR - Handling - UAS-United Av Svs HTDA / DAR" at bounding box center [1442, 658] width 237 height 12
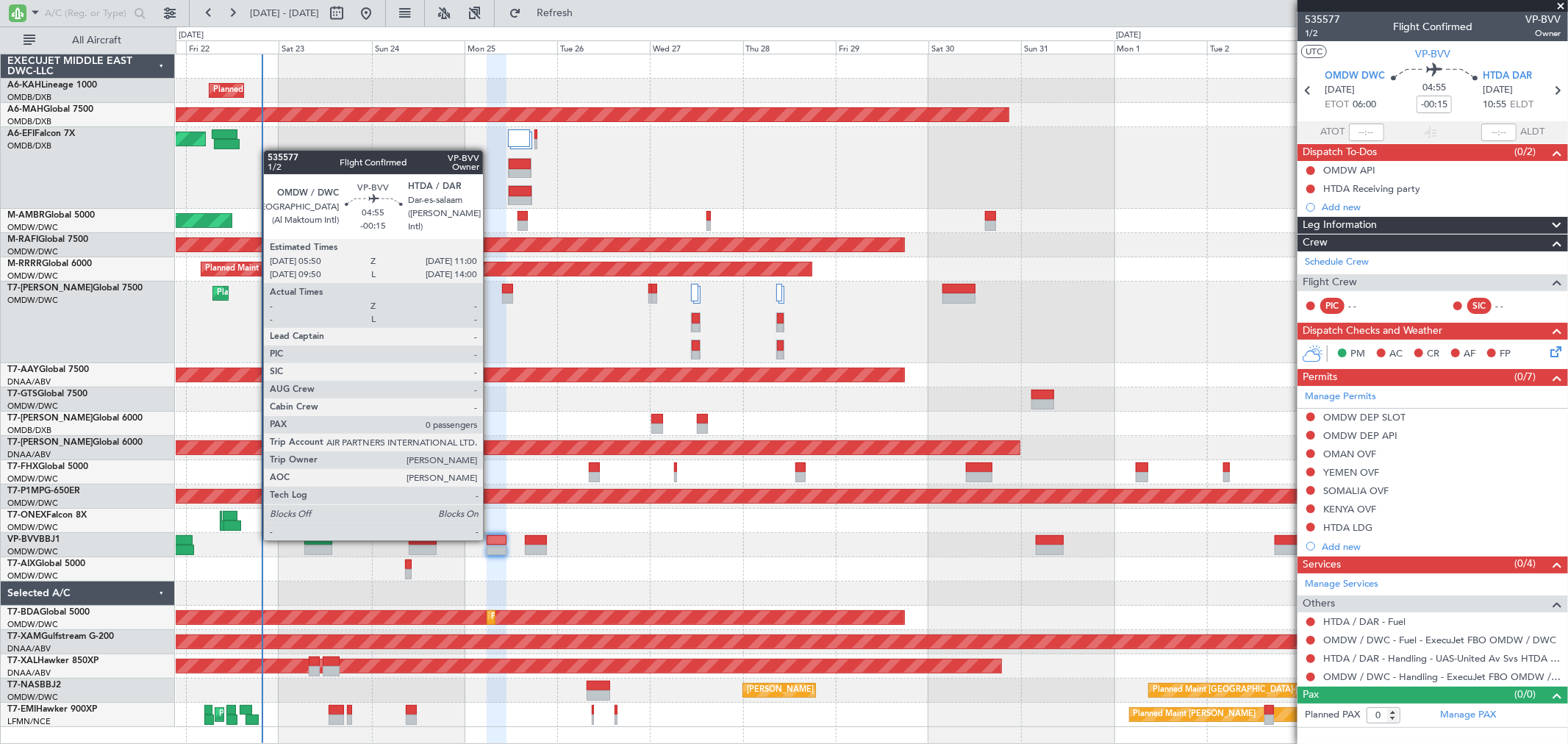
click at [490, 538] on div at bounding box center [497, 540] width 21 height 10
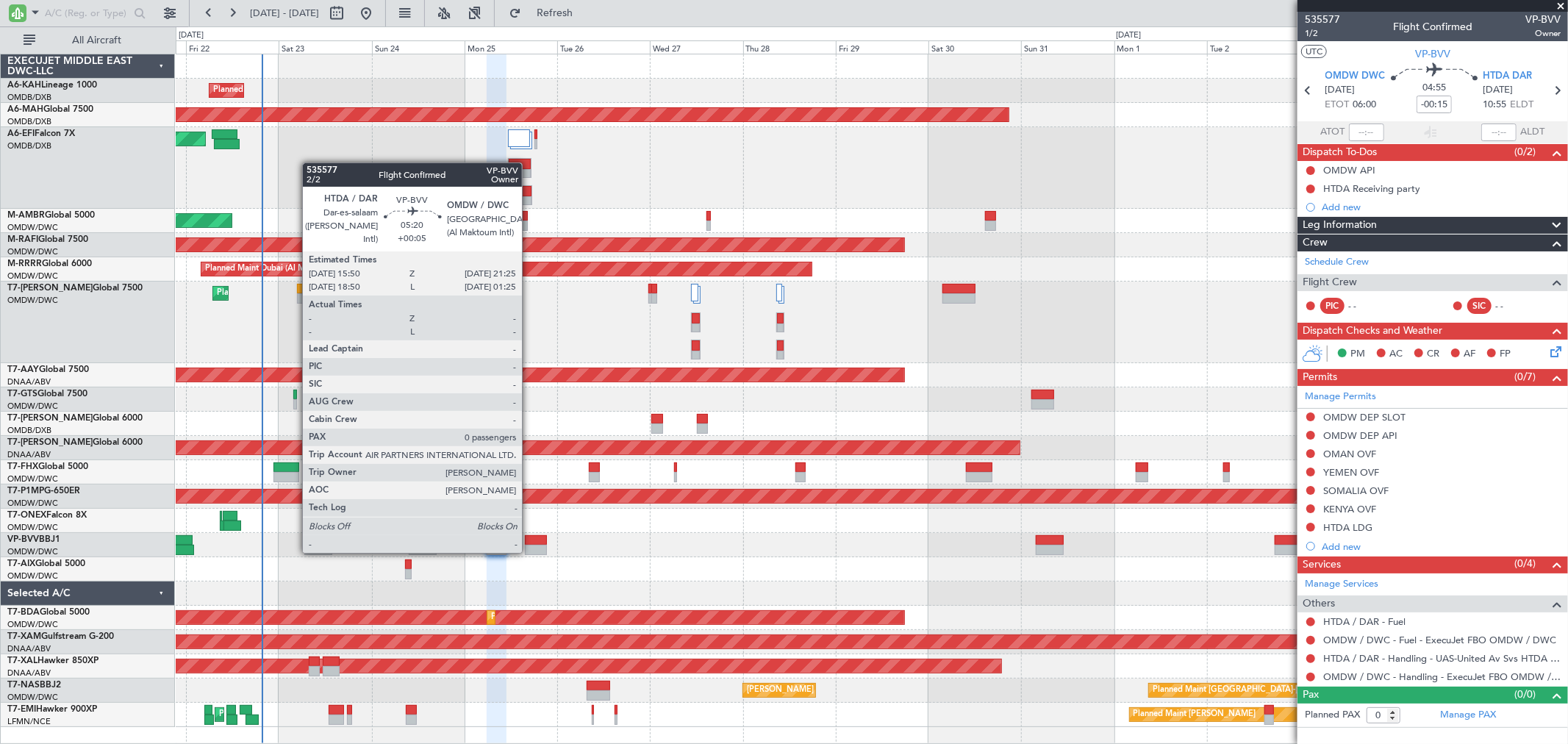
click at [530, 550] on div at bounding box center [536, 550] width 22 height 10
click at [530, 549] on div at bounding box center [536, 550] width 22 height 10
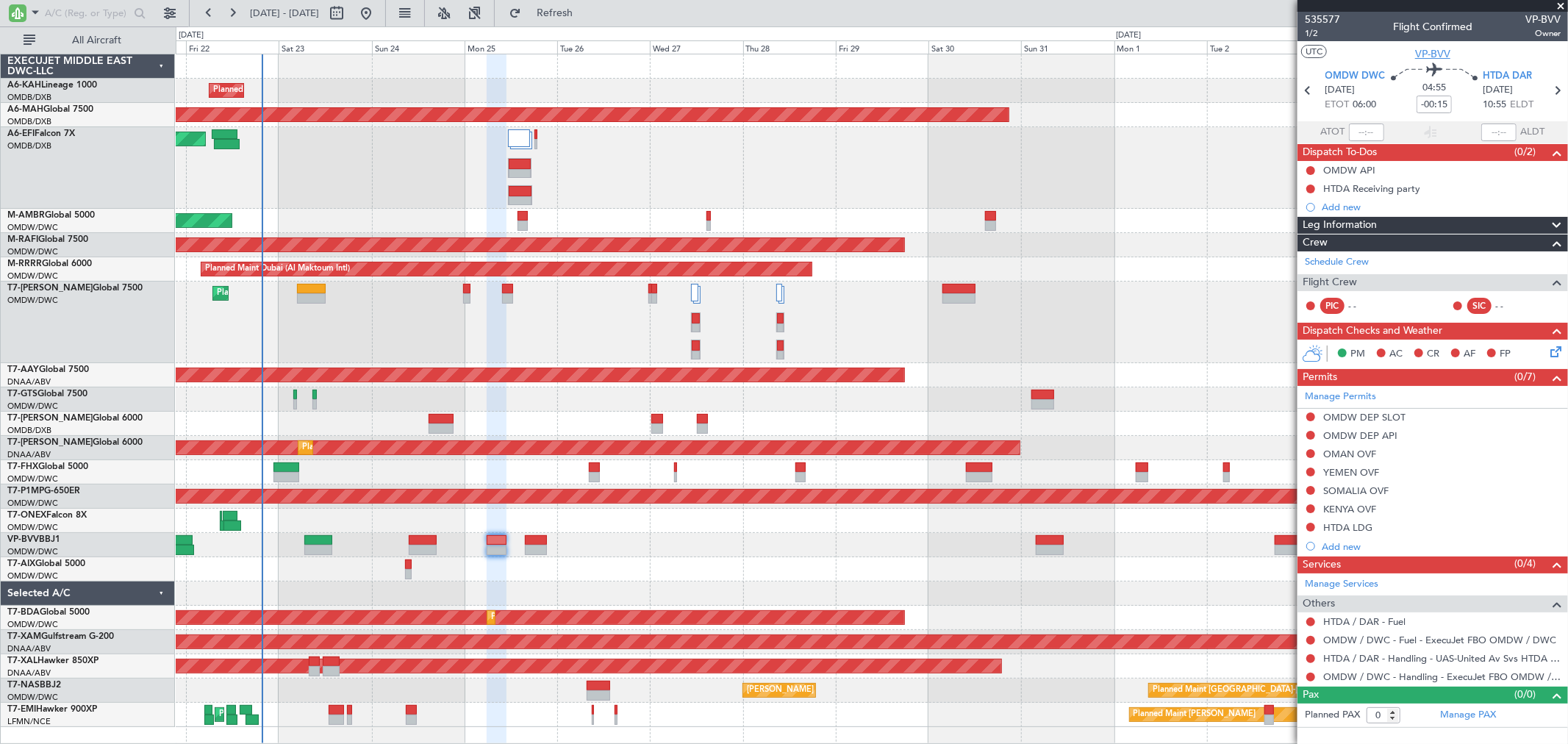
click at [1429, 51] on span "VP-BVV" at bounding box center [1432, 54] width 35 height 15
click at [1432, 53] on span "VP-BVV" at bounding box center [1432, 54] width 35 height 15
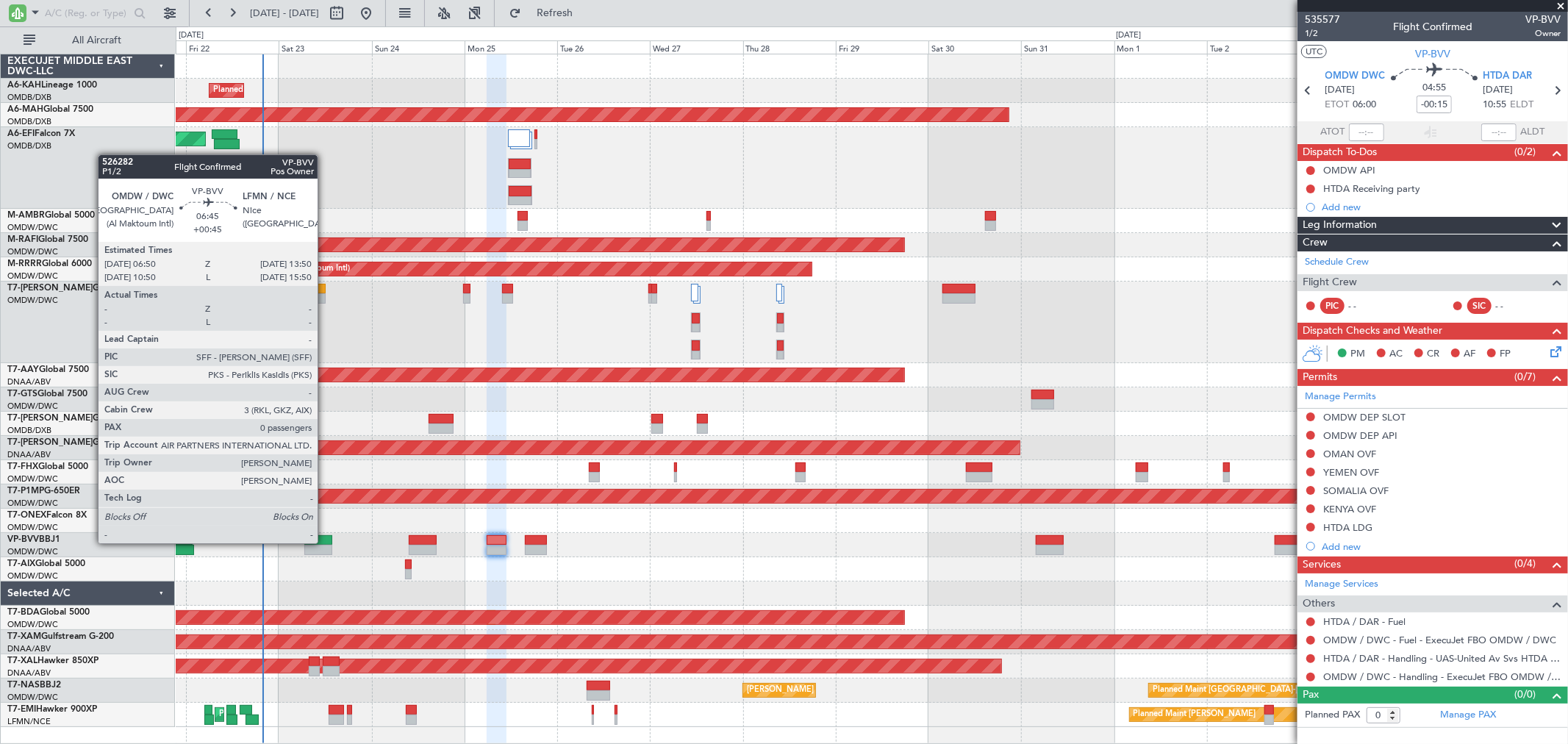
click at [325, 542] on div at bounding box center [318, 540] width 27 height 10
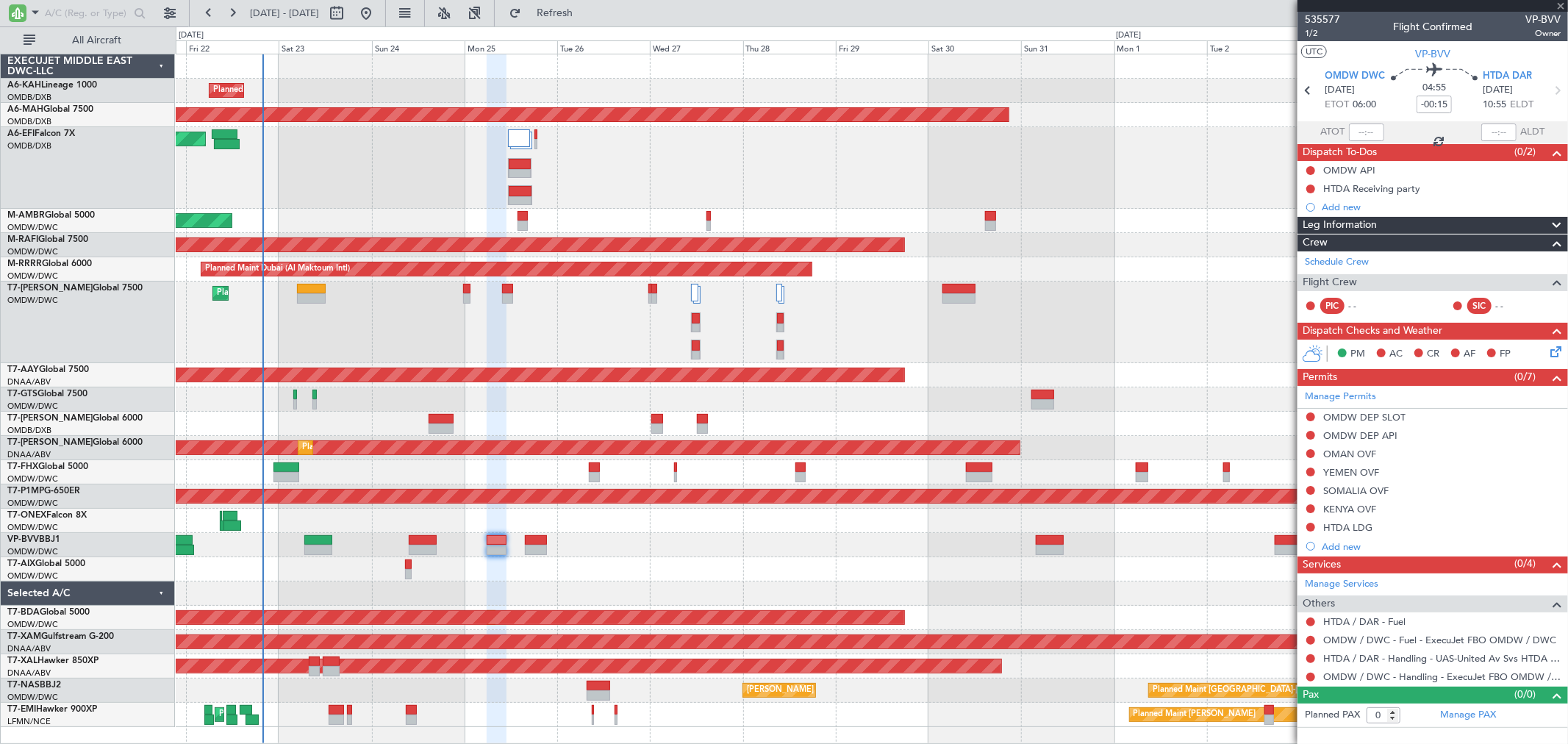
type input "+00:45"
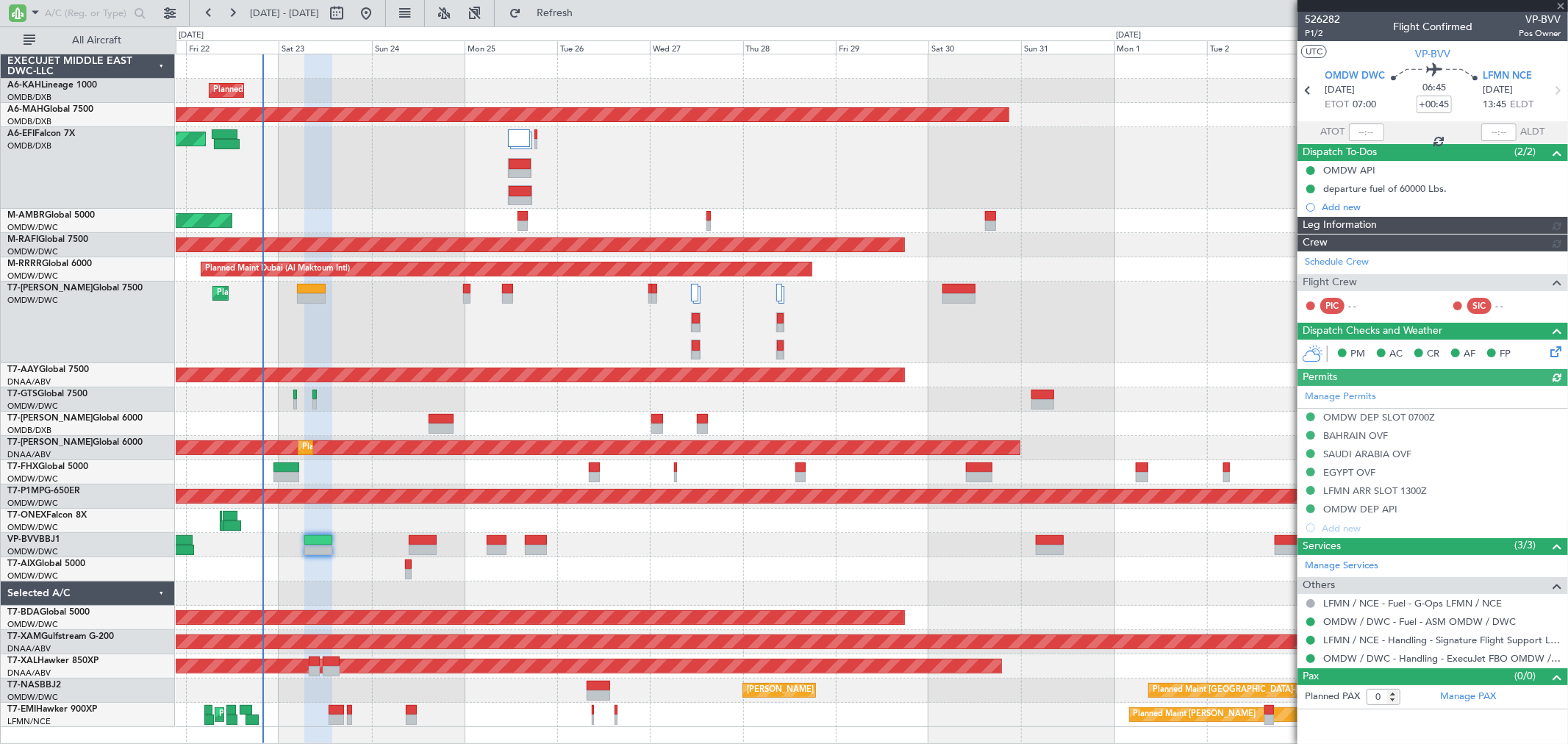
type input "[PERSON_NAME] ([PERSON_NAME])"
type input "7015"
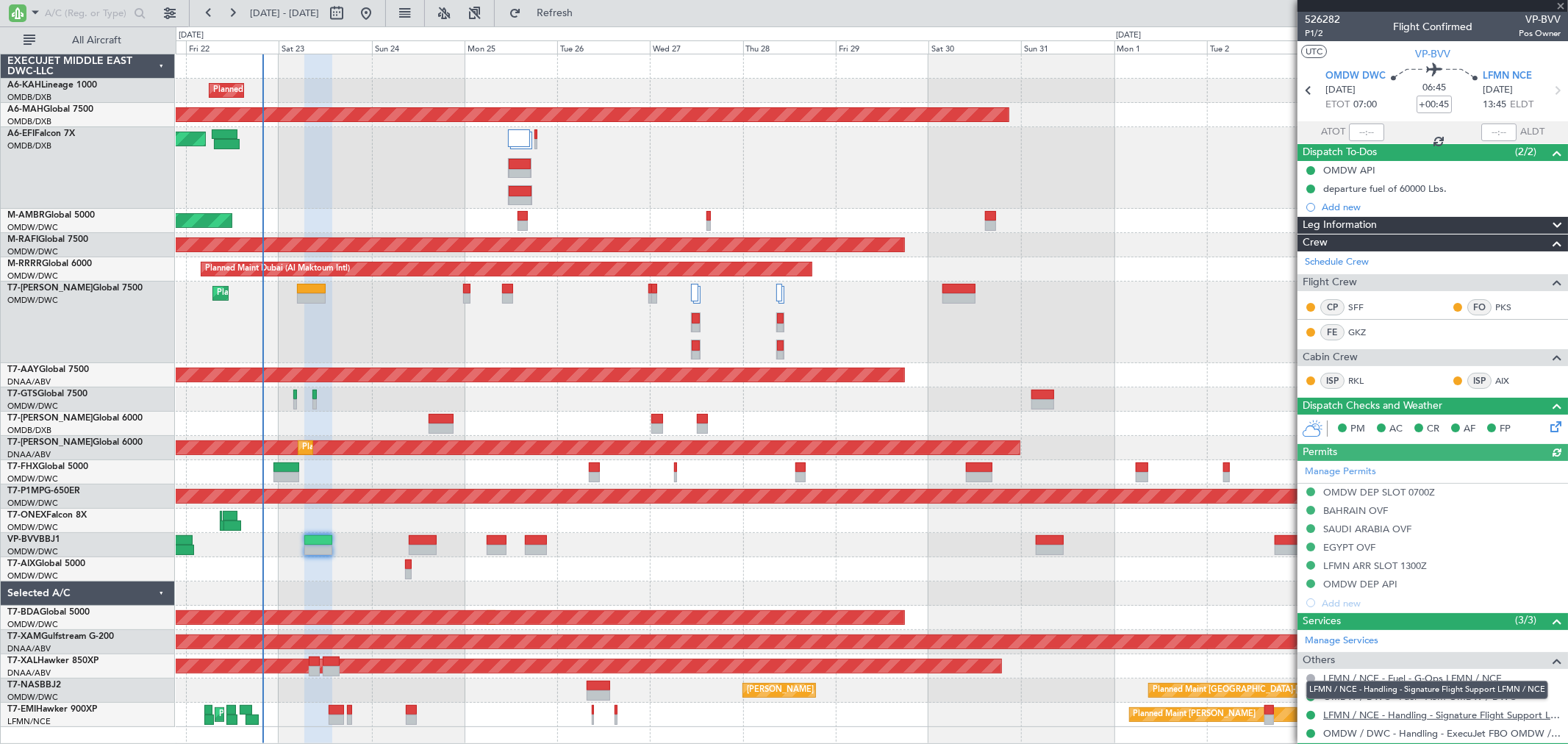
click at [1358, 715] on link "LFMN / NCE - Handling - Signature Flight Support LFMN / NCE" at bounding box center [1442, 715] width 237 height 12
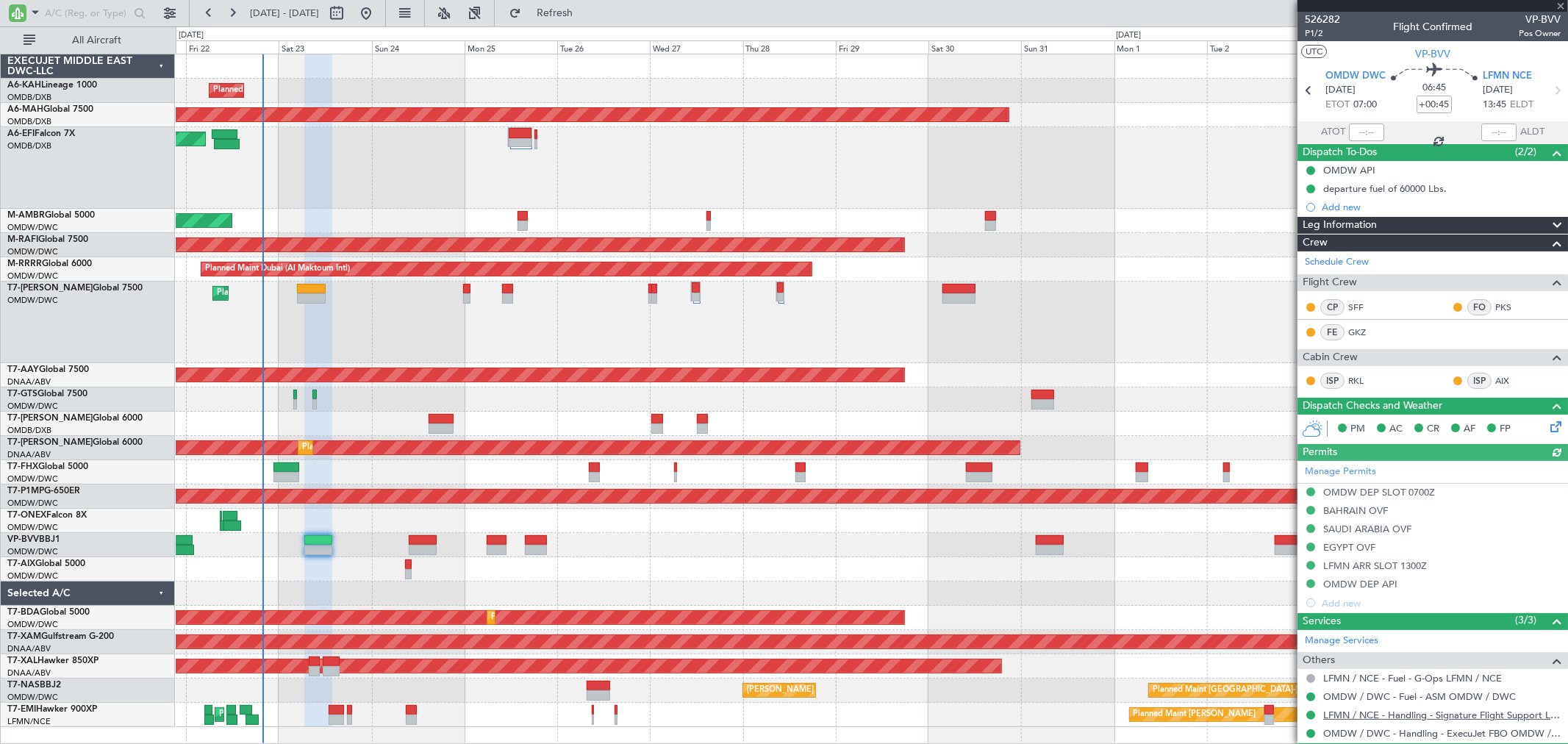
type input "[PERSON_NAME] ([PERSON_NAME])"
type input "7015"
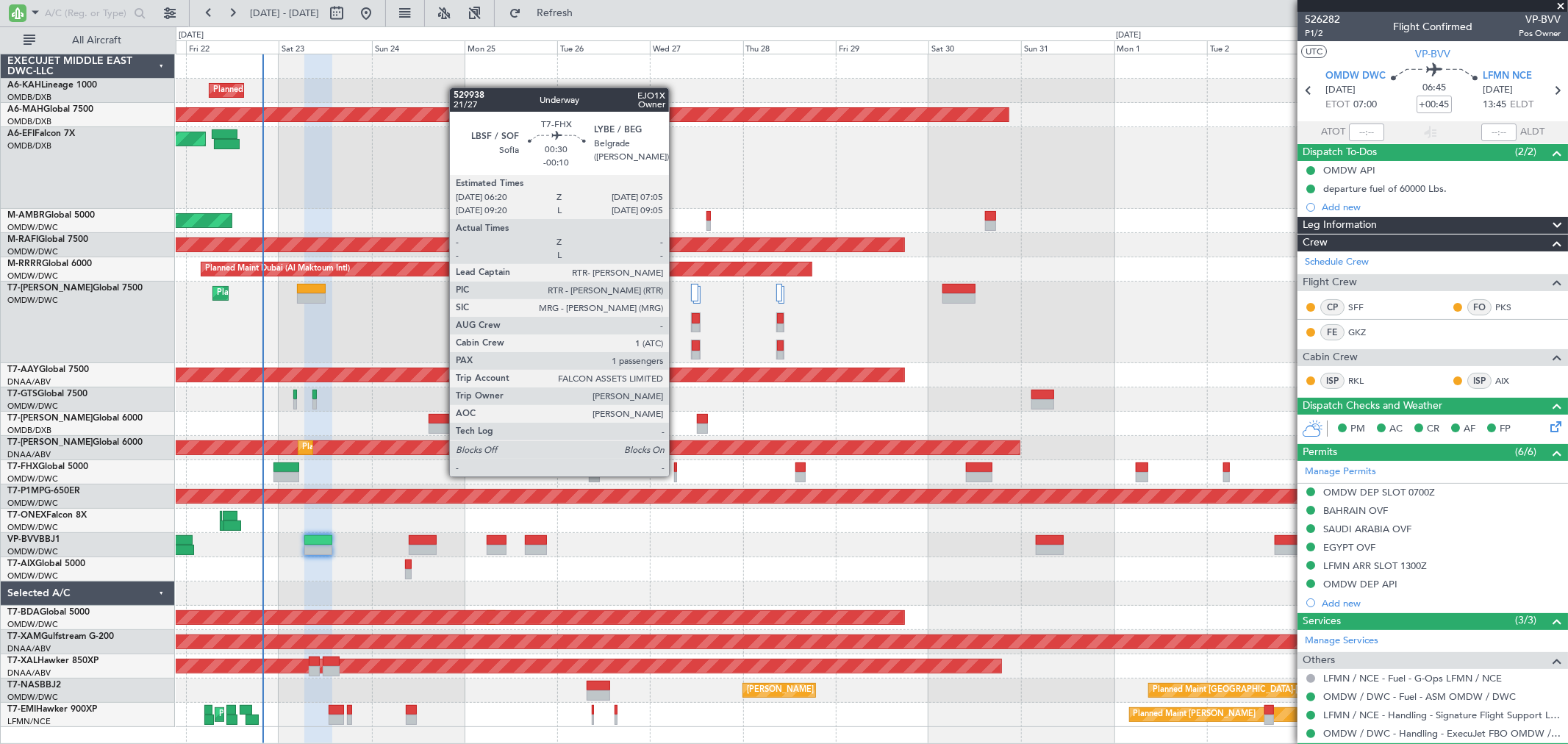
click at [676, 475] on div at bounding box center [675, 477] width 3 height 10
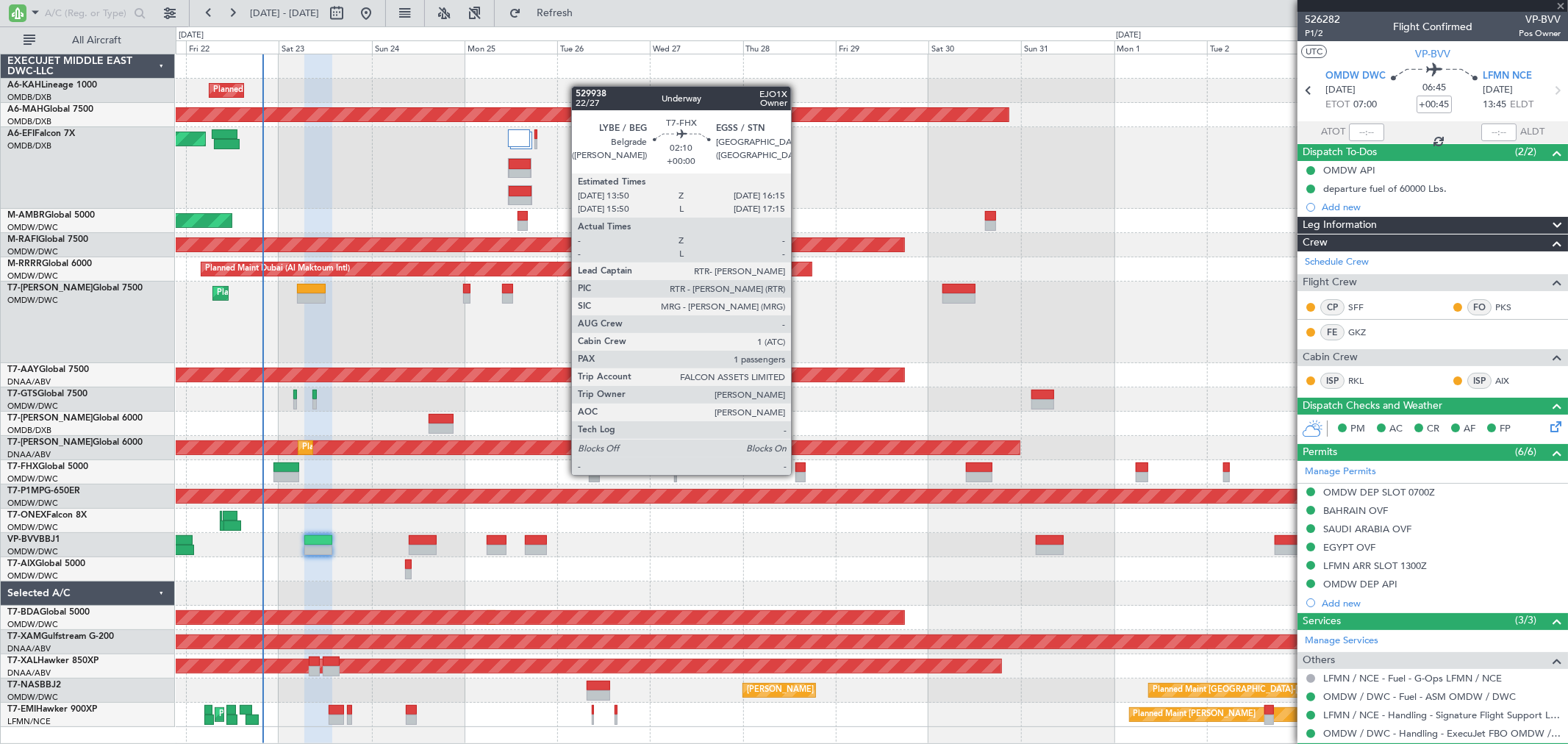
type input "-00:10"
type input "1"
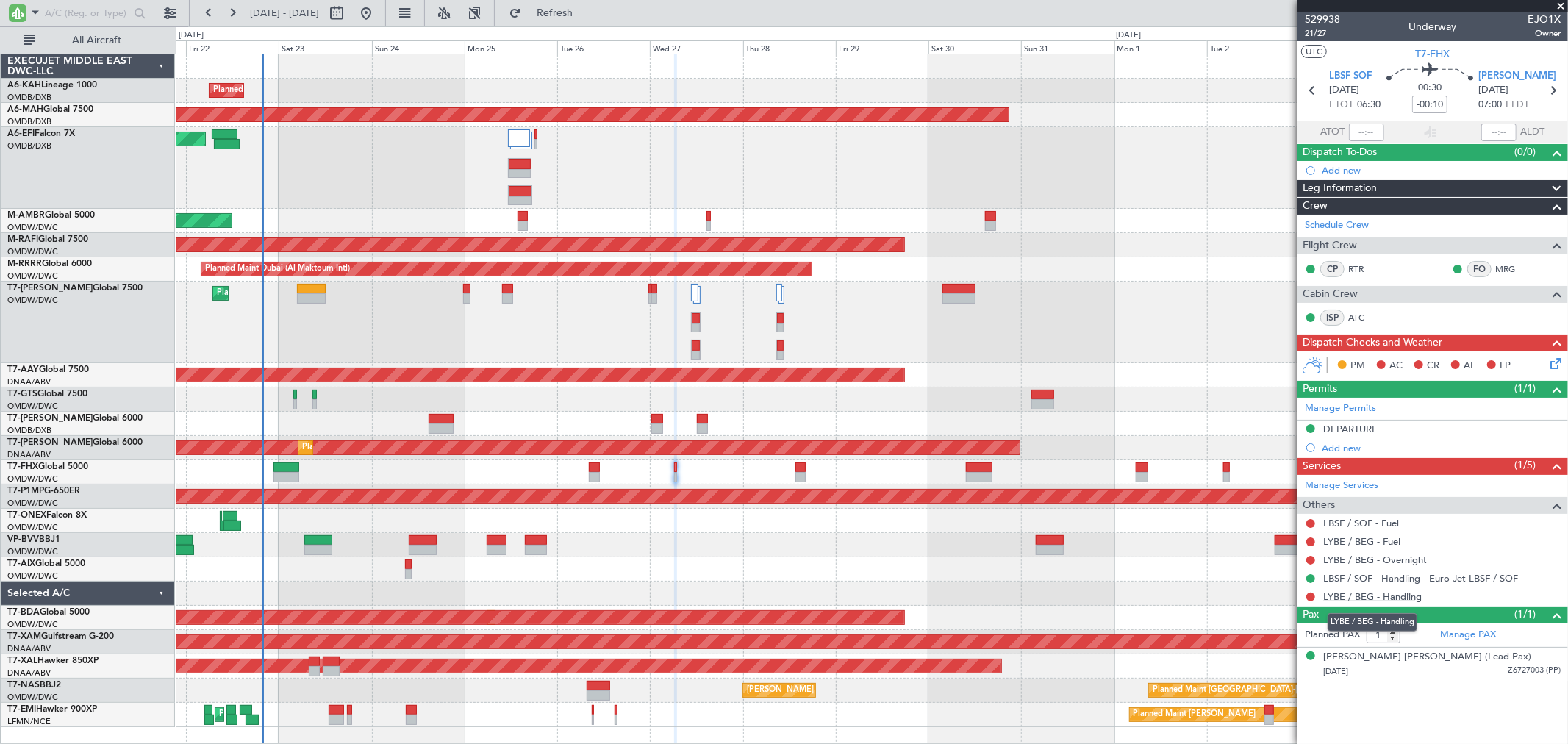
click at [1376, 591] on link "LYBE / BEG - Handling" at bounding box center [1373, 596] width 99 height 12
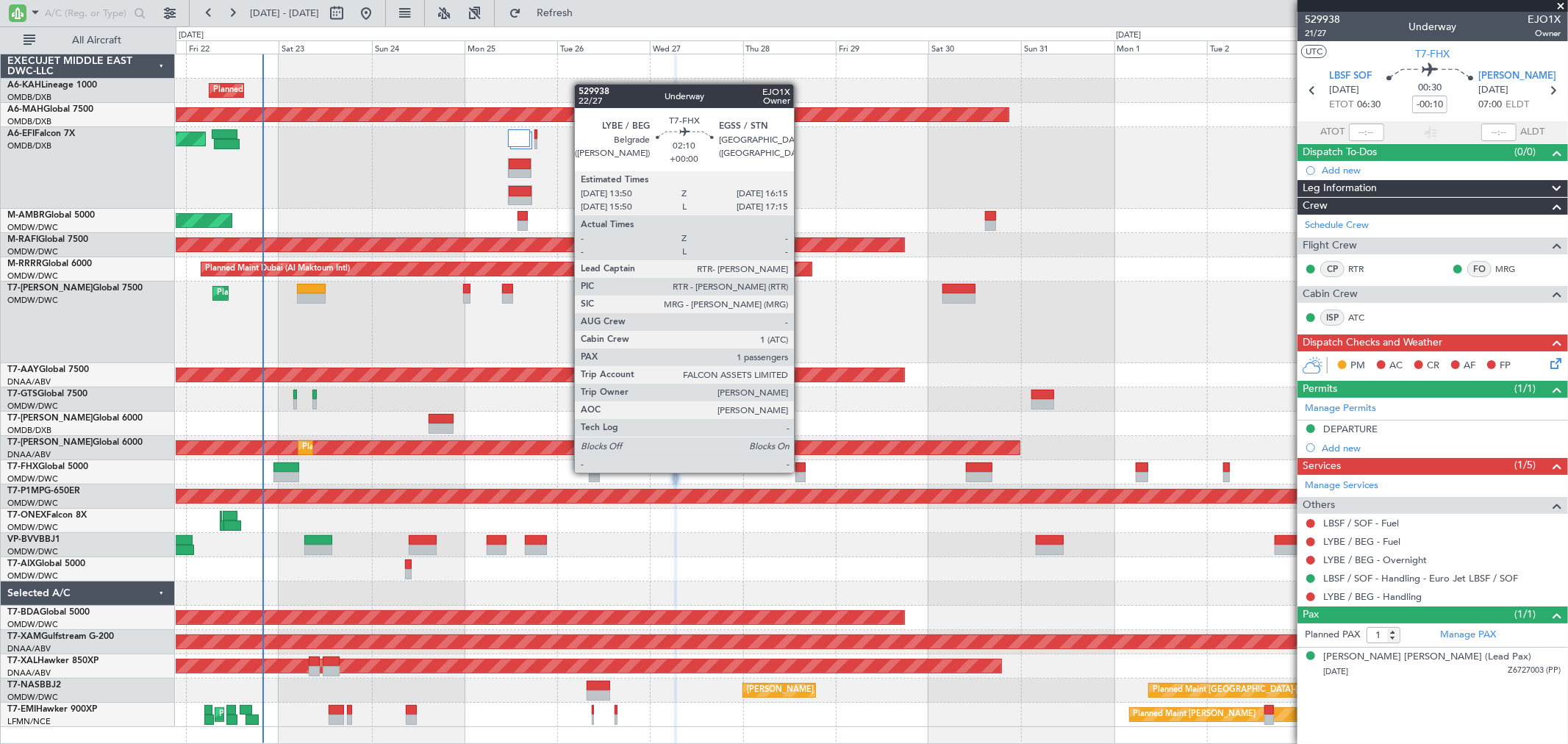
click at [801, 472] on div at bounding box center [800, 477] width 9 height 10
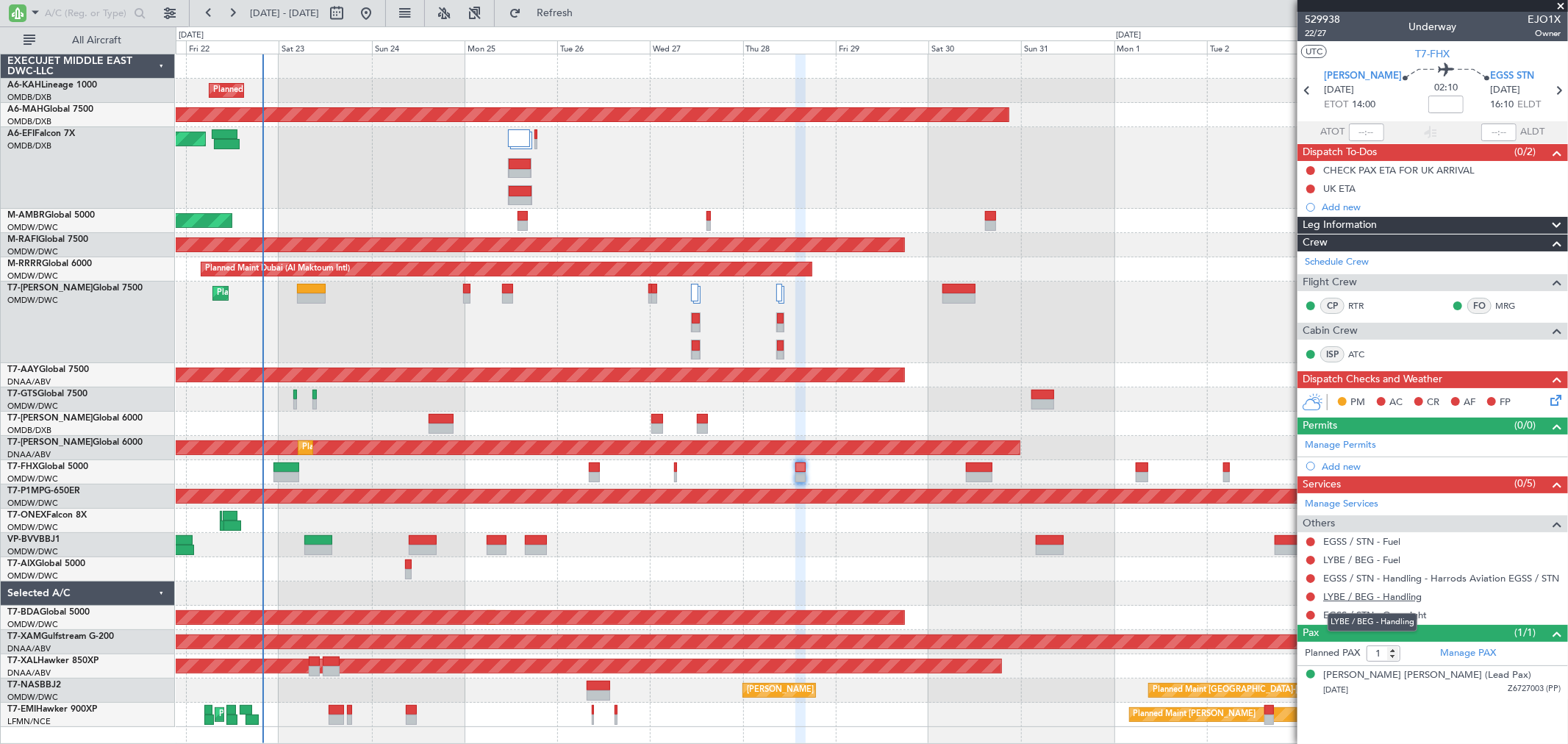
click at [1395, 591] on link "LYBE / BEG - Handling" at bounding box center [1373, 596] width 99 height 12
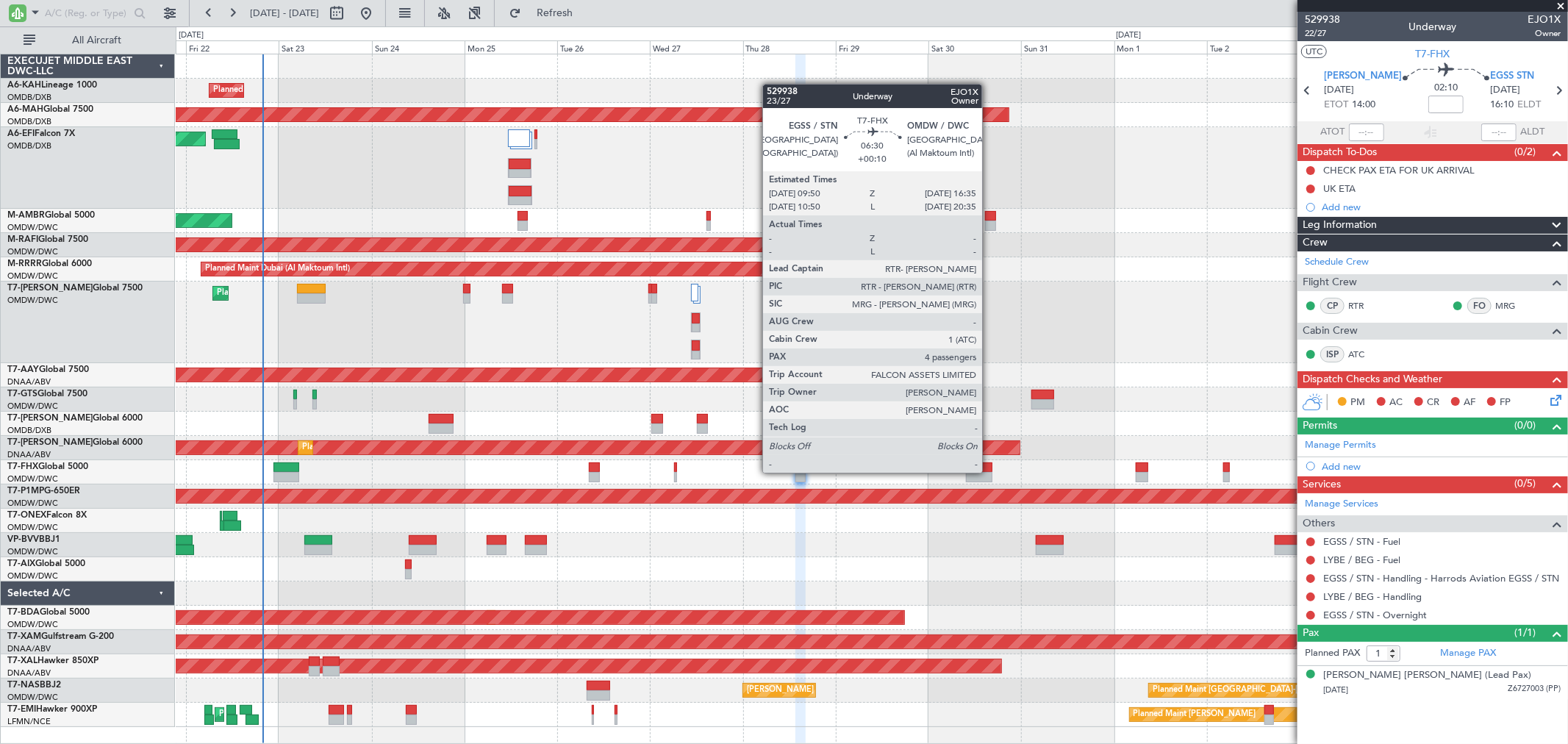
click at [990, 472] on div at bounding box center [979, 477] width 27 height 10
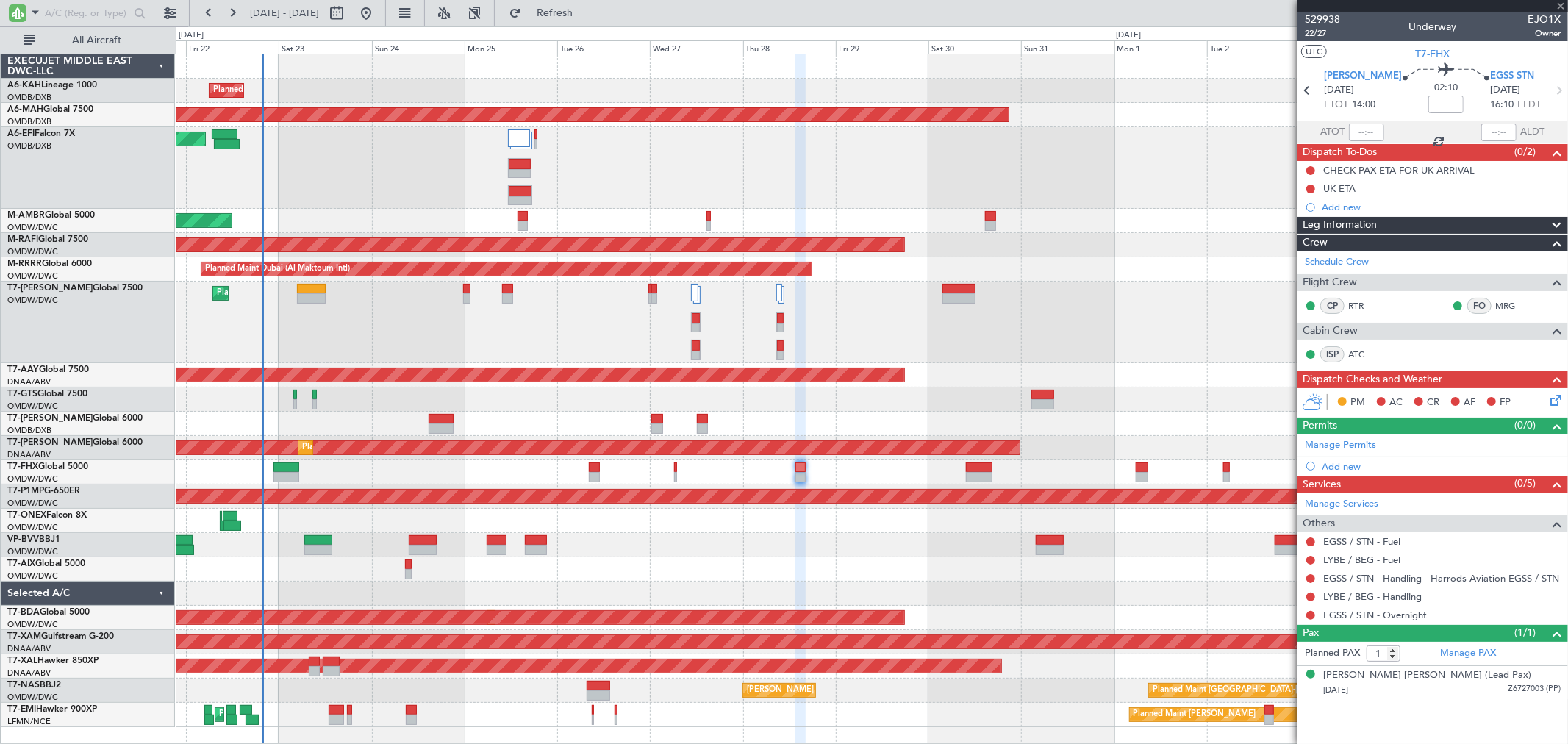
type input "+00:10"
type input "4"
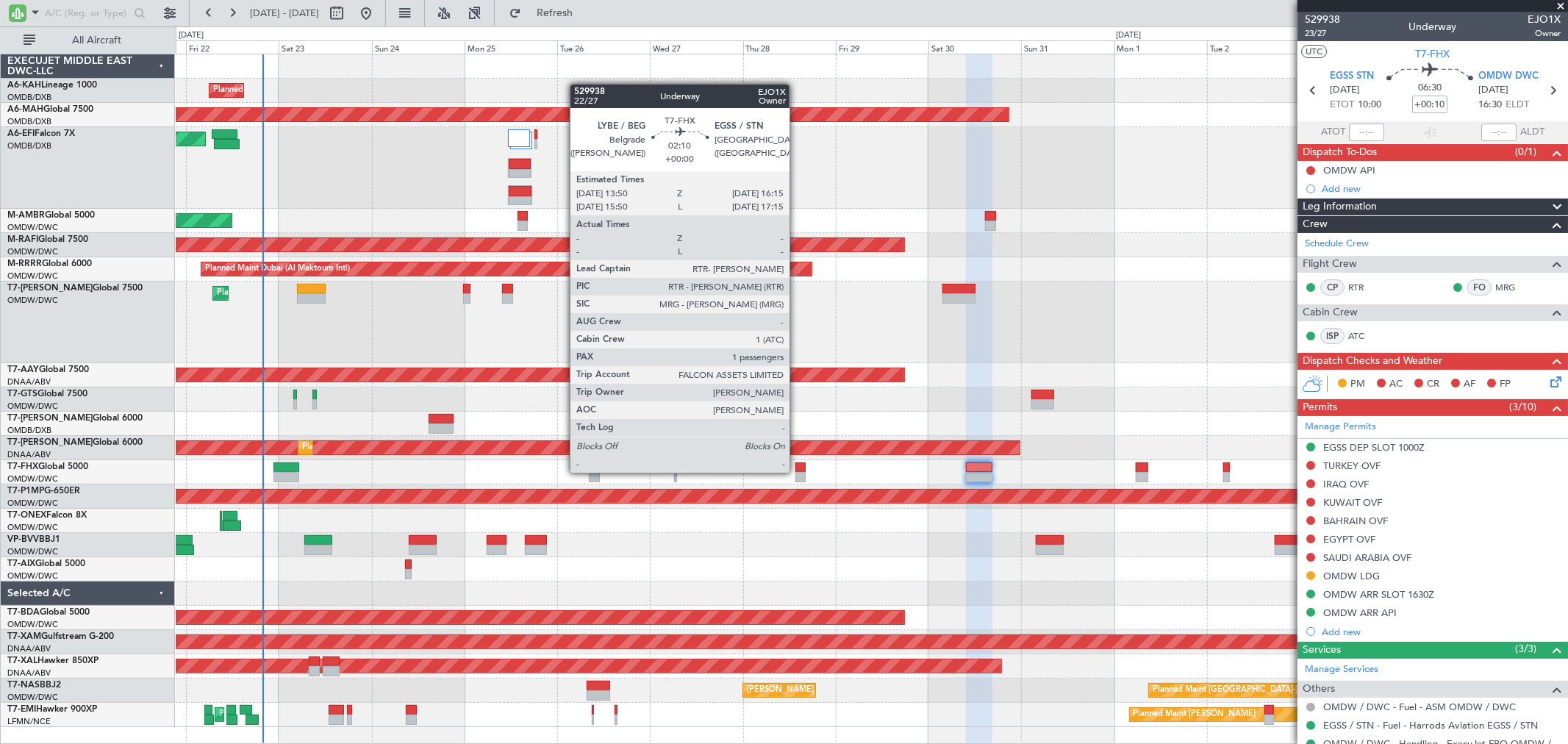
click at [797, 472] on div at bounding box center [800, 477] width 9 height 10
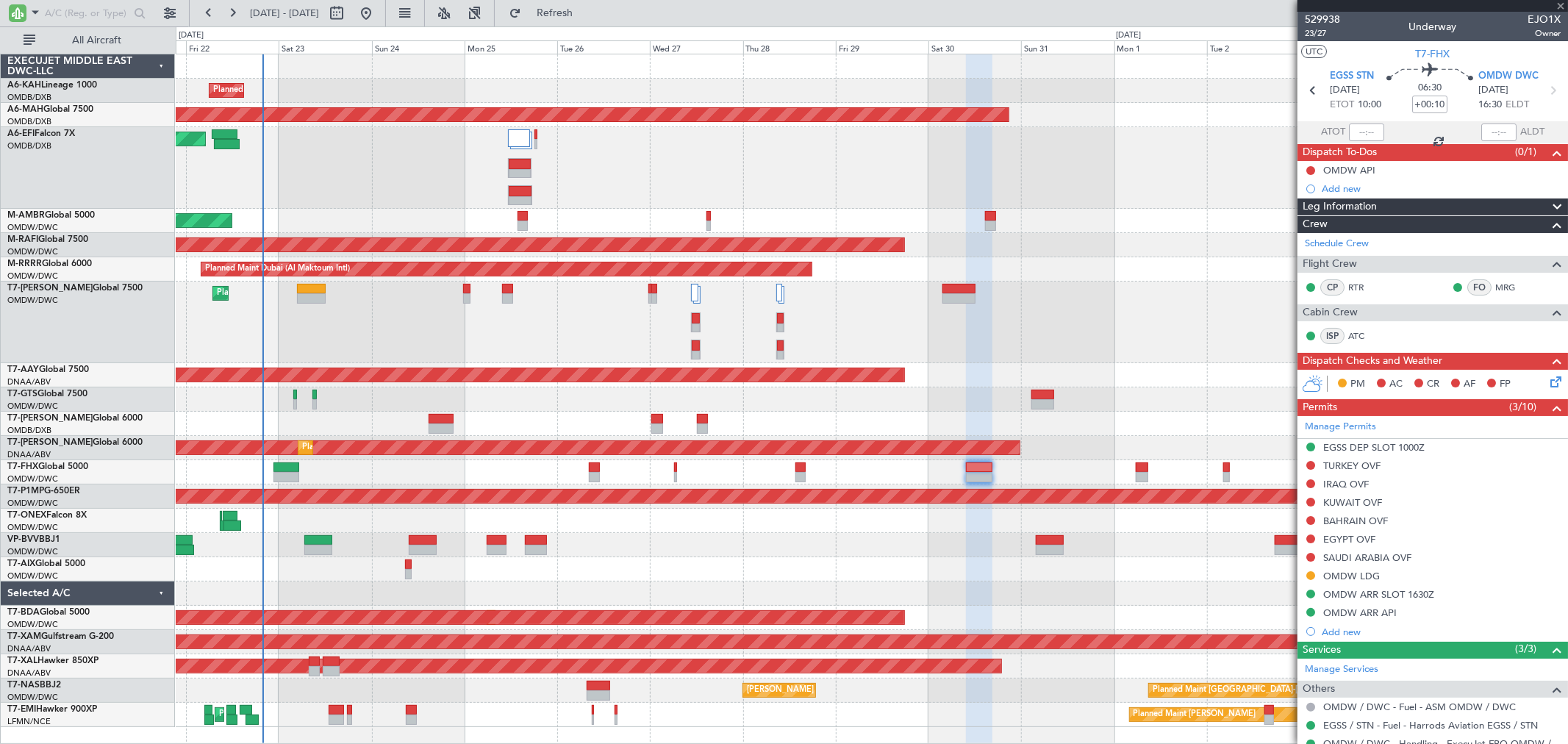
type input "1"
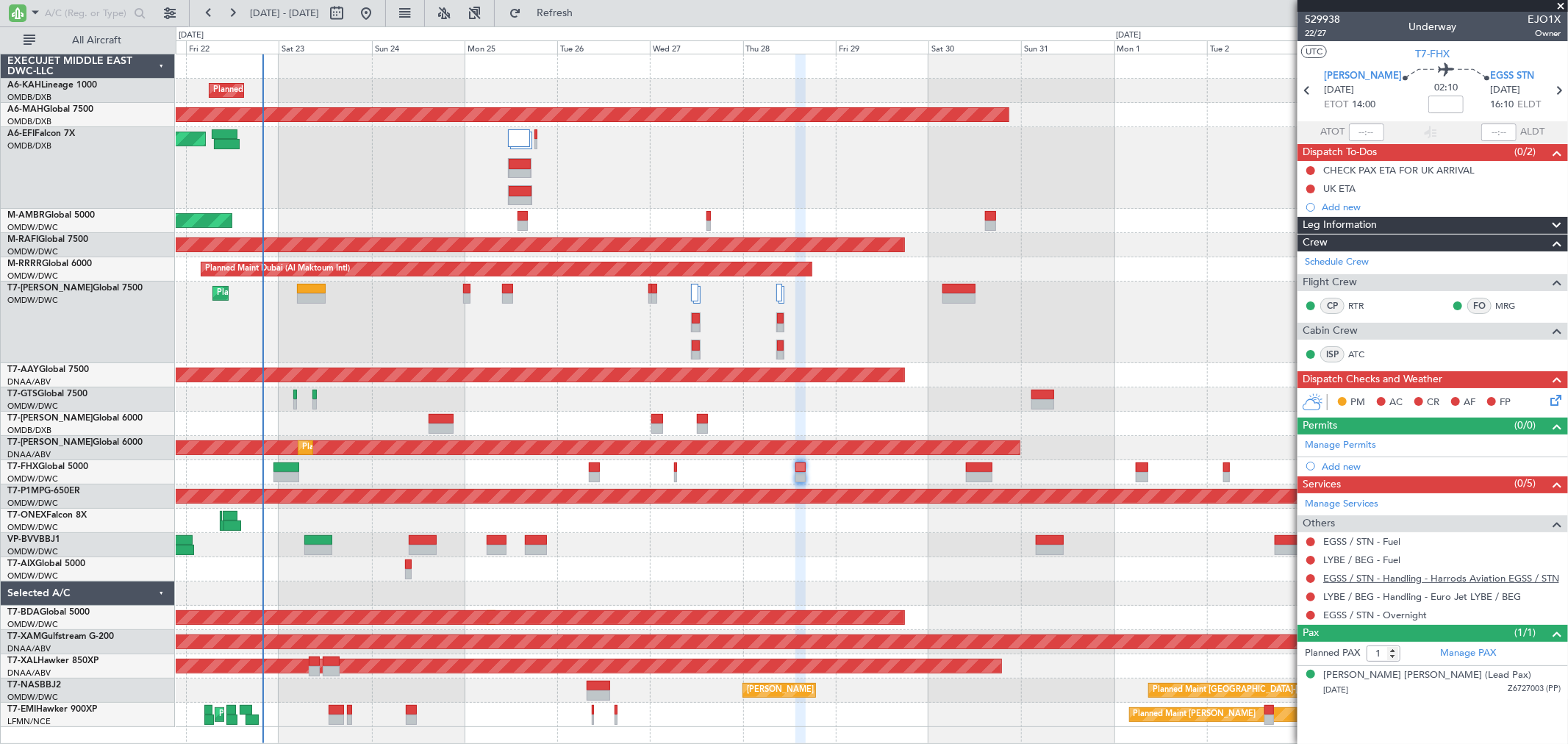
click at [1373, 579] on link "EGSS / STN - Handling - Harrods Aviation EGSS / STN" at bounding box center [1441, 577] width 236 height 12
click at [1354, 593] on link "LYBE / BEG - Handling - Euro Jet LYBE / BEG" at bounding box center [1422, 596] width 198 height 12
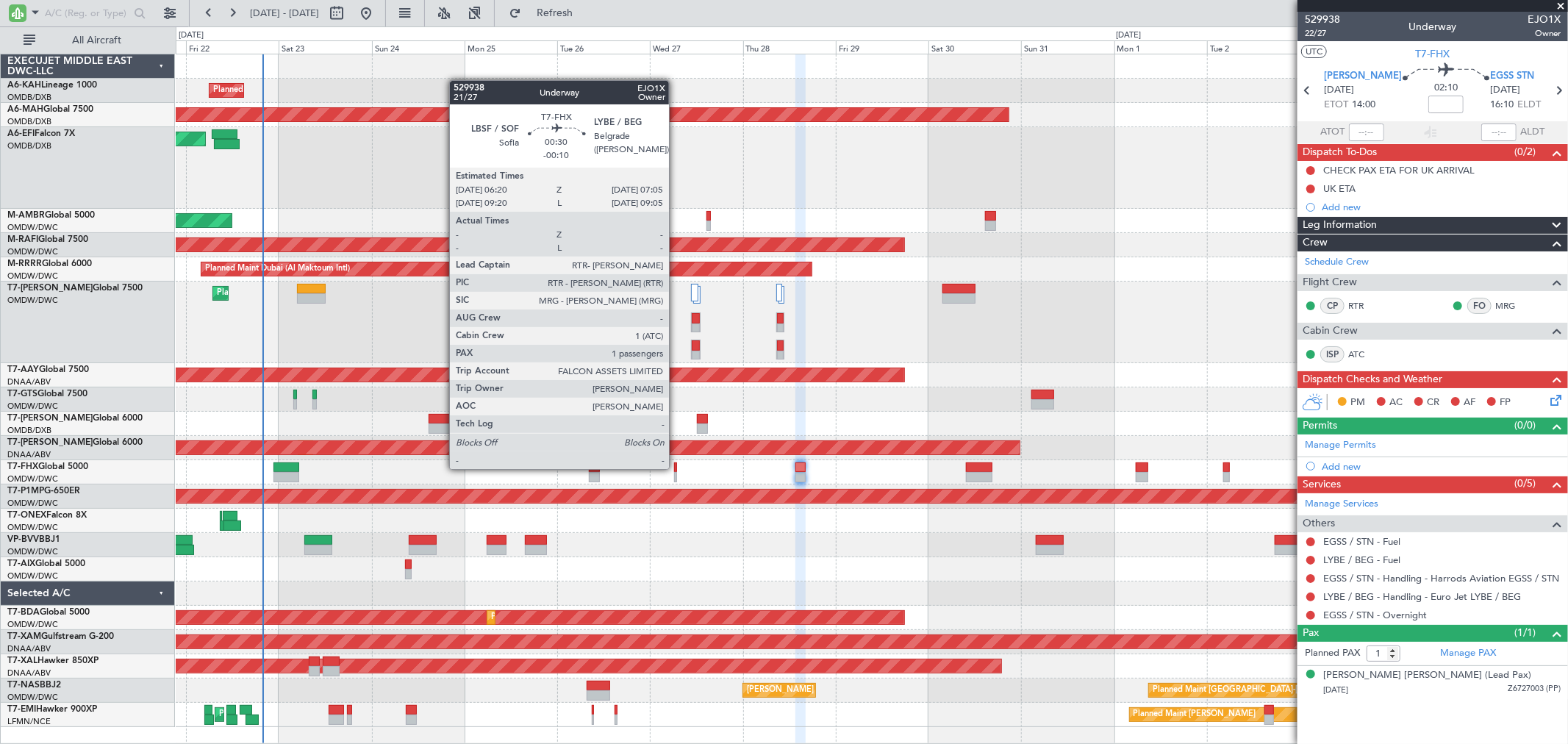
click at [676, 467] on div at bounding box center [675, 467] width 3 height 10
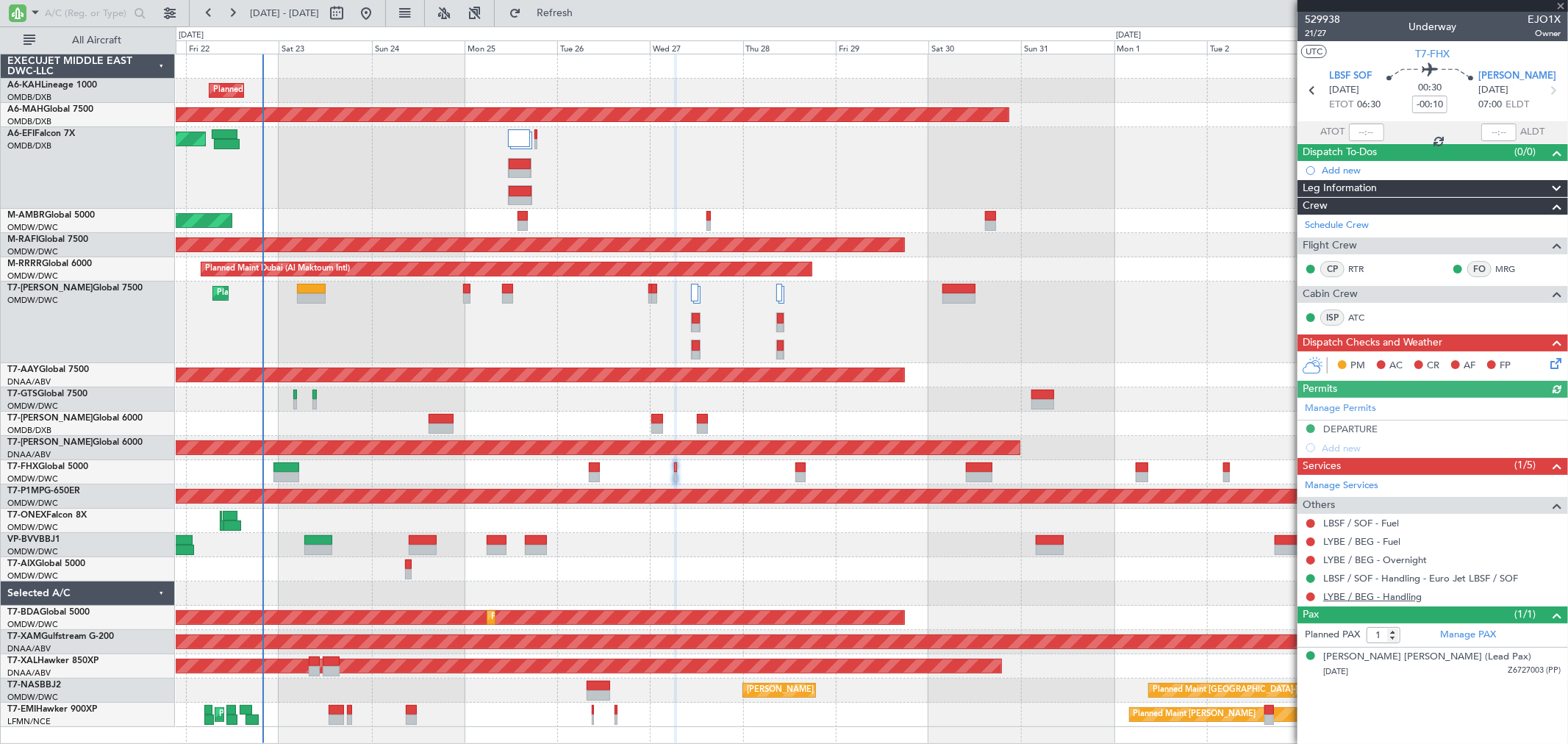
click at [1377, 597] on link "LYBE / BEG - Handling" at bounding box center [1373, 596] width 99 height 12
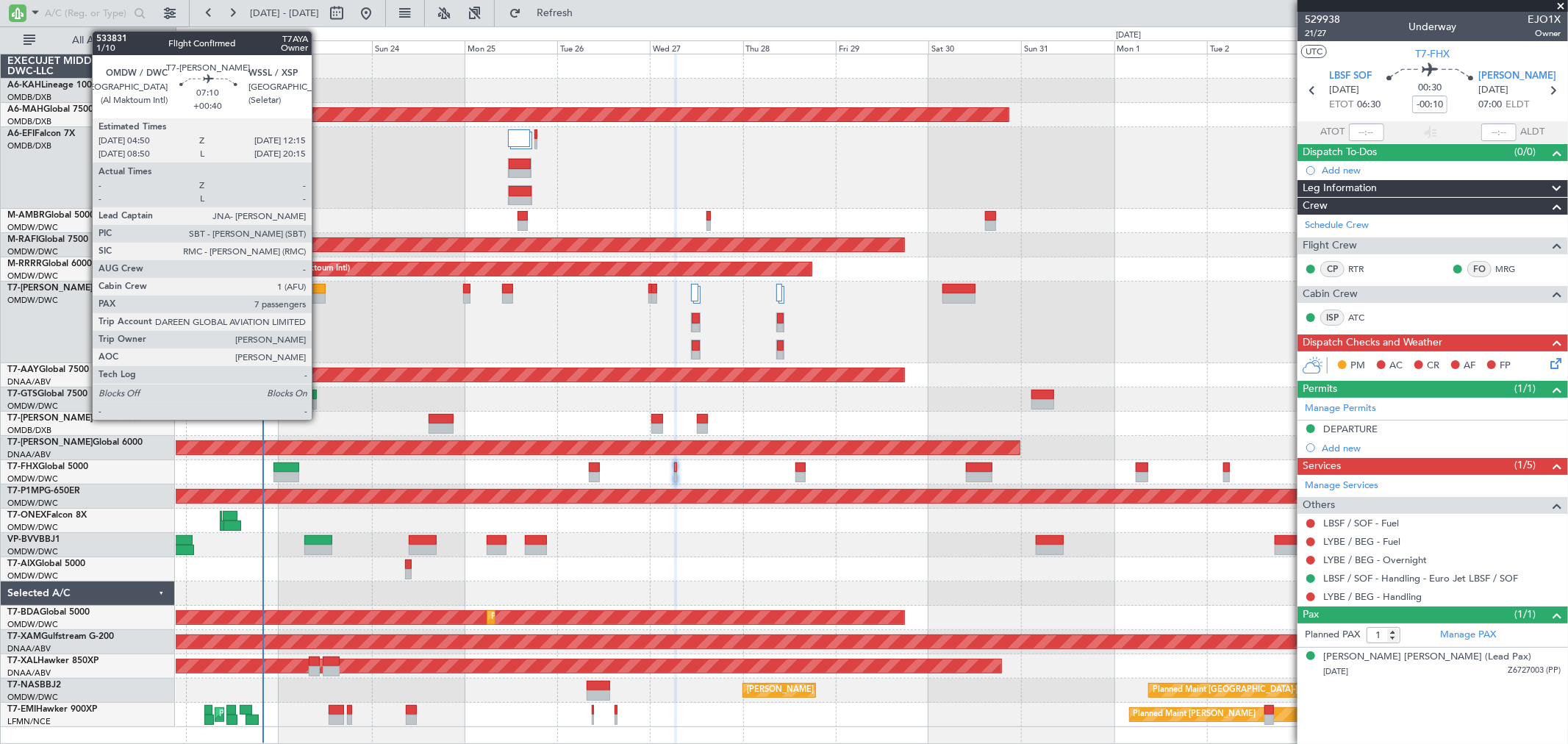
click at [319, 296] on div at bounding box center [311, 298] width 29 height 10
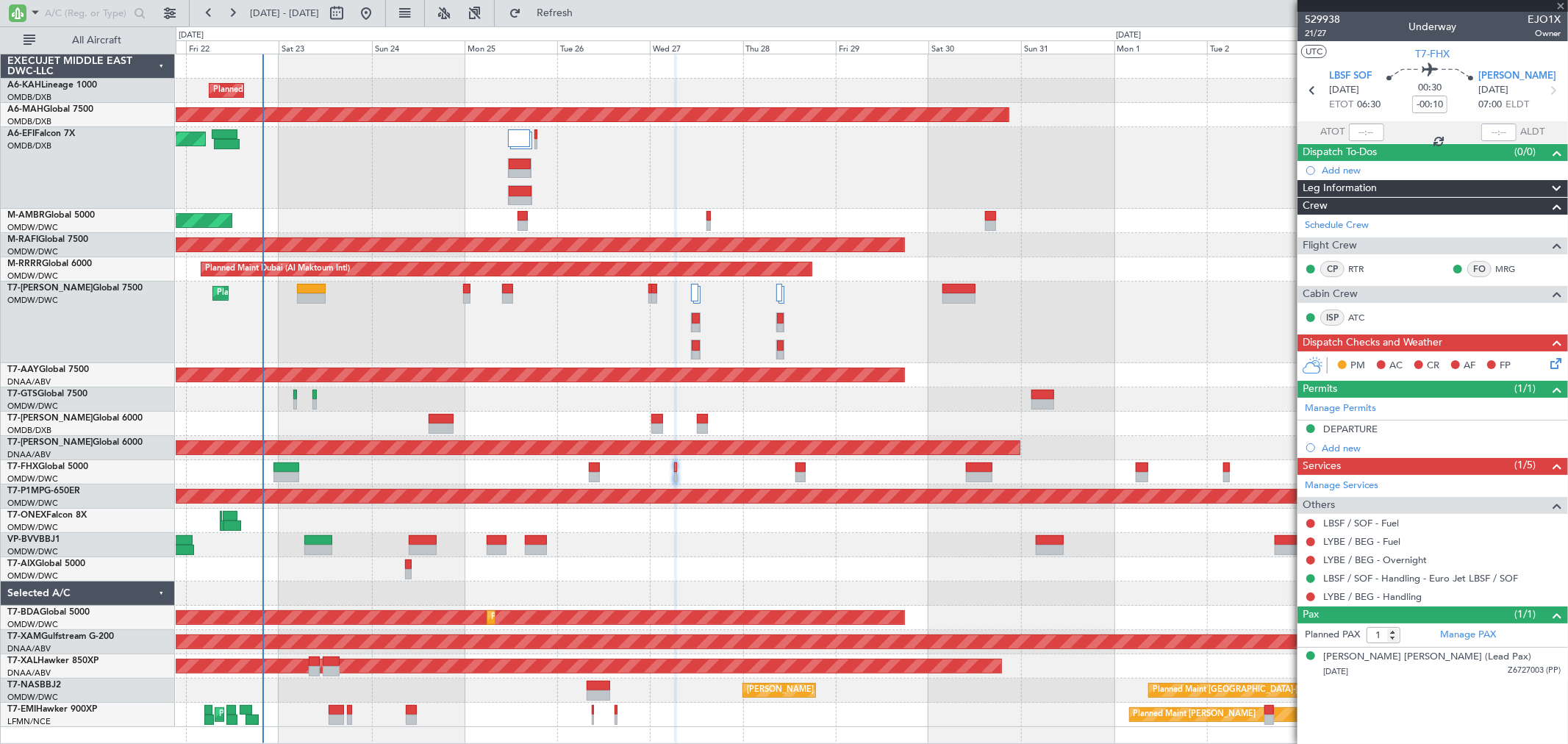
type input "+00:40"
type input "7"
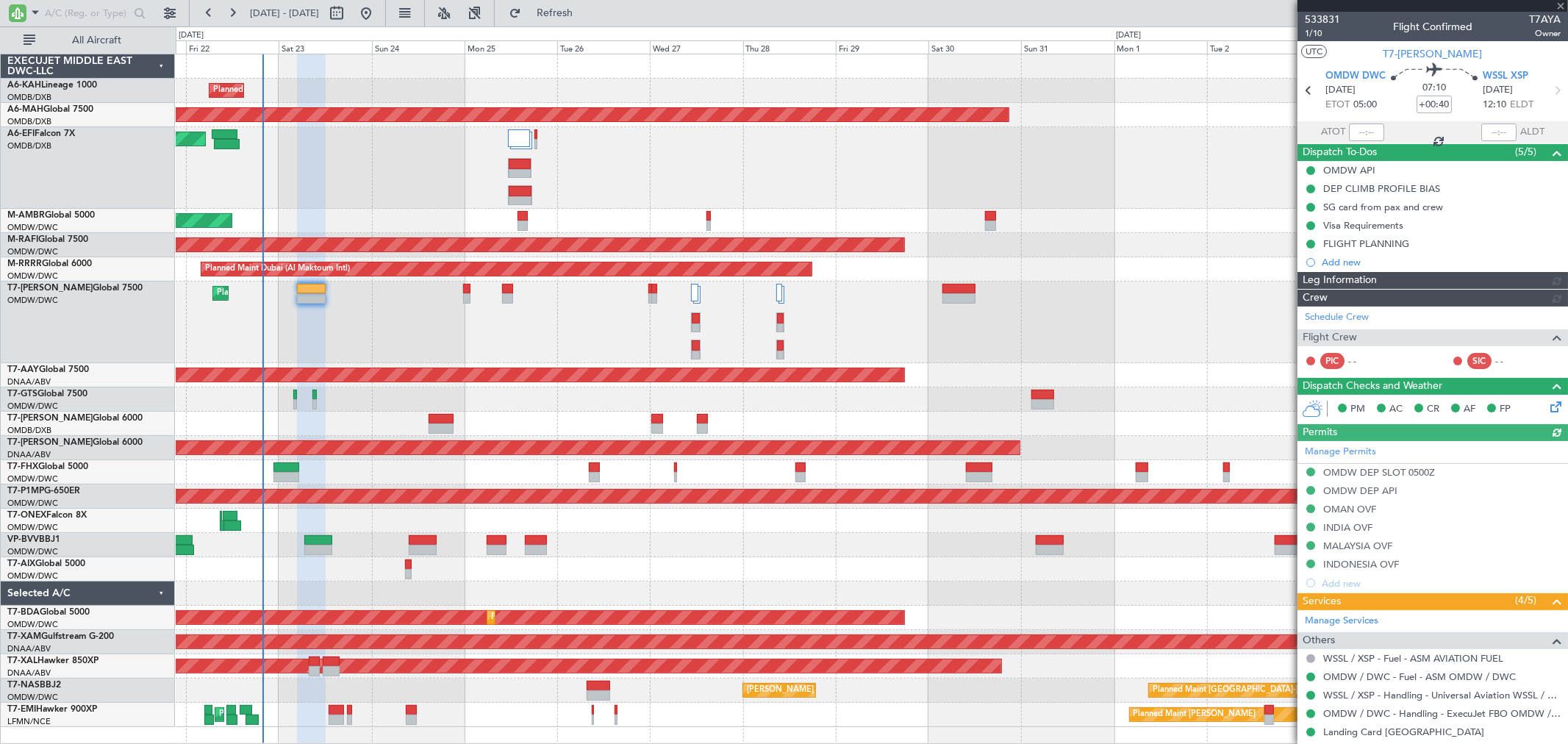
type input "[PERSON_NAME] ([PERSON_NAME])"
type input "6914"
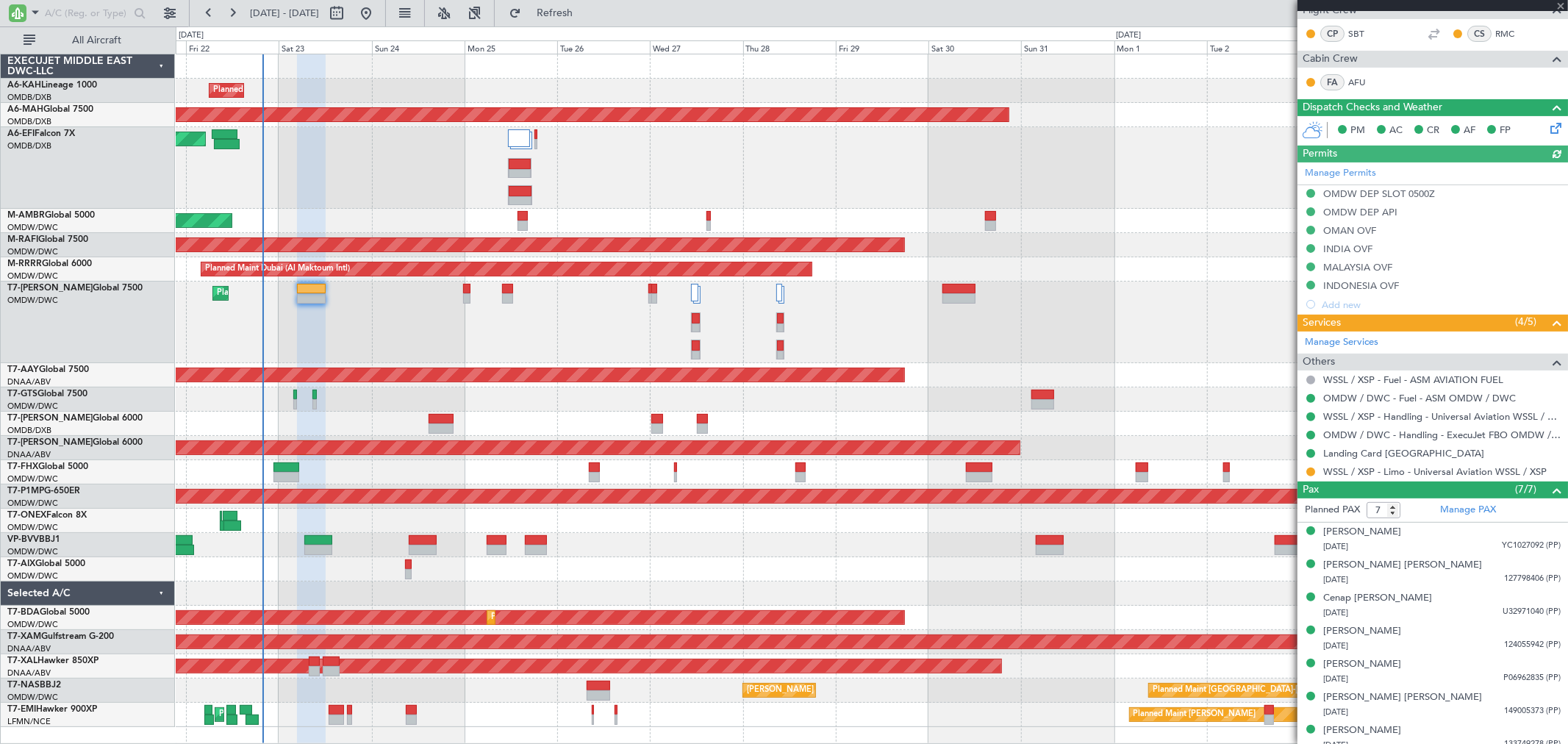
scroll to position [336, 0]
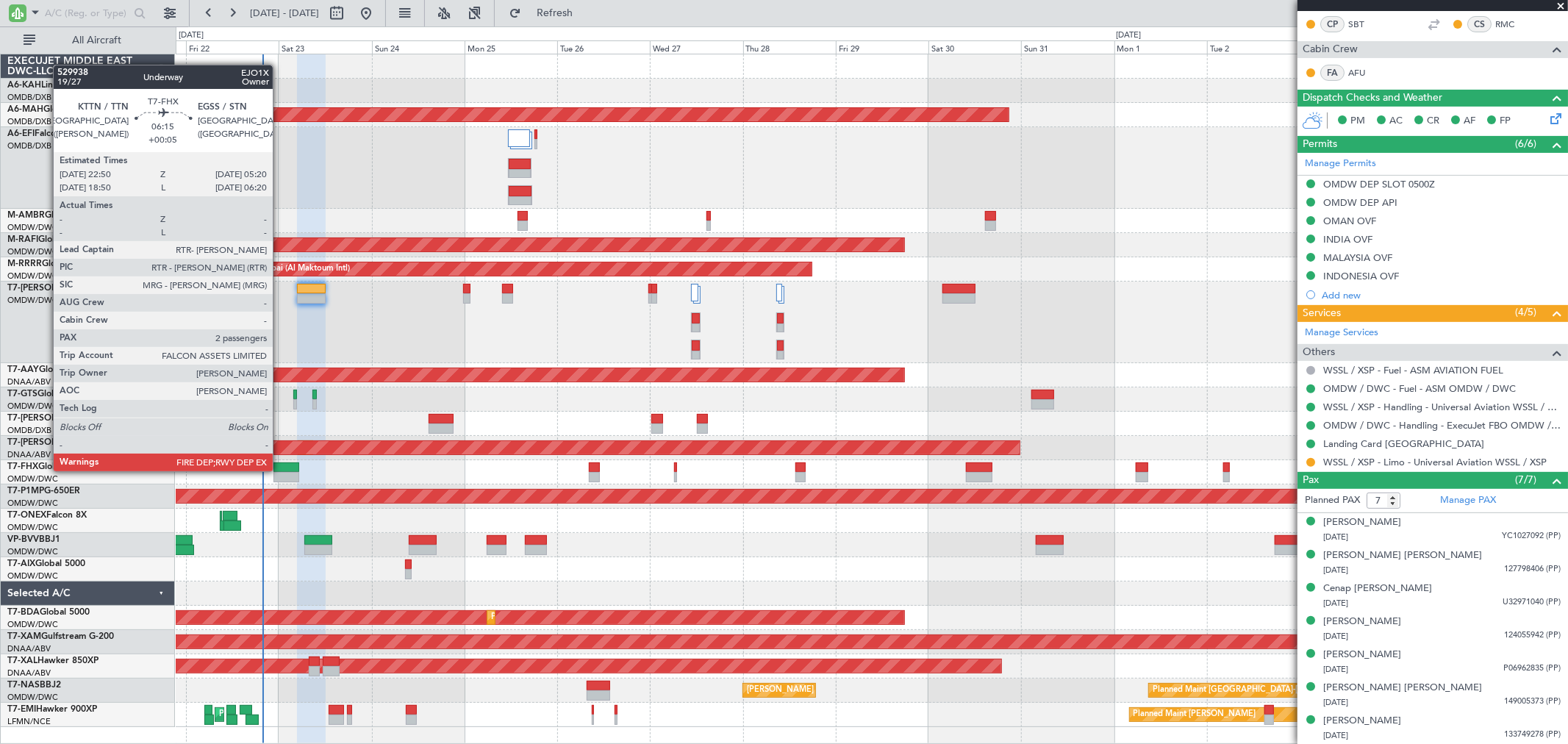
click at [280, 472] on div at bounding box center [285, 477] width 26 height 10
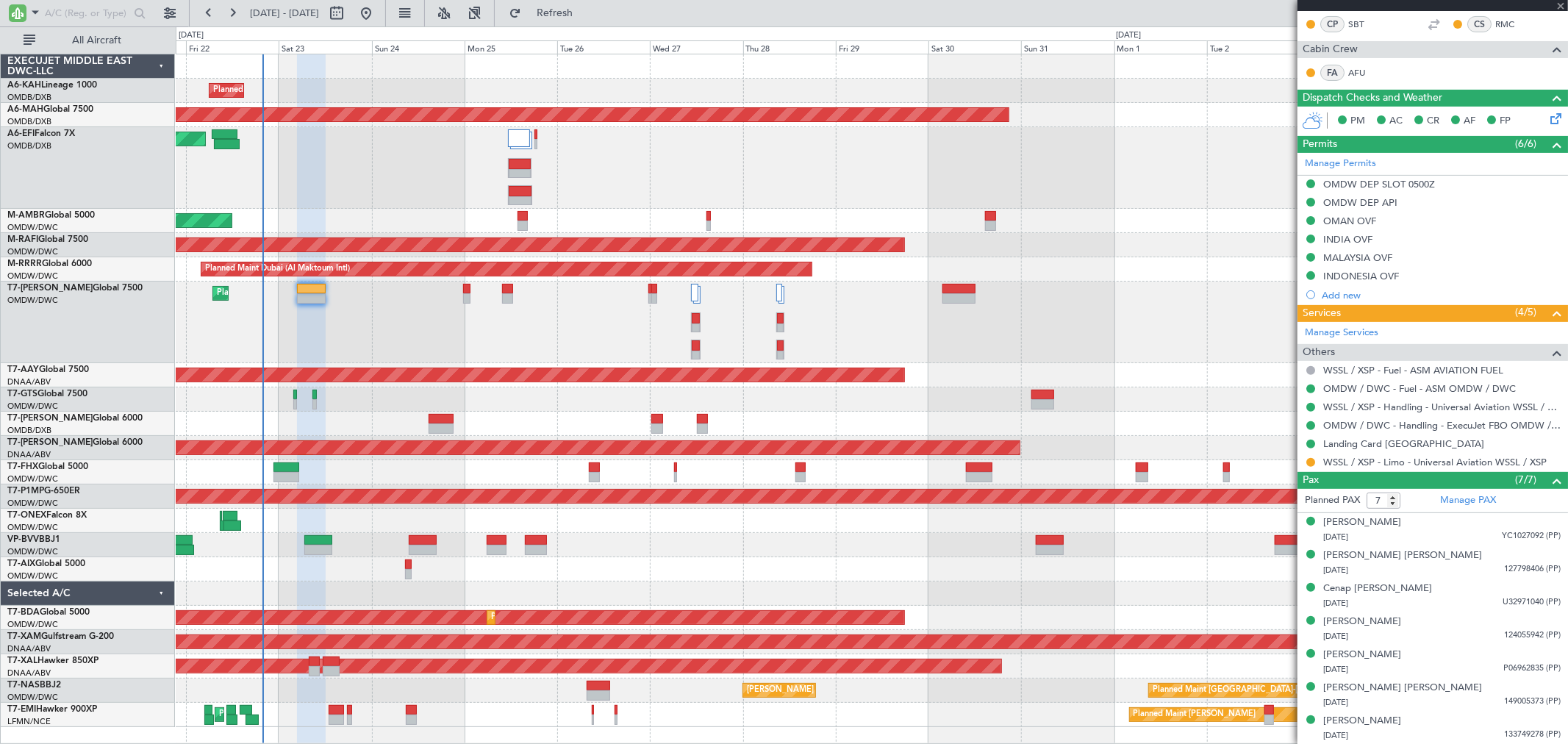
type input "+00:05"
type input "2"
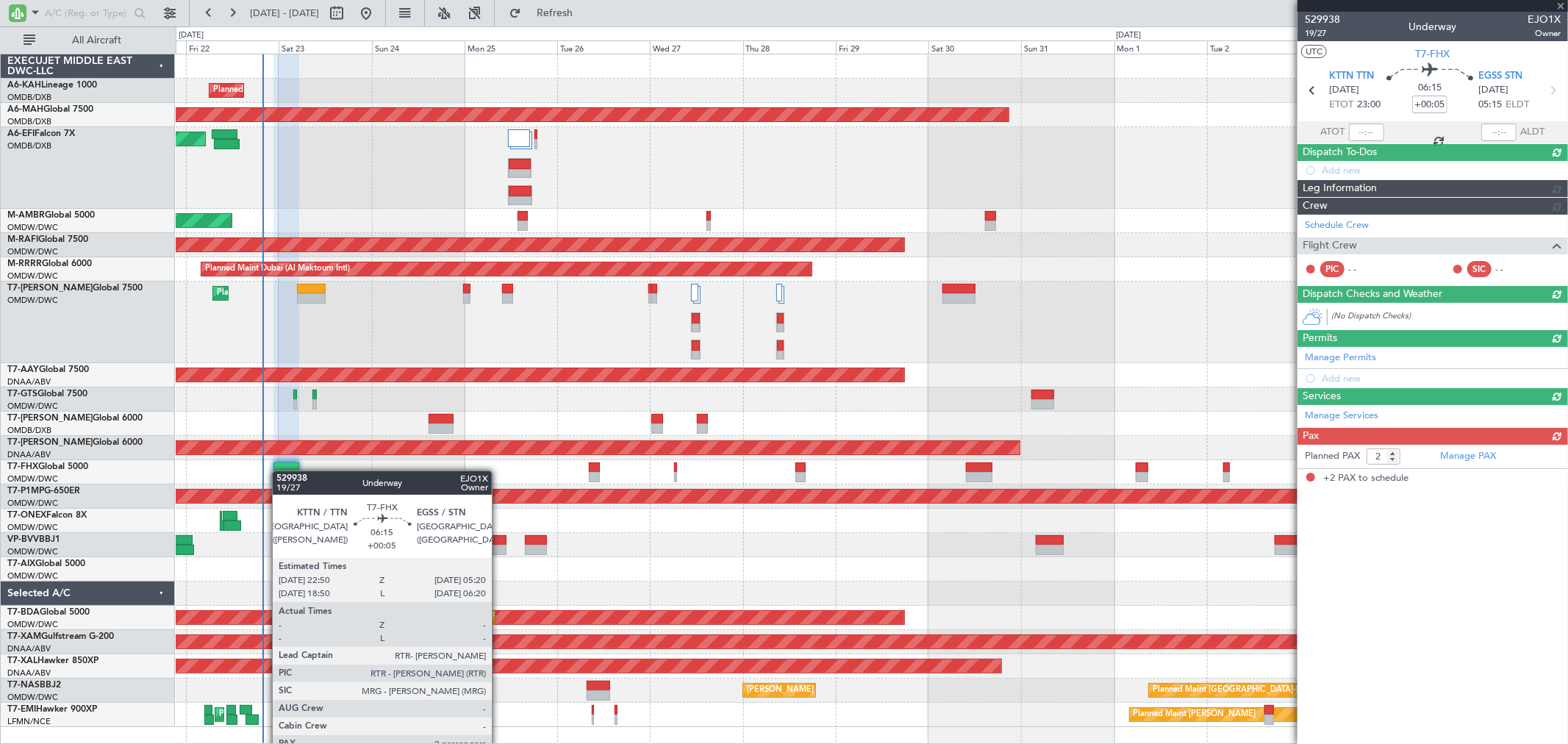
scroll to position [0, 0]
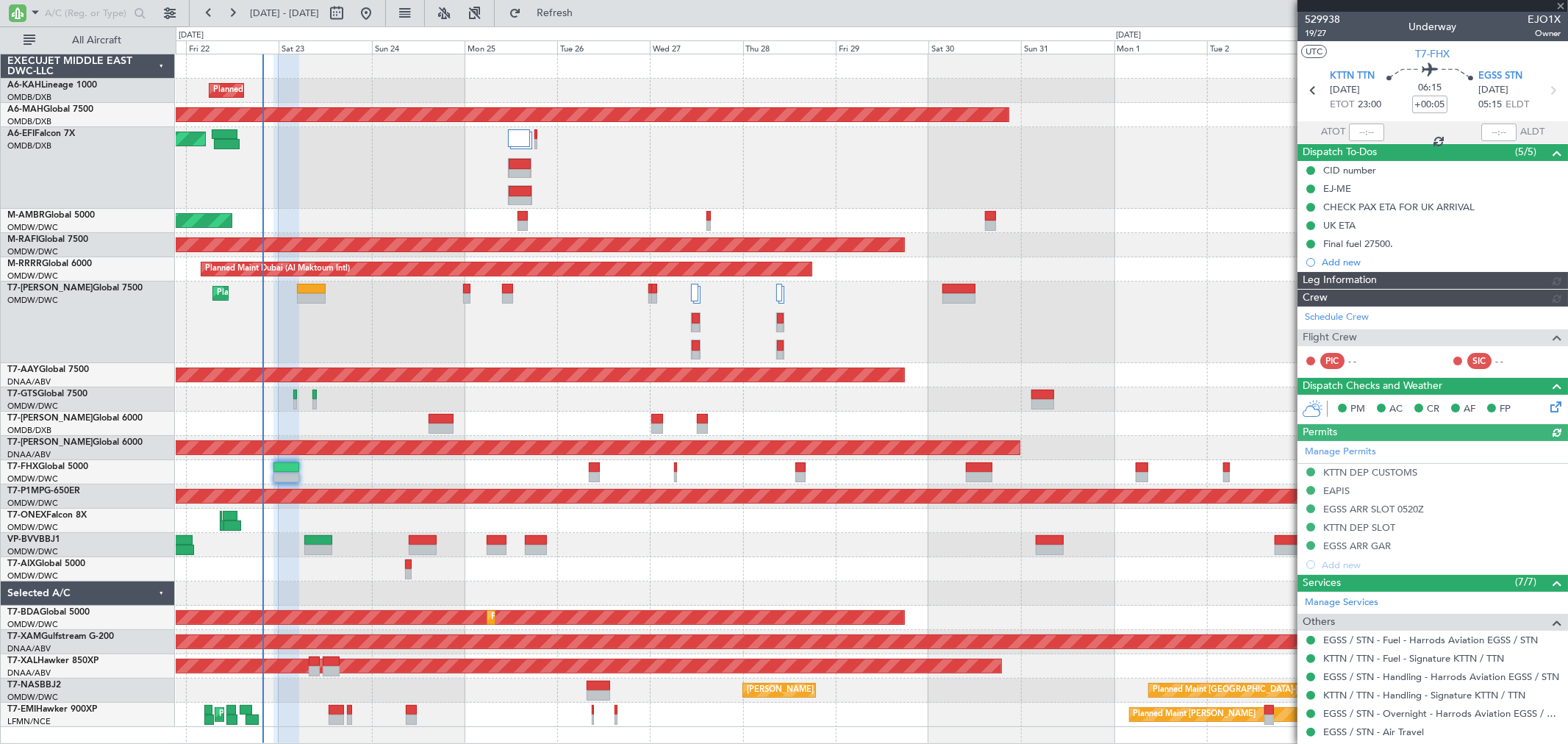
type input "[PERSON_NAME] ([PERSON_NAME])"
type input "6982"
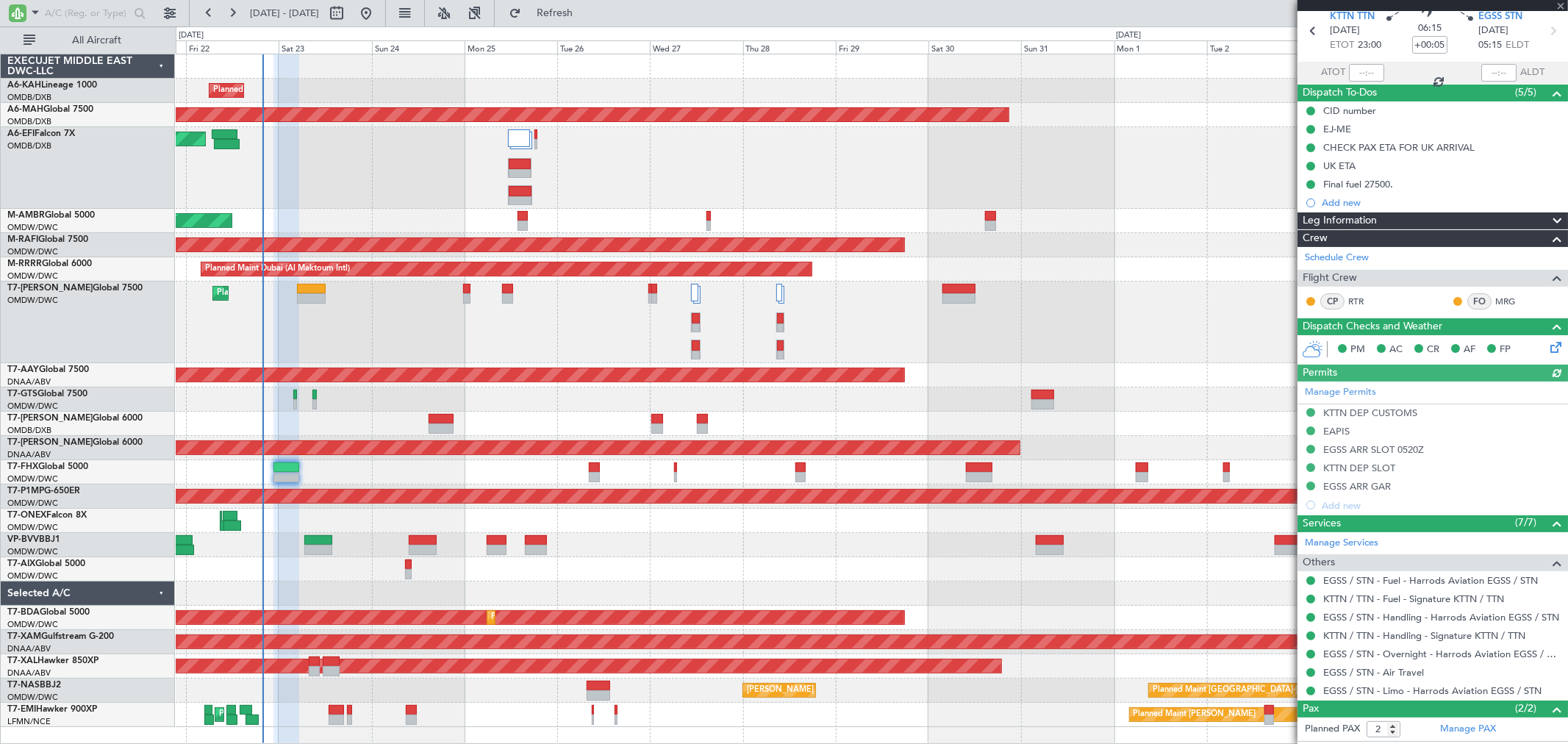
scroll to position [82, 0]
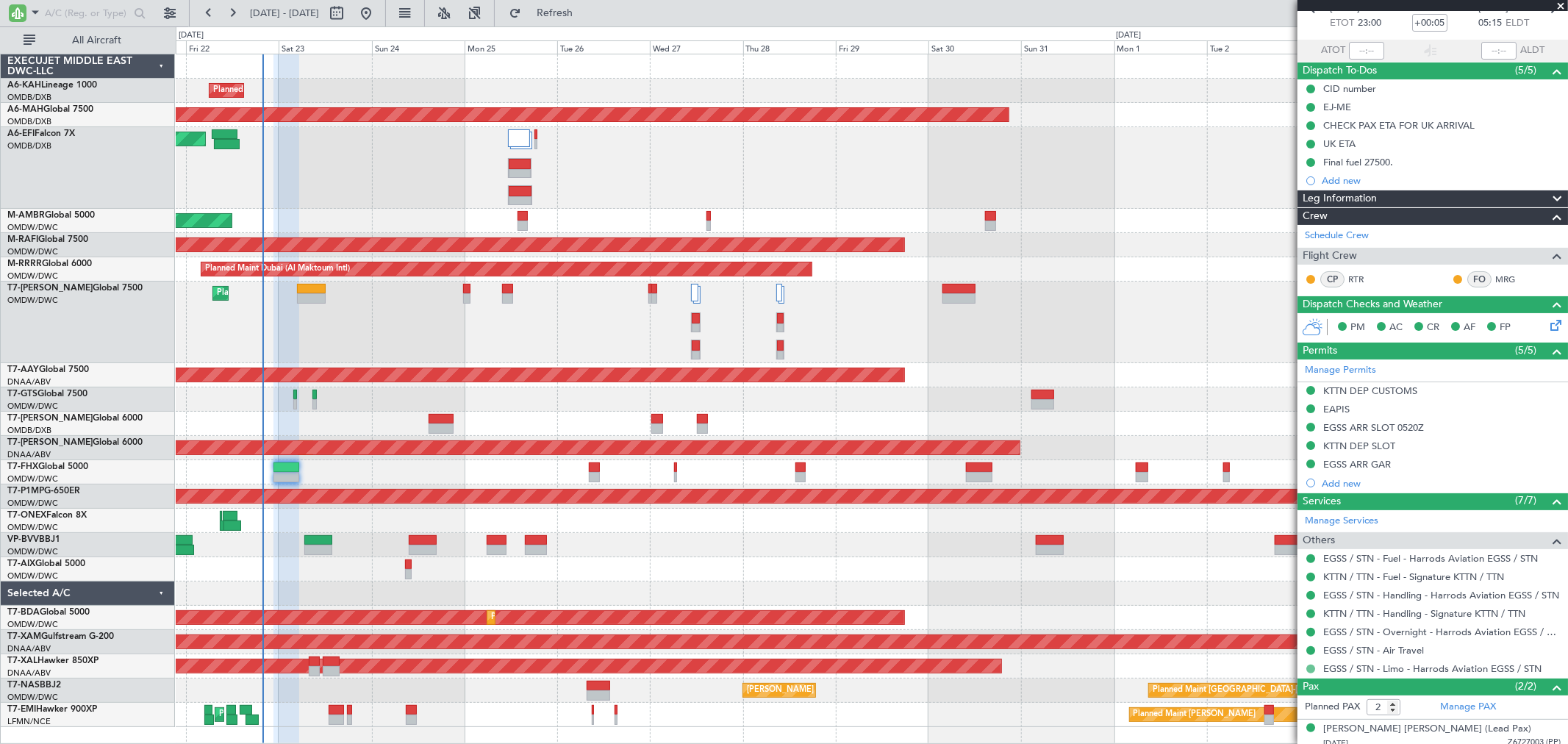
click at [1310, 666] on button at bounding box center [1310, 668] width 9 height 9
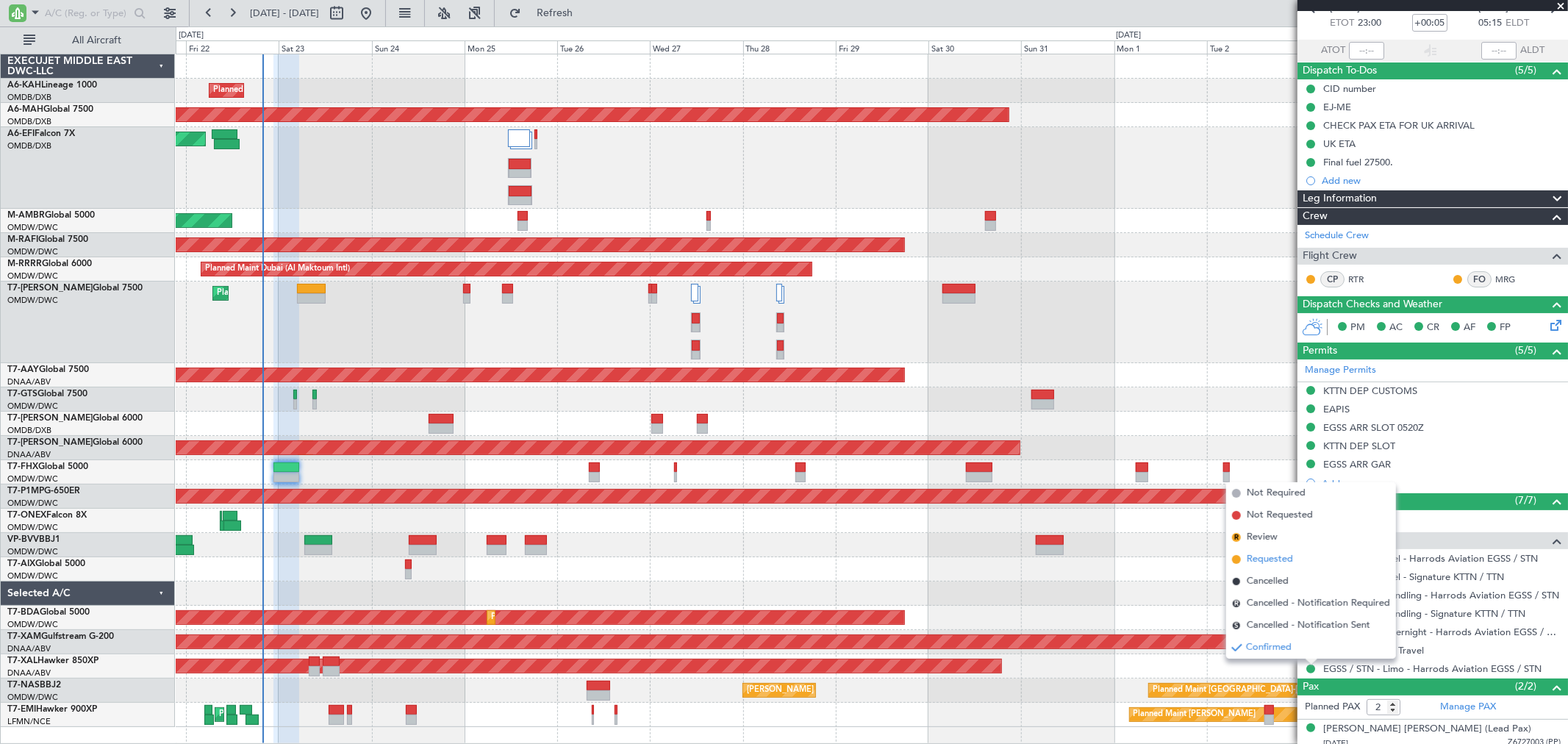
click at [1269, 563] on span "Requested" at bounding box center [1269, 559] width 46 height 15
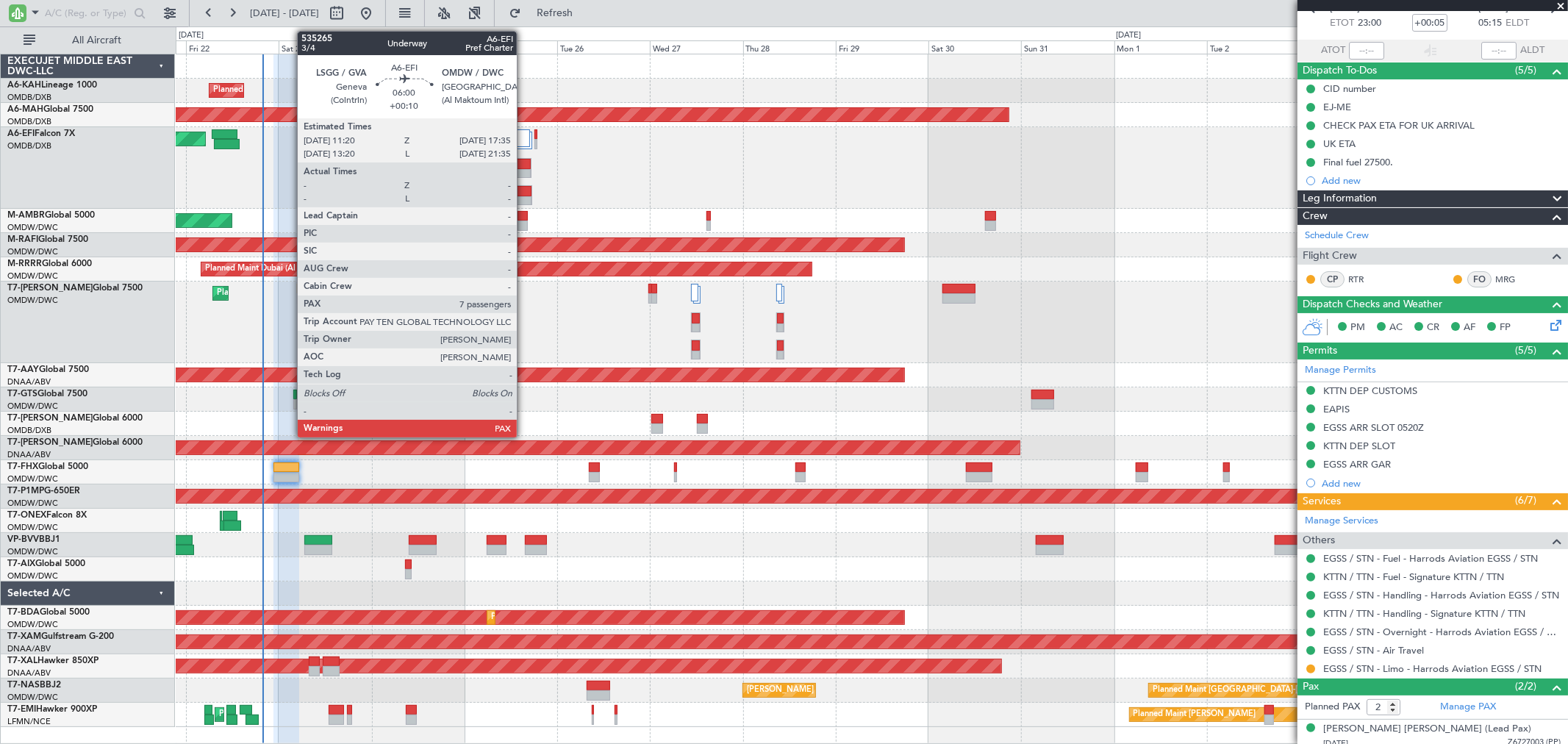
click at [524, 200] on div at bounding box center [520, 201] width 23 height 10
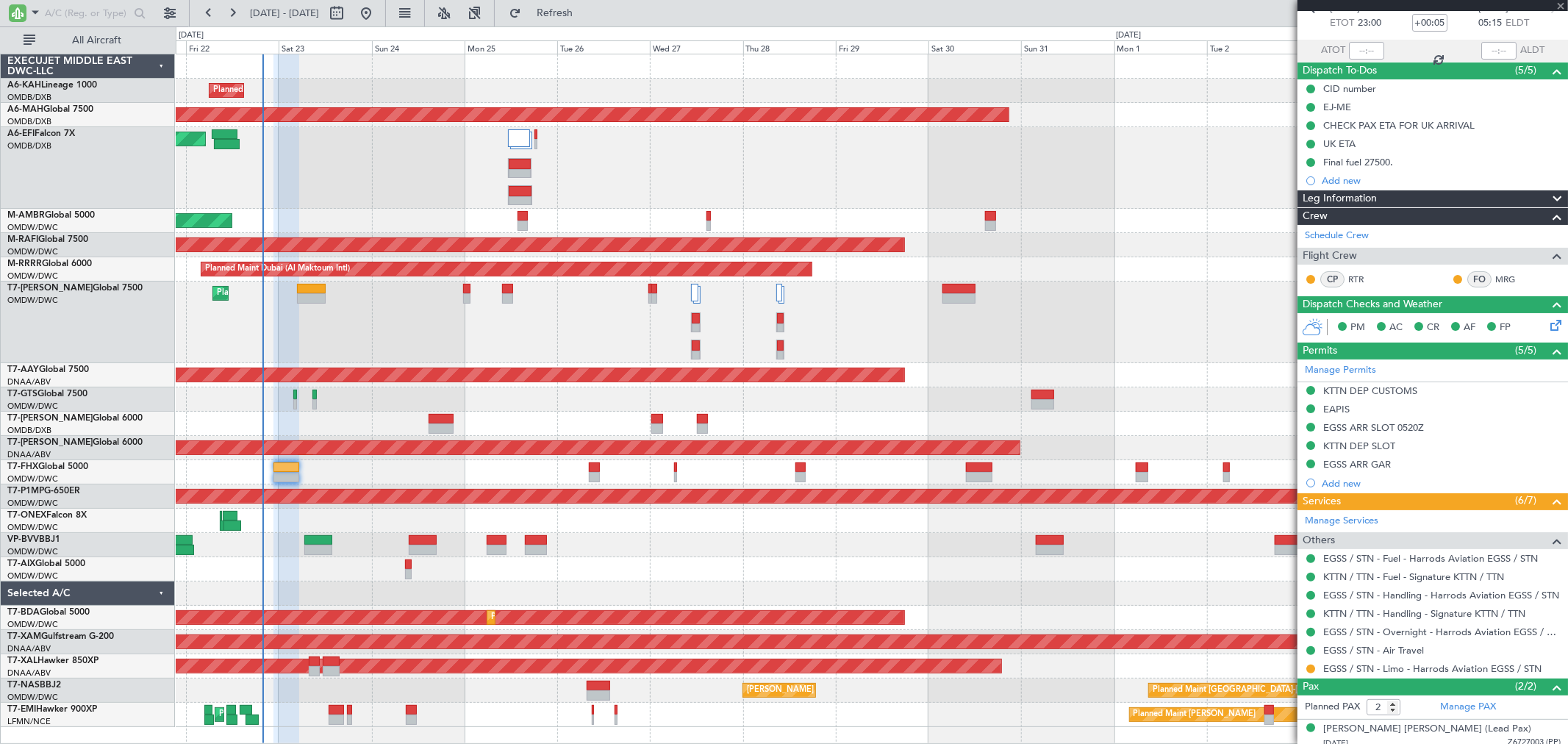
type input "+00:10"
type input "7"
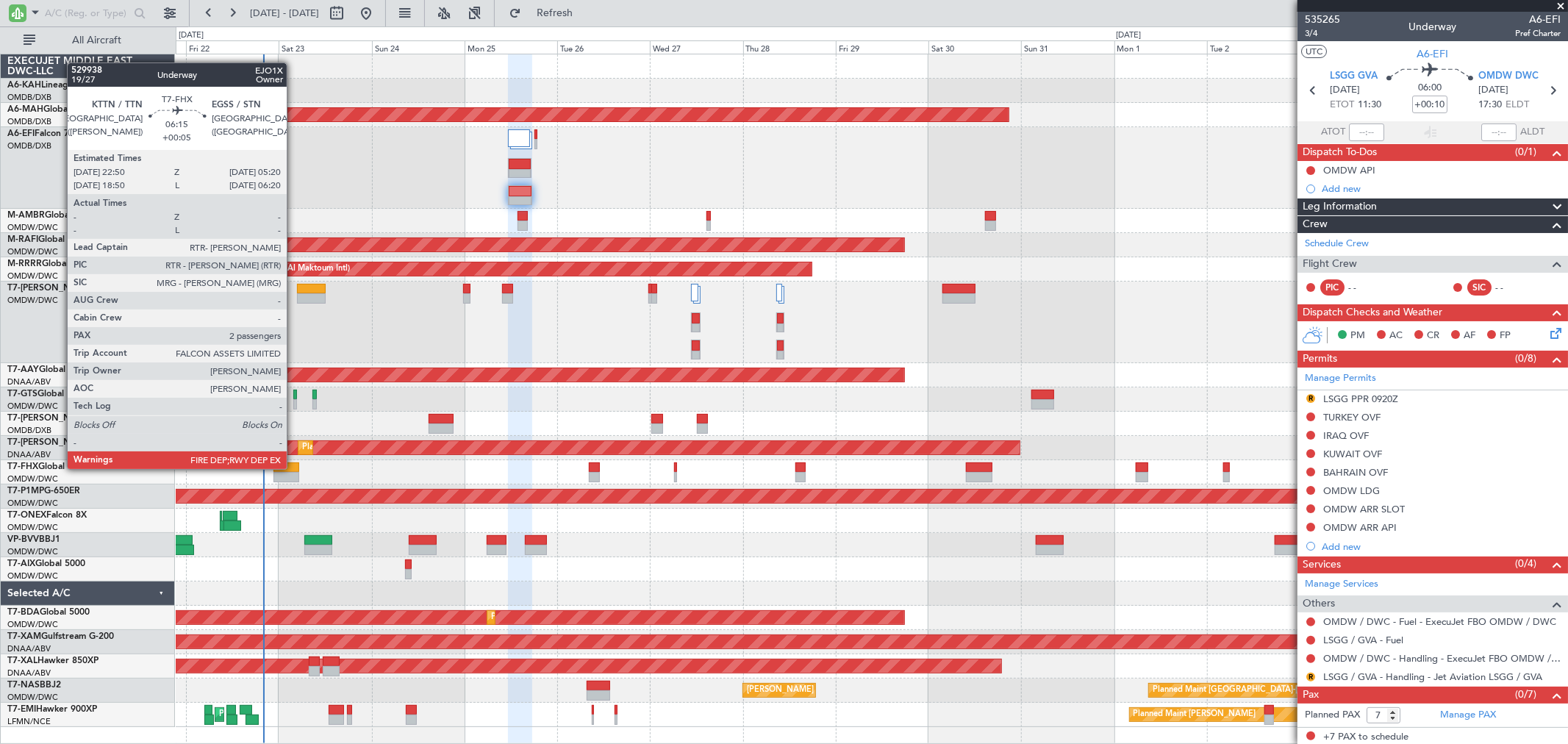
click at [294, 468] on div at bounding box center [285, 467] width 26 height 10
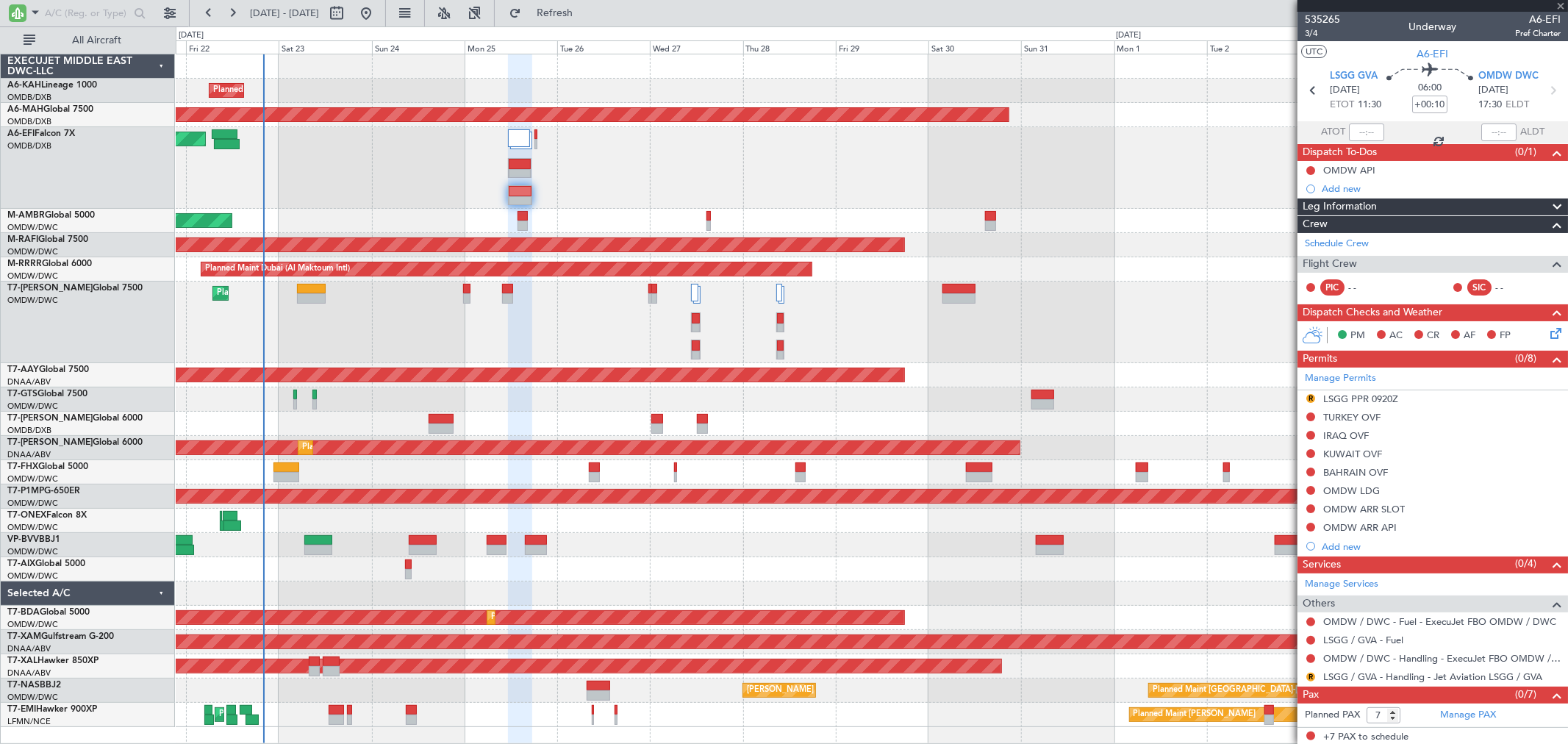
type input "+00:05"
type input "2"
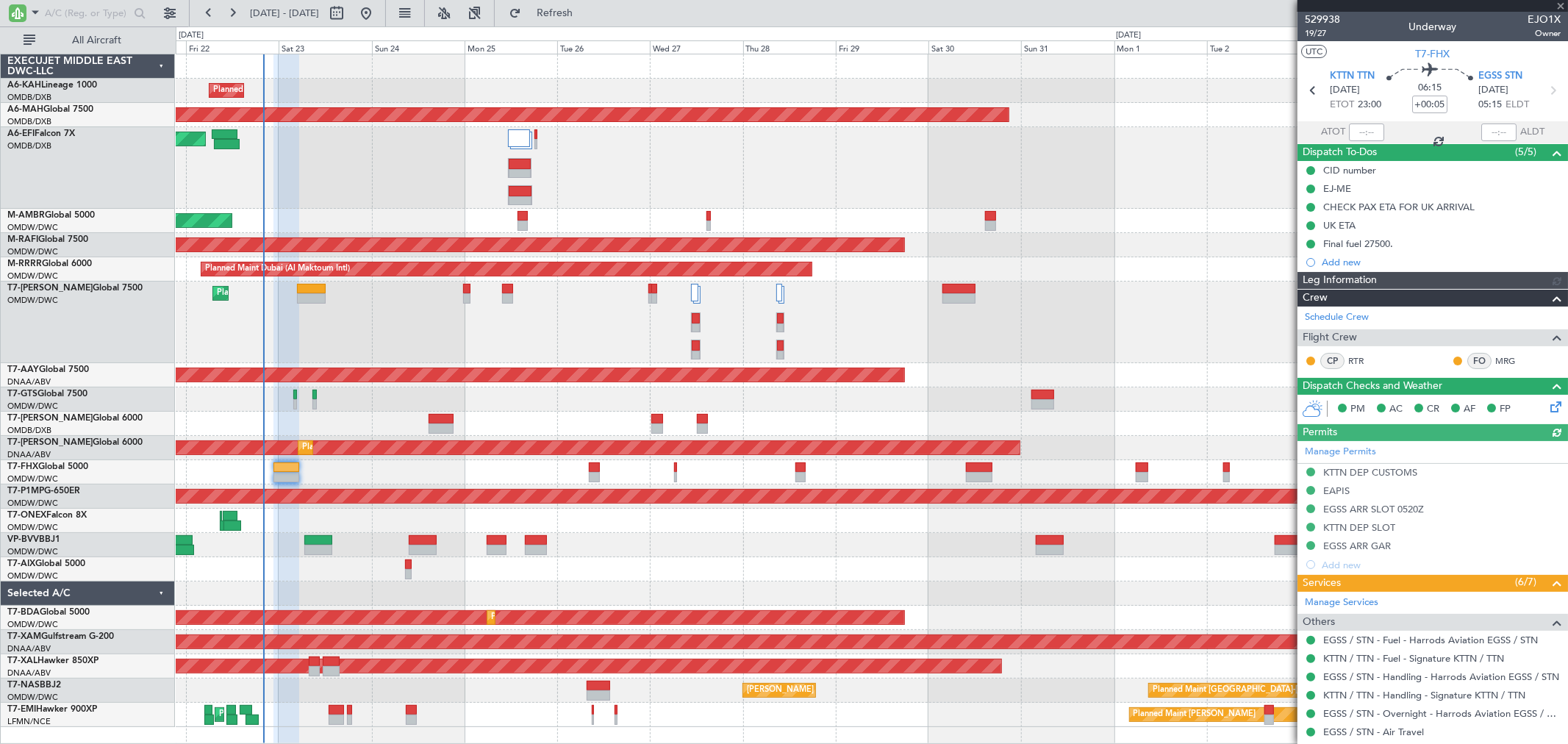
type input "[PERSON_NAME] ([PERSON_NAME])"
type input "6982"
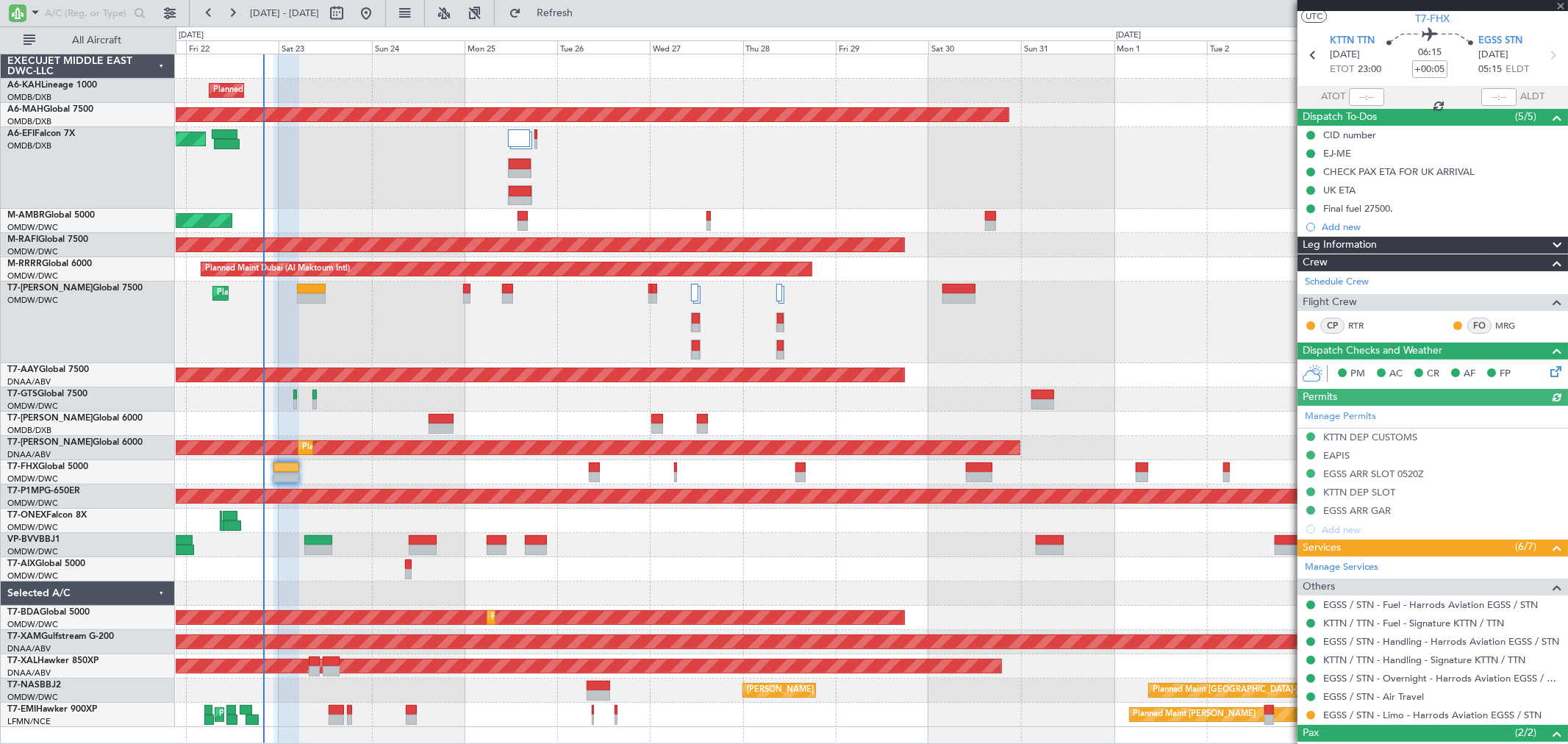
scroll to position [123, 0]
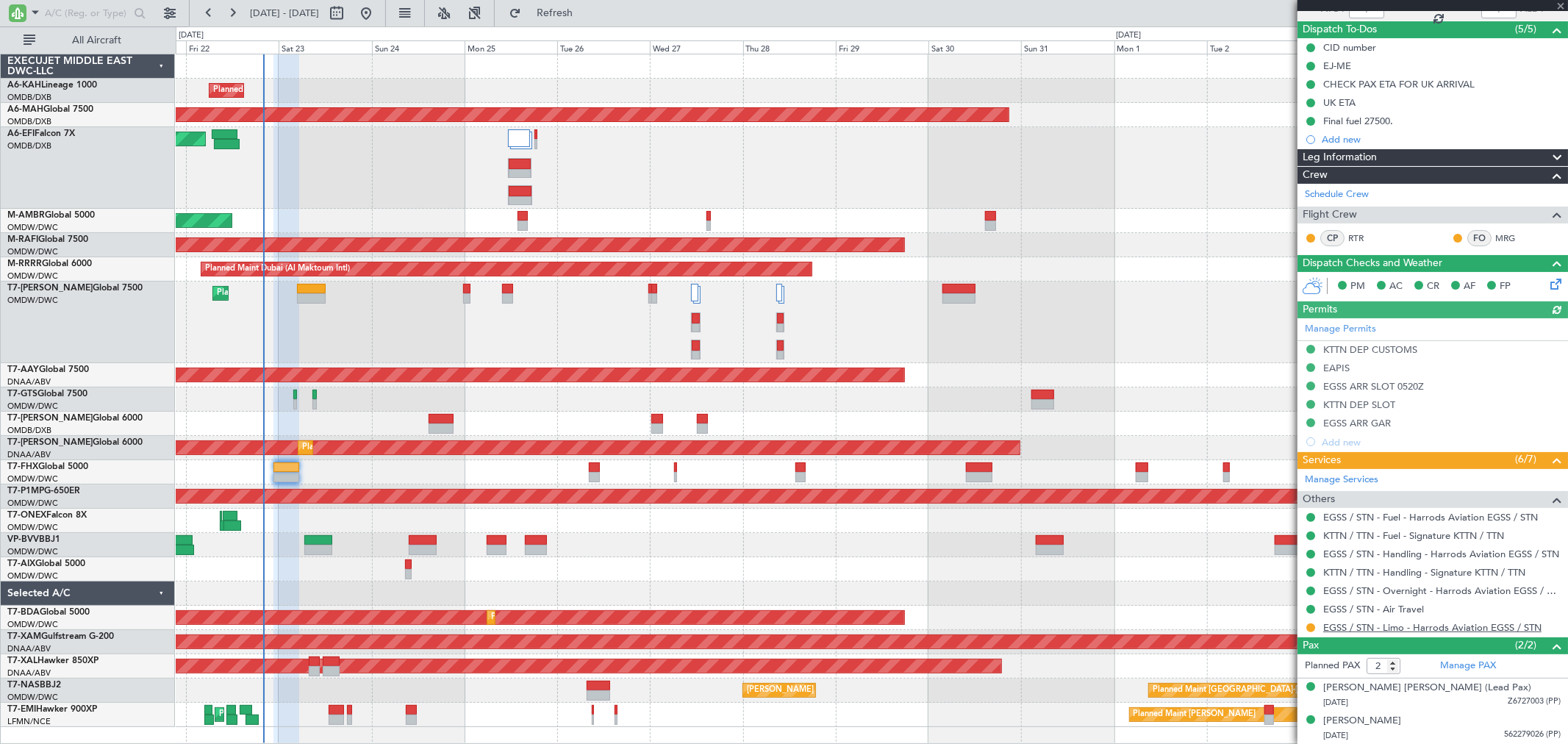
click at [1395, 624] on link "EGSS / STN - Limo - Harrods Aviation EGSS / STN" at bounding box center [1432, 626] width 218 height 12
type input "[PERSON_NAME] ([PERSON_NAME])"
type input "6982"
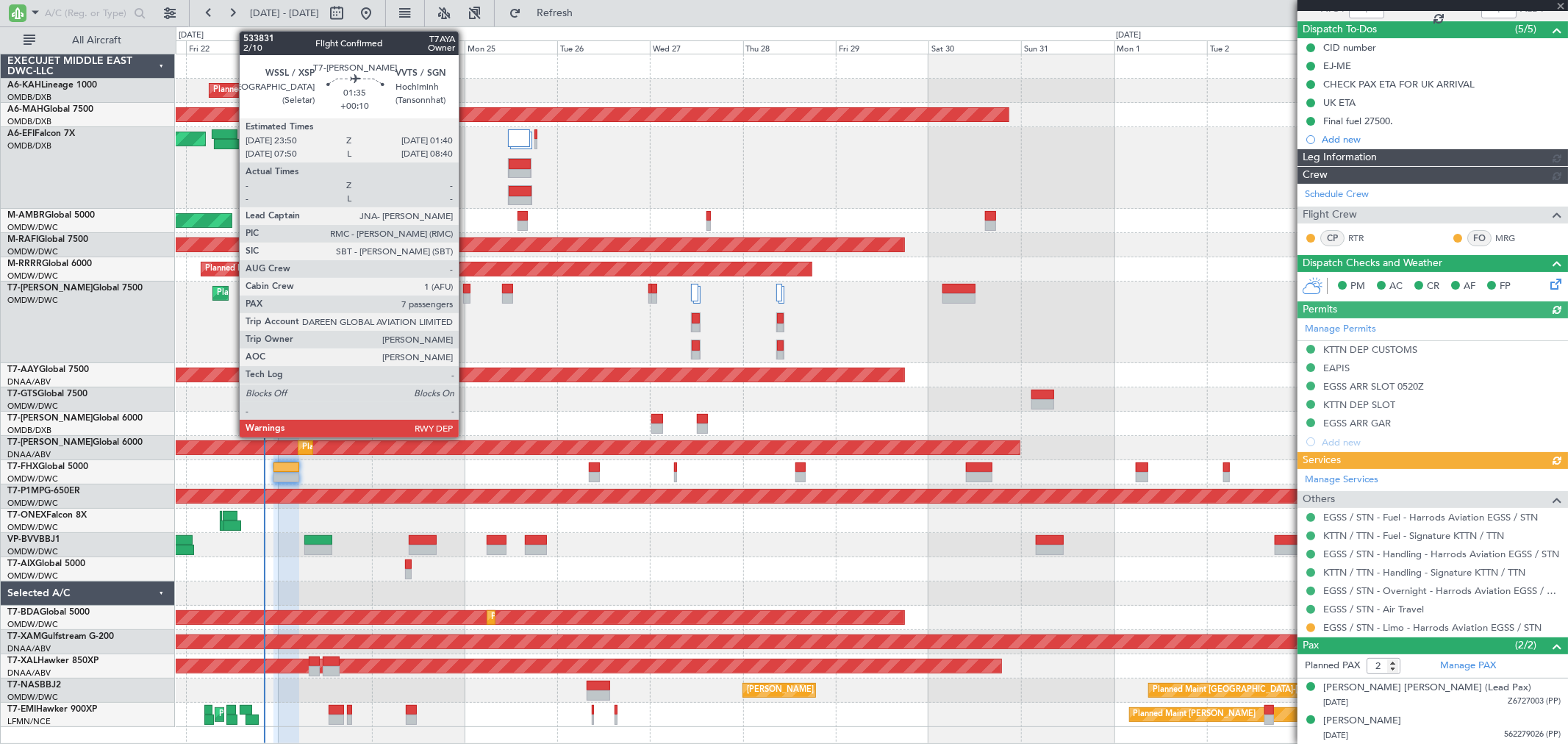
type input "[PERSON_NAME] ([PERSON_NAME])"
type input "6982"
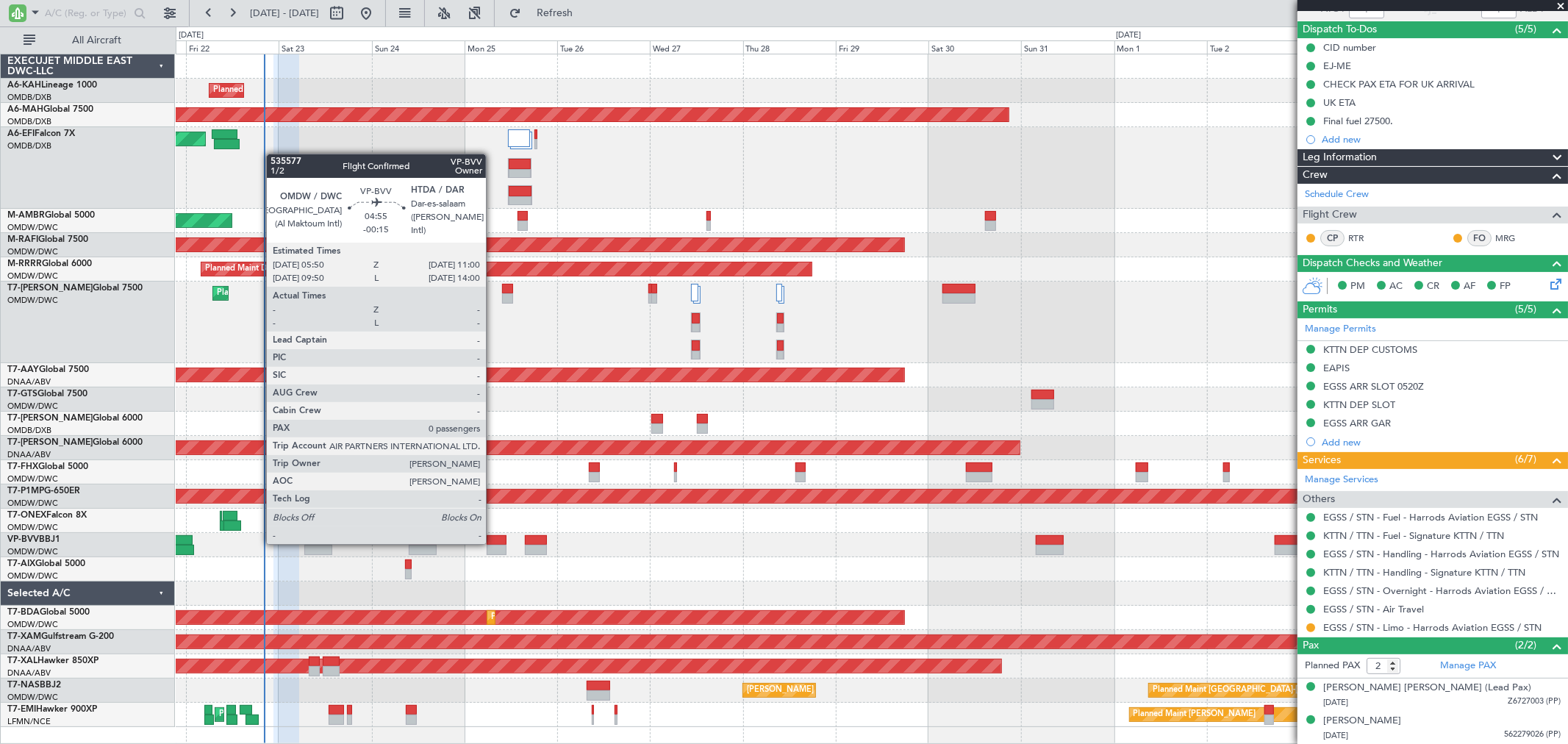
click at [493, 542] on div at bounding box center [497, 540] width 21 height 10
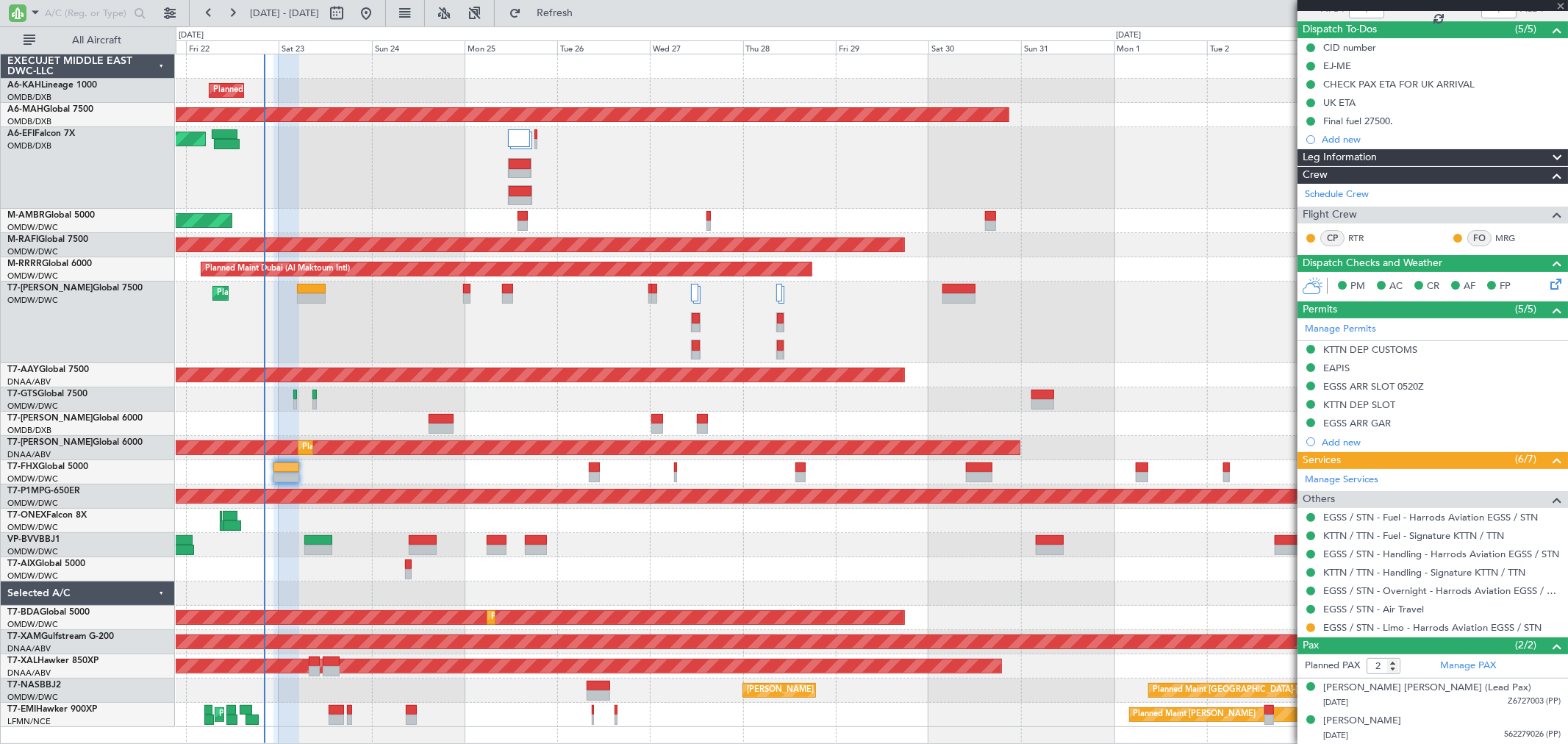
type input "-00:15"
type input "0"
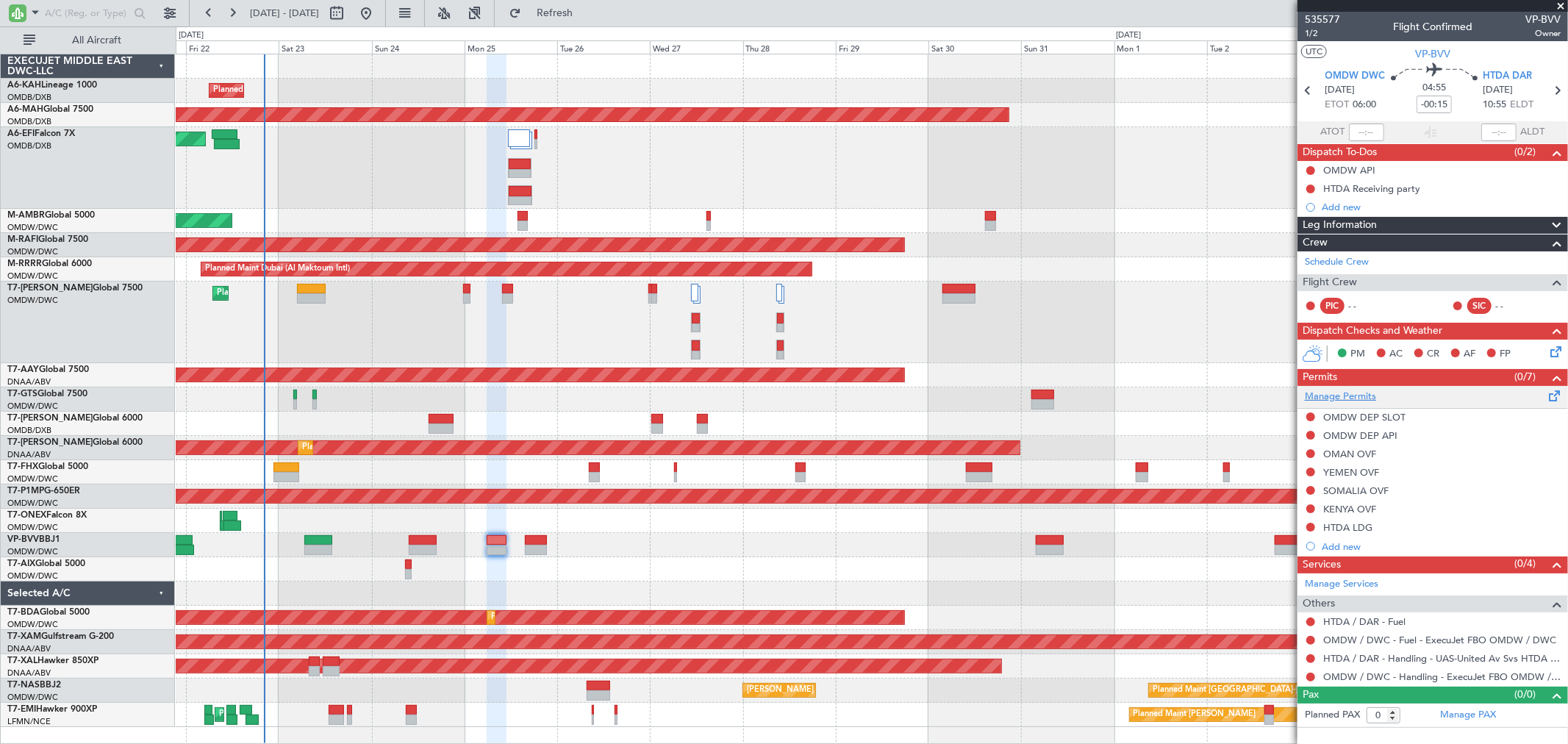
click at [1357, 398] on link "Manage Permits" at bounding box center [1340, 397] width 71 height 15
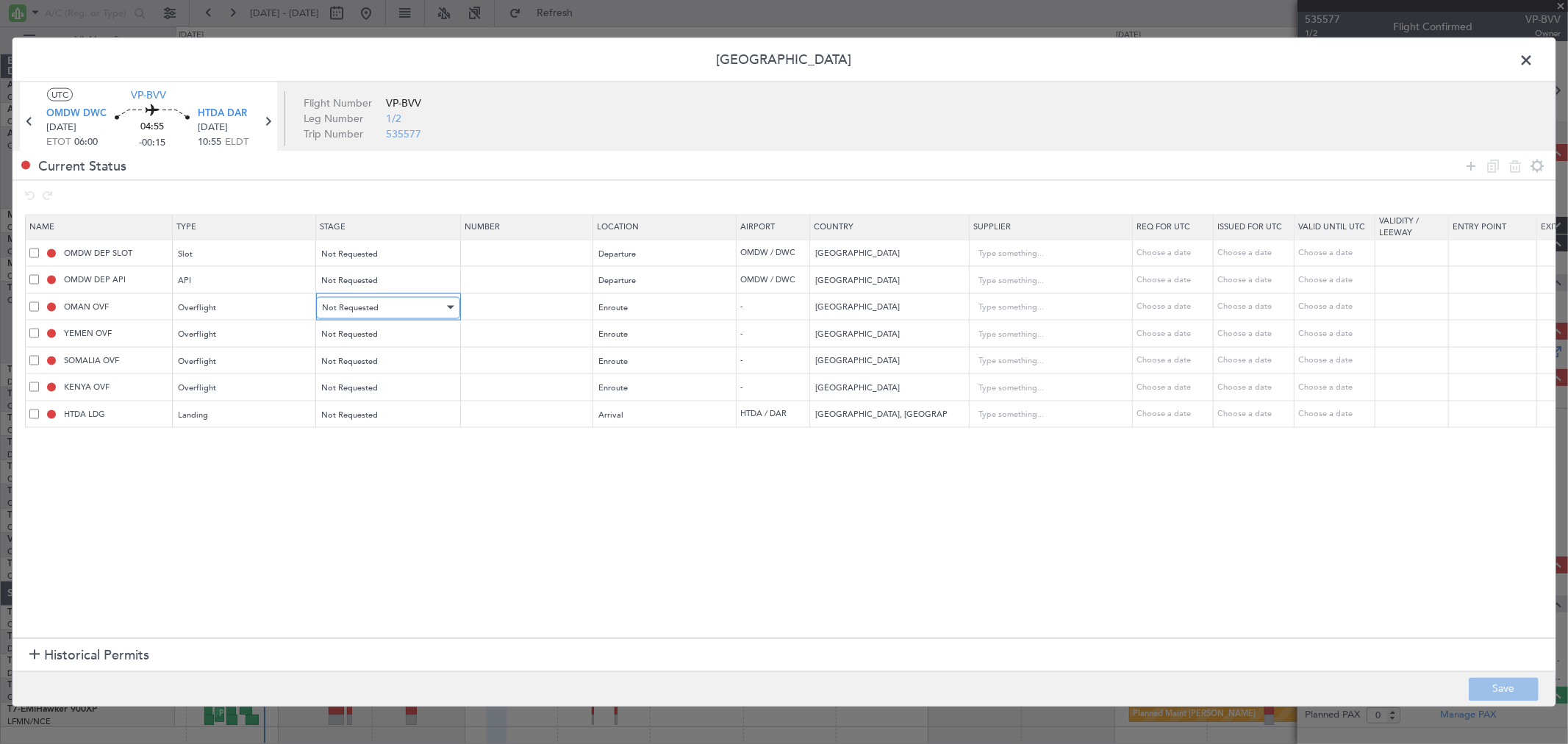
click at [333, 310] on span "Not Requested" at bounding box center [351, 307] width 57 height 11
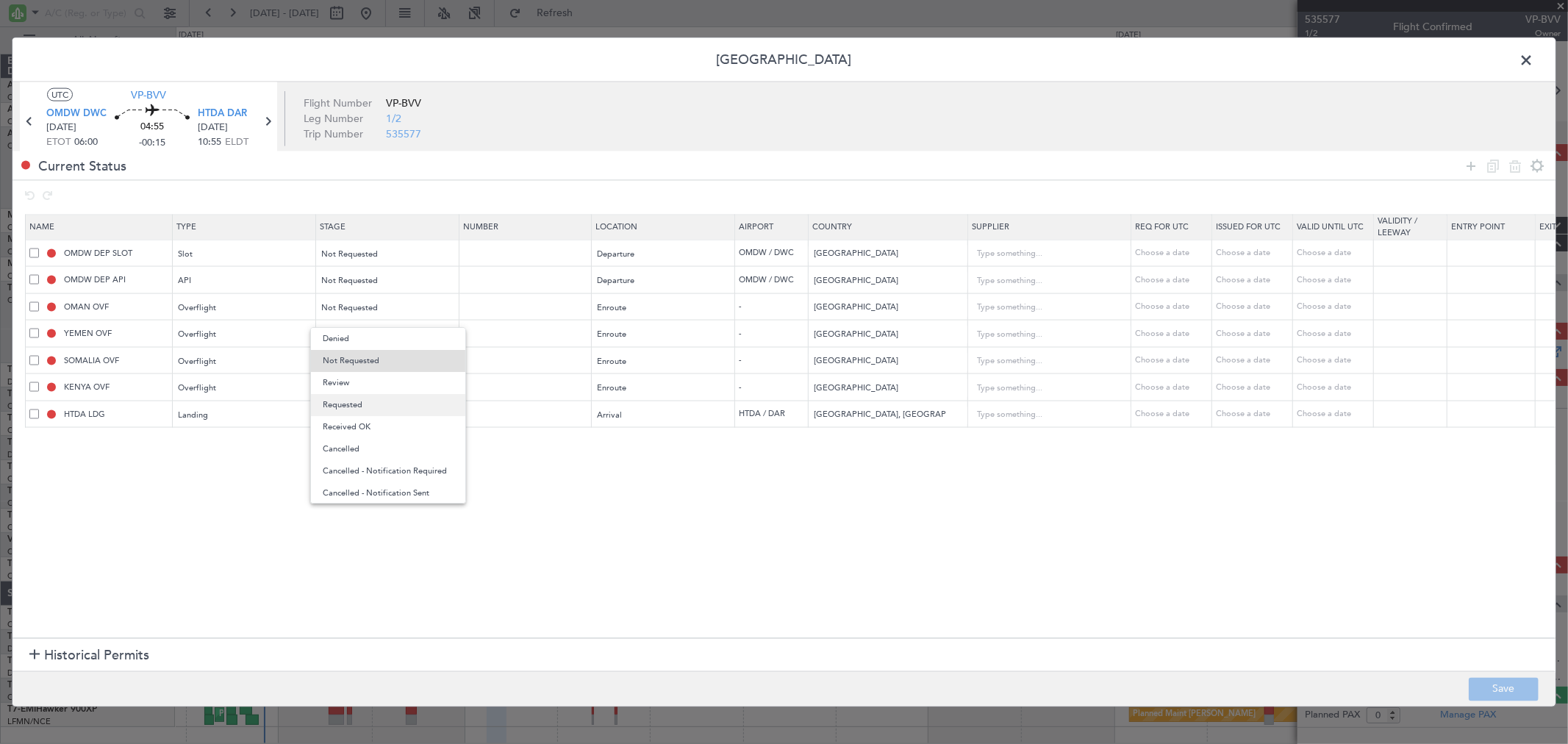
click at [349, 409] on span "Requested" at bounding box center [388, 405] width 131 height 22
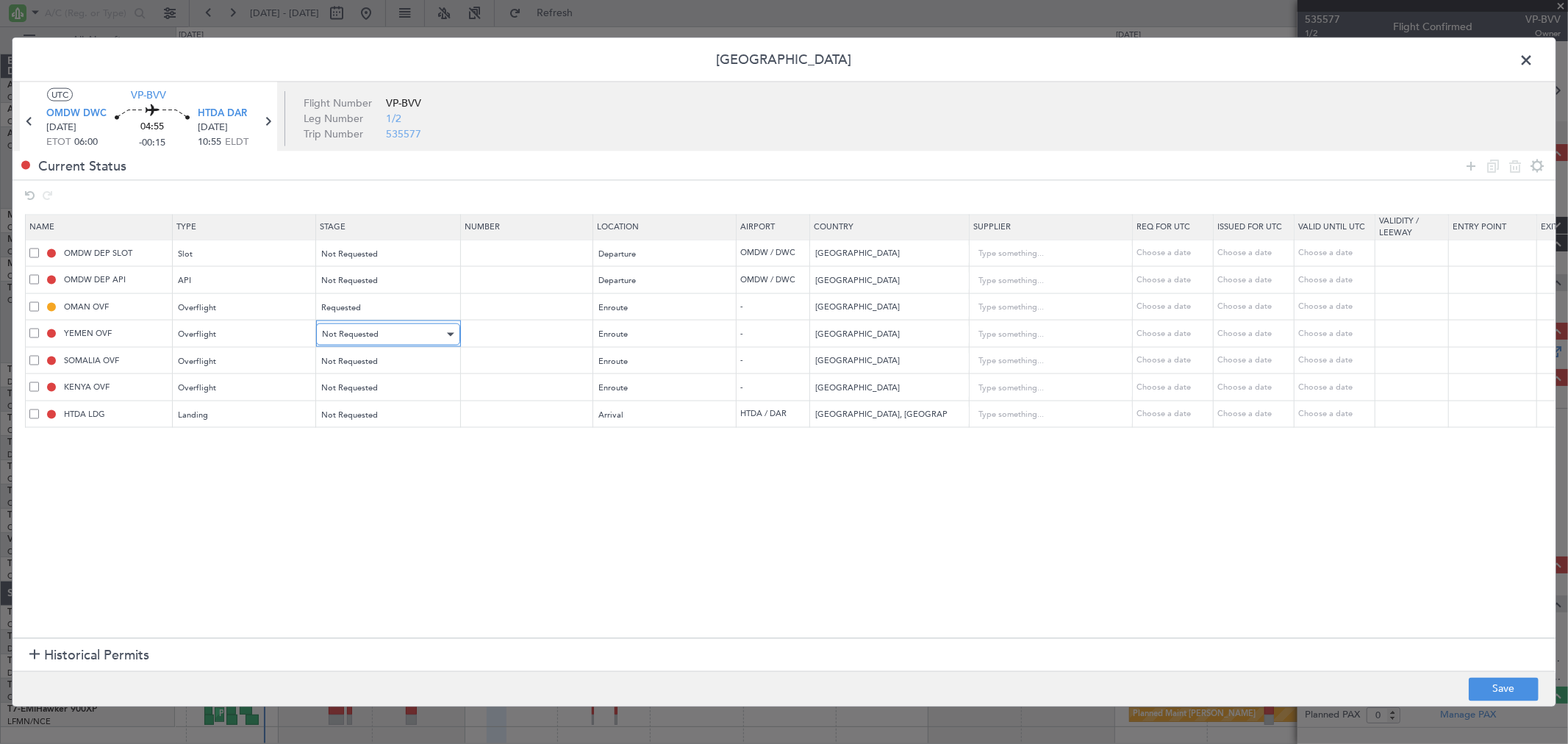
click at [354, 338] on span "Not Requested" at bounding box center [351, 335] width 57 height 11
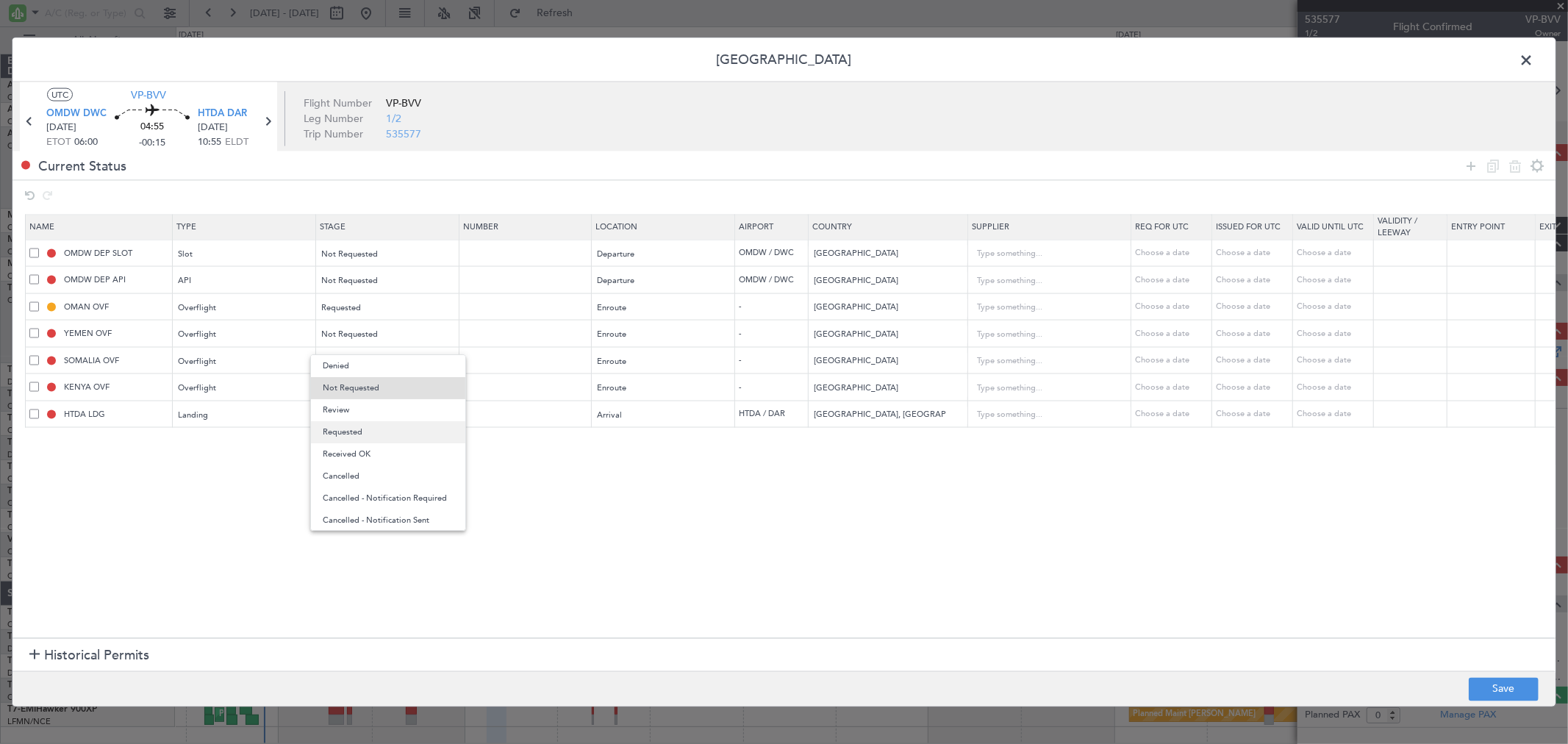
click at [358, 436] on span "Requested" at bounding box center [388, 431] width 131 height 22
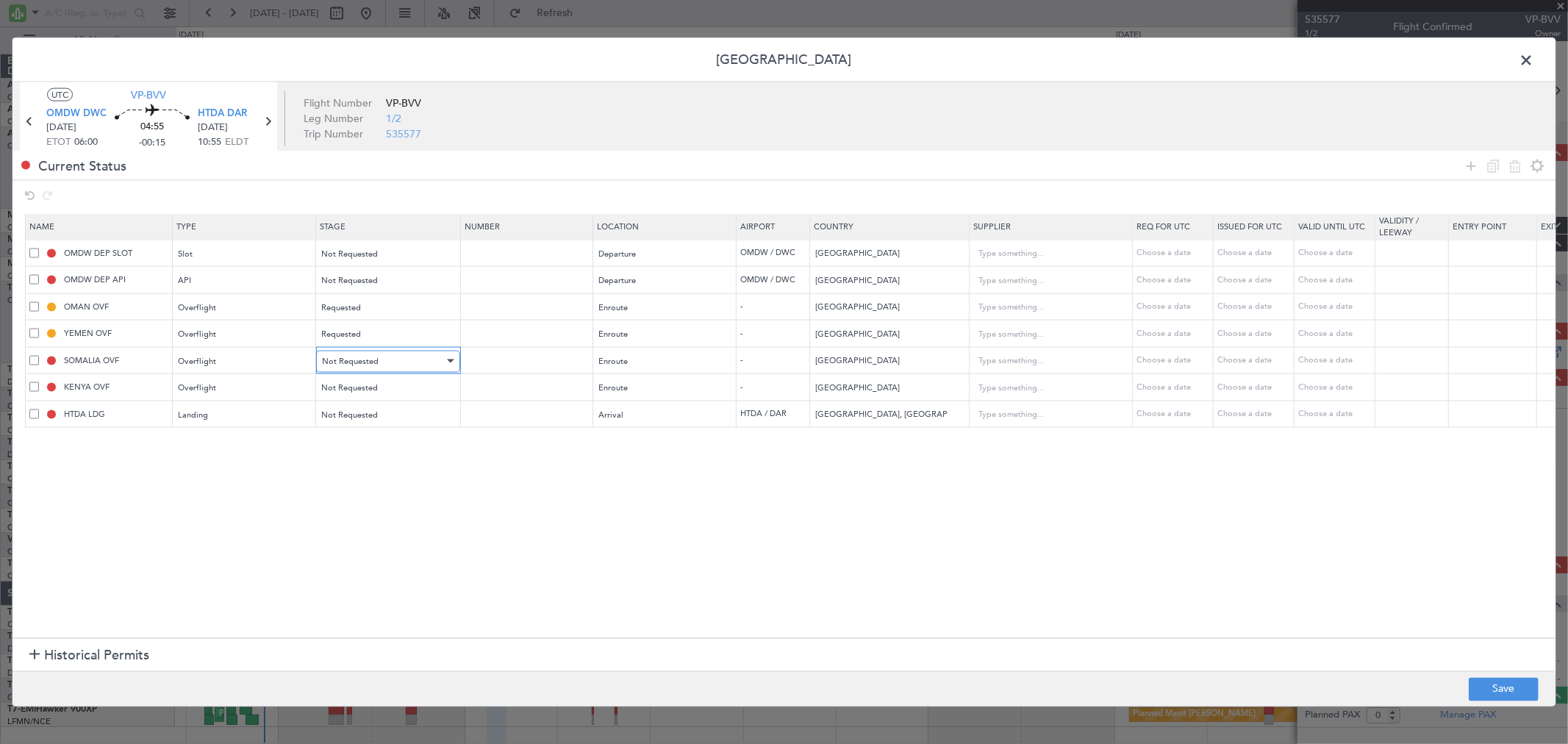
click at [354, 365] on span "Not Requested" at bounding box center [351, 361] width 57 height 11
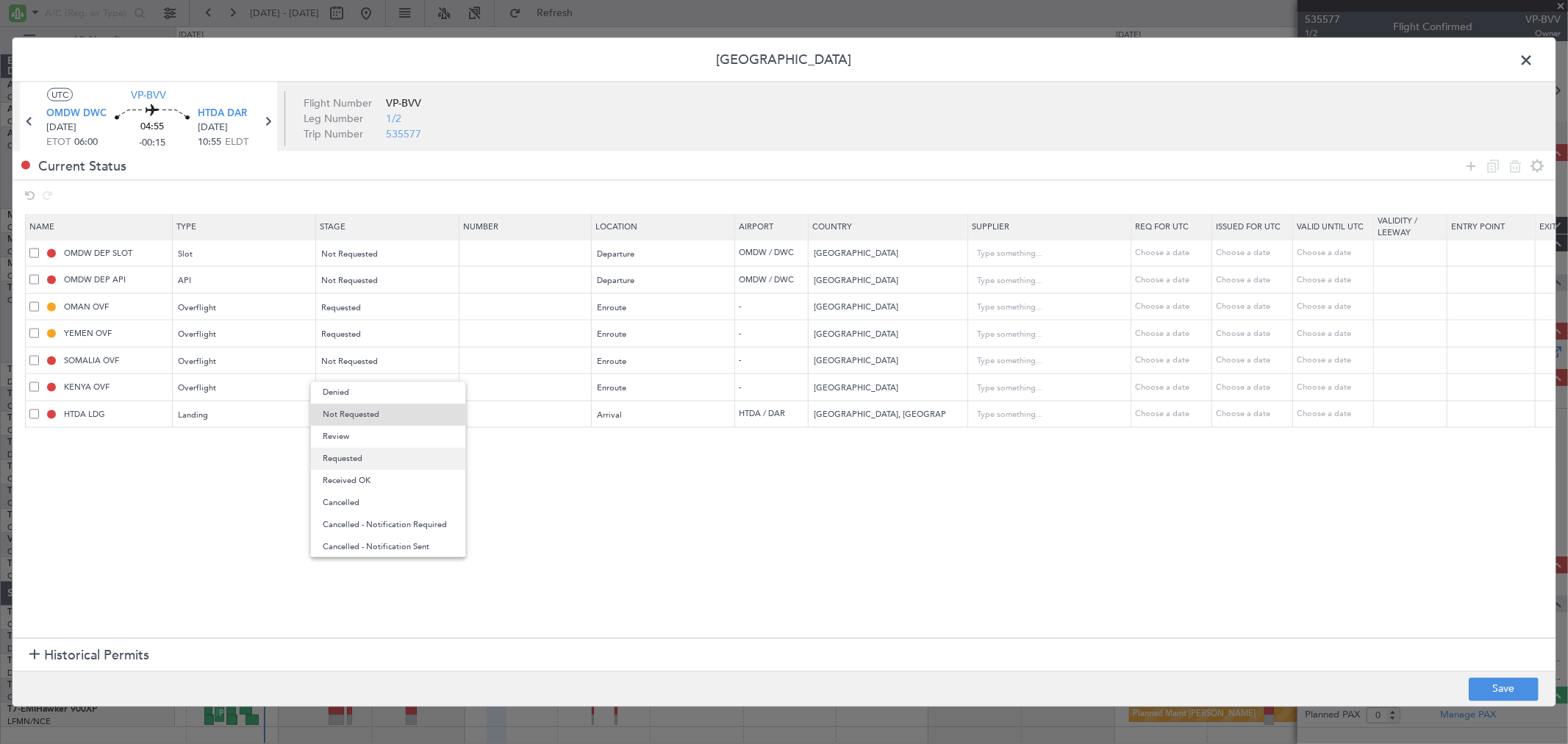
click at [358, 462] on span "Requested" at bounding box center [388, 458] width 131 height 22
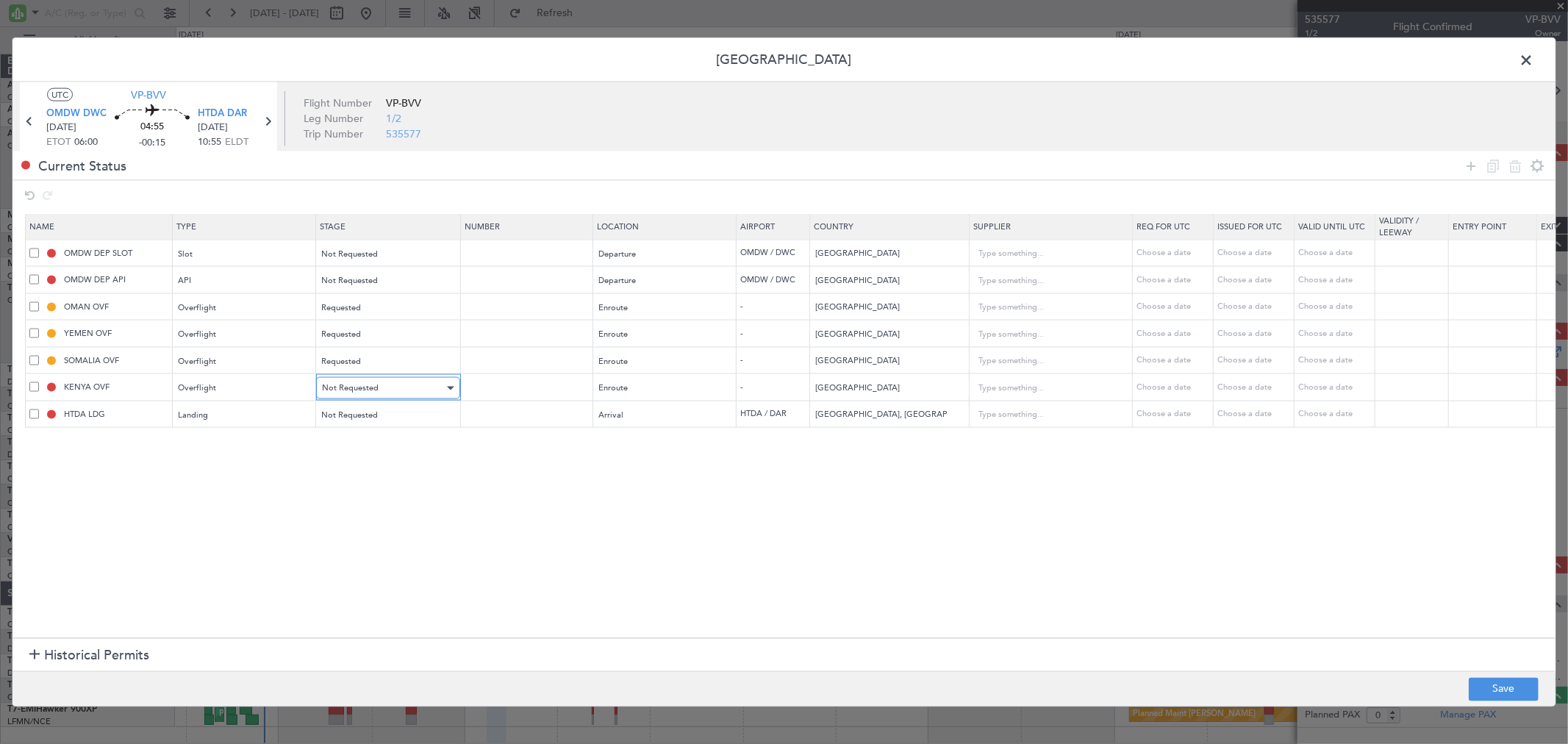
click at [391, 386] on div "Not Requested" at bounding box center [383, 388] width 122 height 22
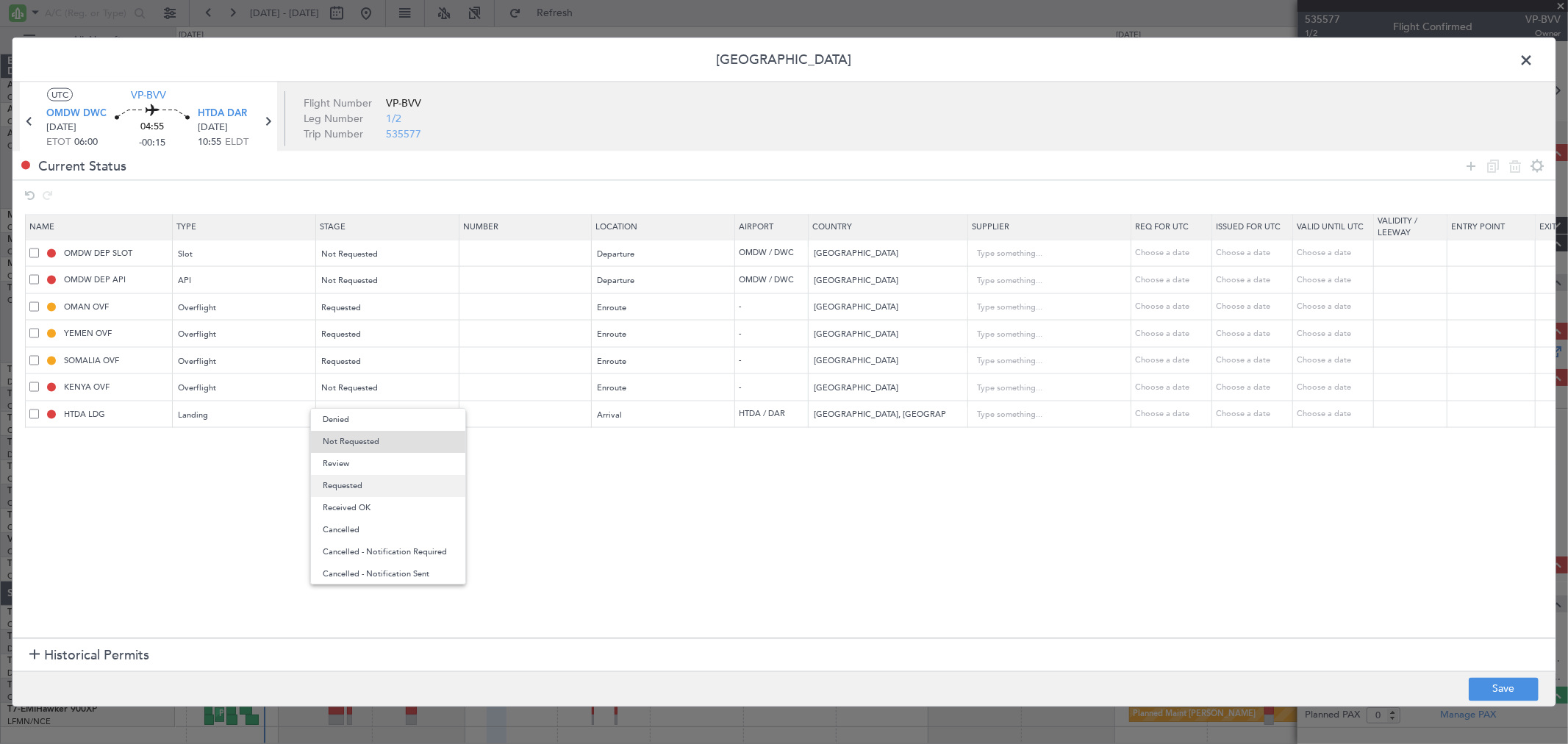
click at [372, 480] on span "Requested" at bounding box center [388, 485] width 131 height 22
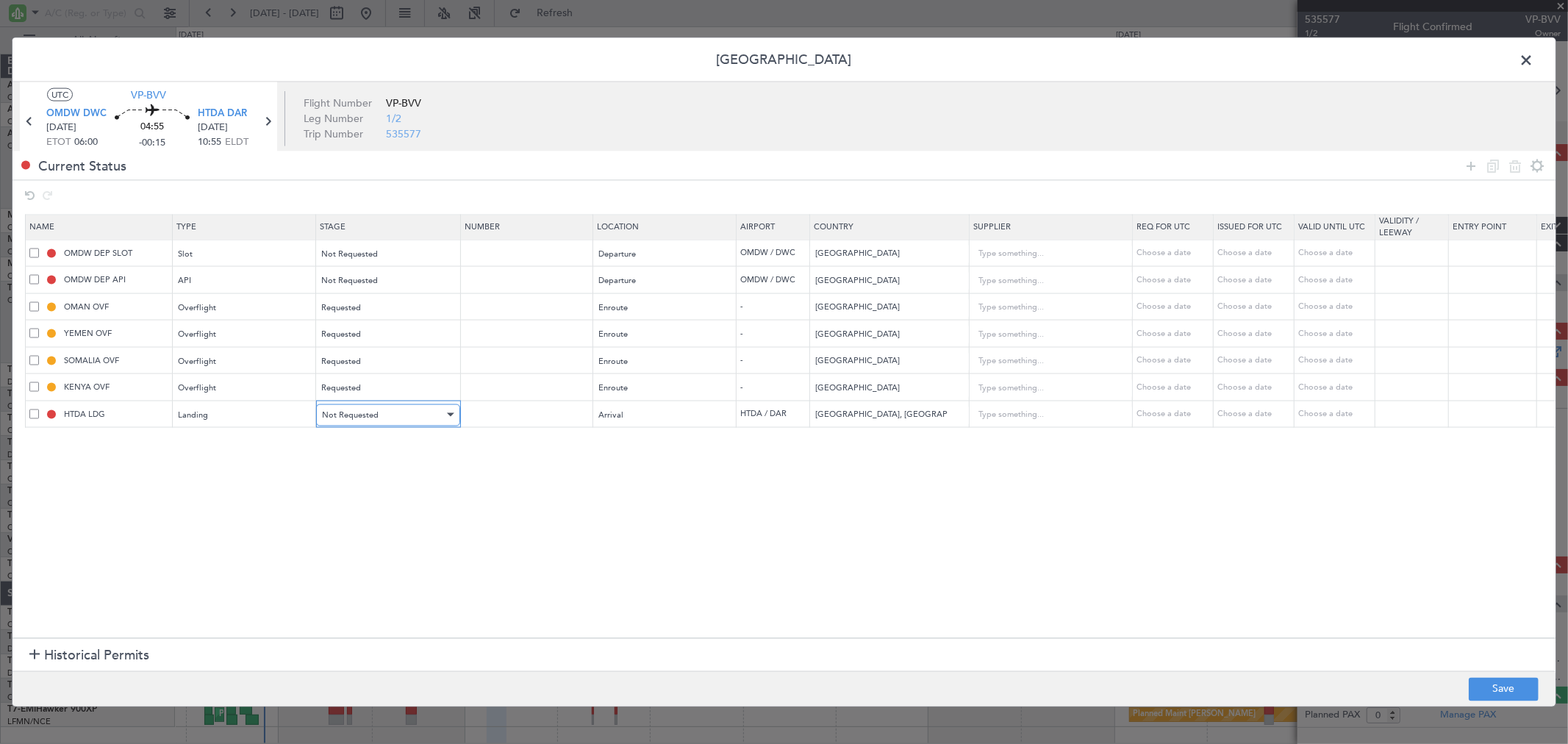
click at [365, 420] on span "Not Requested" at bounding box center [351, 414] width 57 height 11
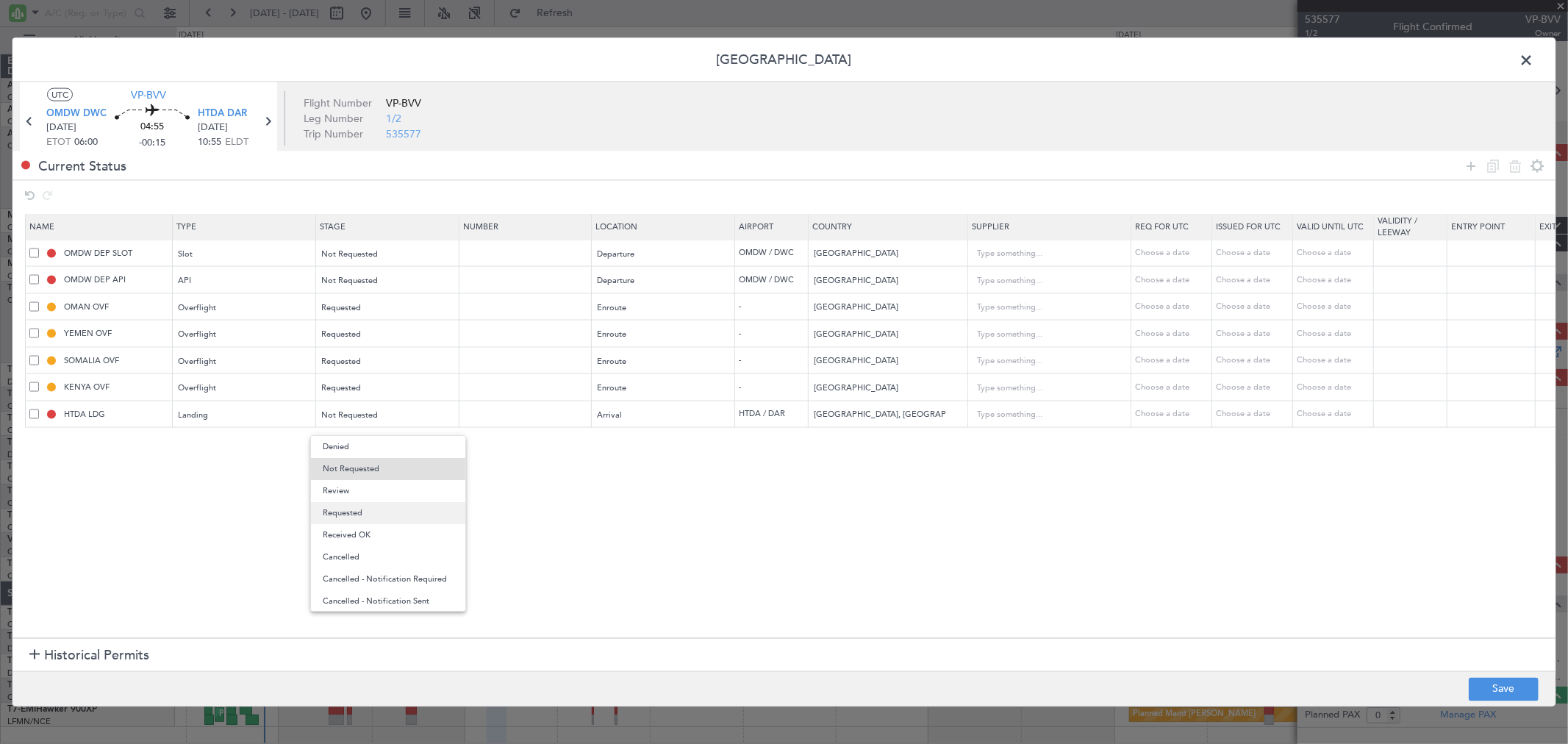
click at [356, 518] on span "Requested" at bounding box center [388, 513] width 131 height 22
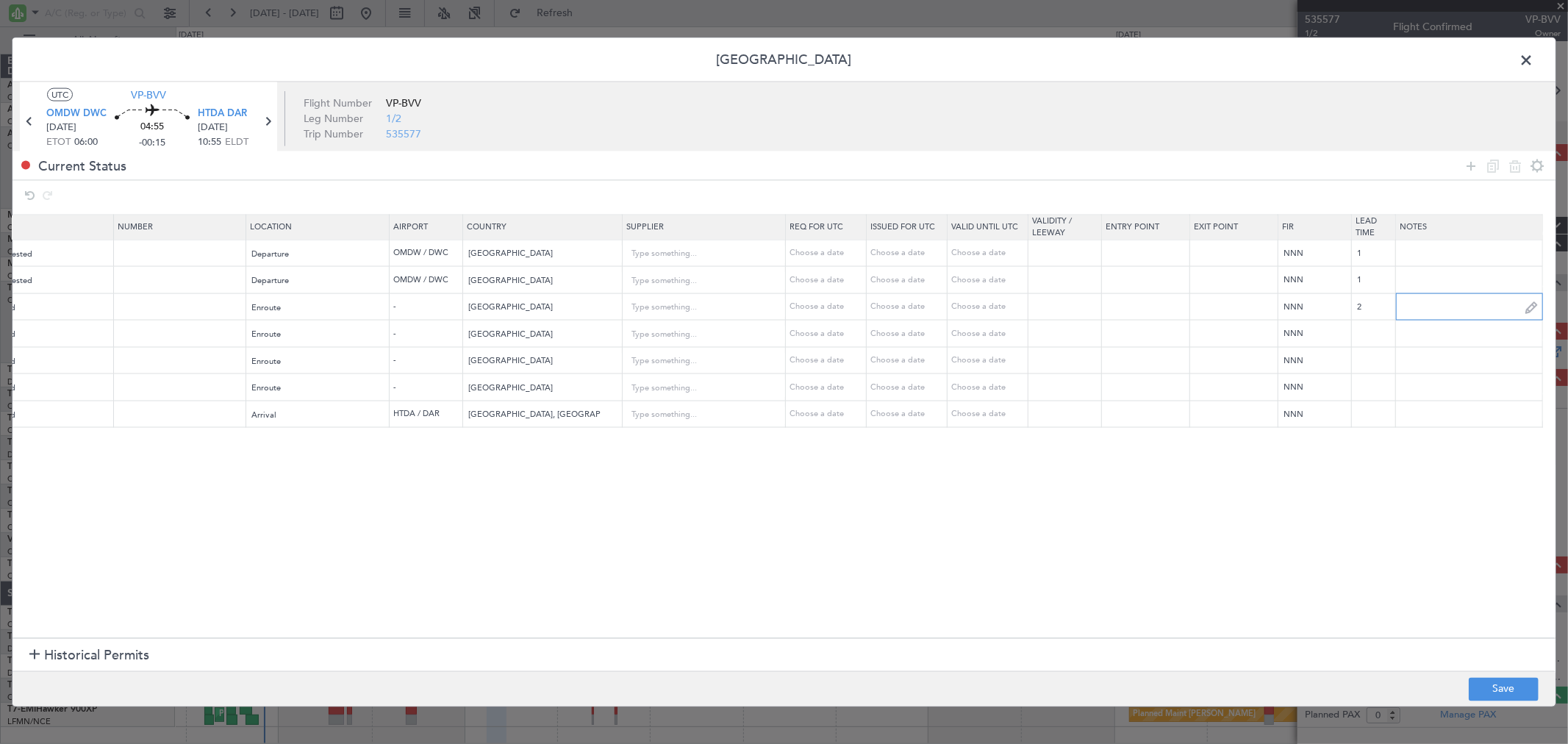
scroll to position [0, 346]
click at [1434, 306] on input "text" at bounding box center [1469, 306] width 146 height 22
type input "UAS"
click at [1431, 334] on input "text" at bounding box center [1469, 333] width 146 height 22
paste input "UAS"
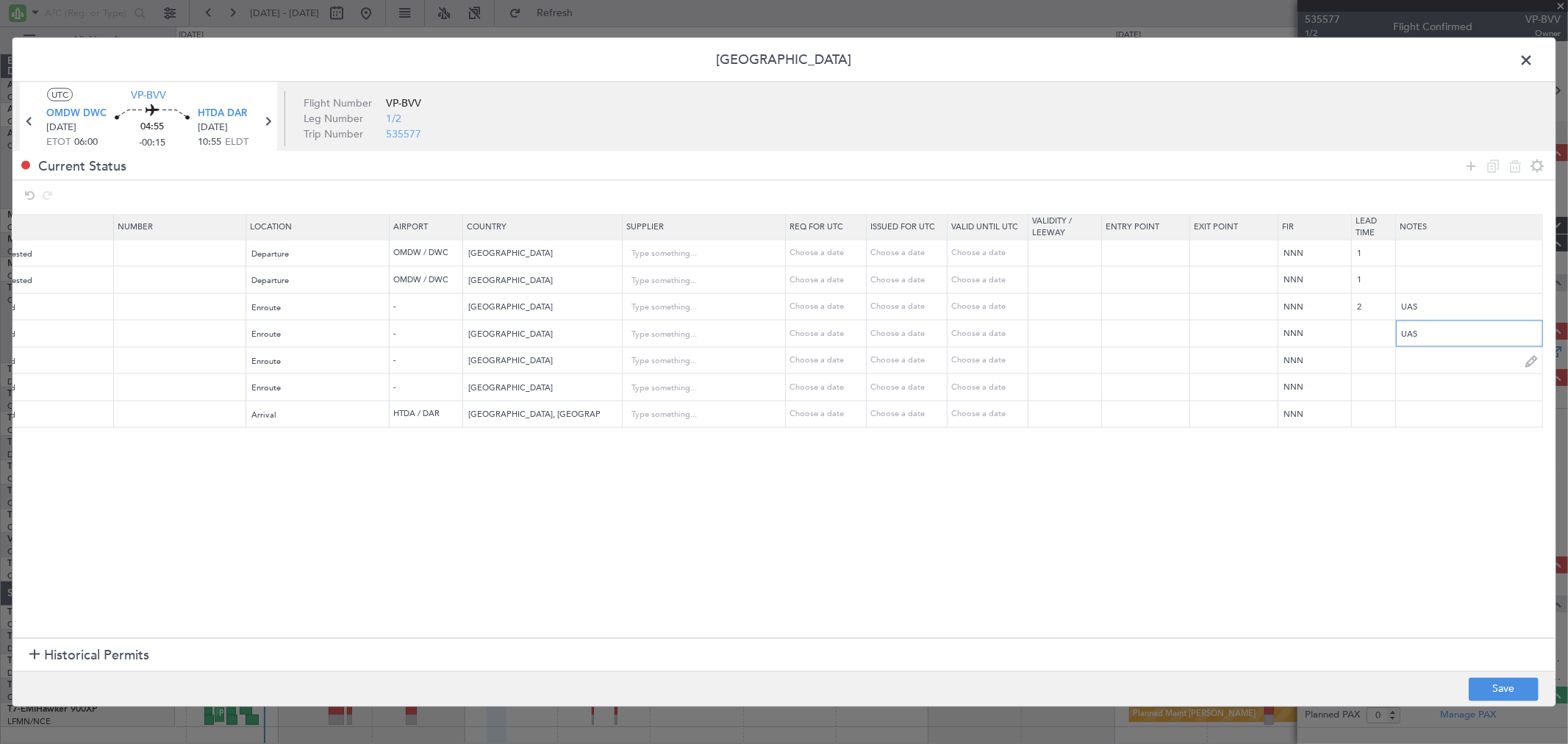
type input "UAS"
click at [1417, 368] on input "text" at bounding box center [1469, 359] width 146 height 22
paste input "UAS"
type input "UAS"
click at [1419, 399] on td at bounding box center [1469, 387] width 147 height 27
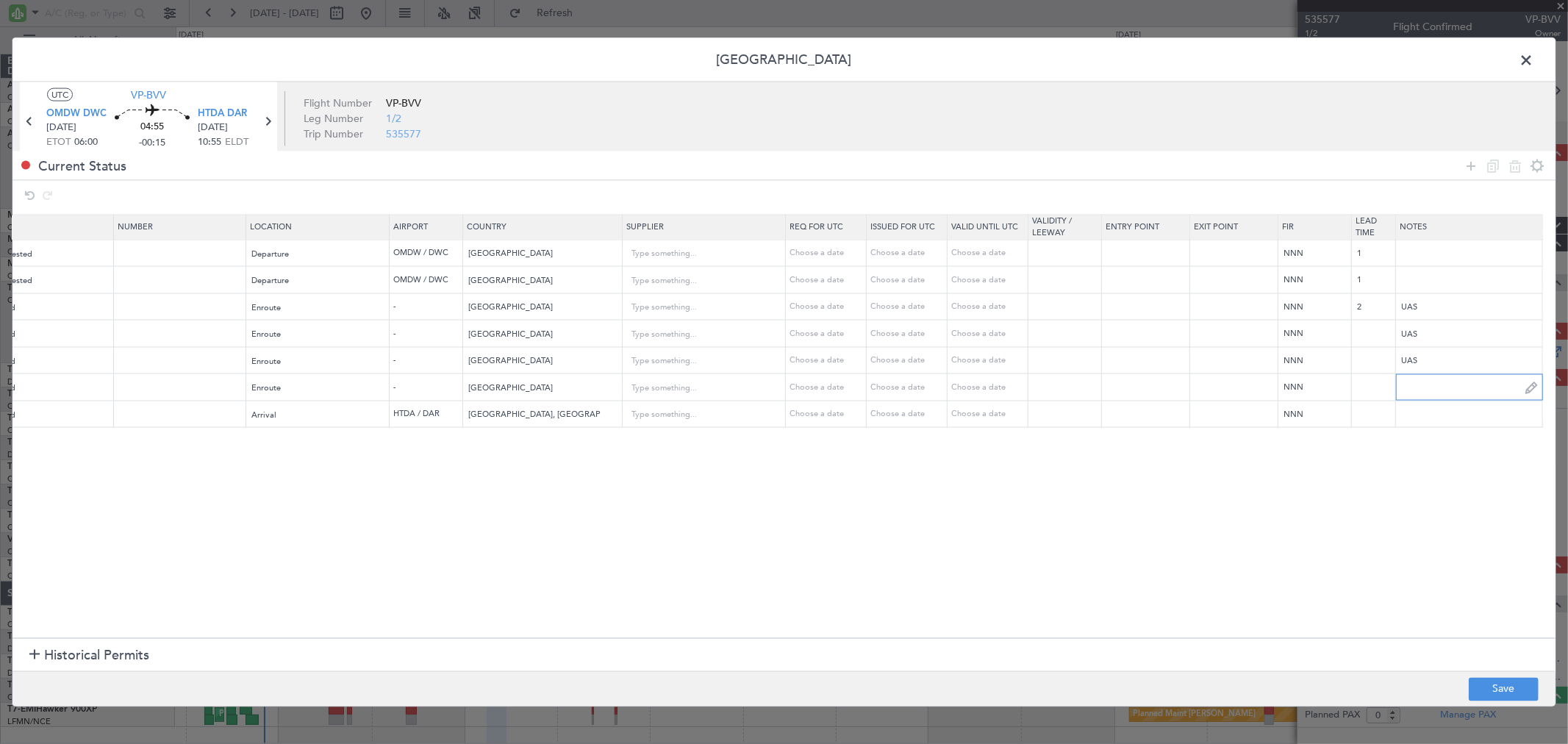
click at [1417, 394] on input "text" at bounding box center [1469, 387] width 146 height 22
paste input "UAS"
type input "UAS"
click at [1421, 414] on input "text" at bounding box center [1469, 413] width 146 height 22
paste input "UAS"
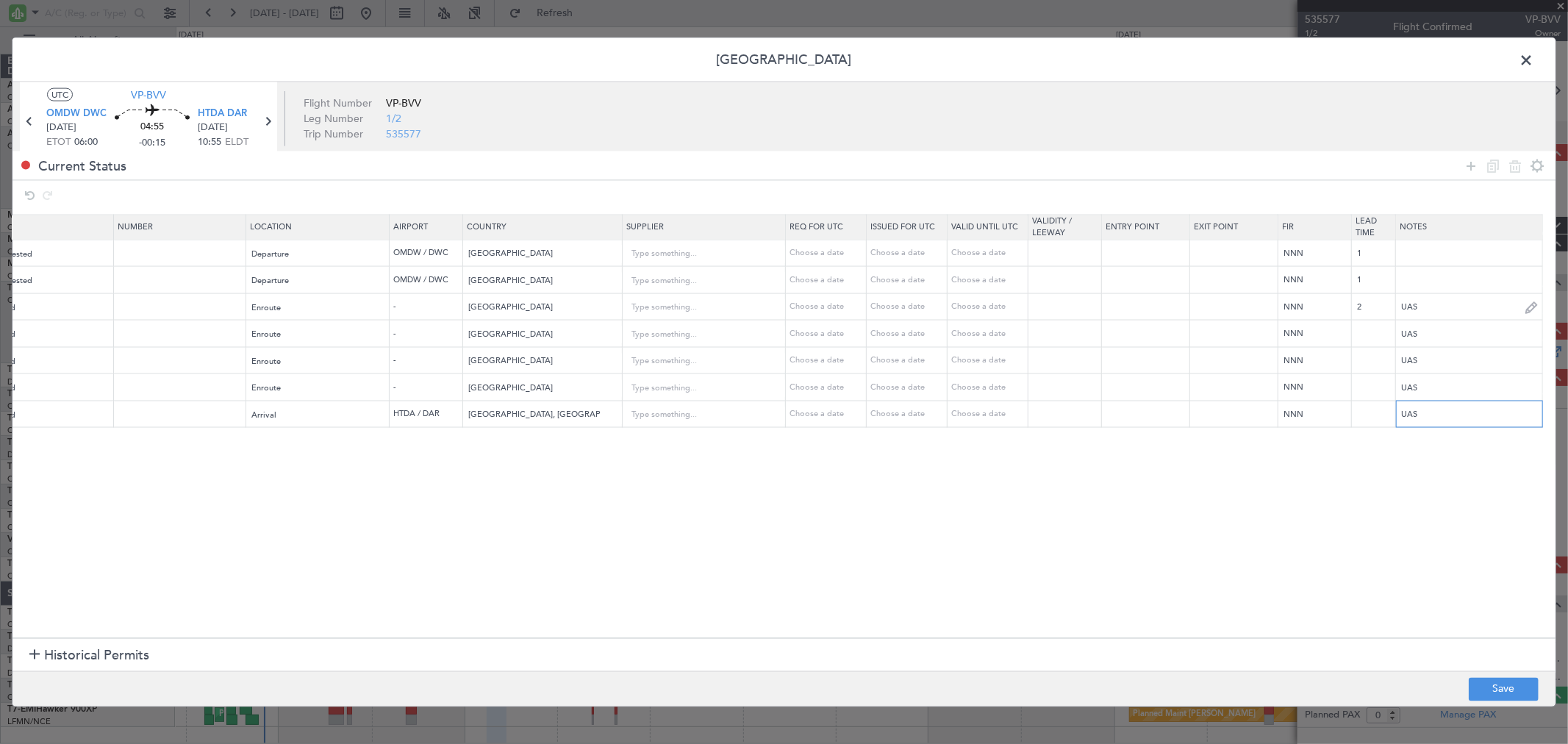
type input "UAS"
click at [1441, 309] on input "UAS" at bounding box center [1469, 306] width 146 height 22
type input "UAS V1 25 AUG"
click at [1439, 336] on input "UAS" at bounding box center [1469, 333] width 146 height 22
paste input "V1 25 AUG"
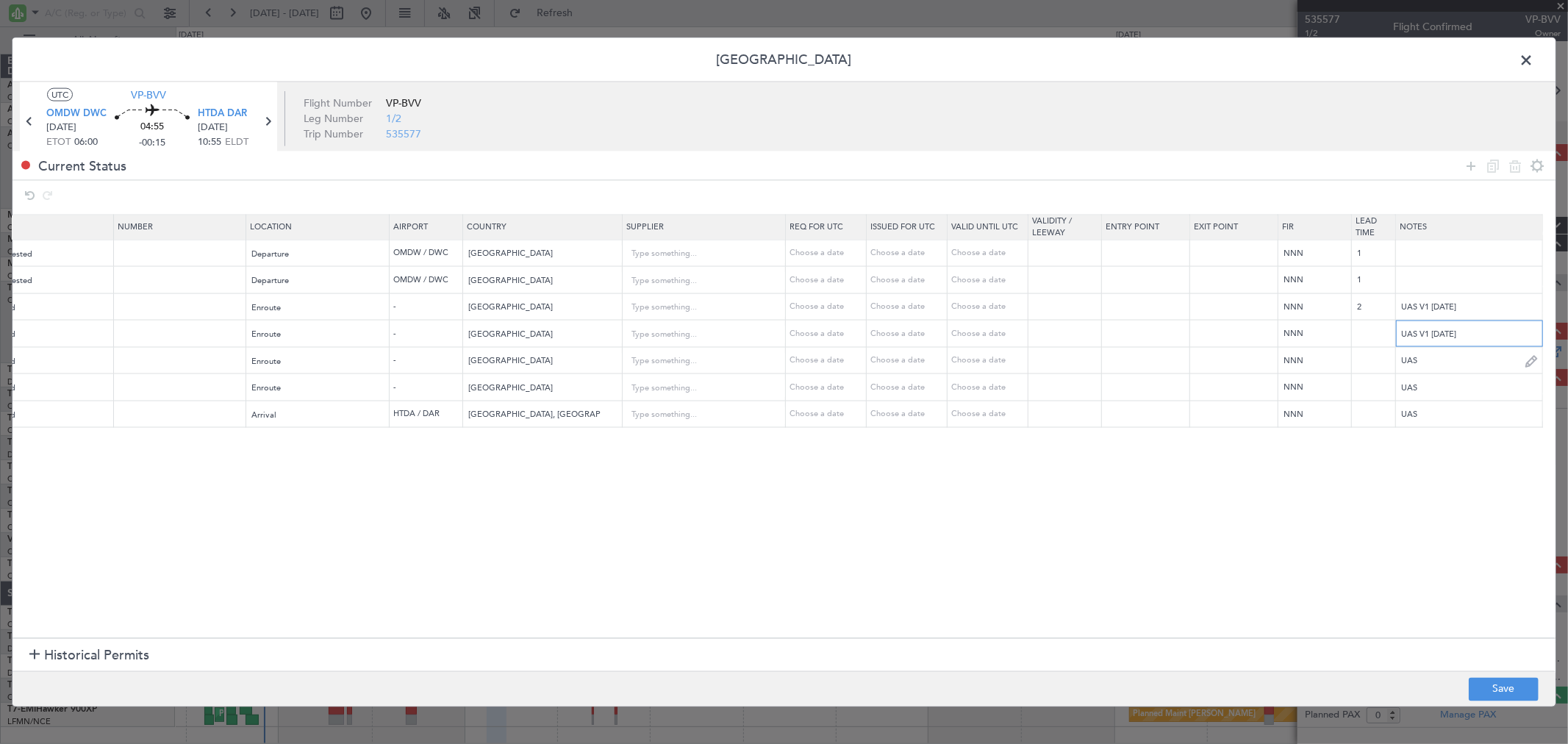
type input "UAS V1 25 AUG"
click at [1445, 362] on input "UAS" at bounding box center [1469, 359] width 146 height 22
paste input "V1 25 AUG"
type input "UAS V1 25 AUG"
click at [1439, 390] on input "UAS" at bounding box center [1469, 387] width 146 height 22
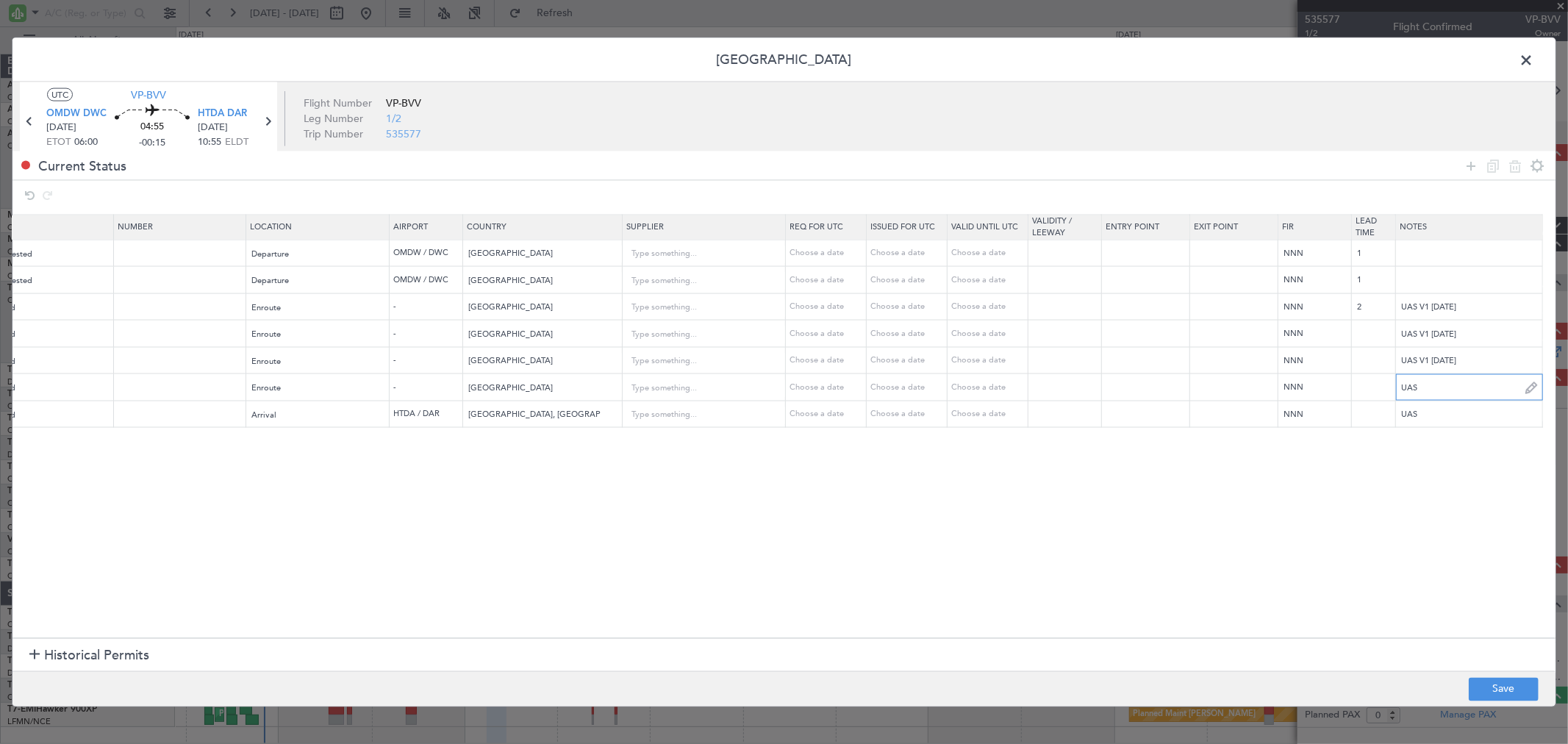
paste input "V1 25 AUG"
type input "UAS V1 25 AUG"
click at [1434, 408] on input "UAS" at bounding box center [1469, 413] width 146 height 22
paste input "V1 25 AUG"
type input "UAS V1 25 AUG"
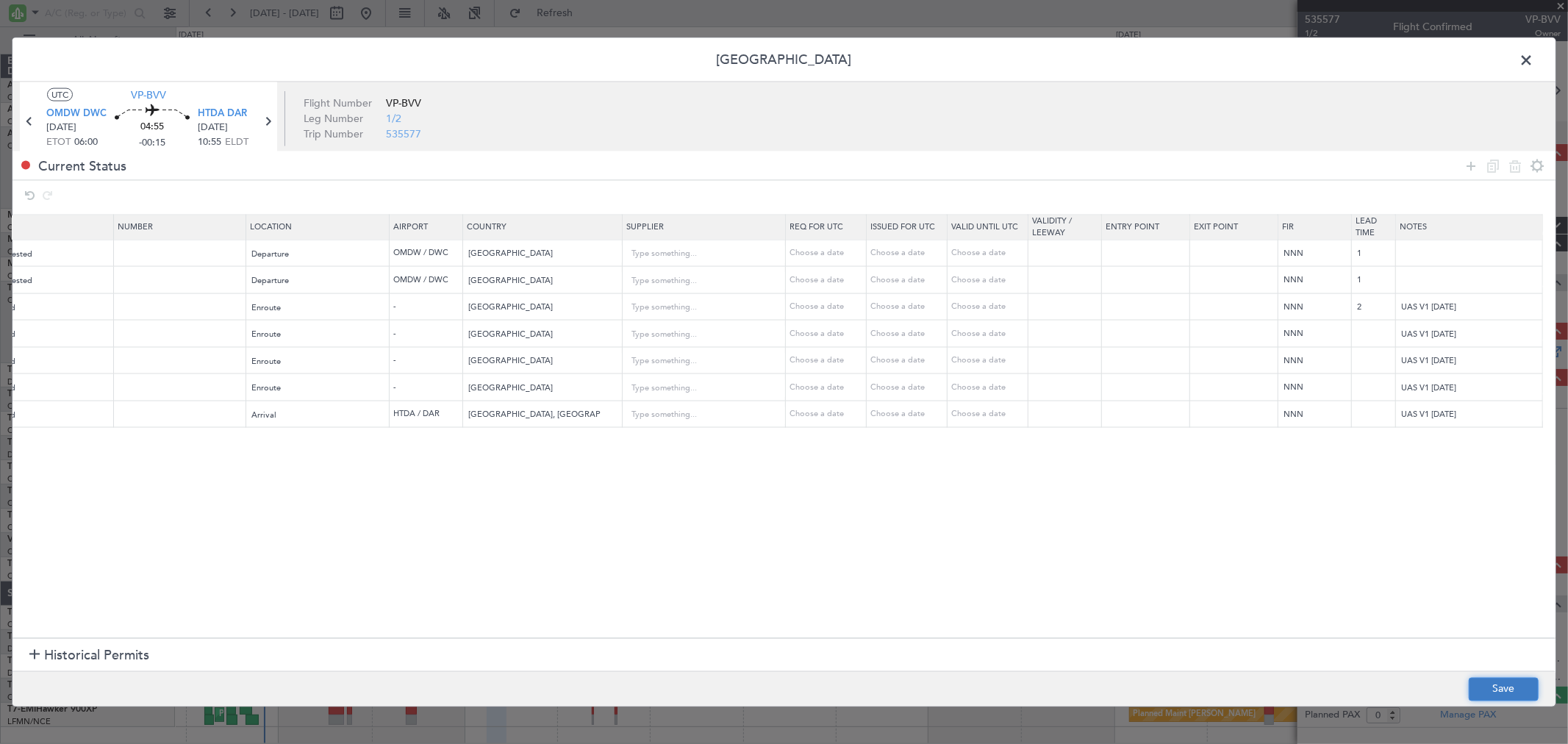
click at [1504, 685] on button "Save" at bounding box center [1504, 688] width 70 height 24
drag, startPoint x: 666, startPoint y: 636, endPoint x: 273, endPoint y: 637, distance: 393.0
click at [273, 637] on div at bounding box center [784, 372] width 1543 height 668
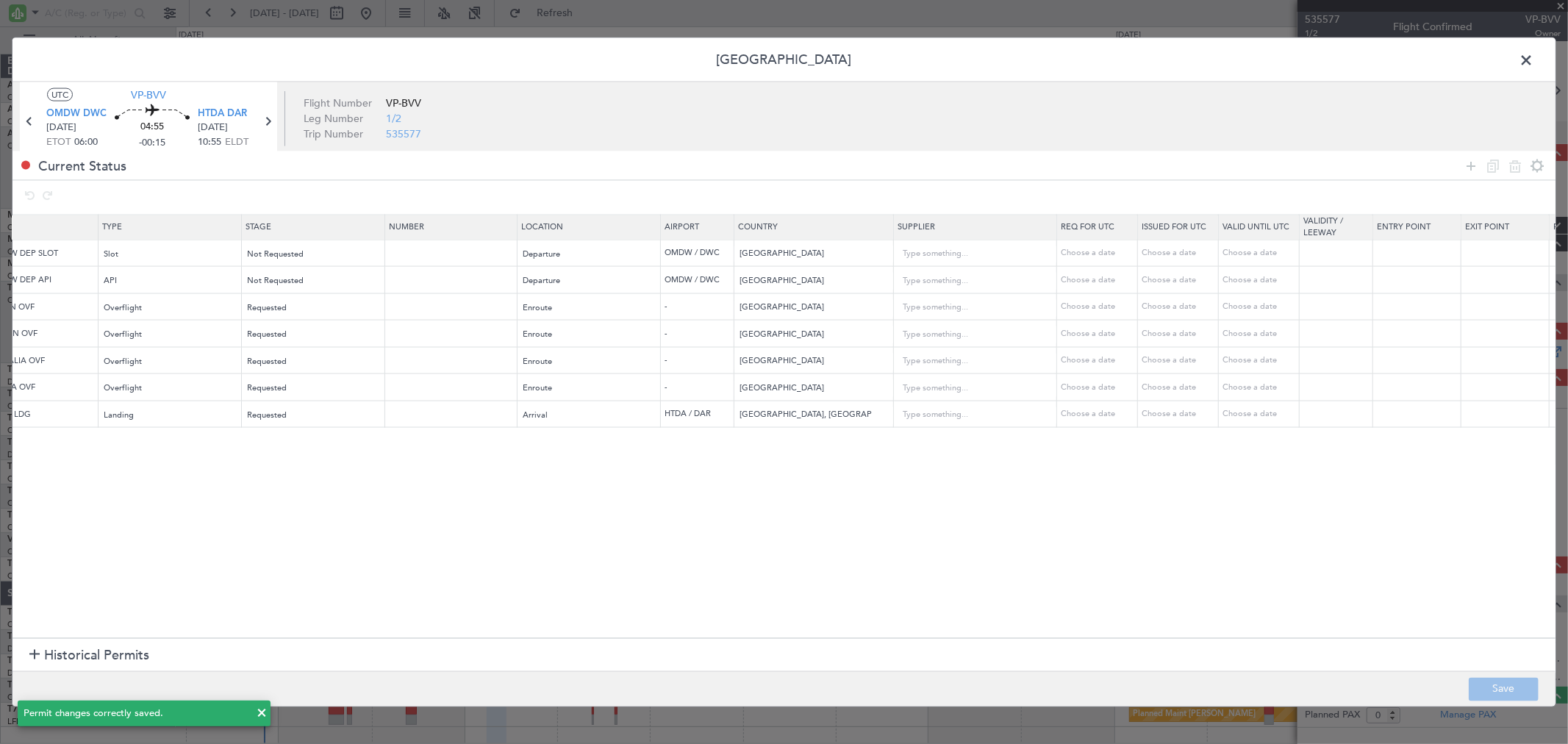
scroll to position [0, 0]
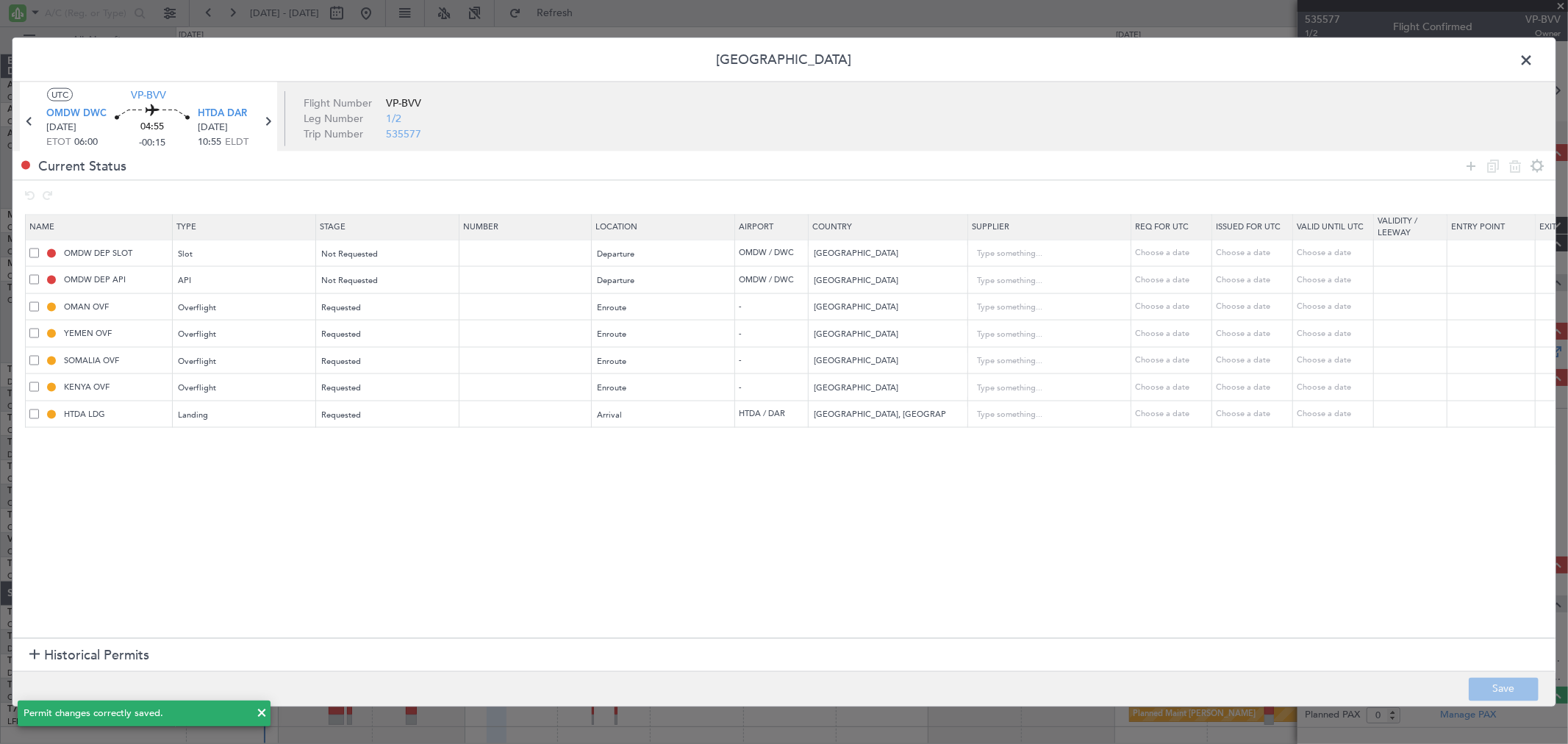
click at [1534, 54] on span at bounding box center [1534, 64] width 0 height 29
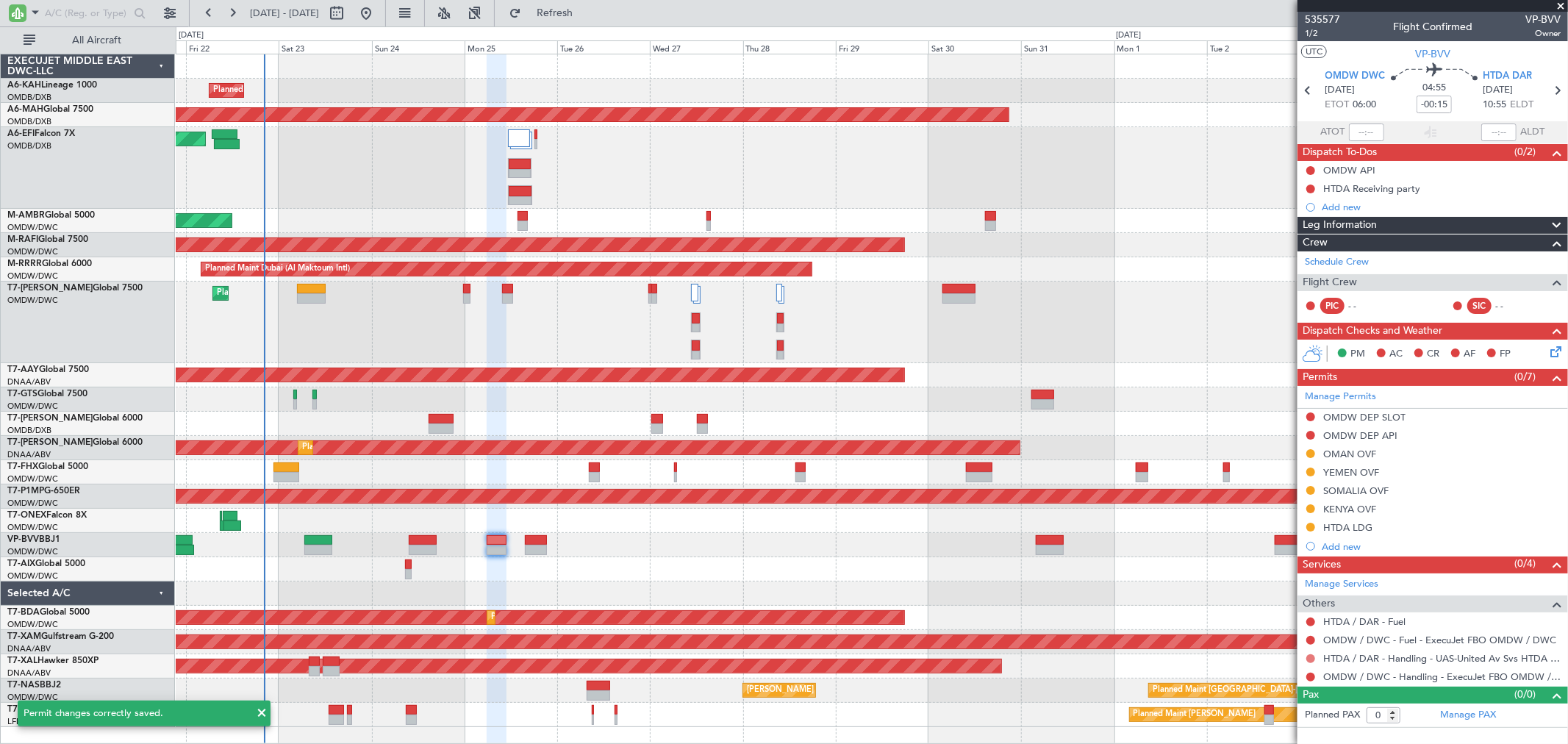
click at [1311, 659] on button at bounding box center [1310, 658] width 9 height 9
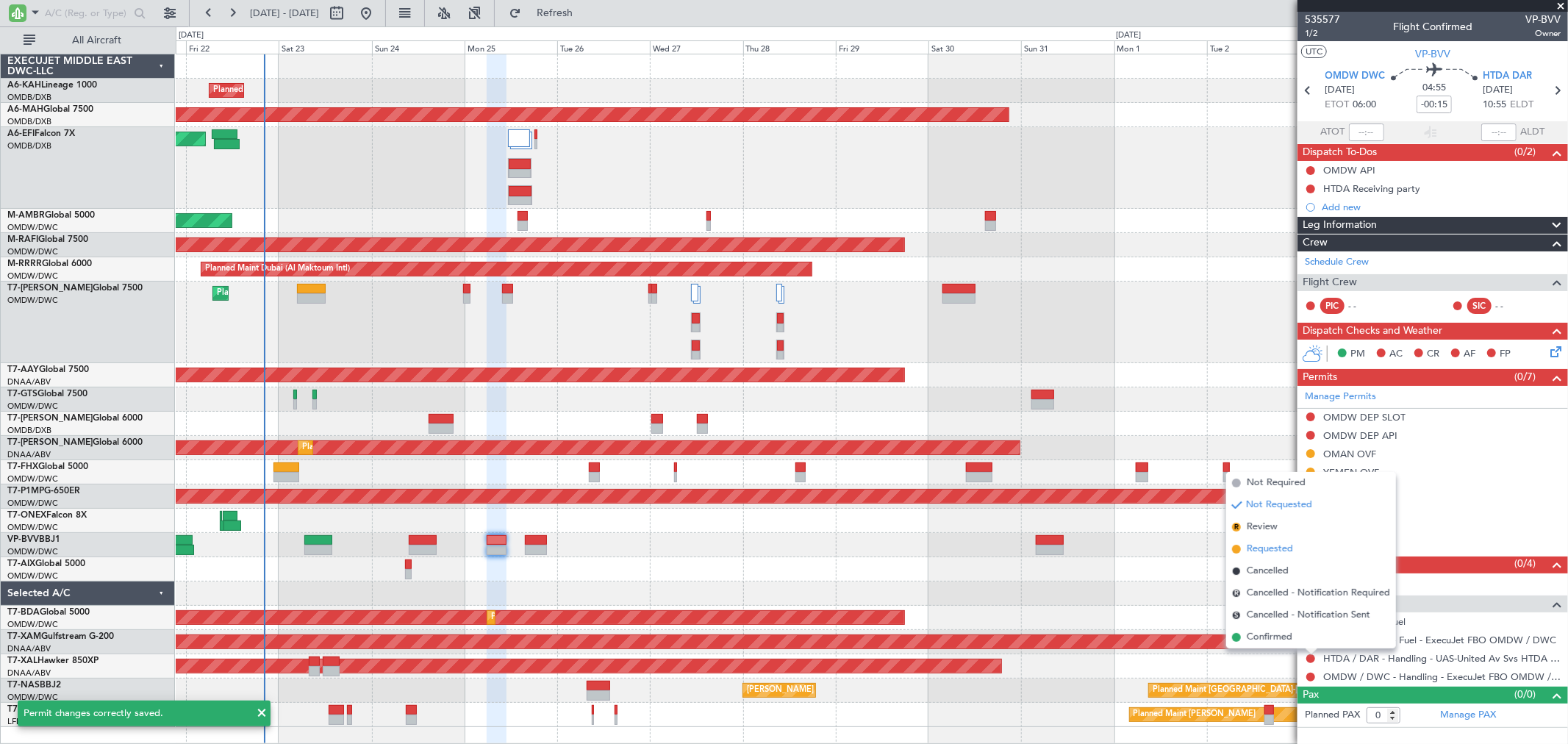
click at [1275, 550] on span "Requested" at bounding box center [1269, 550] width 46 height 15
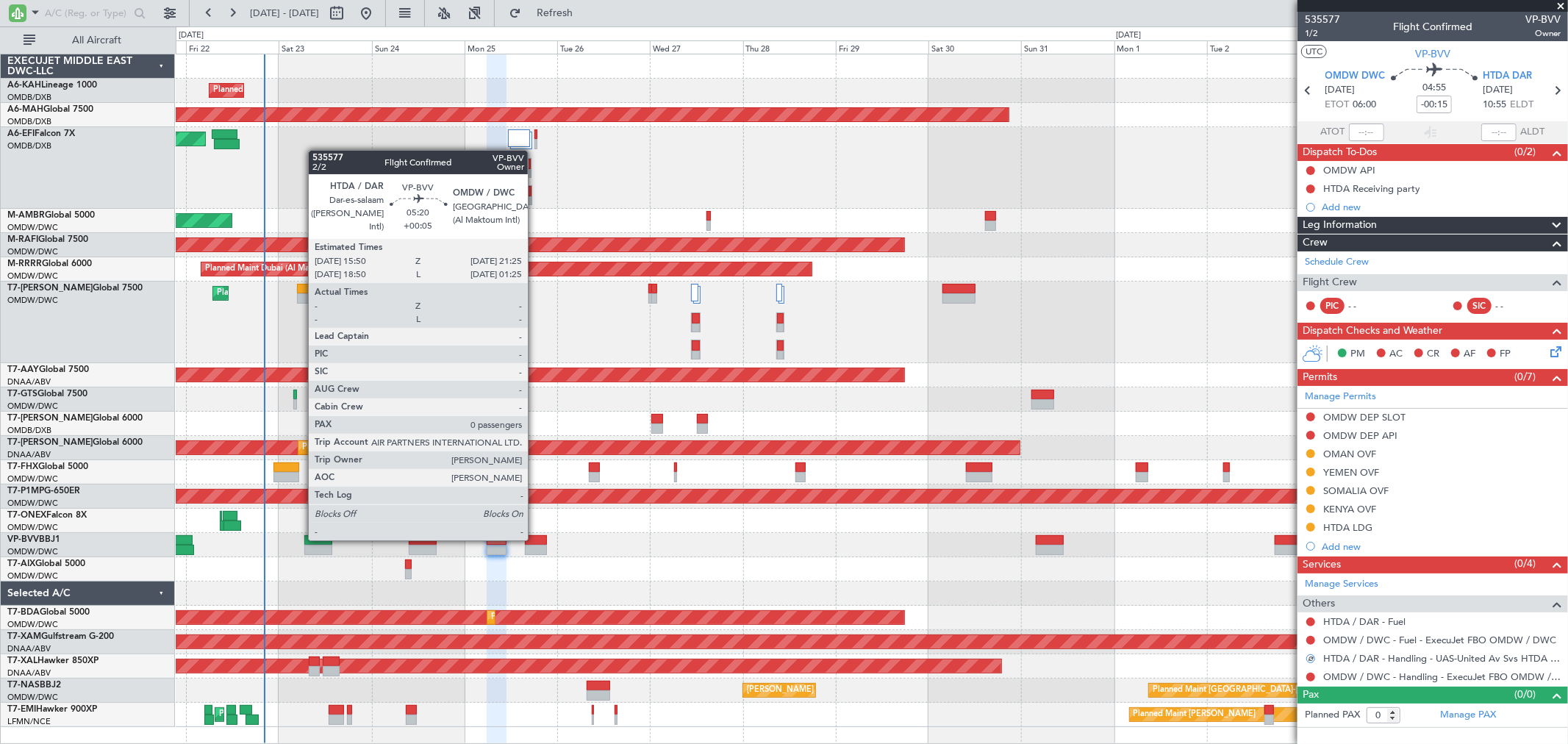
click at [536, 538] on div at bounding box center [536, 540] width 22 height 10
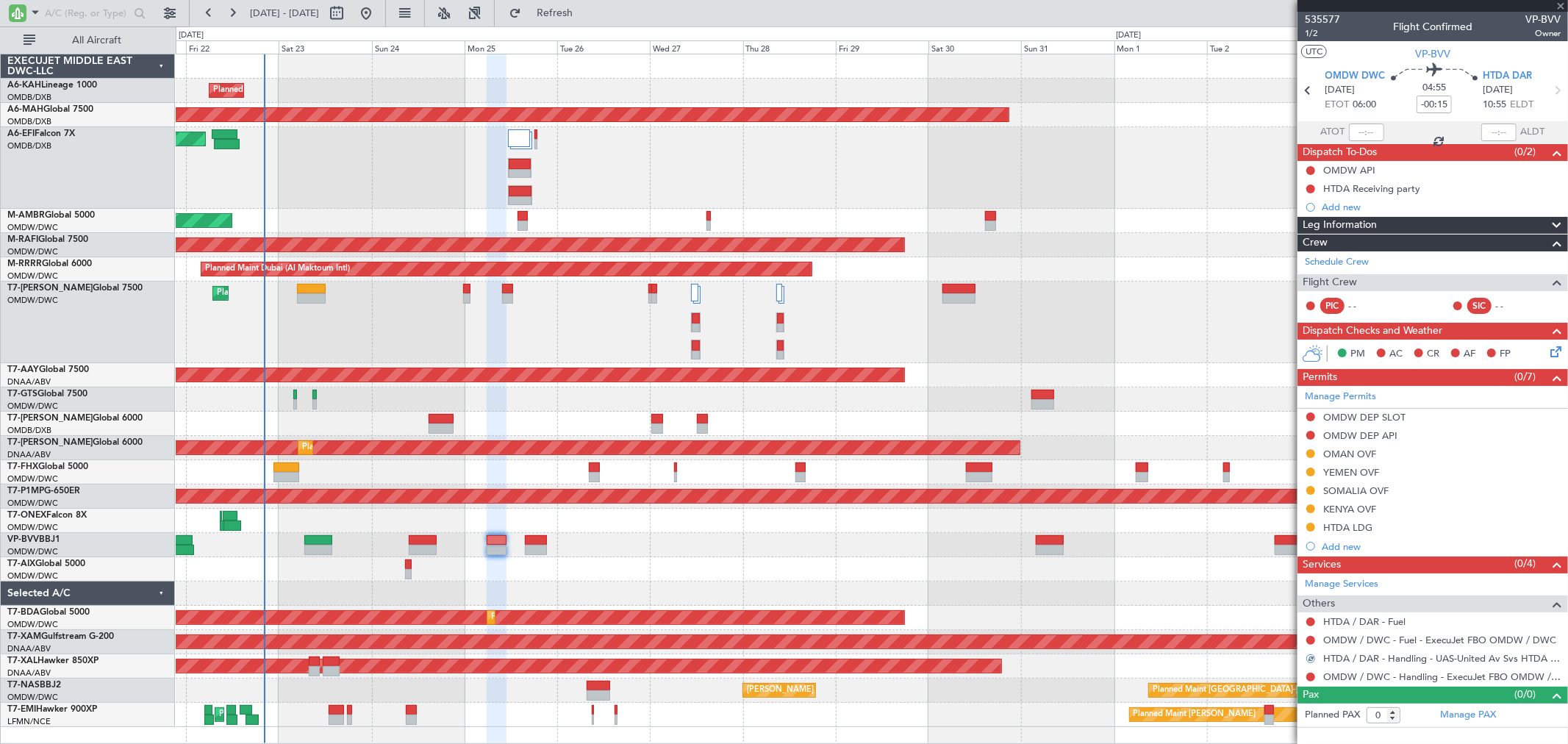
type input "+00:05"
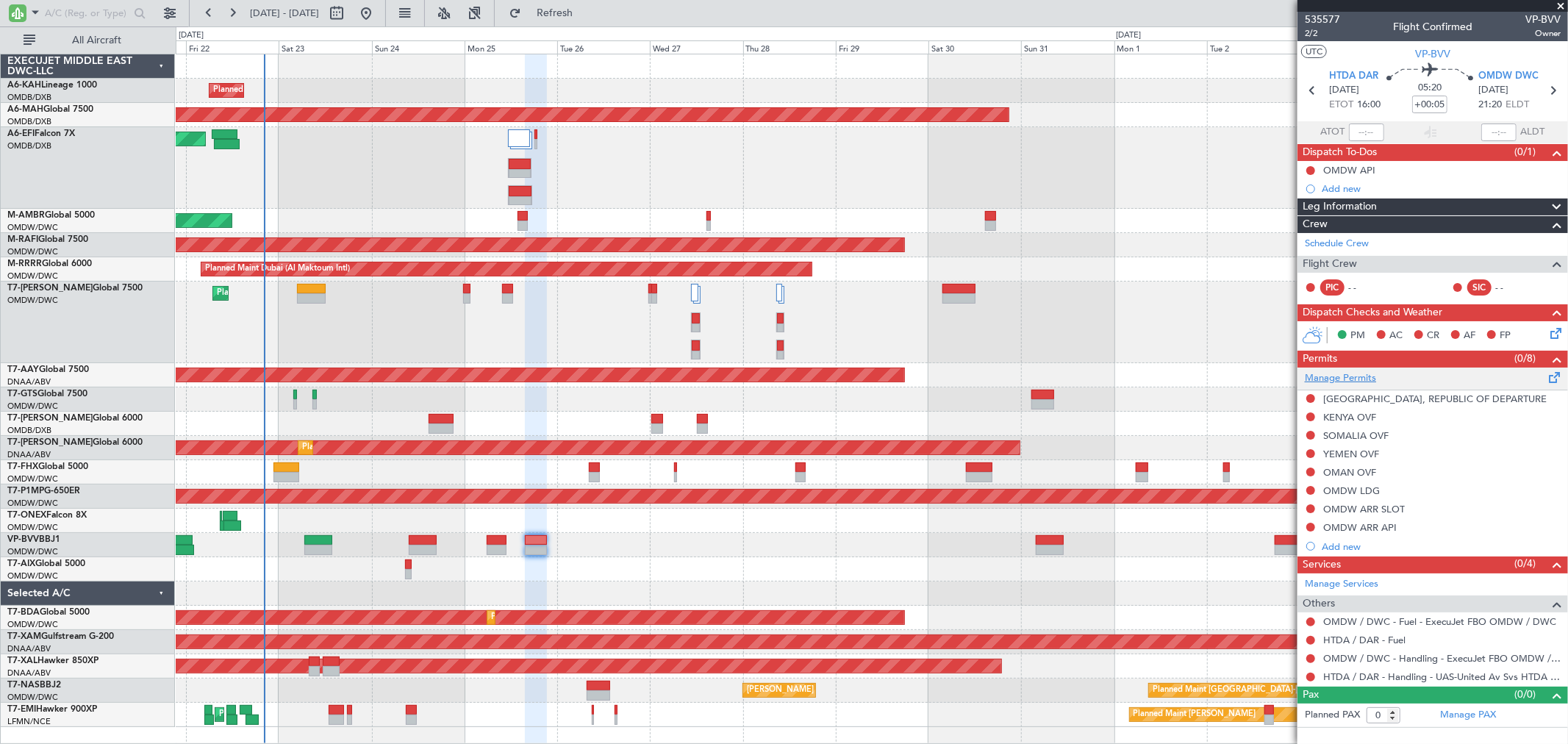
click at [1323, 375] on link "Manage Permits" at bounding box center [1340, 379] width 71 height 15
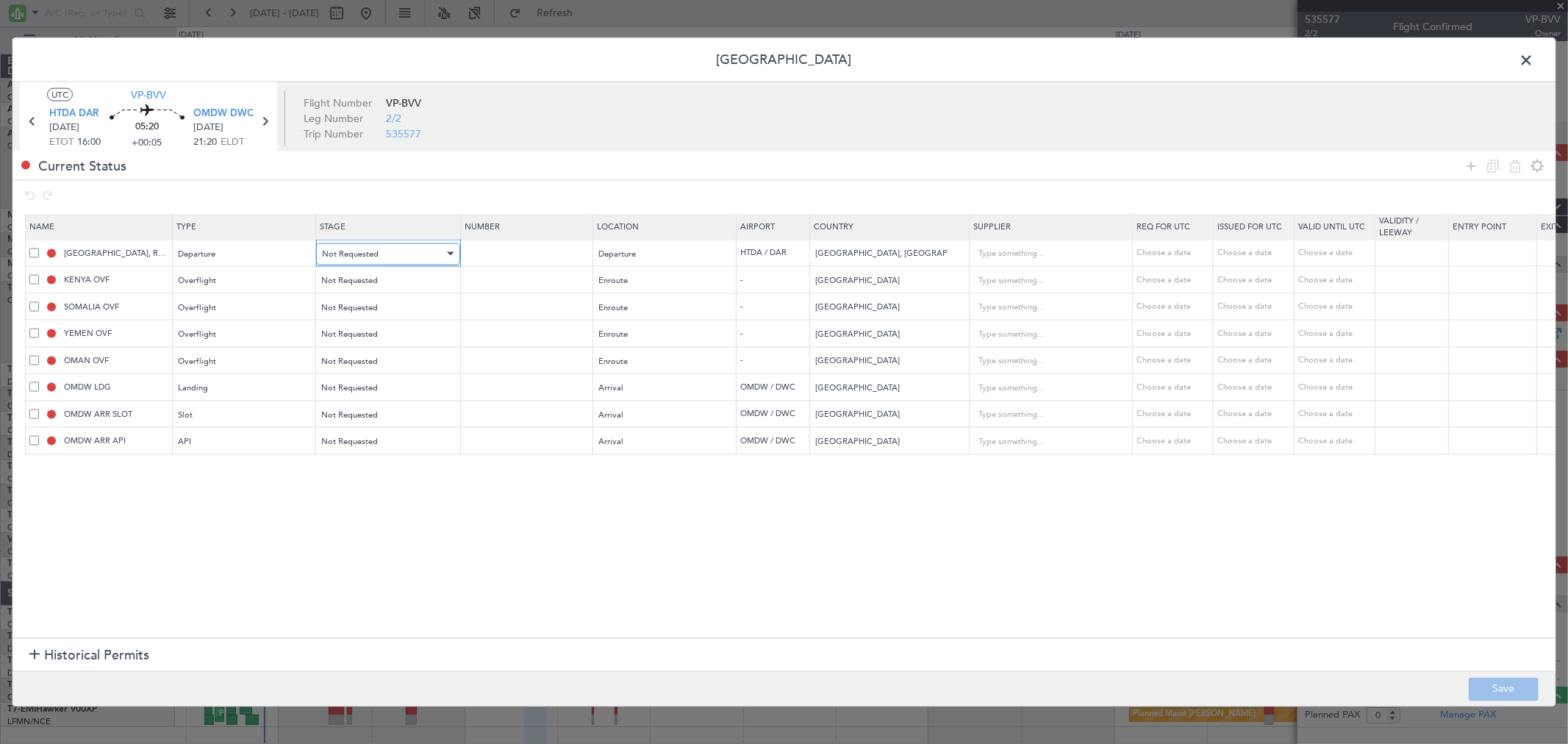
click at [399, 254] on div "Not Requested" at bounding box center [383, 253] width 122 height 22
click at [374, 349] on span "Requested" at bounding box center [388, 351] width 131 height 22
click at [366, 275] on span "Not Requested" at bounding box center [351, 281] width 57 height 11
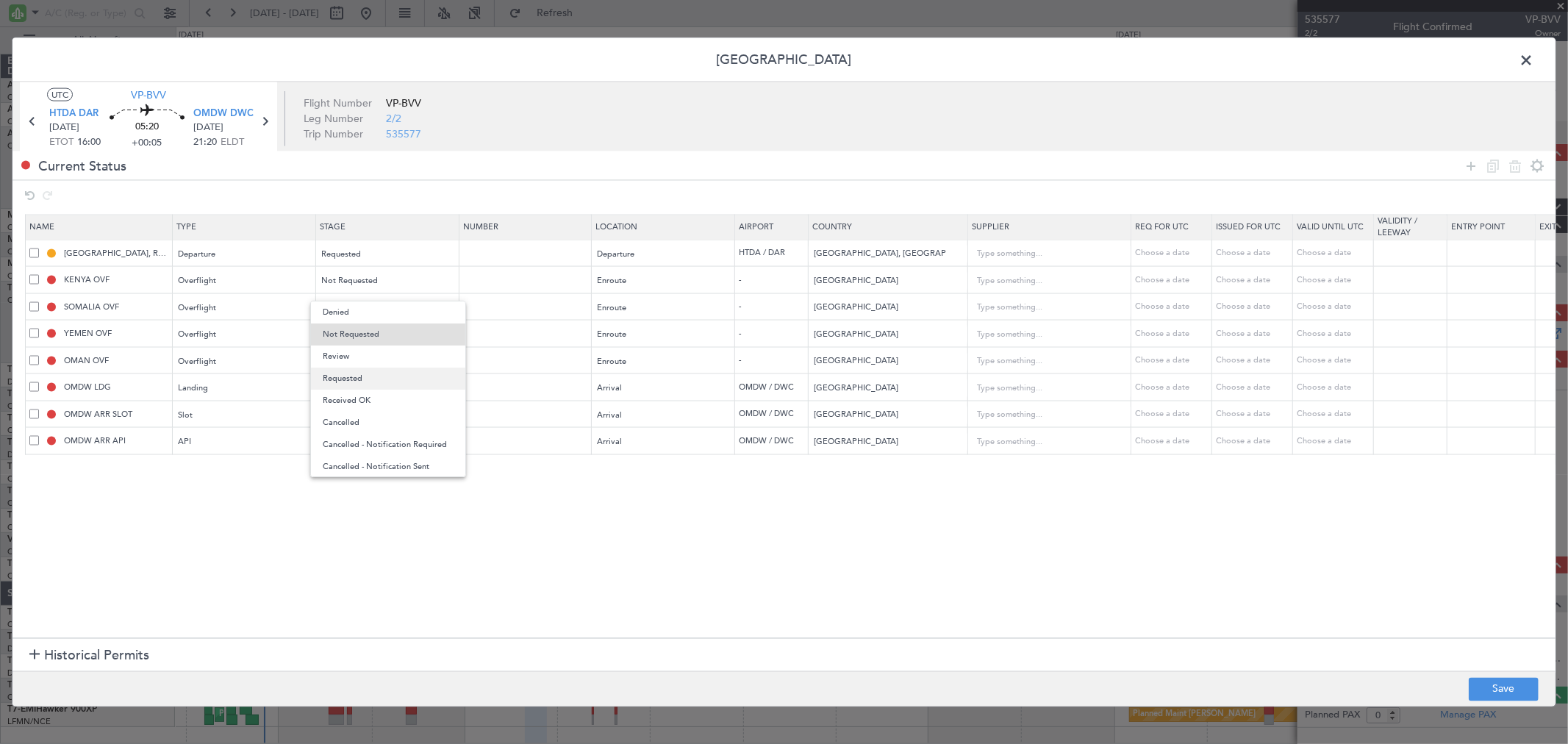
click at [370, 380] on span "Requested" at bounding box center [388, 378] width 131 height 22
click at [358, 296] on div "Not Requested" at bounding box center [387, 306] width 142 height 22
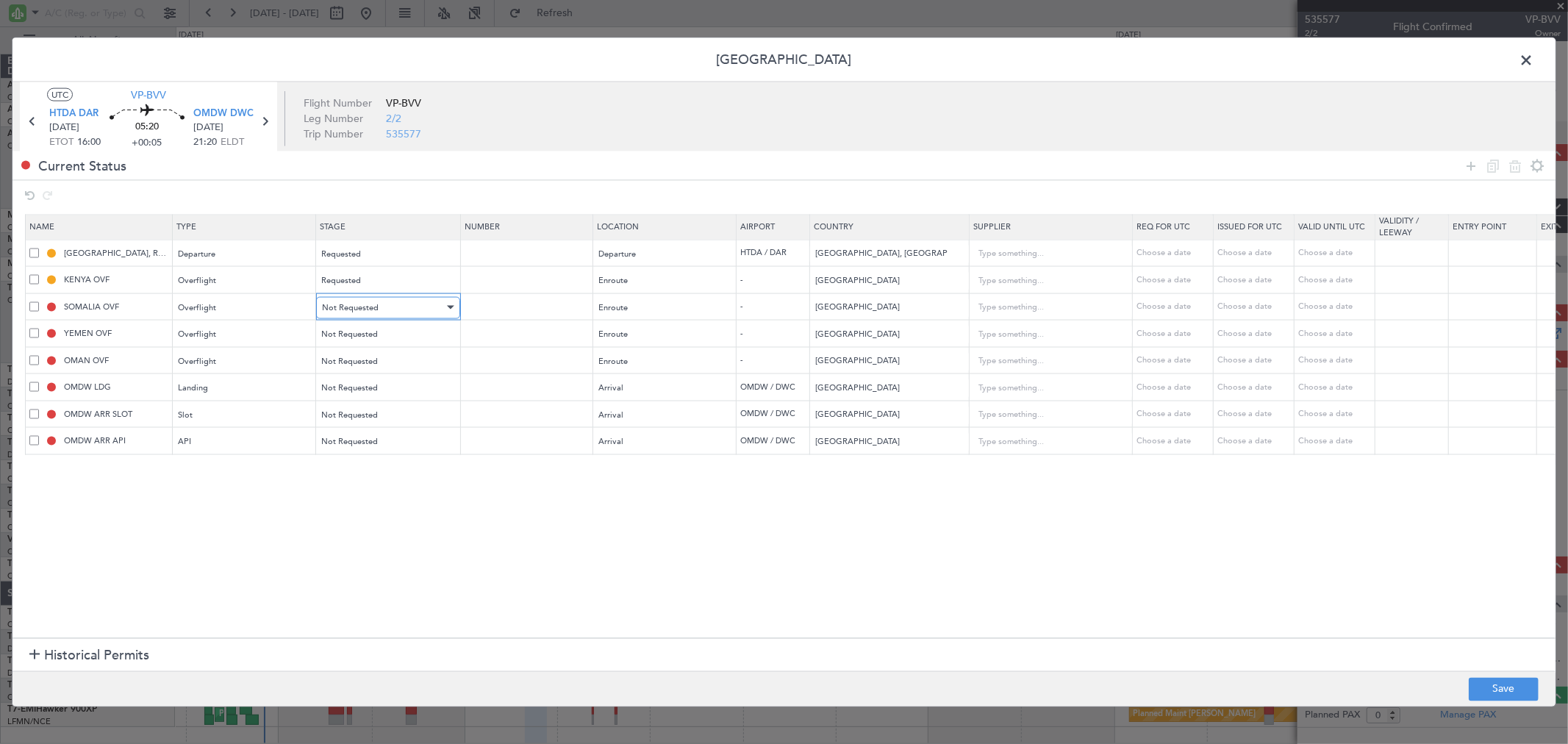
click at [353, 312] on span "Not Requested" at bounding box center [351, 307] width 57 height 11
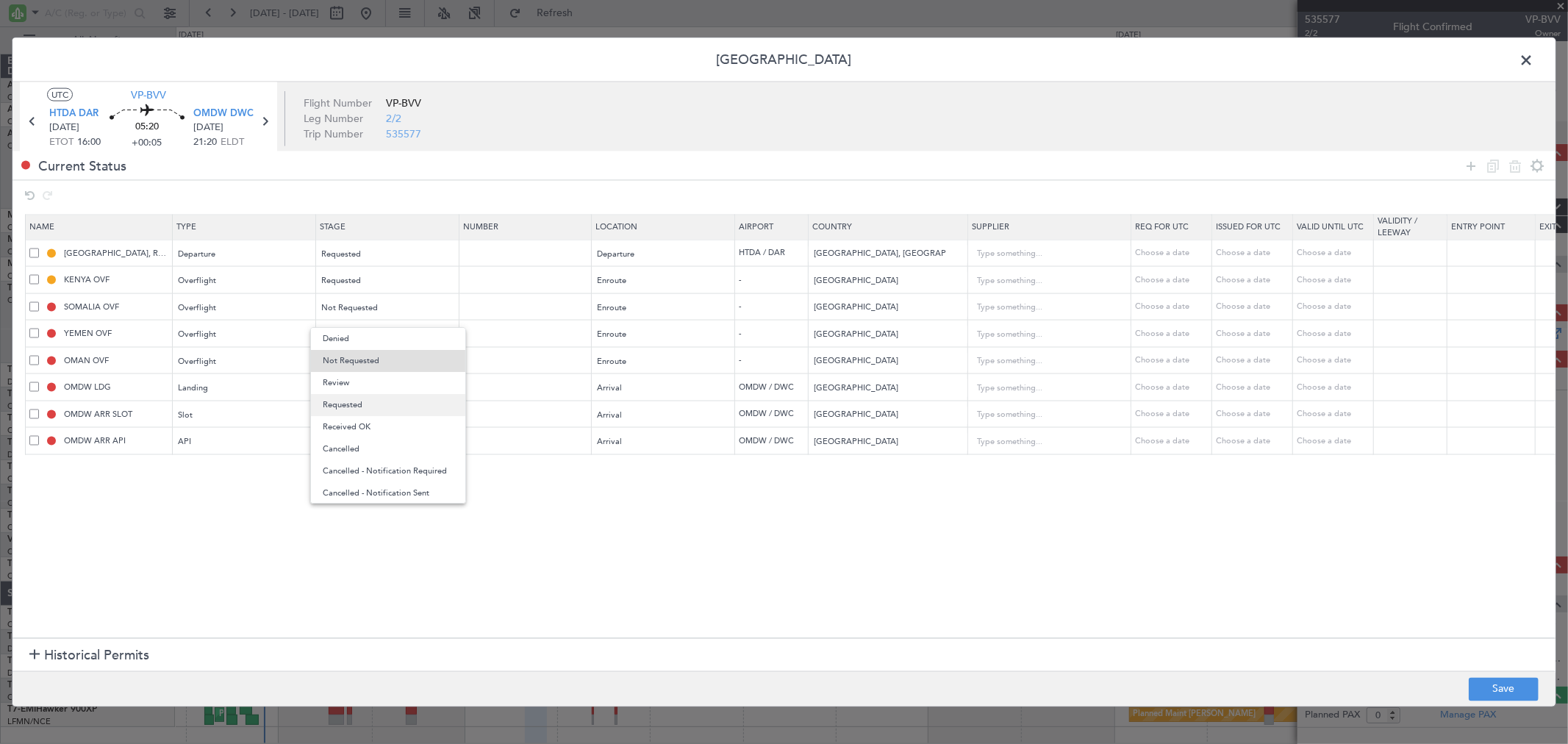
click at [362, 405] on span "Requested" at bounding box center [388, 405] width 131 height 22
click at [357, 339] on span "Not Requested" at bounding box center [351, 335] width 57 height 11
click at [358, 428] on span "Requested" at bounding box center [388, 431] width 131 height 22
click at [368, 365] on span "Not Requested" at bounding box center [351, 361] width 57 height 11
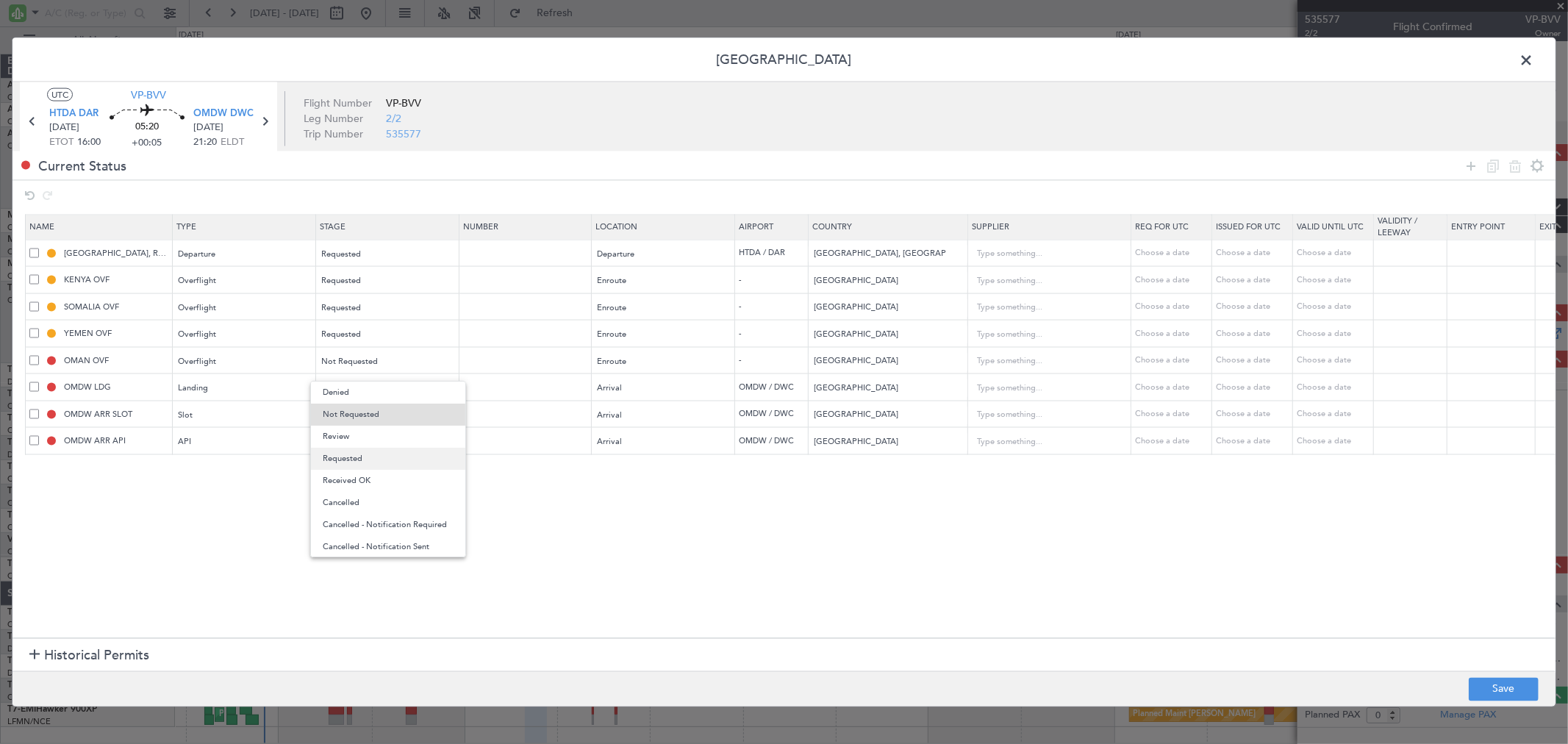
click at [358, 450] on span "Requested" at bounding box center [388, 458] width 131 height 22
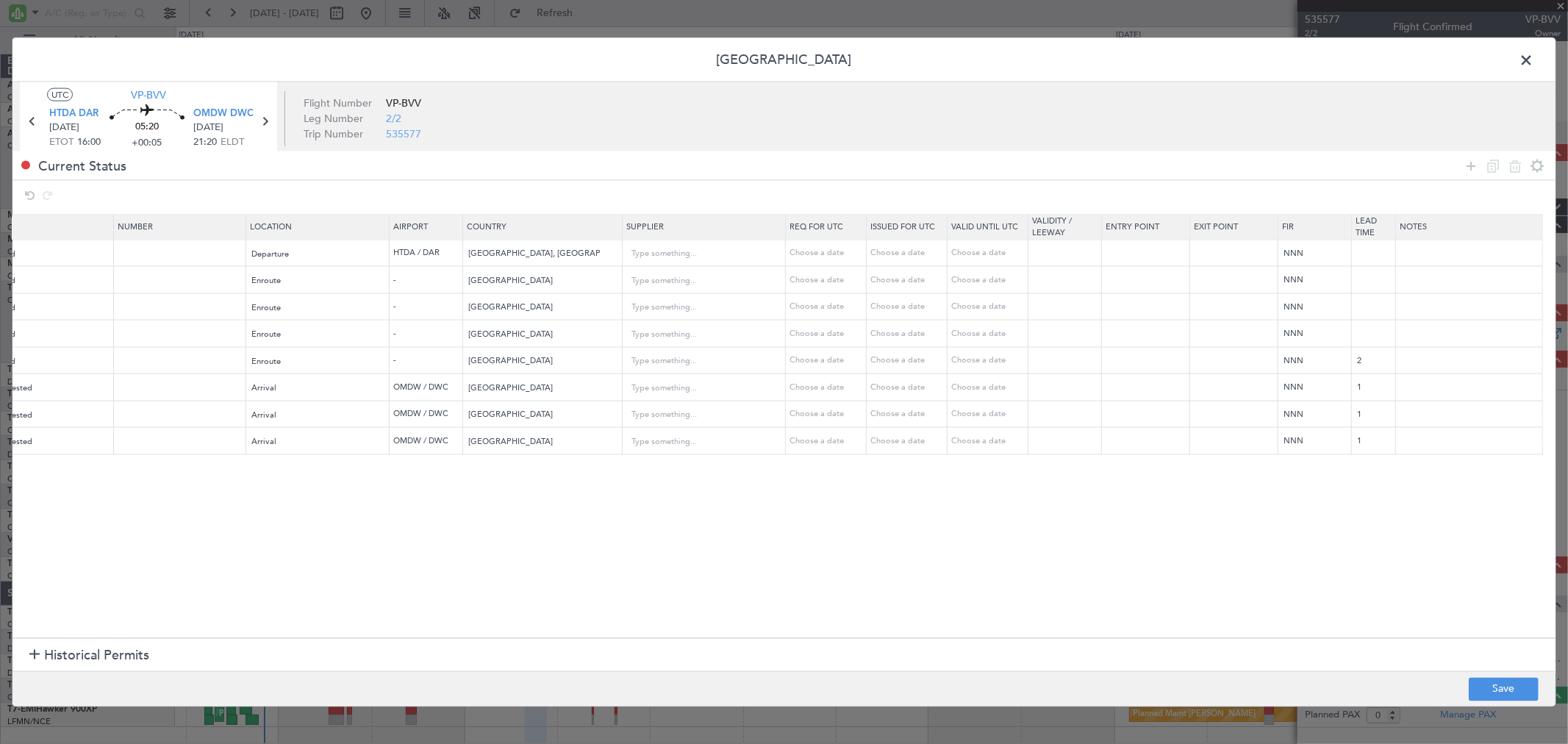
scroll to position [0, 346]
click at [1439, 255] on input "text" at bounding box center [1469, 252] width 146 height 22
paste input "UAS V1 25 AUG"
type input "UAS V1 25 AUG"
click at [1430, 283] on input "text" at bounding box center [1469, 280] width 146 height 22
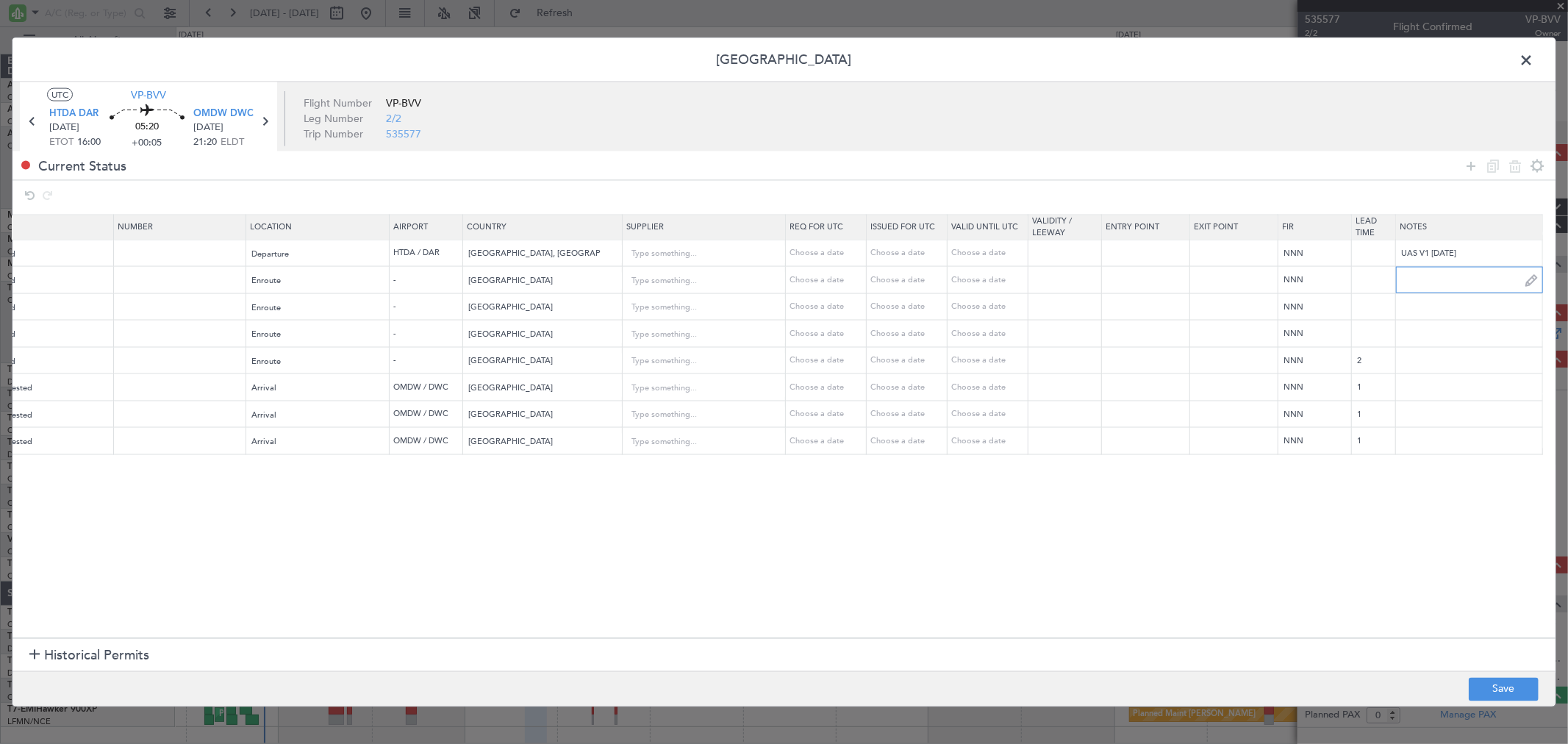
paste input "UAS V1 25 AUG"
type input "UAS V1 25 AUG"
click at [1417, 301] on input "text" at bounding box center [1469, 306] width 146 height 22
paste input "UAS V1 25 AUG"
type input "UAS V1 25 AUG"
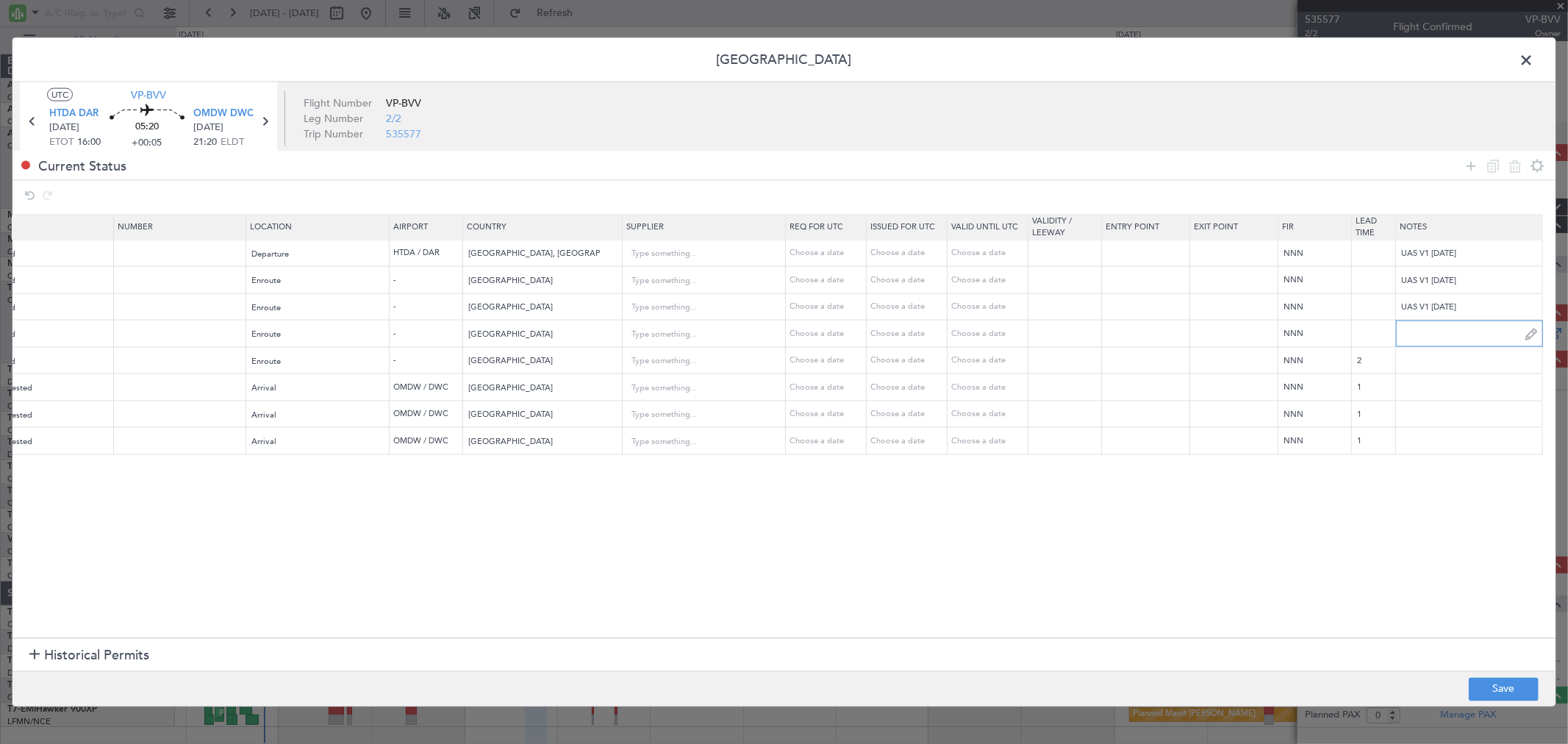
paste input "UAS V1 25 AUG"
click at [1413, 332] on input "text" at bounding box center [1469, 333] width 146 height 22
type input "UAS V1 25 AUG"
click at [1421, 376] on input "text" at bounding box center [1469, 387] width 146 height 22
click at [1416, 361] on input "text" at bounding box center [1469, 359] width 146 height 22
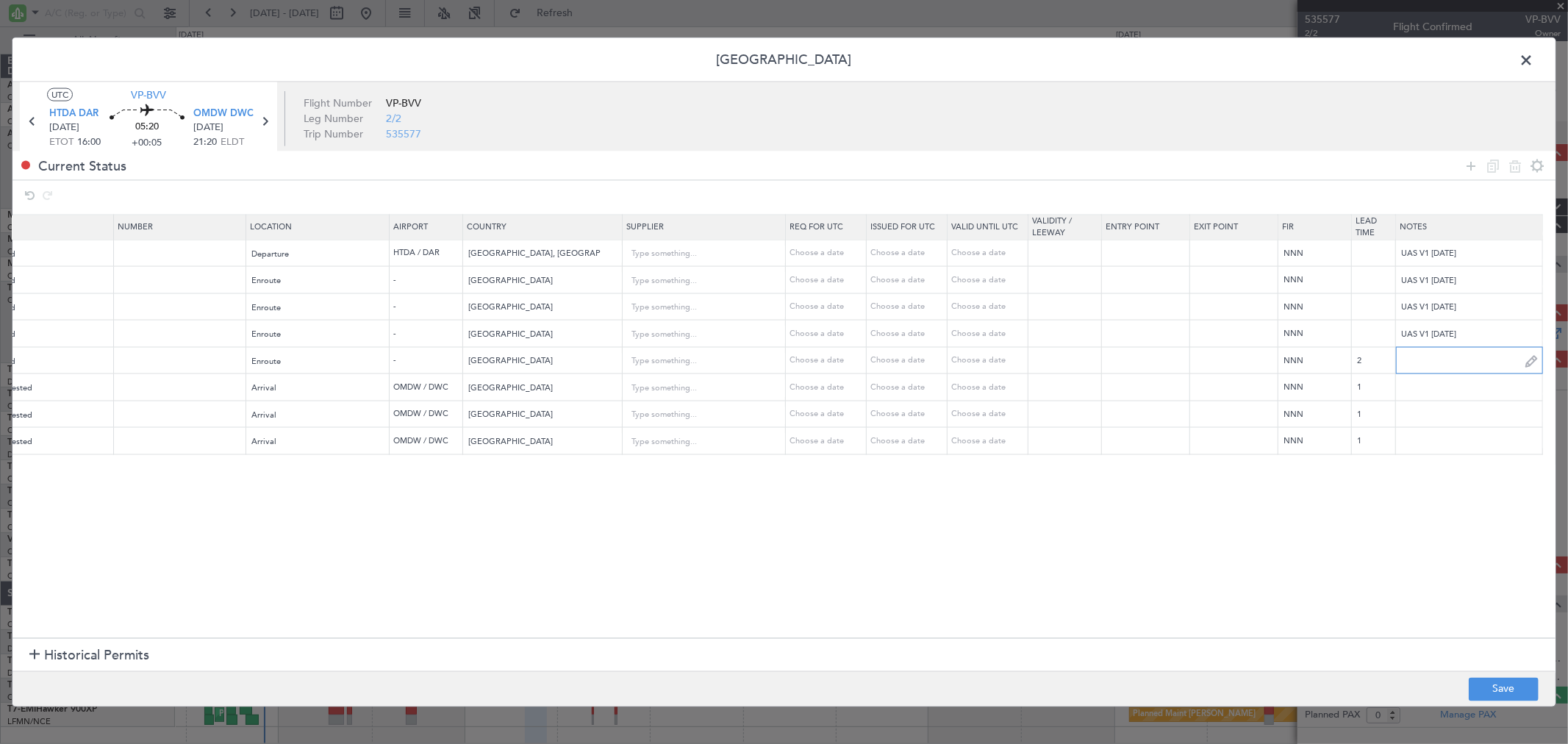
paste input "UAS V1 25 AUG"
type input "UAS V1 25 AUG"
click at [1420, 385] on input "text" at bounding box center [1469, 387] width 146 height 22
paste input "UAS V1 25 AUG"
type input "UAS V1 25 AUG"
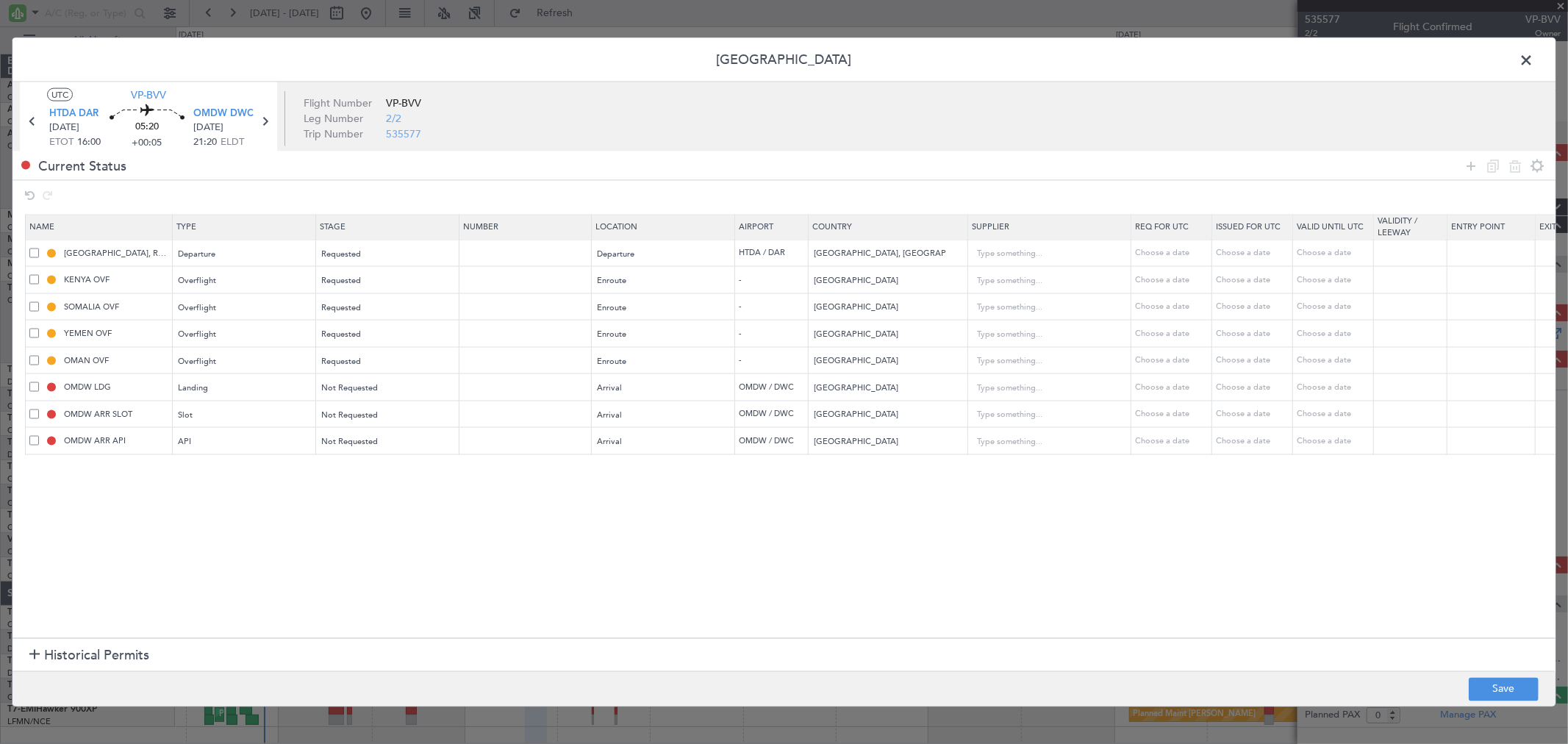
scroll to position [0, 345]
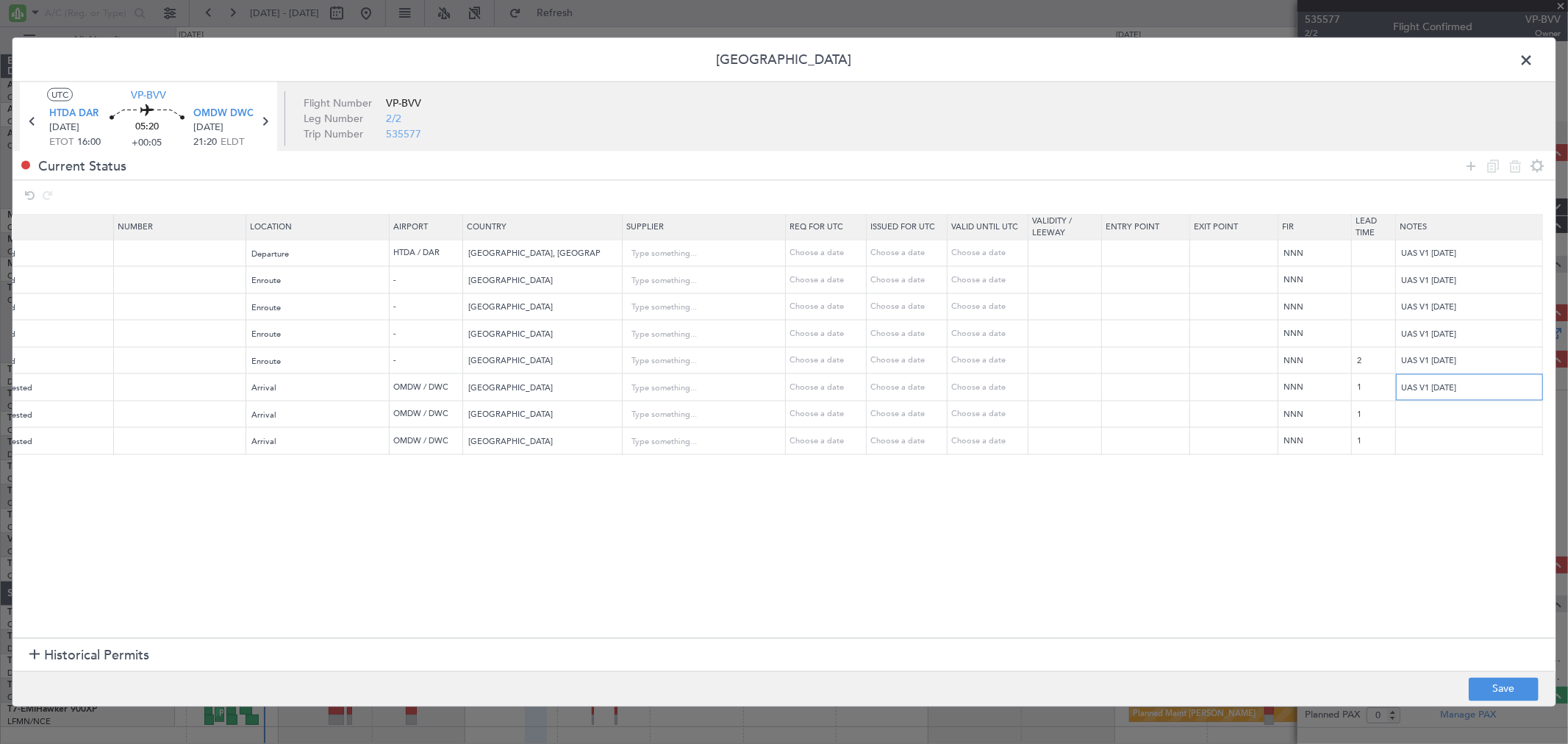
drag, startPoint x: 1436, startPoint y: 388, endPoint x: 1263, endPoint y: 388, distance: 173.0
click at [1263, 388] on tr "OMDW LDG Landing Not Requested Arrival OMDW / DWC United Arab Emirates Choose a…" at bounding box center [618, 387] width 1875 height 27
click at [1504, 681] on button "Save" at bounding box center [1504, 688] width 70 height 24
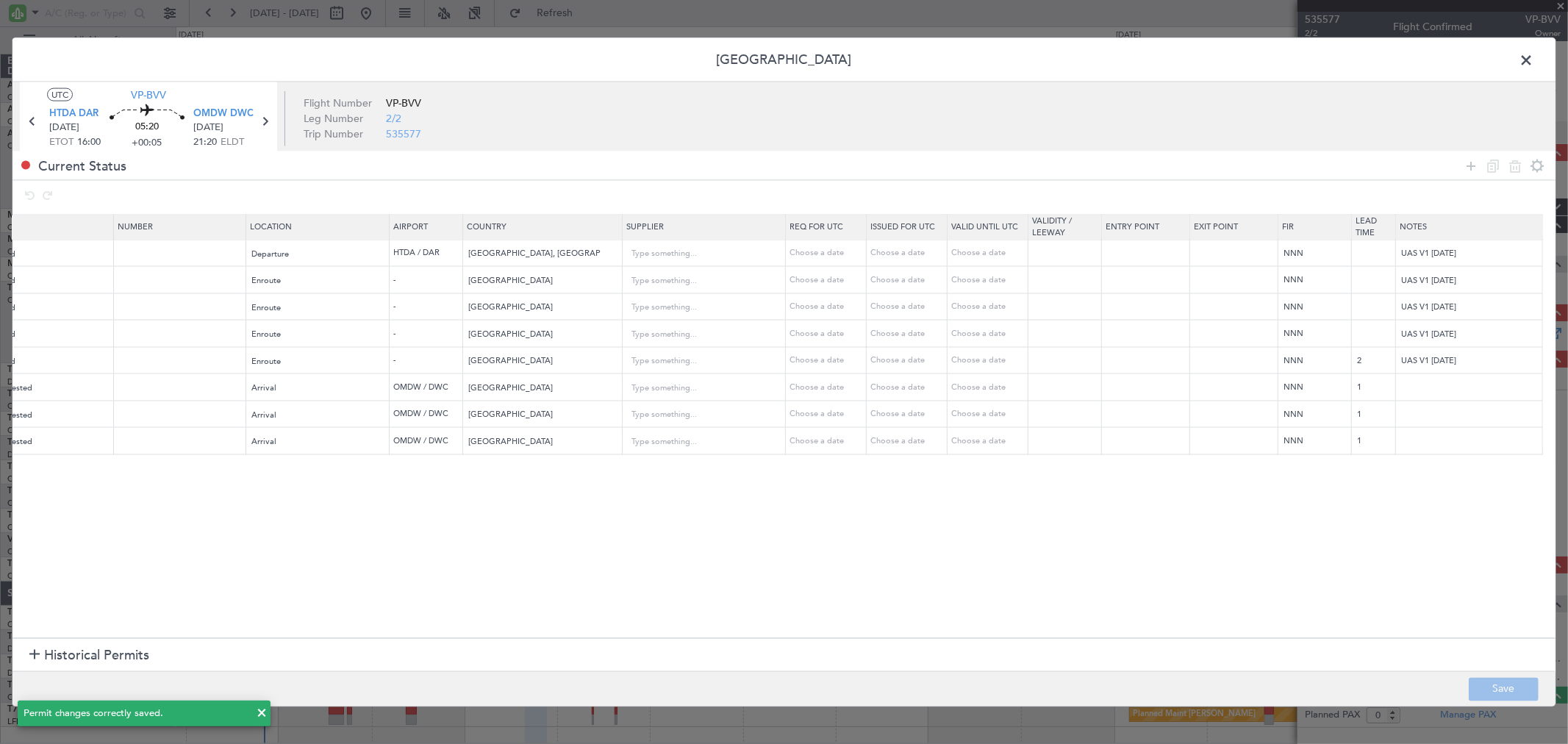
click at [1534, 63] on span at bounding box center [1534, 64] width 0 height 29
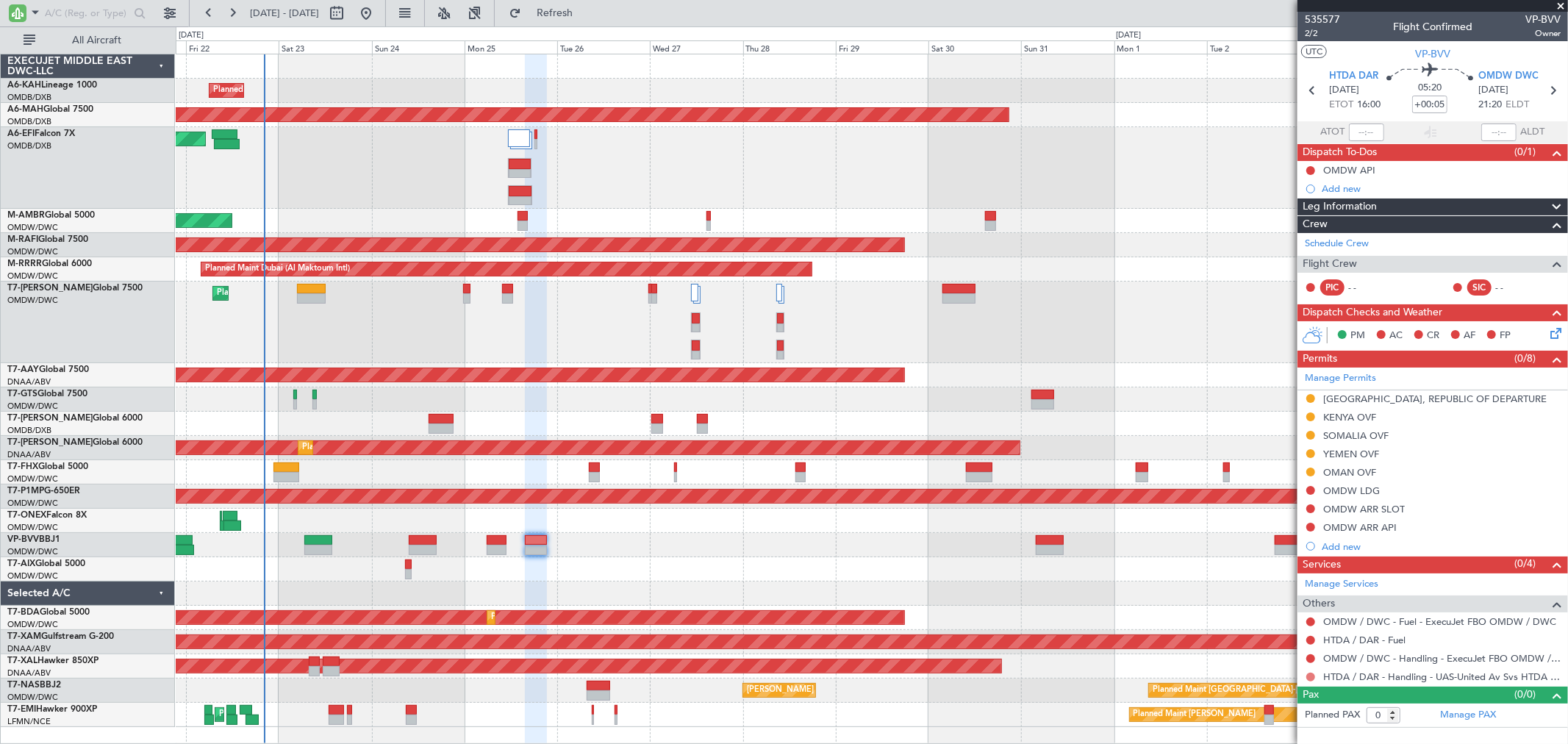
click at [1309, 675] on button at bounding box center [1310, 677] width 9 height 9
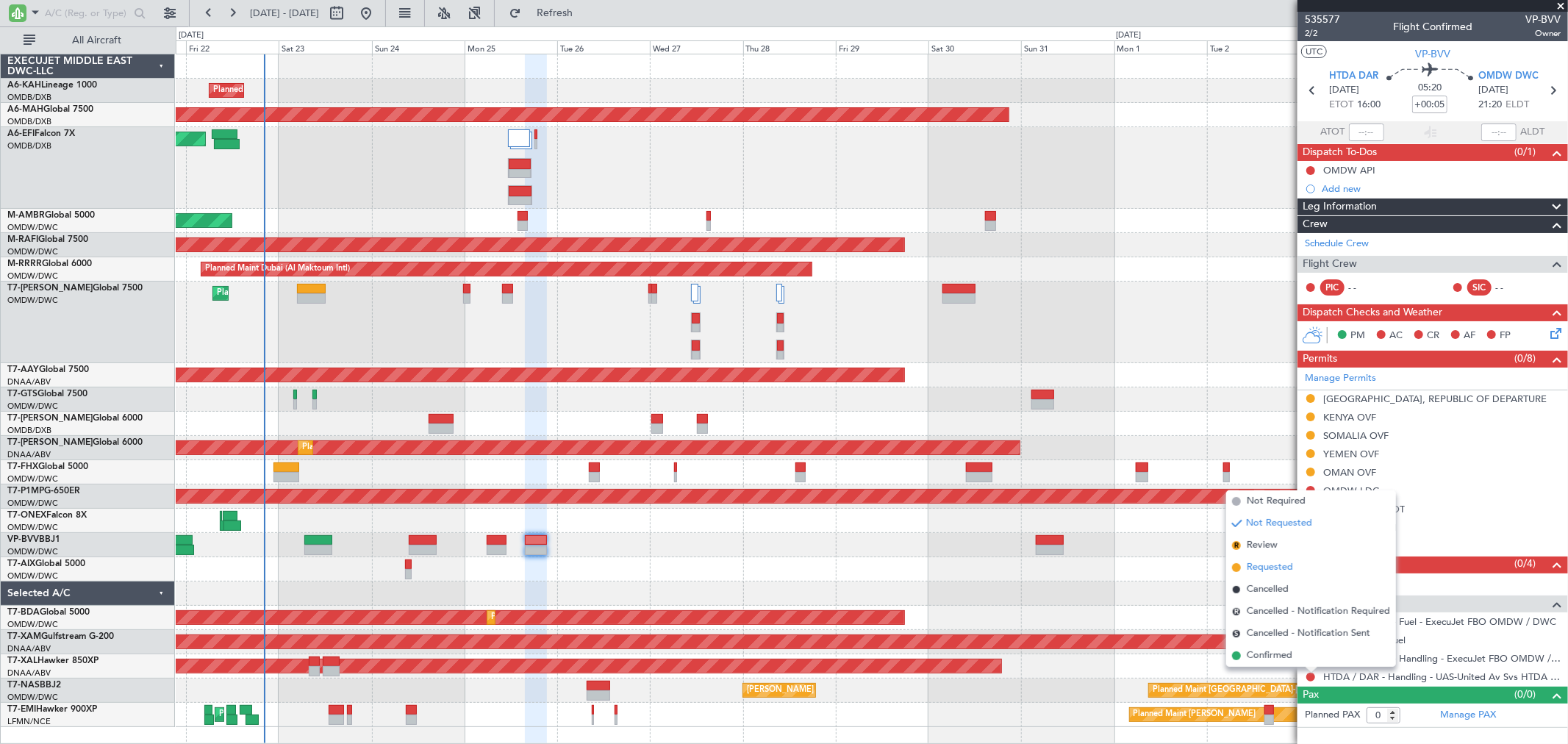
click at [1263, 568] on span "Requested" at bounding box center [1269, 568] width 46 height 15
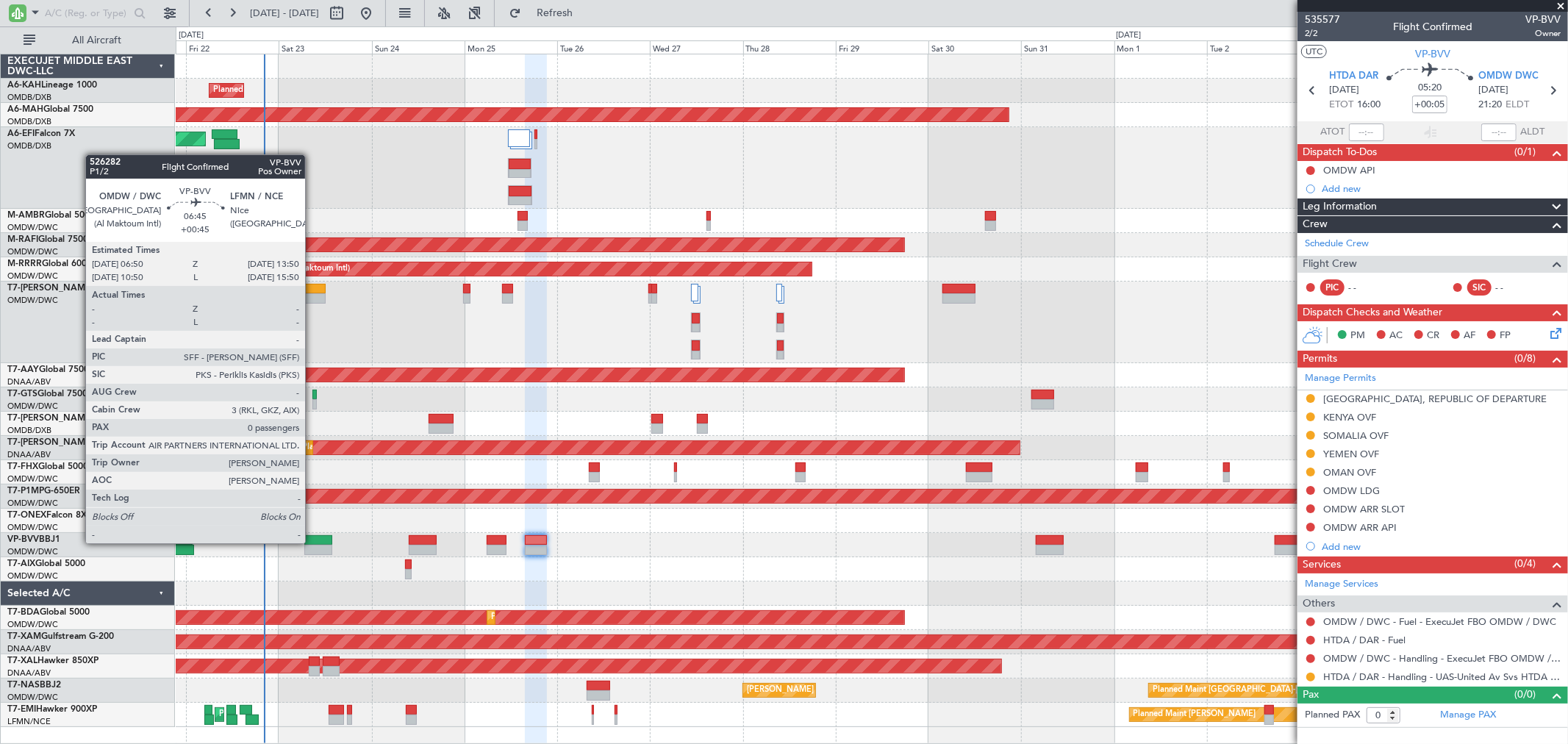
click at [313, 541] on div at bounding box center [318, 540] width 27 height 10
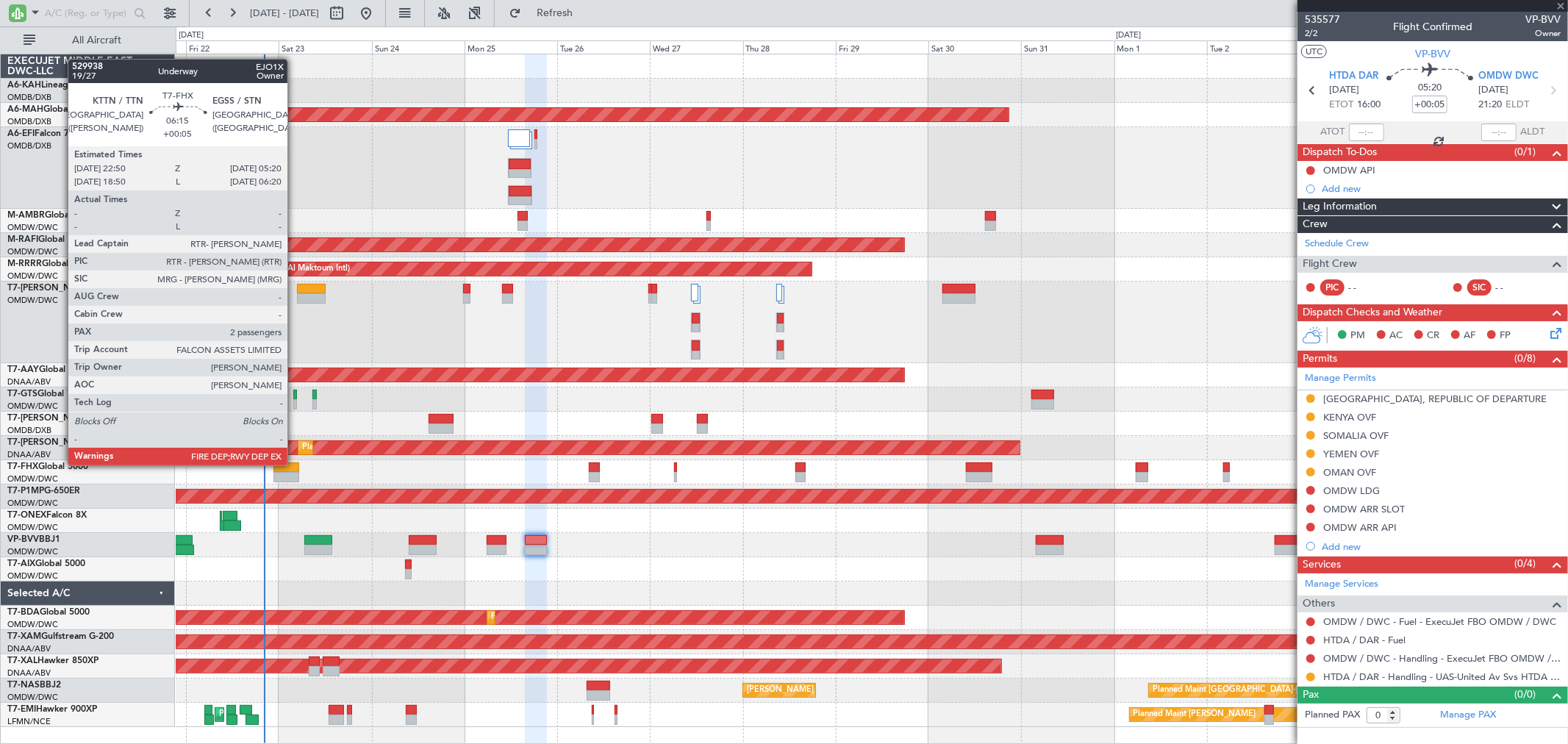
type input "+00:45"
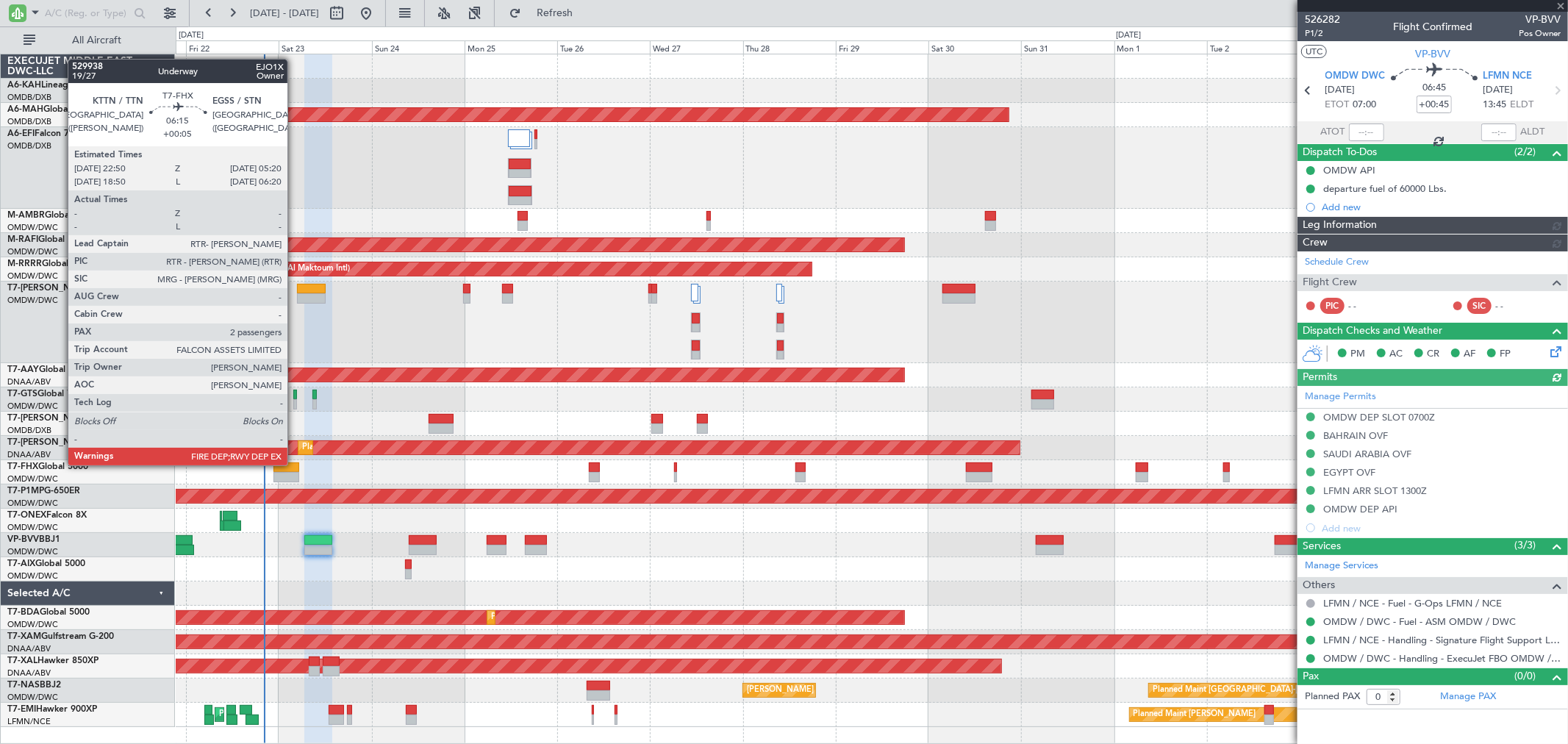
type input "[PERSON_NAME] ([PERSON_NAME])"
type input "7015"
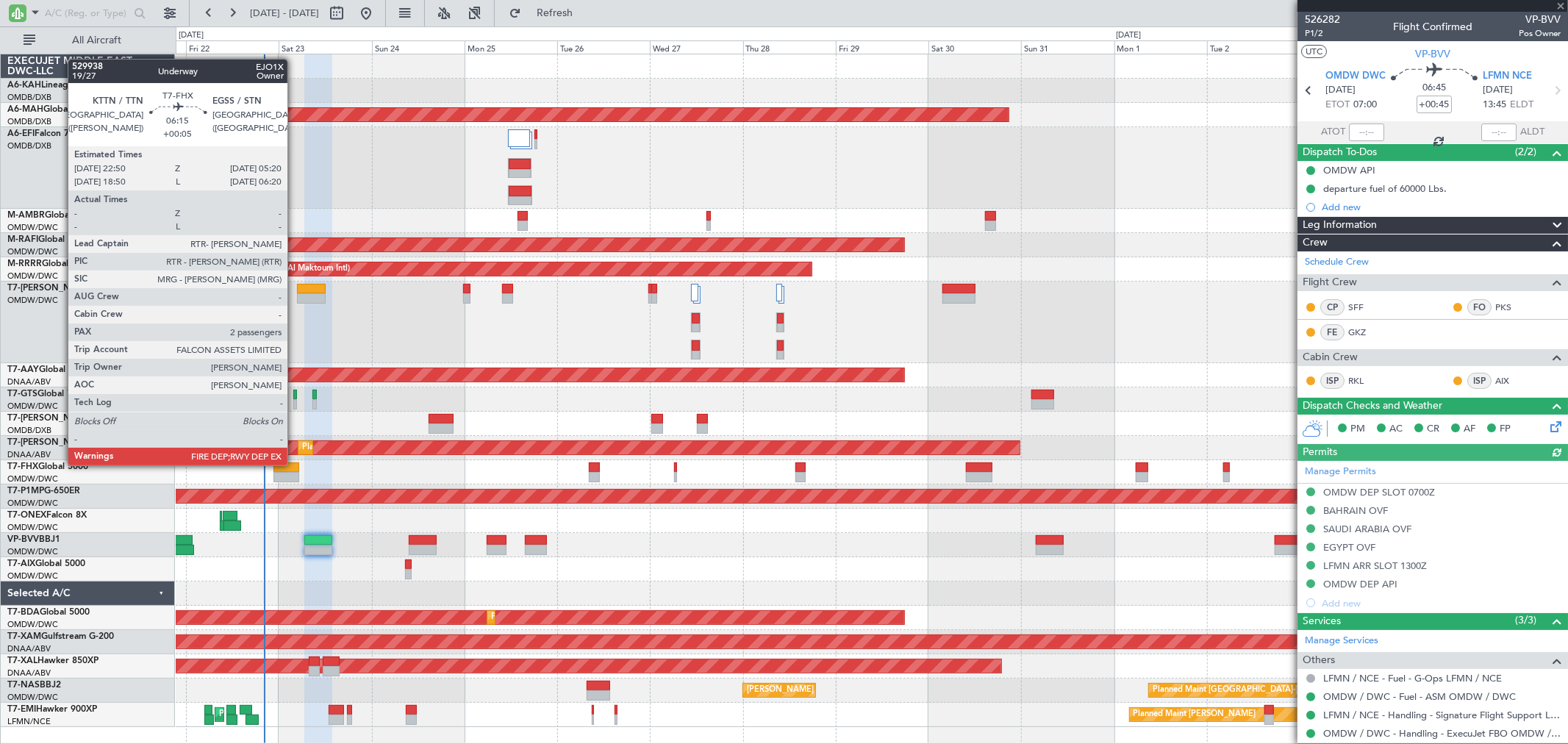
click at [295, 465] on div at bounding box center [285, 467] width 26 height 10
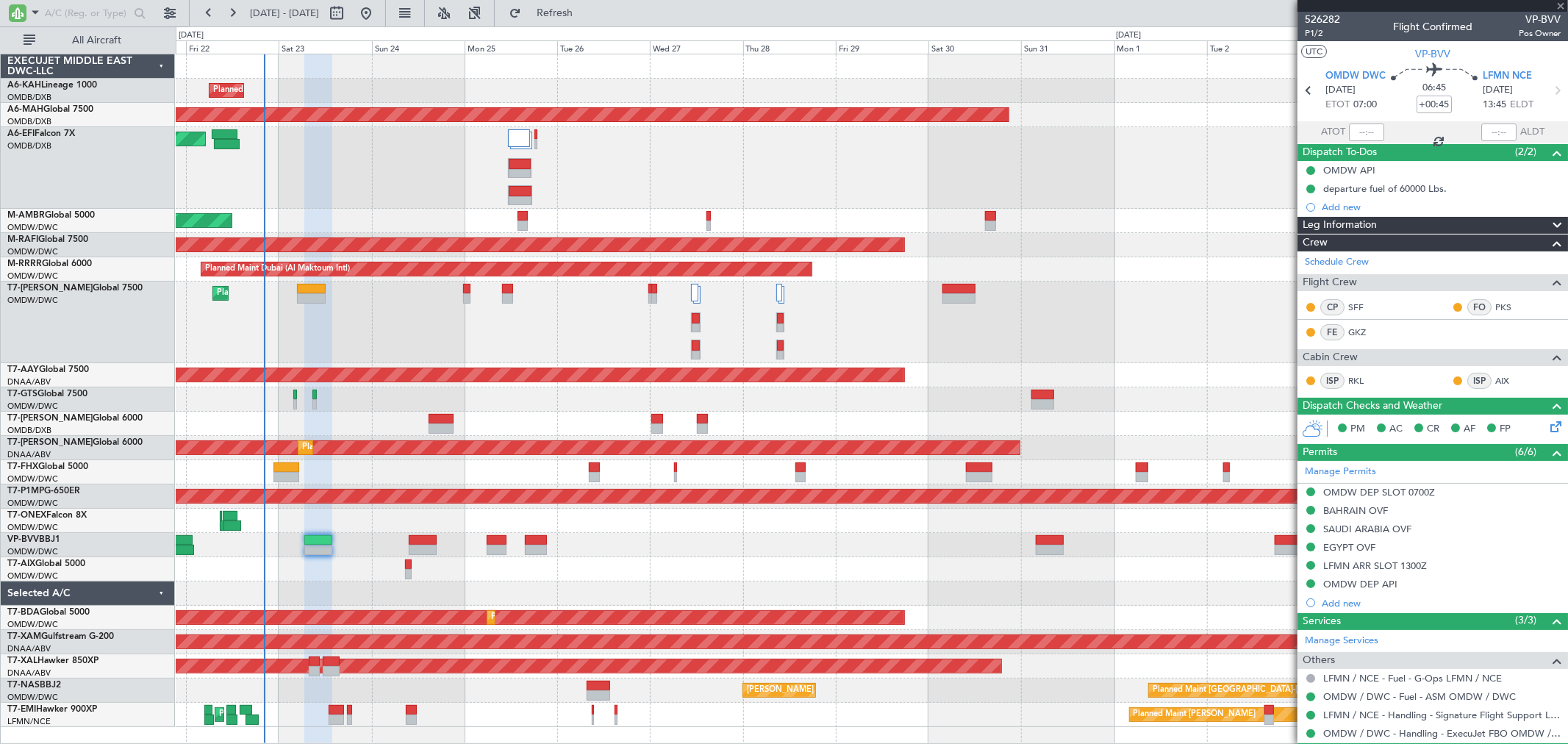
type input "+00:05"
type input "2"
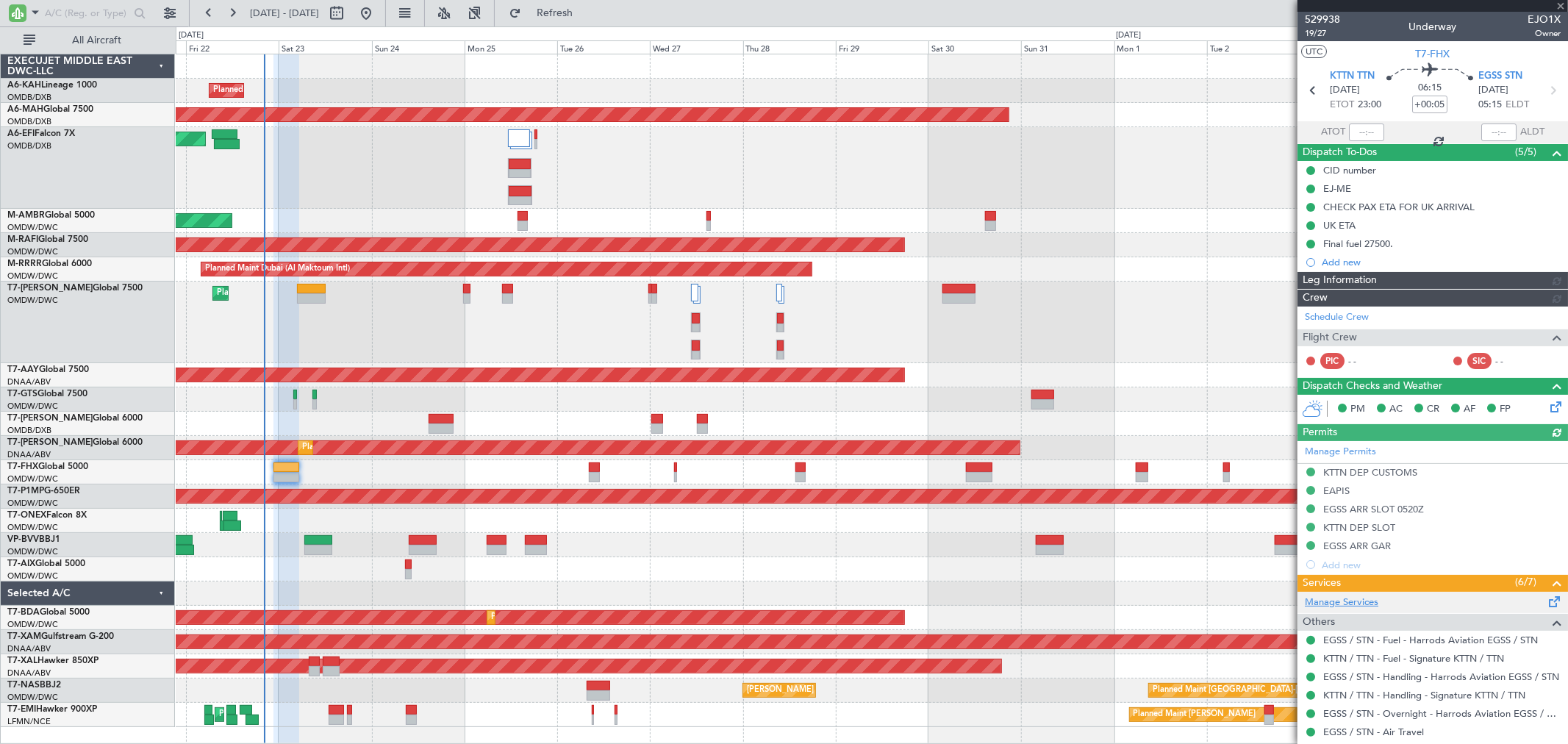
type input "[PERSON_NAME] ([PERSON_NAME])"
type input "6982"
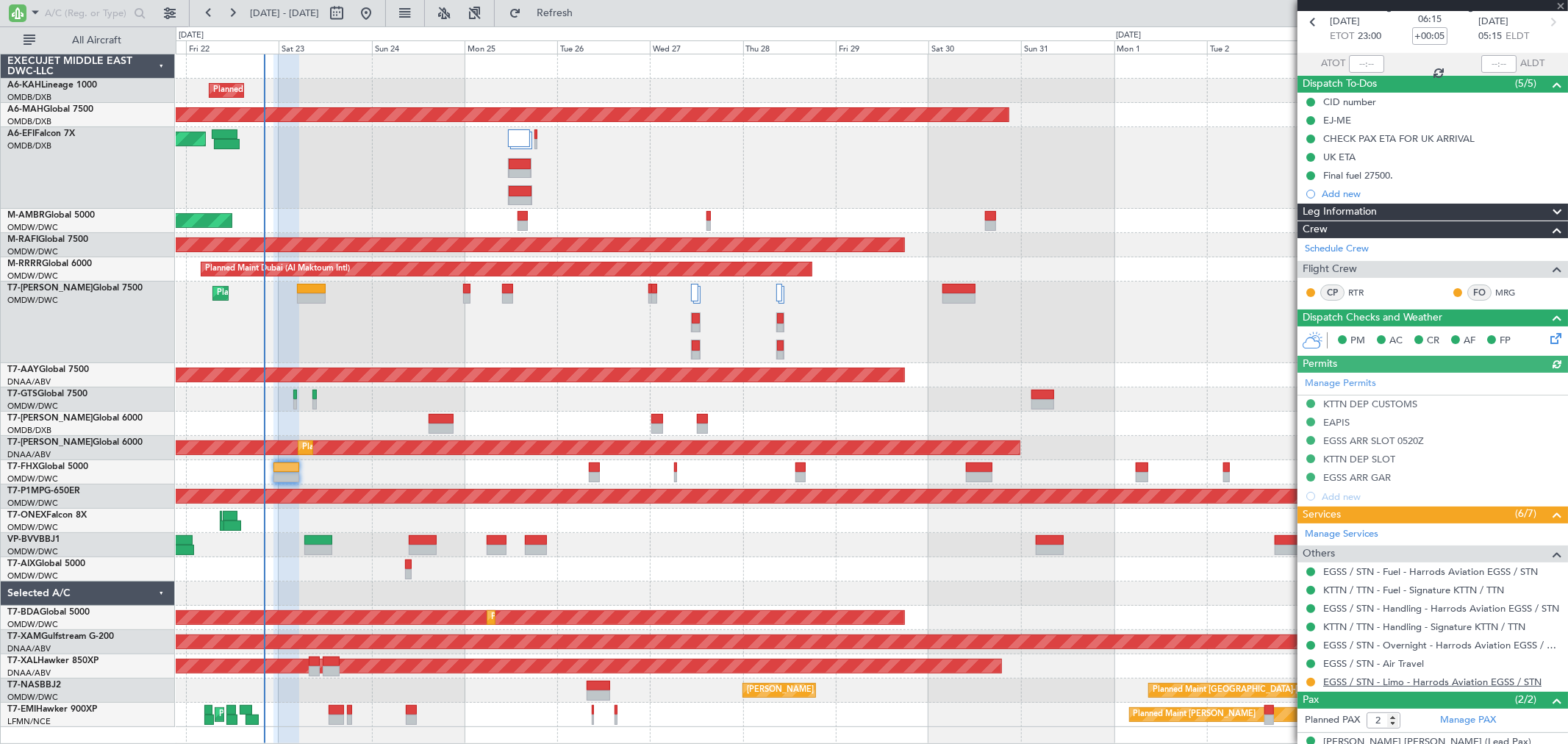
scroll to position [123, 0]
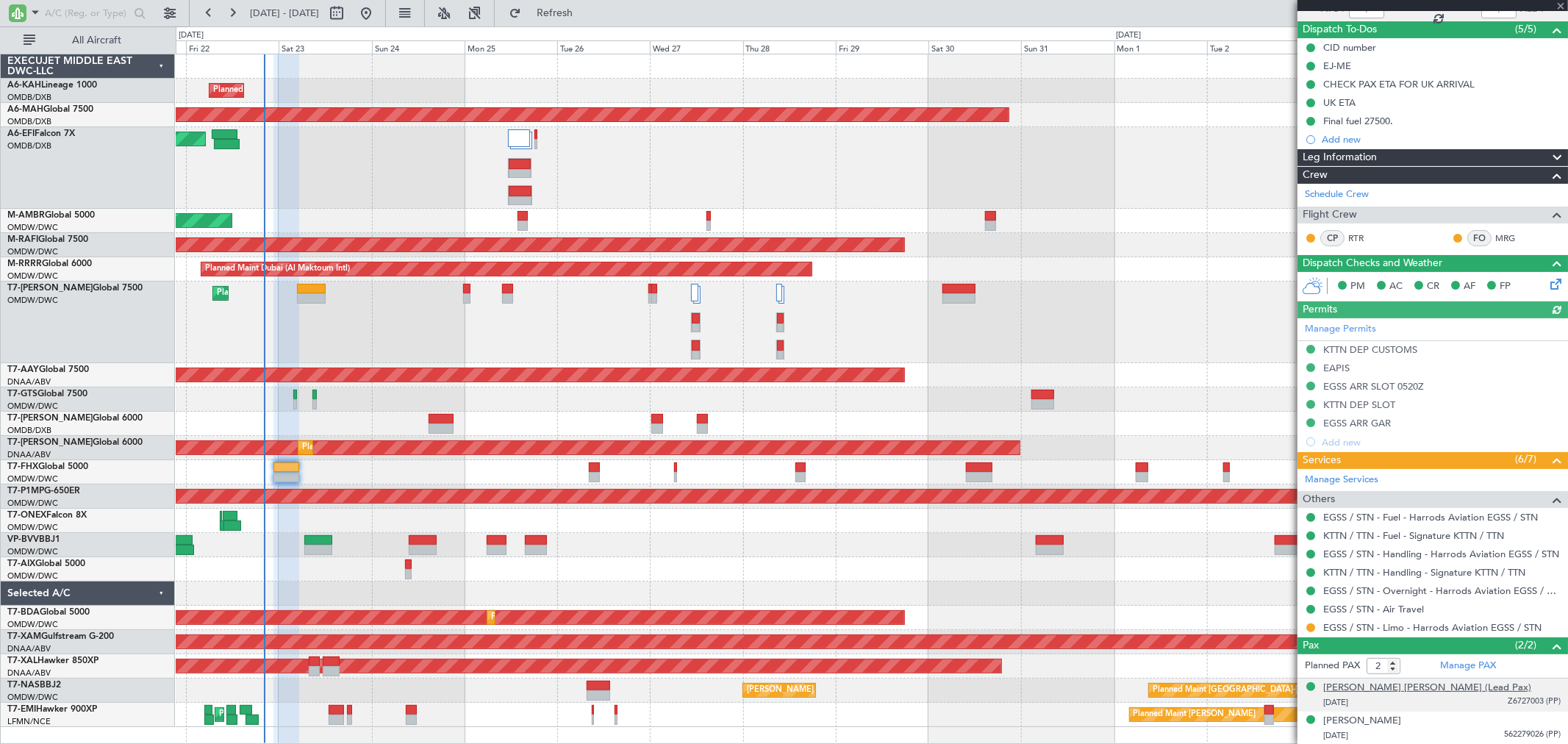
click at [1373, 686] on div "[PERSON_NAME] [PERSON_NAME] (Lead Pax)" at bounding box center [1427, 688] width 208 height 15
type input "[PERSON_NAME] ([PERSON_NAME])"
type input "6982"
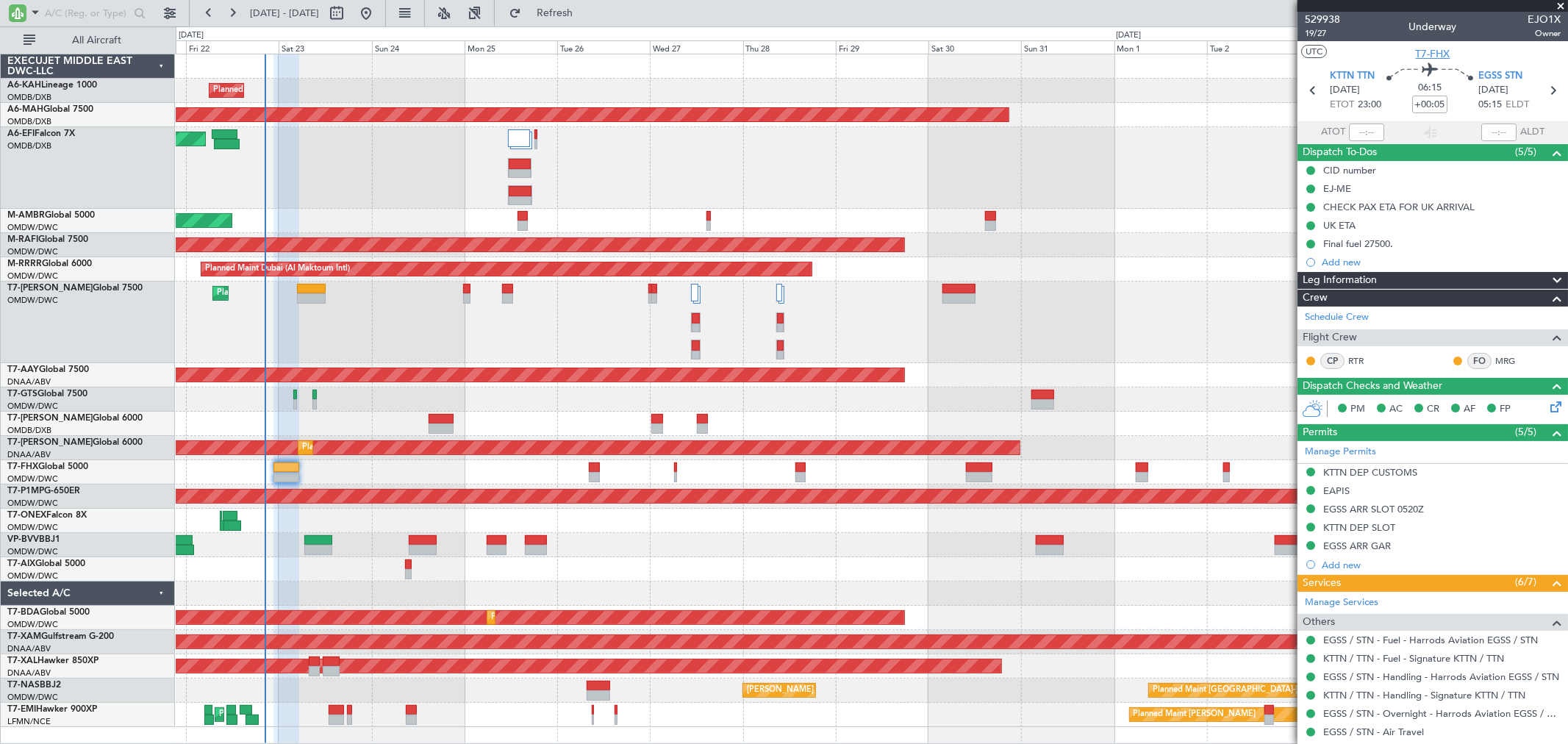
click at [1441, 52] on span "T7-FHX" at bounding box center [1433, 54] width 34 height 15
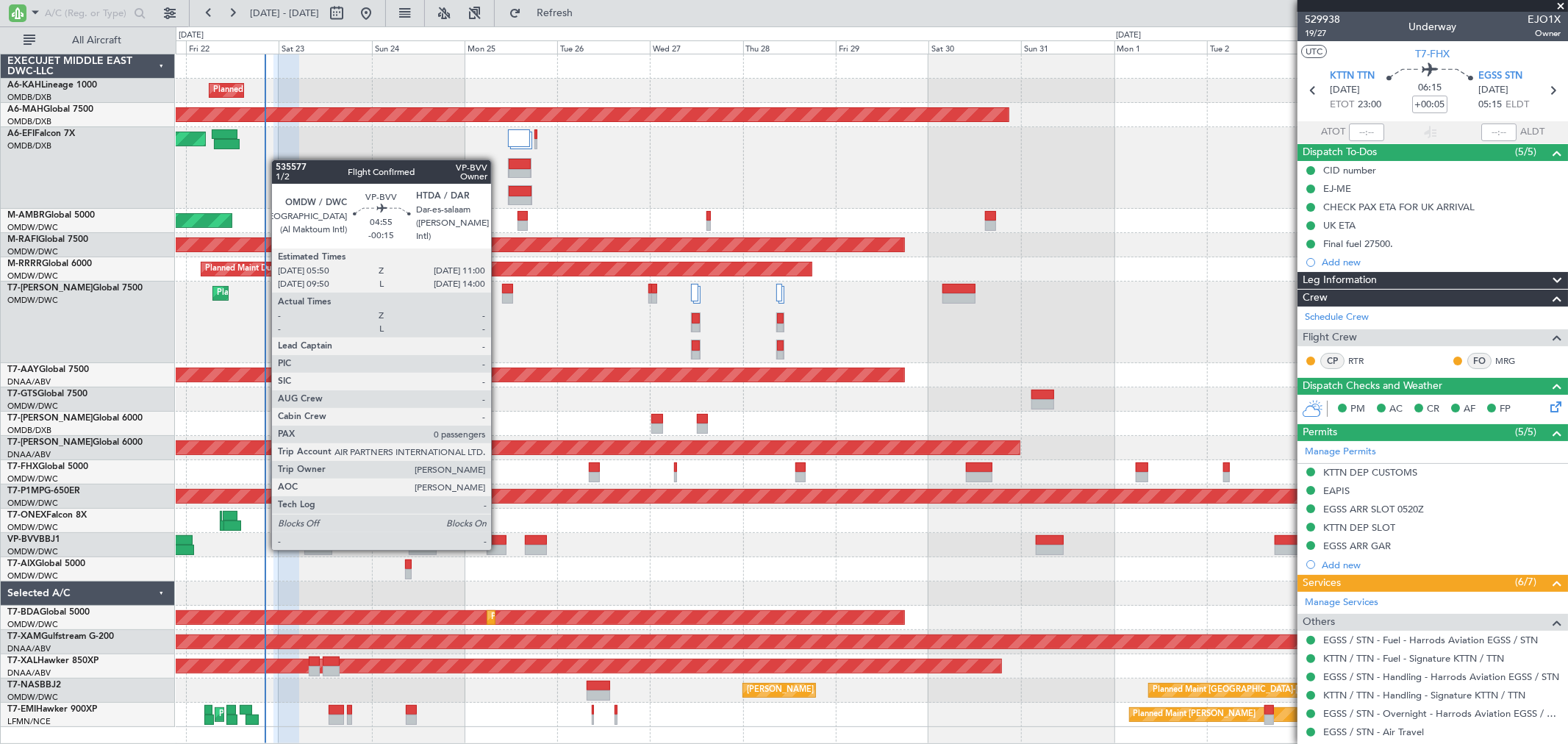
click at [499, 549] on div at bounding box center [497, 550] width 21 height 10
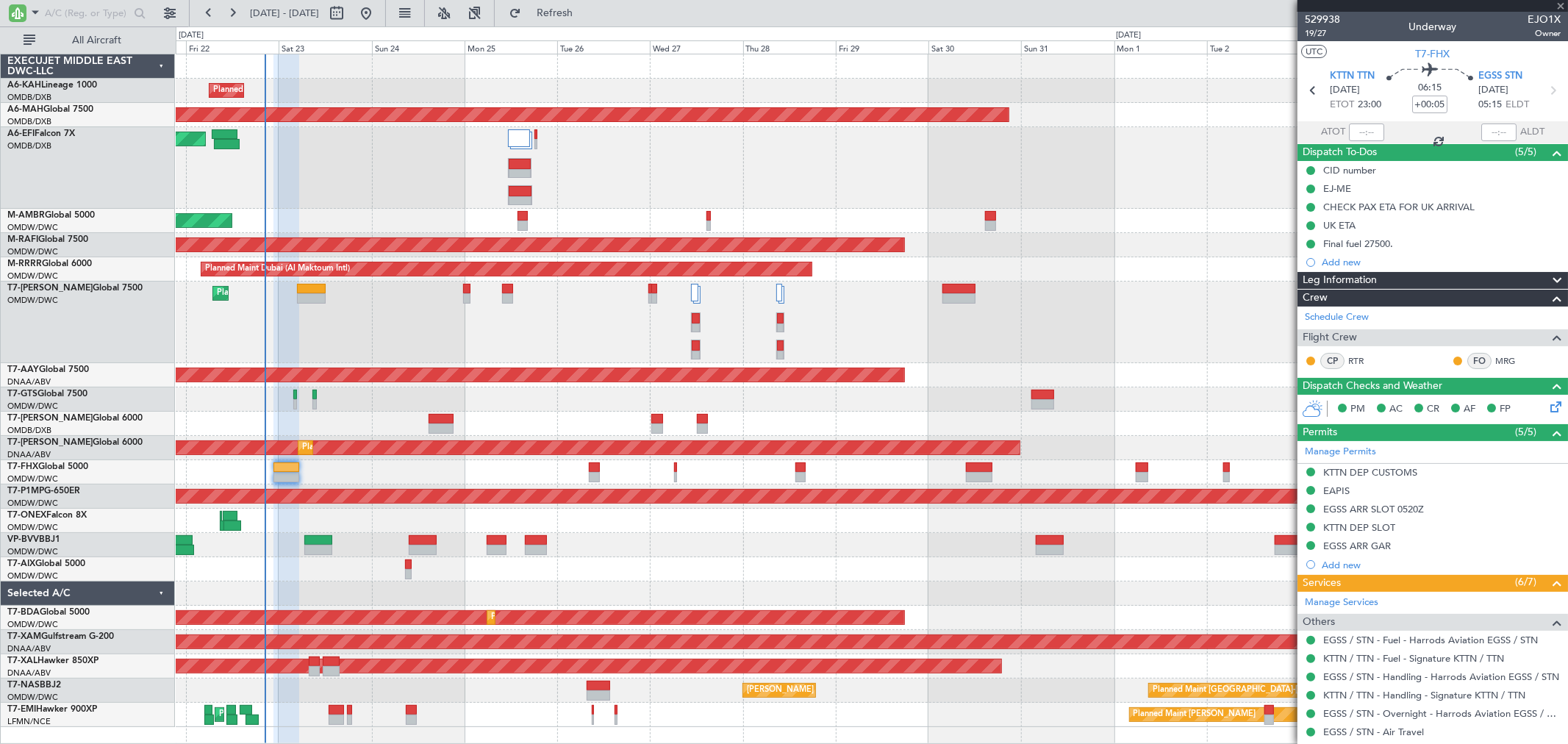
type input "-00:15"
type input "0"
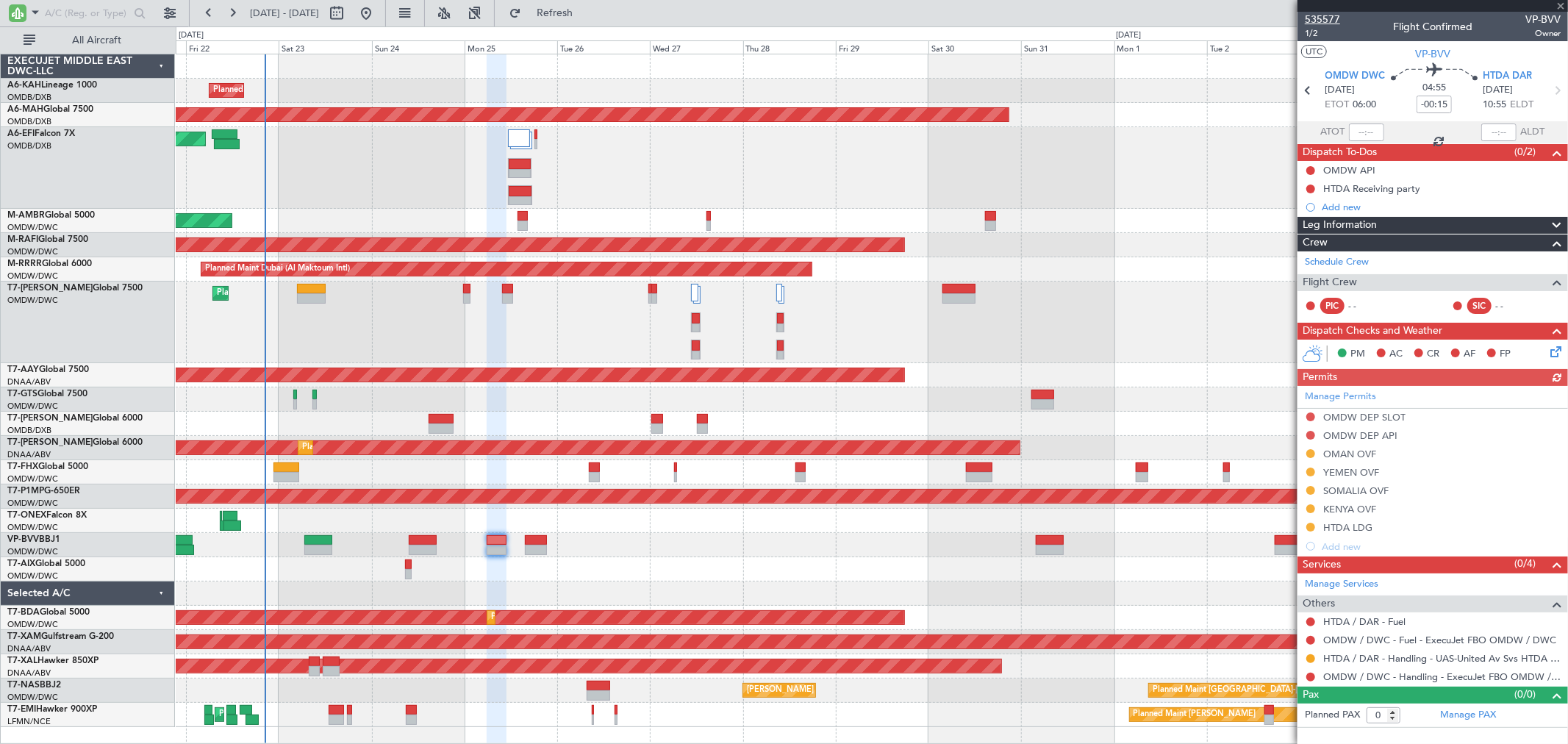
click at [1335, 15] on span "535577" at bounding box center [1322, 19] width 35 height 15
click at [1325, 17] on span "535577" at bounding box center [1322, 19] width 35 height 15
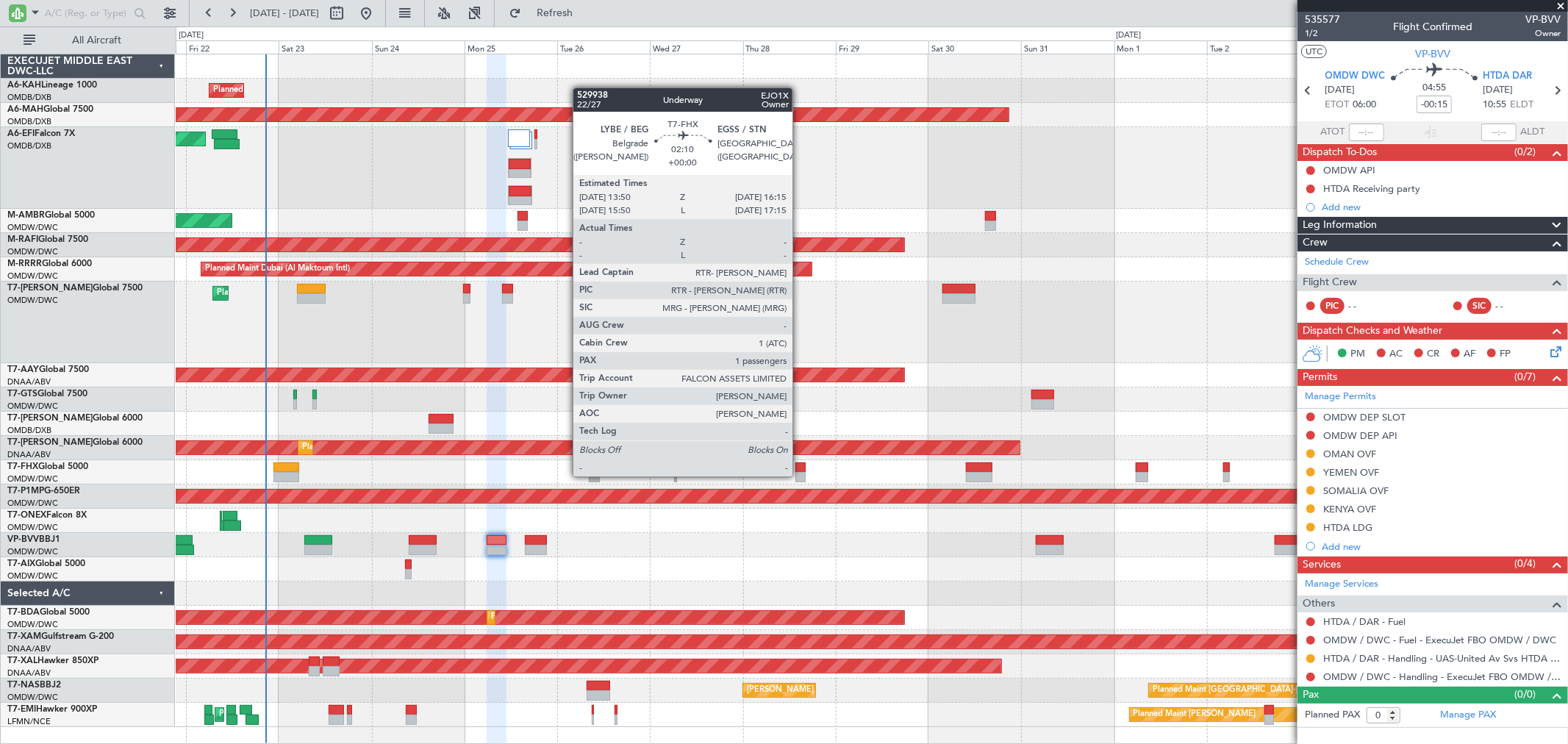
click at [800, 475] on div at bounding box center [800, 477] width 9 height 10
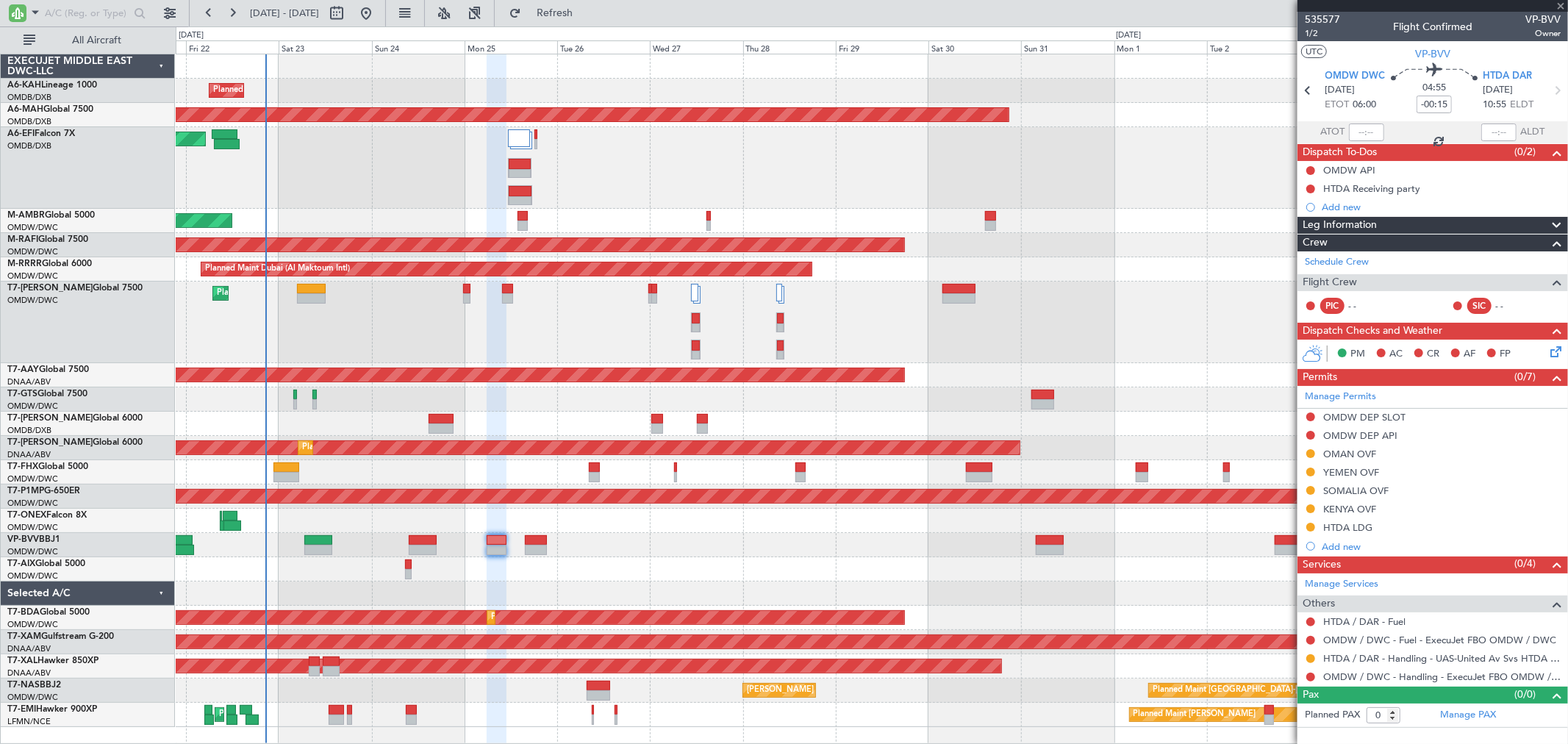
type input "1"
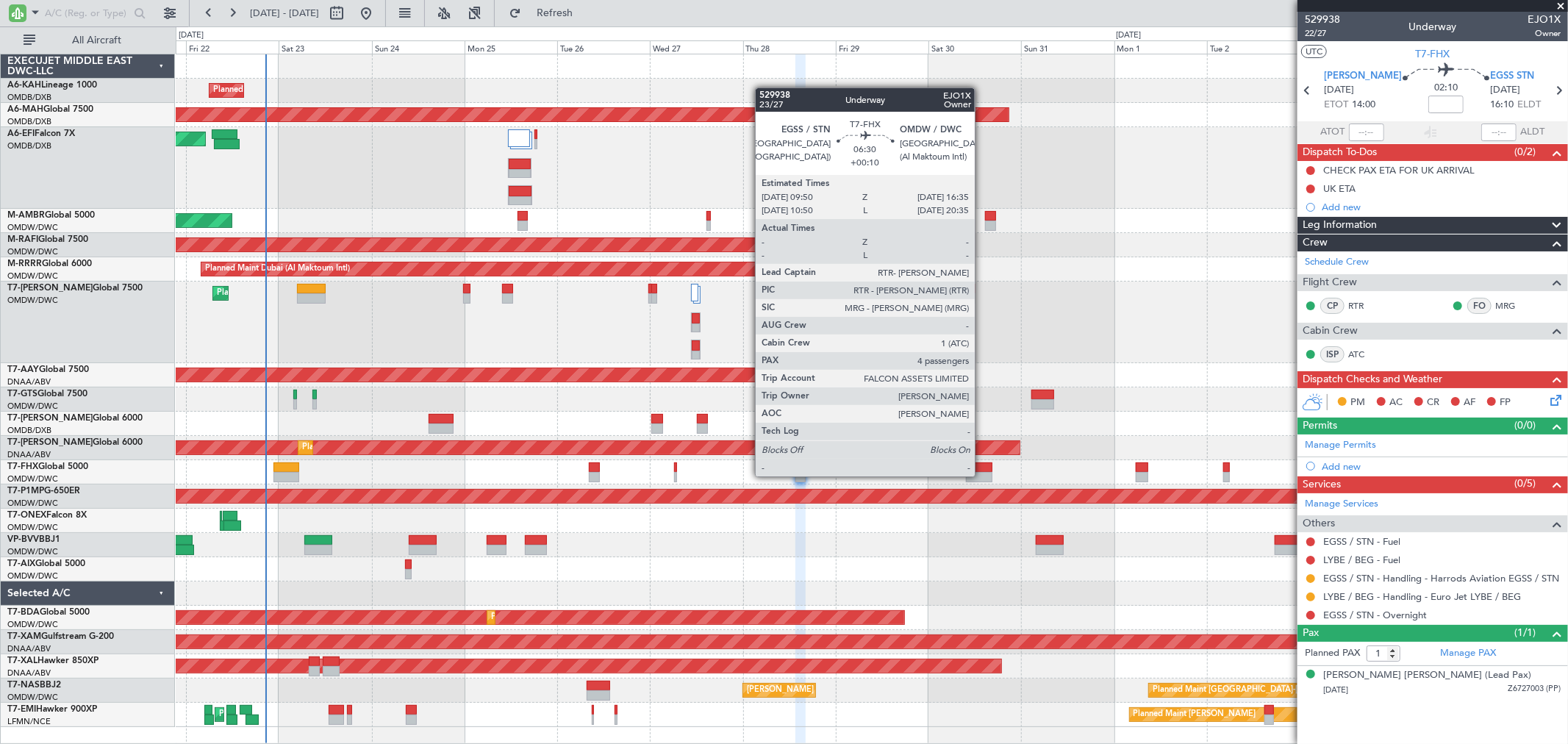
click at [982, 475] on div at bounding box center [979, 477] width 27 height 10
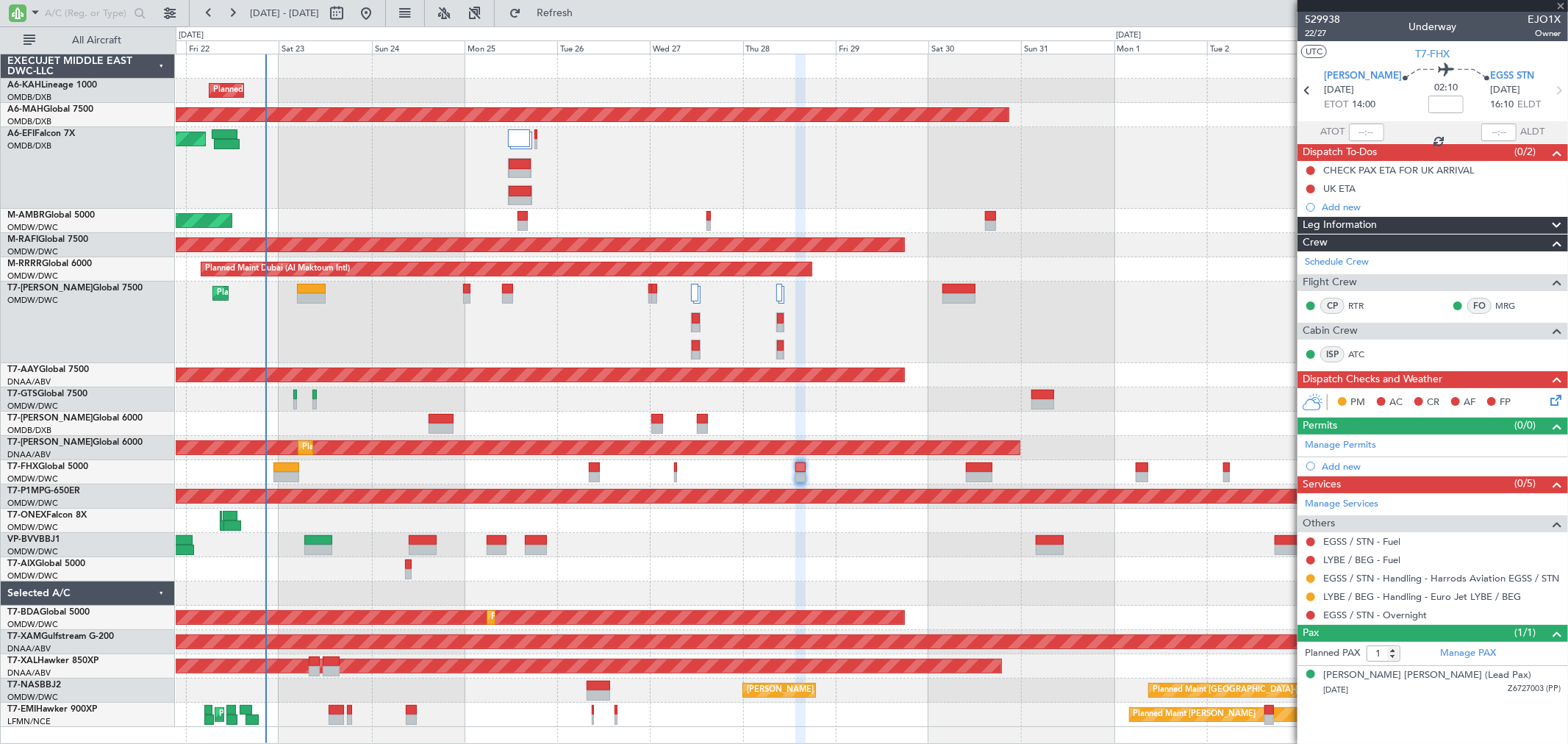
type input "+00:10"
type input "4"
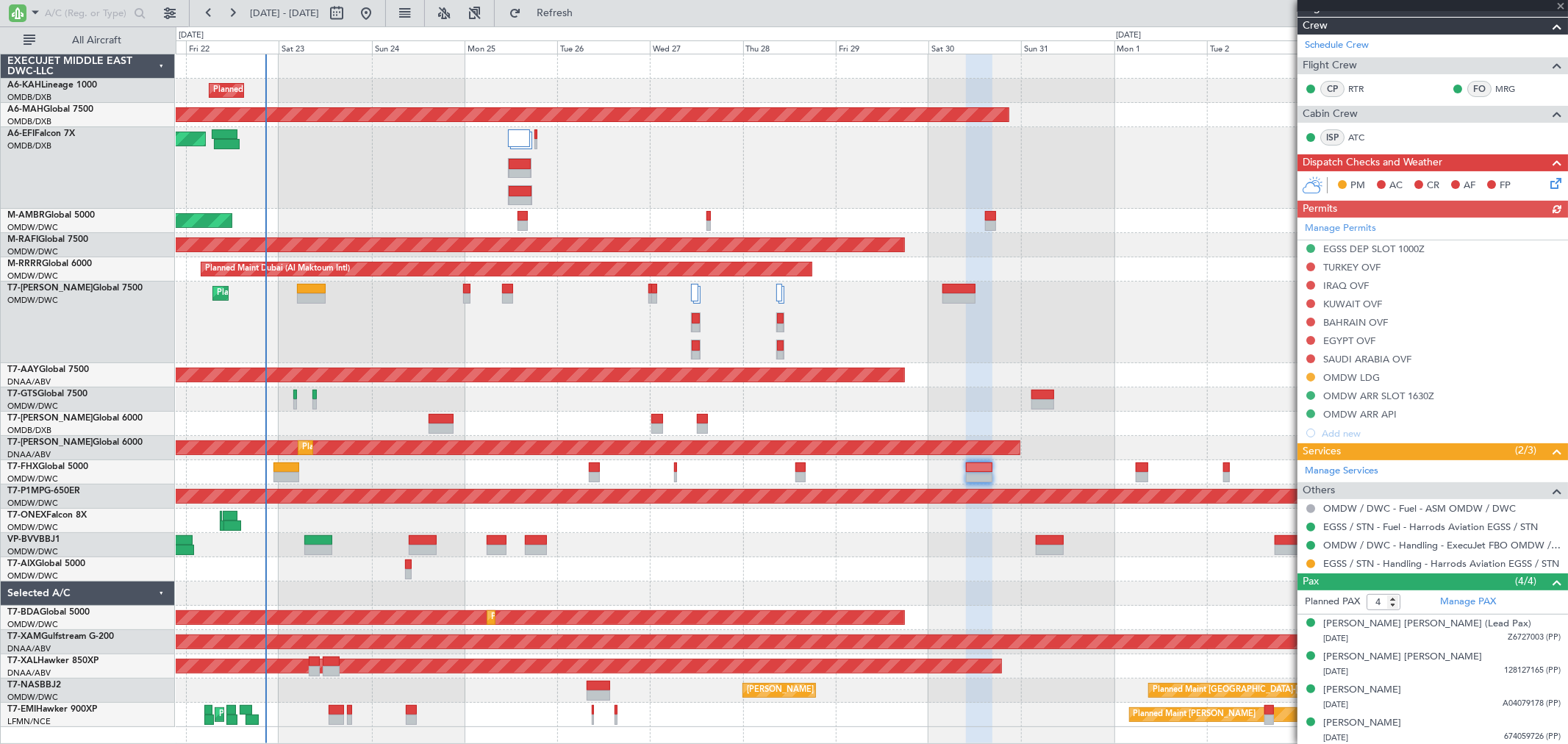
scroll to position [201, 0]
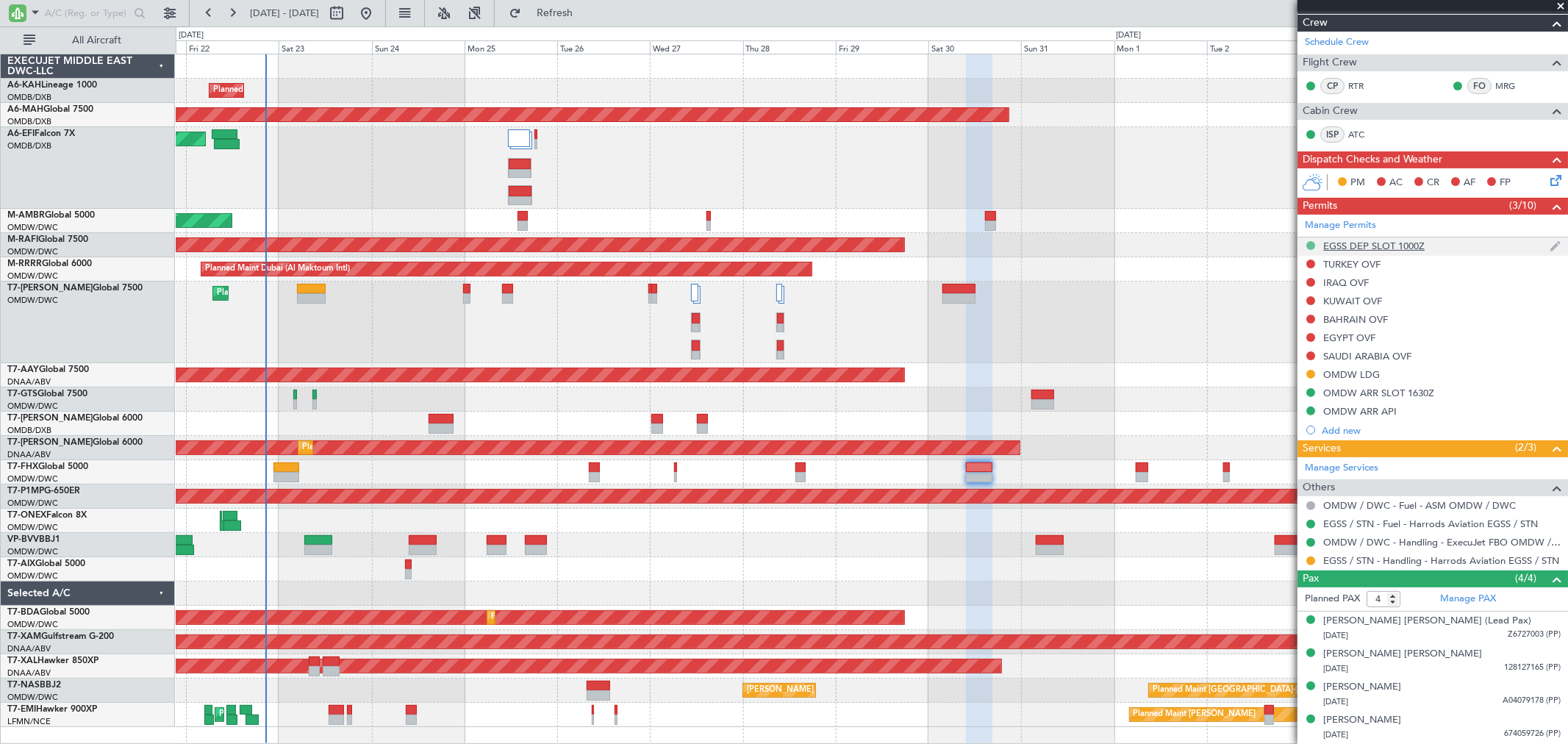
click at [1312, 244] on button at bounding box center [1310, 245] width 9 height 9
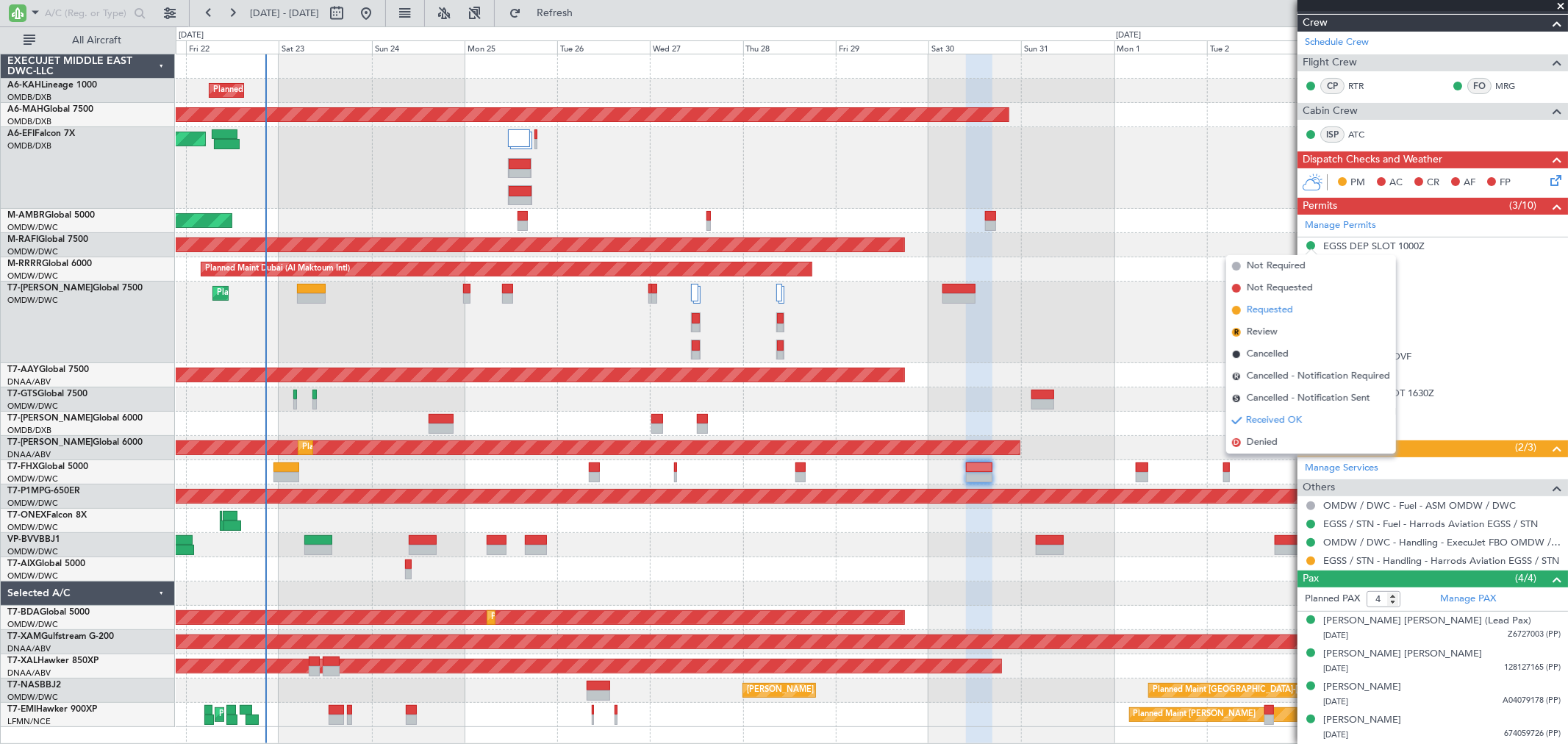
click at [1282, 306] on span "Requested" at bounding box center [1269, 311] width 46 height 15
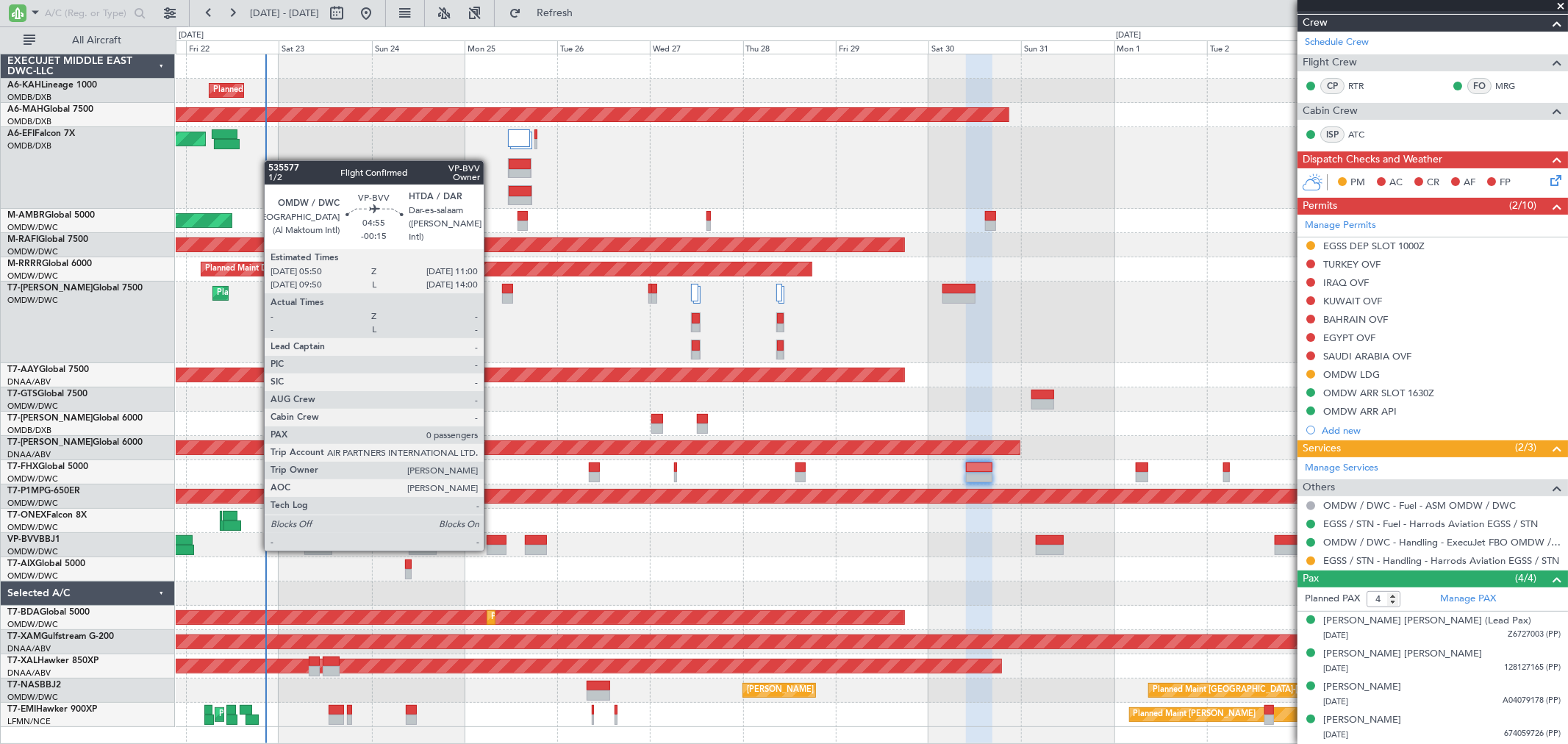
click at [491, 549] on div at bounding box center [497, 550] width 21 height 10
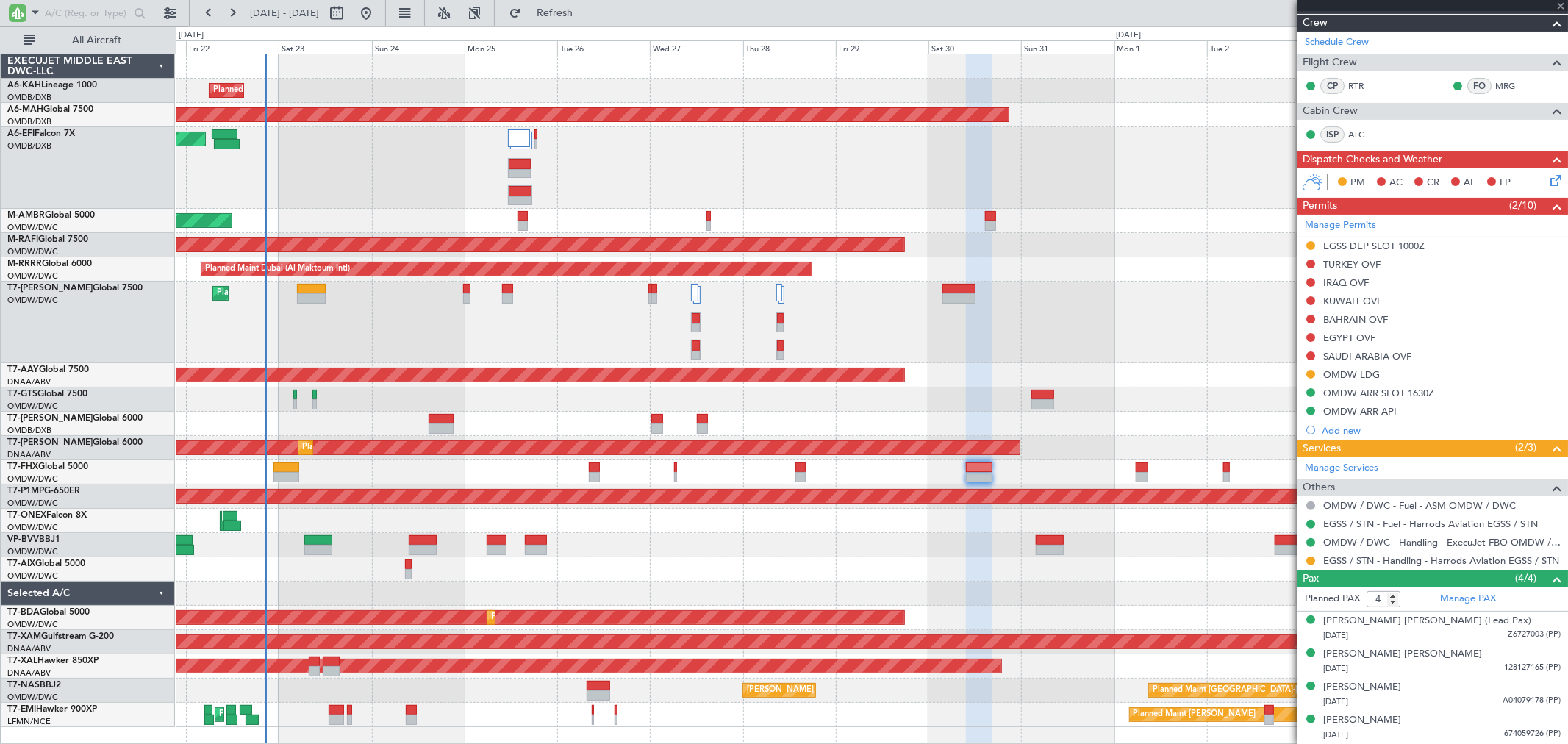
type input "-00:15"
type input "0"
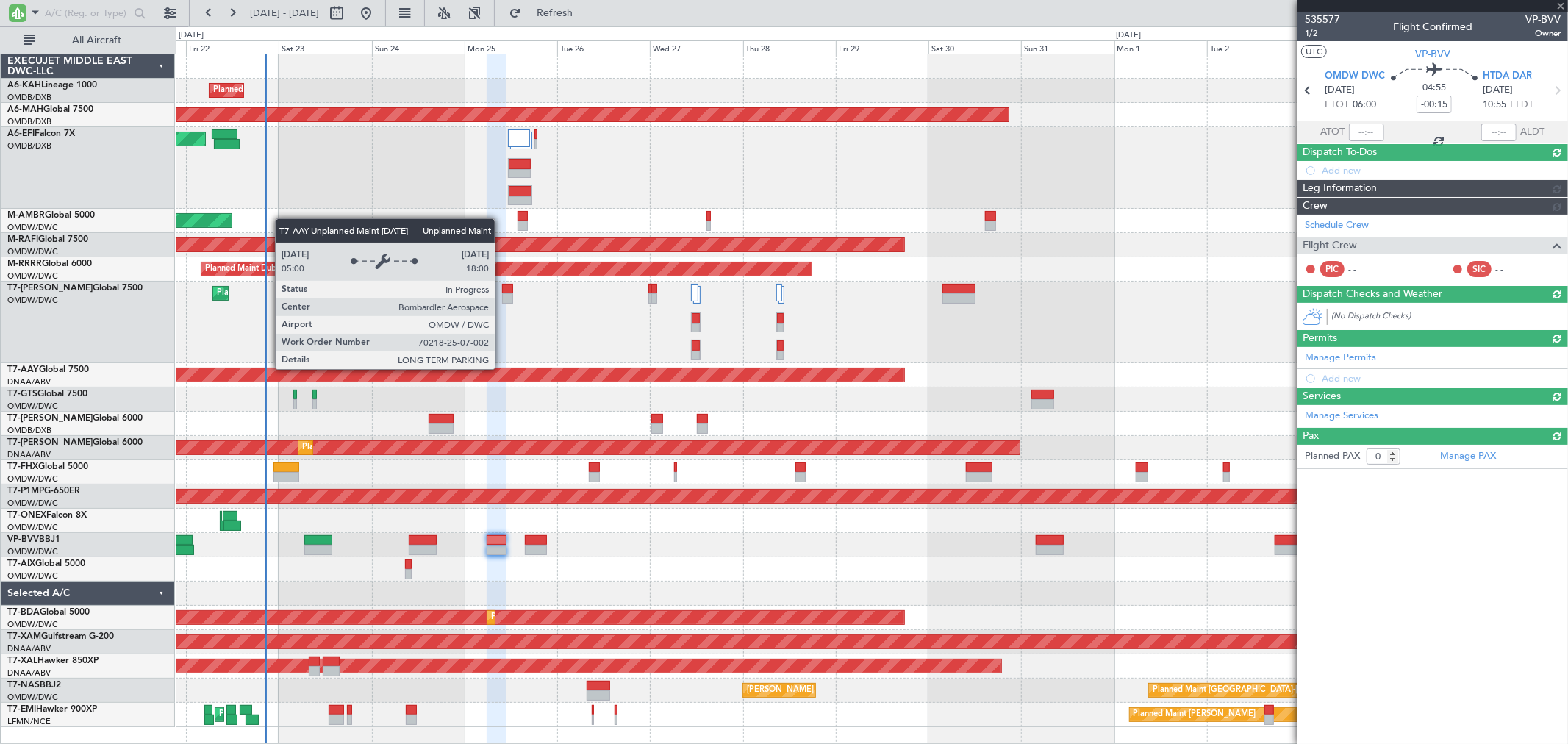
scroll to position [0, 0]
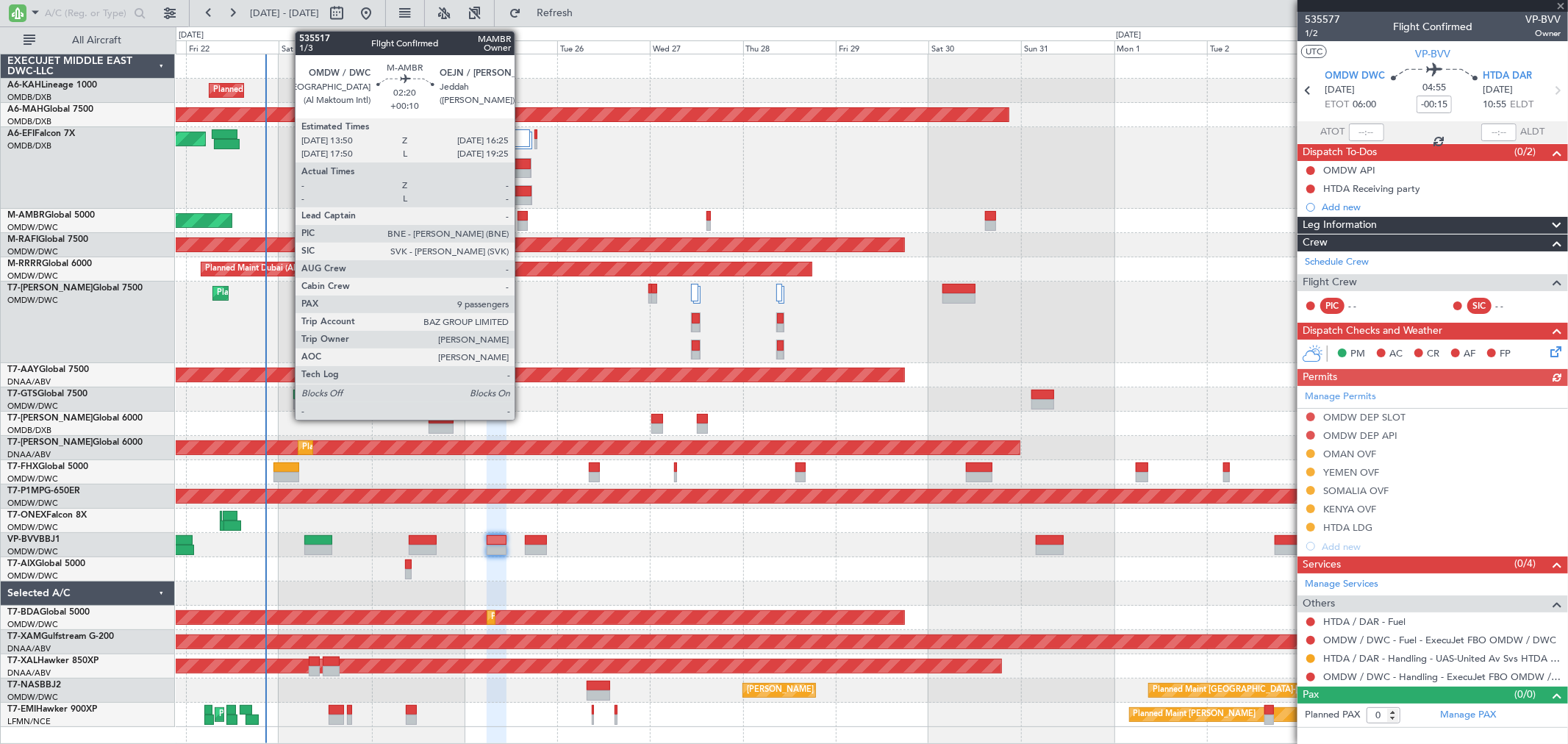
click at [522, 215] on div at bounding box center [522, 216] width 10 height 10
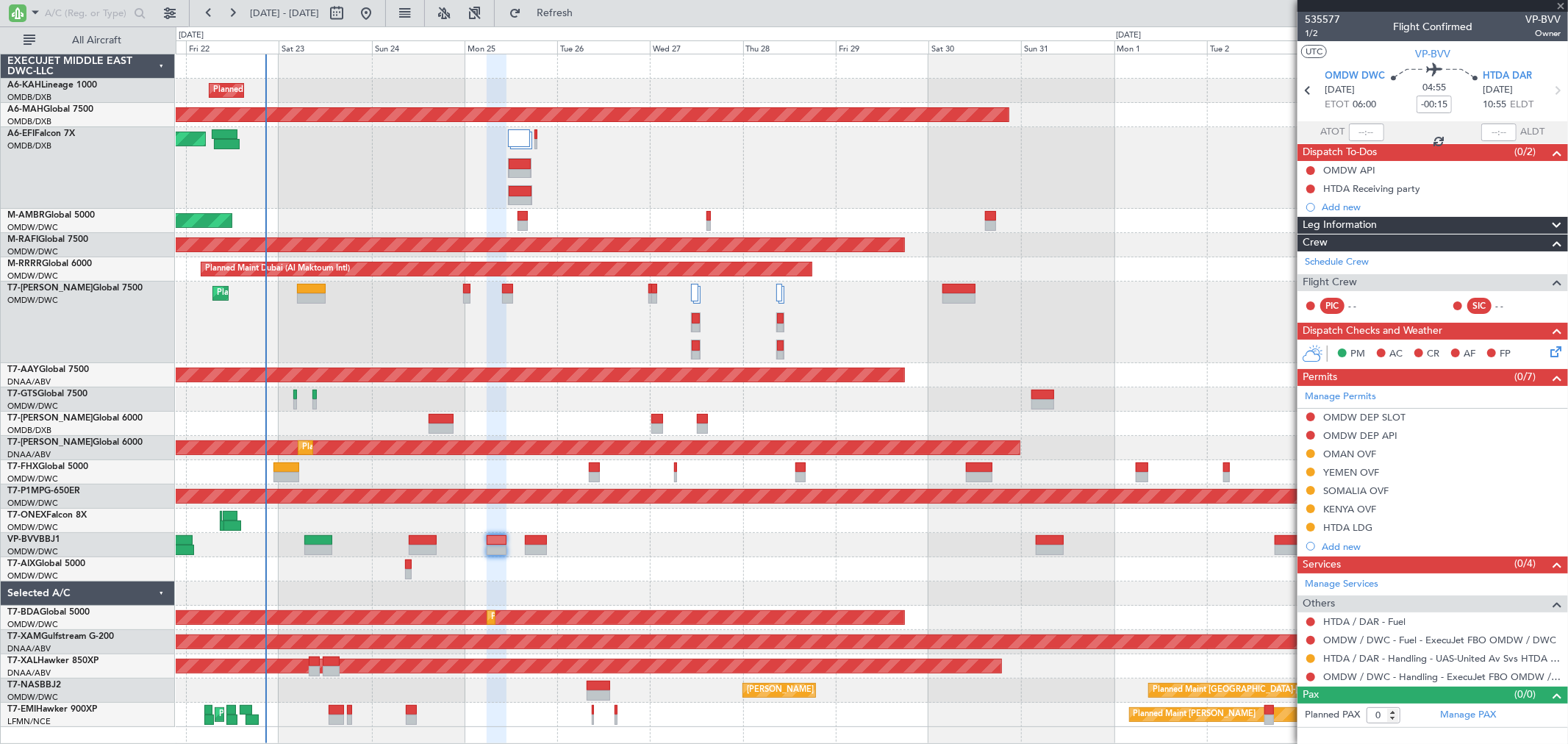
type input "+00:10"
type input "9"
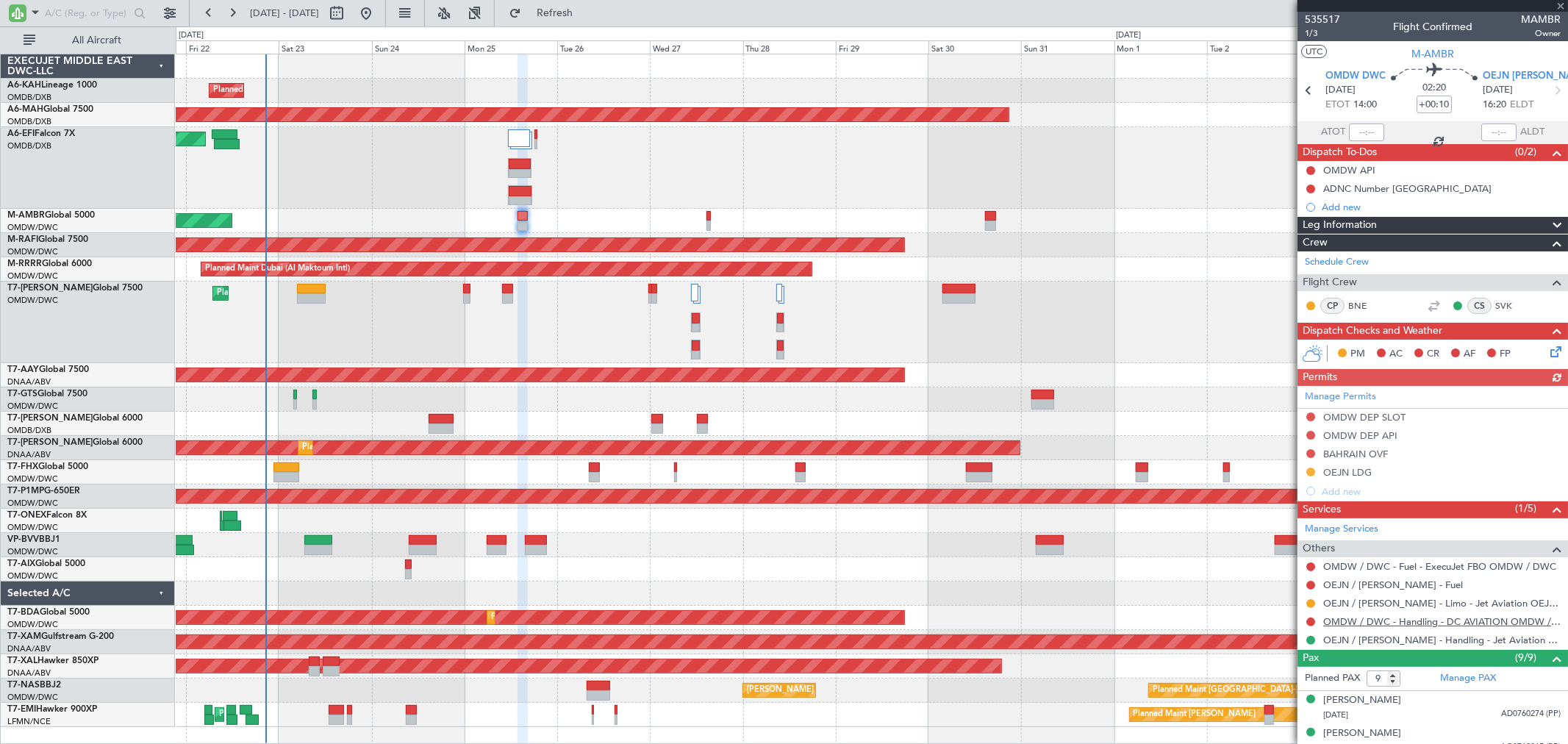
click at [1412, 625] on link "OMDW / DWC - Handling - DC AVIATION OMDW / DWC" at bounding box center [1442, 621] width 237 height 12
click at [1310, 417] on button at bounding box center [1310, 416] width 9 height 9
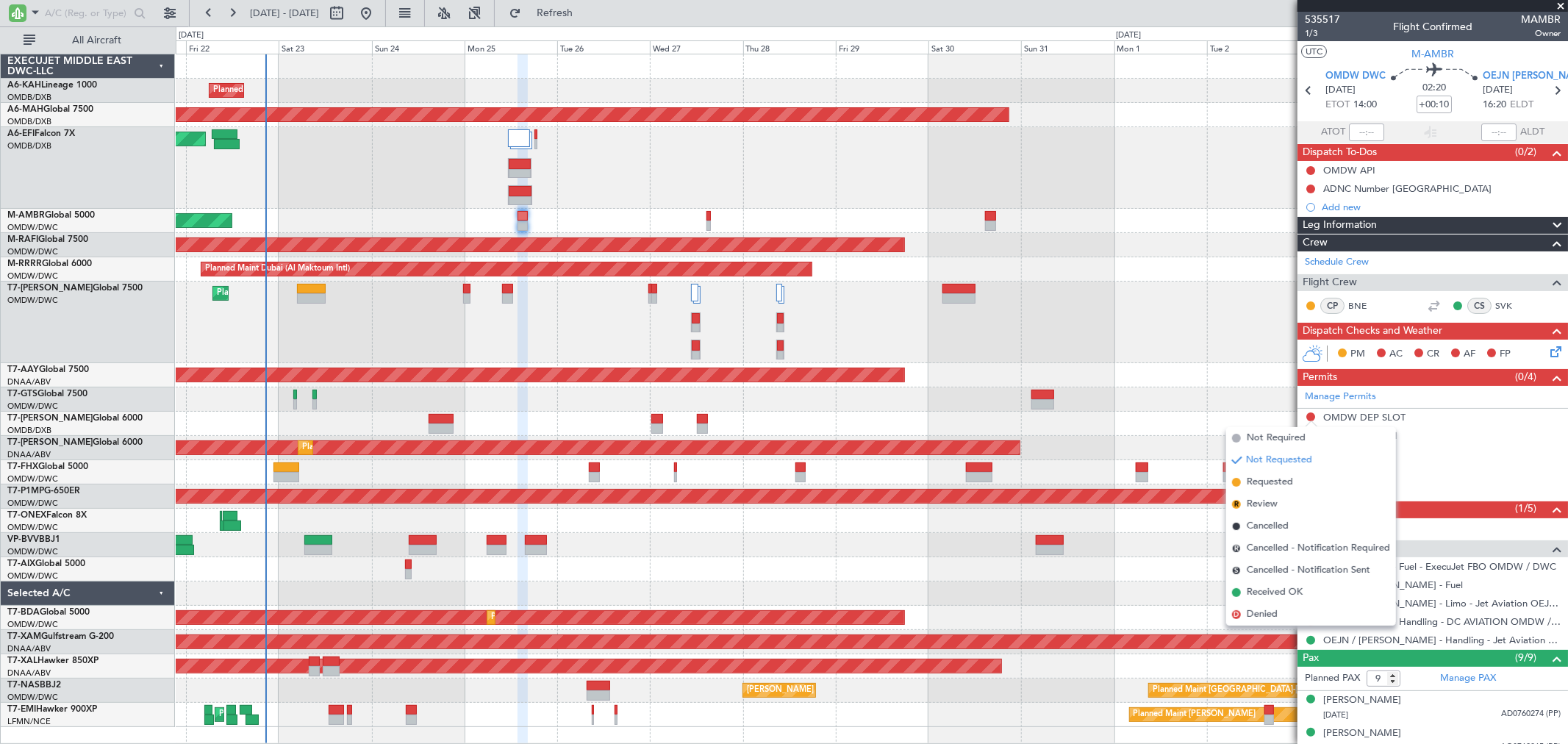
click at [1267, 481] on span "Requested" at bounding box center [1269, 482] width 46 height 15
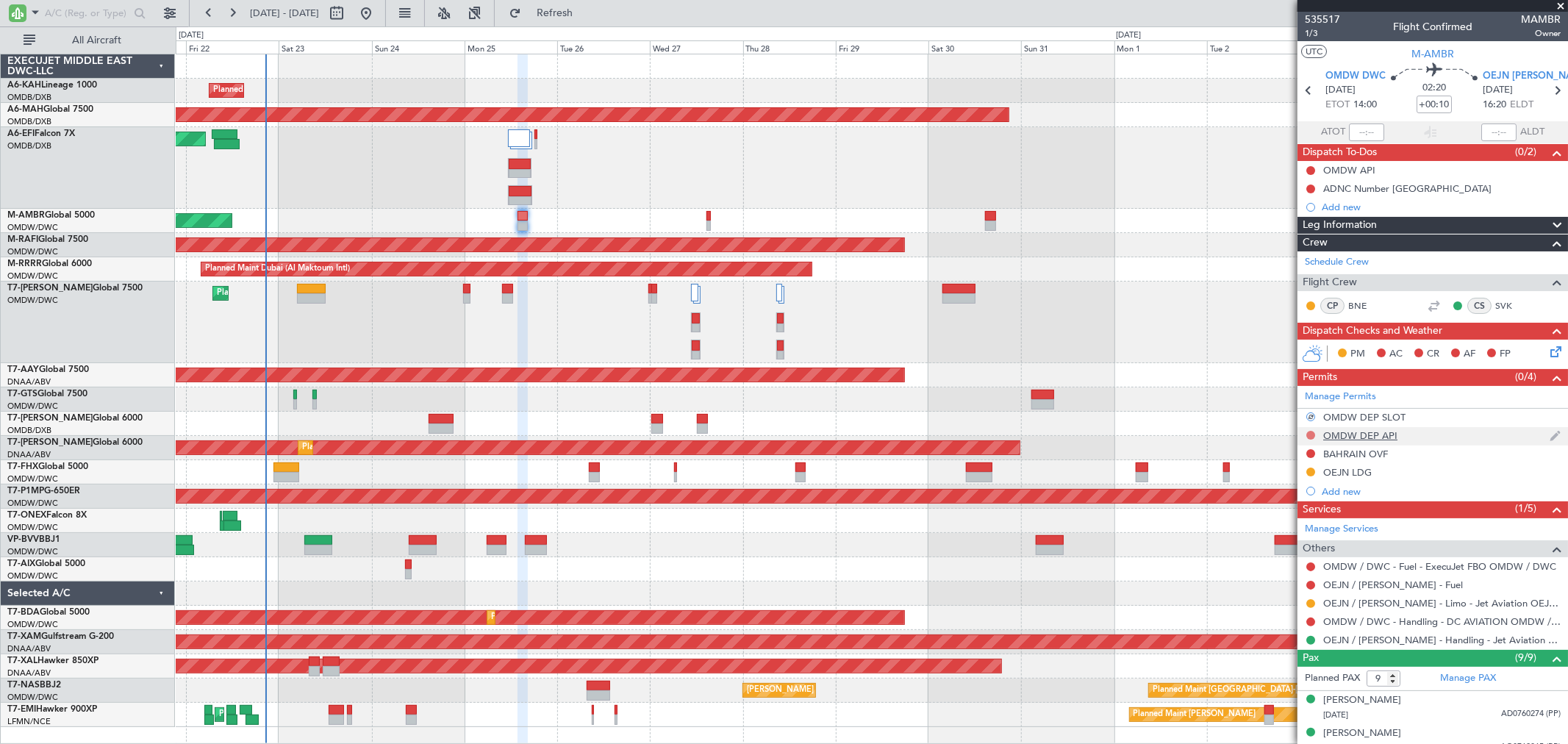
click at [1309, 436] on button at bounding box center [1310, 434] width 9 height 9
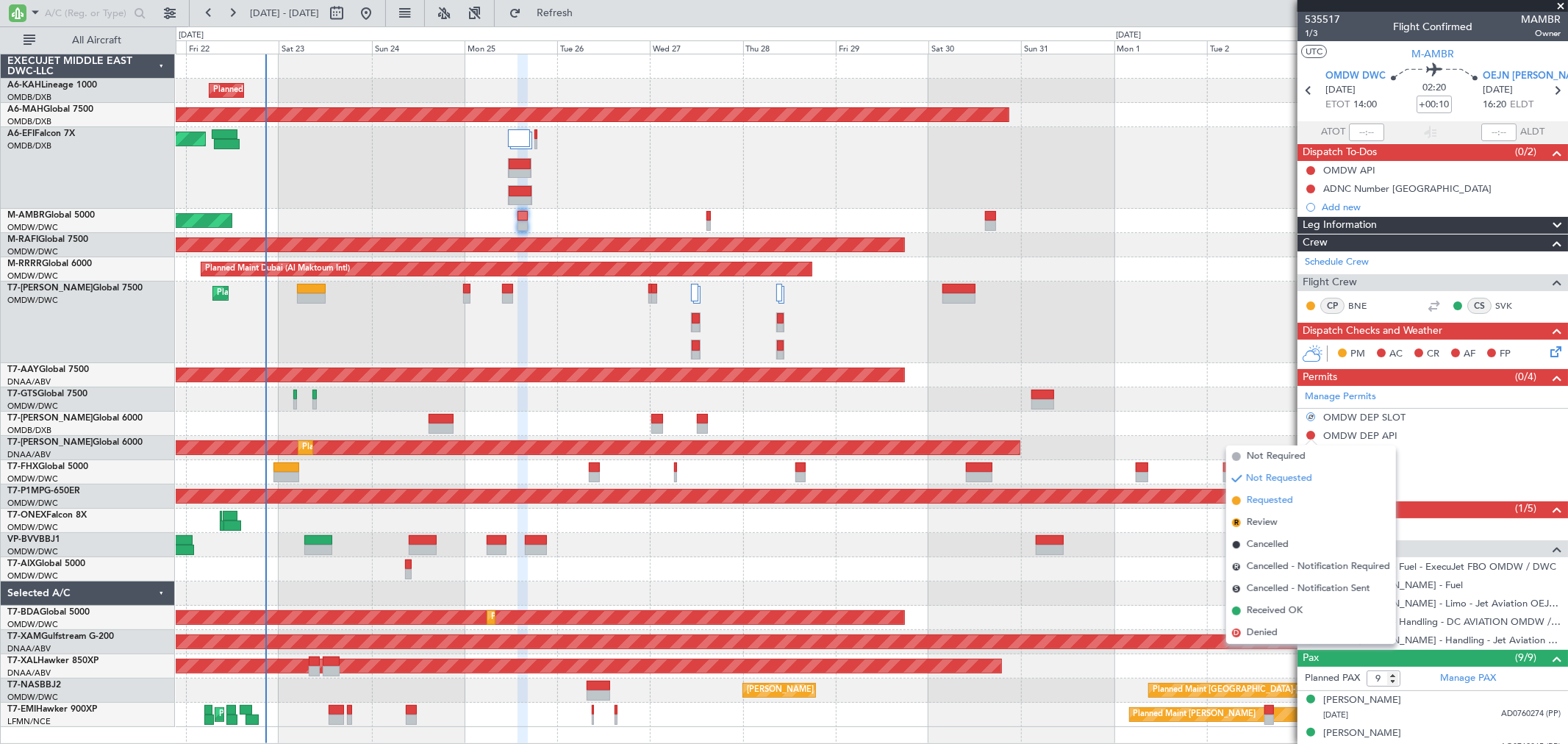
click at [1263, 500] on span "Requested" at bounding box center [1269, 500] width 46 height 15
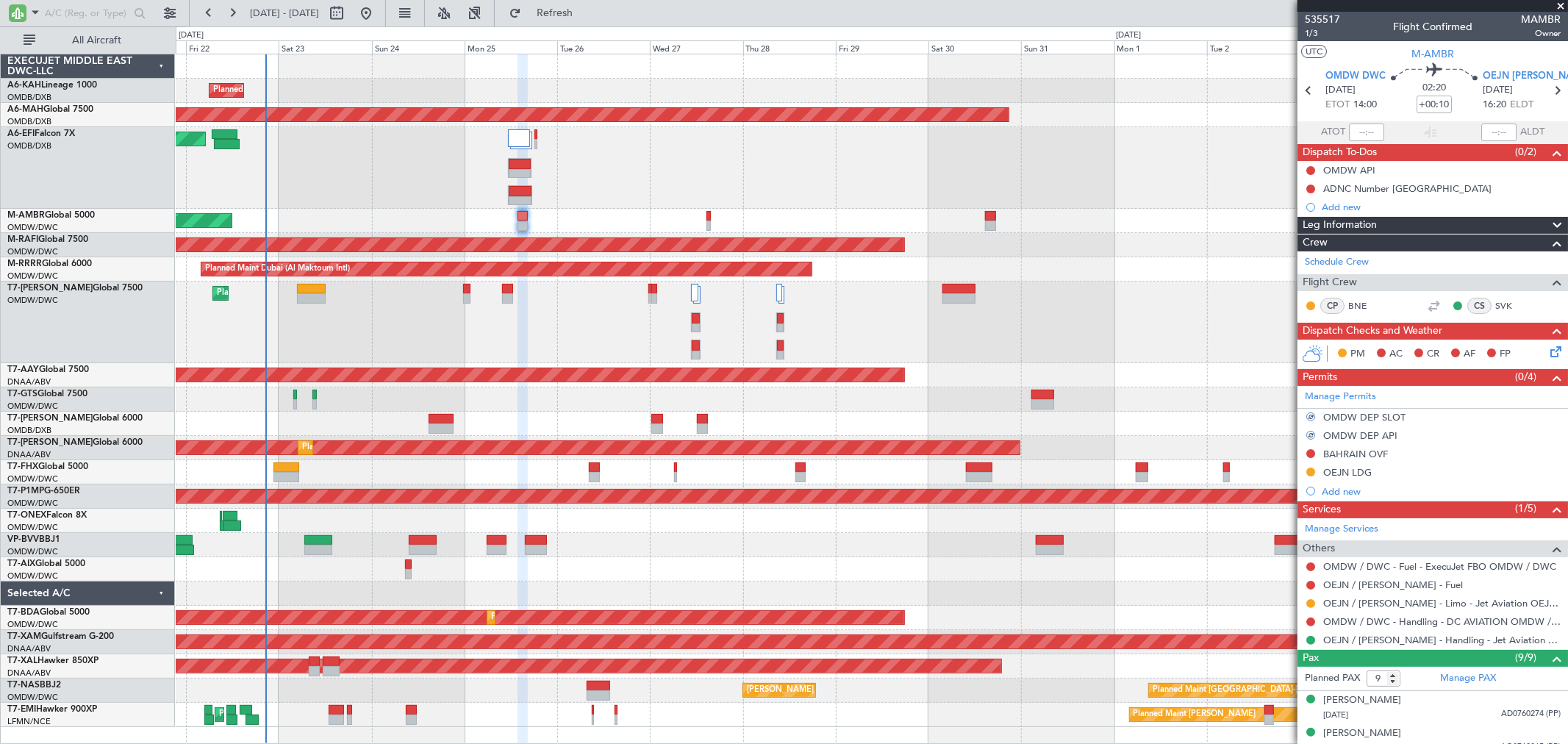
scroll to position [244, 0]
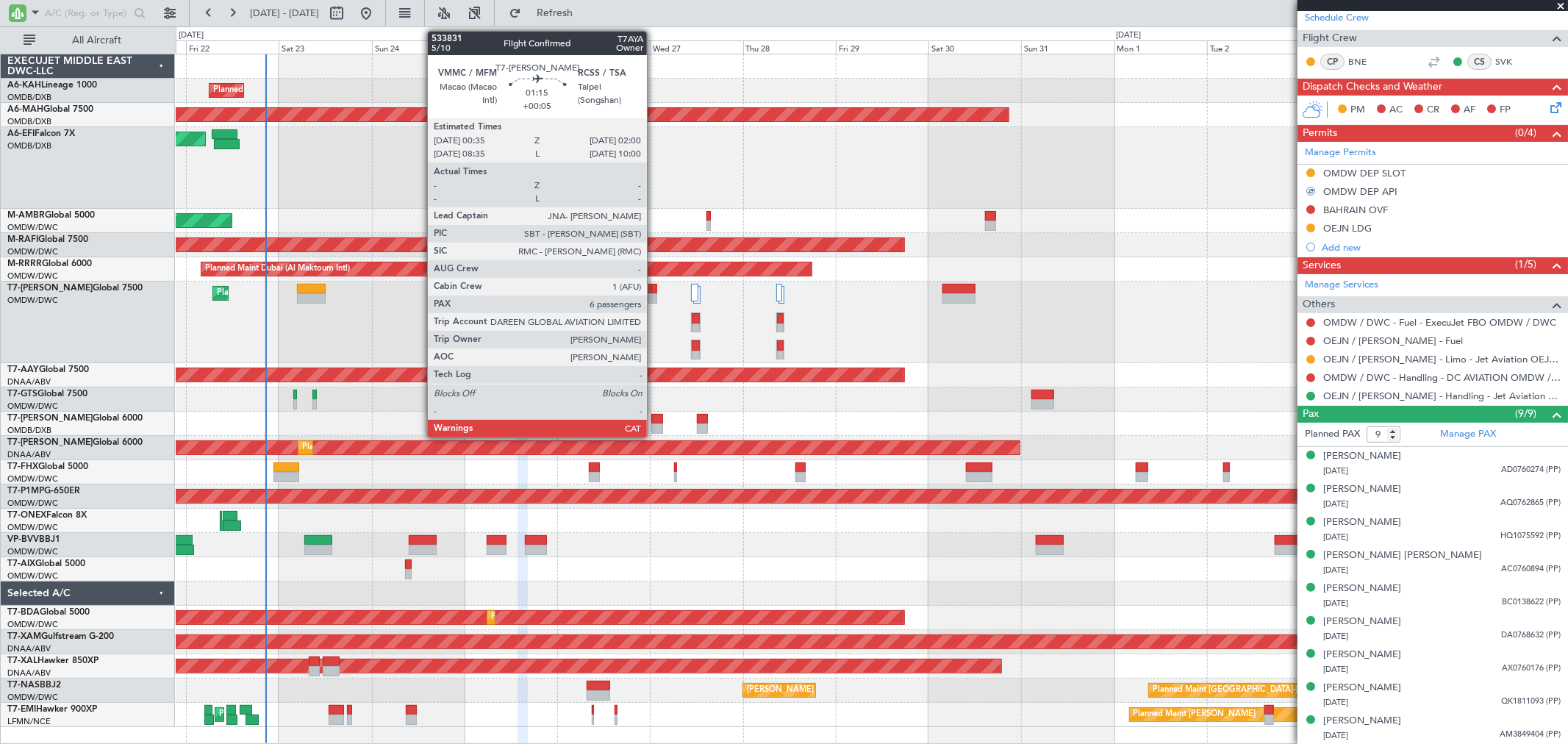
click at [654, 298] on div at bounding box center [654, 298] width 6 height 10
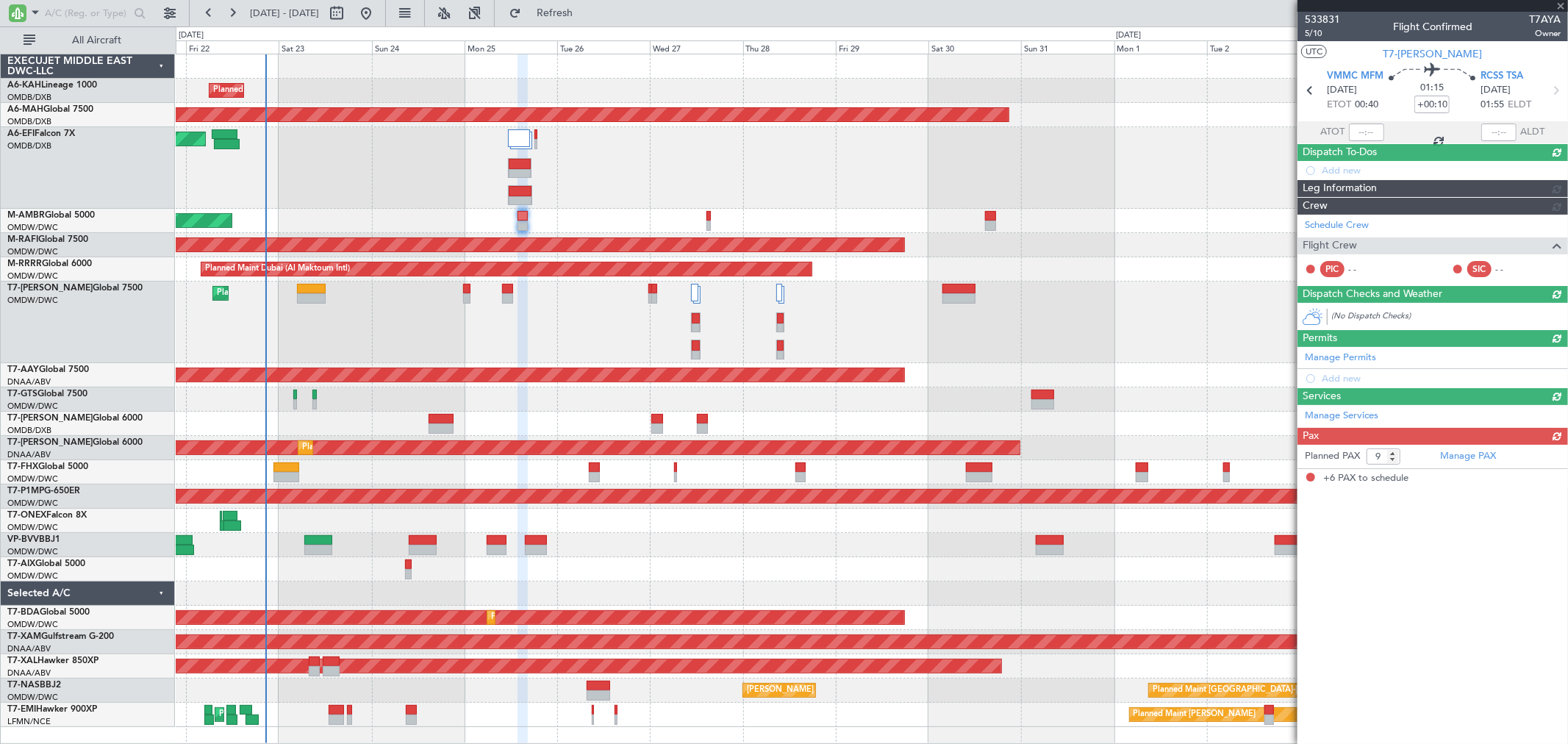
type input "+00:05"
type input "6"
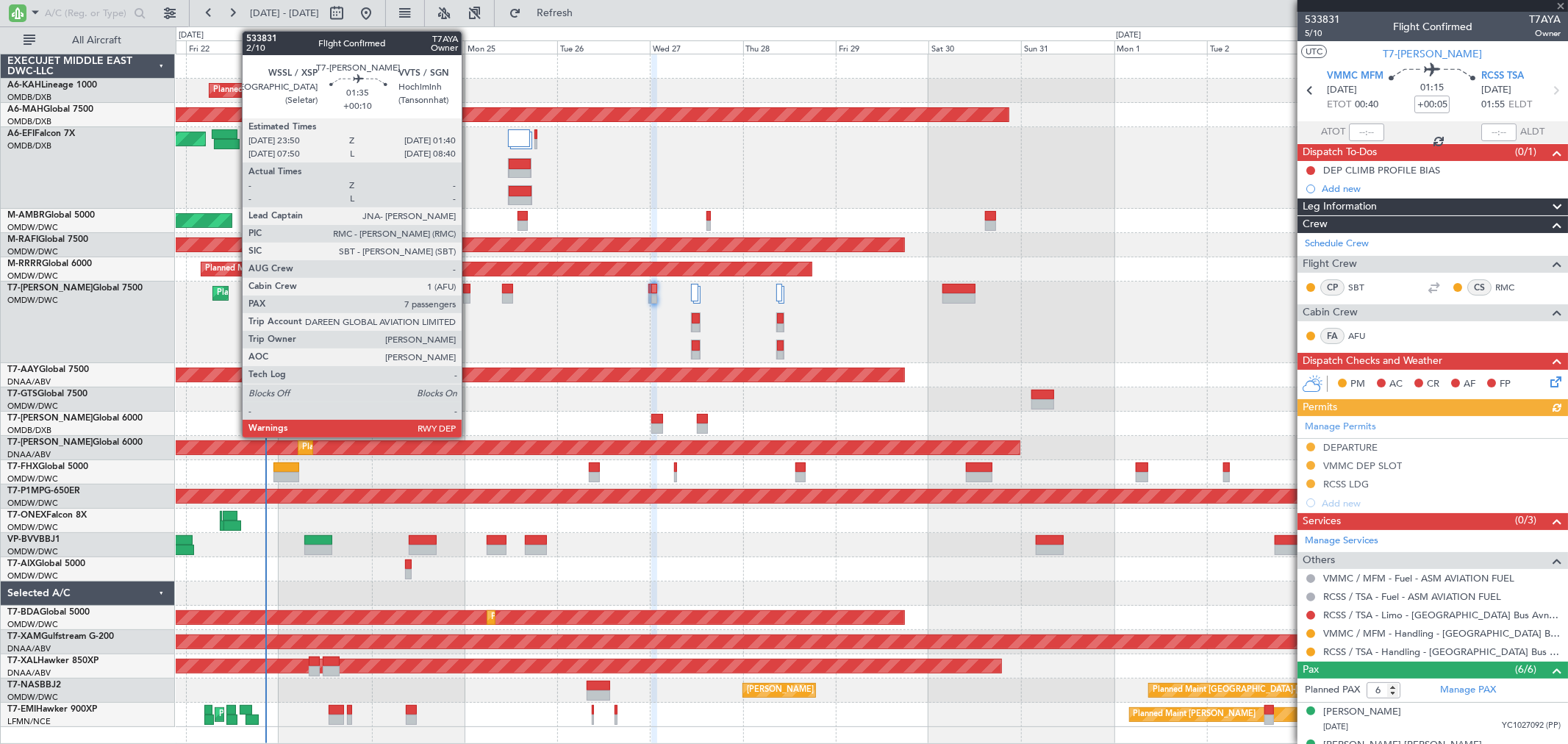
click at [469, 286] on div at bounding box center [467, 288] width 8 height 10
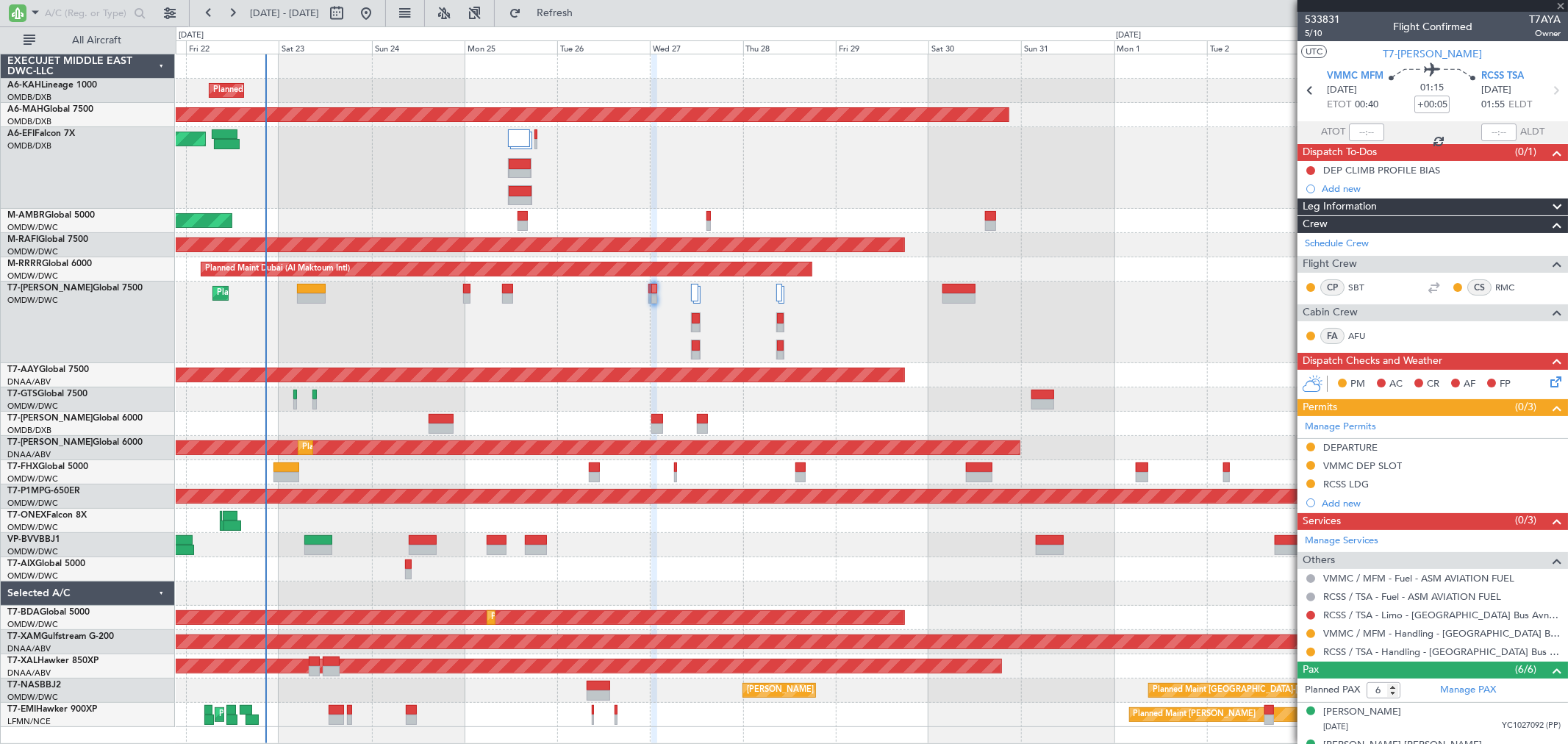
type input "+00:10"
type input "7"
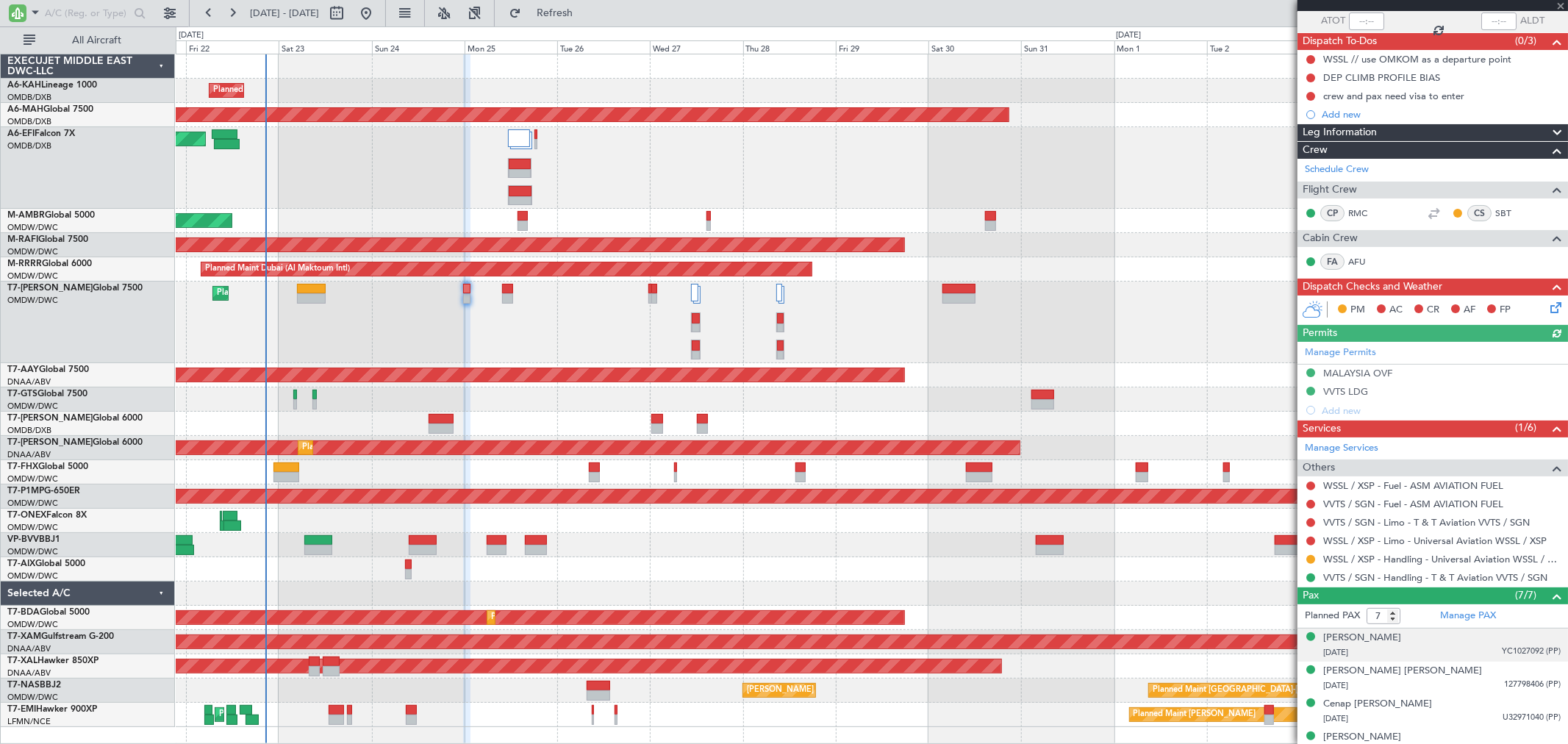
scroll to position [163, 0]
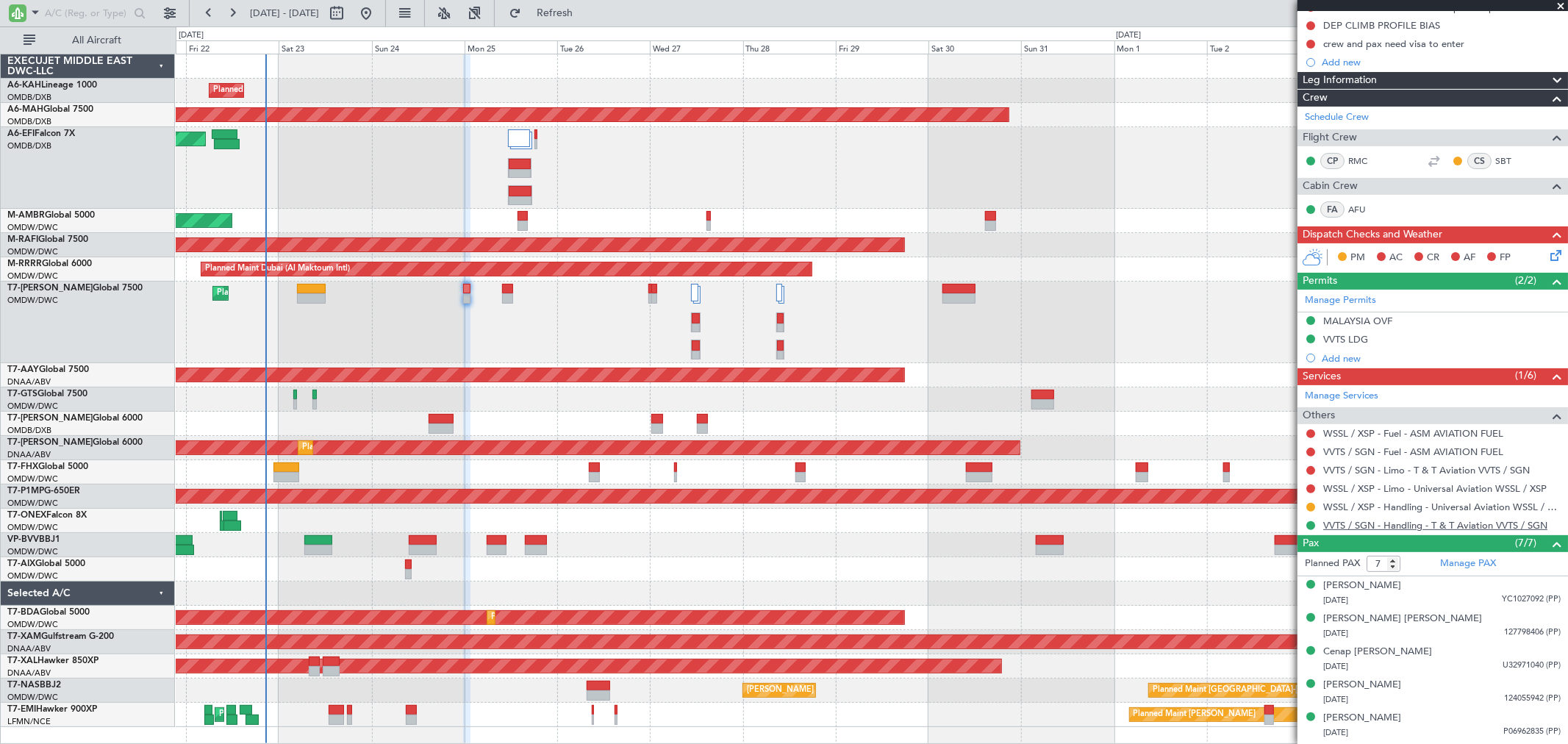
click at [1409, 522] on link "VVTS / SGN - Handling - T & T Aviation VVTS / SGN" at bounding box center [1435, 525] width 225 height 12
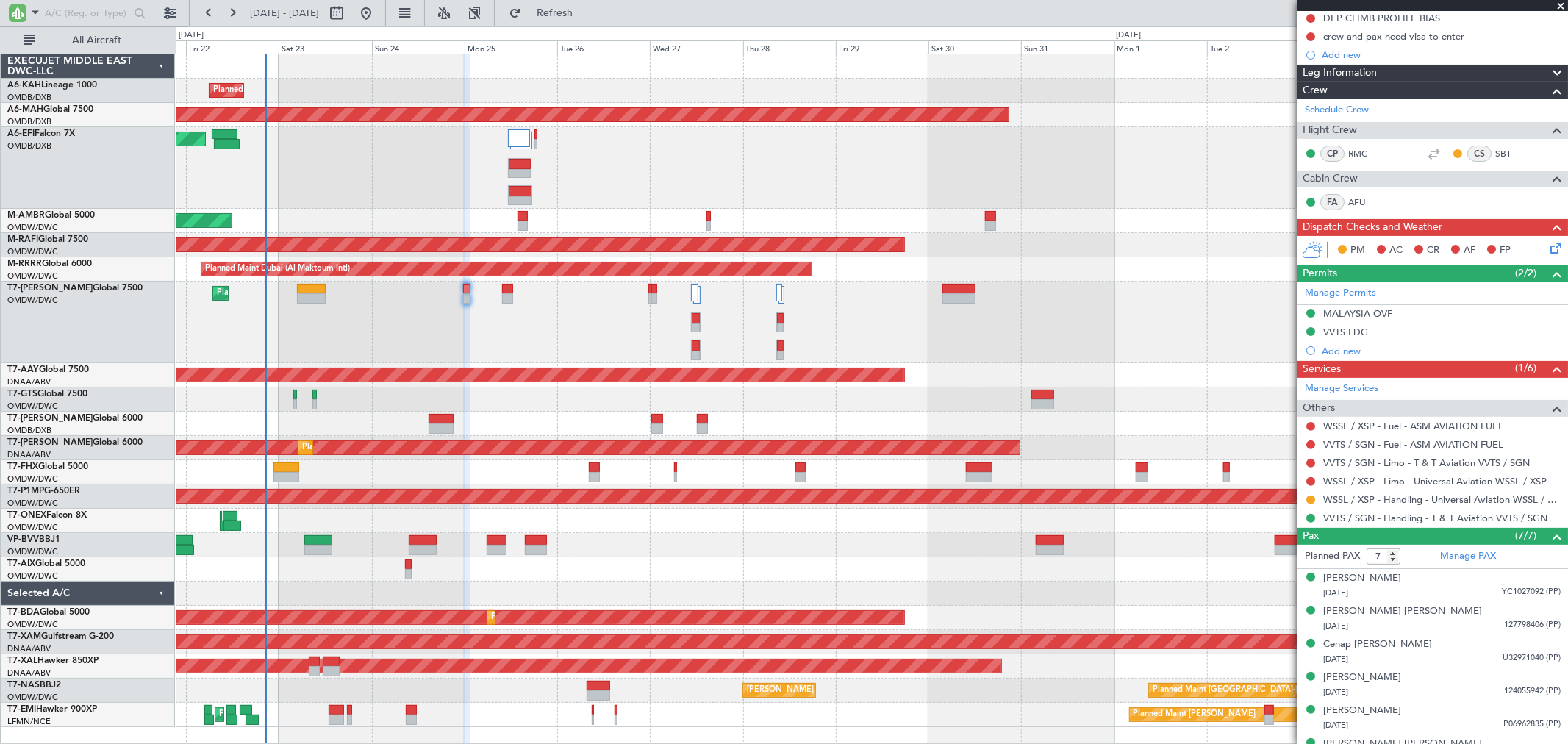
scroll to position [227, 0]
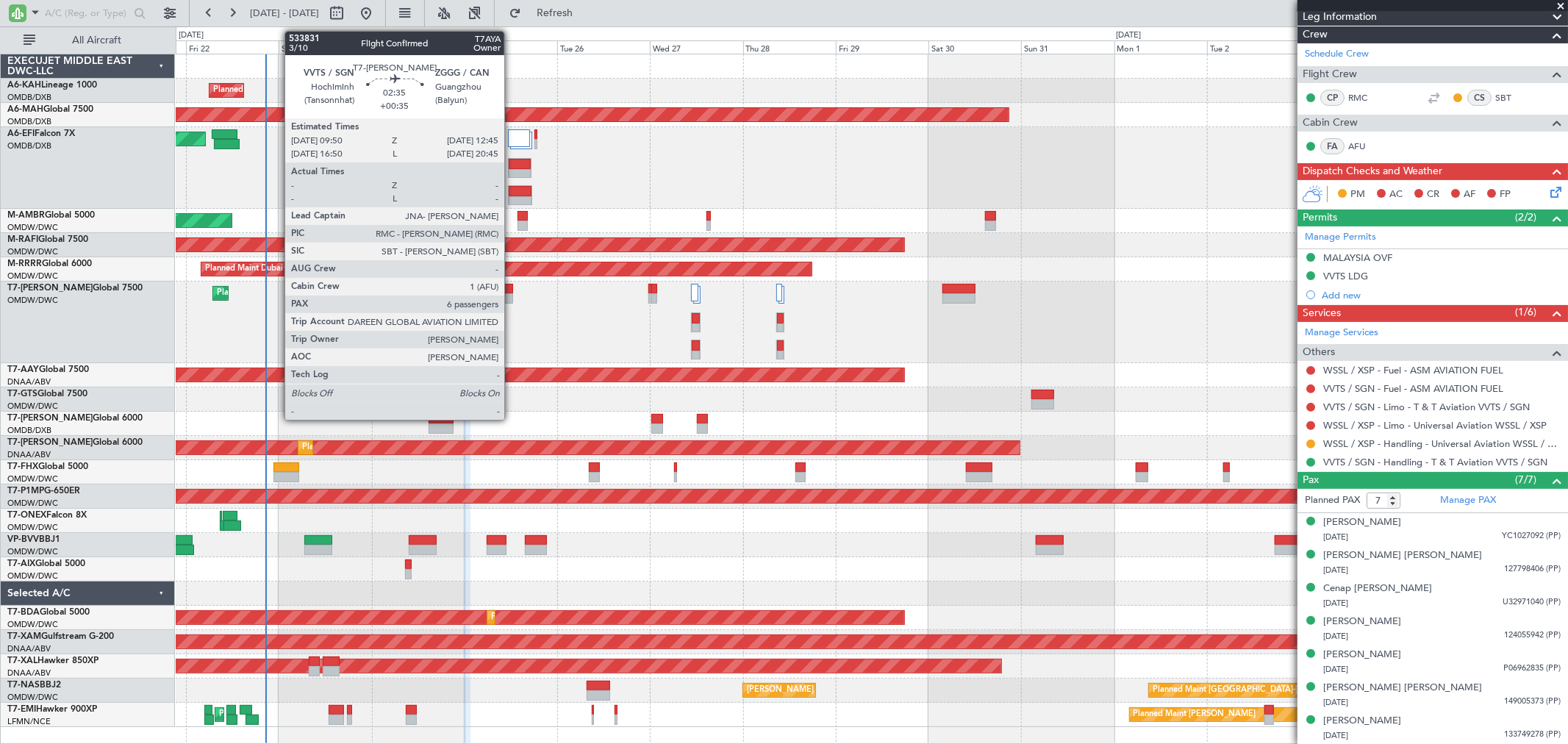
click at [512, 297] on div at bounding box center [508, 298] width 11 height 10
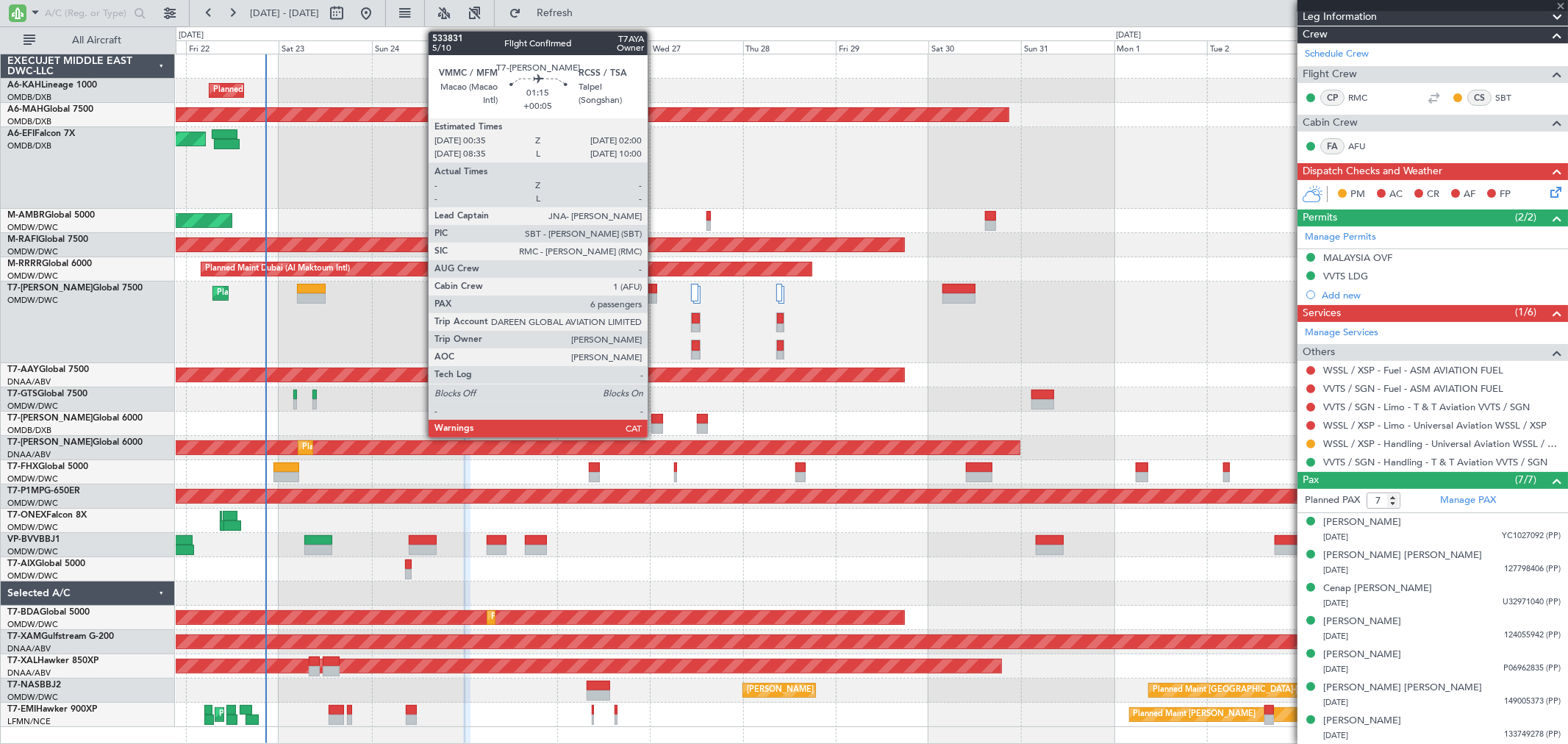
type input "+00:35"
type input "6"
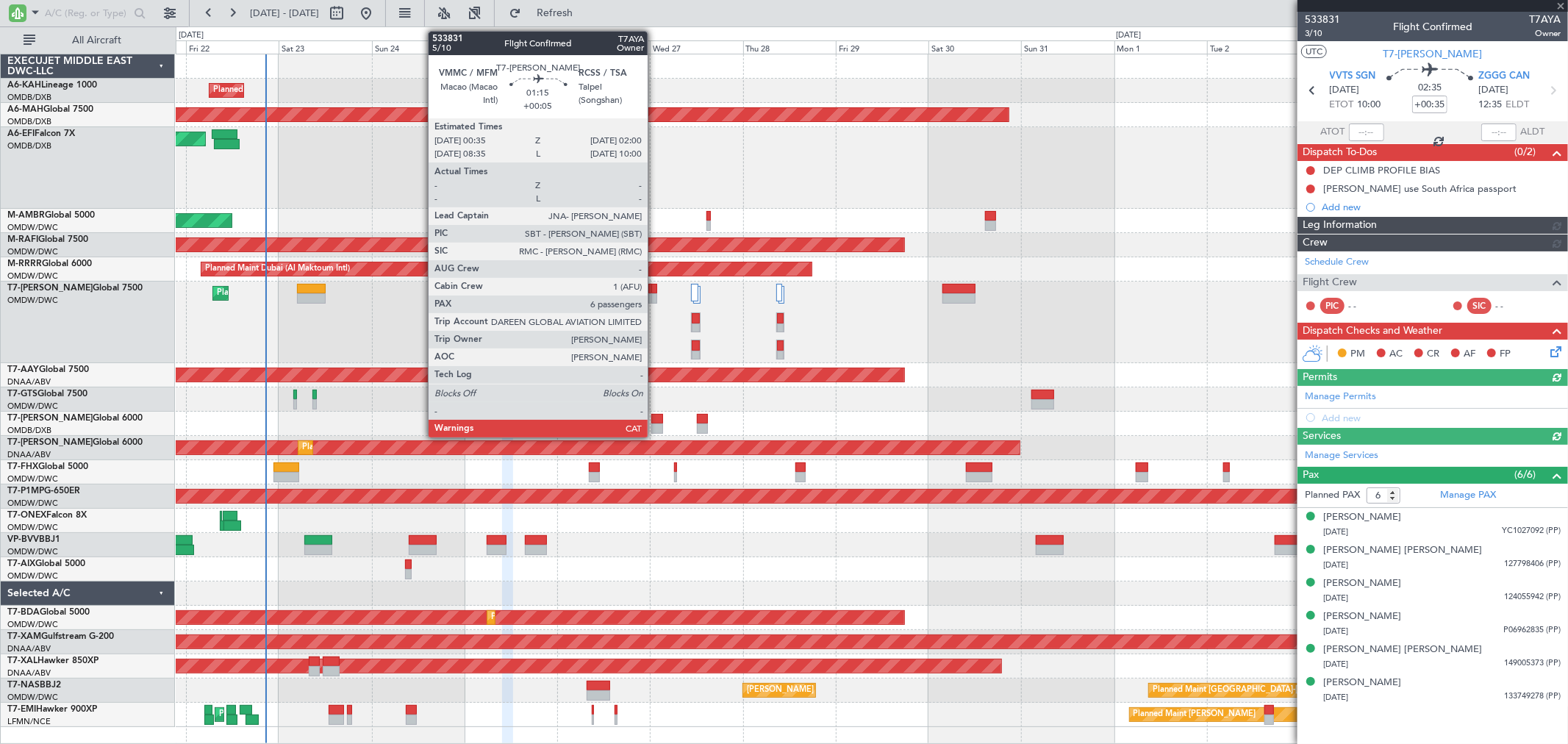
click at [655, 293] on div at bounding box center [654, 298] width 6 height 10
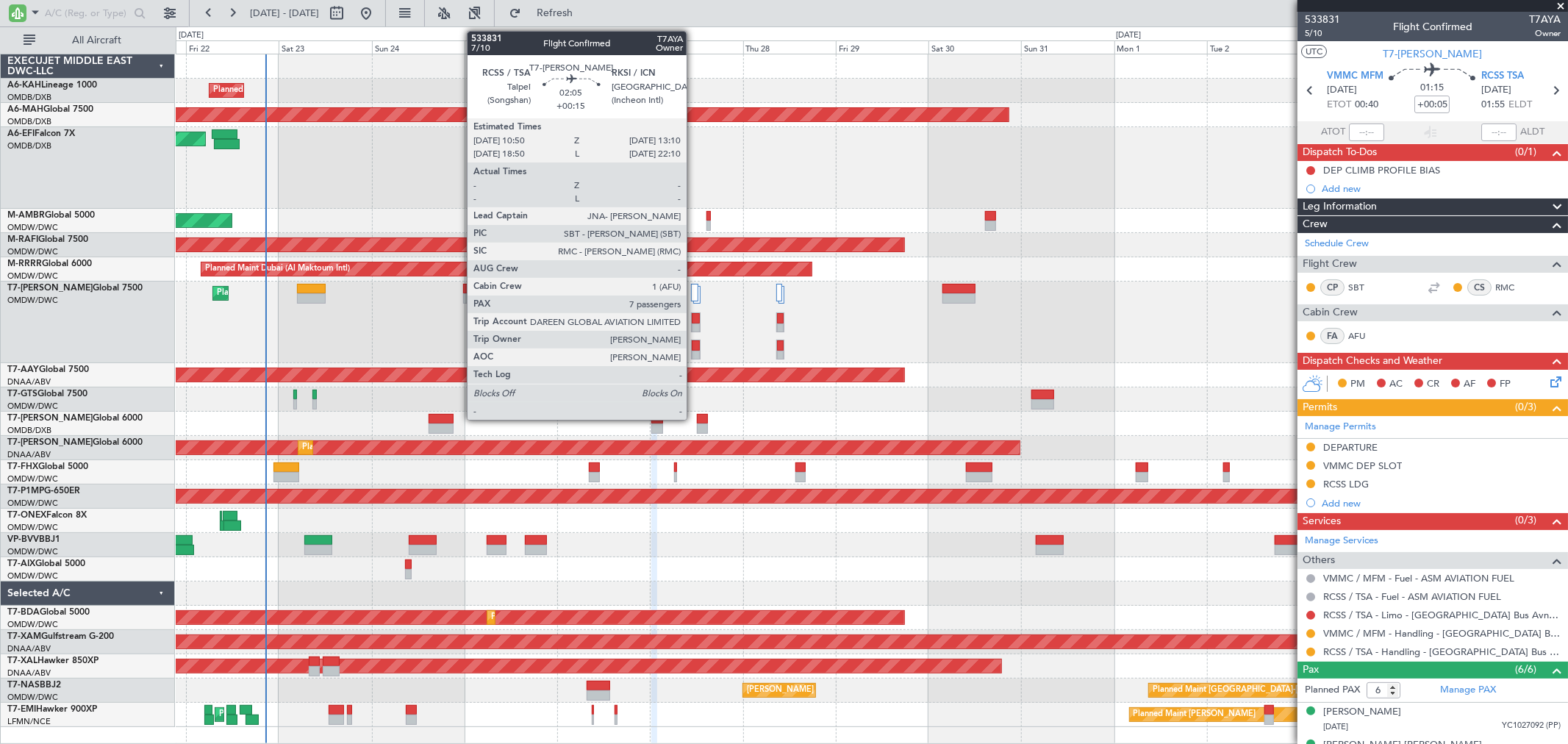
click at [694, 323] on div at bounding box center [696, 328] width 9 height 10
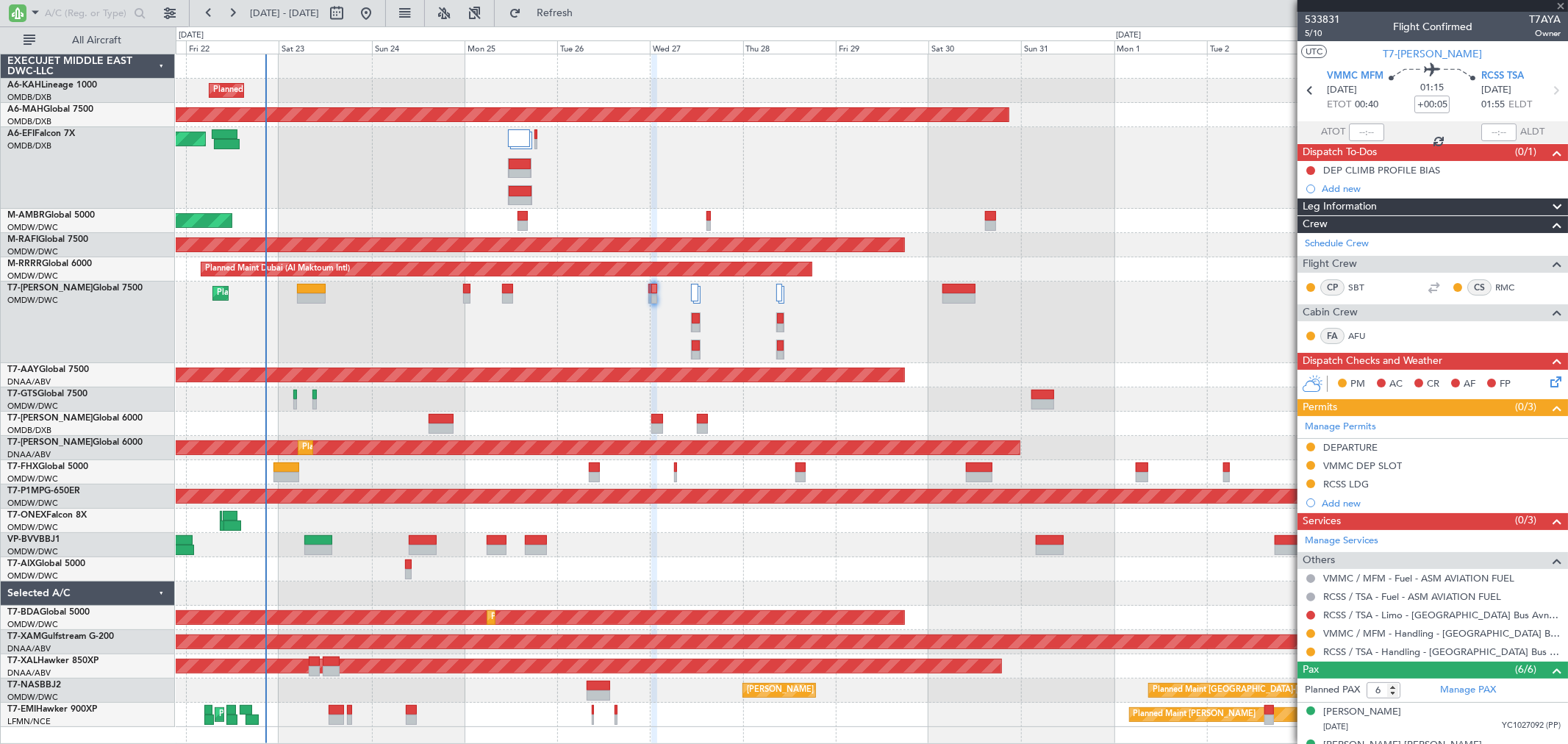
type input "+00:15"
type input "7"
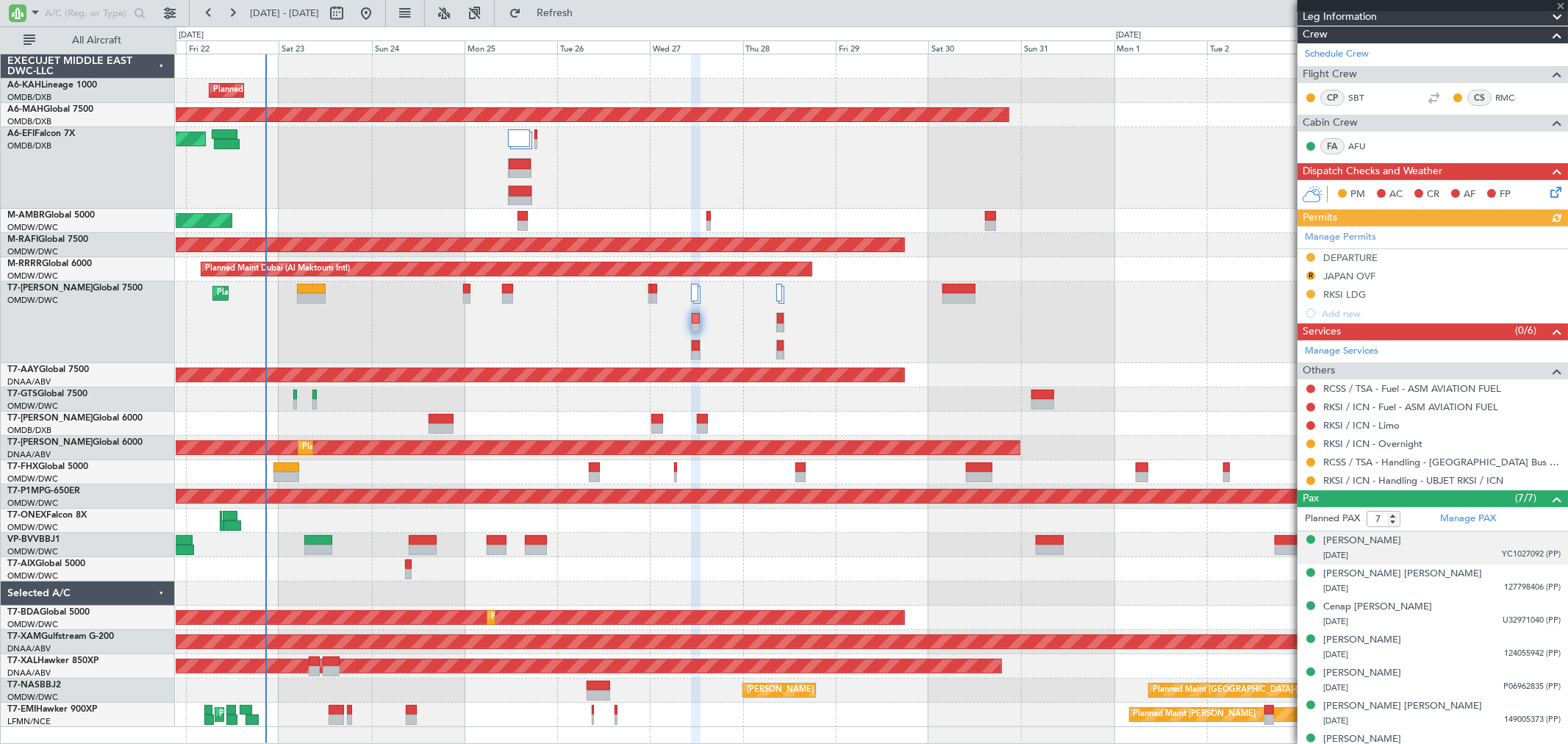
scroll to position [227, 0]
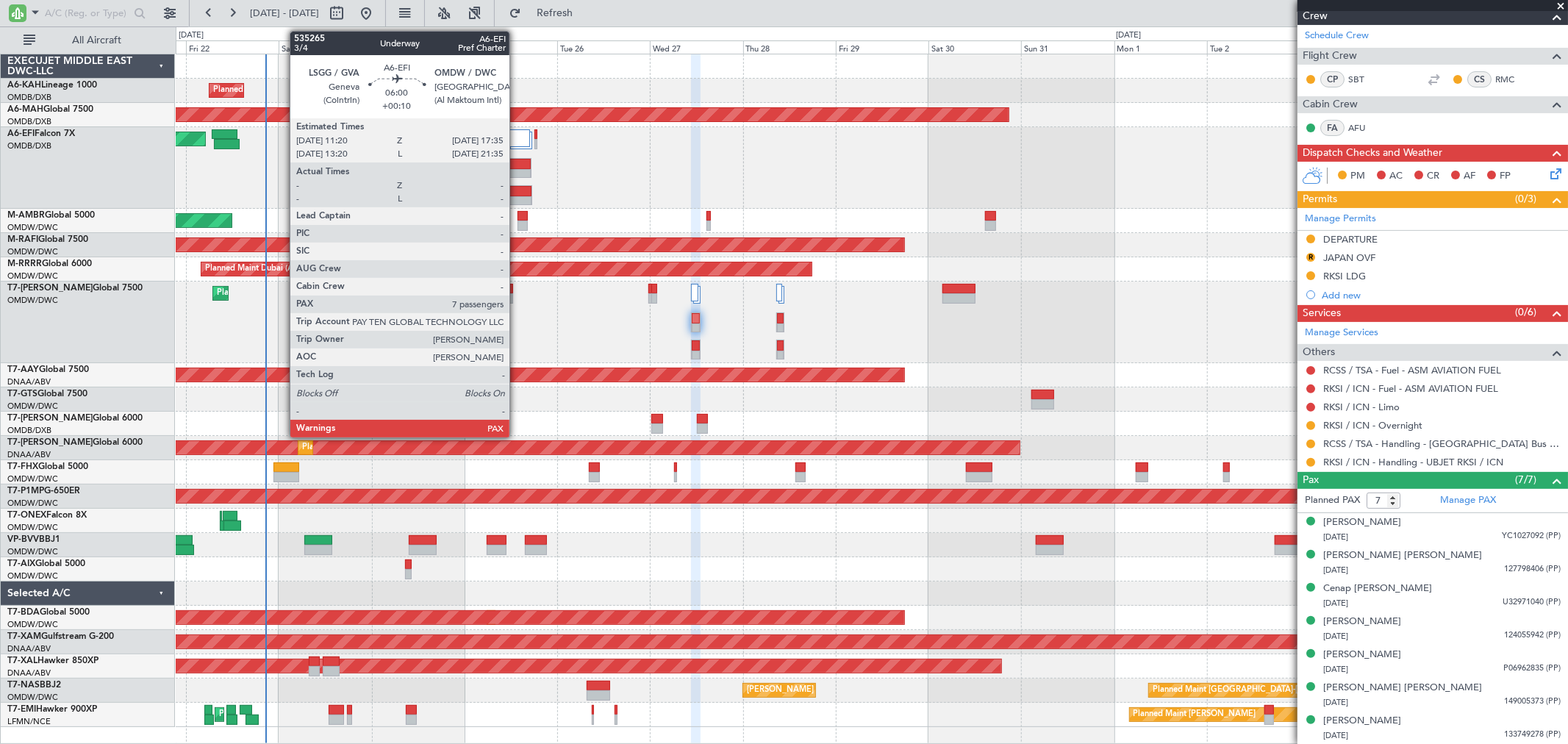
click at [517, 201] on div at bounding box center [520, 201] width 23 height 10
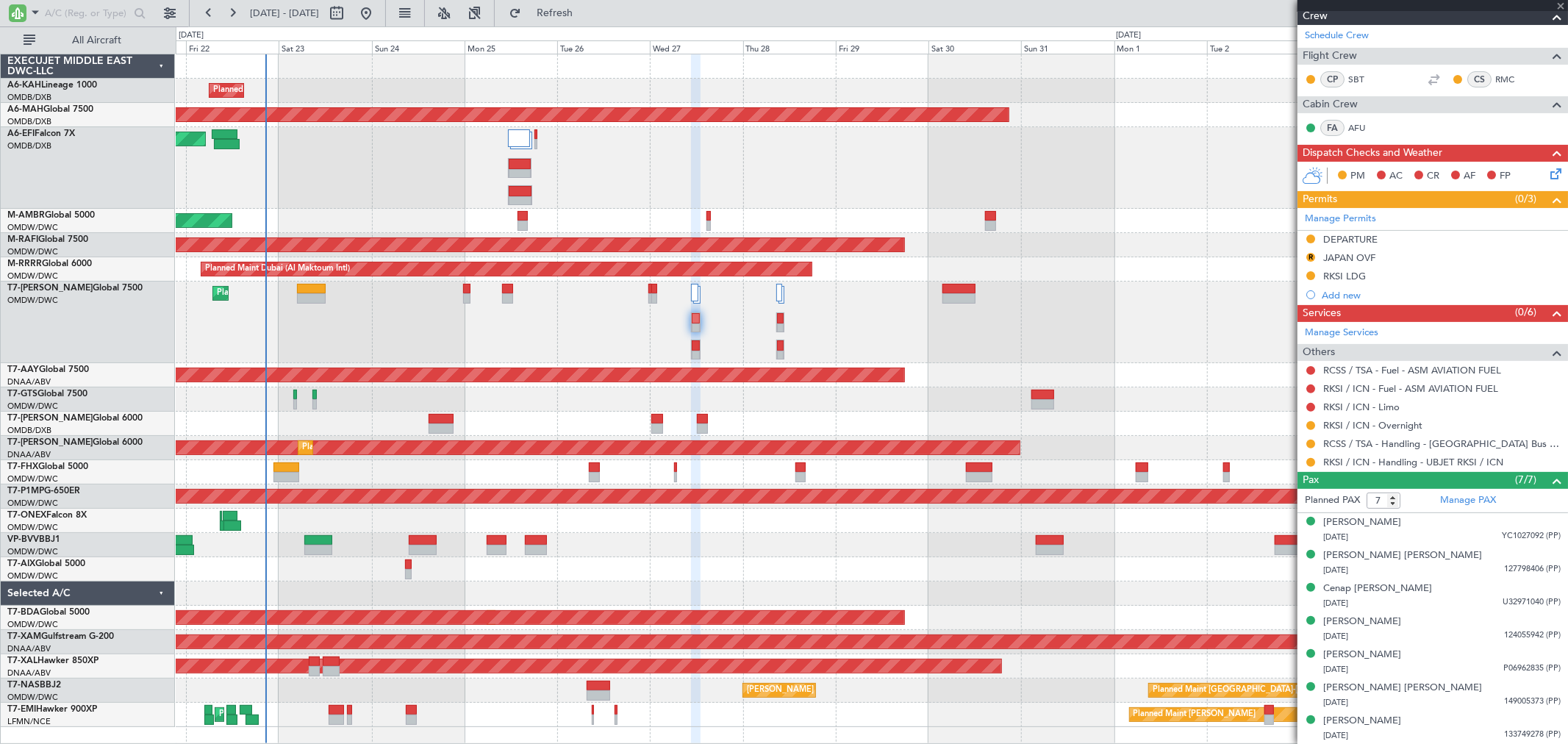
scroll to position [0, 0]
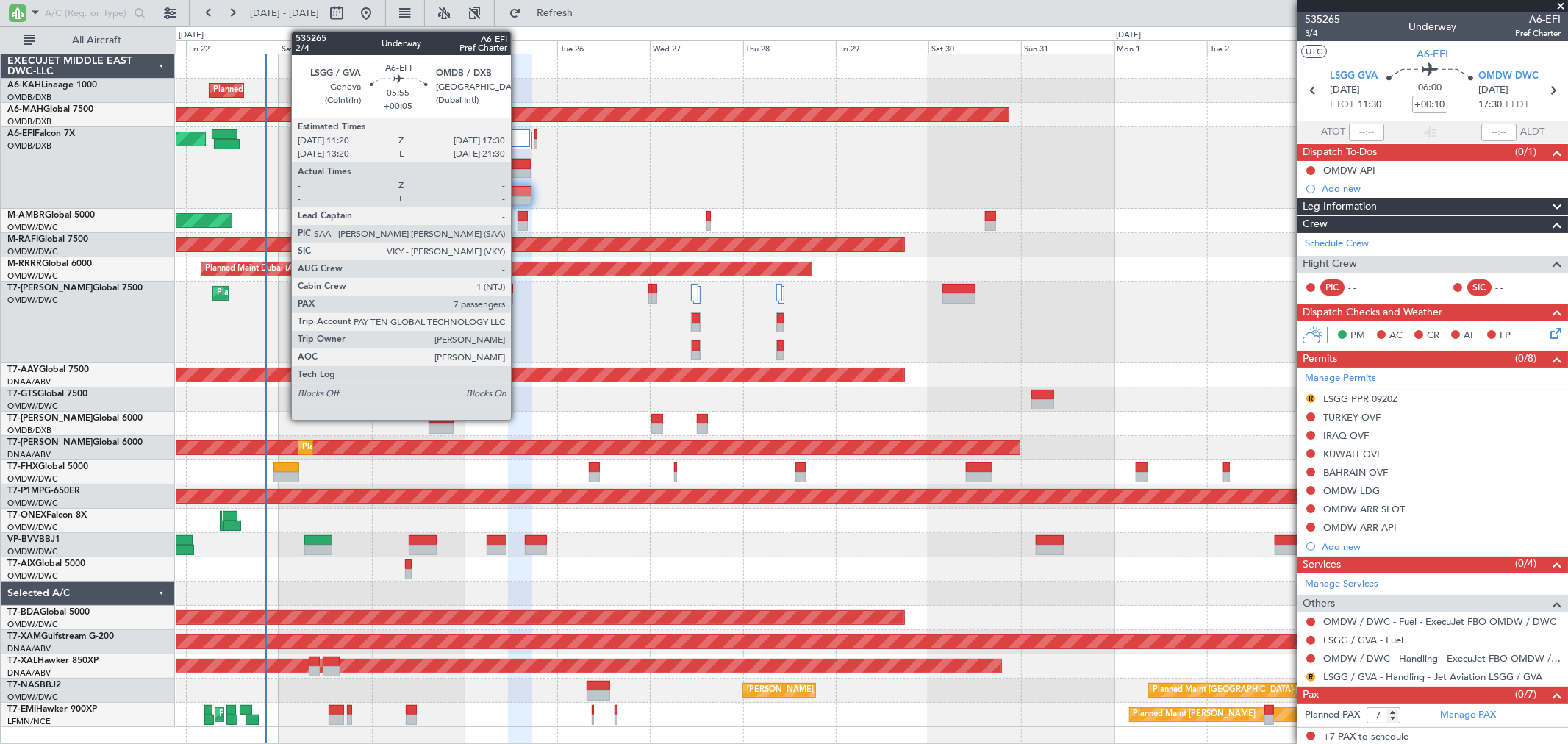
click at [519, 172] on div at bounding box center [520, 173] width 23 height 10
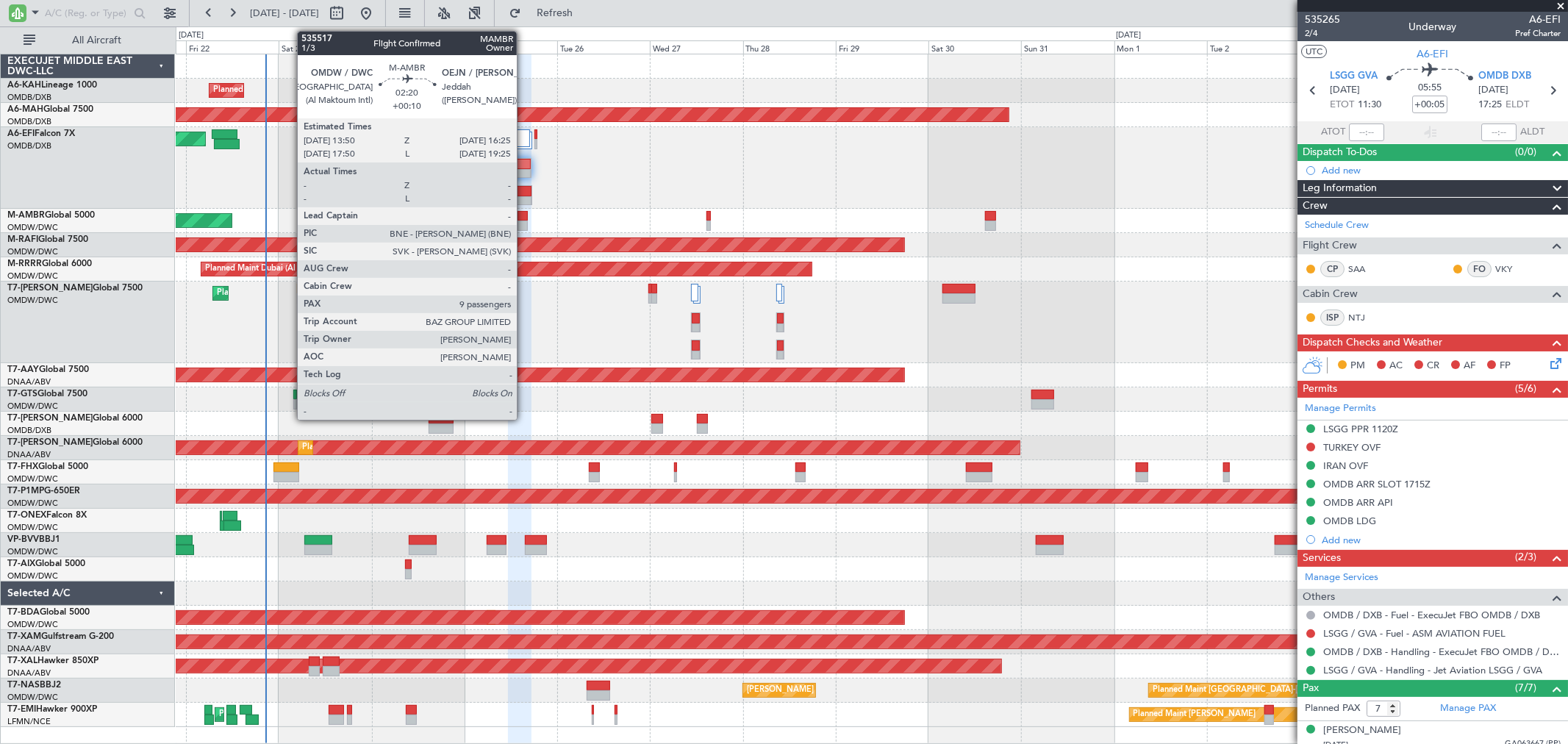
click at [524, 214] on div at bounding box center [522, 216] width 10 height 10
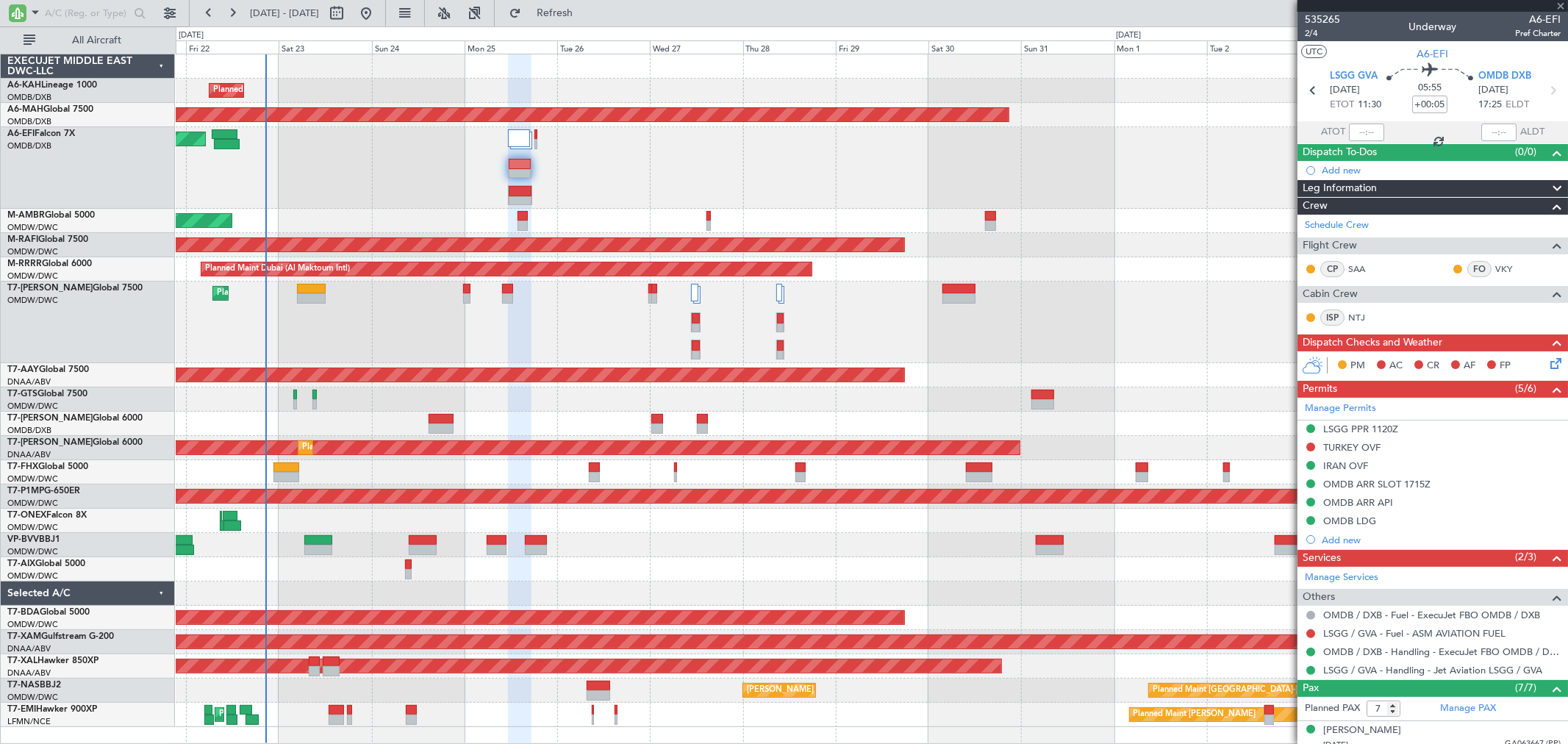
type input "+00:10"
type input "9"
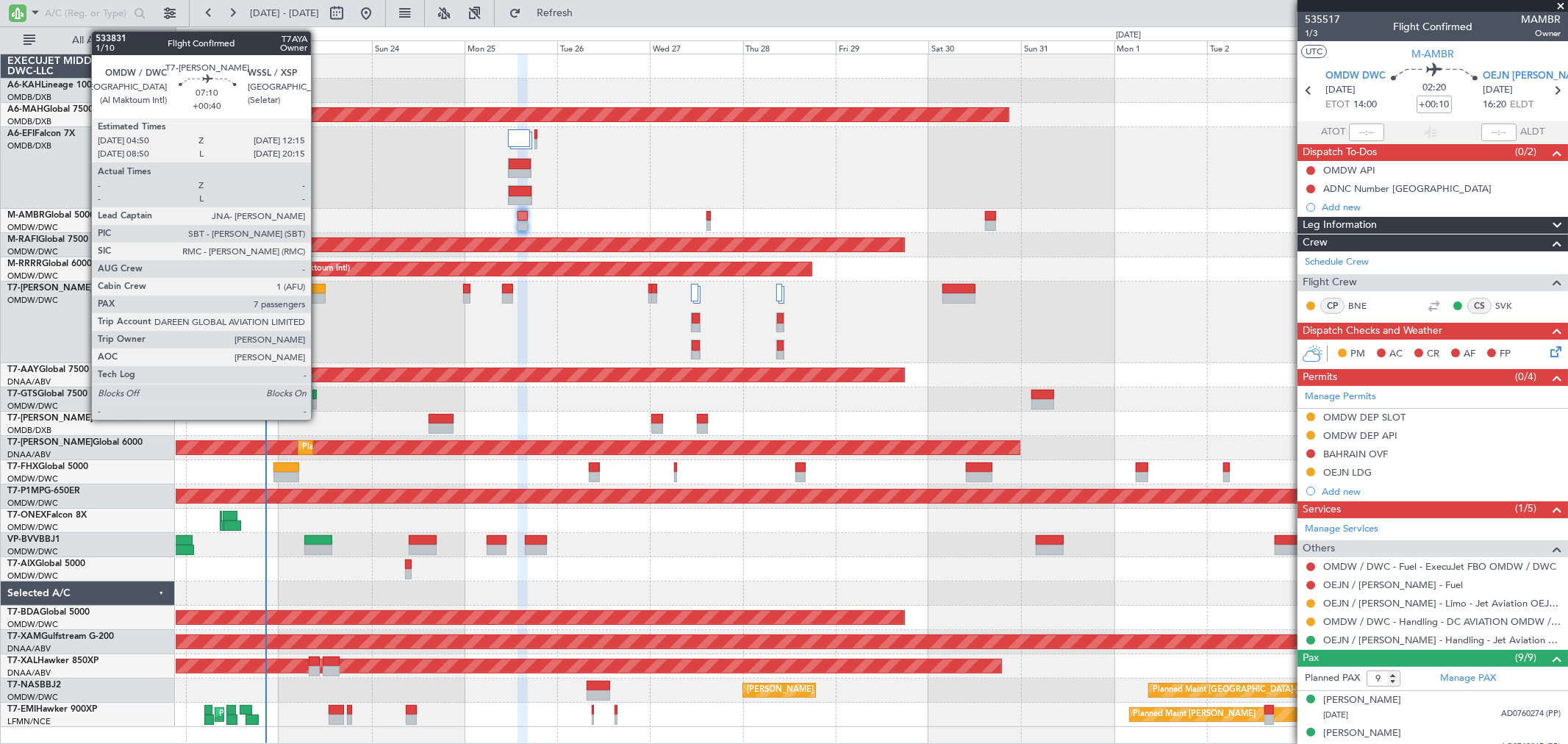
click at [319, 291] on div at bounding box center [311, 288] width 29 height 10
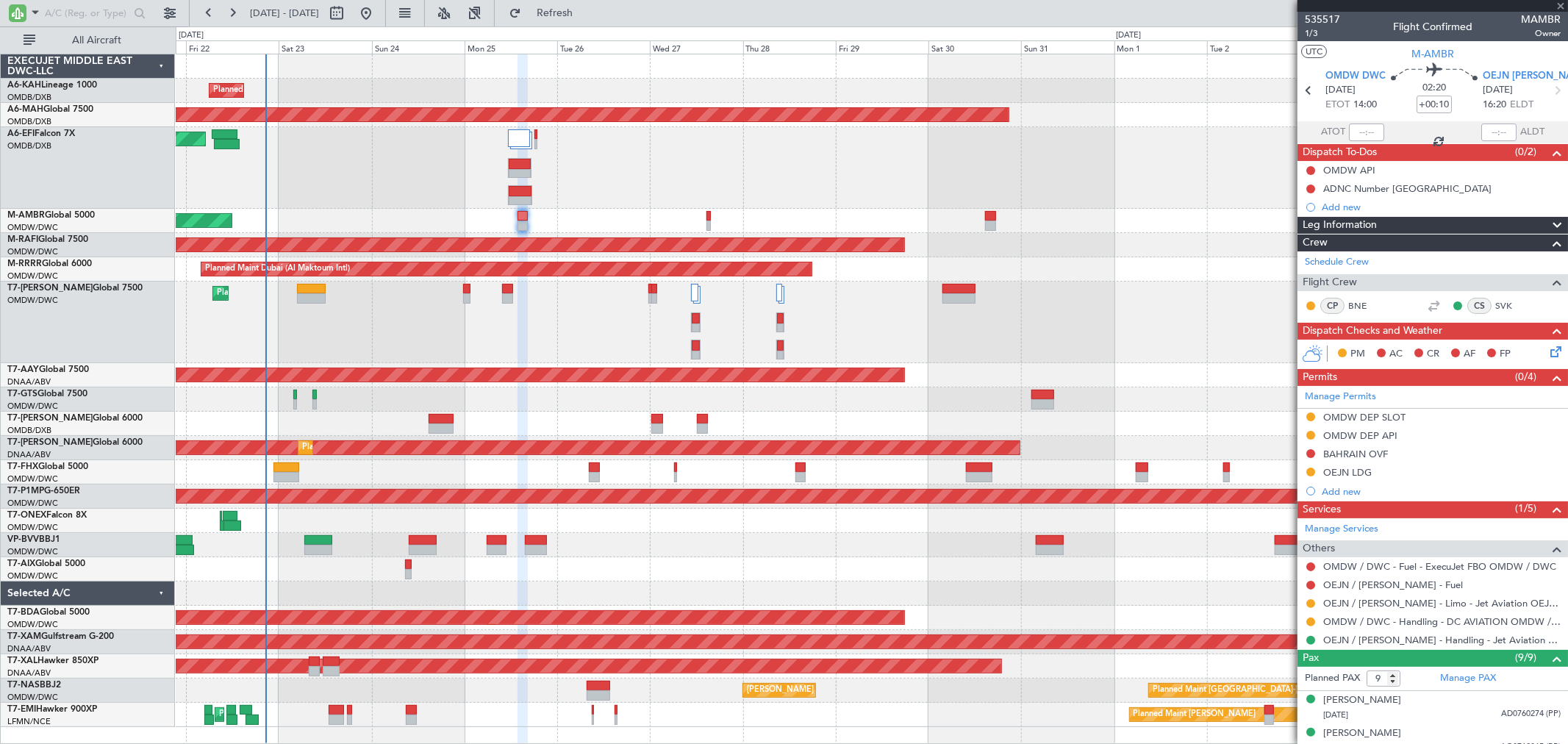
type input "+00:40"
type input "7"
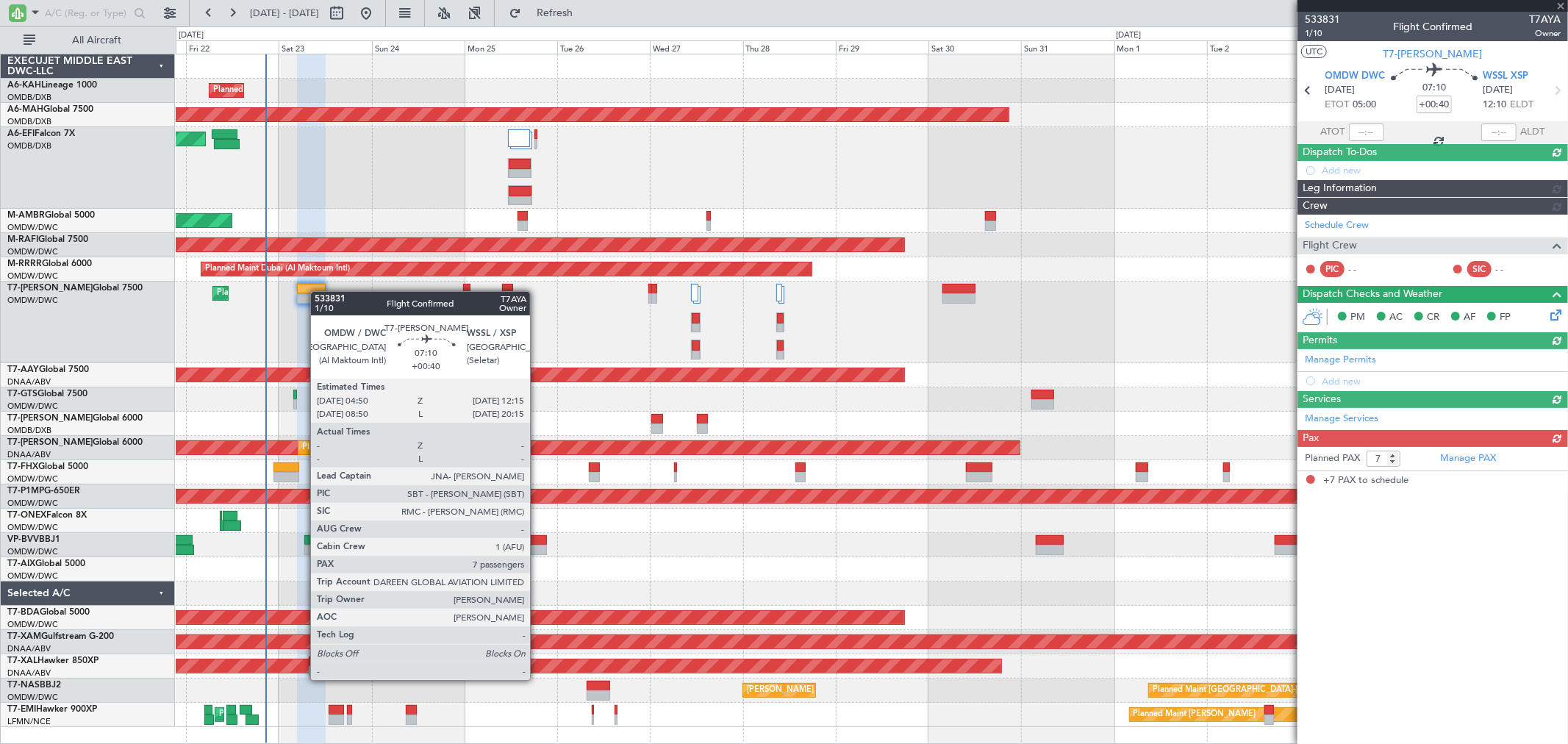
type input "[PERSON_NAME] ([PERSON_NAME])"
type input "6914"
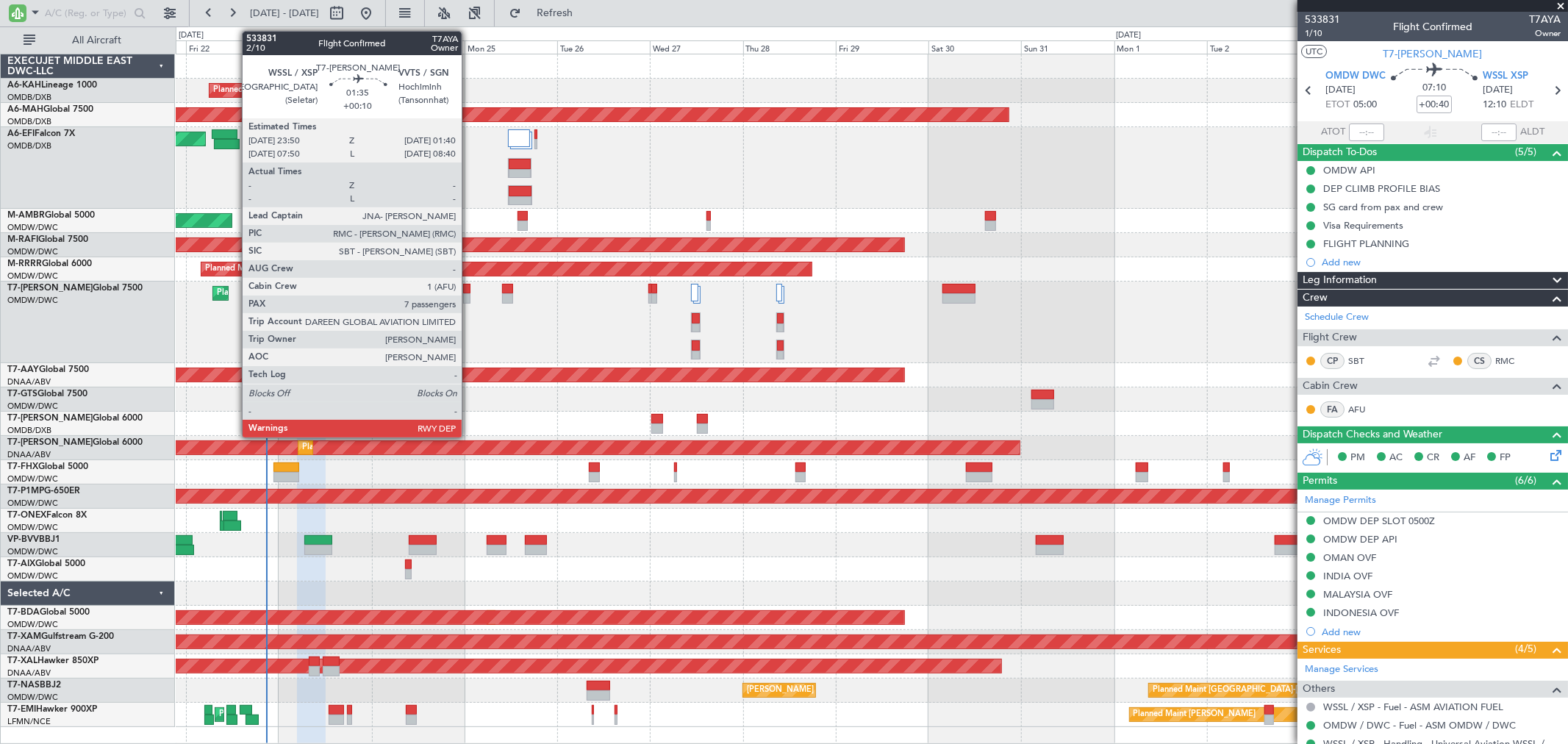
click at [469, 296] on div at bounding box center [467, 298] width 8 height 10
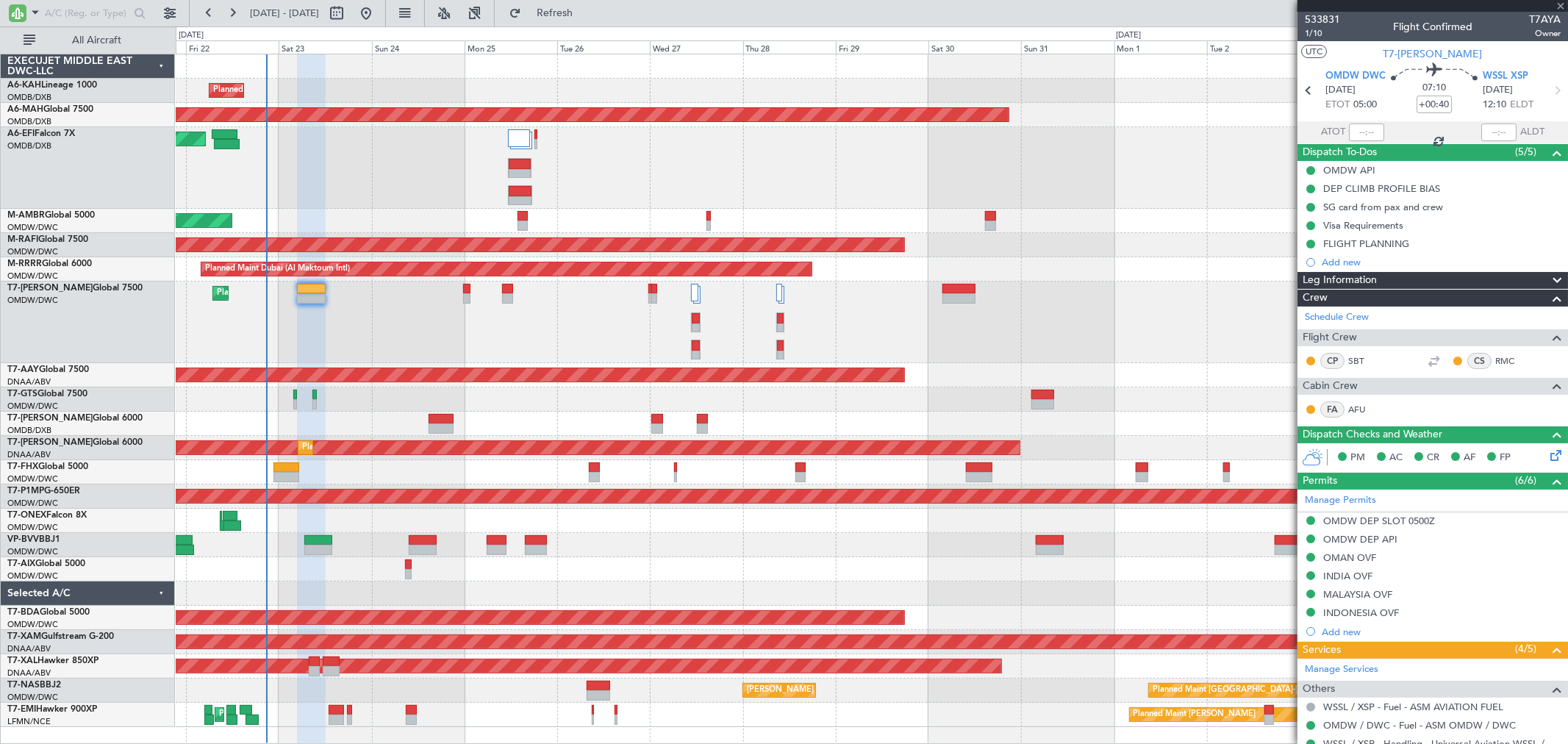
type input "+00:10"
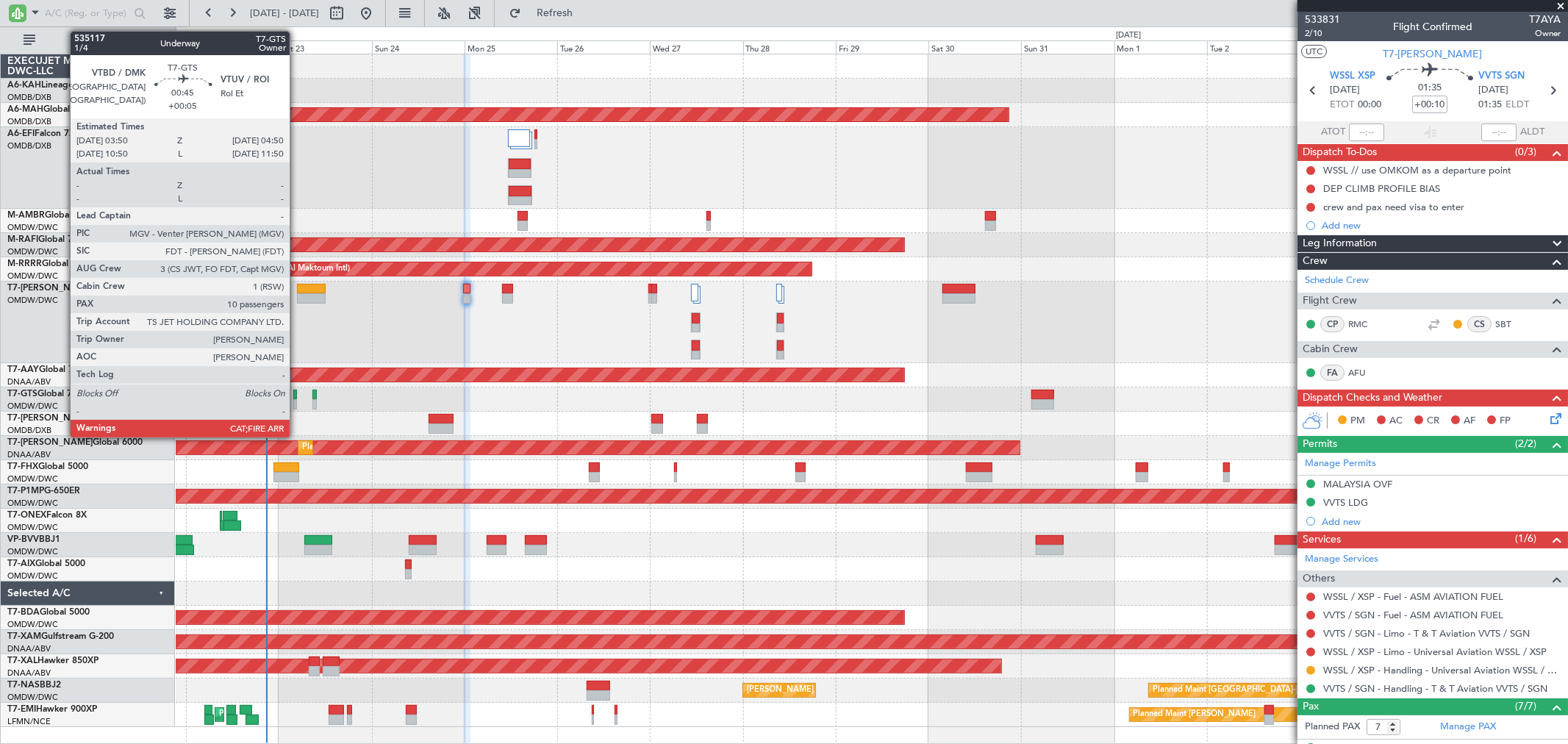
click at [297, 402] on div at bounding box center [295, 404] width 5 height 10
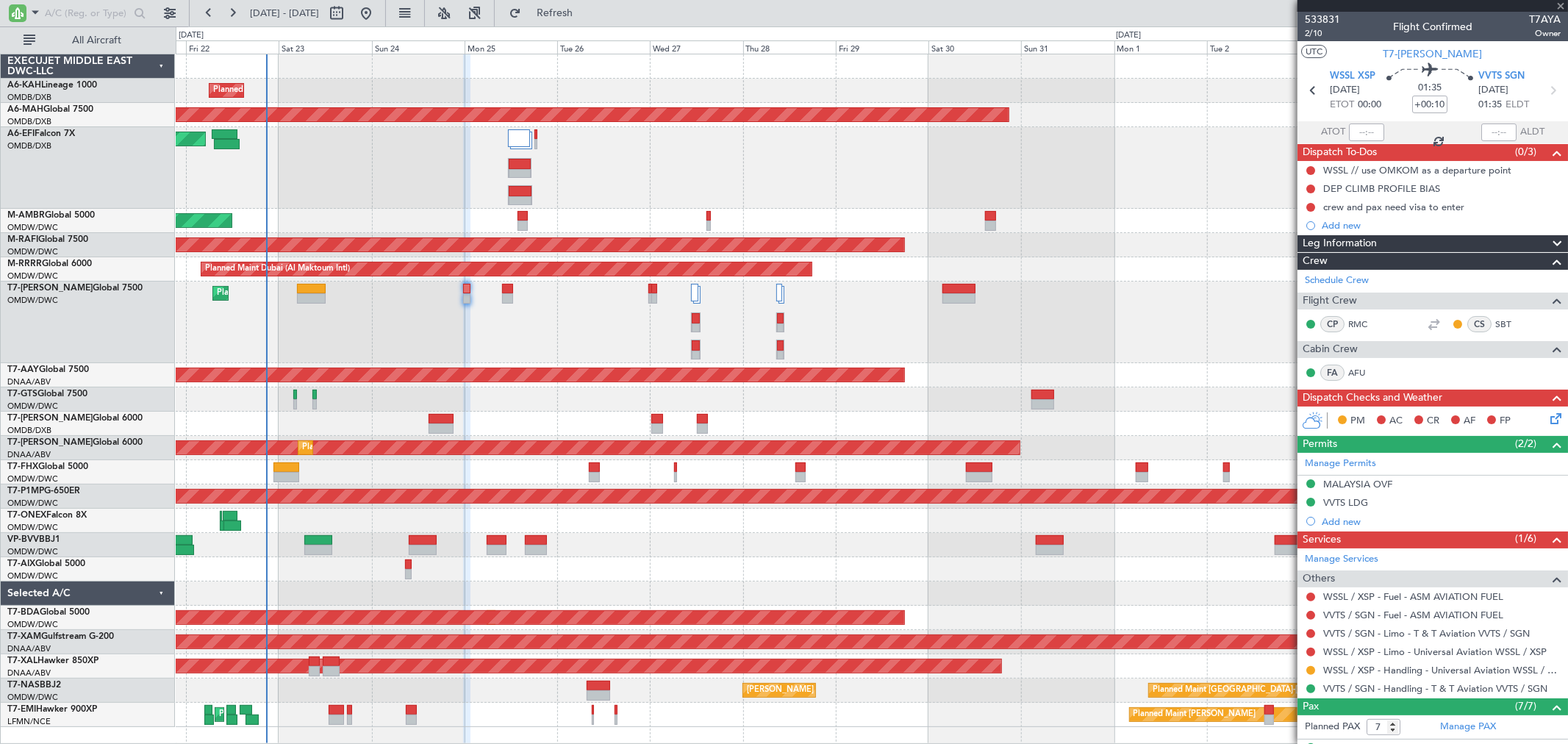
type input "+00:05"
type input "10"
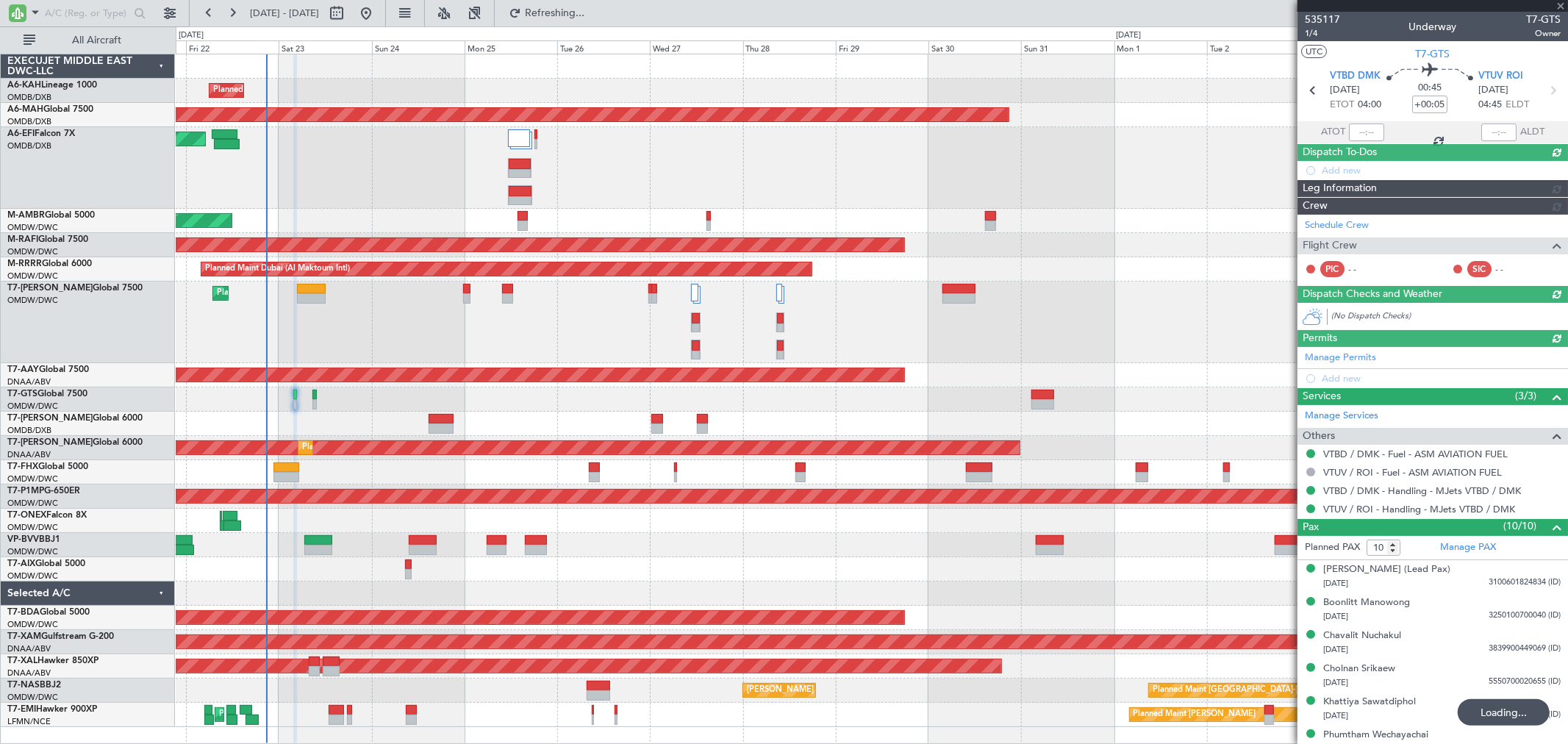
type input "[PERSON_NAME] ([PERSON_NAME])"
type input "7056"
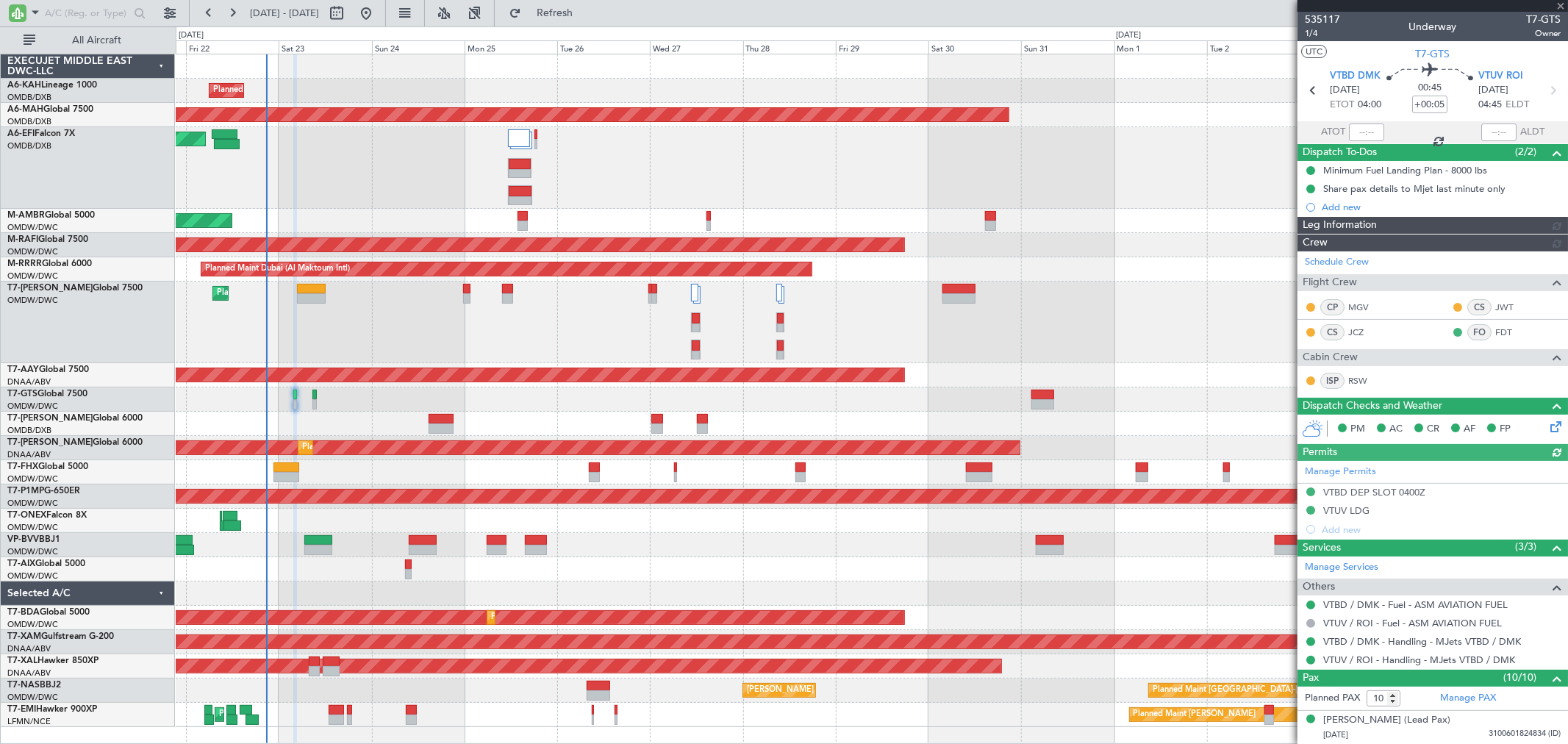
type input "[PERSON_NAME] ([PERSON_NAME])"
type input "7056"
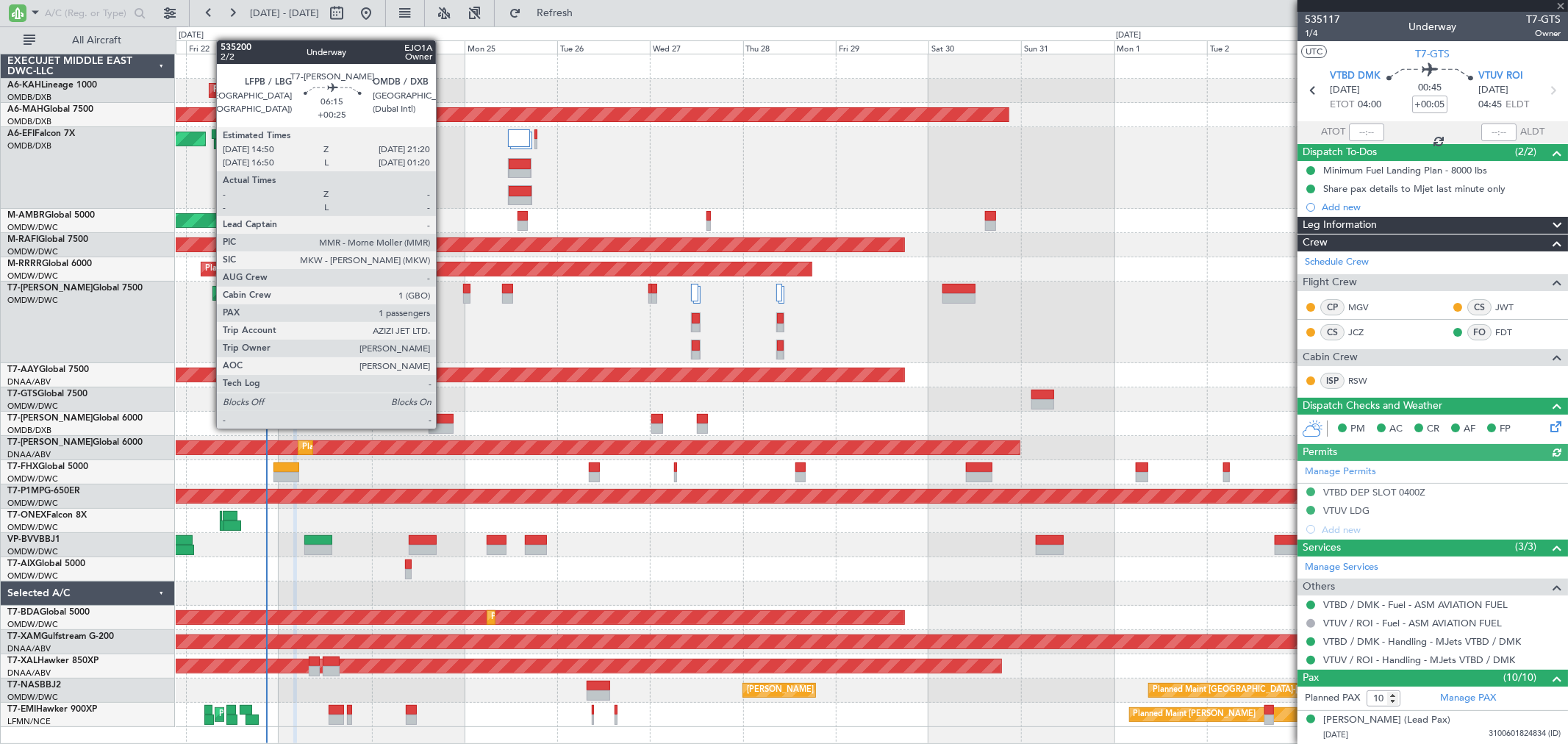
click at [444, 427] on div at bounding box center [441, 428] width 26 height 10
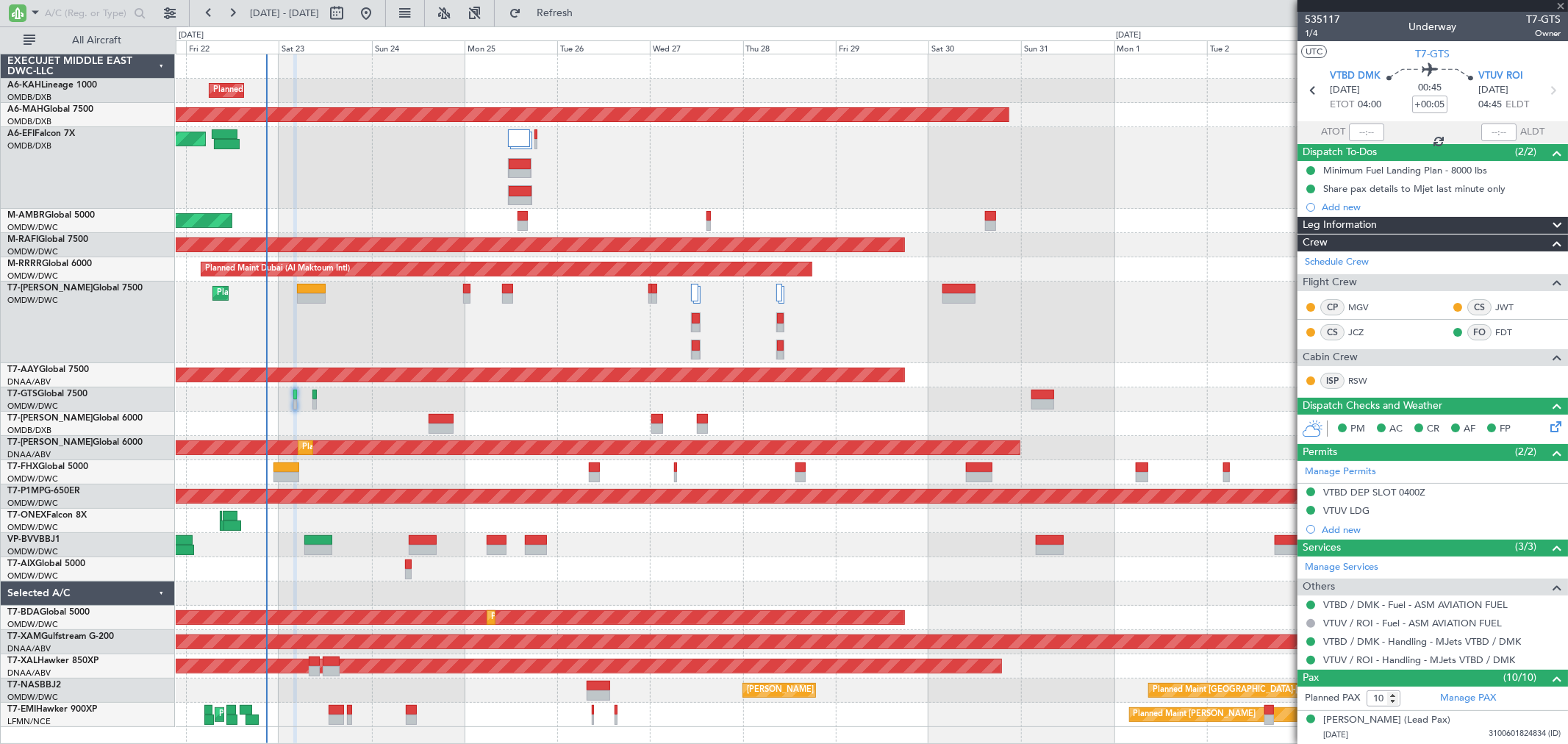
type input "+00:25"
type input "1"
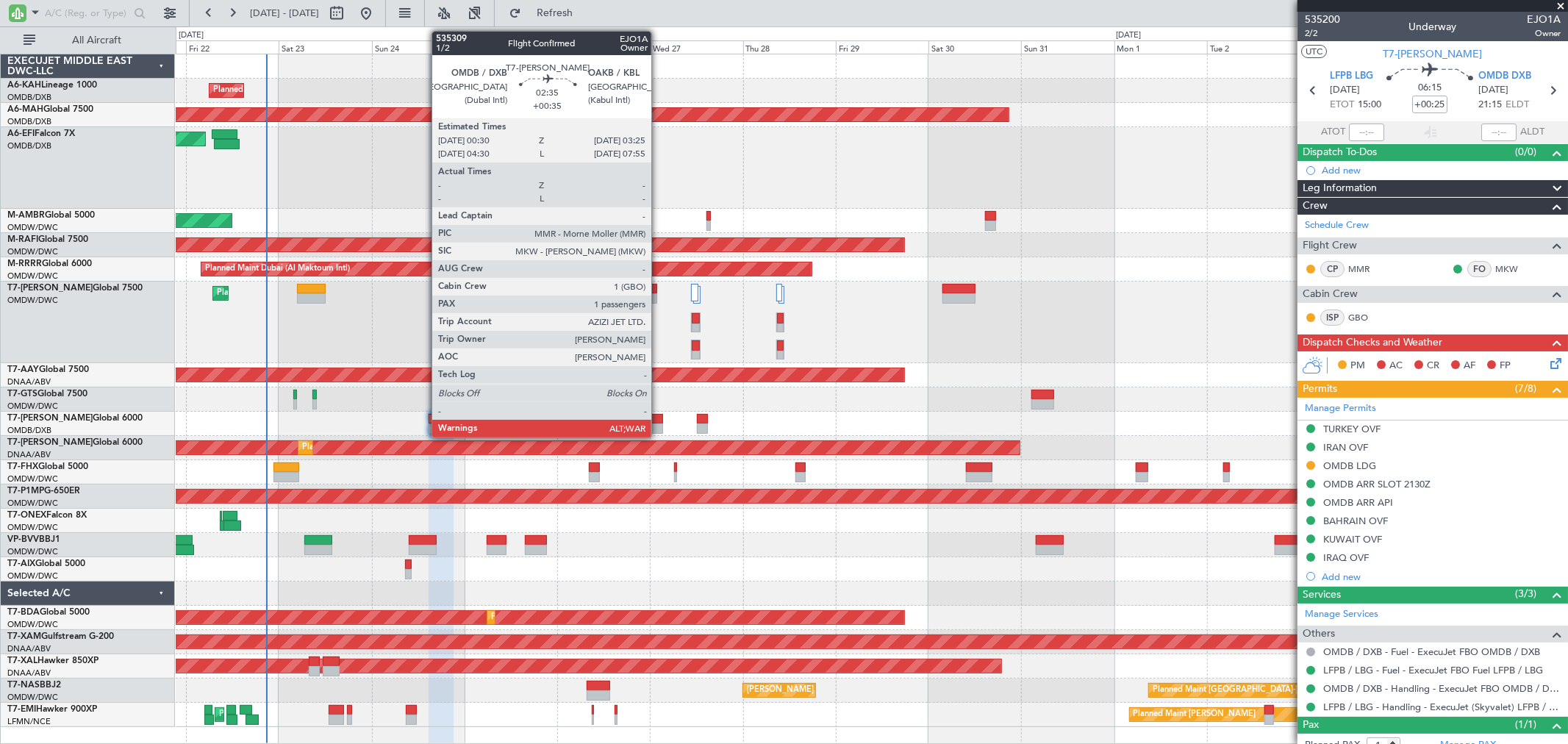
click at [659, 429] on div at bounding box center [657, 428] width 11 height 10
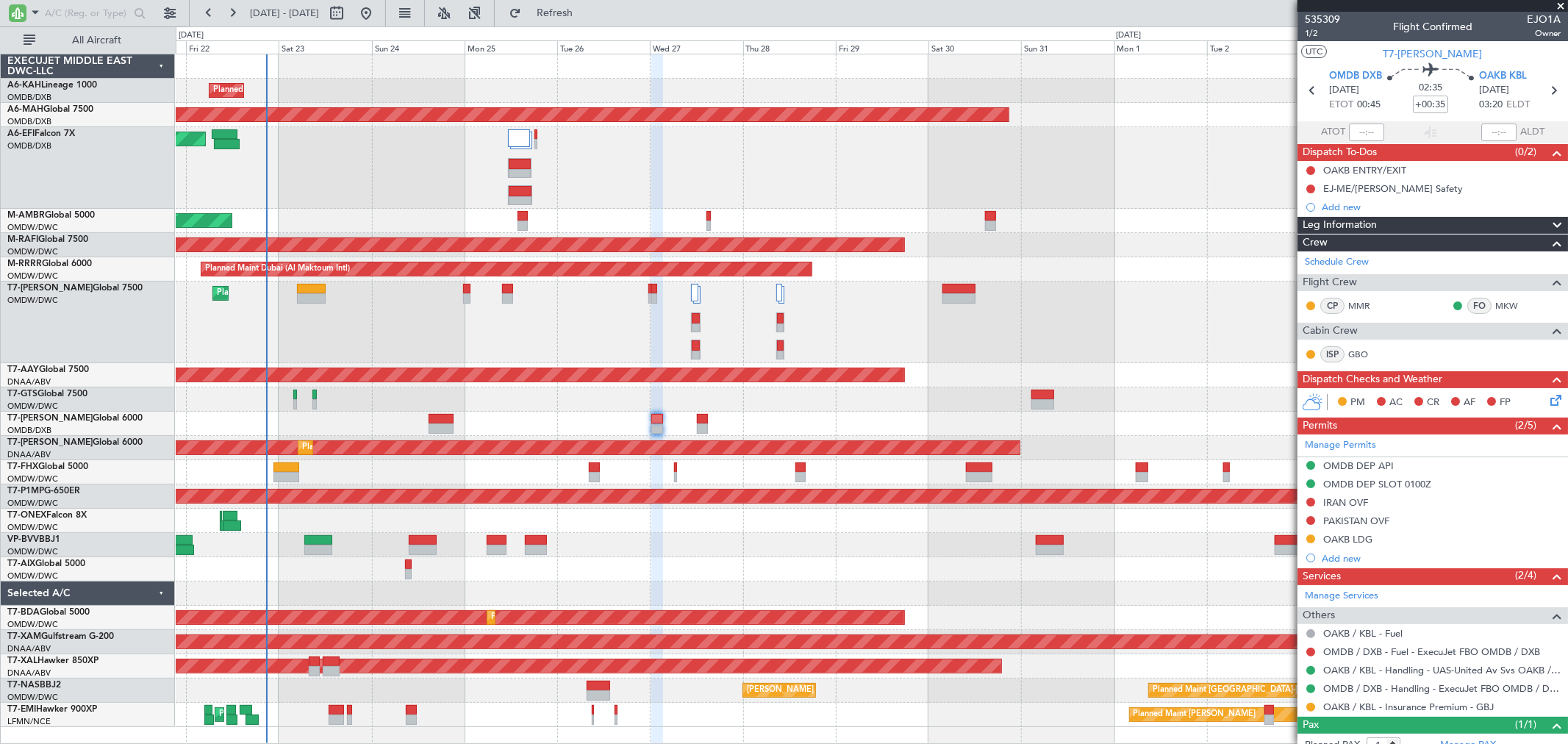
click at [284, 481] on div "Planned Maint Singapore (Changi) Planned Maint Trenton (Trenton Mercer)" at bounding box center [871, 472] width 1392 height 25
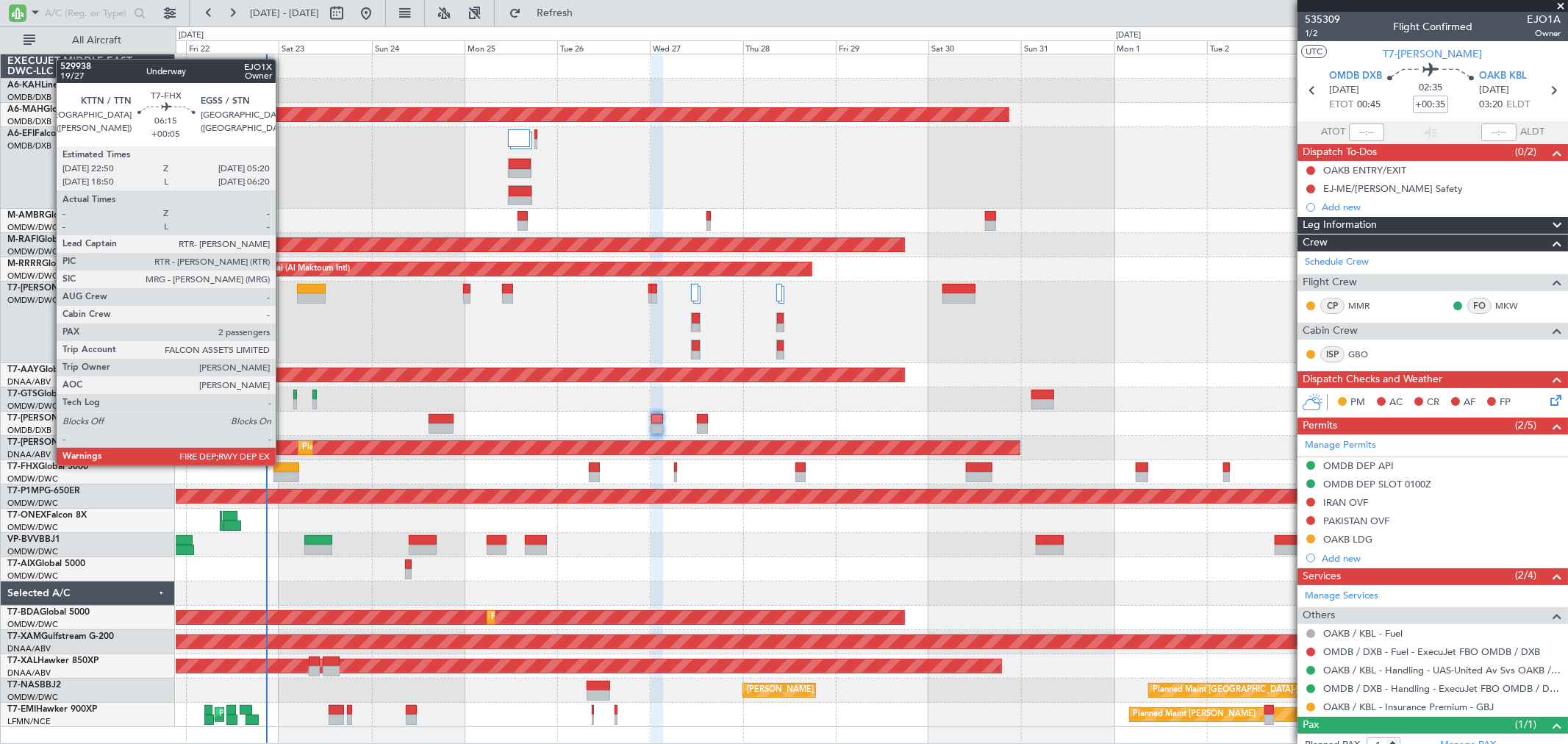
click at [283, 465] on div at bounding box center [285, 467] width 26 height 10
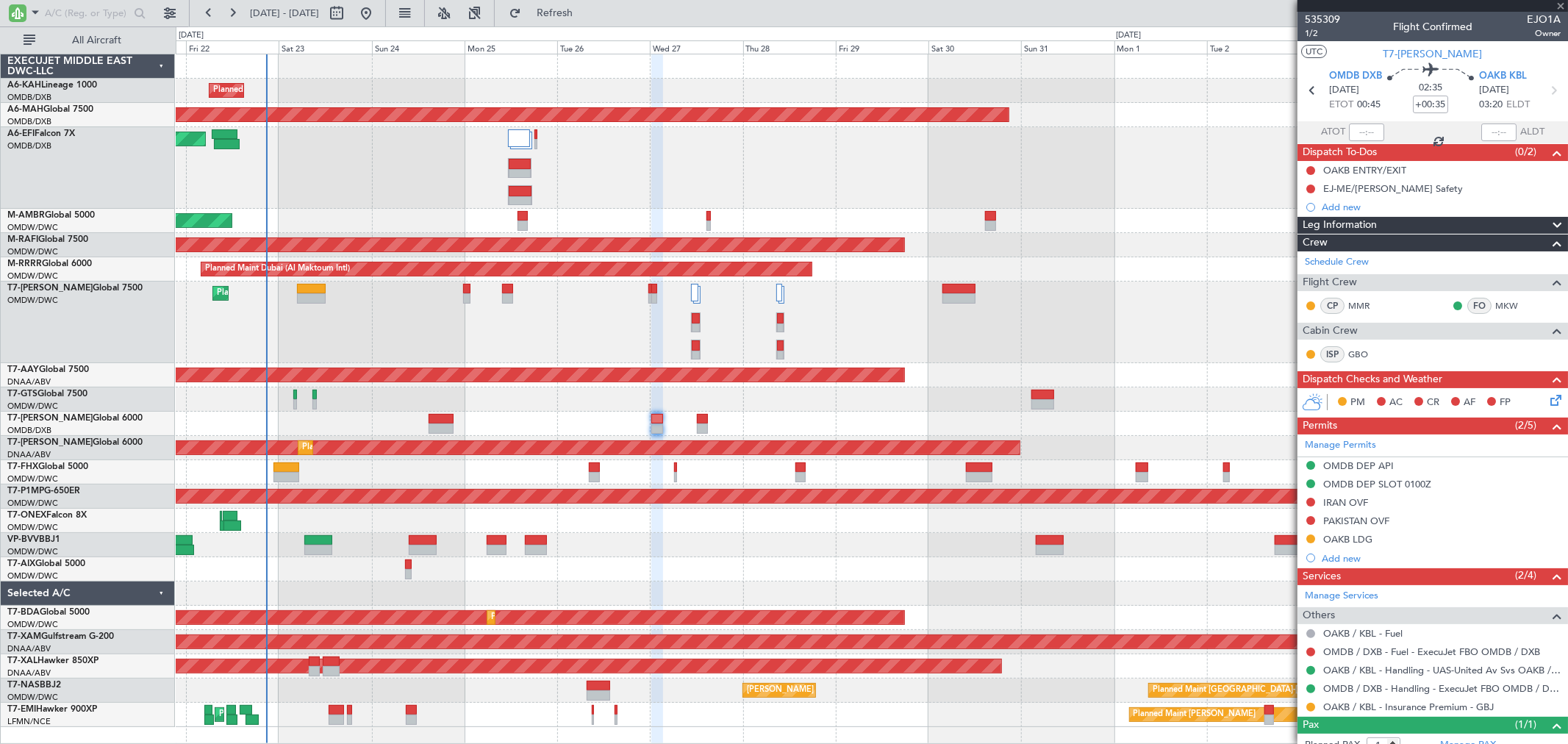
type input "+00:05"
type input "2"
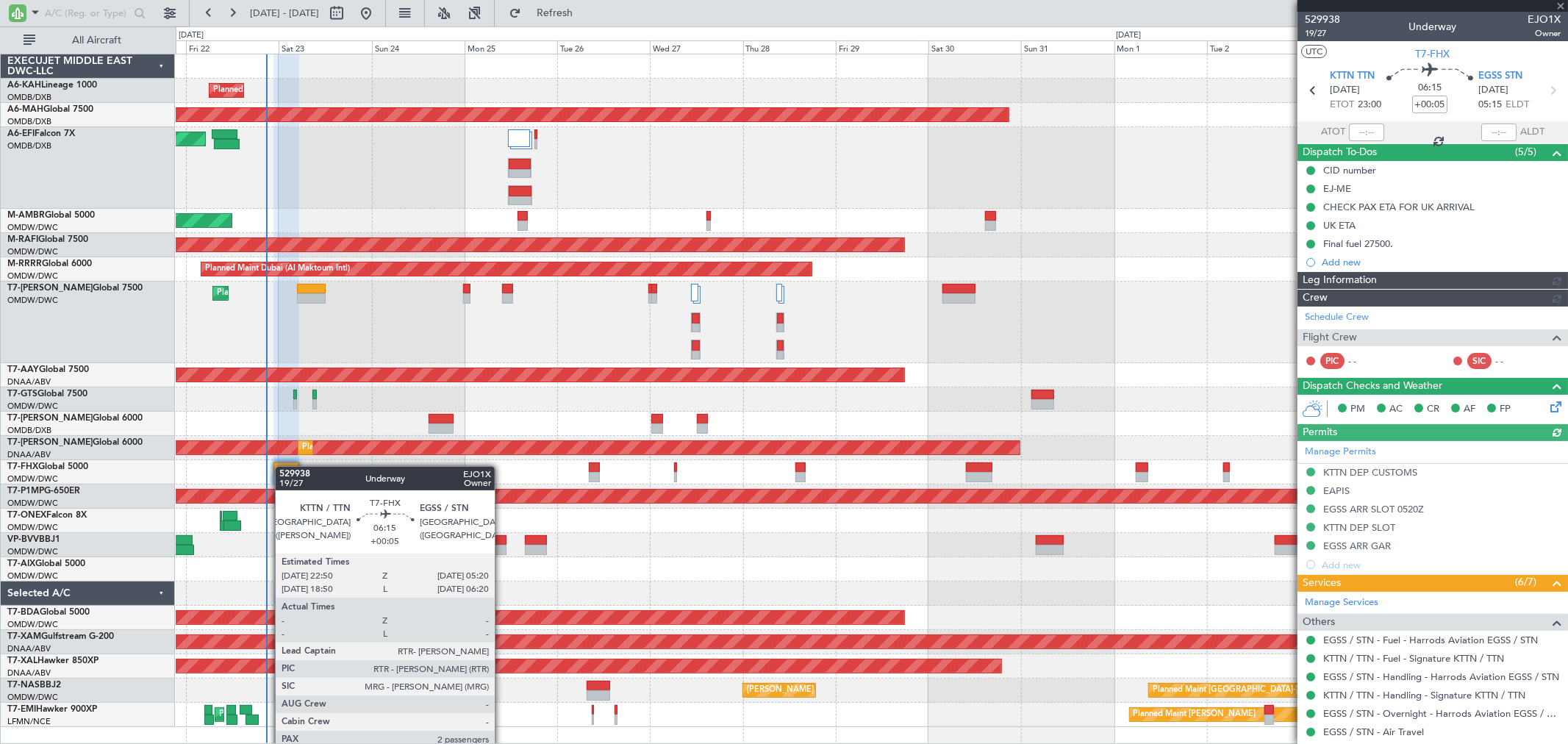
type input "[PERSON_NAME] ([PERSON_NAME])"
type input "6982"
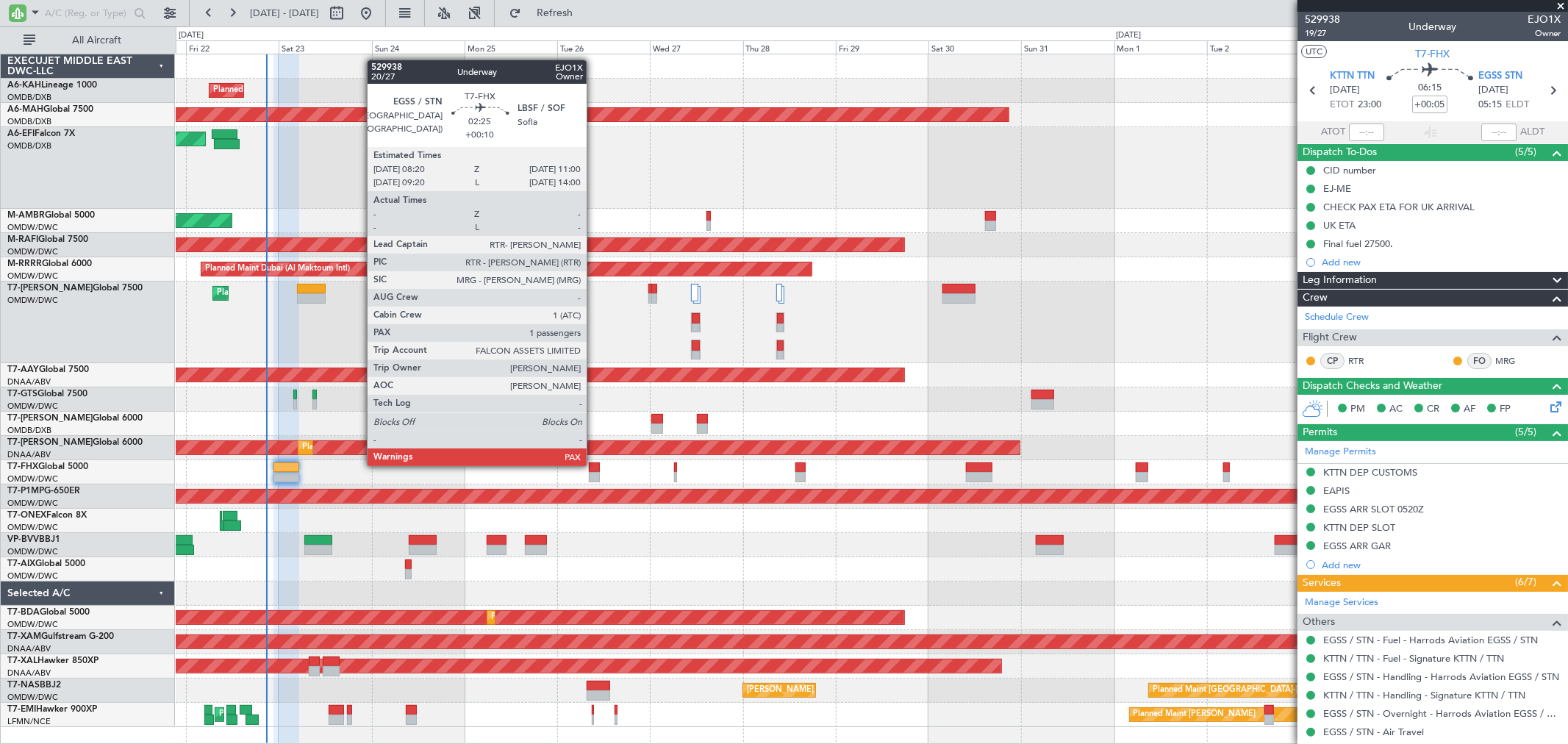
click at [594, 464] on div at bounding box center [594, 467] width 11 height 10
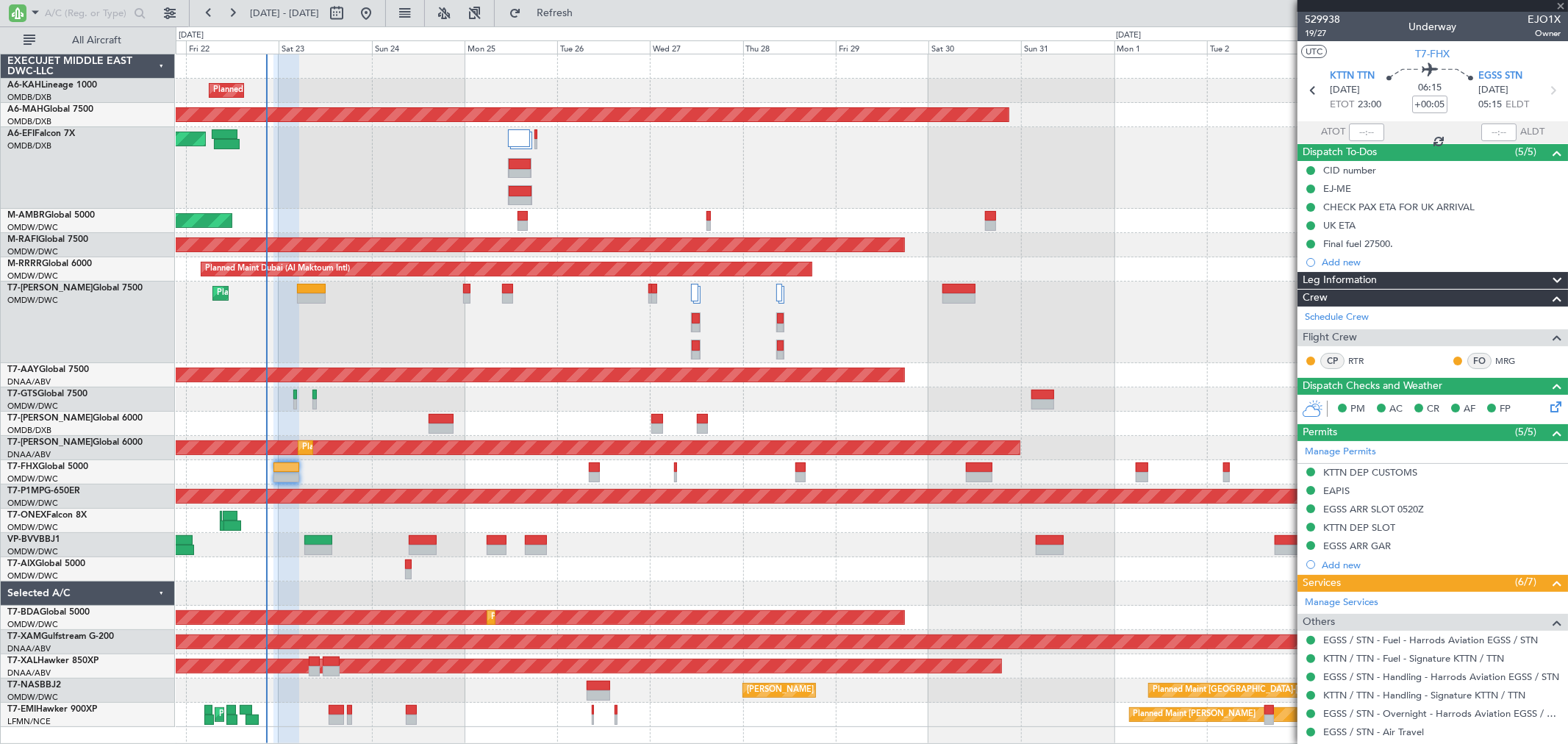
type input "+00:10"
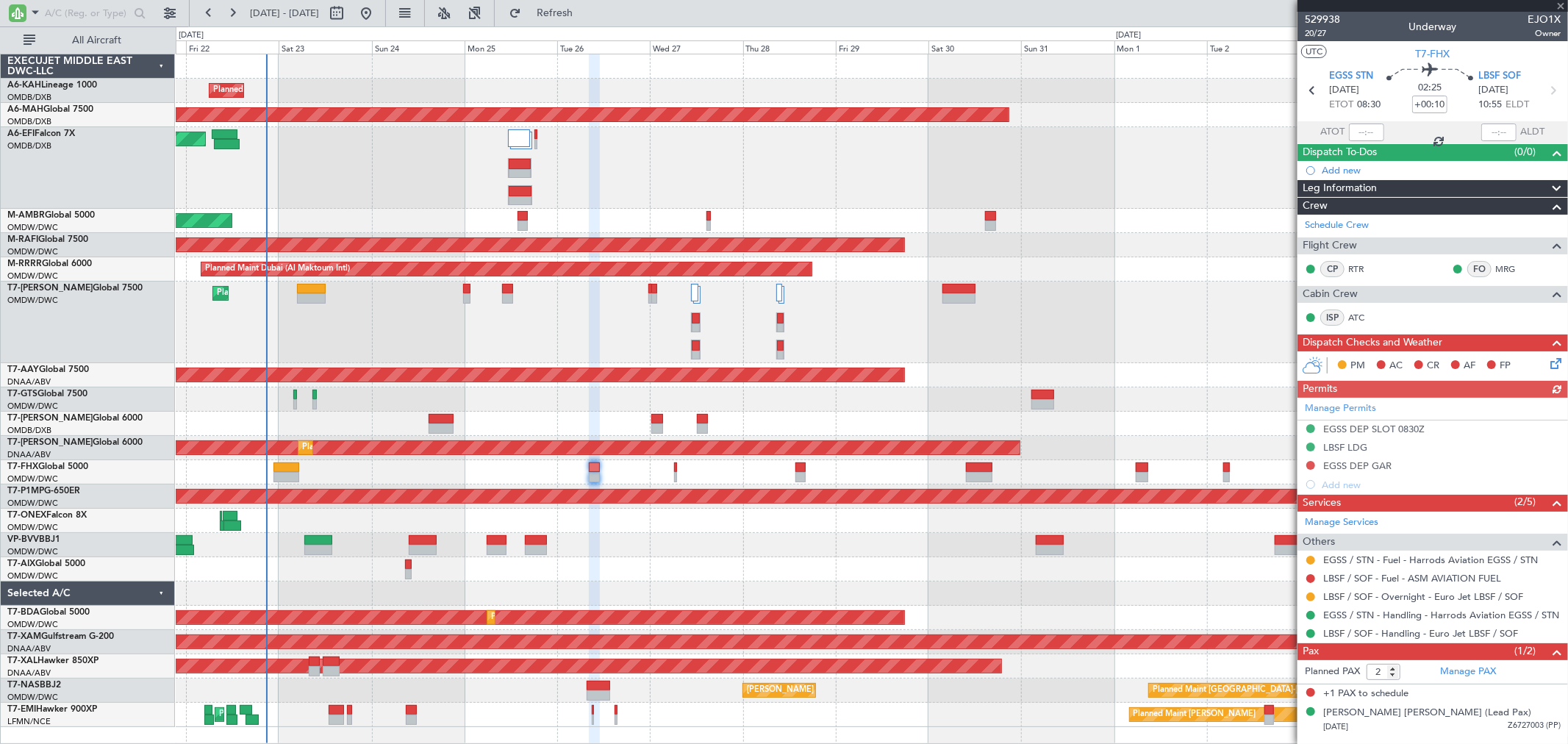
click at [671, 467] on div "Planned Maint Singapore (Changi) Planned Maint Trenton (Trenton Mercer)" at bounding box center [871, 472] width 1392 height 25
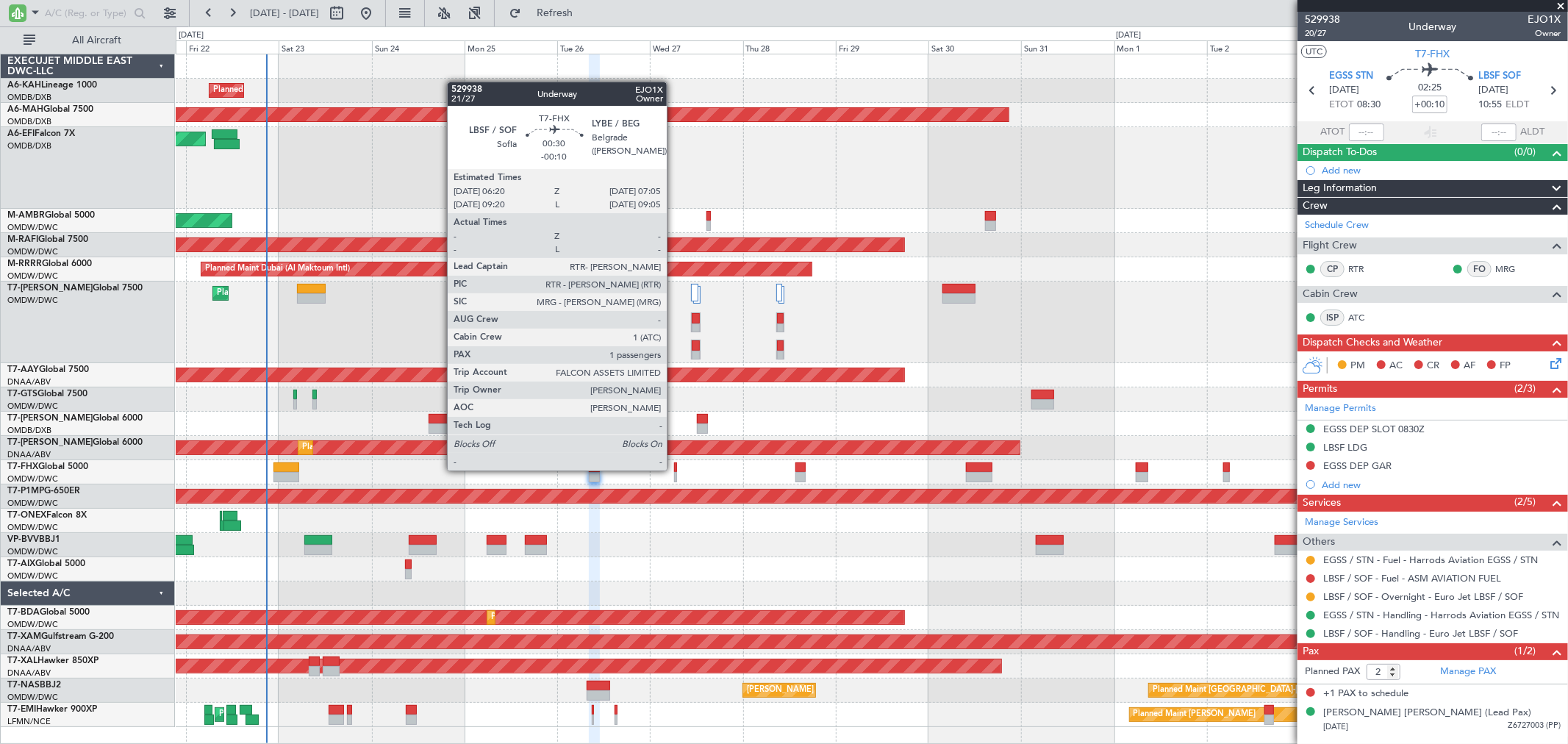
click at [674, 469] on div at bounding box center [675, 467] width 3 height 10
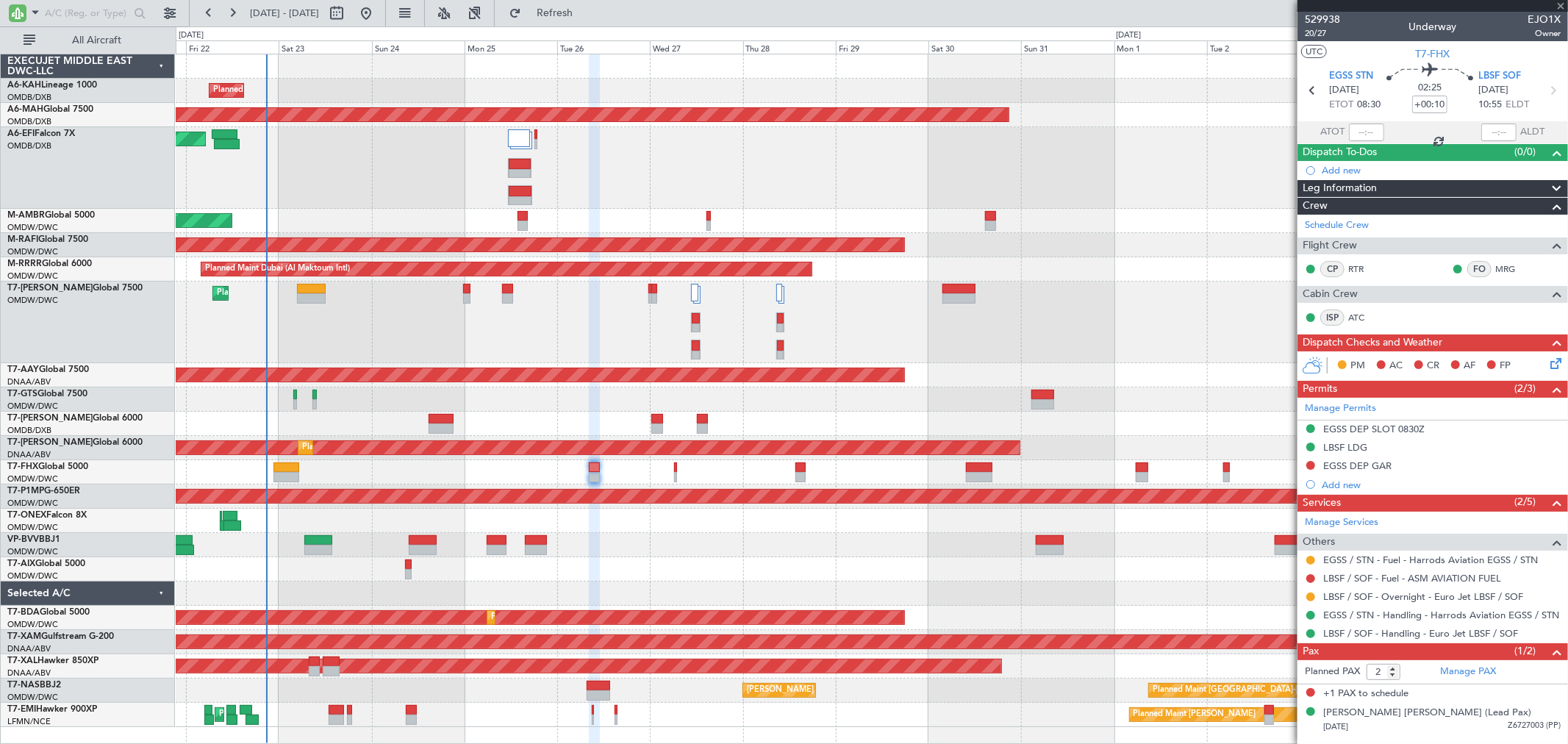
type input "-00:10"
type input "1"
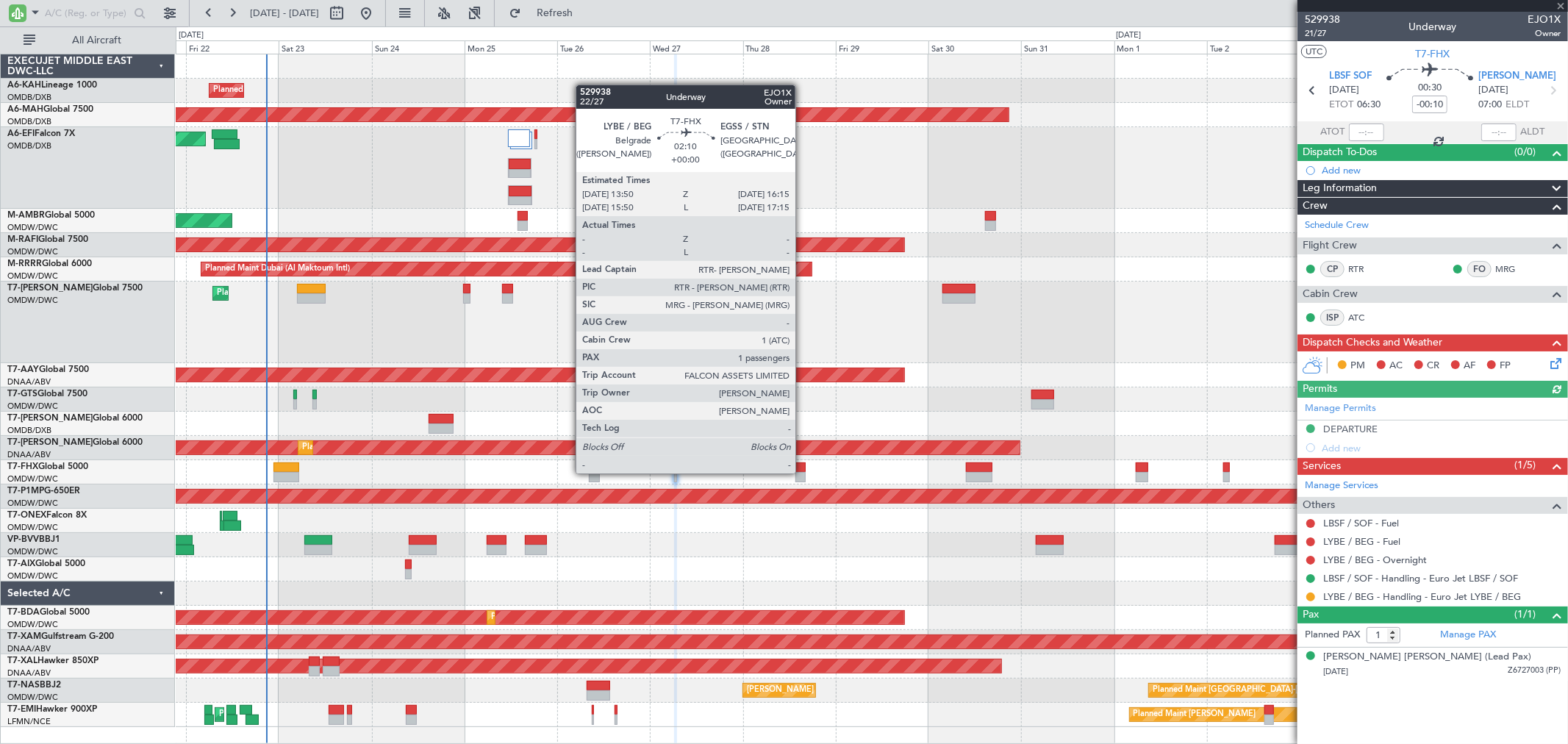
click at [803, 472] on div at bounding box center [800, 477] width 9 height 10
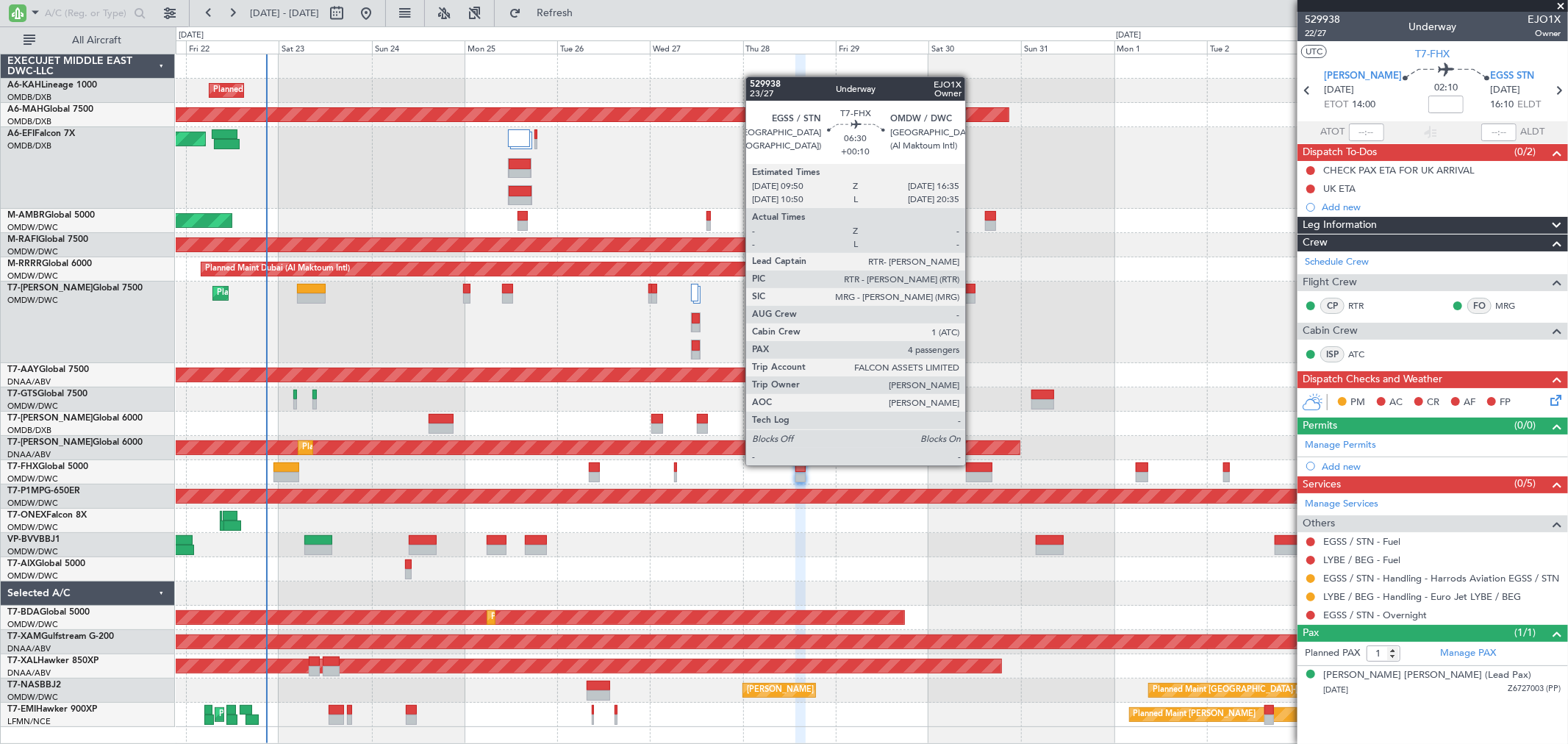
click at [973, 463] on div at bounding box center [979, 467] width 27 height 10
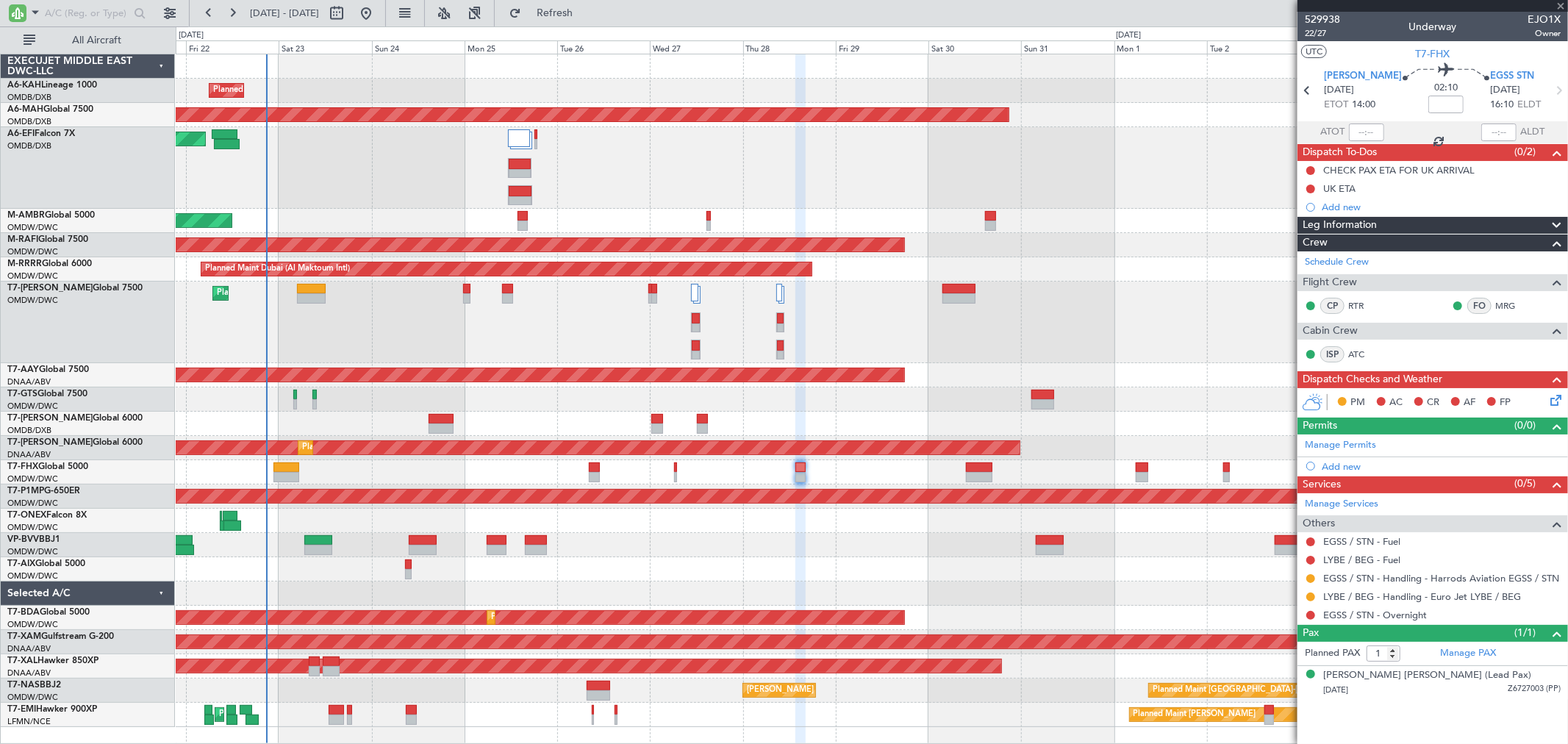
type input "+00:10"
type input "4"
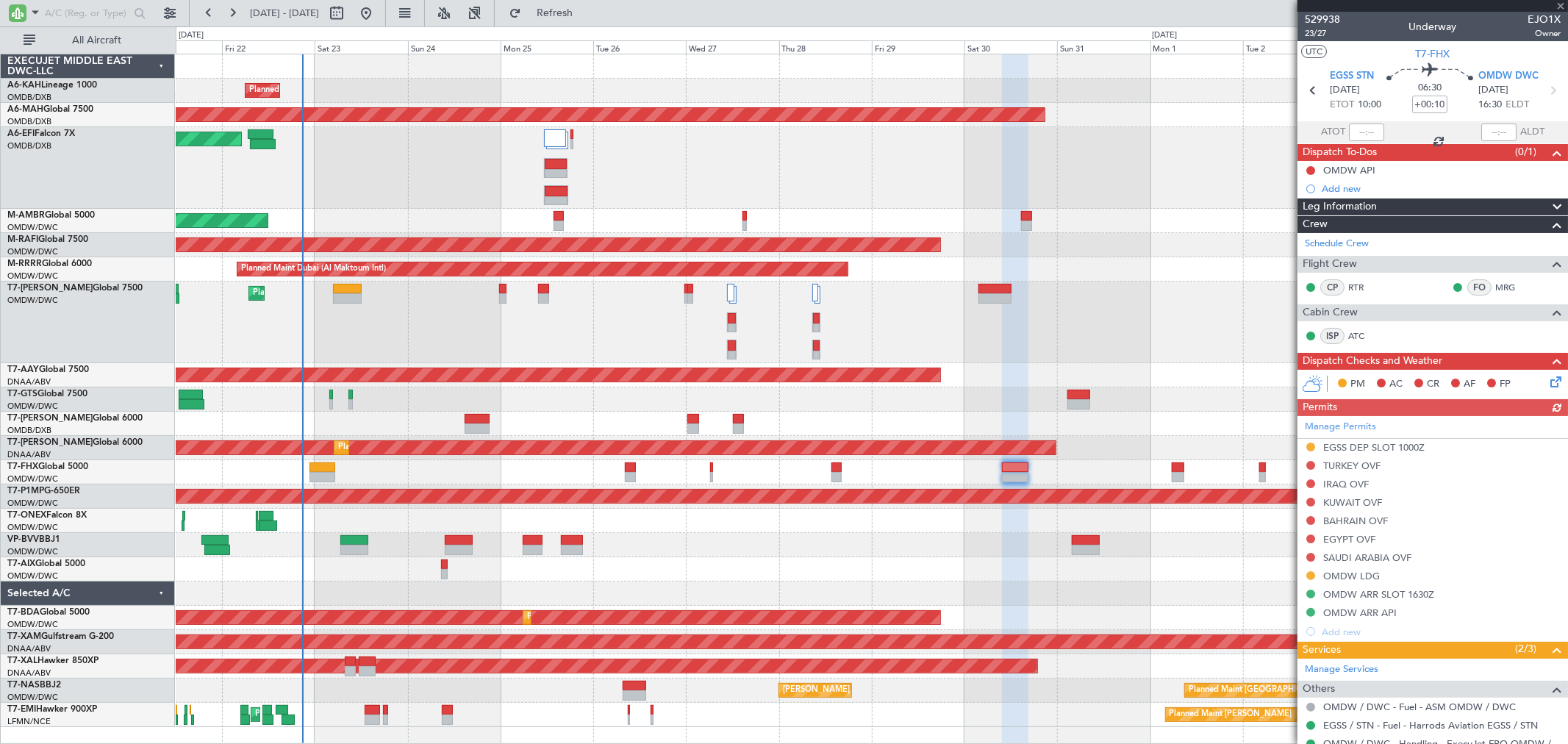
click at [673, 576] on div at bounding box center [871, 570] width 1392 height 25
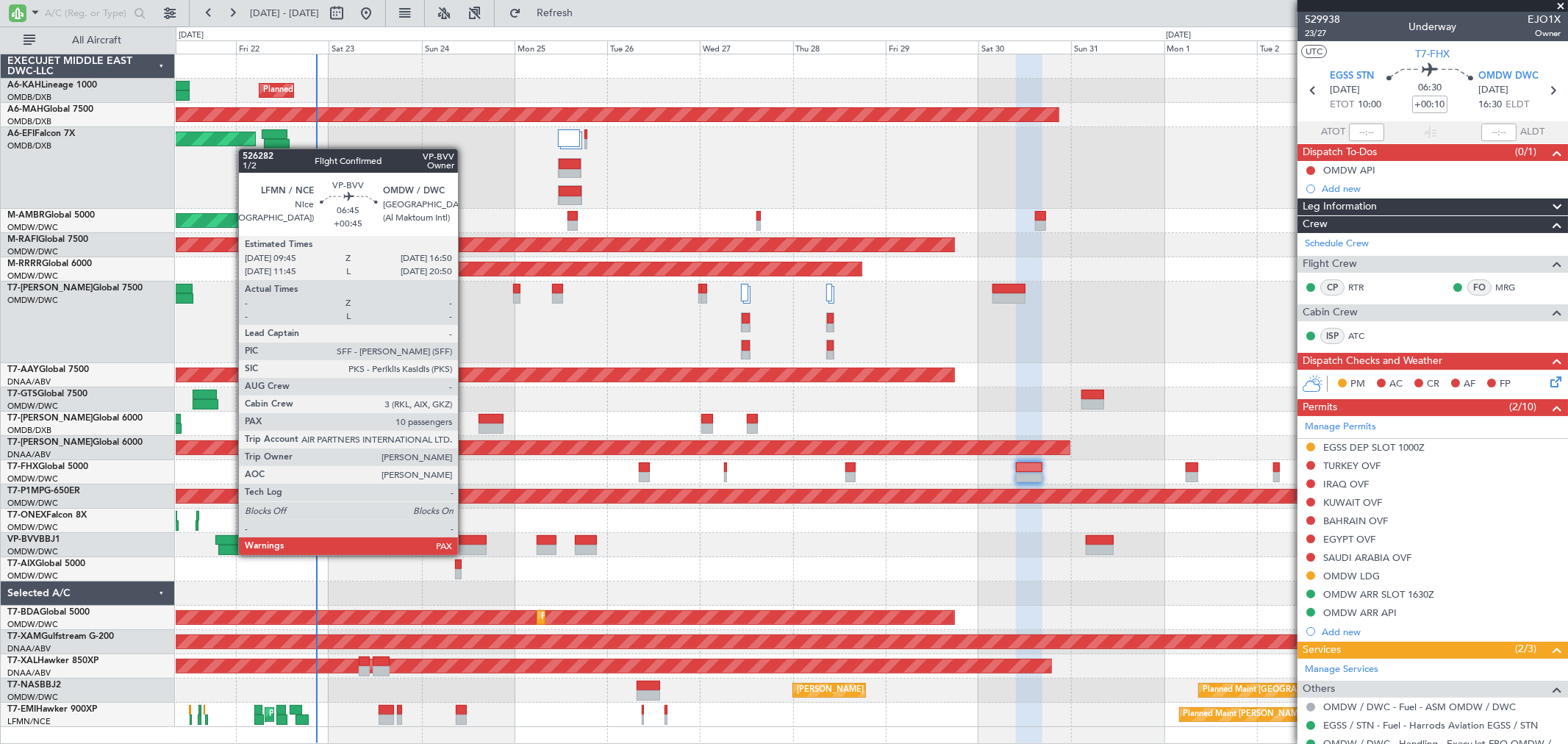
click at [465, 553] on div at bounding box center [472, 550] width 27 height 10
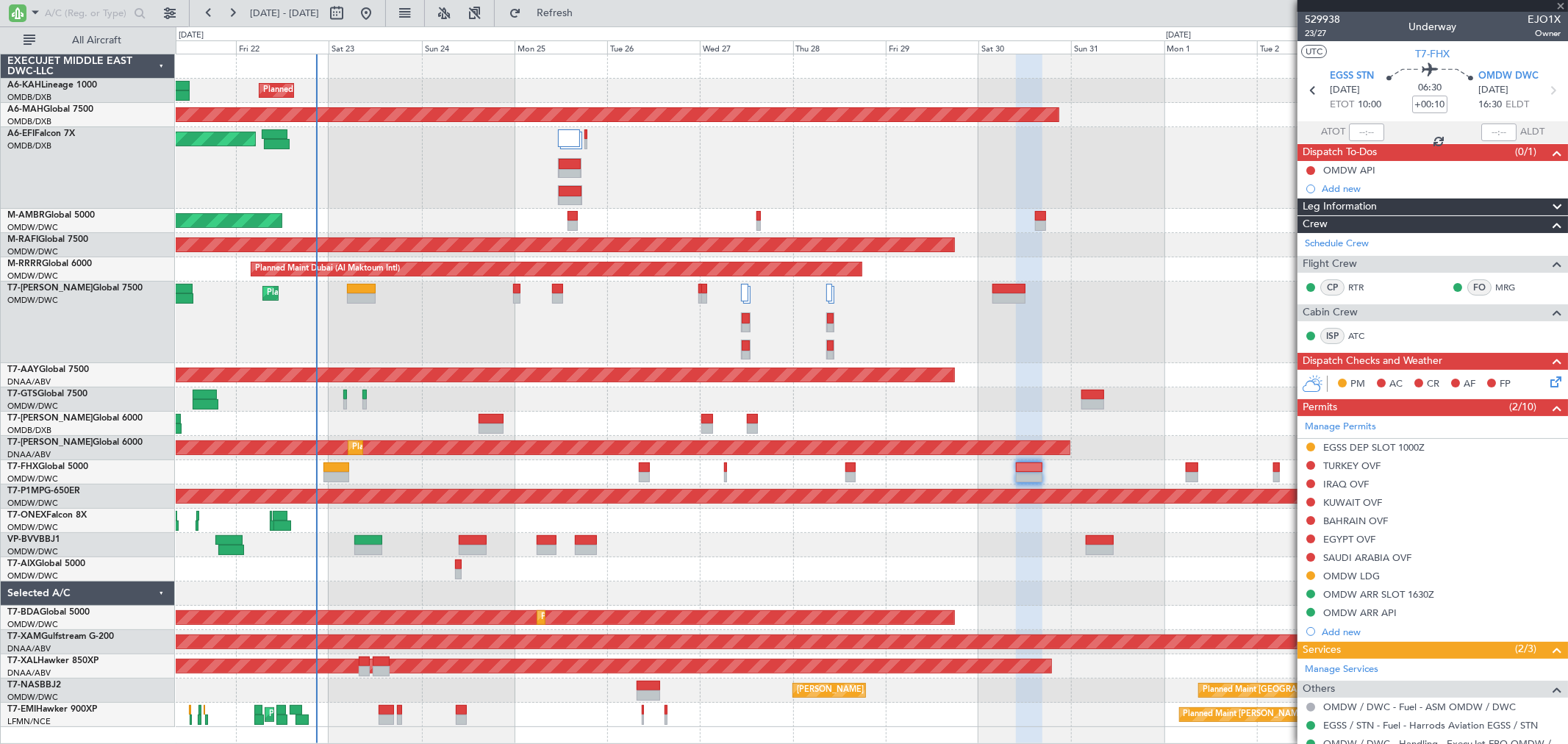
type input "+00:45"
type input "10"
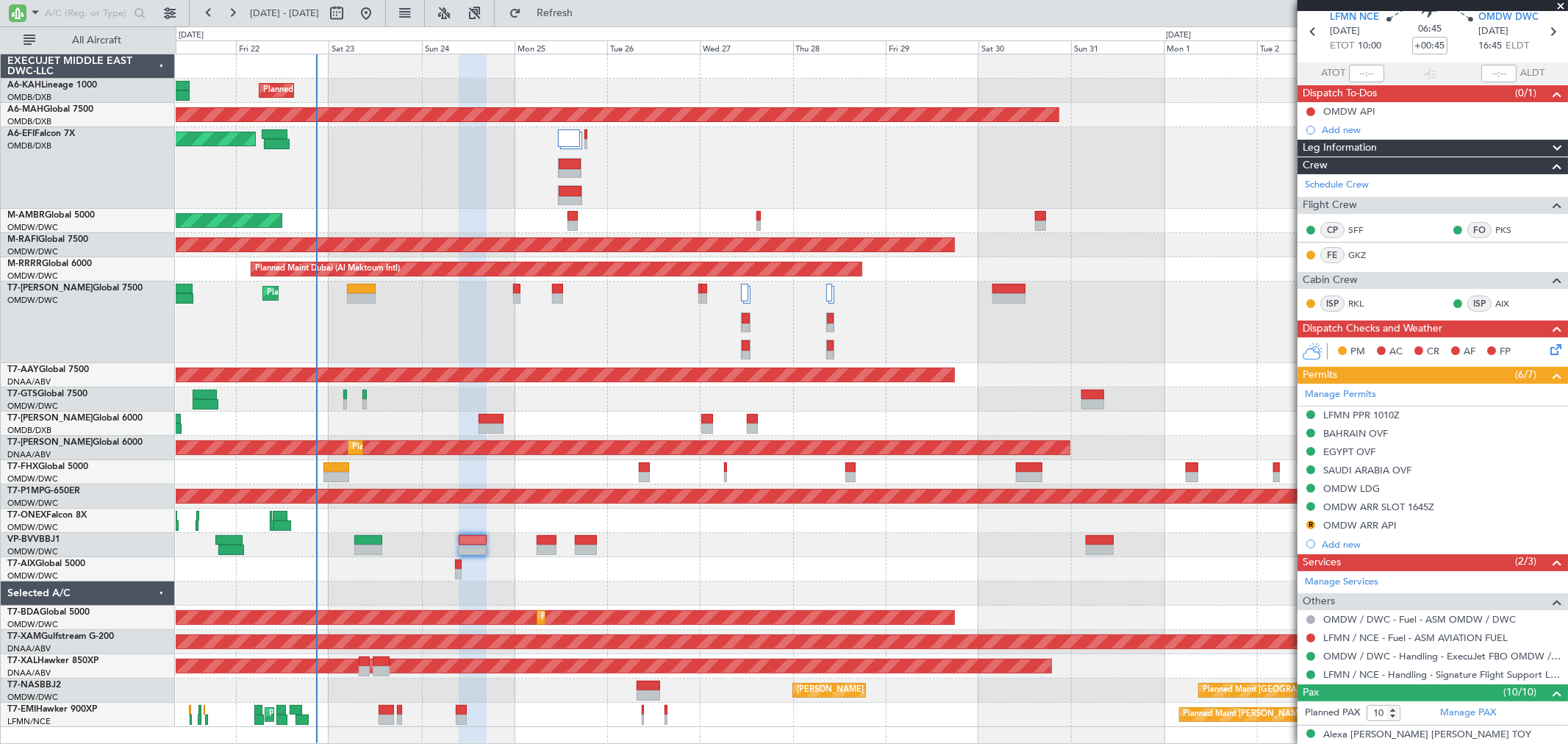
scroll to position [82, 0]
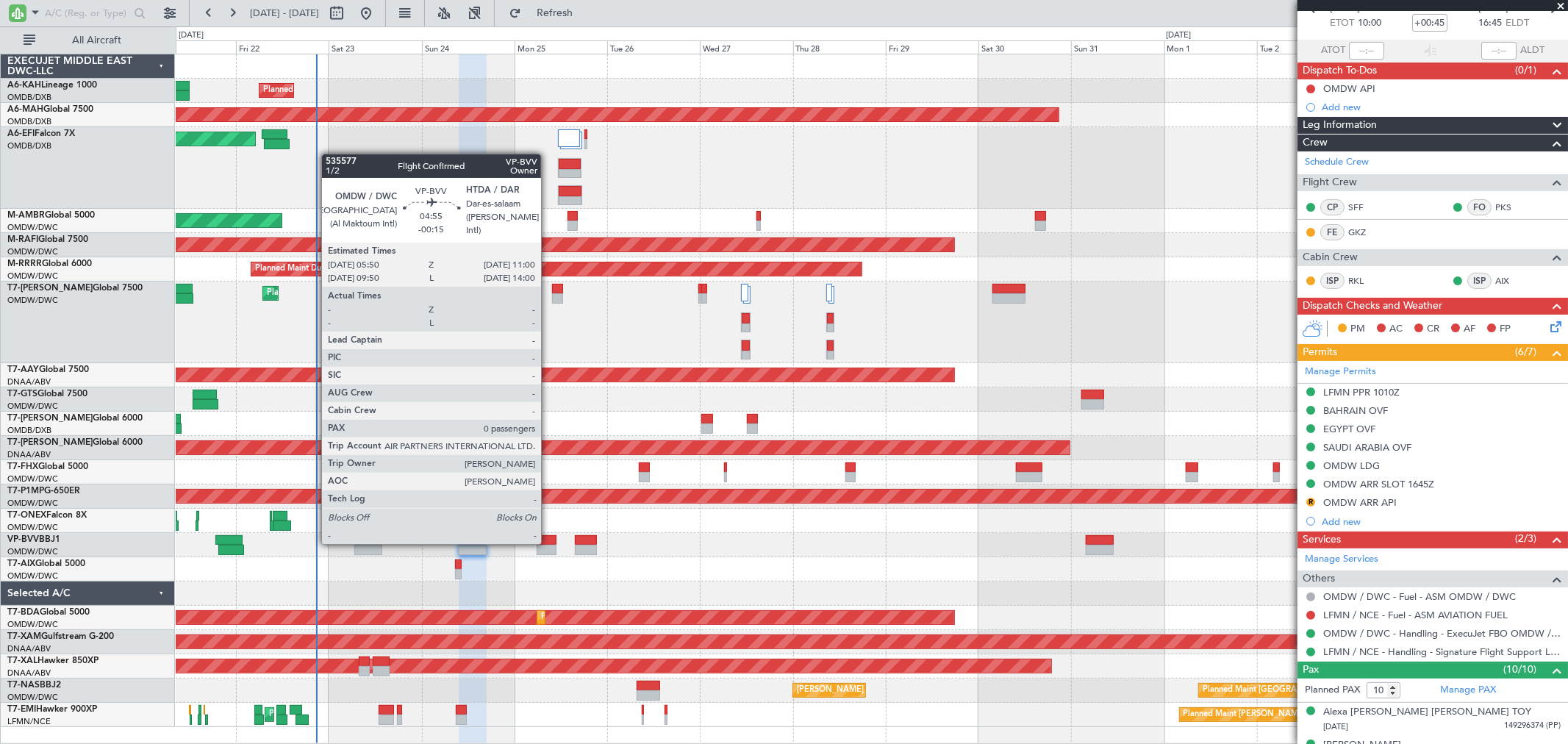
click at [549, 542] on div at bounding box center [547, 540] width 21 height 10
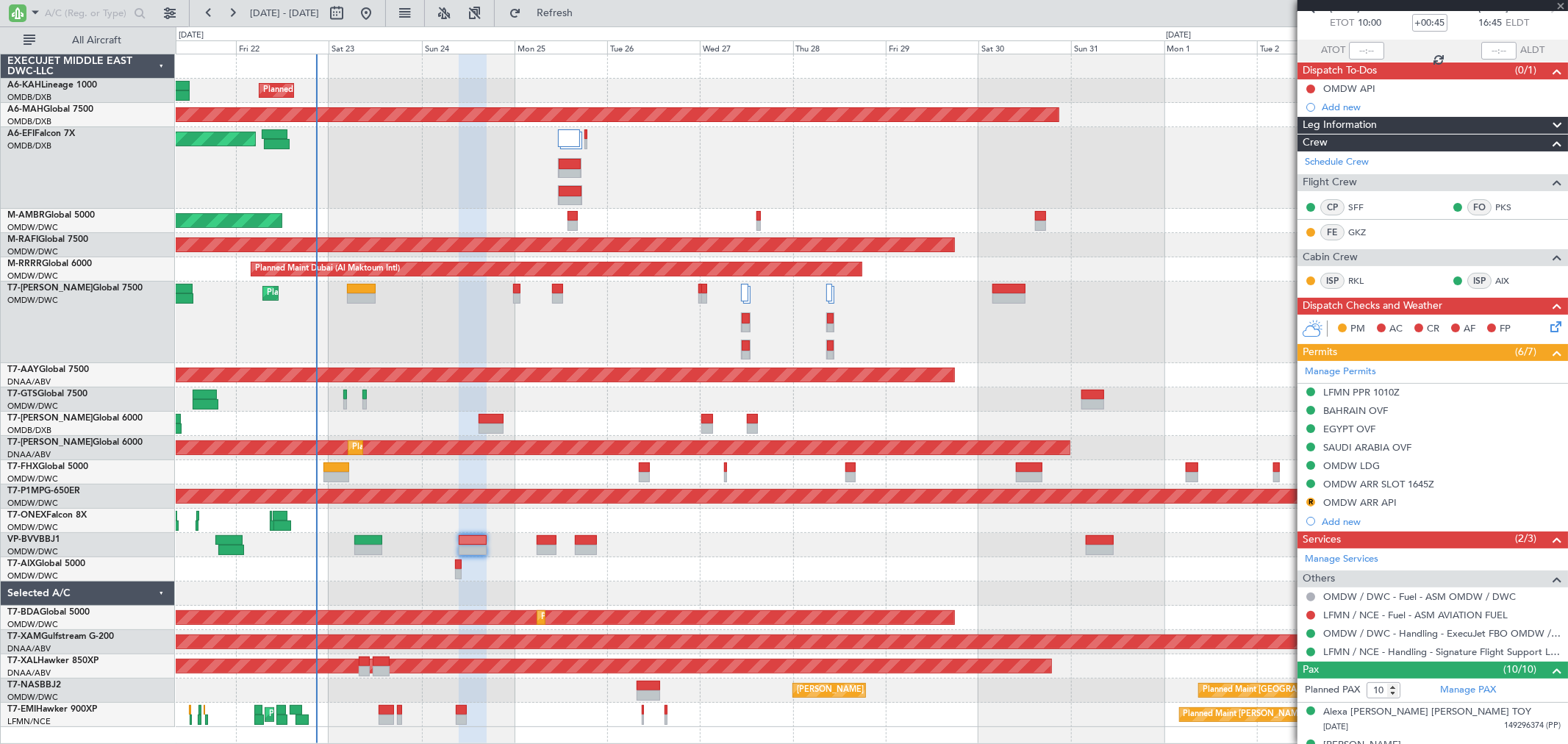
type input "-00:15"
type input "0"
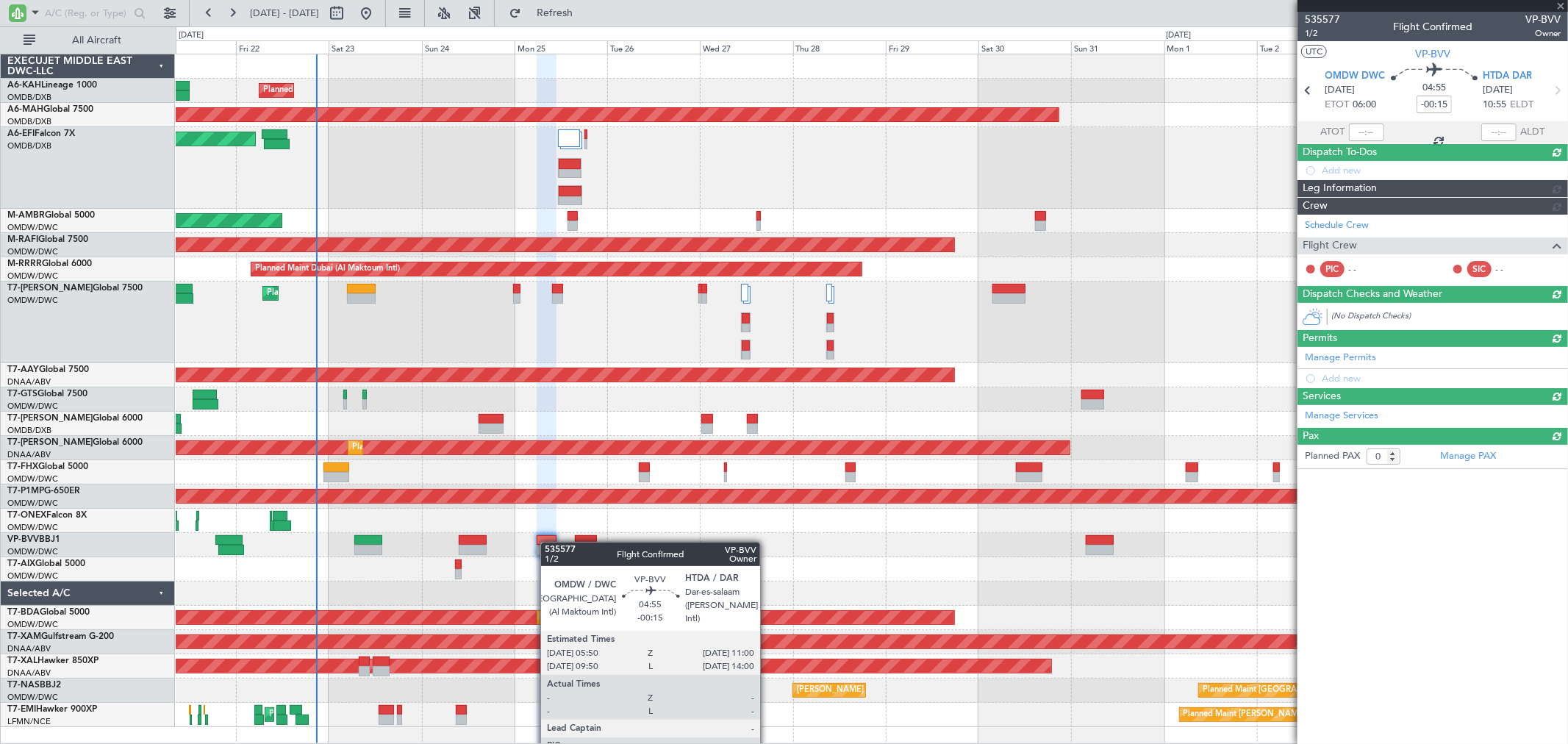
scroll to position [0, 0]
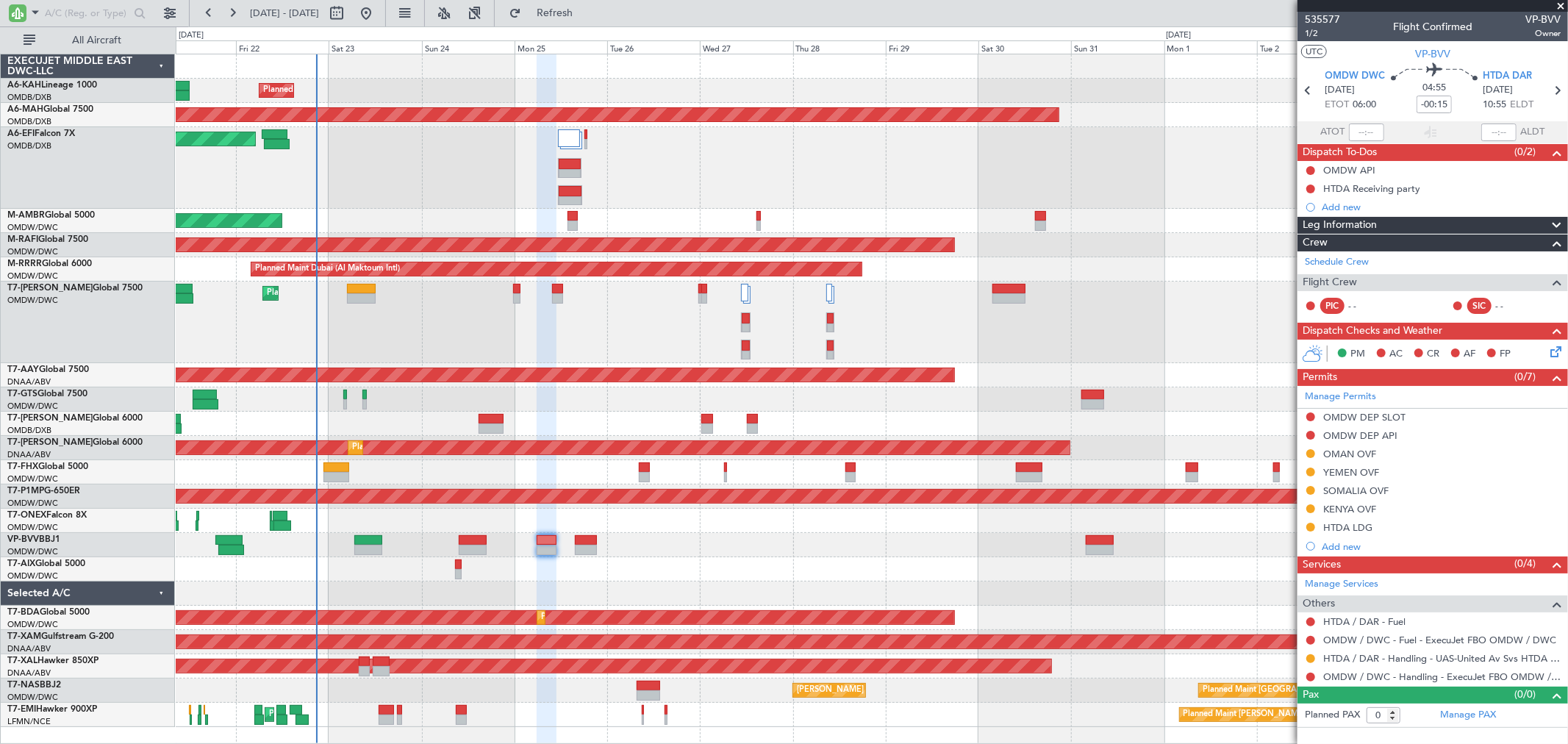
click at [642, 522] on div "Planned Maint Dubai (Al Maktoum Intl) Planned Maint Dubai (Dubai Intl) Planned …" at bounding box center [871, 390] width 1392 height 673
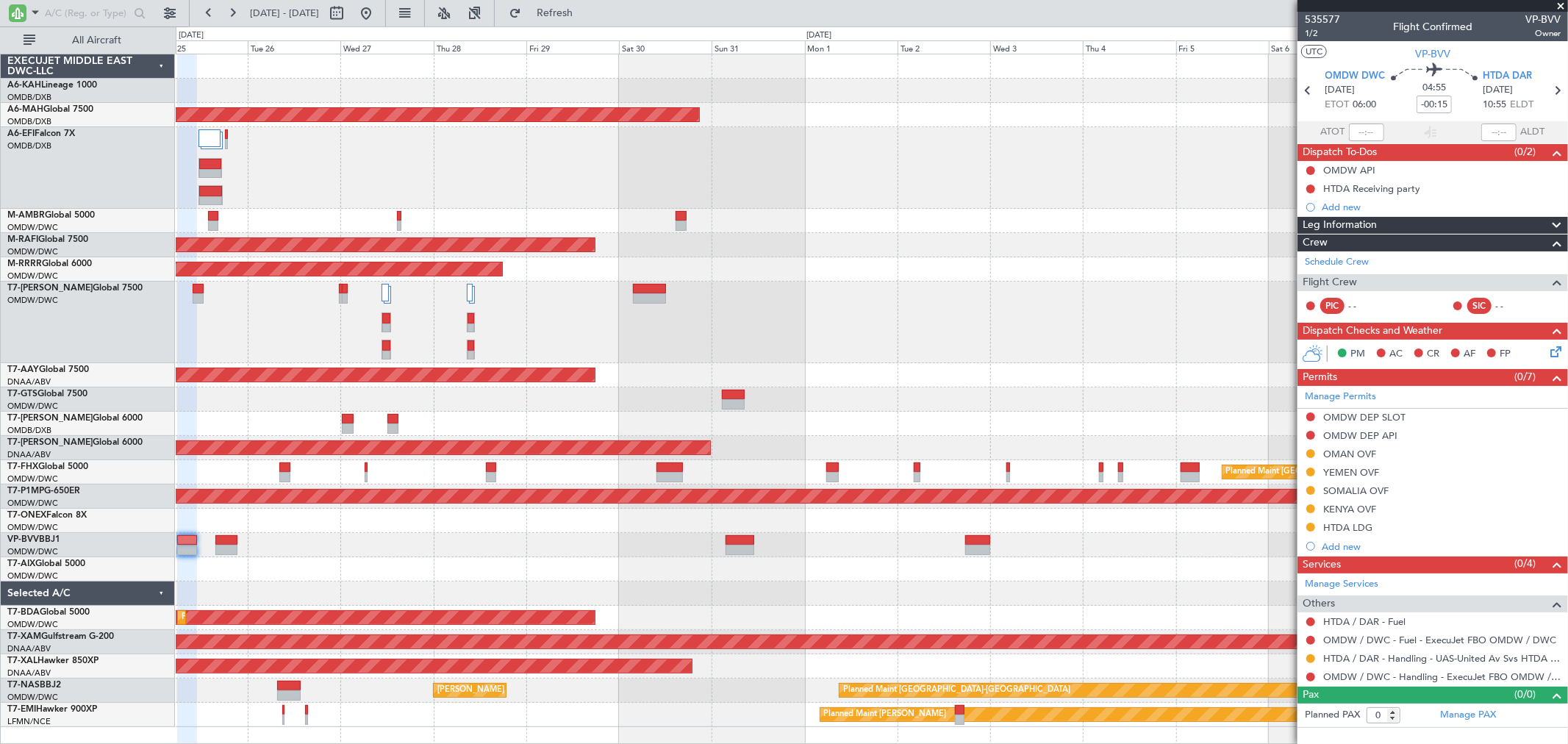
click at [779, 527] on div "Planned Maint Dubai (Al Maktoum Intl) Planned Maint Dubai (Dubai Intl) Planned …" at bounding box center [871, 390] width 1392 height 673
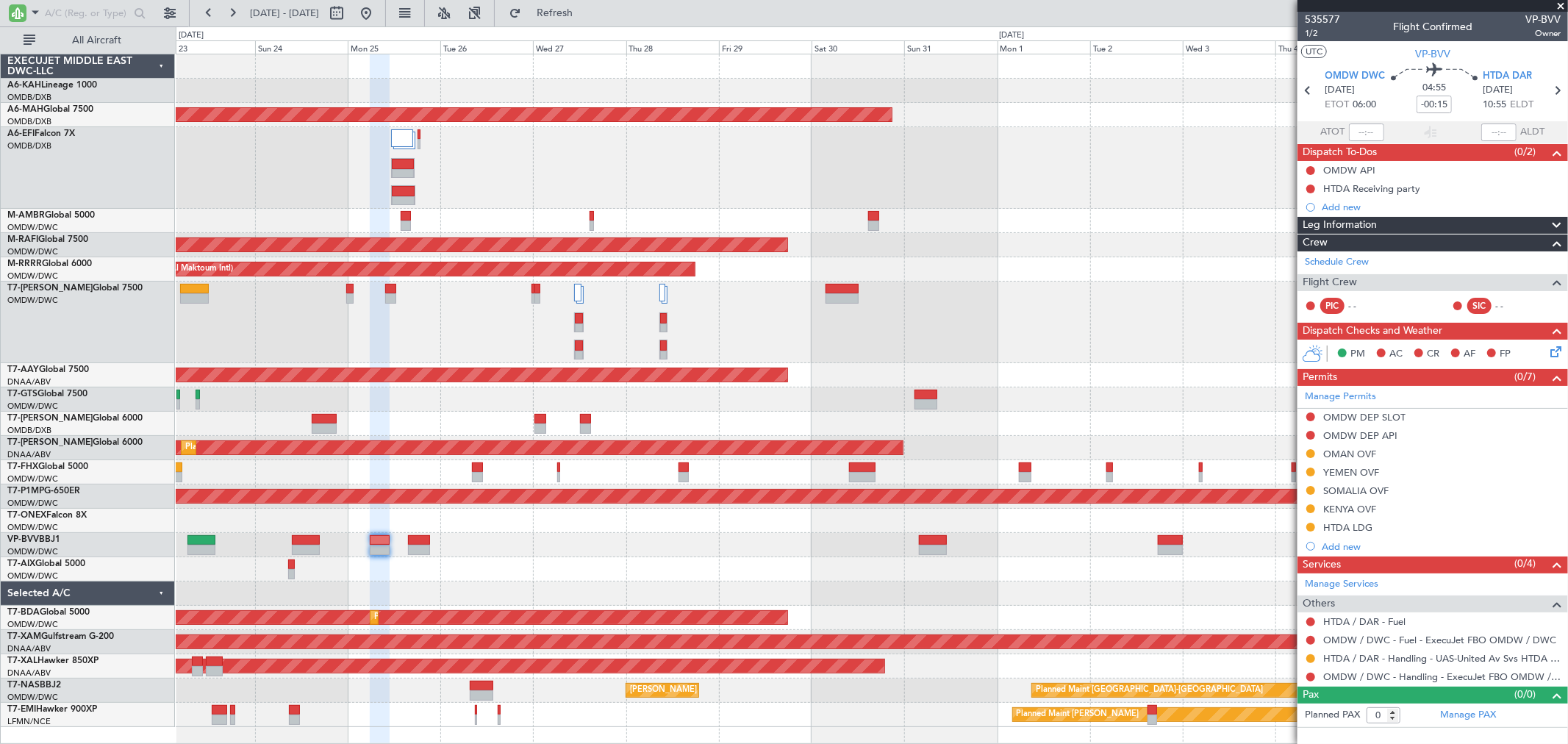
click at [910, 568] on div at bounding box center [871, 570] width 1392 height 25
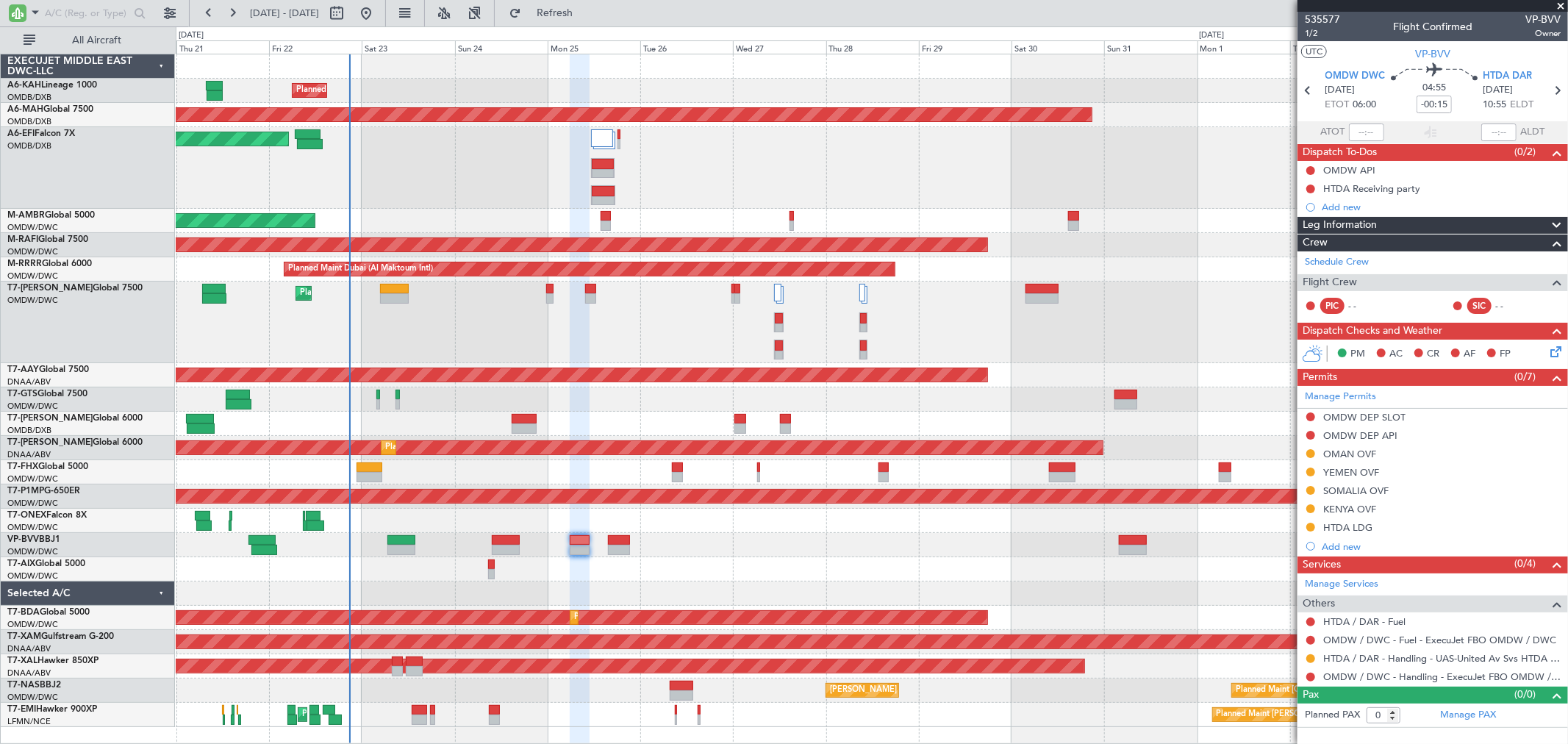
click at [1556, 3] on span at bounding box center [1561, 7] width 15 height 13
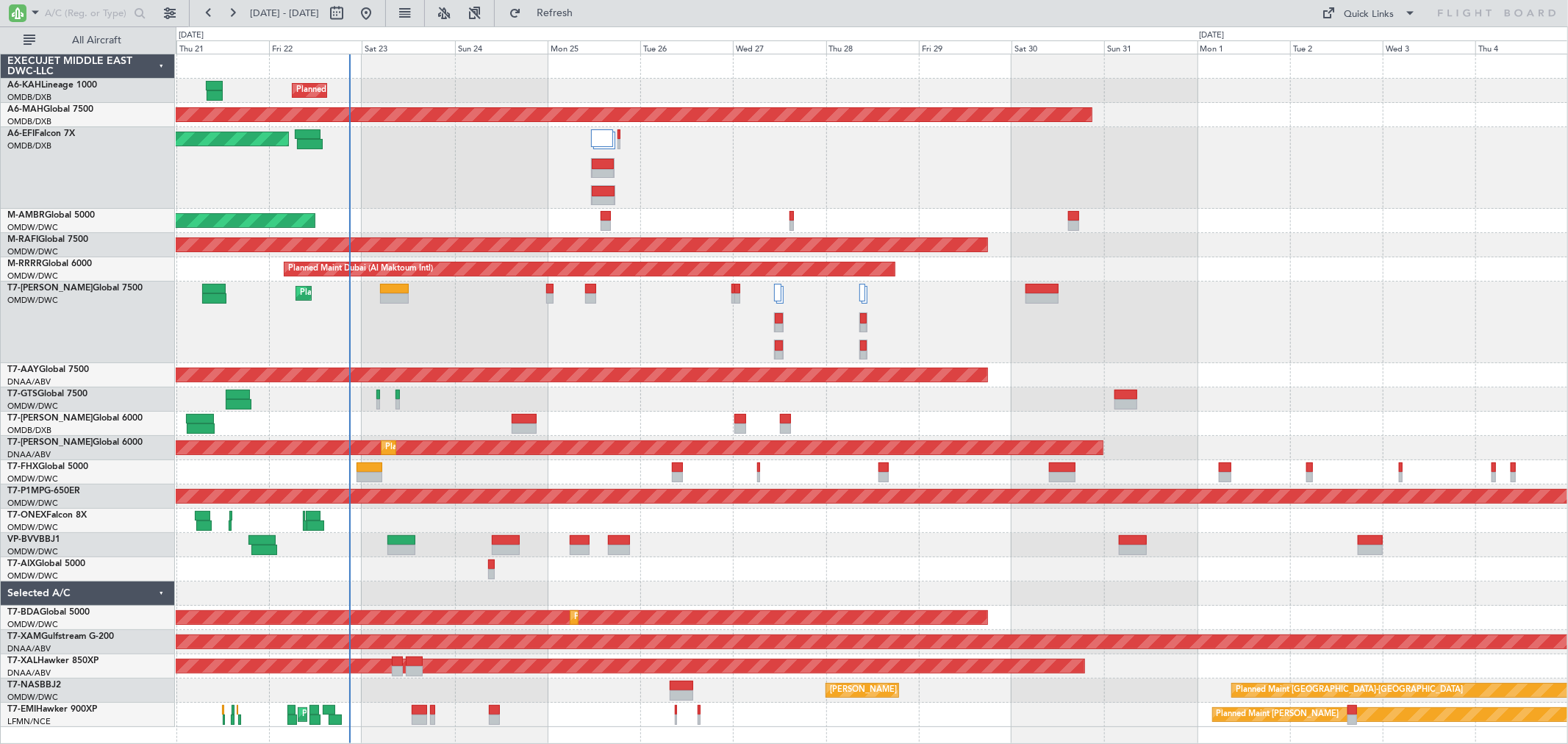
click at [519, 392] on div "Planned Maint Dubai (Al Maktoum Intl)" at bounding box center [871, 400] width 1392 height 25
